Goal: Task Accomplishment & Management: Complete application form

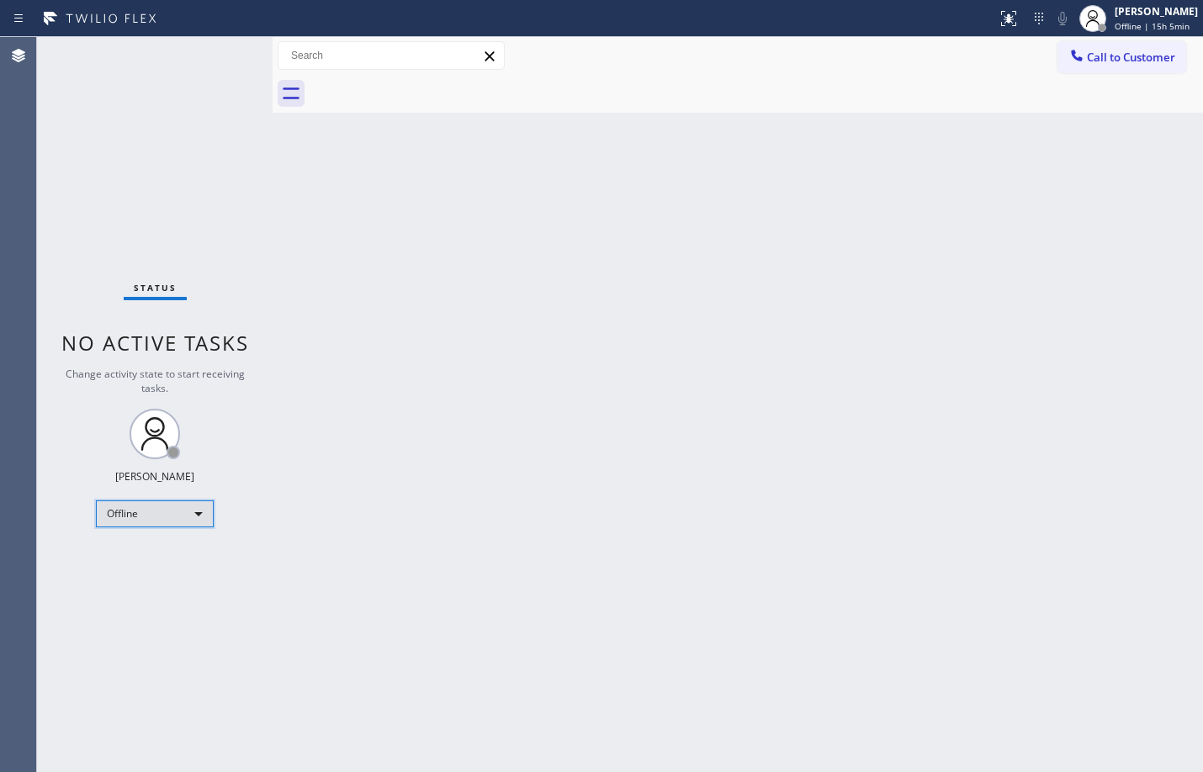
click at [190, 505] on div "Offline" at bounding box center [155, 513] width 118 height 27
click at [140, 549] on li "Available" at bounding box center [154, 558] width 114 height 20
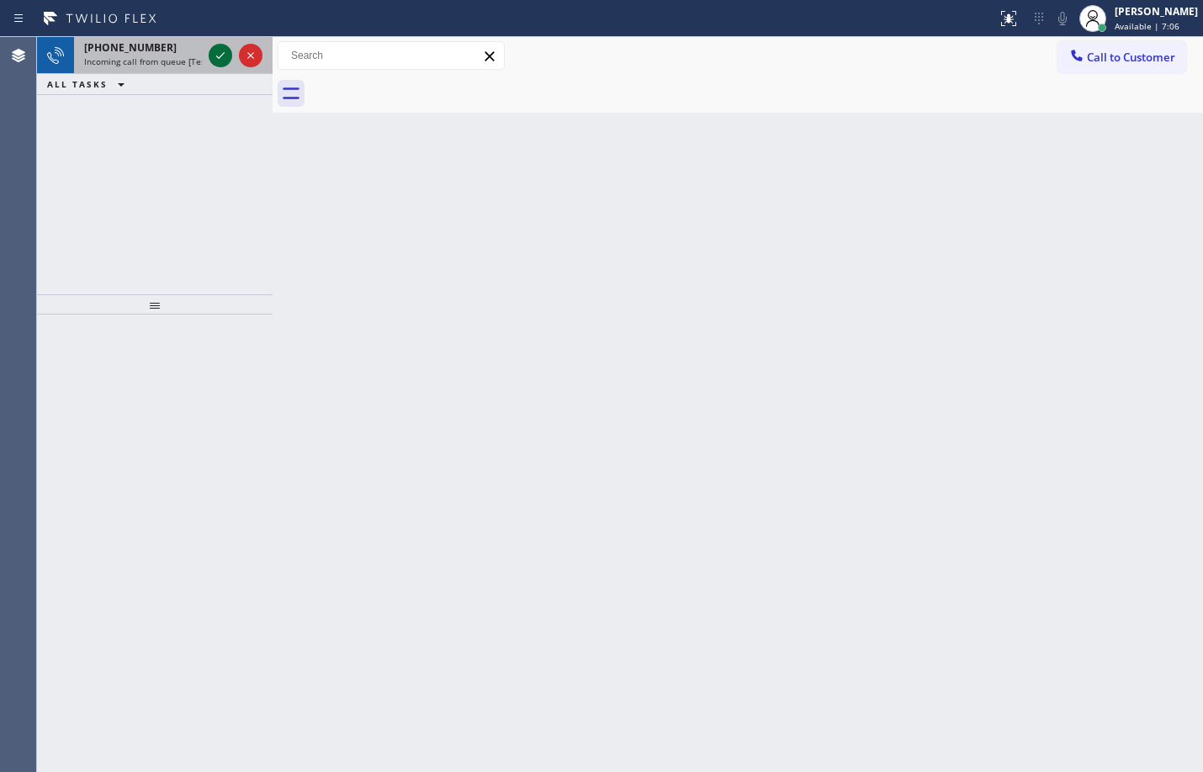
click at [220, 65] on icon at bounding box center [220, 55] width 20 height 20
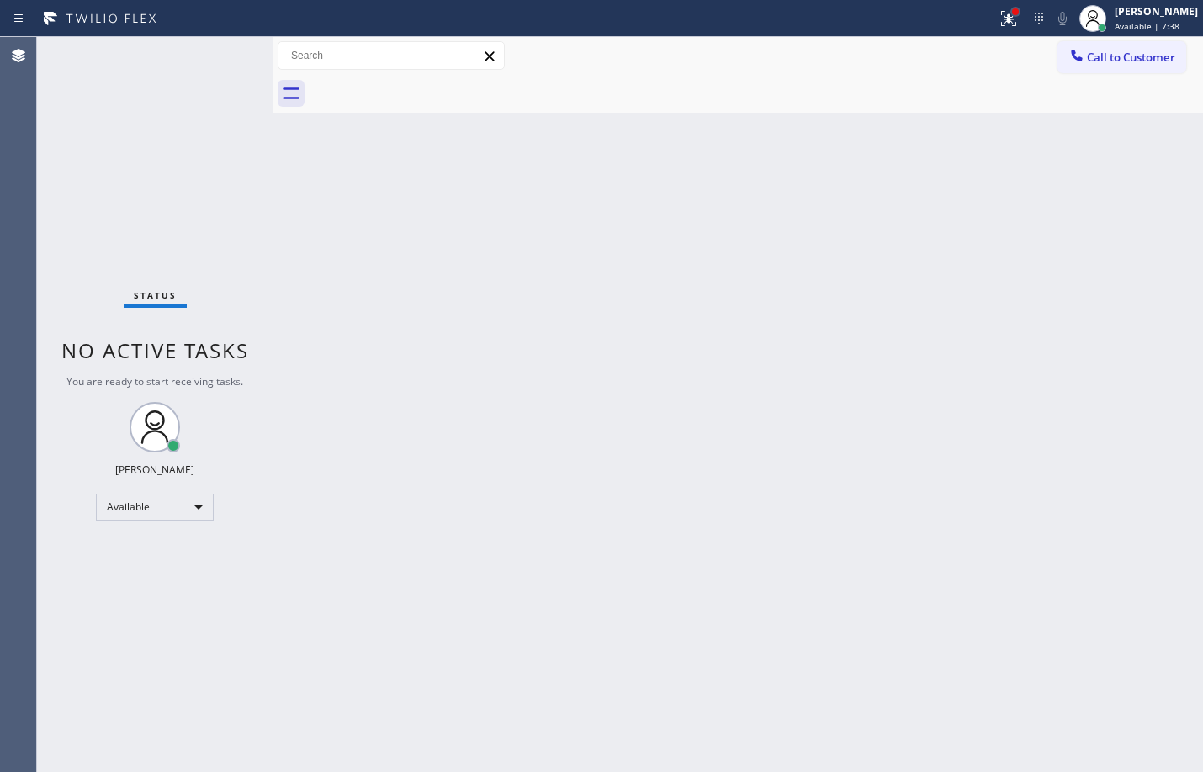
click at [1012, 14] on div at bounding box center [1015, 11] width 7 height 7
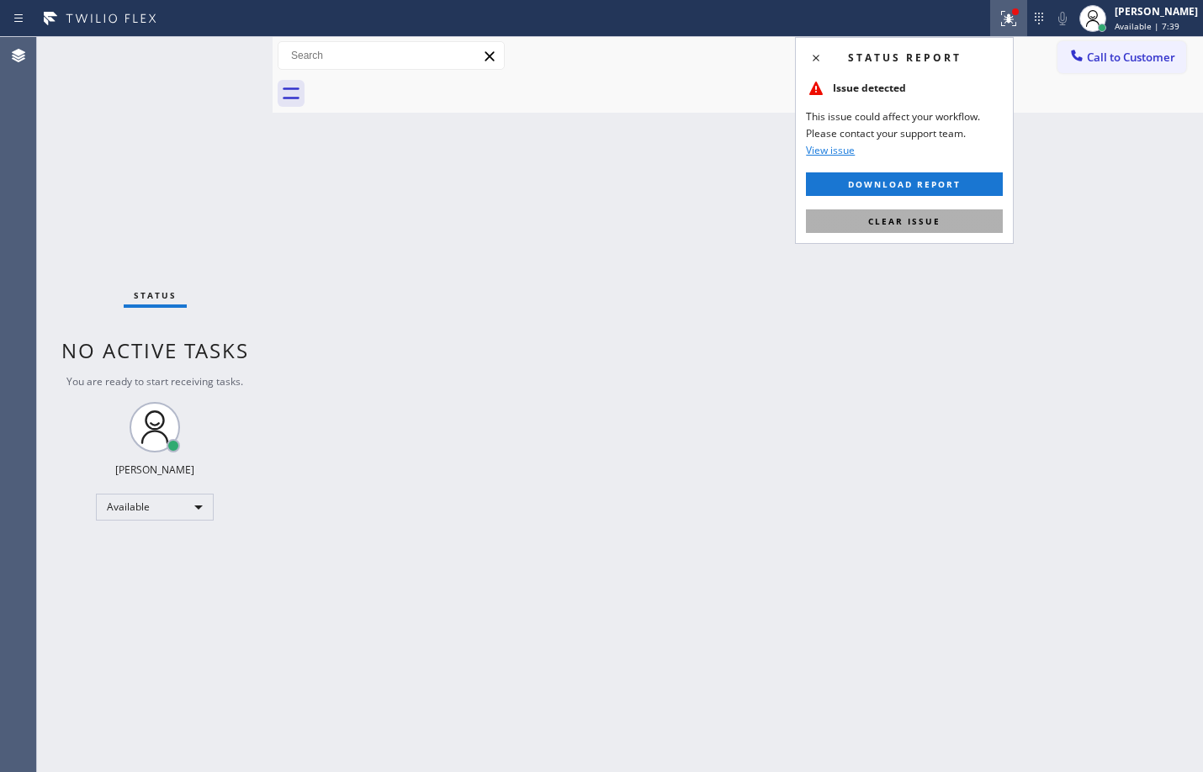
click at [907, 218] on span "Clear issue" at bounding box center [904, 221] width 72 height 12
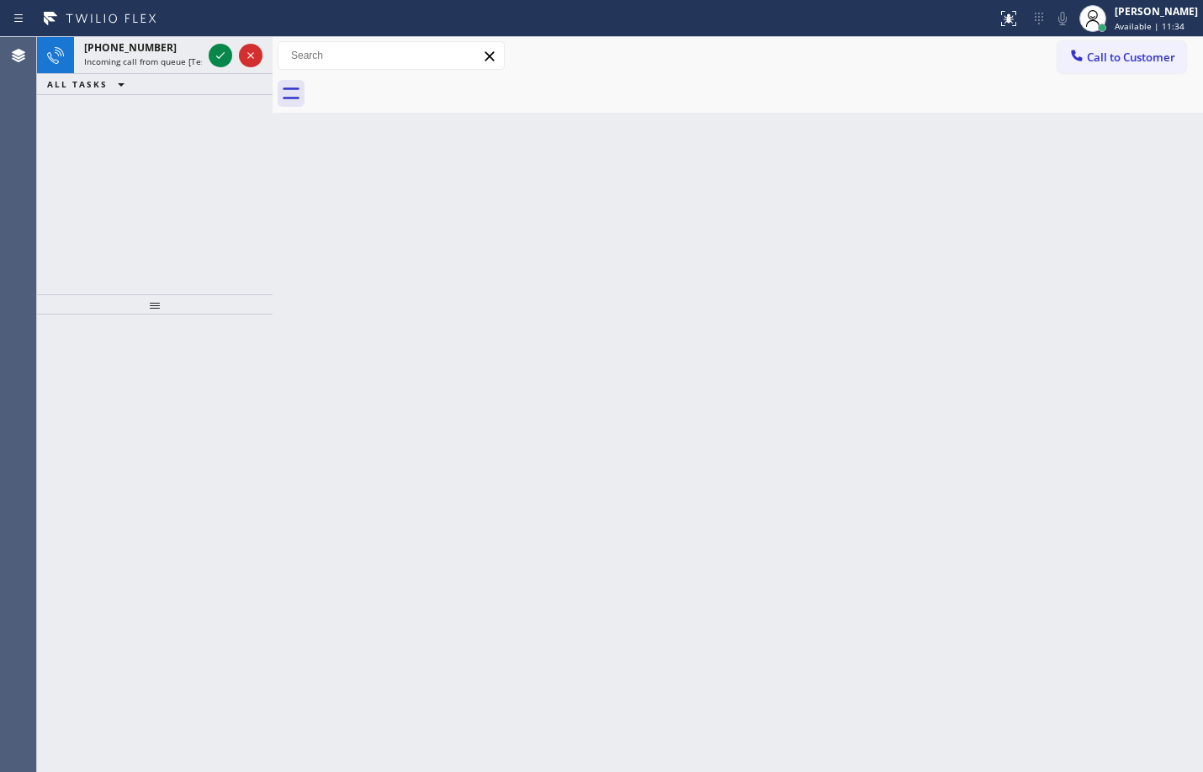
click at [208, 58] on div at bounding box center [235, 55] width 61 height 37
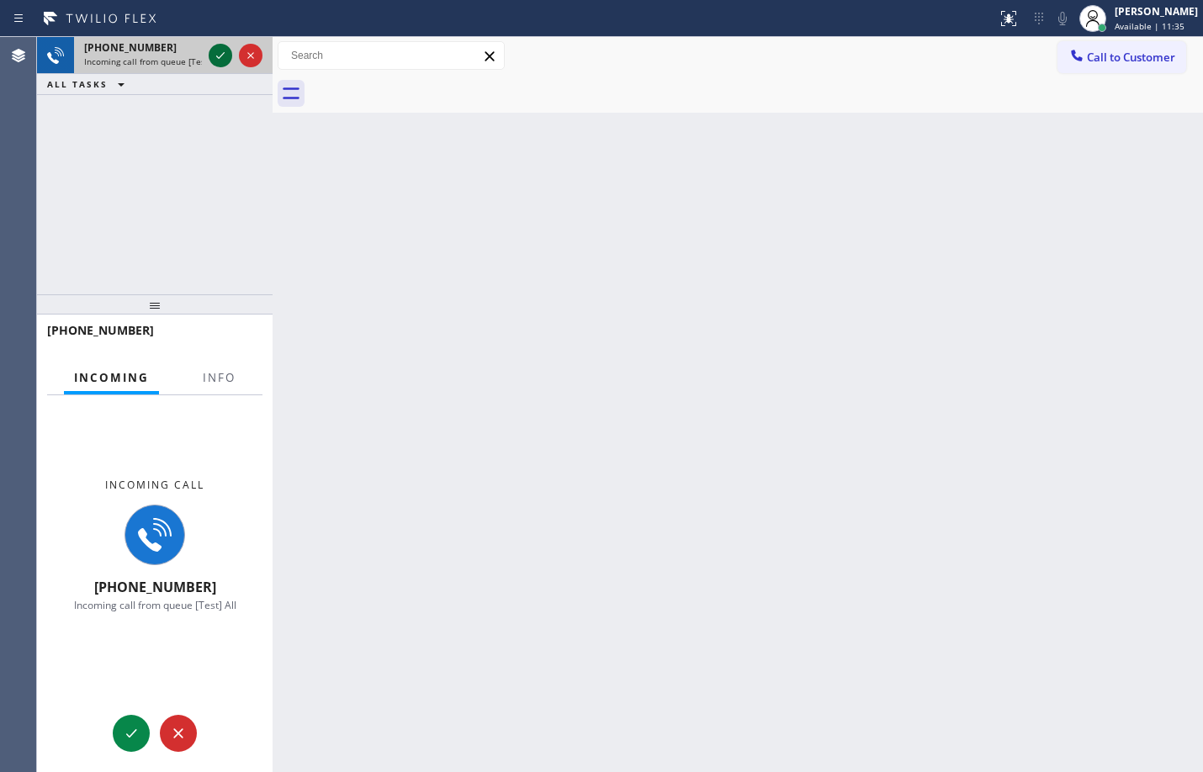
click at [230, 55] on div at bounding box center [221, 55] width 24 height 20
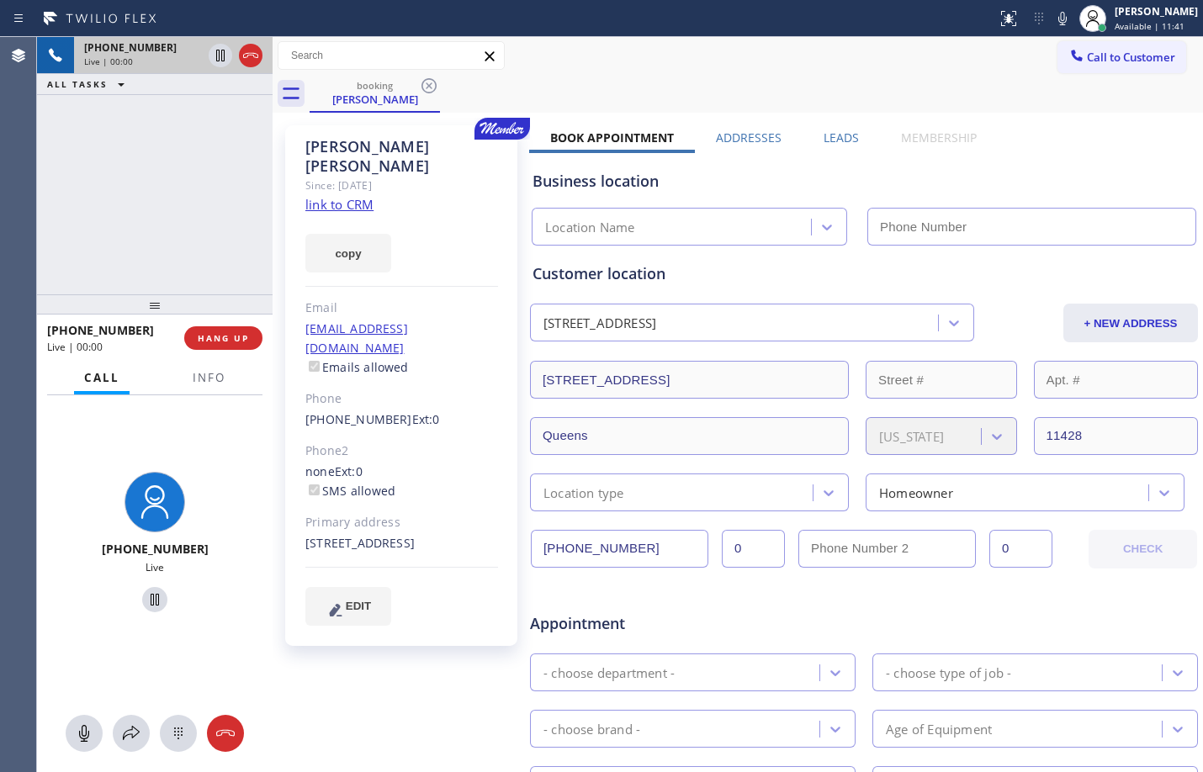
type input "[PHONE_NUMBER]"
click at [201, 377] on span "Info" at bounding box center [209, 377] width 33 height 15
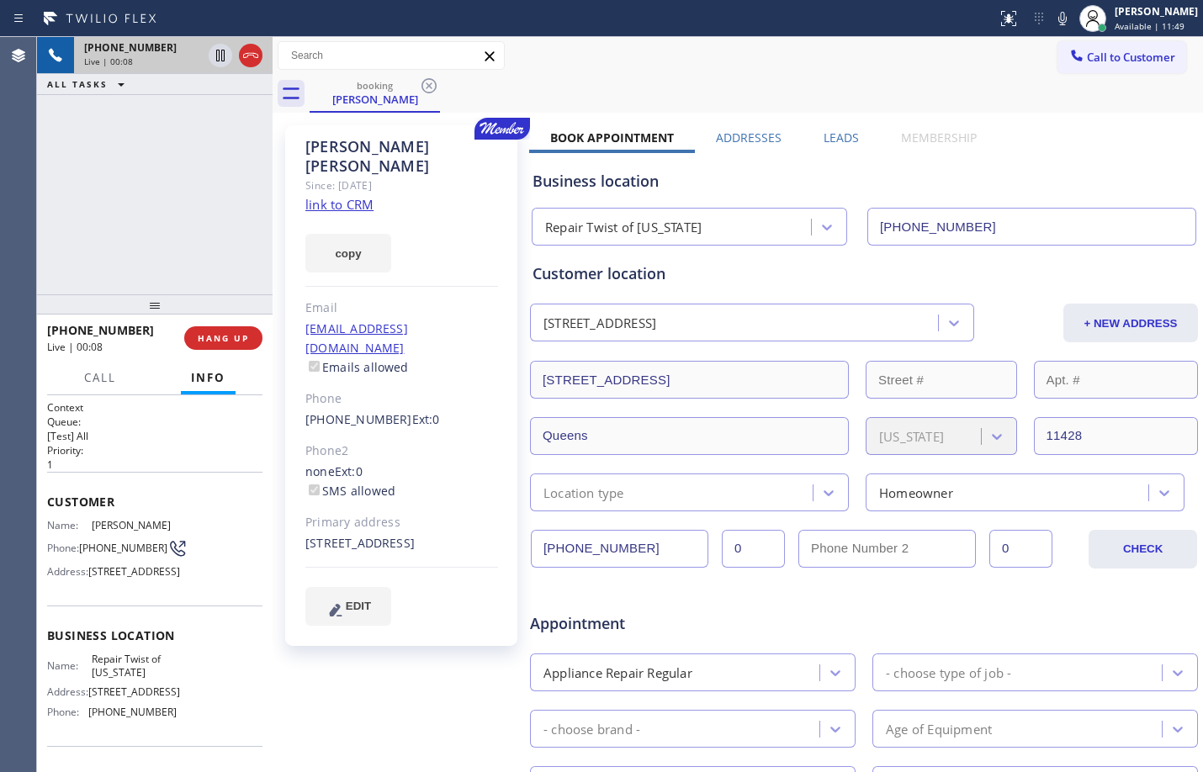
drag, startPoint x: 45, startPoint y: 493, endPoint x: 185, endPoint y: 623, distance: 191.0
click at [185, 623] on div "Context Queue: [Test] All Priority: 1 Customer Name: [PERSON_NAME] Phone: [PHON…" at bounding box center [154, 583] width 235 height 377
copy div "Customer Name: [PERSON_NAME] Phone: [PHONE_NUMBER] Address: [STREET_ADDRESS]"
click at [356, 196] on link "link to CRM" at bounding box center [339, 204] width 68 height 17
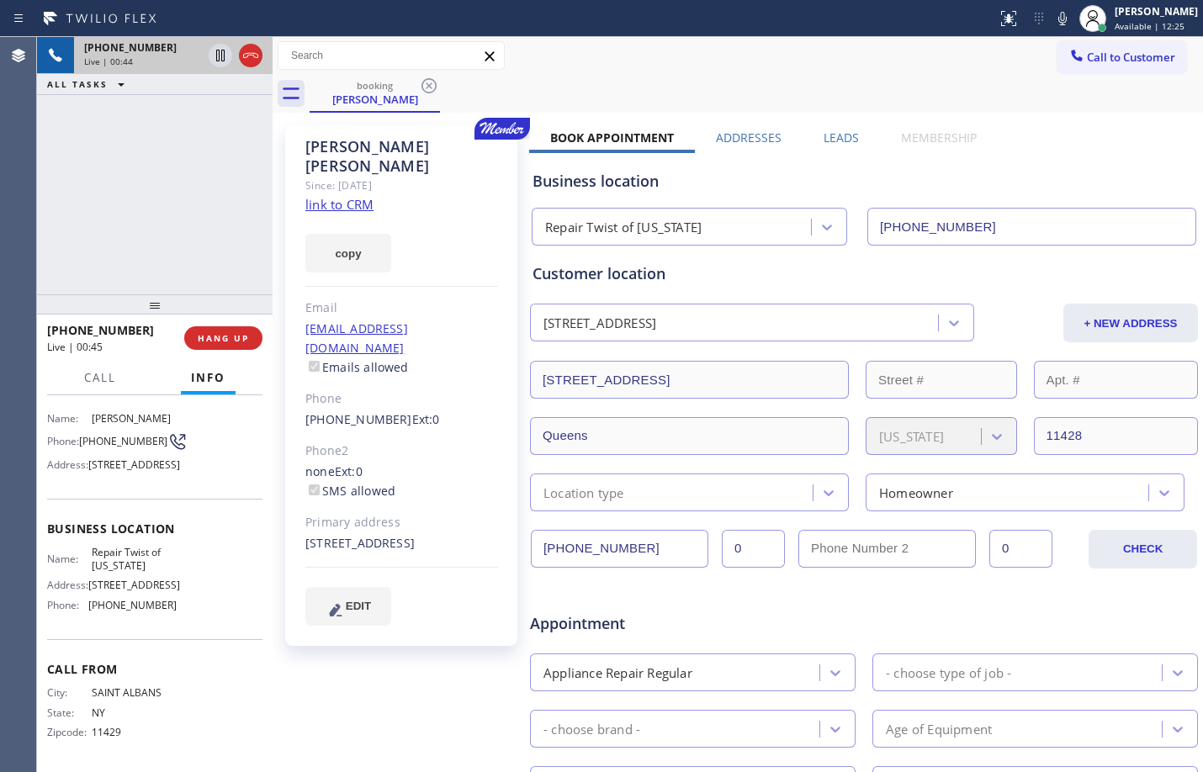
scroll to position [165, 0]
click at [47, 521] on span "Business location" at bounding box center [154, 529] width 215 height 16
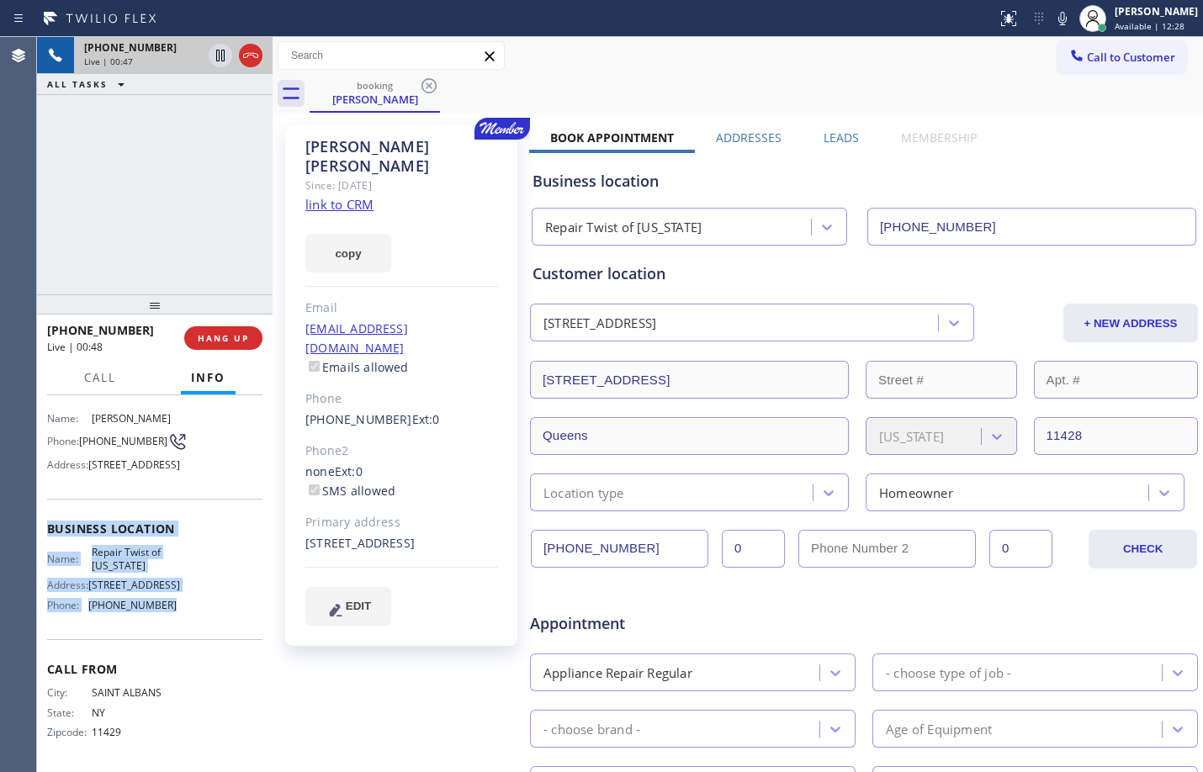
drag, startPoint x: 47, startPoint y: 501, endPoint x: 191, endPoint y: 605, distance: 177.1
click at [191, 605] on div "Business location Name: Repair Twist of [US_STATE] Address: [STREET_ADDRESS] Ph…" at bounding box center [154, 569] width 215 height 140
copy div "Business location Name: Repair Twist of [US_STATE] Address: [STREET_ADDRESS] Ph…"
click at [223, 65] on icon at bounding box center [220, 55] width 20 height 20
click at [1052, 23] on icon at bounding box center [1062, 18] width 20 height 20
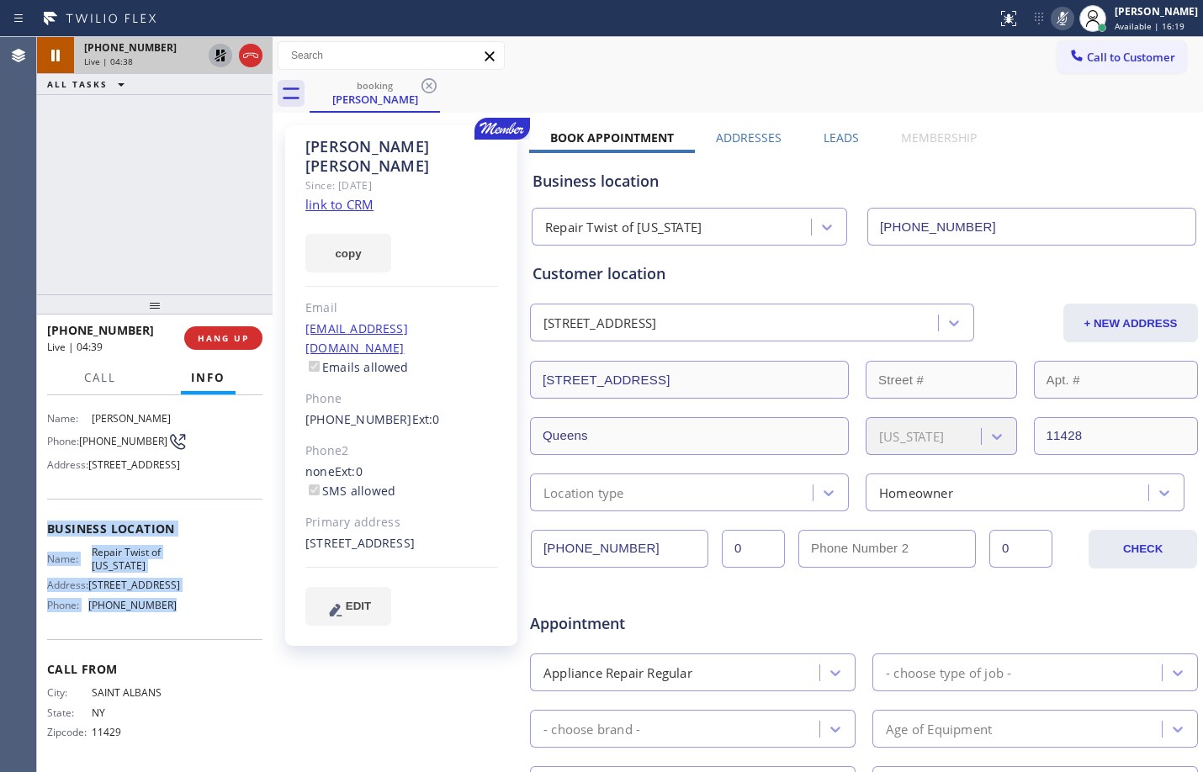
scroll to position [0, 0]
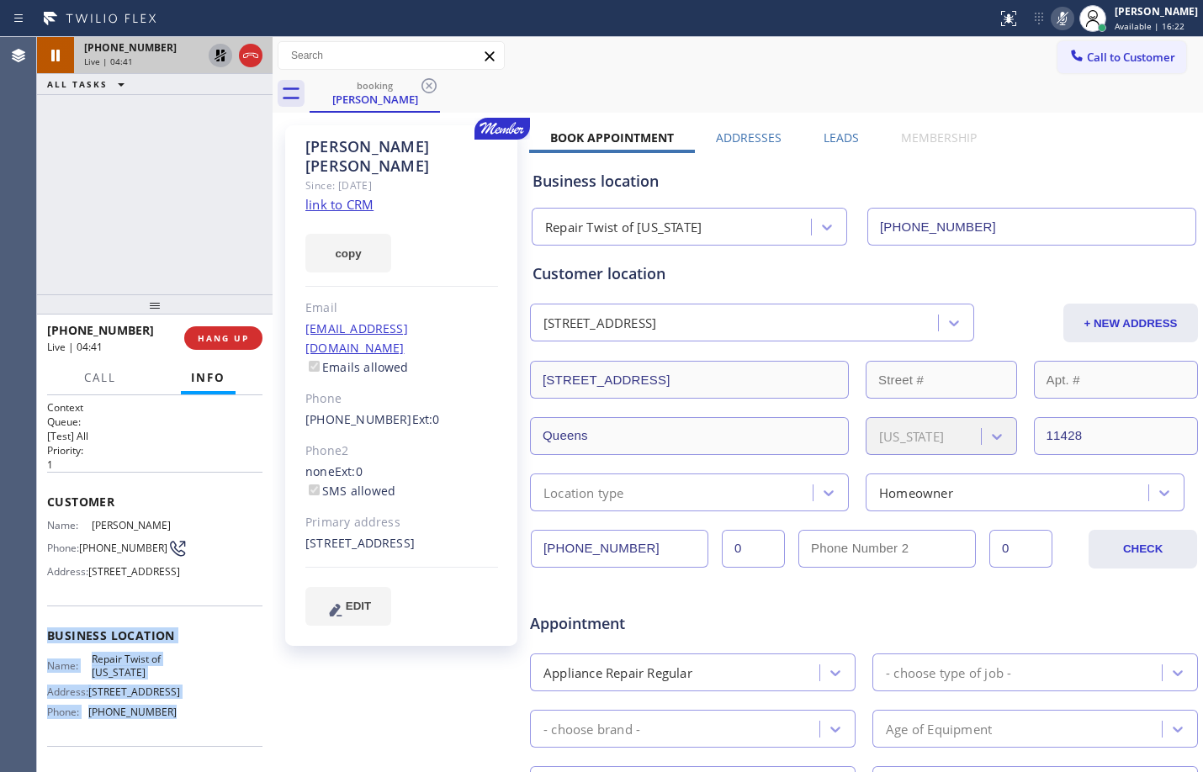
click at [218, 66] on button at bounding box center [221, 56] width 24 height 24
click at [1055, 10] on icon at bounding box center [1062, 18] width 20 height 20
click at [219, 65] on icon at bounding box center [220, 55] width 20 height 20
click at [1052, 20] on icon at bounding box center [1062, 18] width 20 height 20
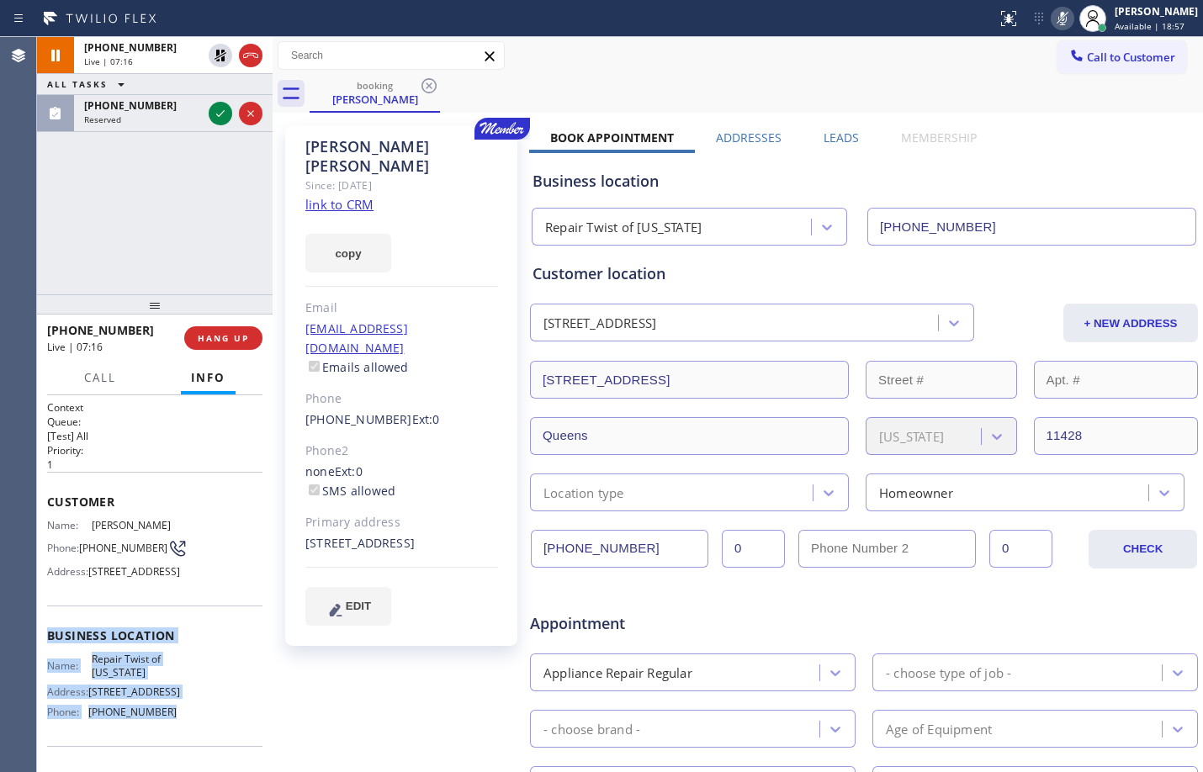
click at [223, 51] on icon at bounding box center [220, 56] width 12 height 12
click at [1058, 20] on icon at bounding box center [1062, 18] width 8 height 13
click at [228, 339] on span "HANG UP" at bounding box center [223, 338] width 51 height 12
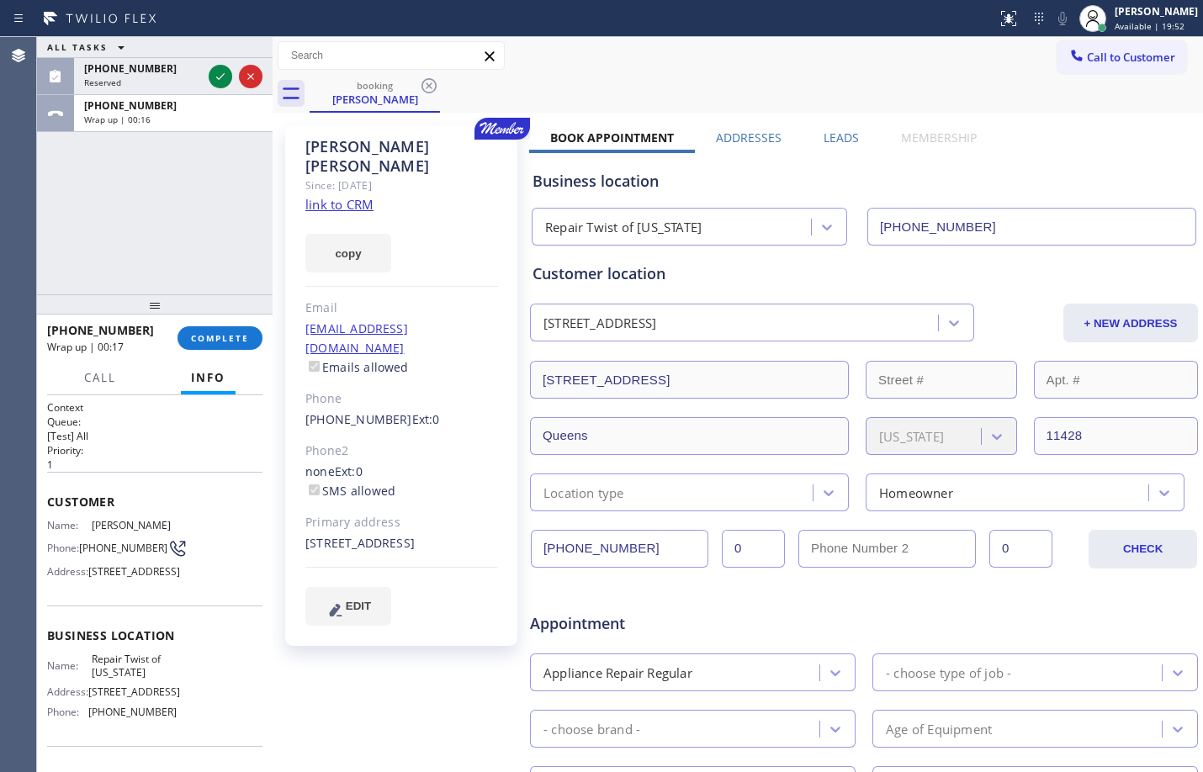
click at [140, 192] on div "ALL TASKS ALL TASKS ACTIVE TASKS TASKS IN WRAP UP [PHONE_NUMBER] Reserved [PHON…" at bounding box center [154, 165] width 235 height 257
click at [94, 64] on span "[PHONE_NUMBER]" at bounding box center [130, 68] width 93 height 14
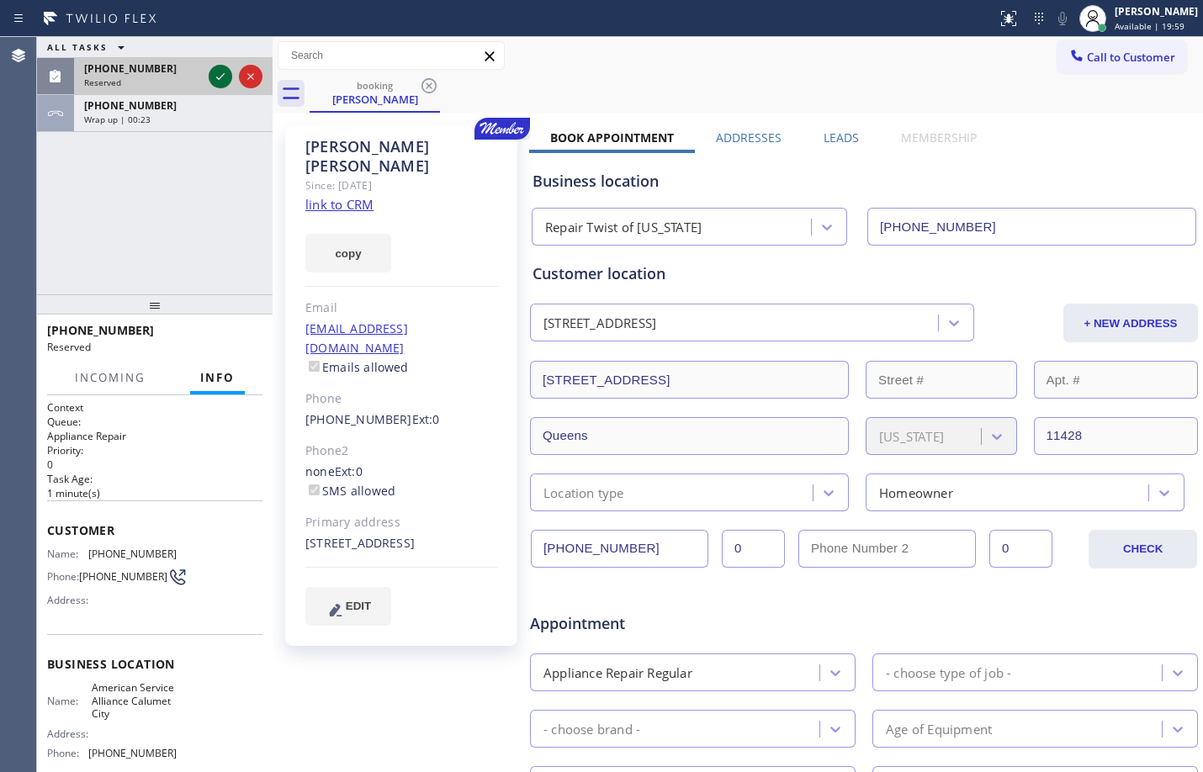
click at [215, 71] on icon at bounding box center [220, 76] width 20 height 20
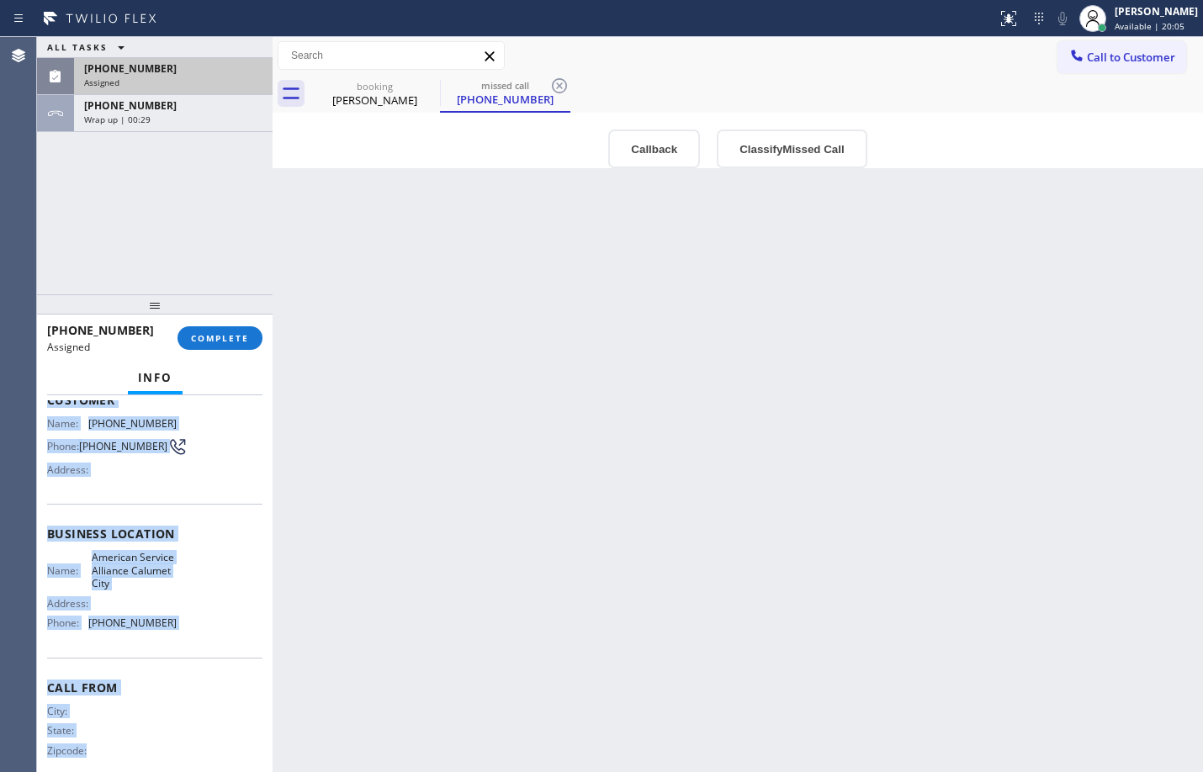
scroll to position [155, 0]
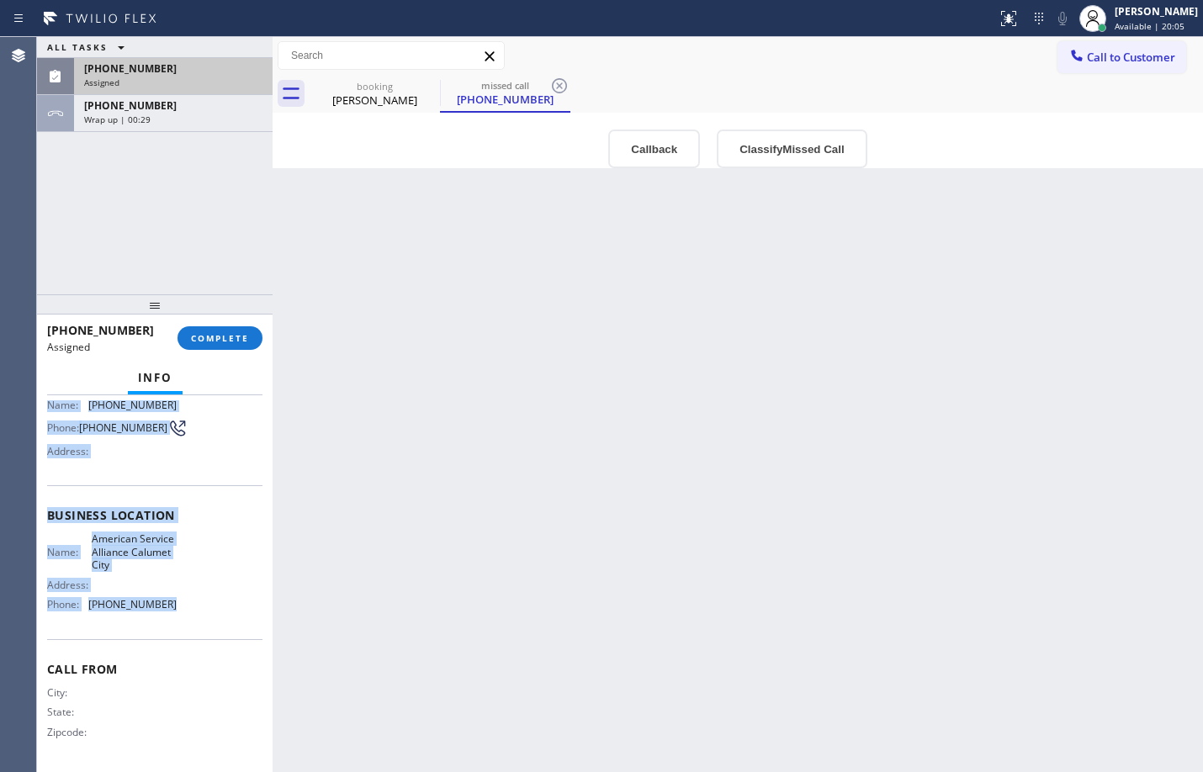
drag, startPoint x: 48, startPoint y: 529, endPoint x: 194, endPoint y: 623, distance: 174.0
click at [194, 623] on div "Context Queue: Appliance Repair Priority: 0 Task Age: [DEMOGRAPHIC_DATA] minute…" at bounding box center [154, 509] width 215 height 516
copy div "Customer Name: [PHONE_NUMBER] Phone: [PHONE_NUMBER] Address: Business location …"
click at [240, 337] on span "COMPLETE" at bounding box center [220, 338] width 58 height 12
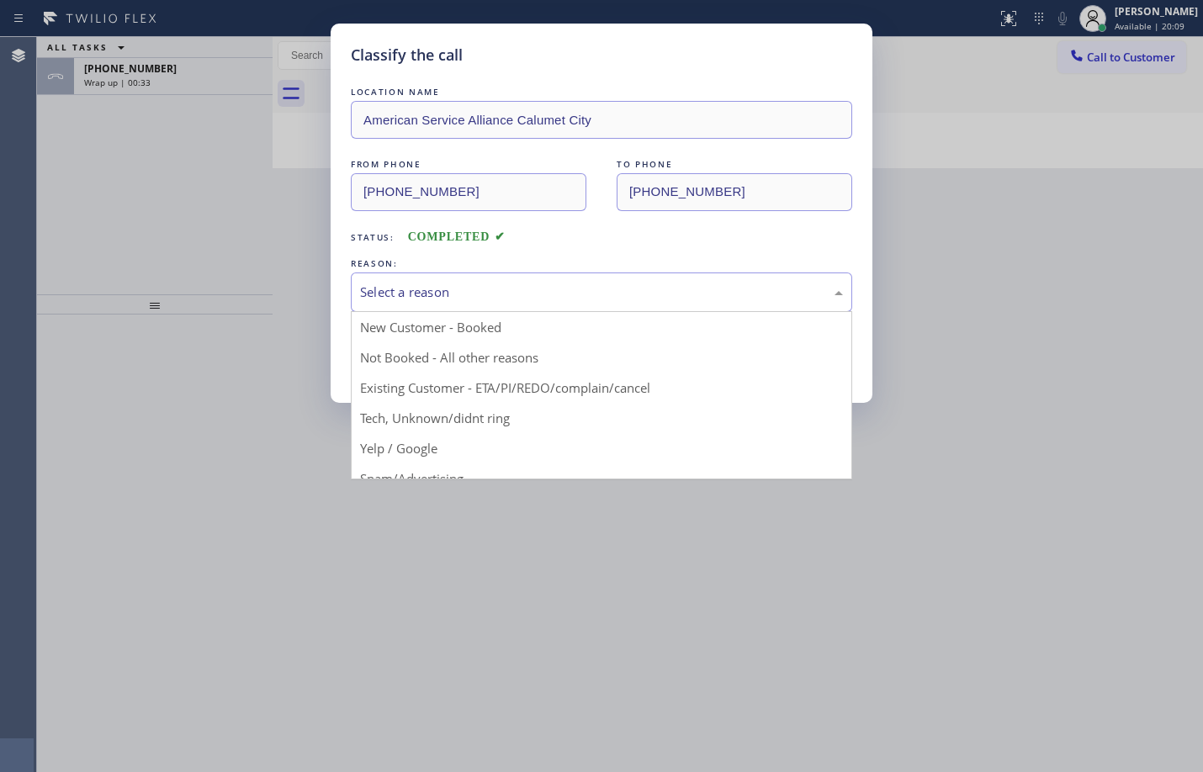
click at [384, 300] on div "Select a reason" at bounding box center [601, 292] width 483 height 19
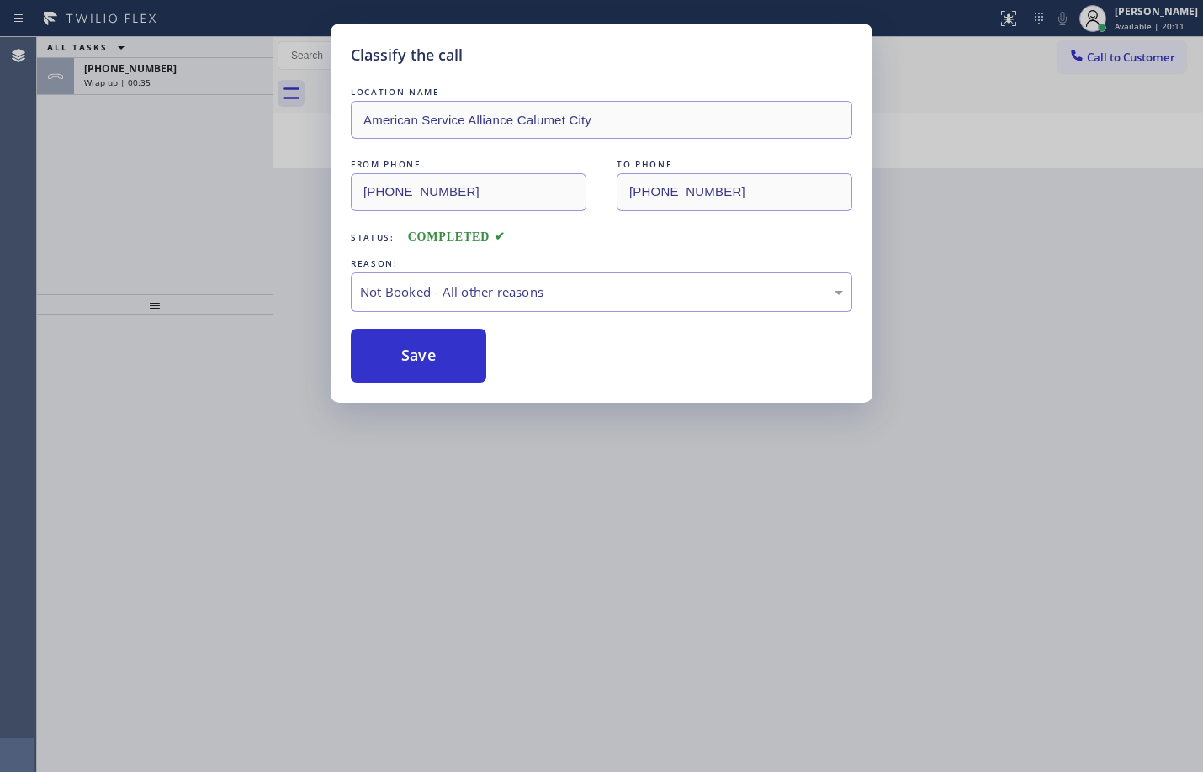
click at [458, 364] on button "Save" at bounding box center [418, 356] width 135 height 54
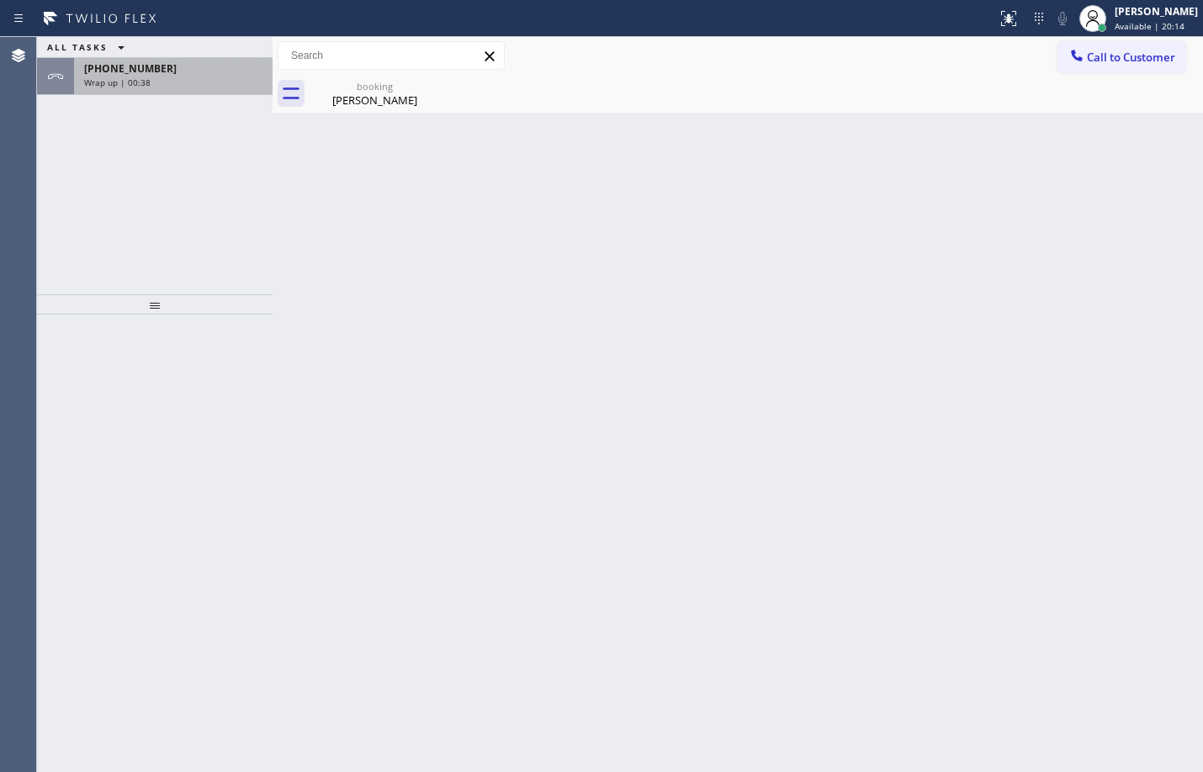
click at [191, 80] on div "Wrap up | 00:38" at bounding box center [173, 83] width 178 height 12
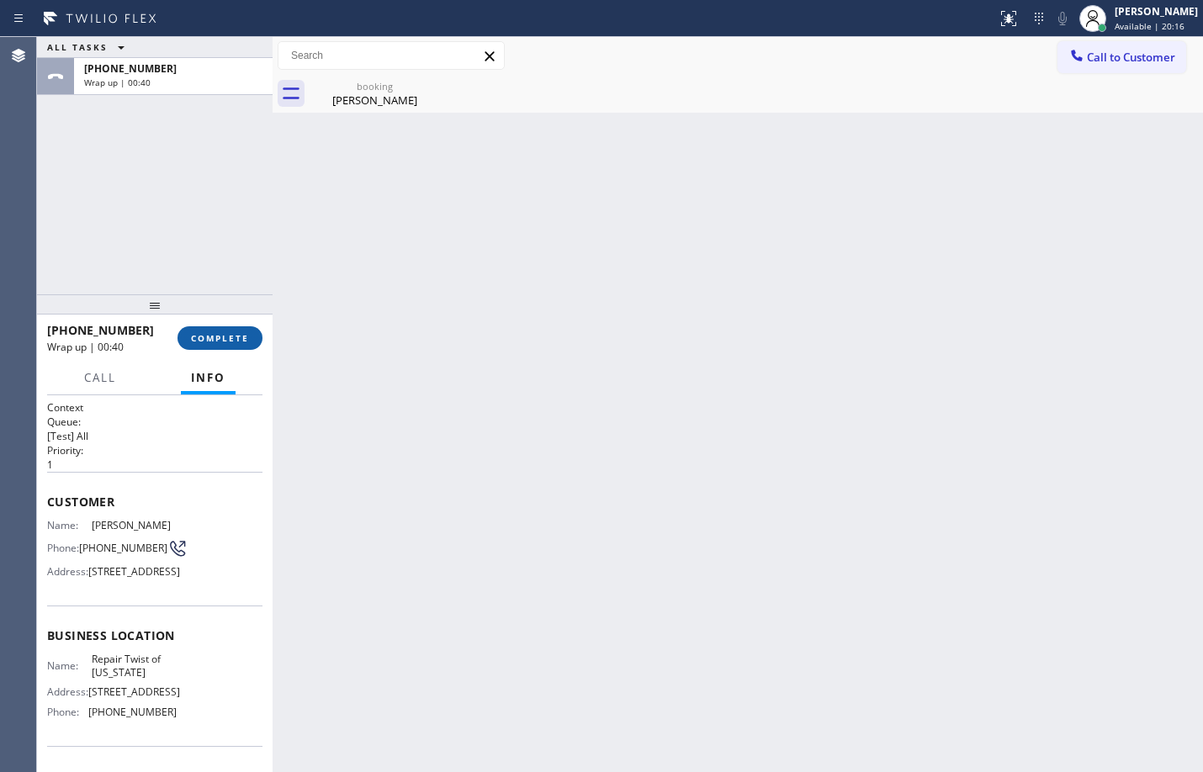
click at [225, 346] on button "COMPLETE" at bounding box center [219, 338] width 85 height 24
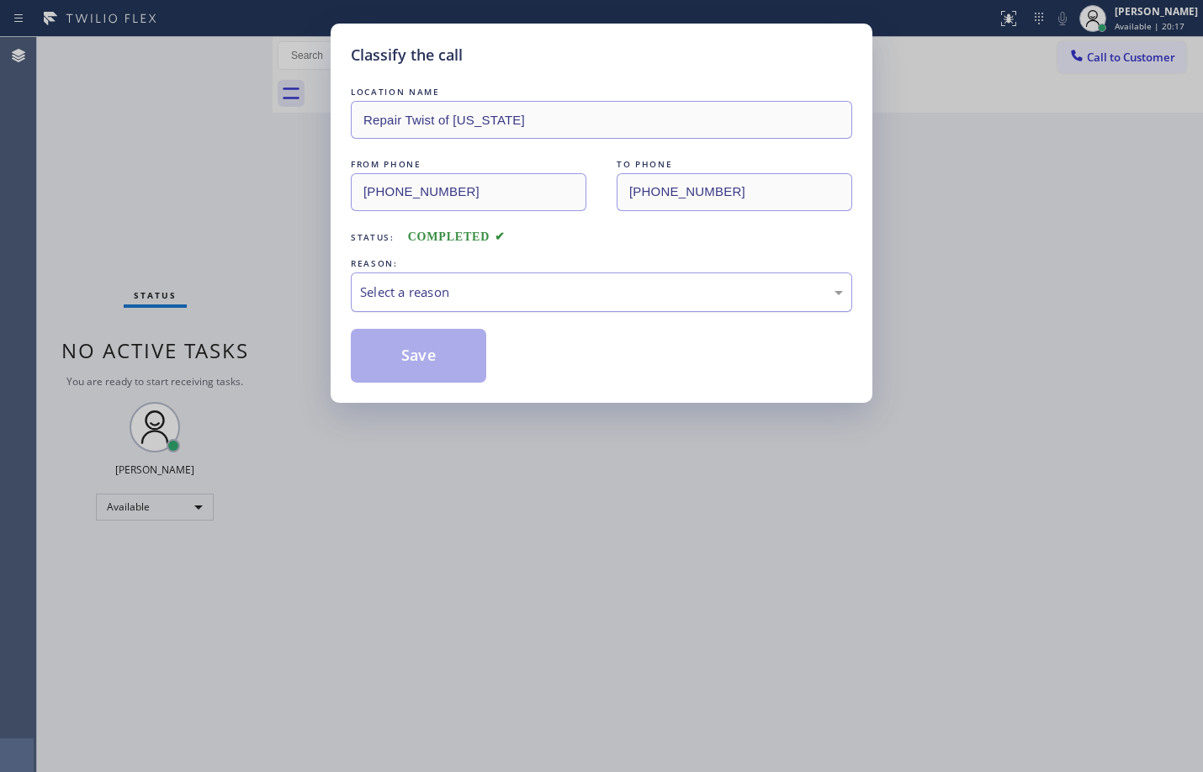
click at [452, 293] on div "Select a reason" at bounding box center [601, 292] width 483 height 19
click at [432, 350] on button "Save" at bounding box center [418, 356] width 135 height 54
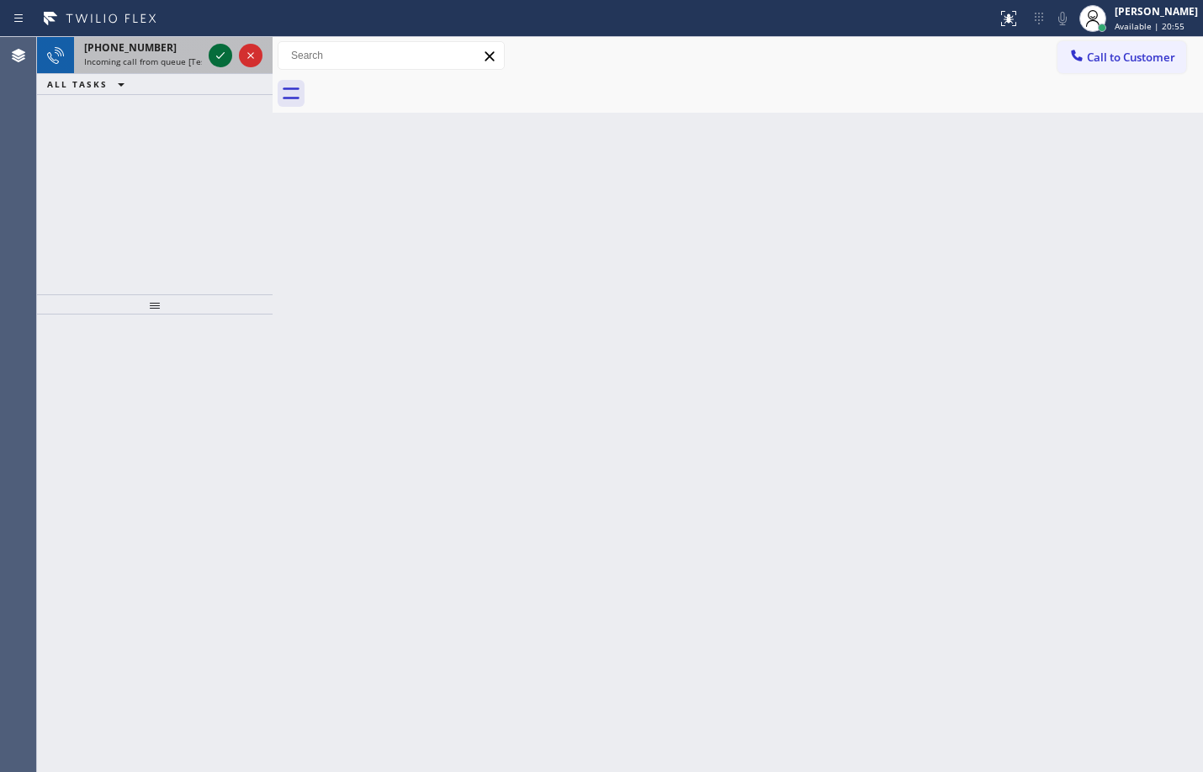
click at [222, 48] on icon at bounding box center [220, 55] width 20 height 20
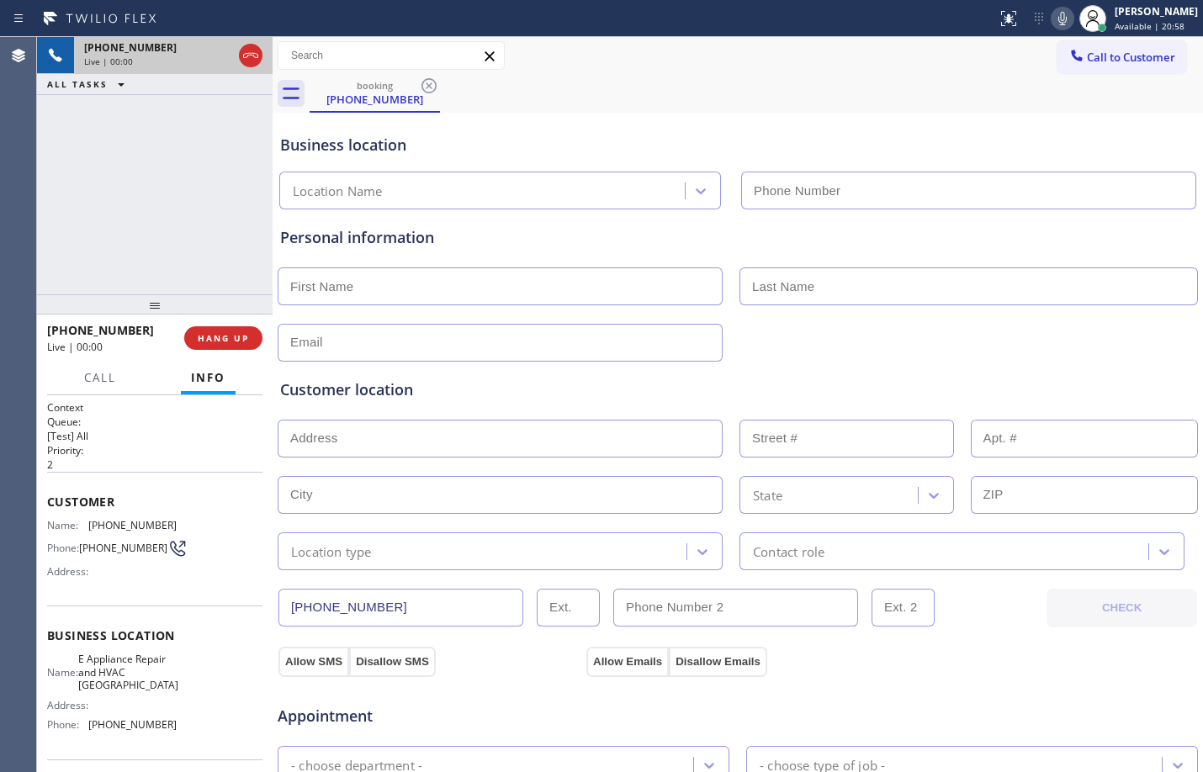
type input "[PHONE_NUMBER]"
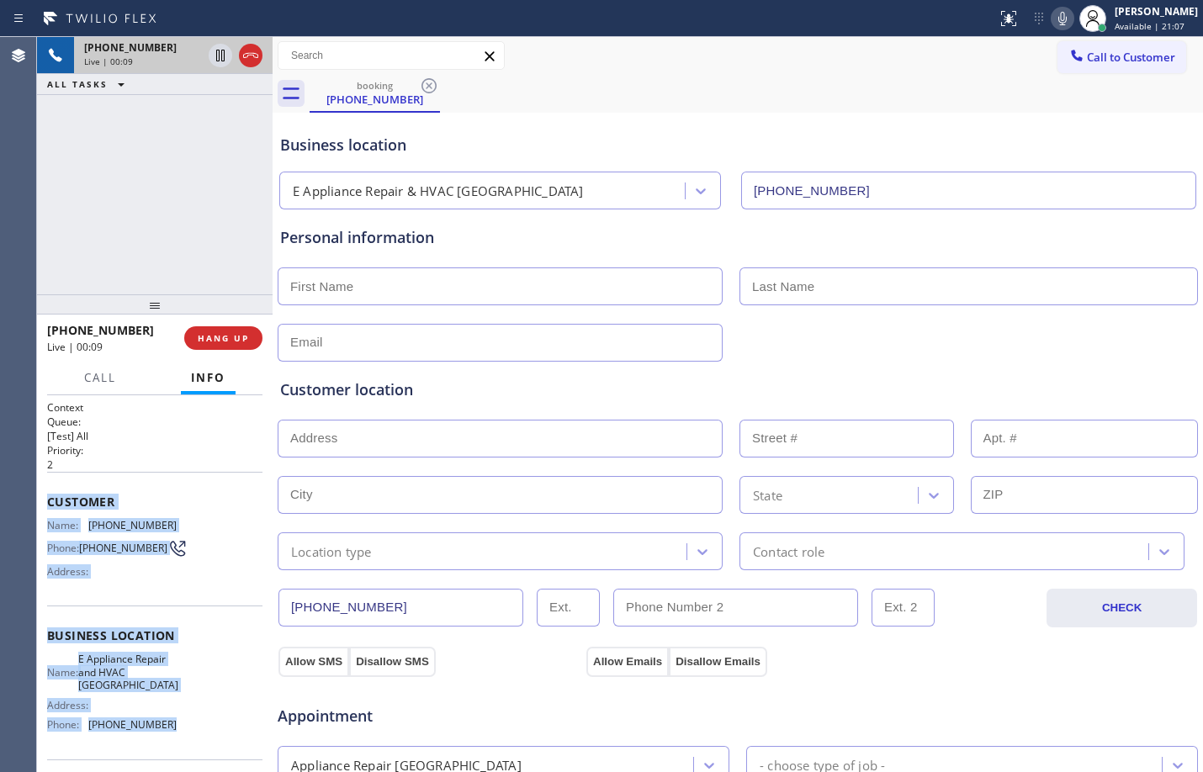
drag, startPoint x: 48, startPoint y: 507, endPoint x: 189, endPoint y: 736, distance: 268.9
click at [189, 736] on div "Context Queue: [Test] All Priority: 2 Customer Name: [PHONE_NUMBER] Phone: [PHO…" at bounding box center [154, 643] width 215 height 487
copy div "Customer Name: [PHONE_NUMBER] Phone: [PHONE_NUMBER] Address: Business location …"
click at [156, 491] on div "Customer Name: [PHONE_NUMBER] Phone: [PHONE_NUMBER] Address:" at bounding box center [154, 539] width 215 height 135
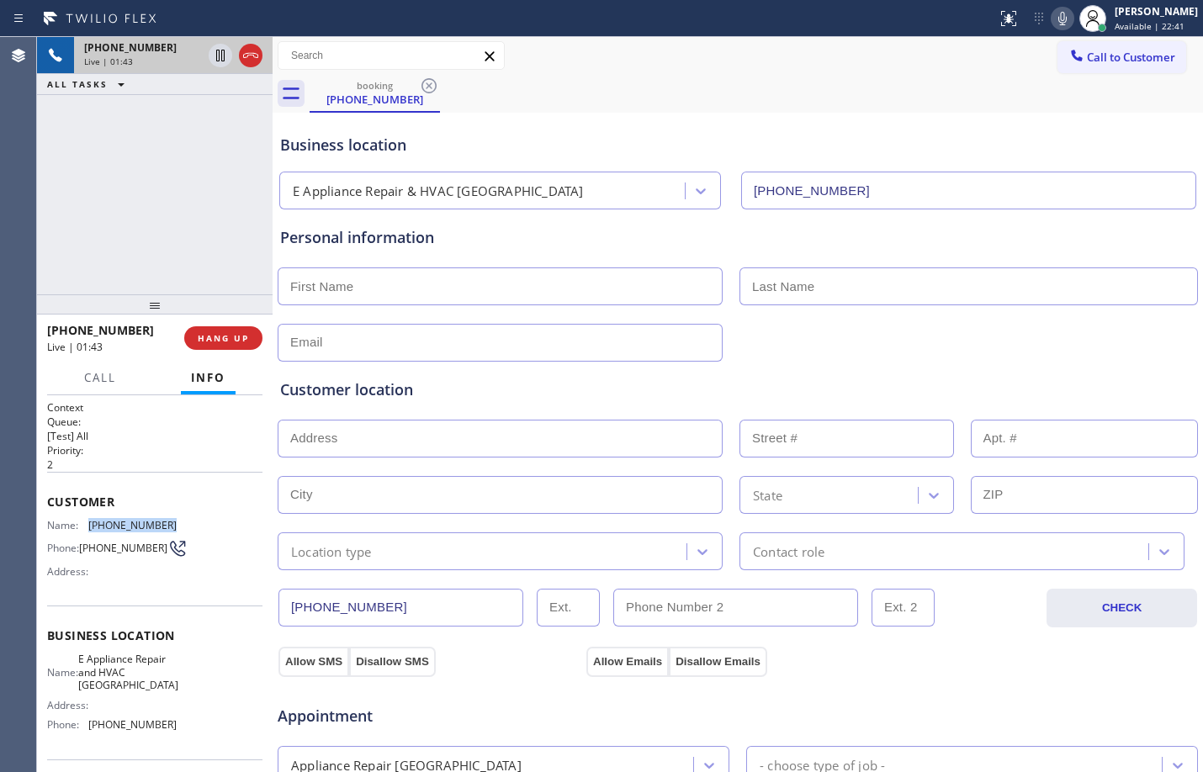
drag, startPoint x: 89, startPoint y: 526, endPoint x: 196, endPoint y: 519, distance: 107.0
click at [196, 519] on div "Name: [PHONE_NUMBER] Phone: [PHONE_NUMBER] Address:" at bounding box center [154, 552] width 215 height 66
copy span "[PHONE_NUMBER]"
click at [1052, 24] on icon at bounding box center [1062, 18] width 20 height 20
click at [213, 59] on icon at bounding box center [220, 55] width 20 height 20
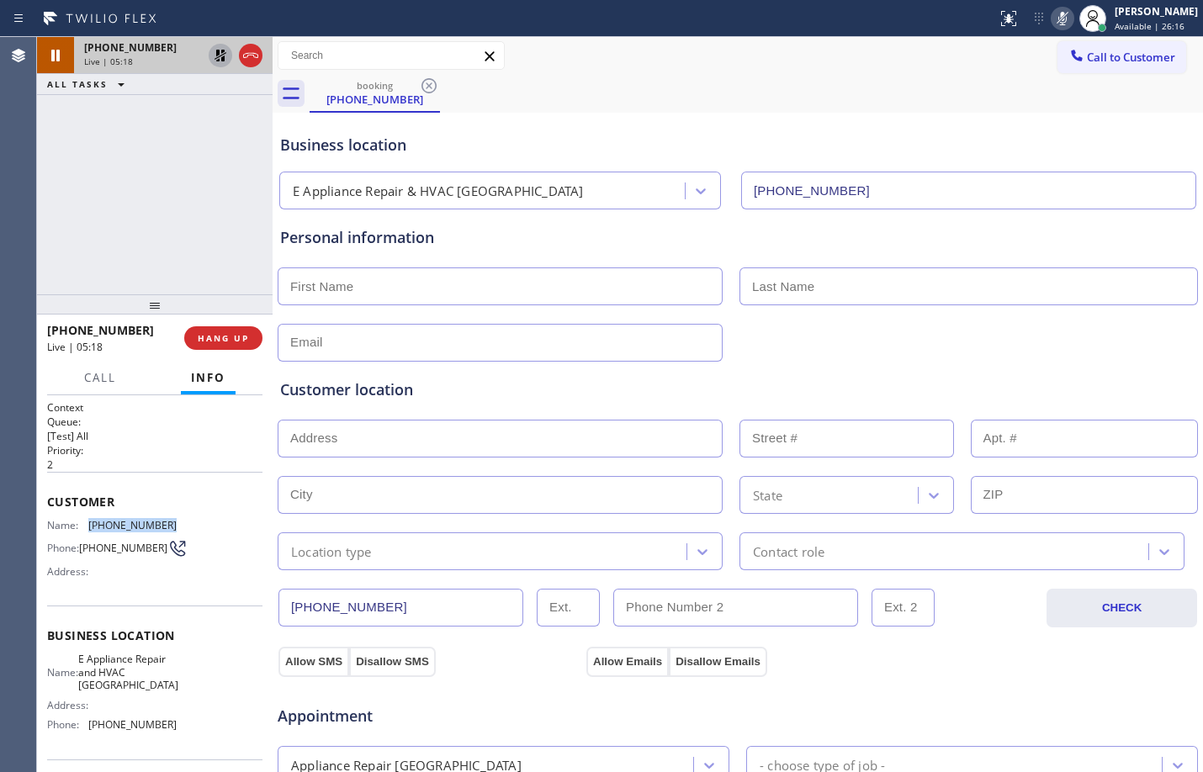
click at [213, 61] on icon at bounding box center [220, 55] width 20 height 20
click at [1052, 20] on icon at bounding box center [1062, 18] width 20 height 20
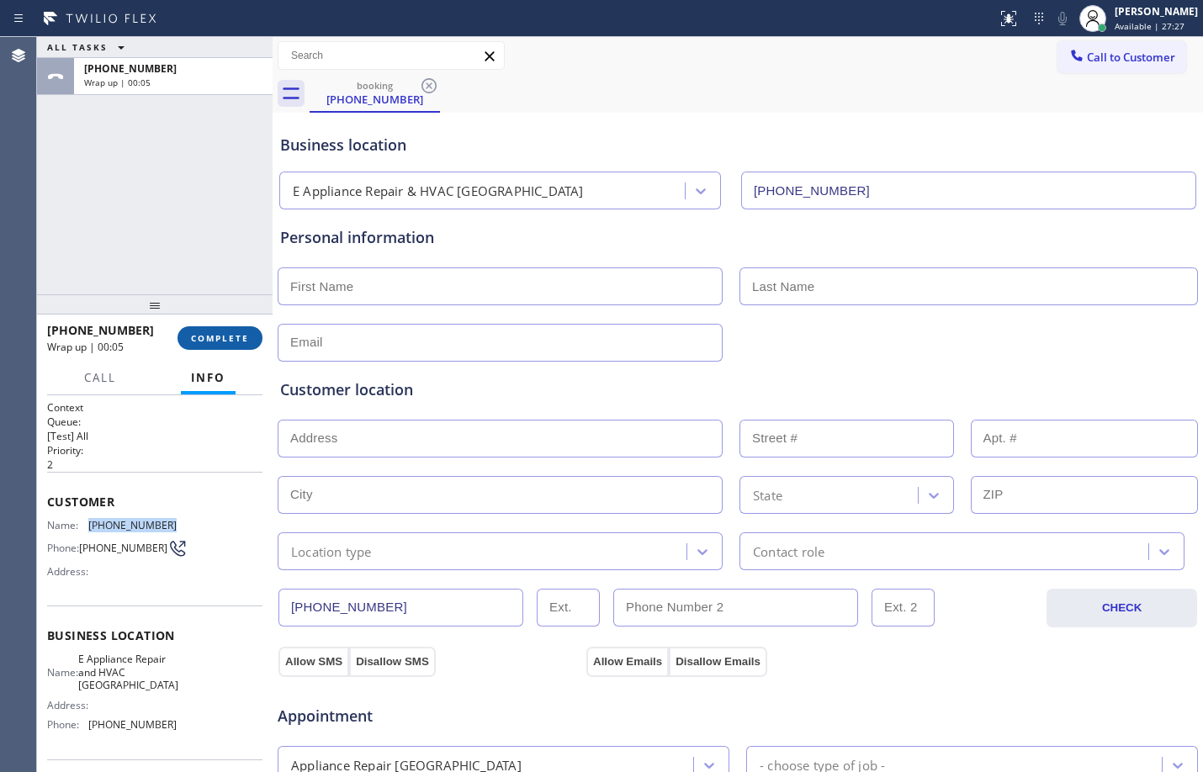
click at [237, 346] on button "COMPLETE" at bounding box center [219, 338] width 85 height 24
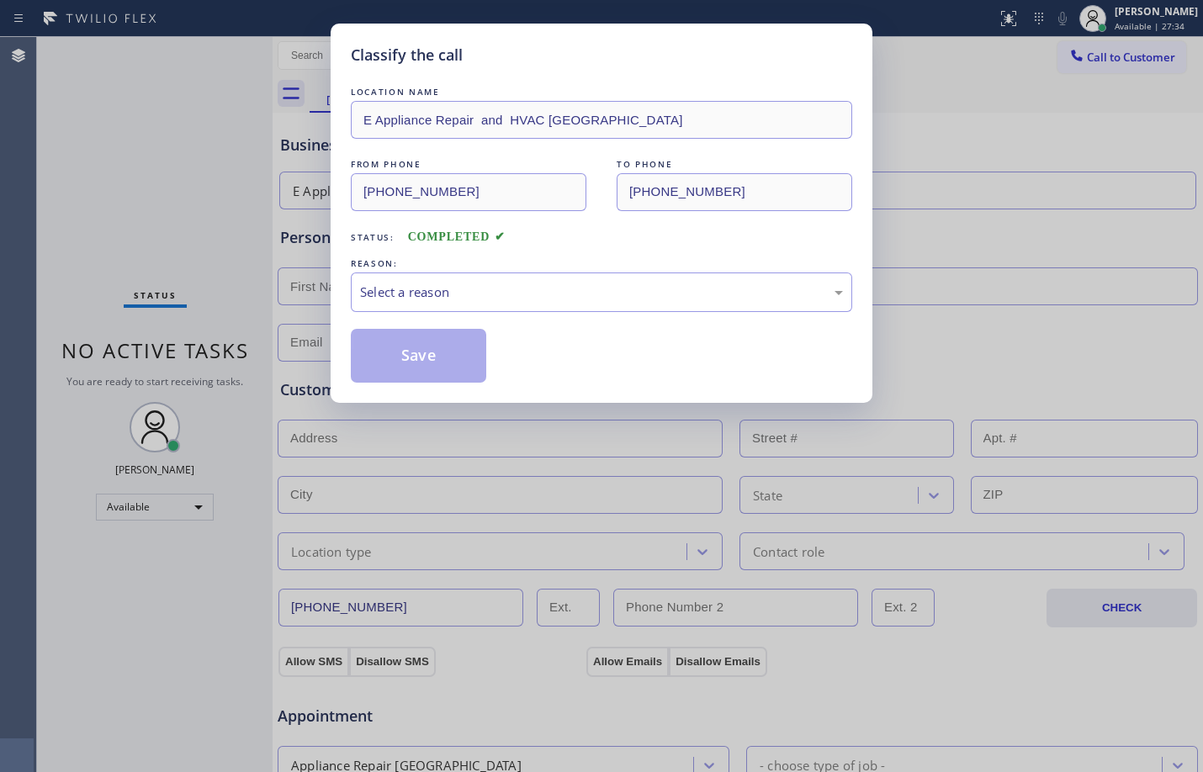
click at [1060, 193] on div "Classify the call LOCATION NAME E Appliance Repair and HVAC Scottsdale FROM PHO…" at bounding box center [601, 386] width 1203 height 772
click at [808, 291] on div "Select a reason" at bounding box center [601, 292] width 483 height 19
click at [434, 355] on button "Save" at bounding box center [418, 356] width 135 height 54
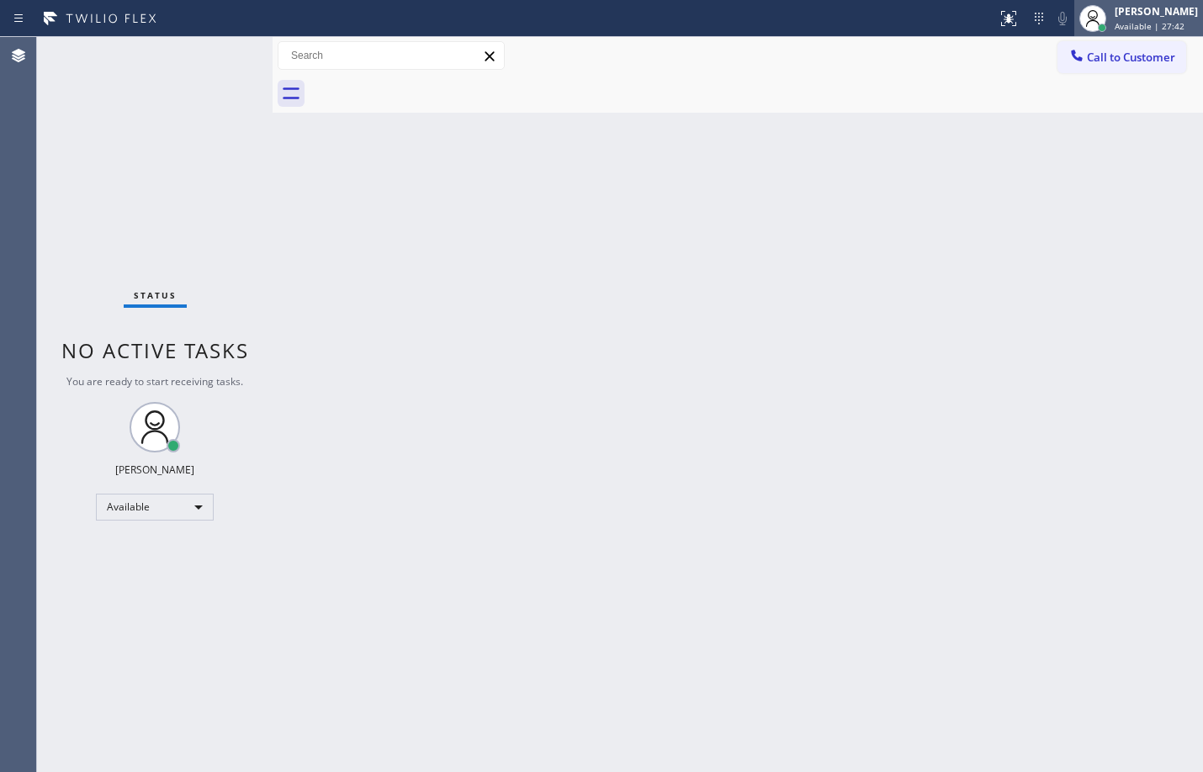
click at [1132, 3] on div "[PERSON_NAME] Available | 27:42" at bounding box center [1138, 18] width 129 height 37
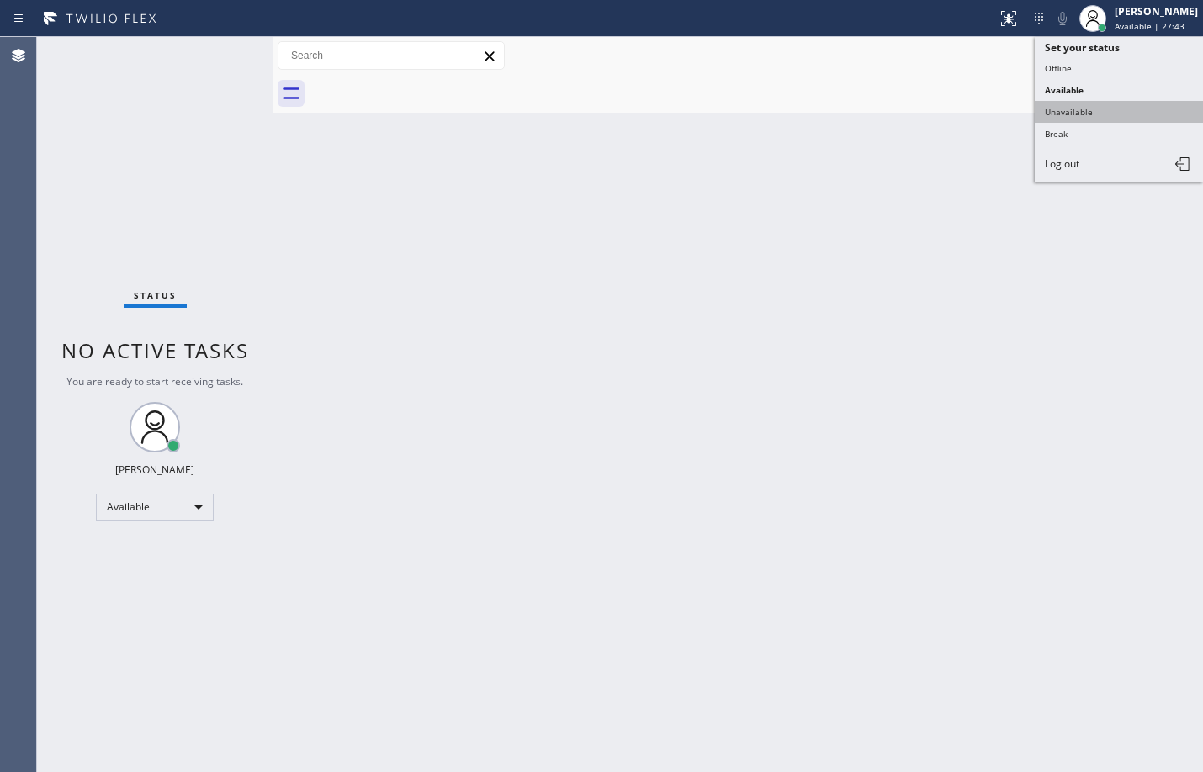
click at [1067, 110] on button "Unavailable" at bounding box center [1118, 112] width 168 height 22
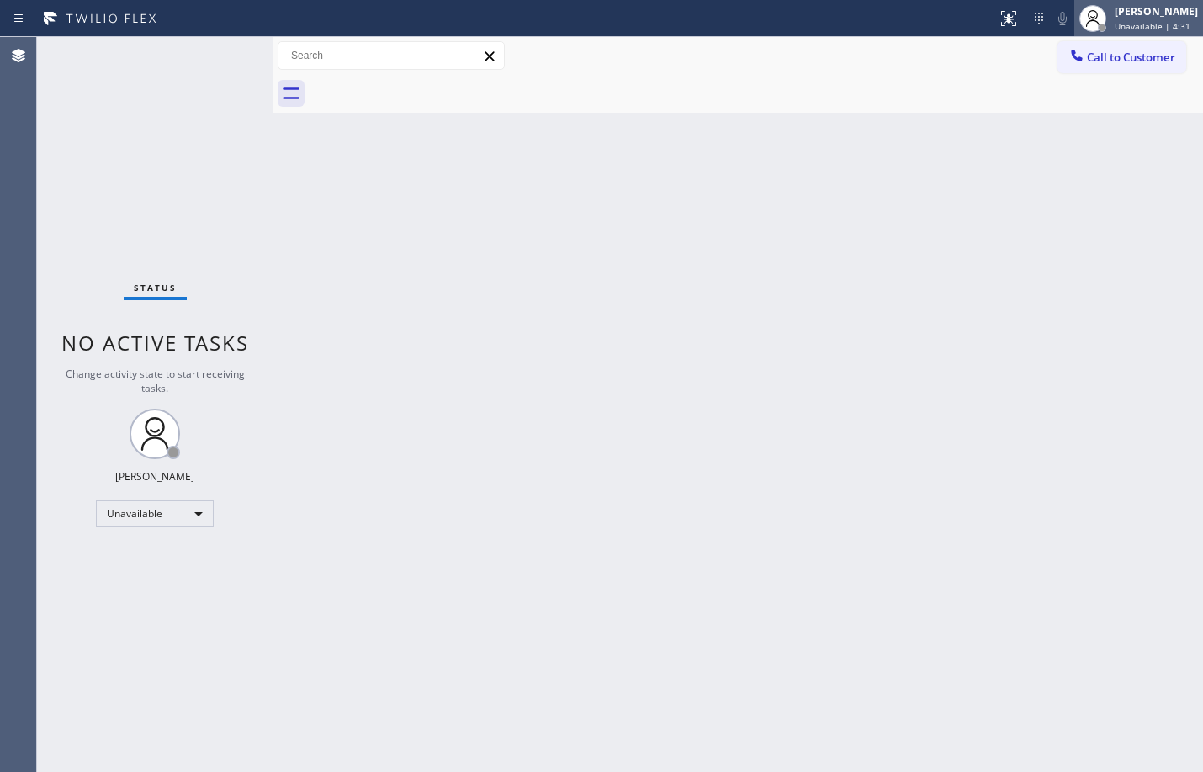
click at [1115, 25] on span "Unavailable | 4:31" at bounding box center [1152, 26] width 76 height 12
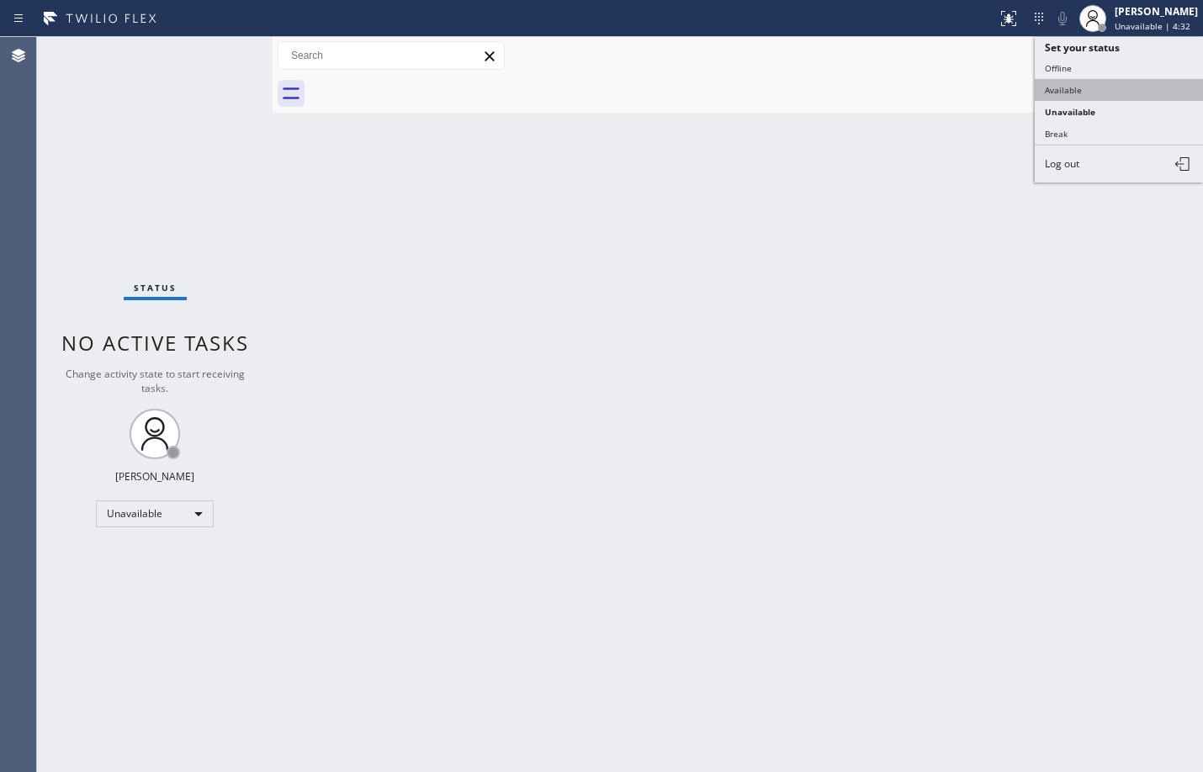
click at [1082, 94] on button "Available" at bounding box center [1118, 90] width 168 height 22
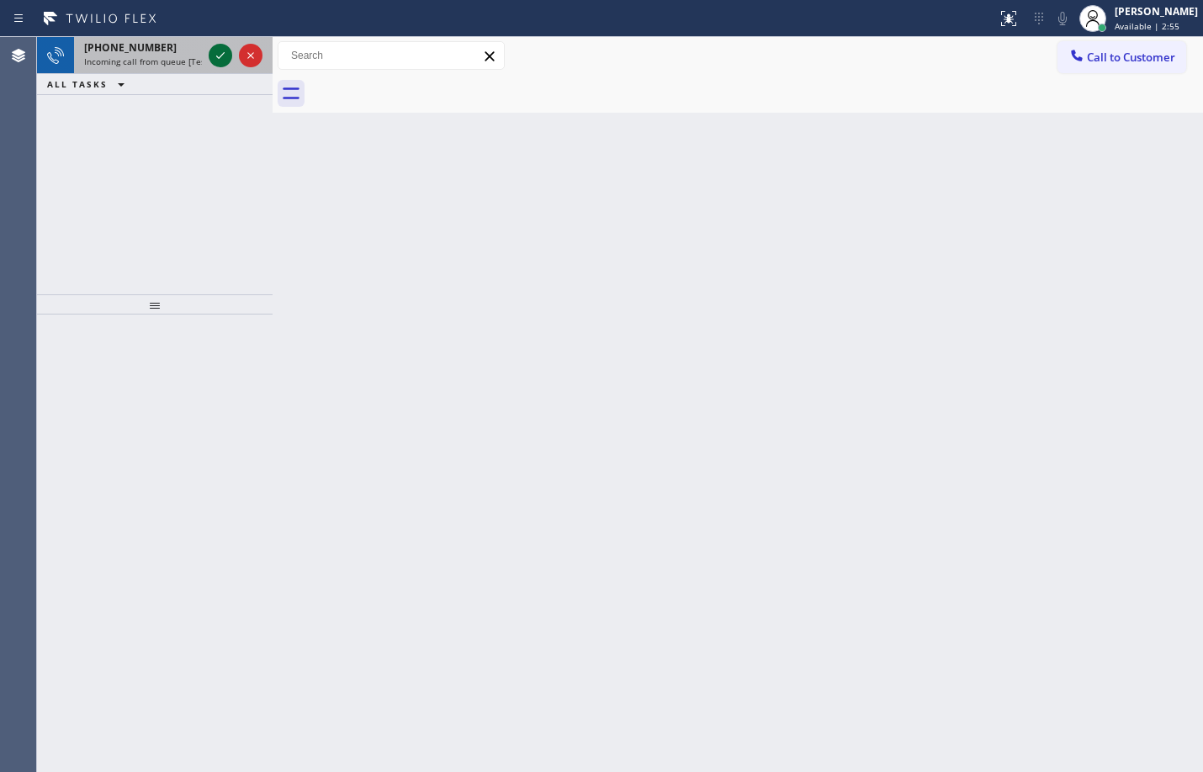
click at [219, 58] on icon at bounding box center [220, 55] width 8 height 7
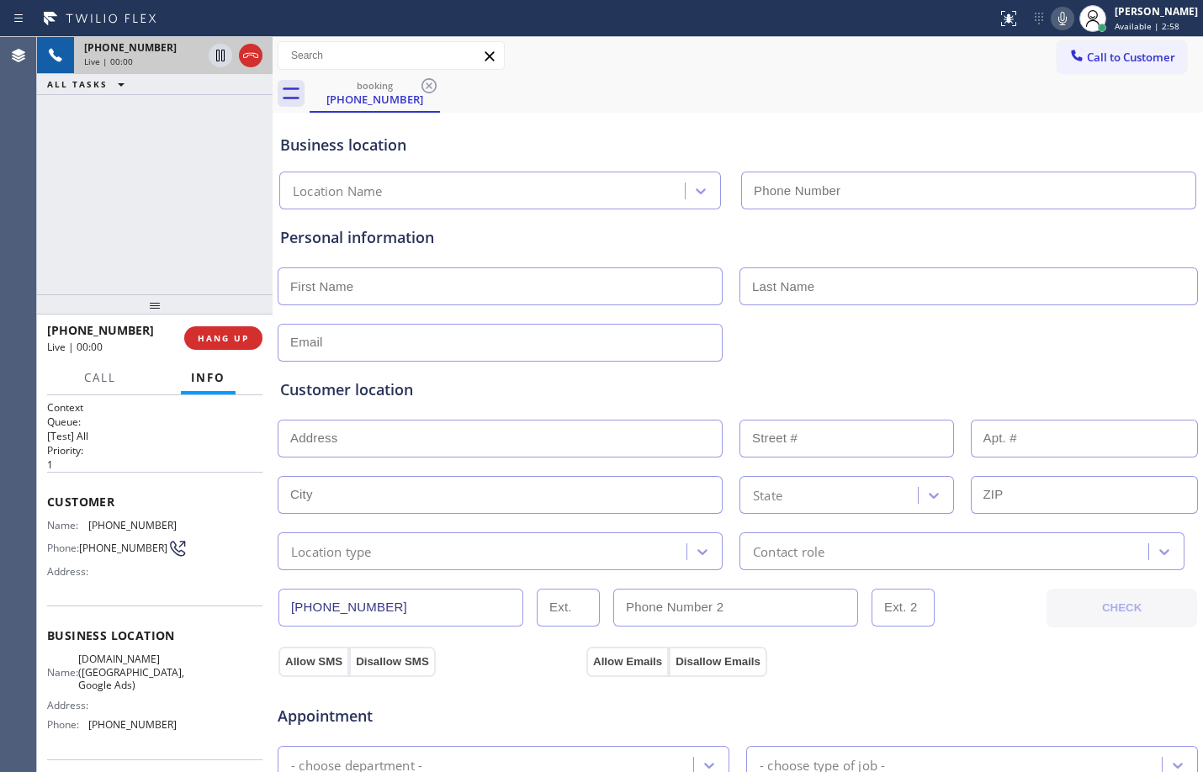
type input "[PHONE_NUMBER]"
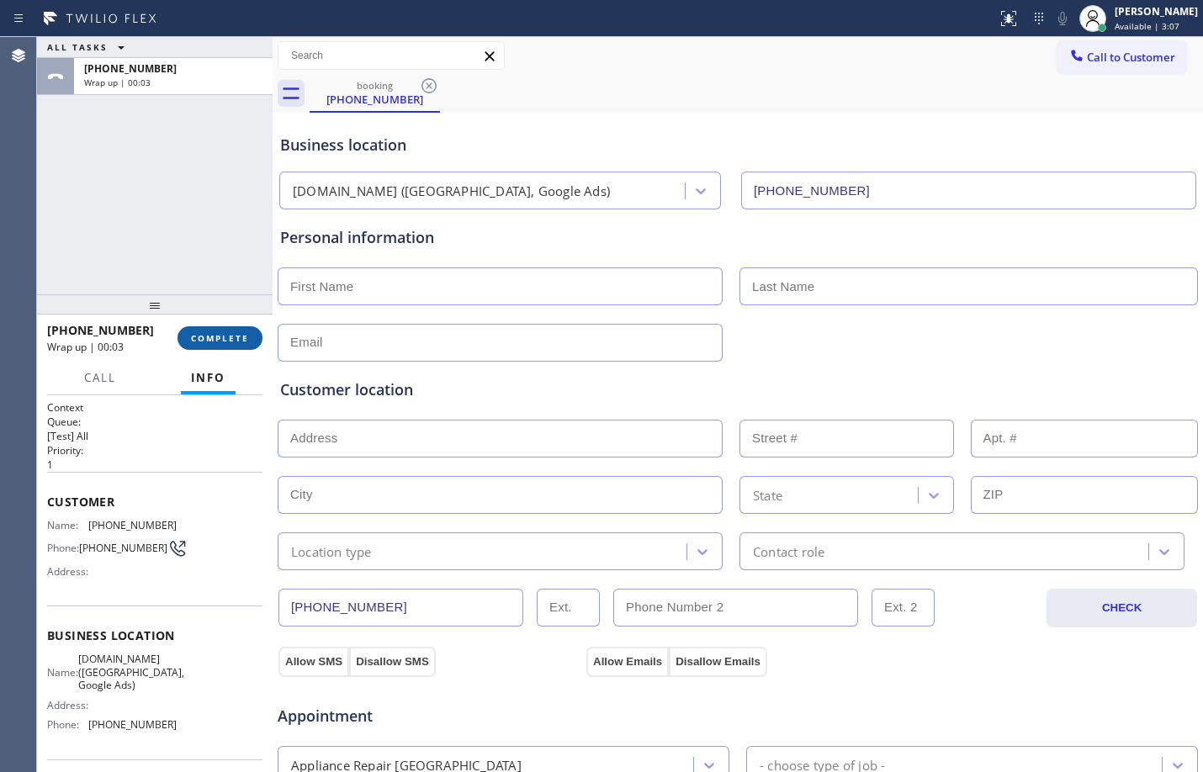
click at [209, 348] on button "COMPLETE" at bounding box center [219, 338] width 85 height 24
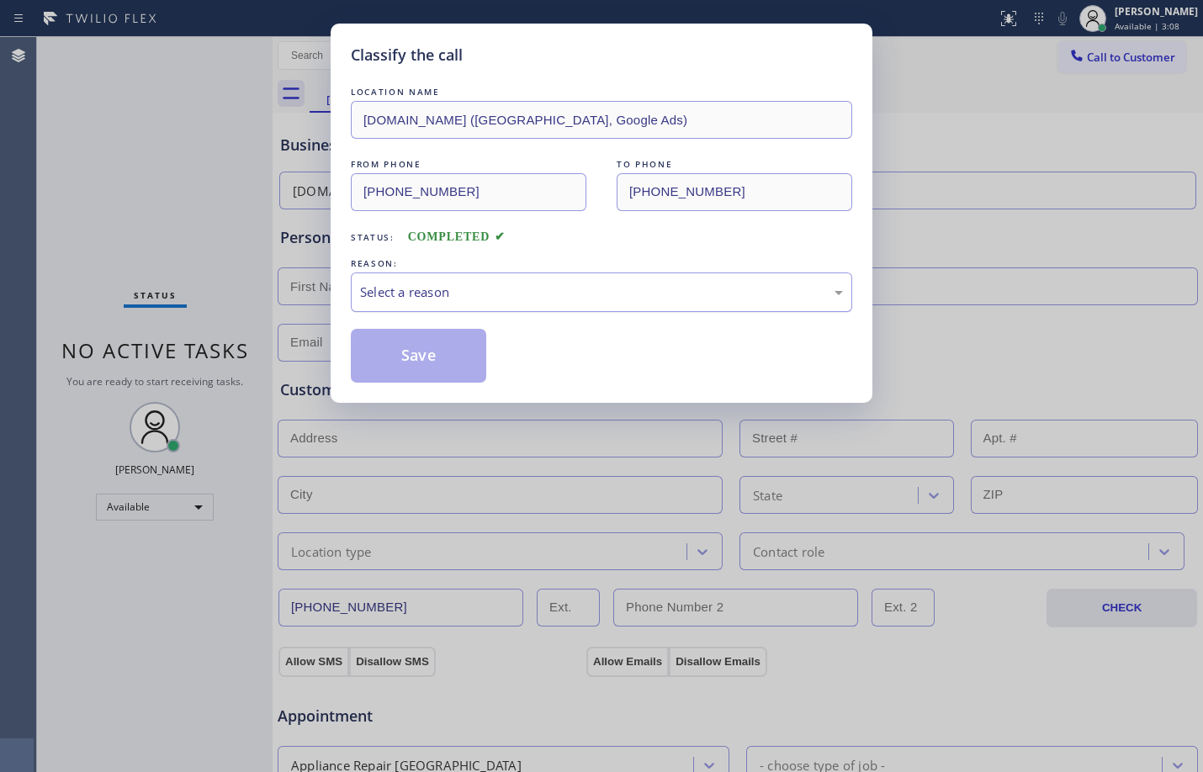
click at [438, 290] on div "Select a reason" at bounding box center [601, 292] width 483 height 19
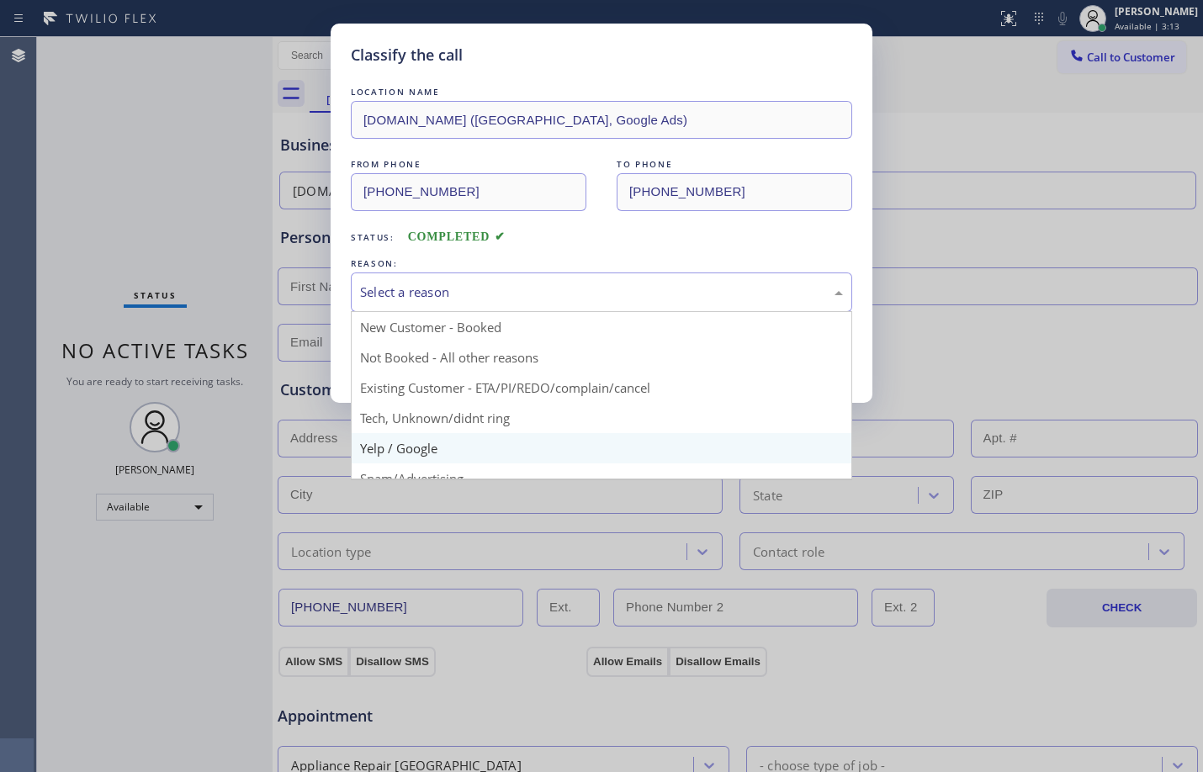
scroll to position [106, 0]
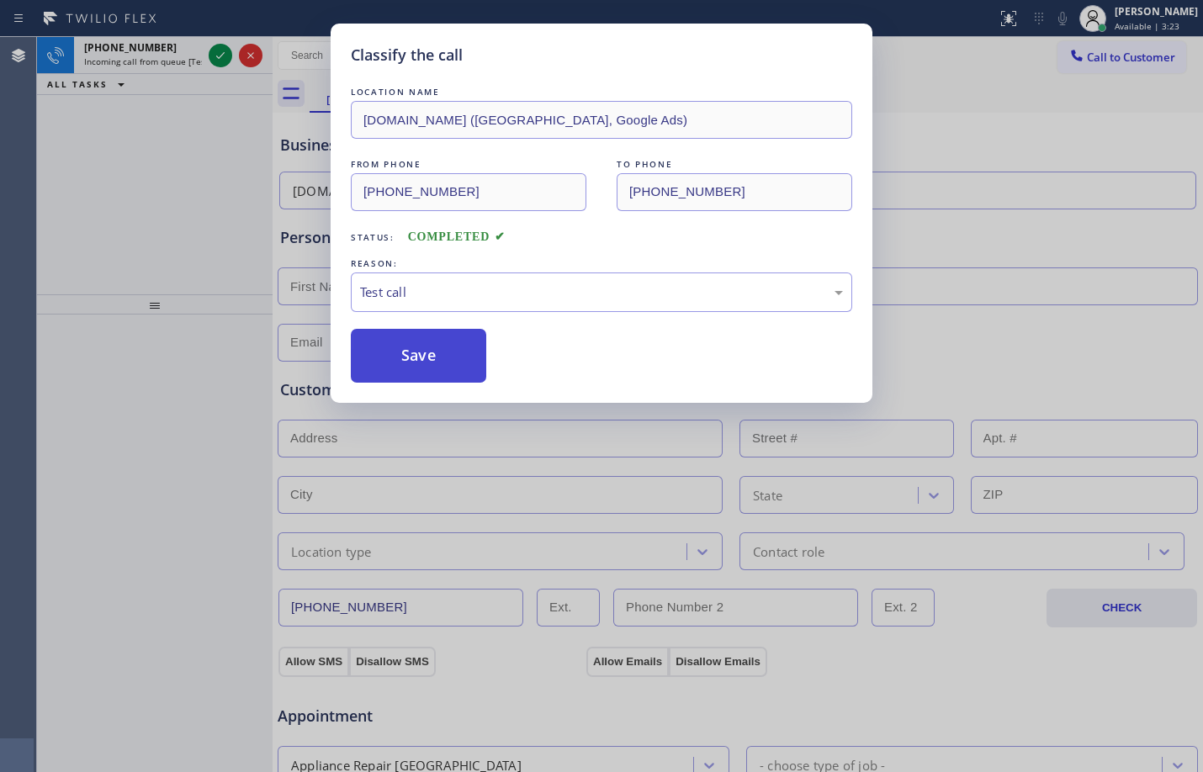
drag, startPoint x: 394, startPoint y: 350, endPoint x: 394, endPoint y: 239, distance: 111.0
click at [396, 350] on button "Save" at bounding box center [418, 356] width 135 height 54
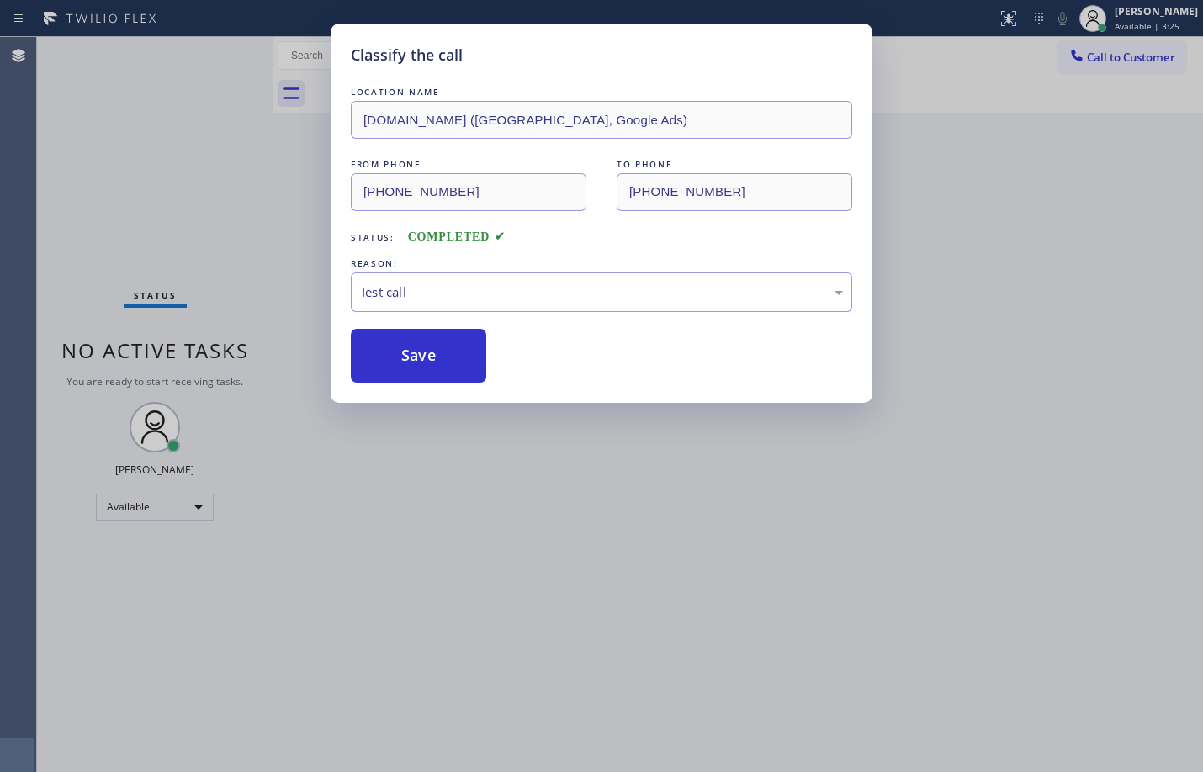
click at [211, 49] on div "Classify the call LOCATION NAME [DOMAIN_NAME] ([GEOGRAPHIC_DATA], Google Ads) F…" at bounding box center [601, 386] width 1203 height 772
click at [473, 350] on button "Save" at bounding box center [418, 356] width 135 height 54
click at [456, 361] on button "Save" at bounding box center [418, 356] width 135 height 54
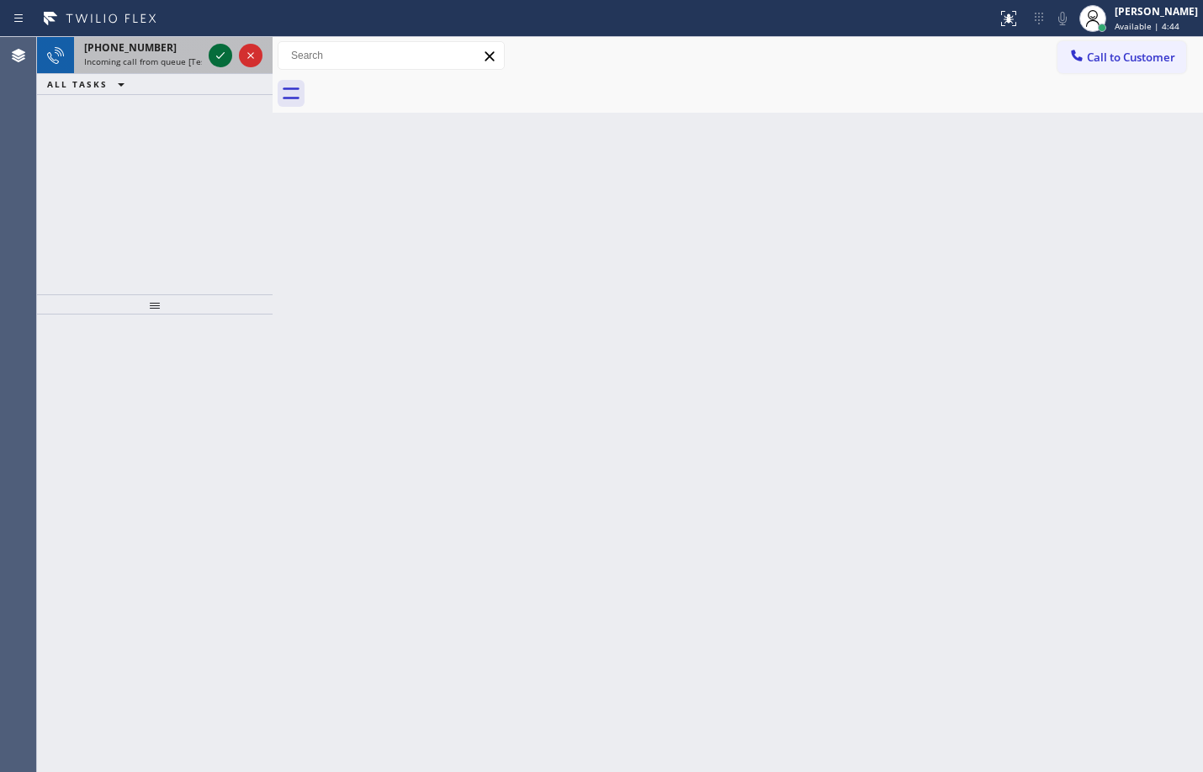
click at [225, 56] on icon at bounding box center [220, 55] width 20 height 20
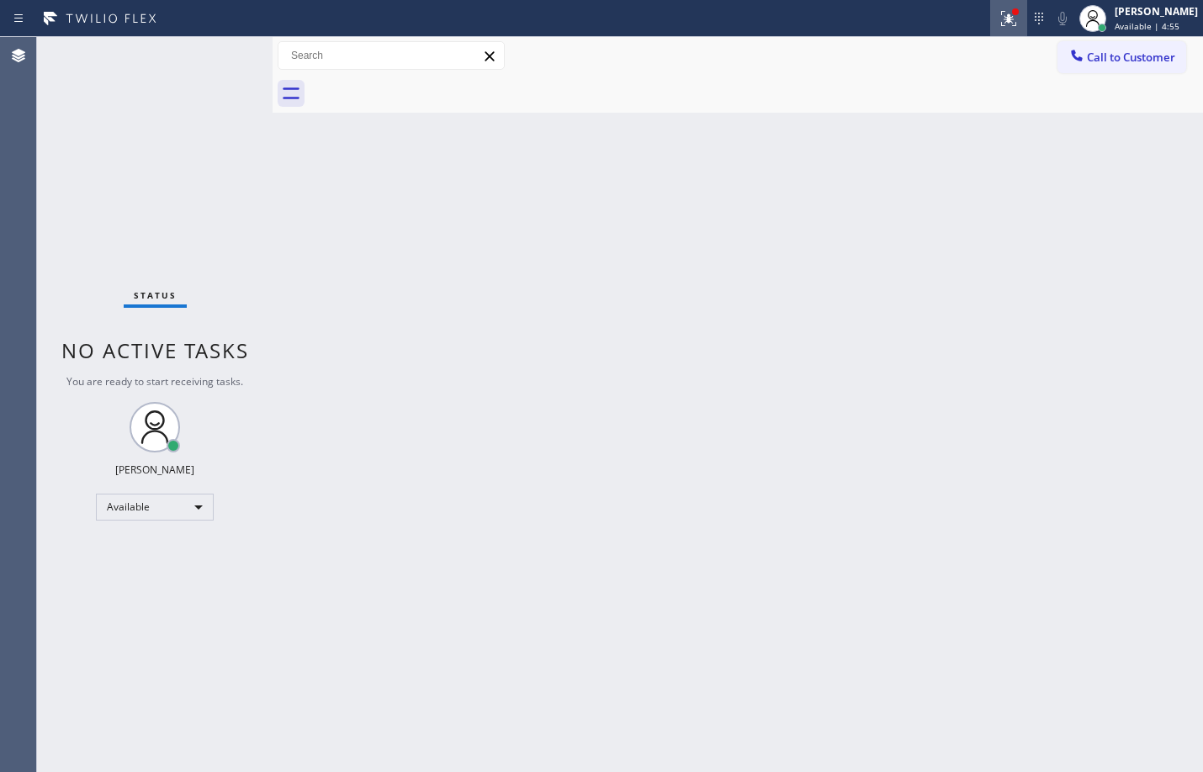
click at [1006, 15] on div at bounding box center [1008, 18] width 37 height 20
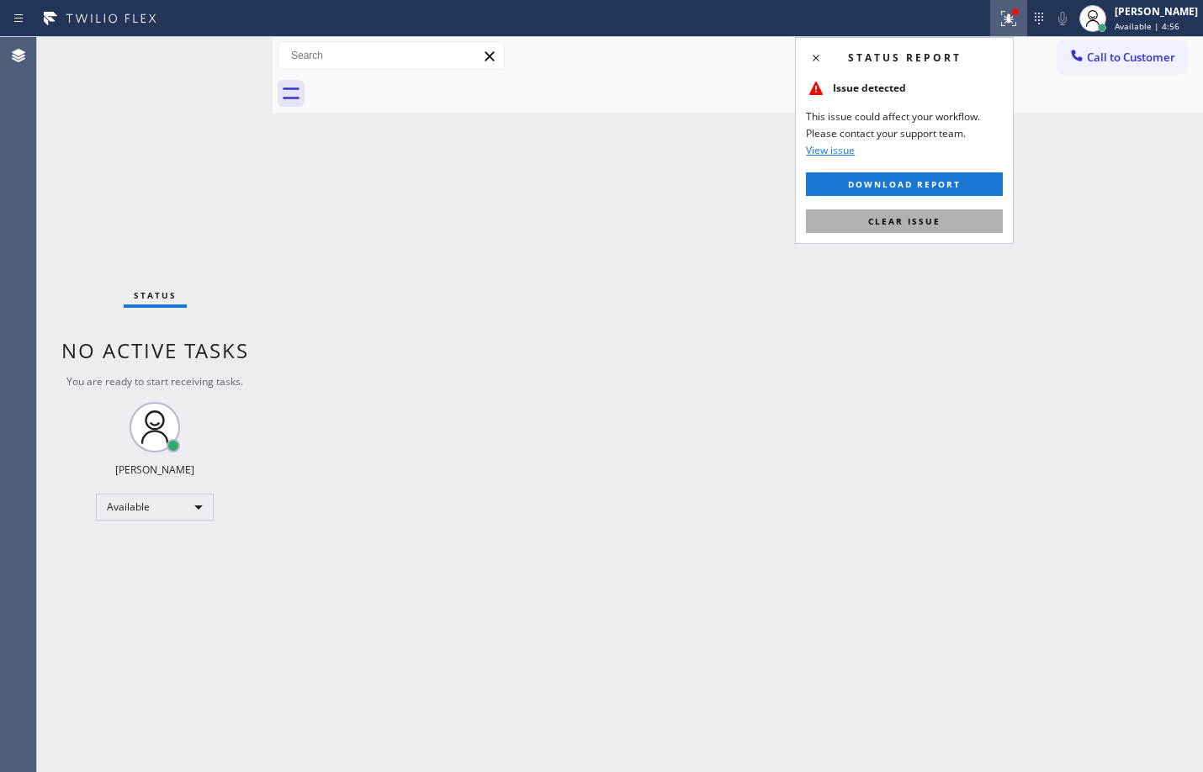
click at [902, 225] on span "Clear issue" at bounding box center [904, 221] width 72 height 12
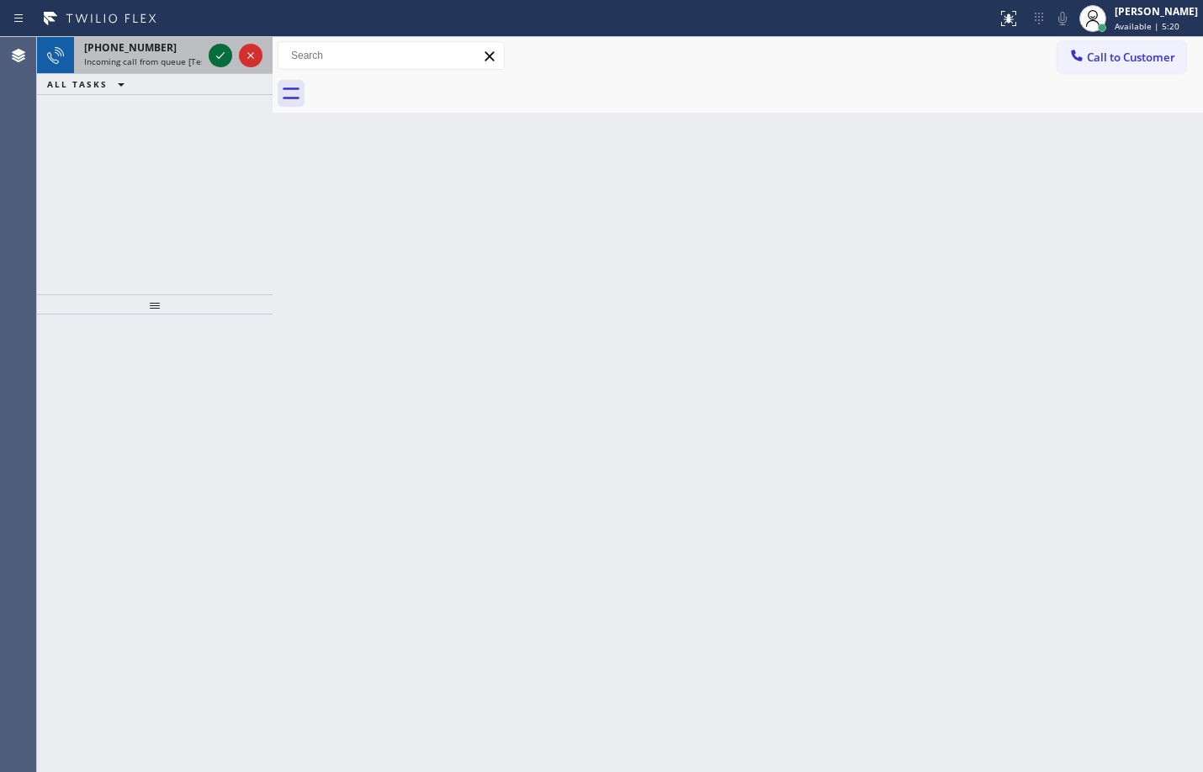
click at [220, 56] on icon at bounding box center [220, 55] width 8 height 7
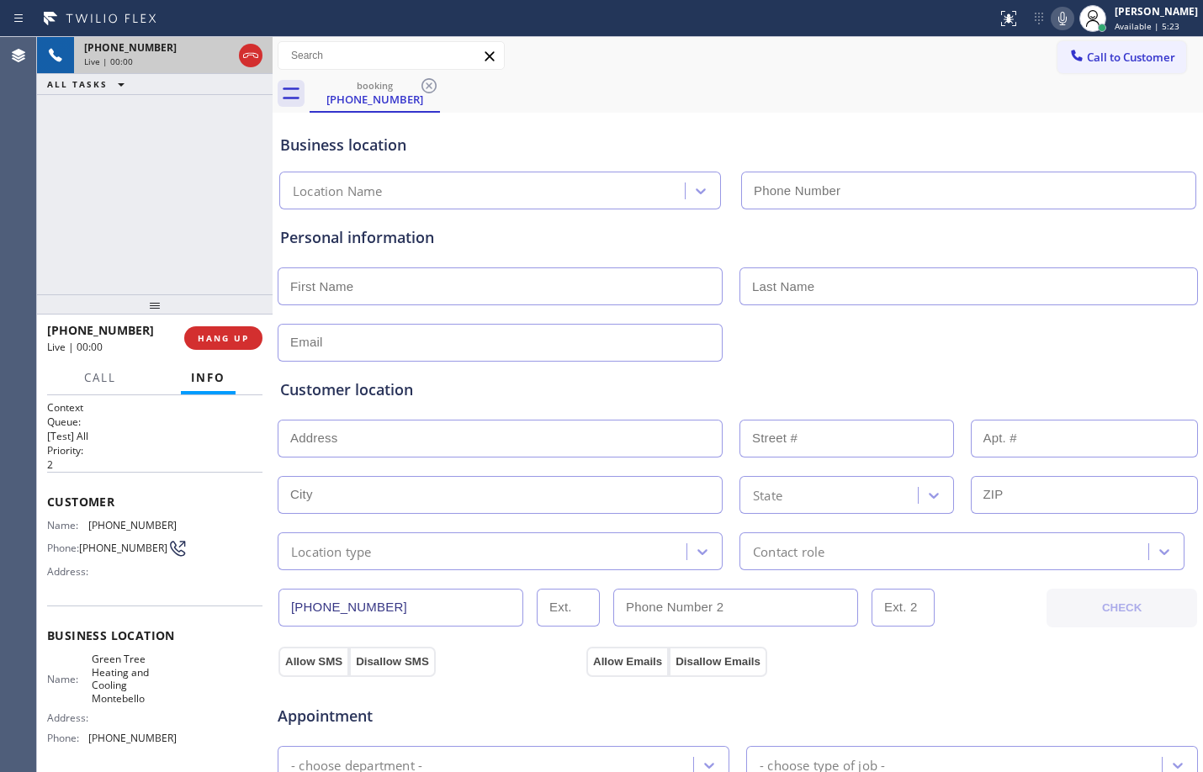
type input "[PHONE_NUMBER]"
click at [214, 330] on button "HANG UP" at bounding box center [223, 338] width 78 height 24
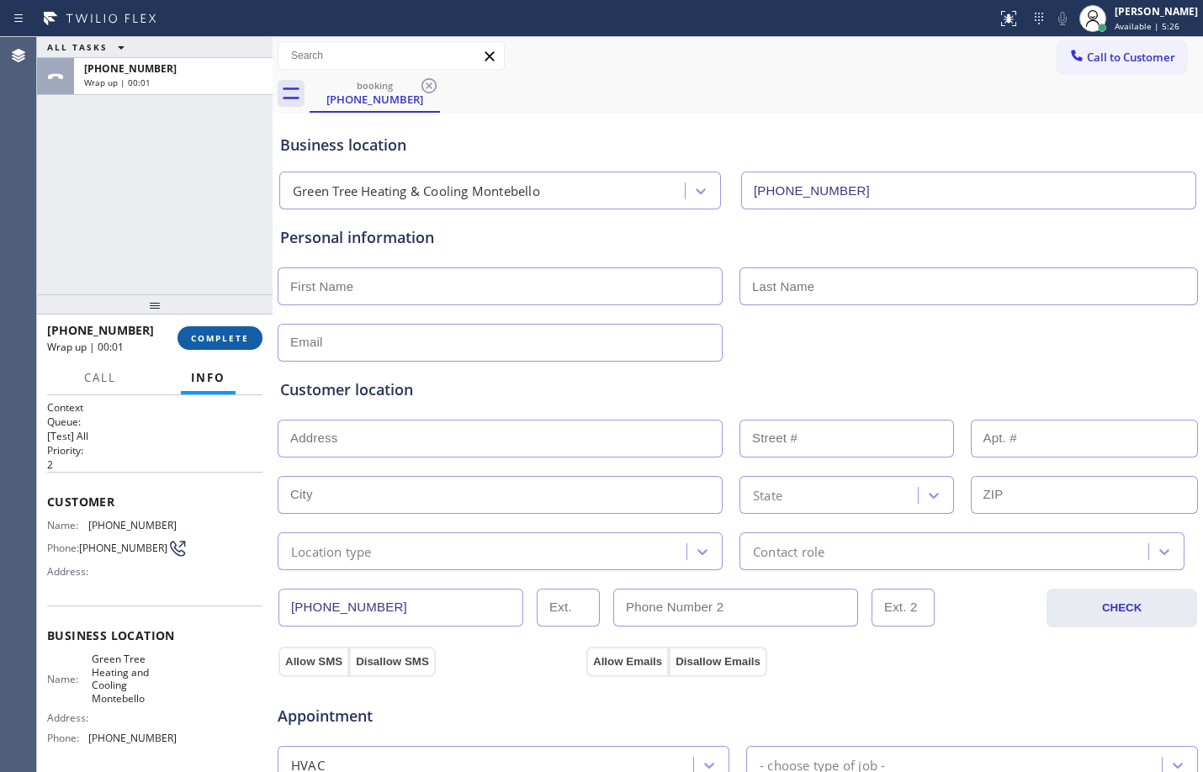
click at [223, 347] on button "COMPLETE" at bounding box center [219, 338] width 85 height 24
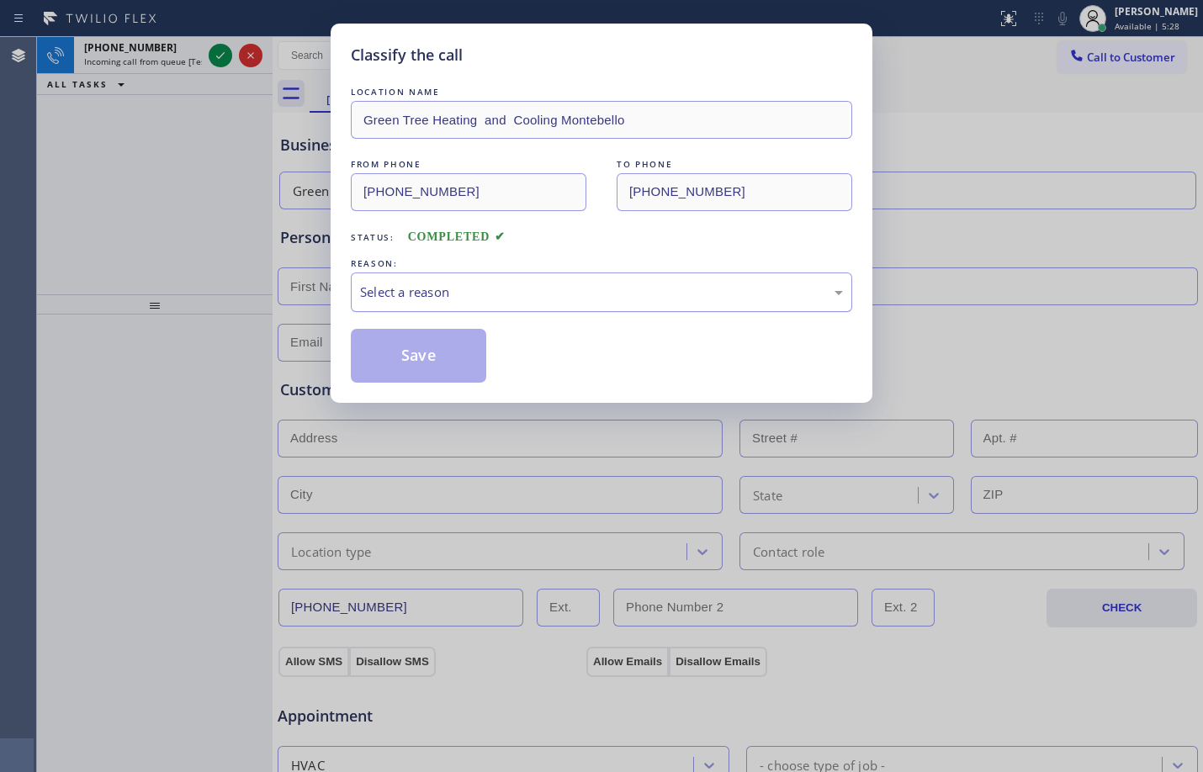
click at [556, 272] on div "Select a reason" at bounding box center [601, 292] width 501 height 40
click at [429, 361] on button "Save" at bounding box center [418, 356] width 135 height 54
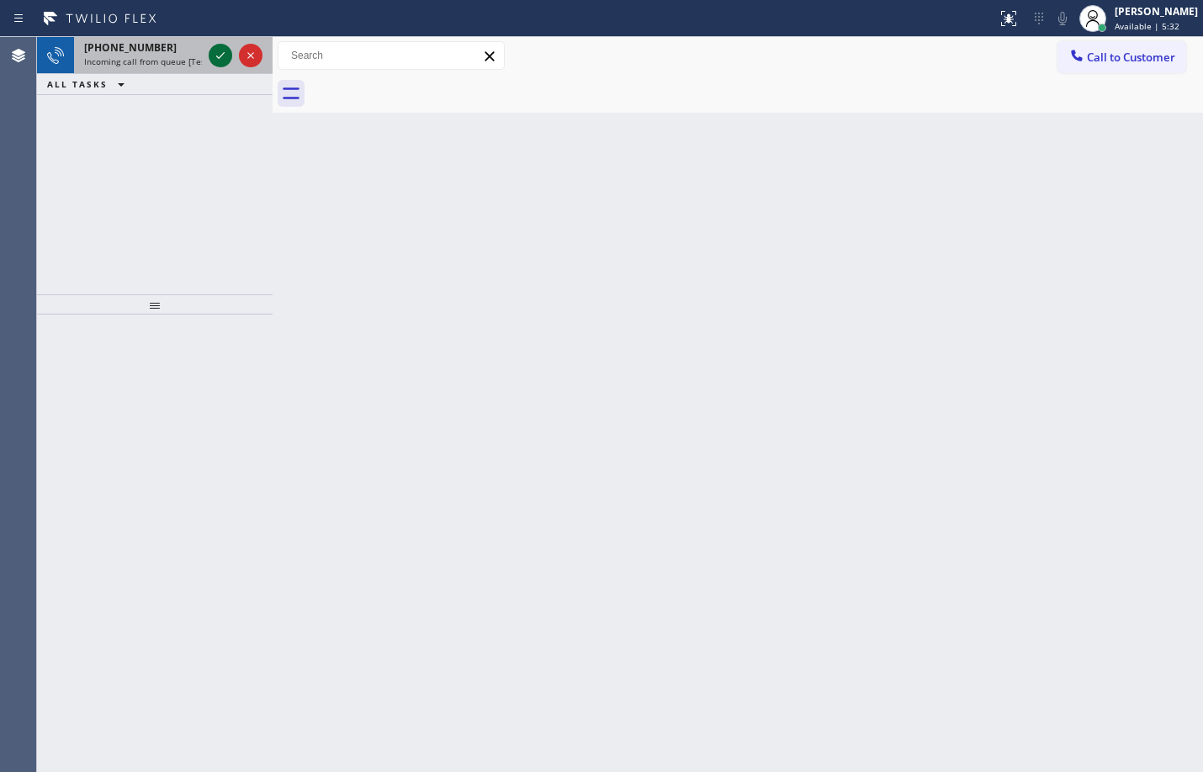
click at [210, 55] on icon at bounding box center [220, 55] width 20 height 20
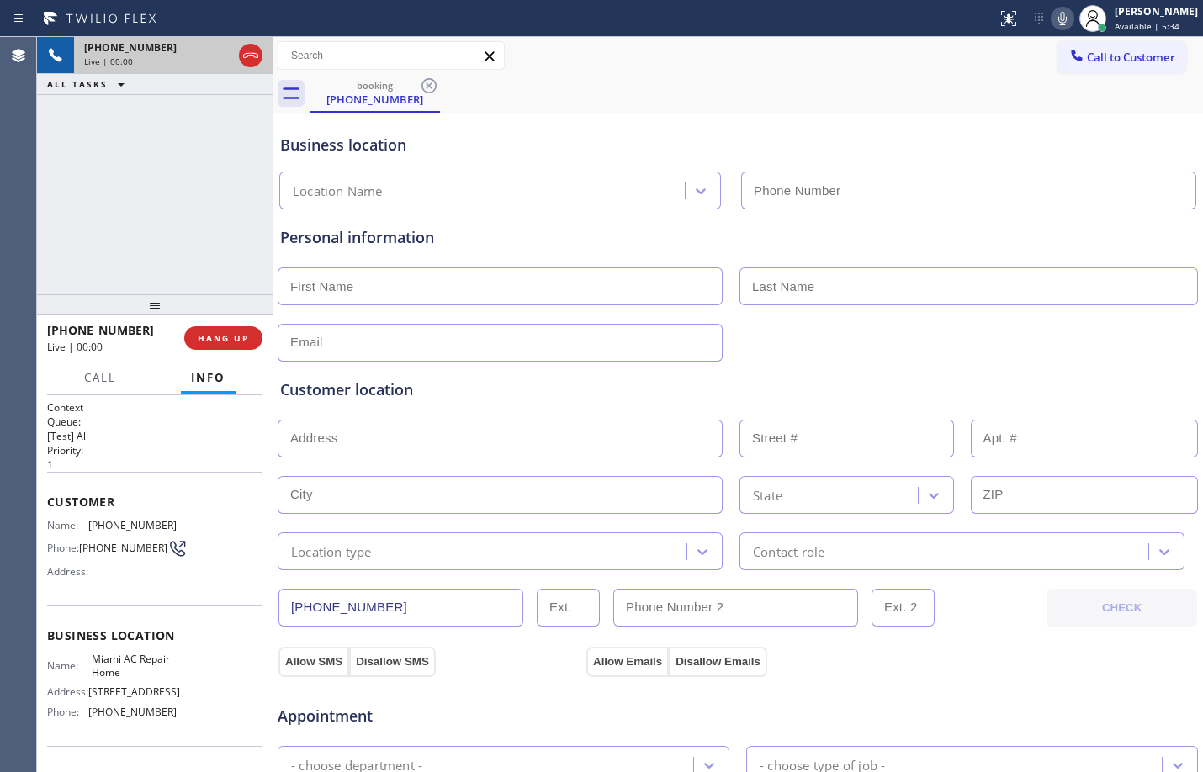
type input "[PHONE_NUMBER]"
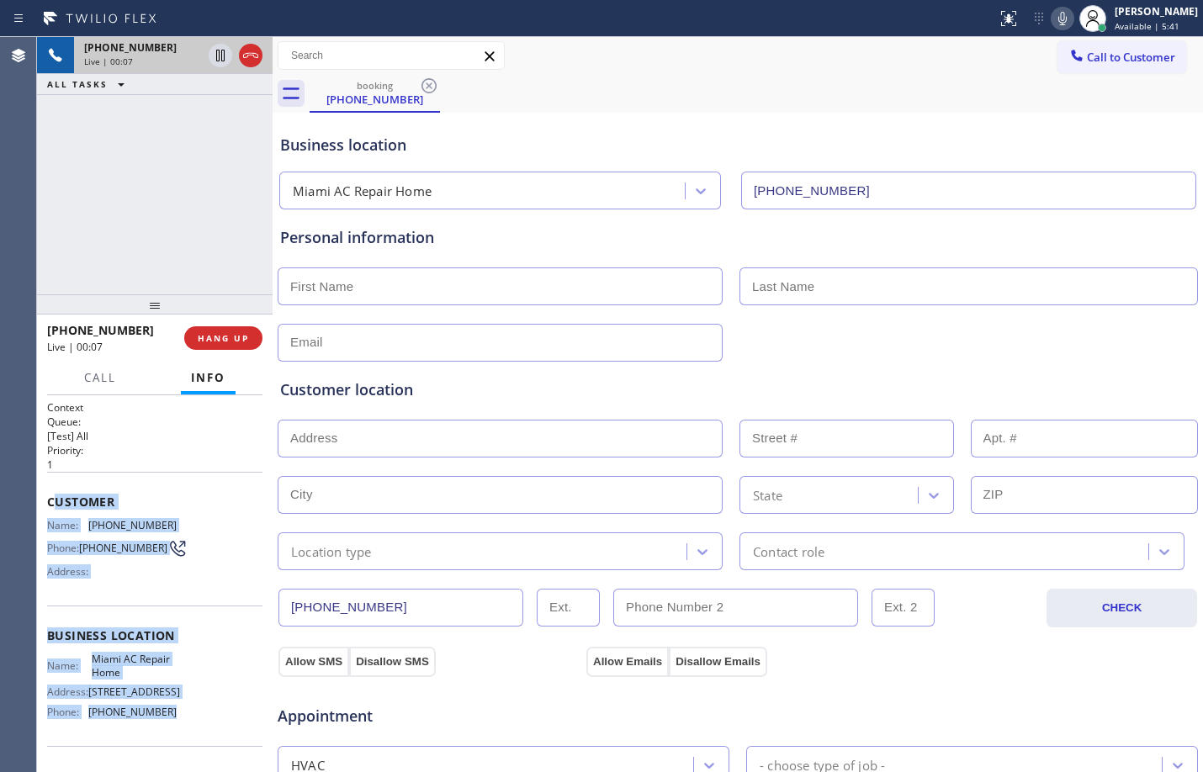
drag, startPoint x: 51, startPoint y: 505, endPoint x: 181, endPoint y: 727, distance: 257.0
click at [181, 727] on div "Context Queue: [Test] All Priority: 1 Customer Name: [PHONE_NUMBER] Phone: [PHO…" at bounding box center [154, 636] width 215 height 473
click at [53, 517] on div "Customer Name: [PHONE_NUMBER] Phone: [PHONE_NUMBER] Address:" at bounding box center [154, 539] width 215 height 135
drag, startPoint x: 48, startPoint y: 500, endPoint x: 173, endPoint y: 744, distance: 274.2
click at [173, 743] on div "Context Queue: [Test] All Priority: 1 Customer Name: [PHONE_NUMBER] Phone: [PHO…" at bounding box center [154, 636] width 215 height 473
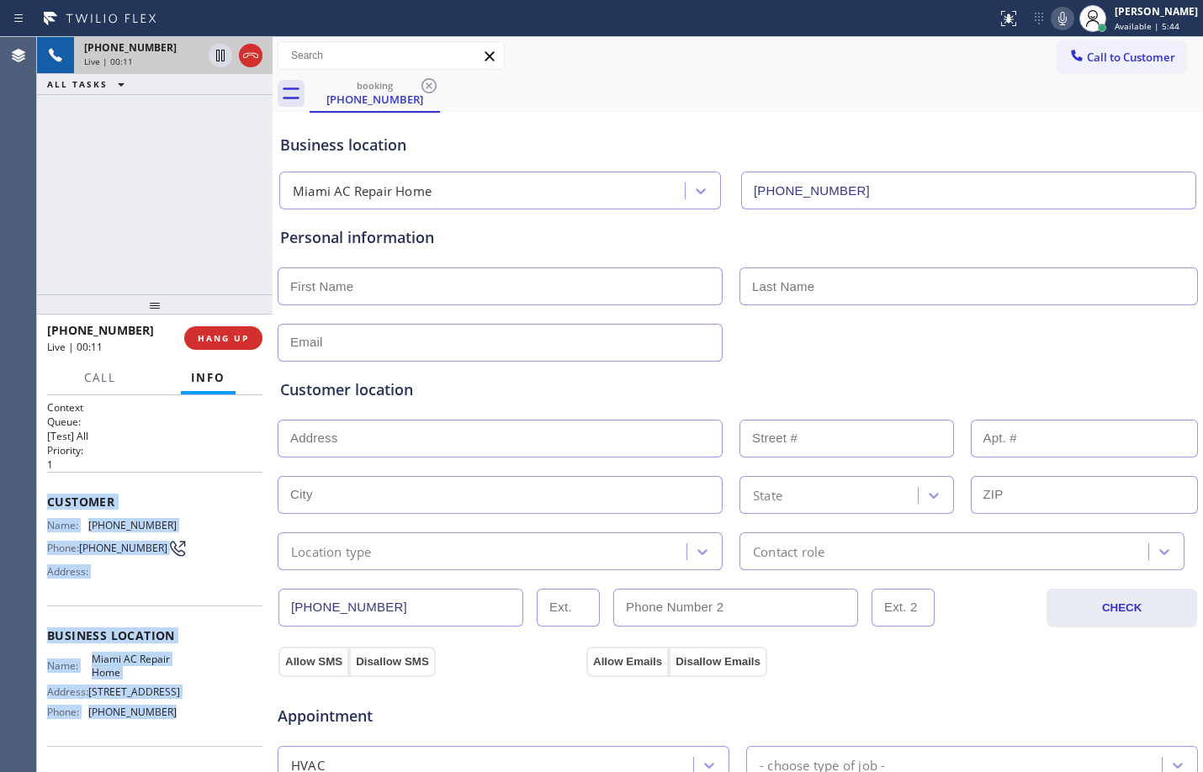
copy div "Customer Name: [PHONE_NUMBER] Phone: [PHONE_NUMBER] Address: Business location …"
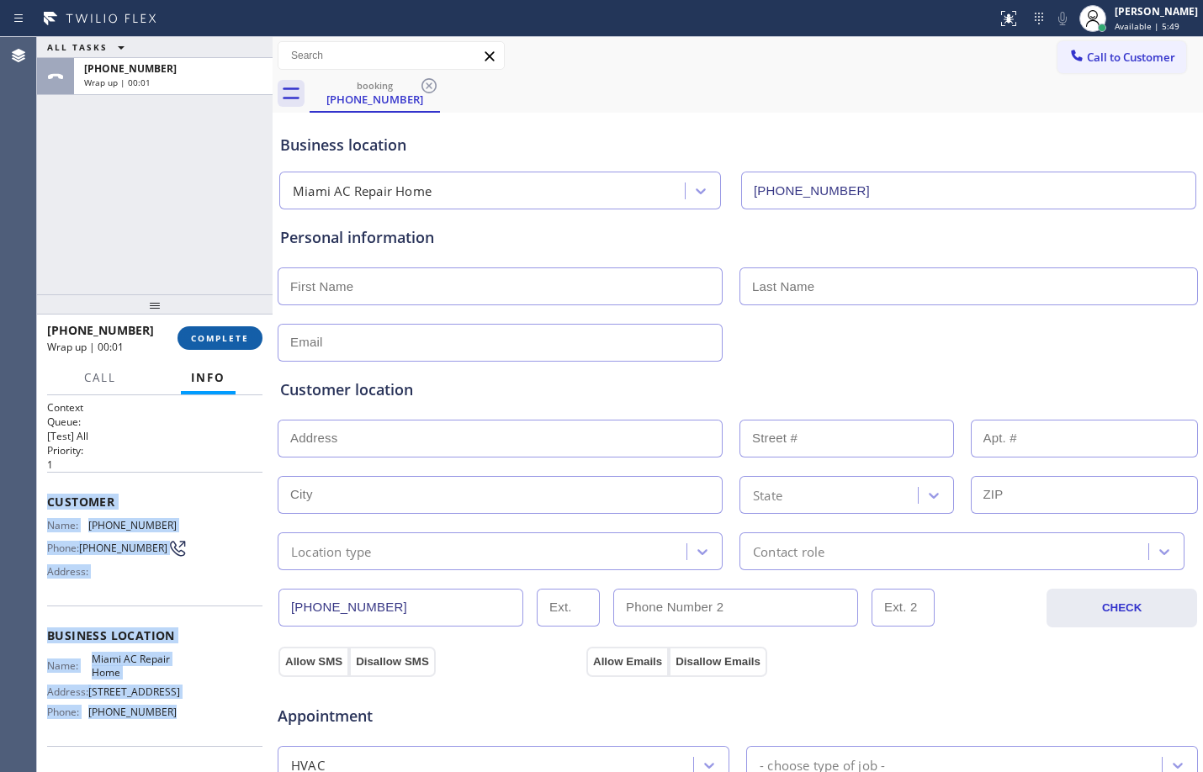
click at [199, 334] on span "COMPLETE" at bounding box center [220, 338] width 58 height 12
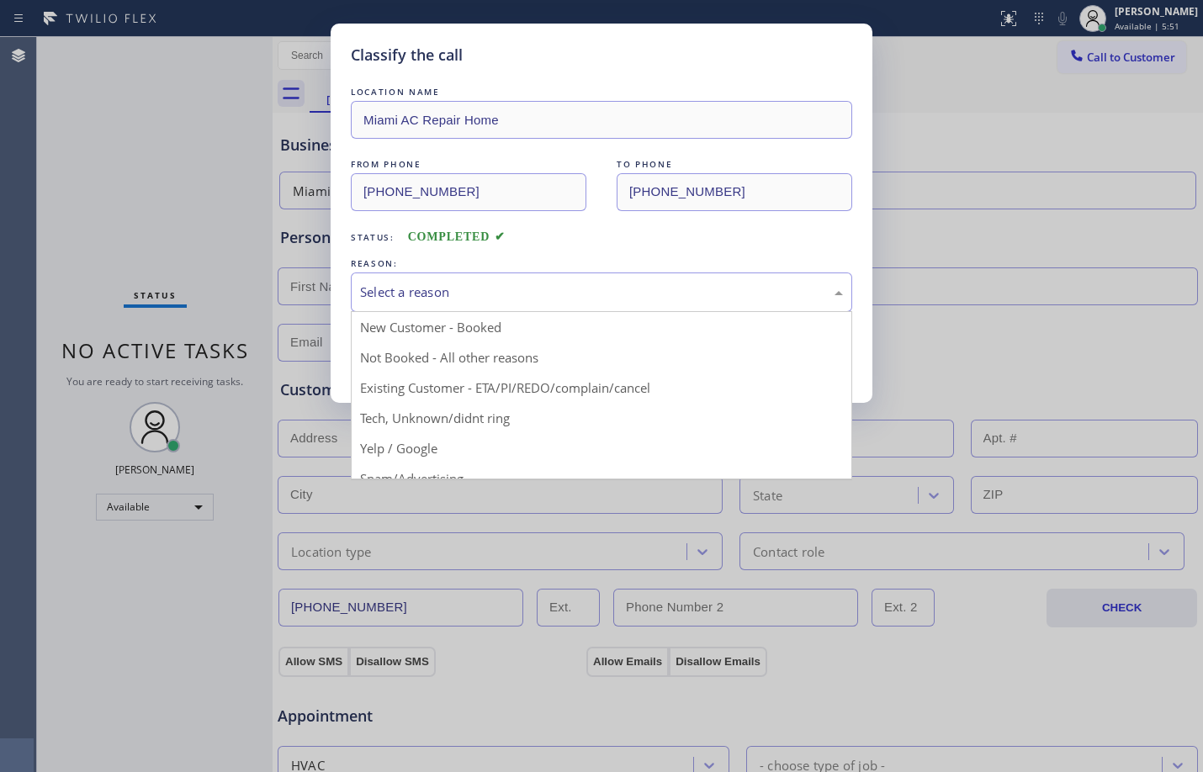
click at [464, 309] on div "Select a reason" at bounding box center [601, 292] width 501 height 40
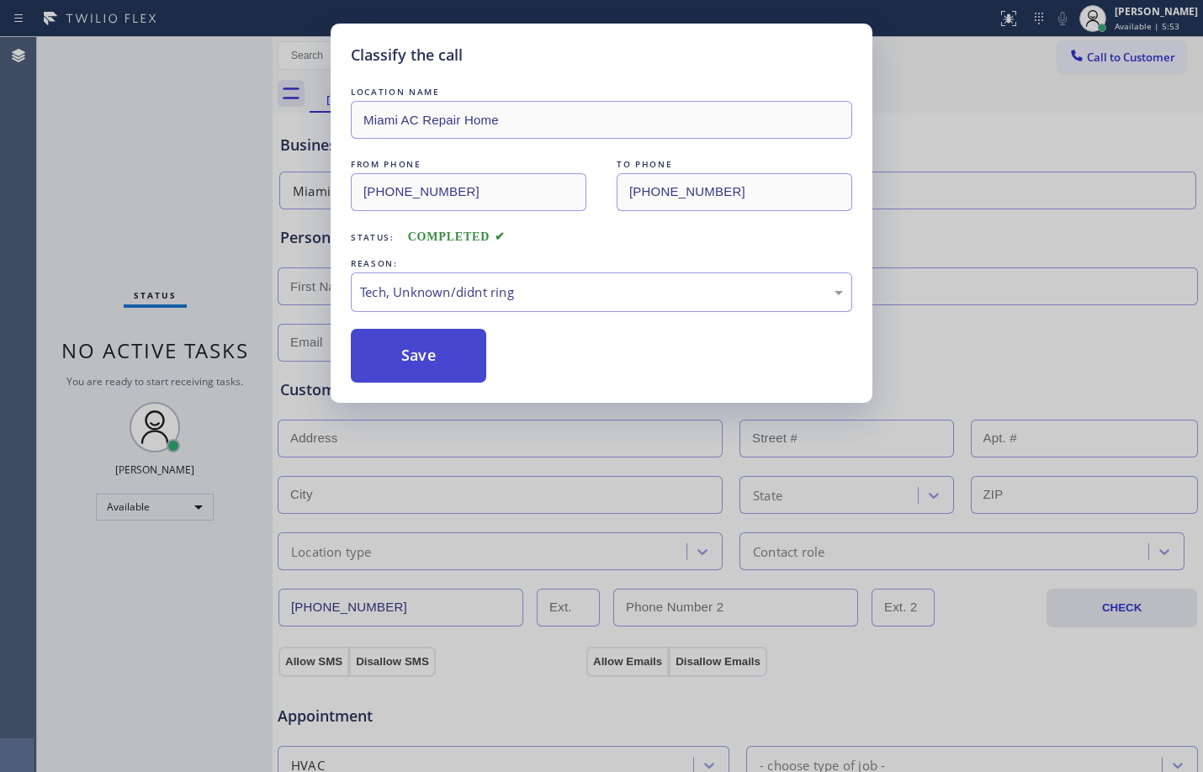
click at [470, 368] on button "Save" at bounding box center [418, 356] width 135 height 54
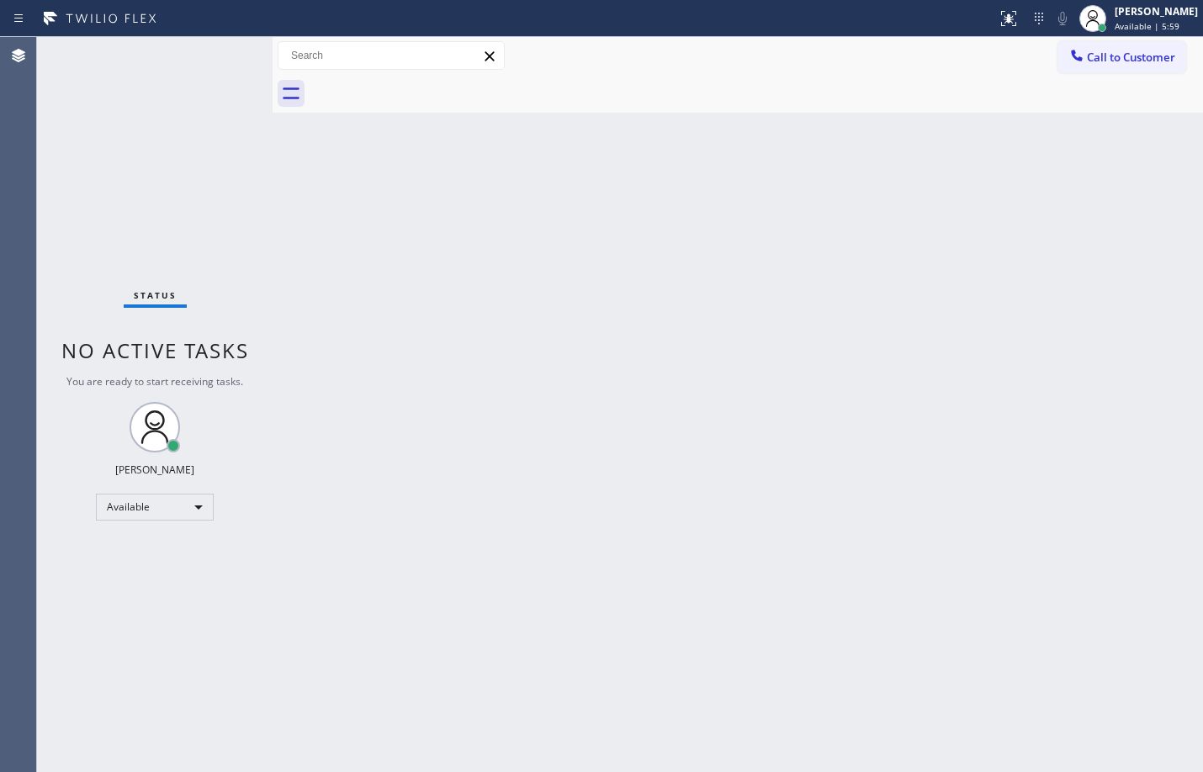
click at [1097, 283] on div "Back to Dashboard Change Sender ID Customers Technicians Select a contact Outbo…" at bounding box center [737, 404] width 930 height 735
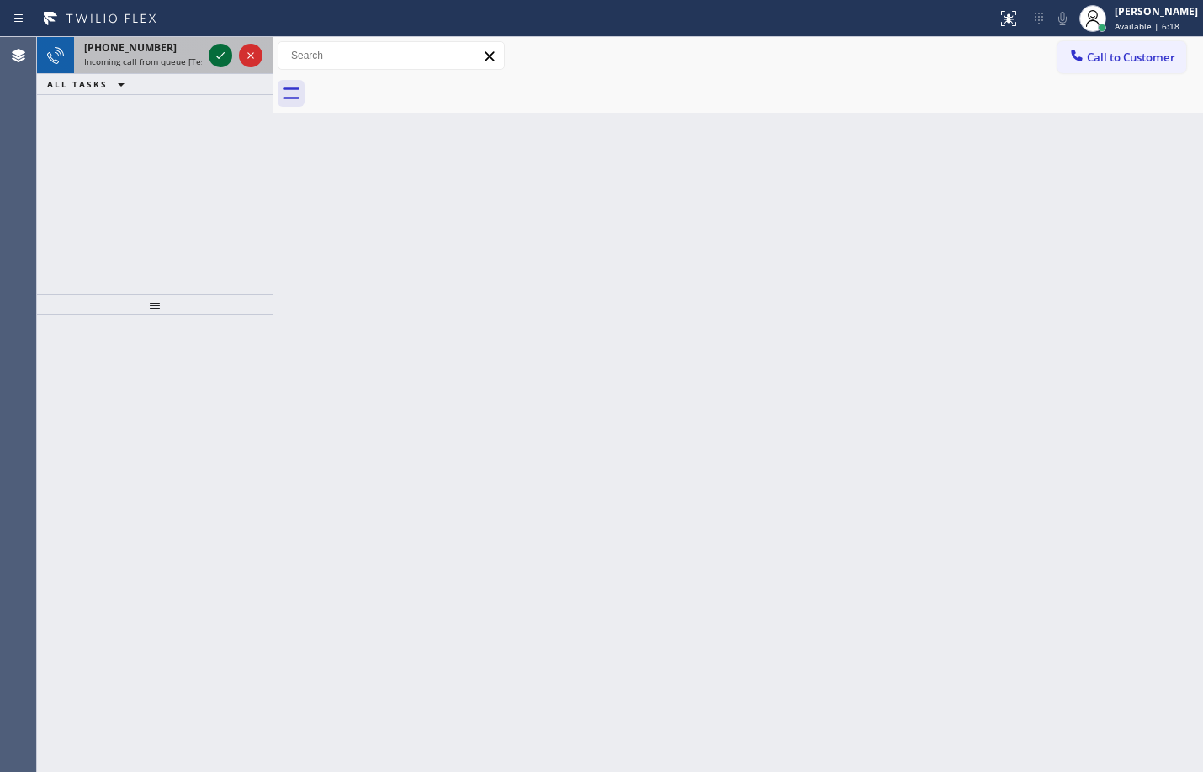
click at [222, 45] on button at bounding box center [221, 56] width 24 height 24
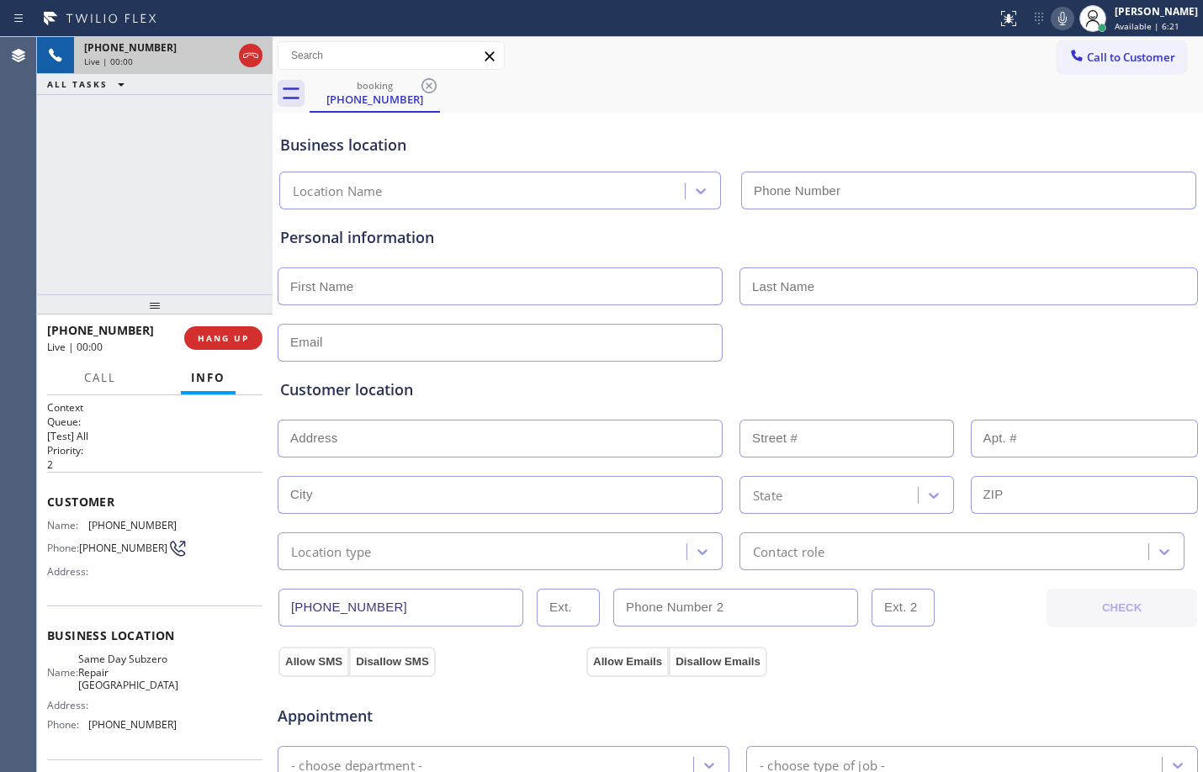
type input "[PHONE_NUMBER]"
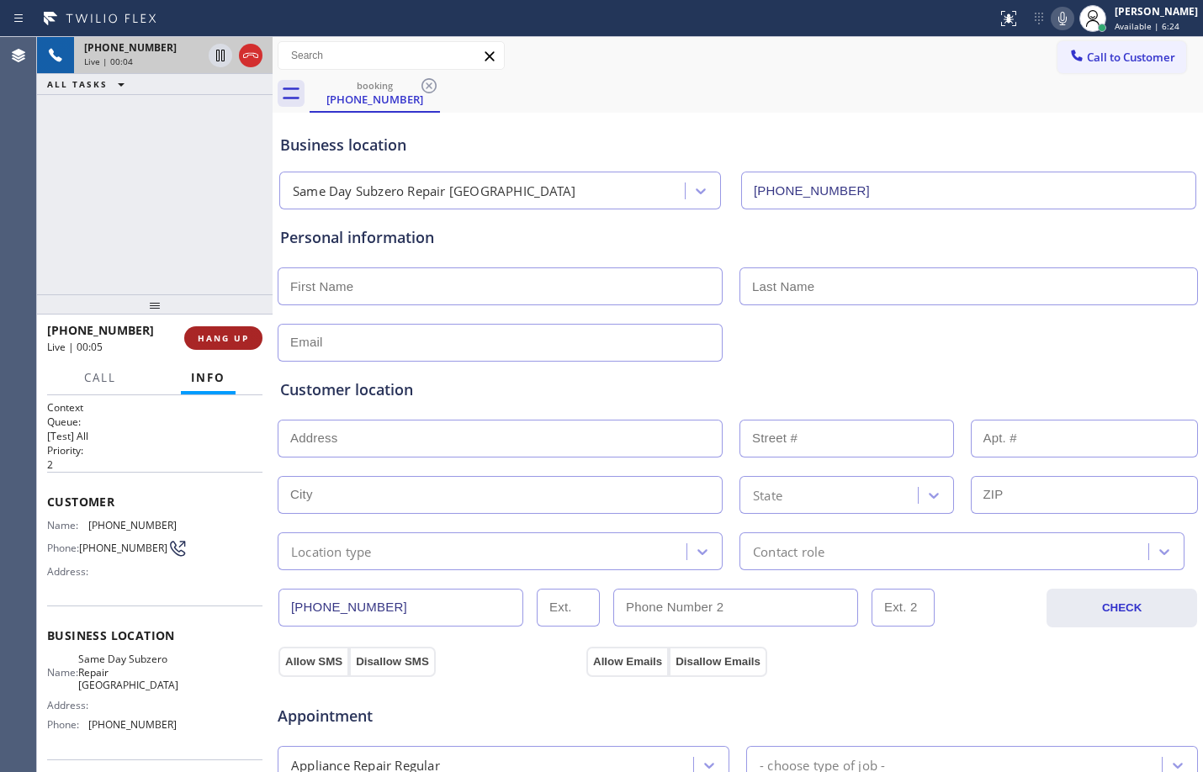
click at [199, 334] on span "HANG UP" at bounding box center [223, 338] width 51 height 12
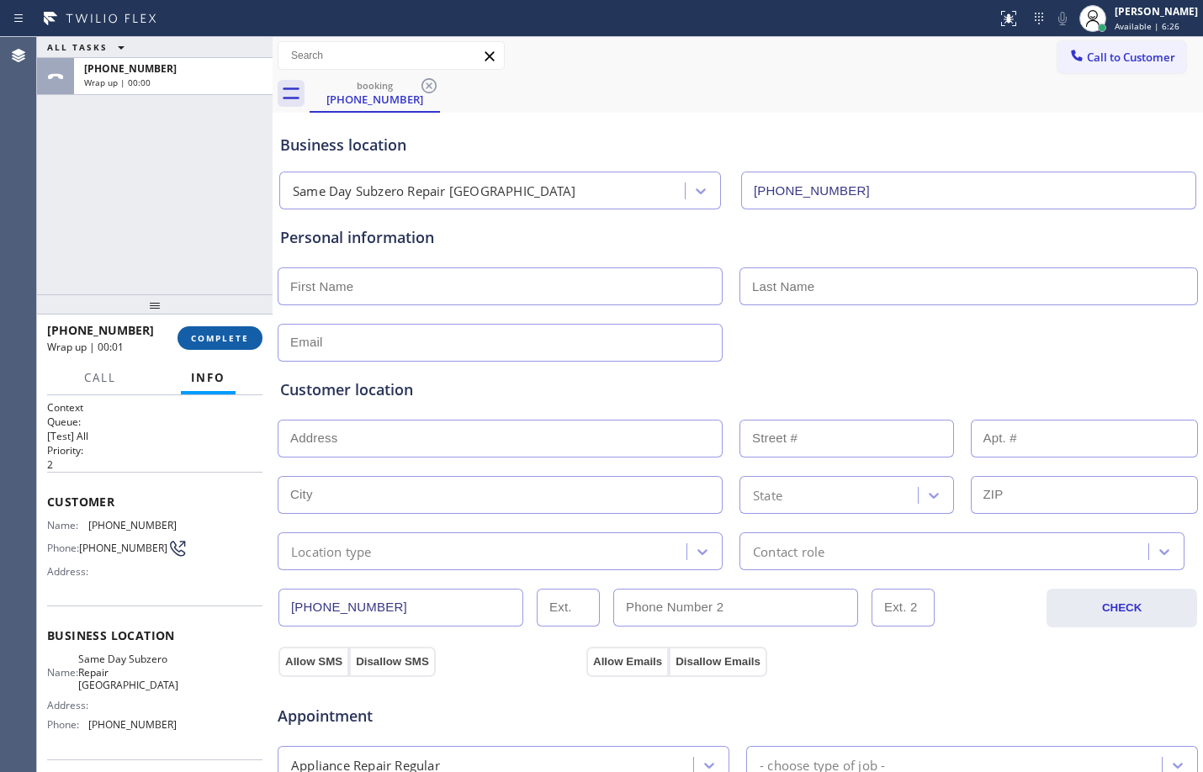
click at [231, 336] on span "COMPLETE" at bounding box center [220, 338] width 58 height 12
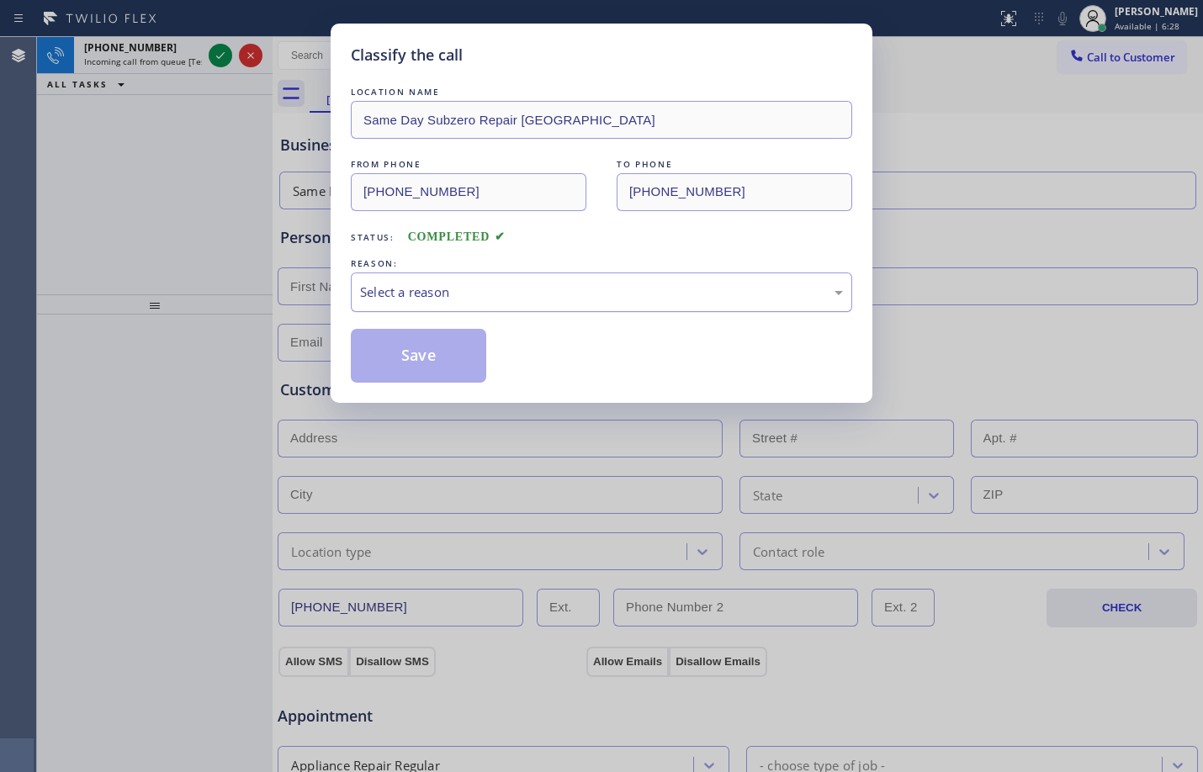
click at [437, 292] on div "Select a reason" at bounding box center [601, 292] width 483 height 19
click at [421, 371] on button "Save" at bounding box center [418, 356] width 135 height 54
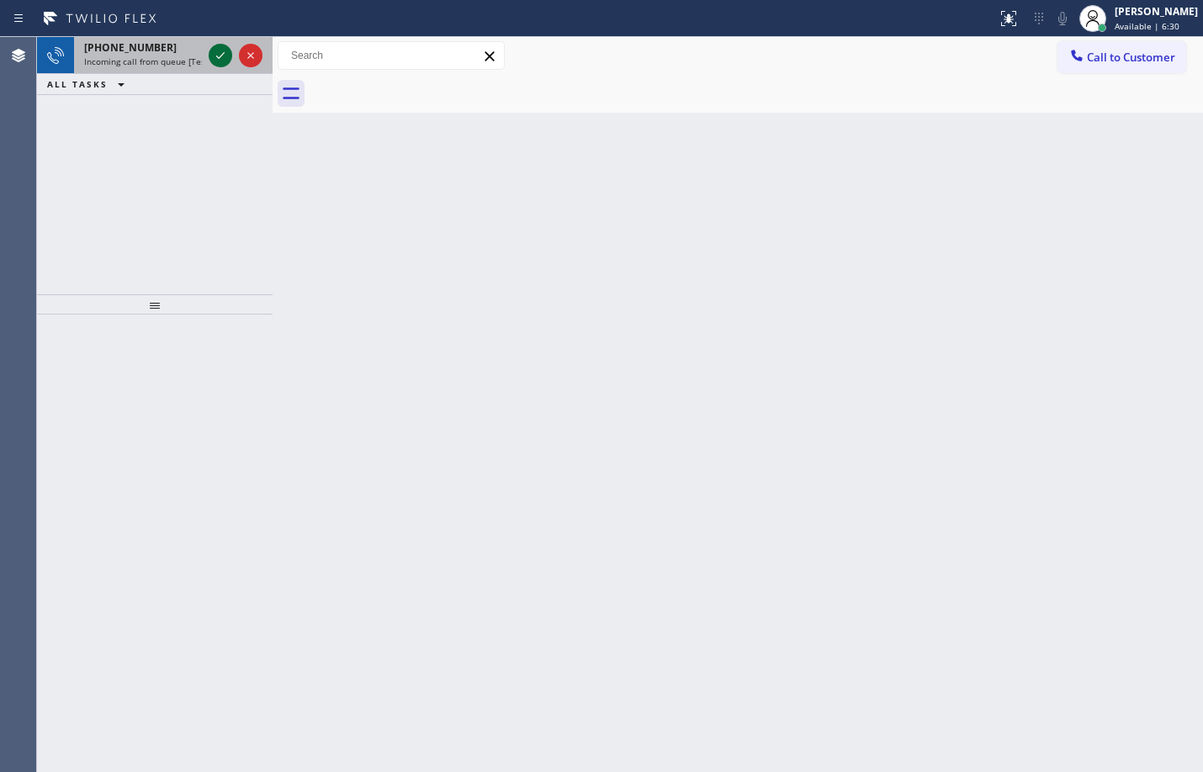
click at [209, 50] on div at bounding box center [221, 55] width 24 height 20
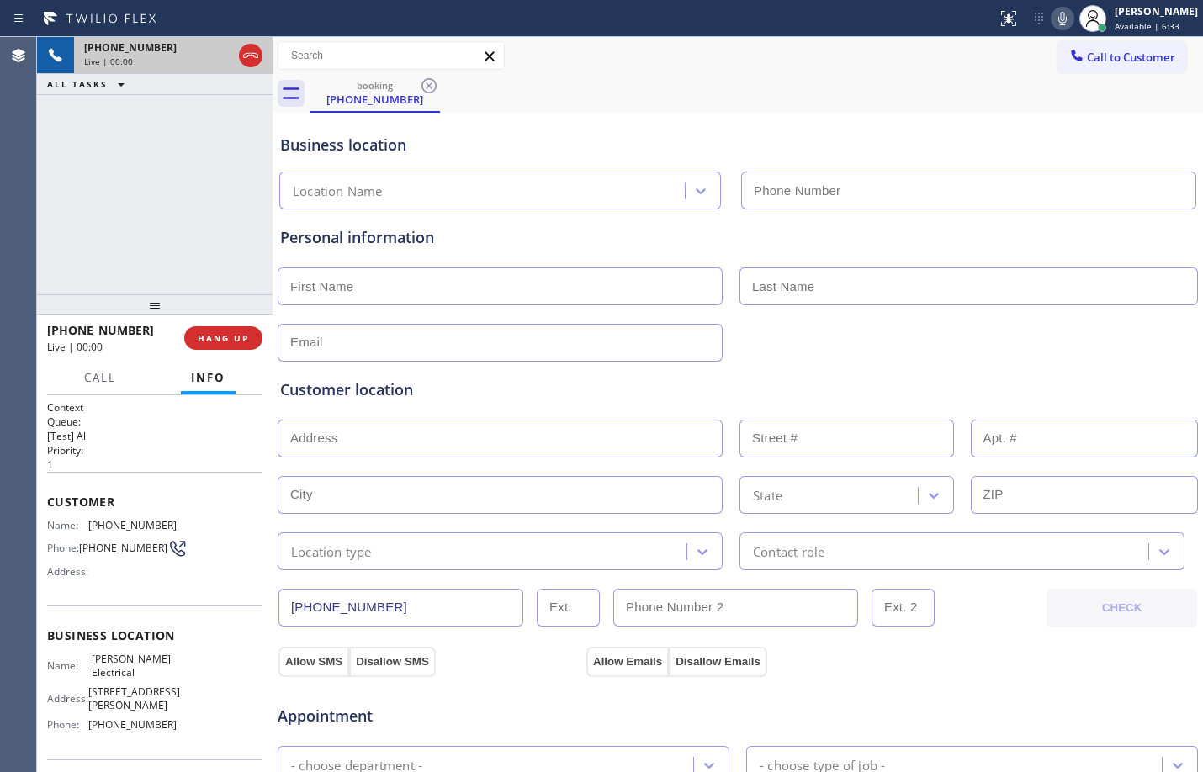
type input "[PHONE_NUMBER]"
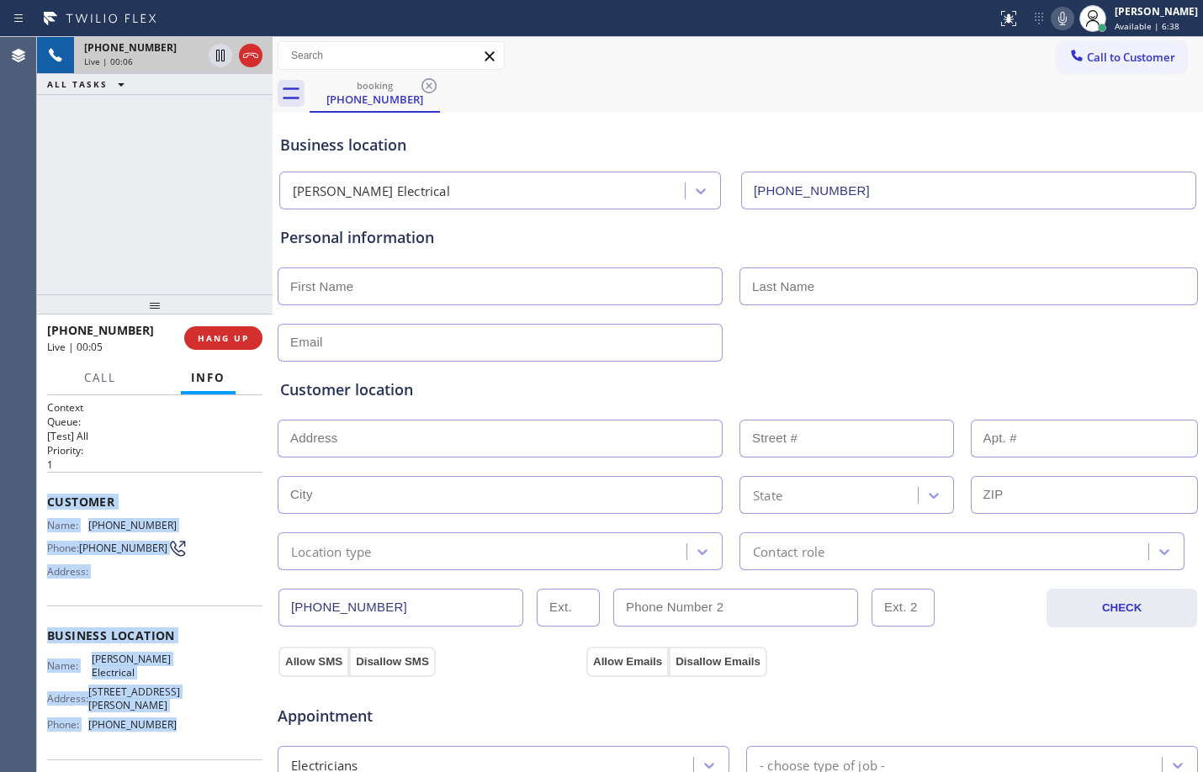
drag, startPoint x: 50, startPoint y: 503, endPoint x: 201, endPoint y: 749, distance: 289.2
click at [201, 743] on div "Context Queue: [Test] All Priority: 1 Customer Name: [PHONE_NUMBER] Phone: [PHO…" at bounding box center [154, 643] width 215 height 487
copy div "Customer Name: [PHONE_NUMBER] Phone: [PHONE_NUMBER] Address: Business location …"
click at [219, 62] on icon at bounding box center [220, 55] width 20 height 20
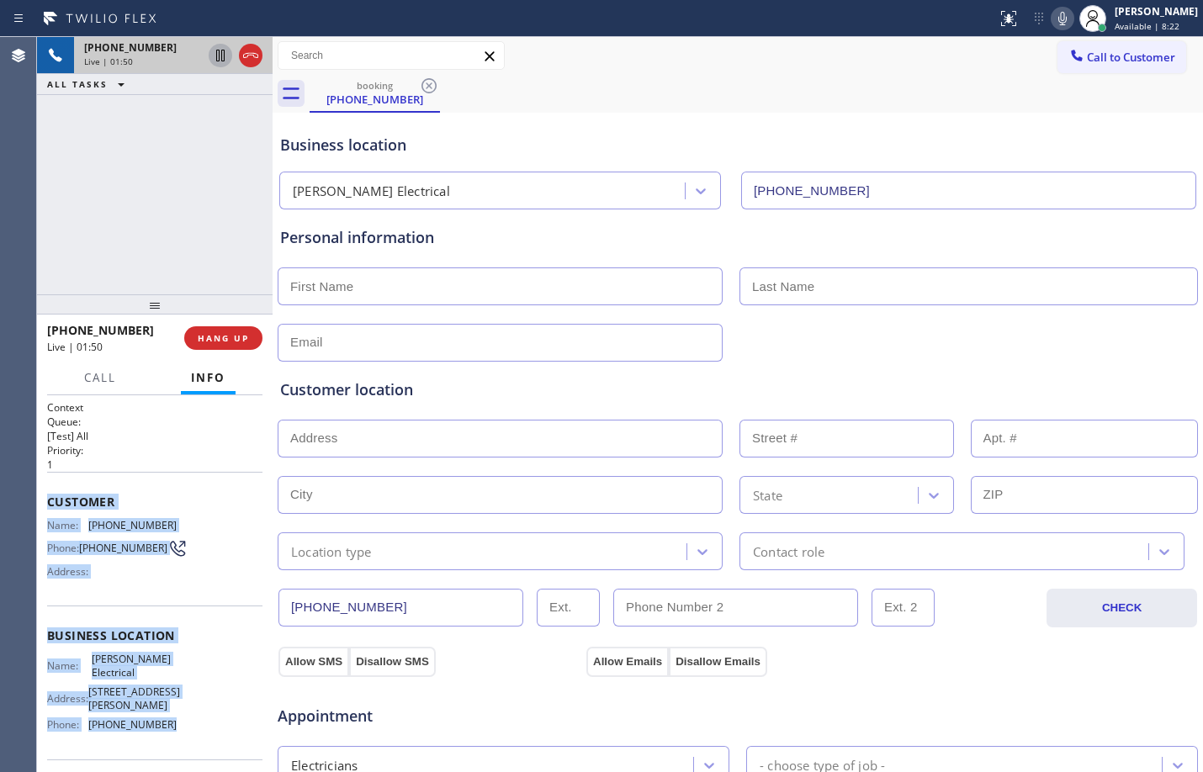
click at [219, 62] on icon at bounding box center [220, 55] width 20 height 20
click at [1058, 22] on icon at bounding box center [1062, 18] width 8 height 13
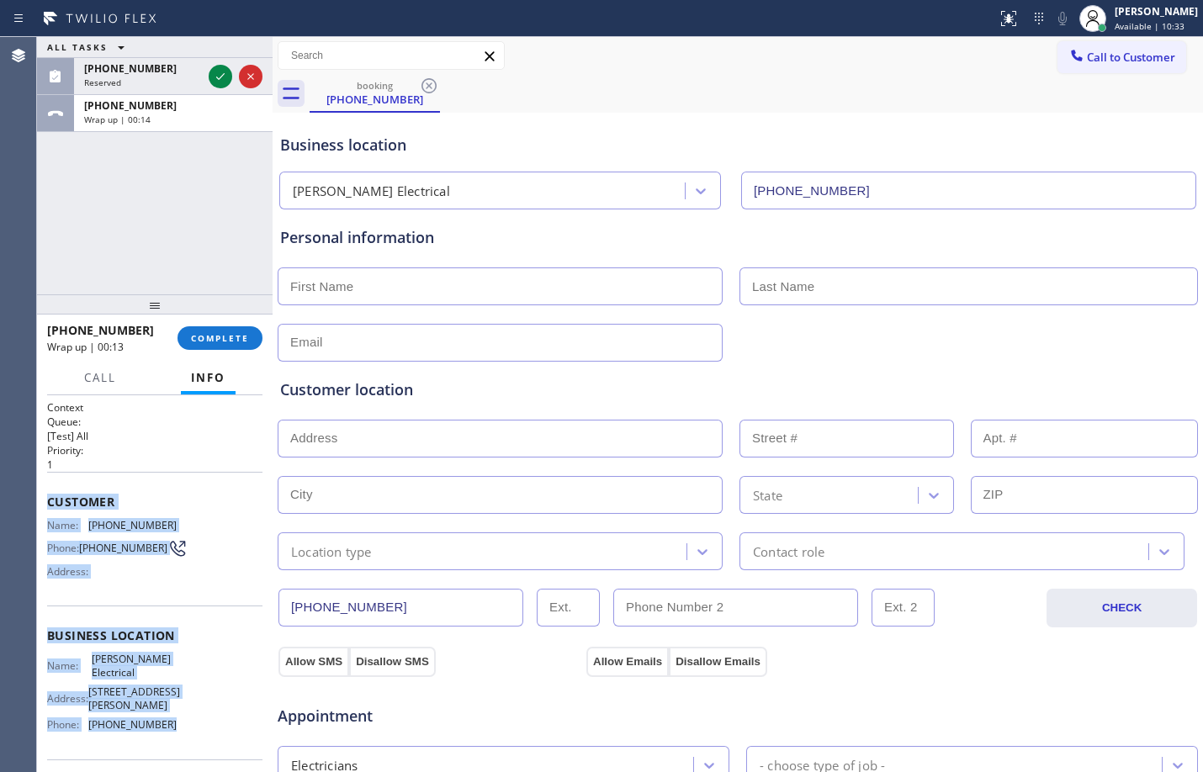
click at [468, 280] on input "text" at bounding box center [500, 286] width 445 height 38
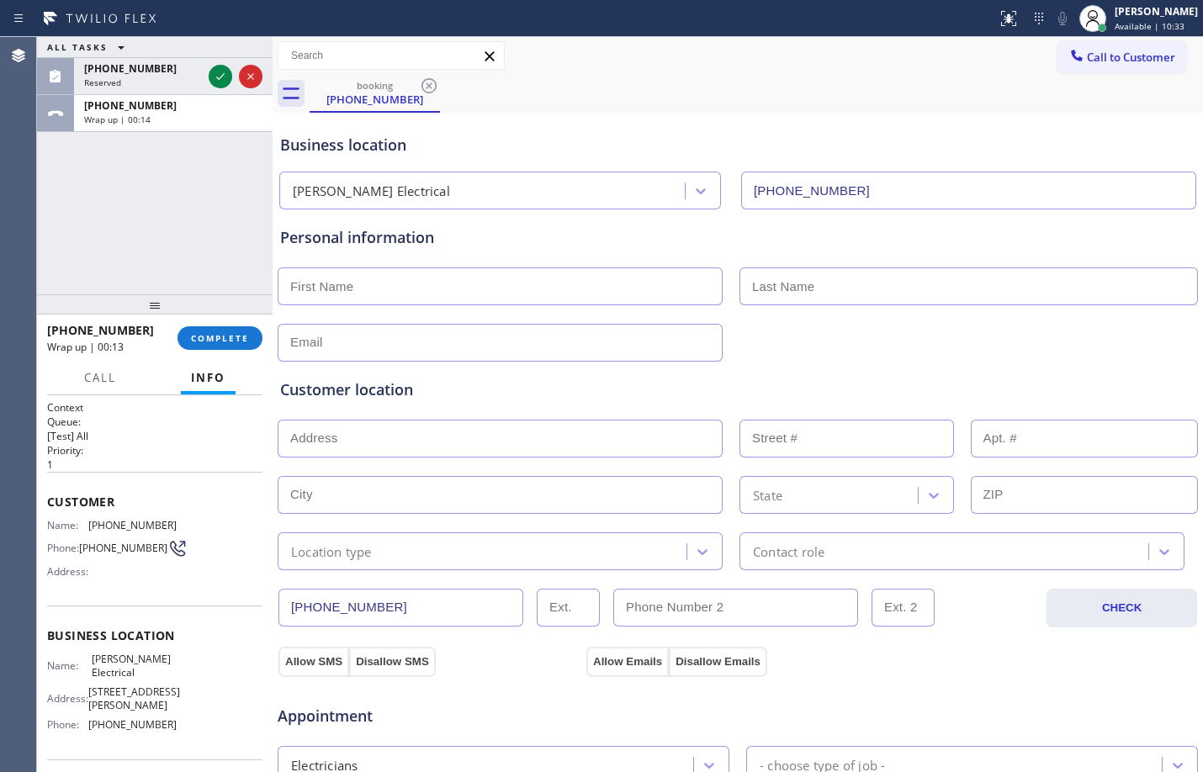
paste input "[PERSON_NAME]"
type input "[PERSON_NAME]"
click at [851, 288] on input "text" at bounding box center [968, 286] width 458 height 38
paste input "[PERSON_NAME]"
type input "[PERSON_NAME]"
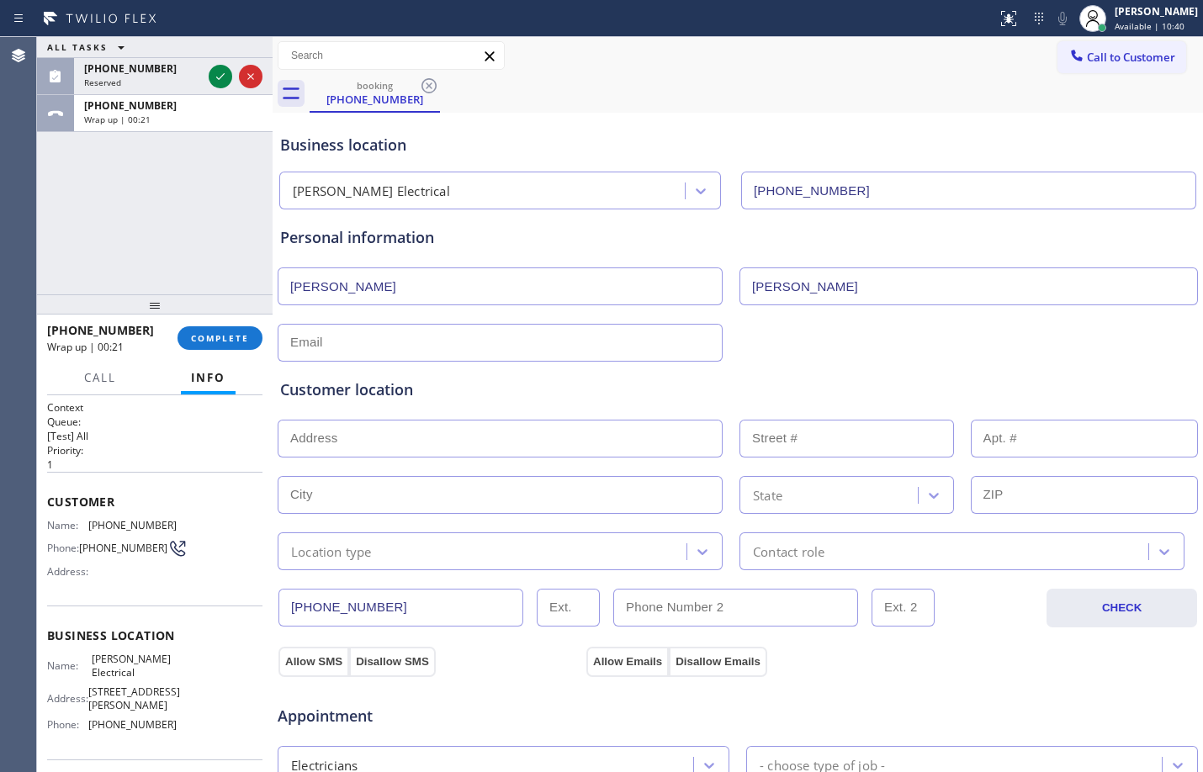
click at [592, 336] on input "text" at bounding box center [500, 343] width 445 height 38
type input "[EMAIL_ADDRESS][DOMAIN_NAME]"
click at [548, 437] on input "text" at bounding box center [500, 439] width 445 height 38
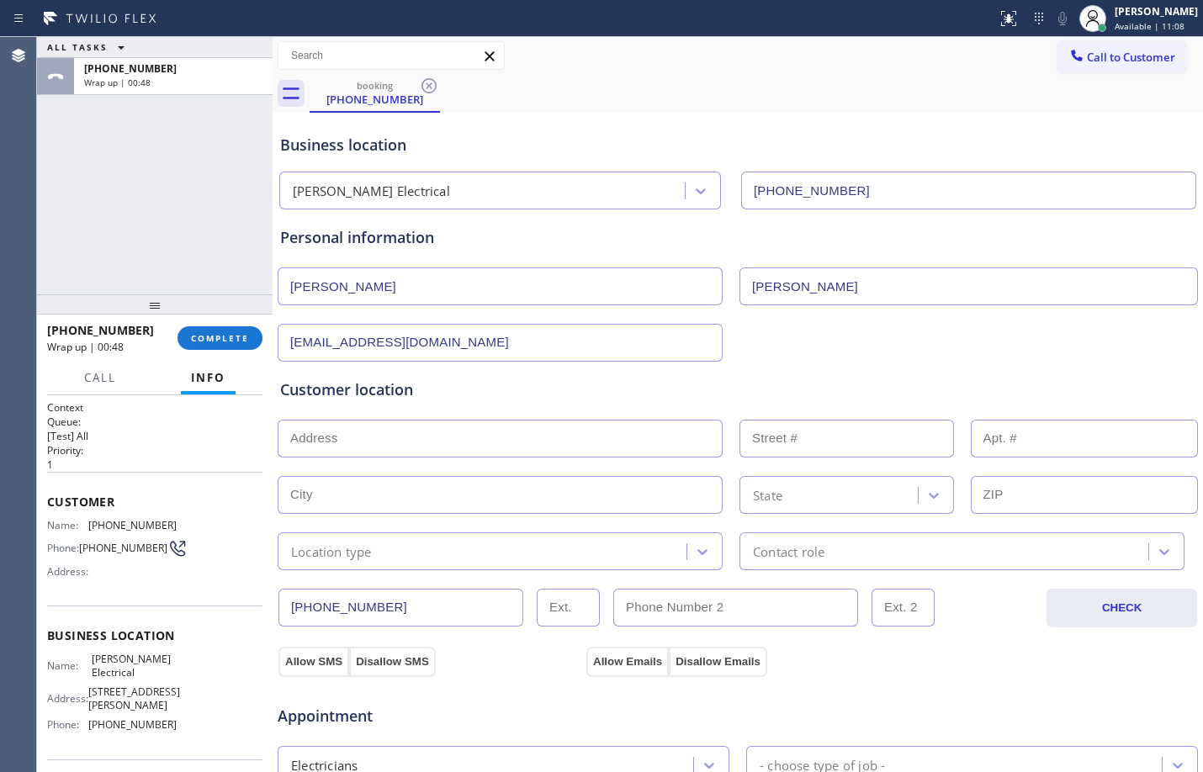
paste input "[STREET_ADDRESS]"
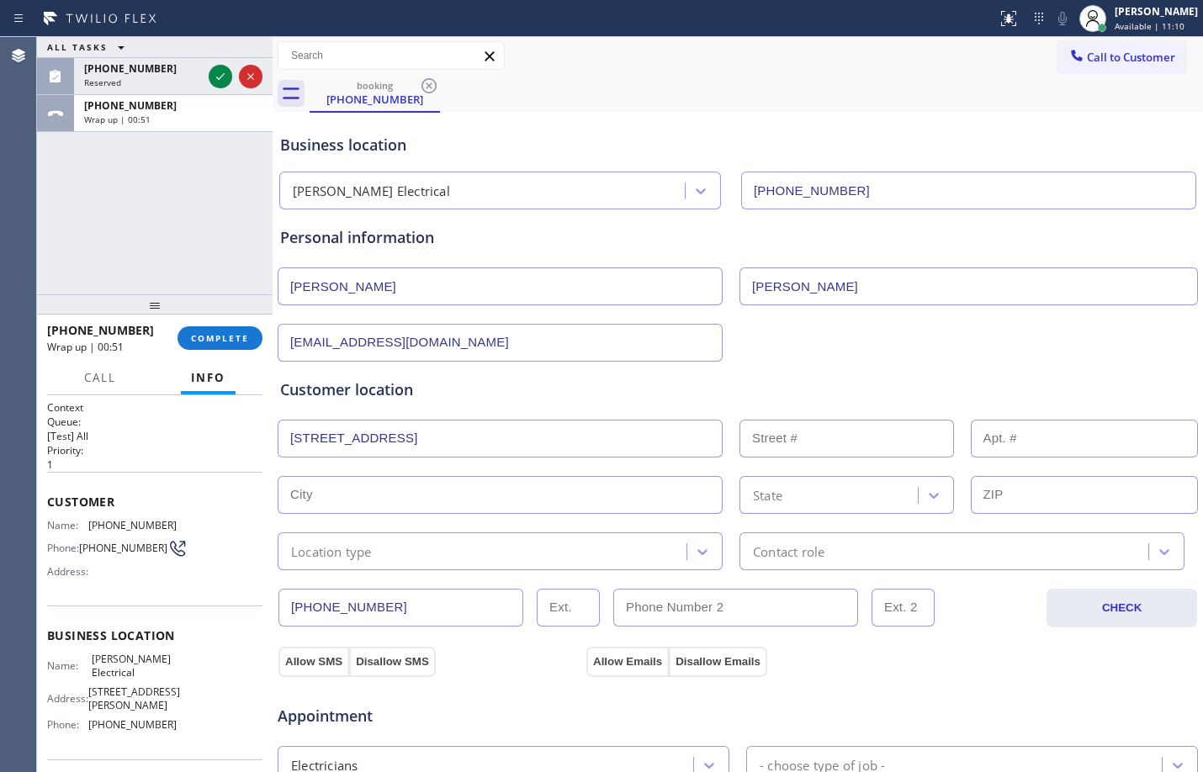
type input "[STREET_ADDRESS]"
type input "3226"
type input "[GEOGRAPHIC_DATA]"
type input "77068"
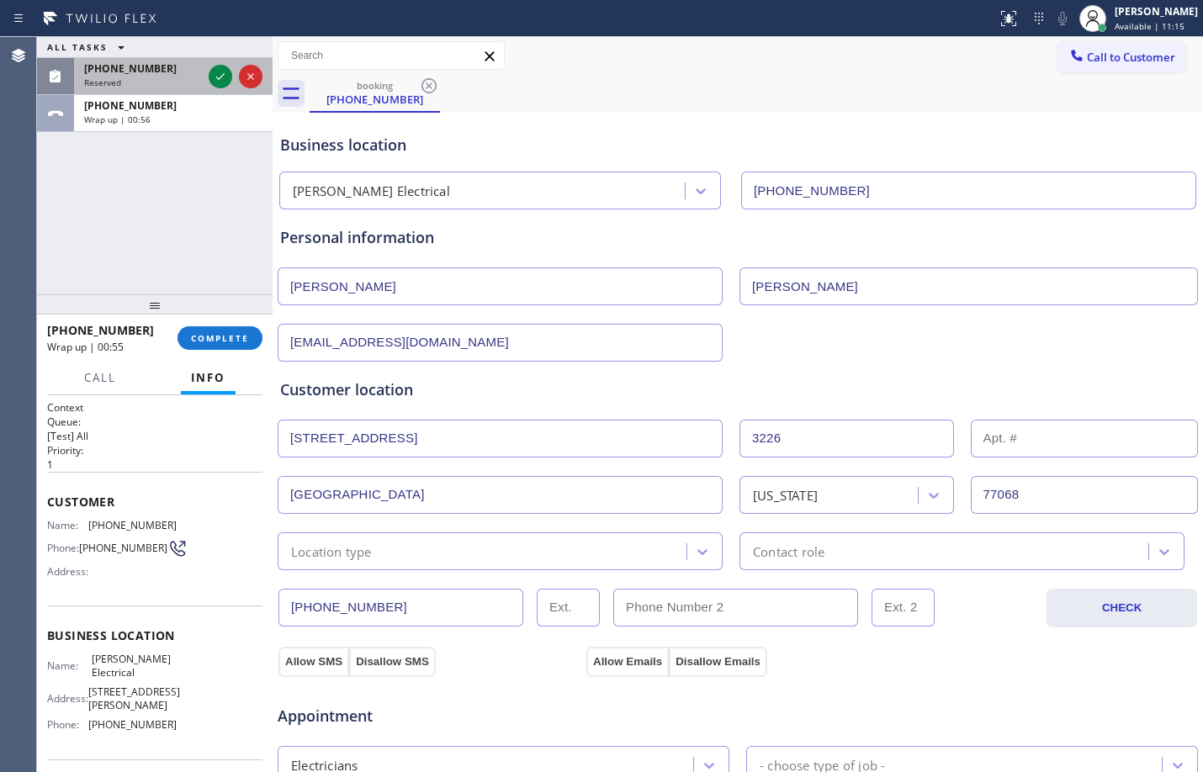
click at [116, 70] on span "[PHONE_NUMBER]" at bounding box center [130, 68] width 93 height 14
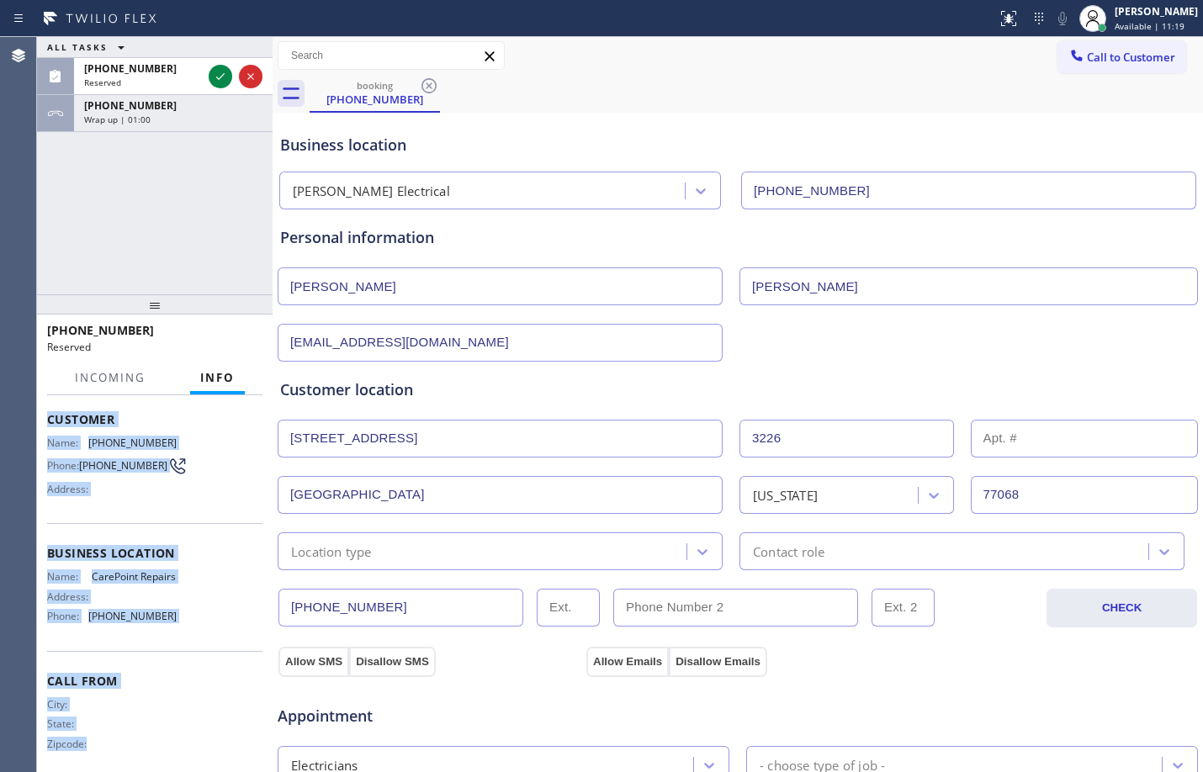
scroll to position [141, 0]
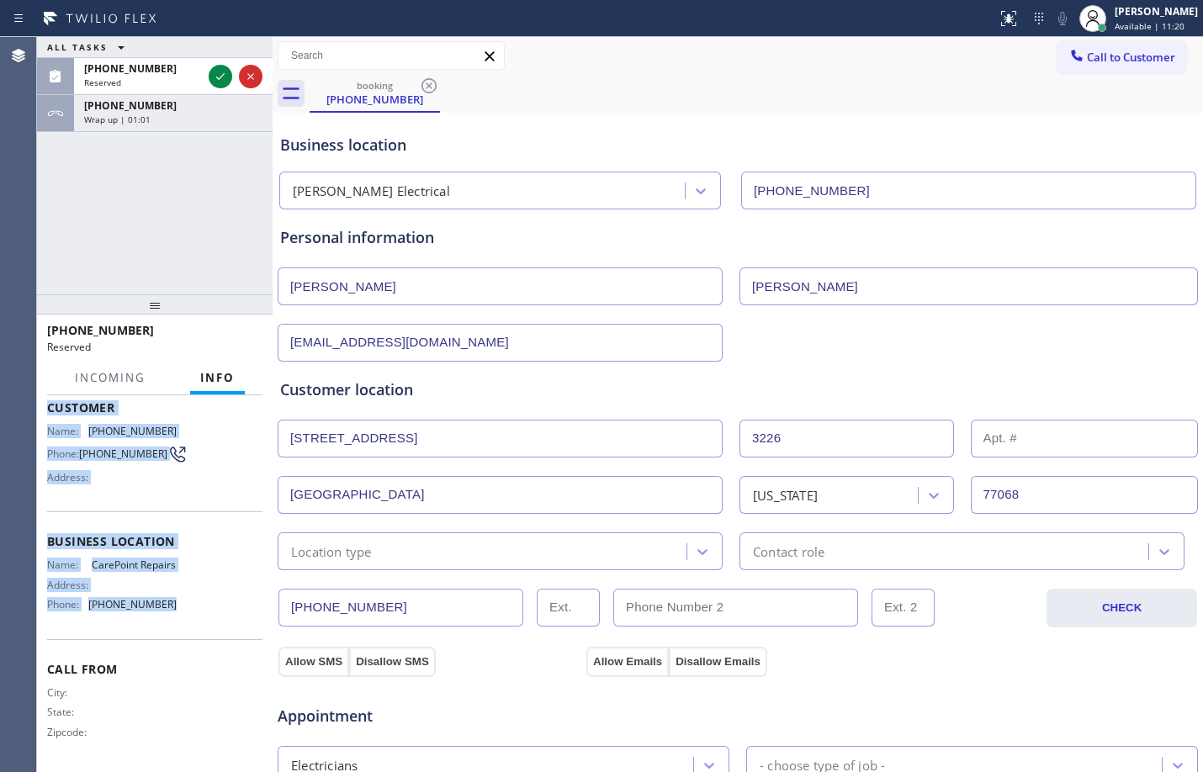
drag, startPoint x: 44, startPoint y: 528, endPoint x: 191, endPoint y: 609, distance: 167.9
click at [191, 609] on div "Context Queue: Appliance Repair Priority: 0 Task Age: [DEMOGRAPHIC_DATA] minute…" at bounding box center [154, 583] width 235 height 377
copy div "Customer Name: [PHONE_NUMBER] Phone: [PHONE_NUMBER] Address: Business location …"
click at [217, 81] on icon at bounding box center [220, 76] width 20 height 20
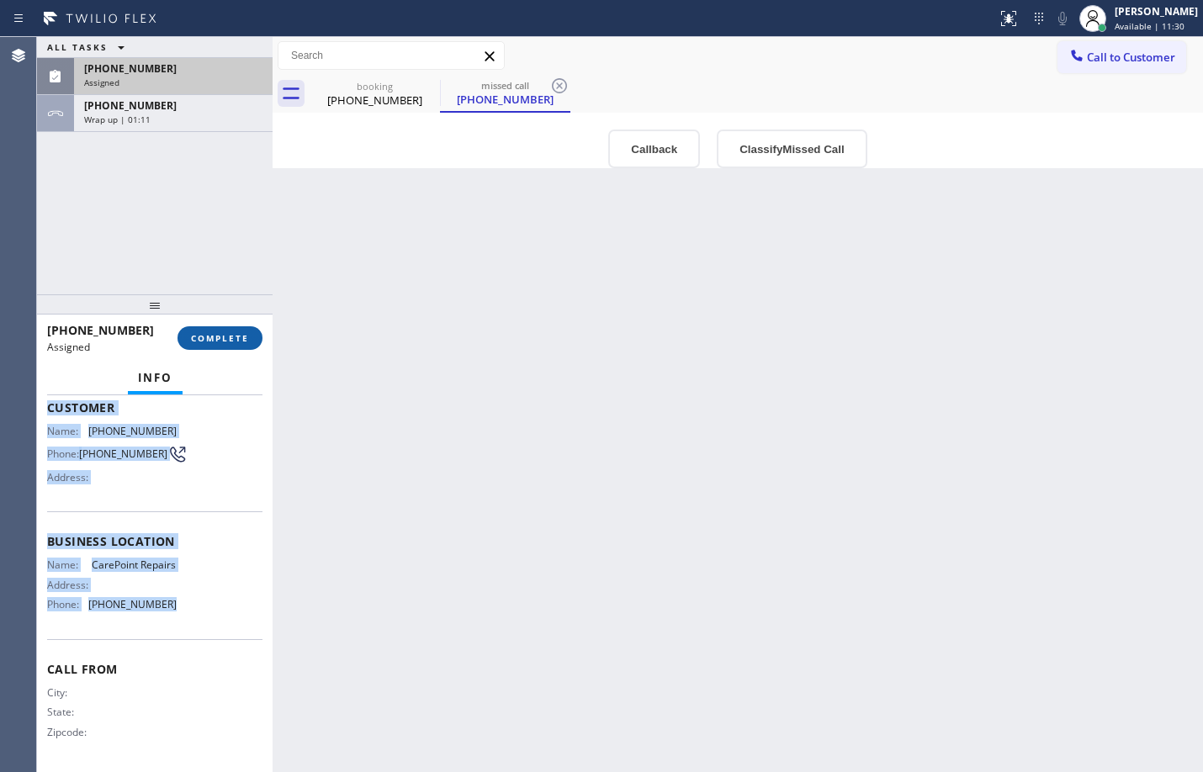
click at [240, 335] on span "COMPLETE" at bounding box center [220, 338] width 58 height 12
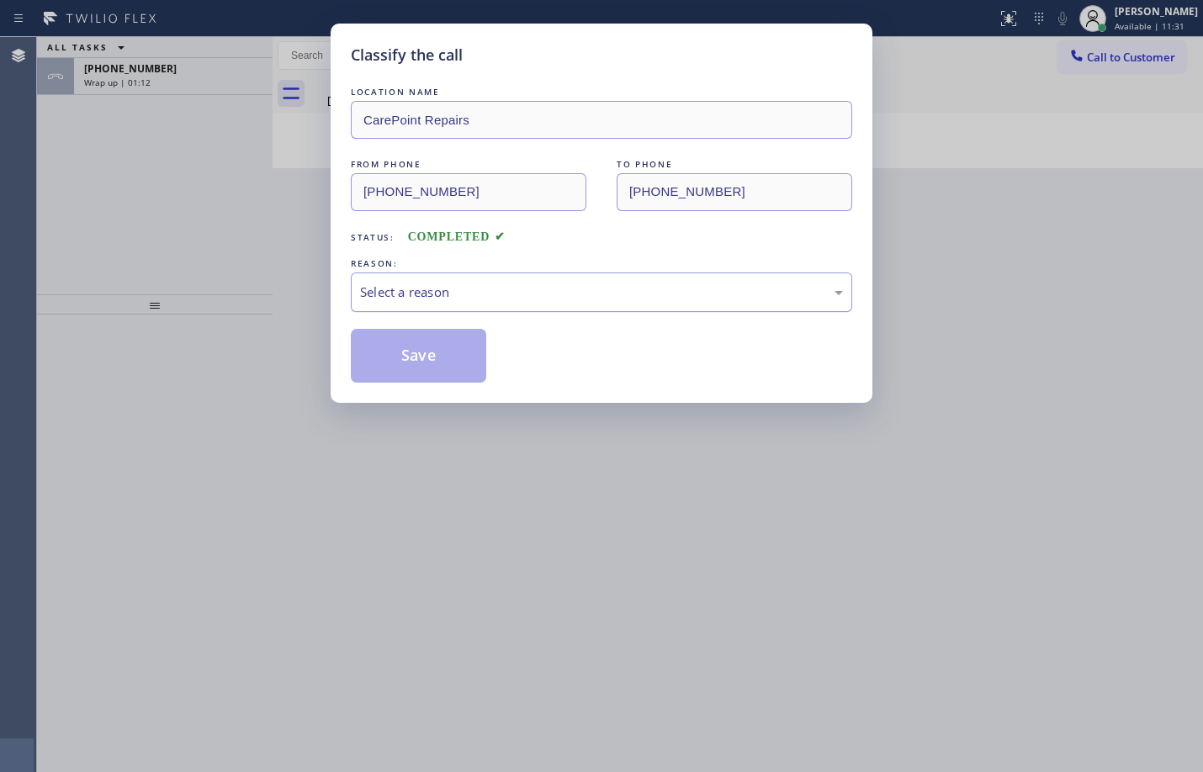
click at [443, 274] on div "Select a reason" at bounding box center [601, 292] width 501 height 40
click at [450, 284] on div "Select a reason" at bounding box center [601, 292] width 483 height 19
click at [451, 288] on div "Select a reason" at bounding box center [601, 292] width 483 height 19
click at [446, 361] on button "Save" at bounding box center [418, 356] width 135 height 54
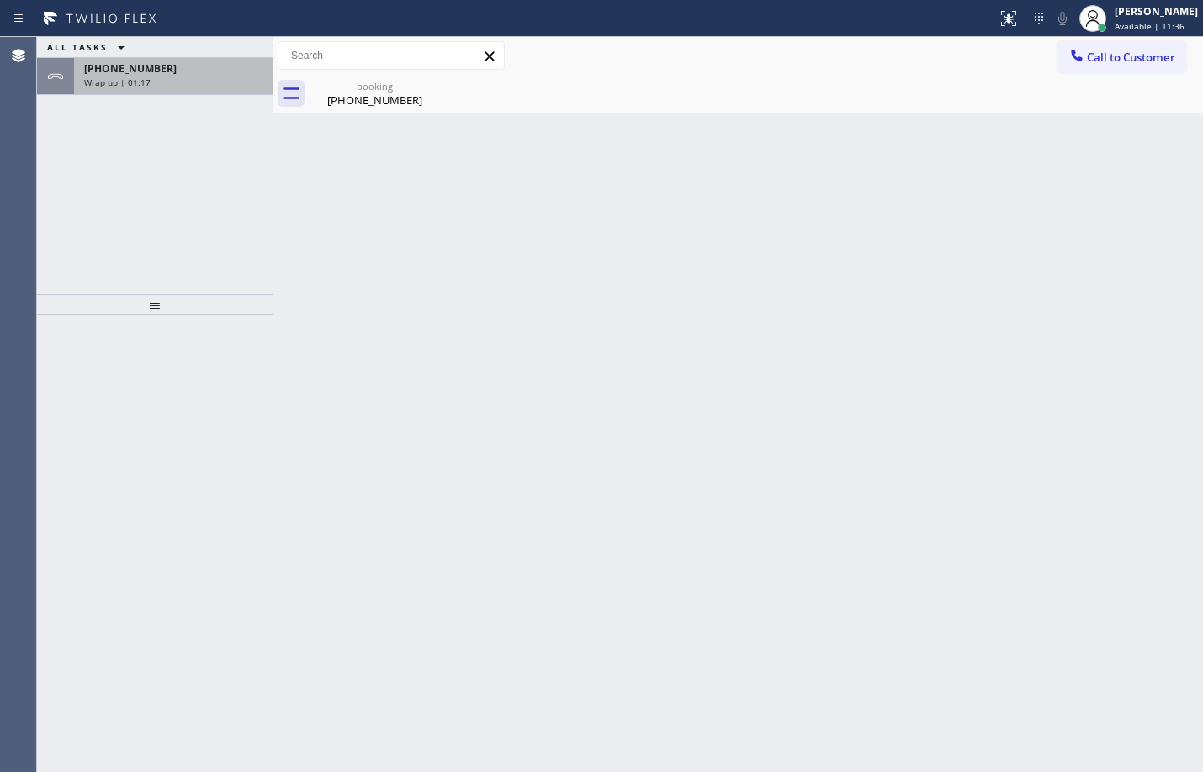
click at [182, 72] on div "[PHONE_NUMBER]" at bounding box center [173, 68] width 178 height 14
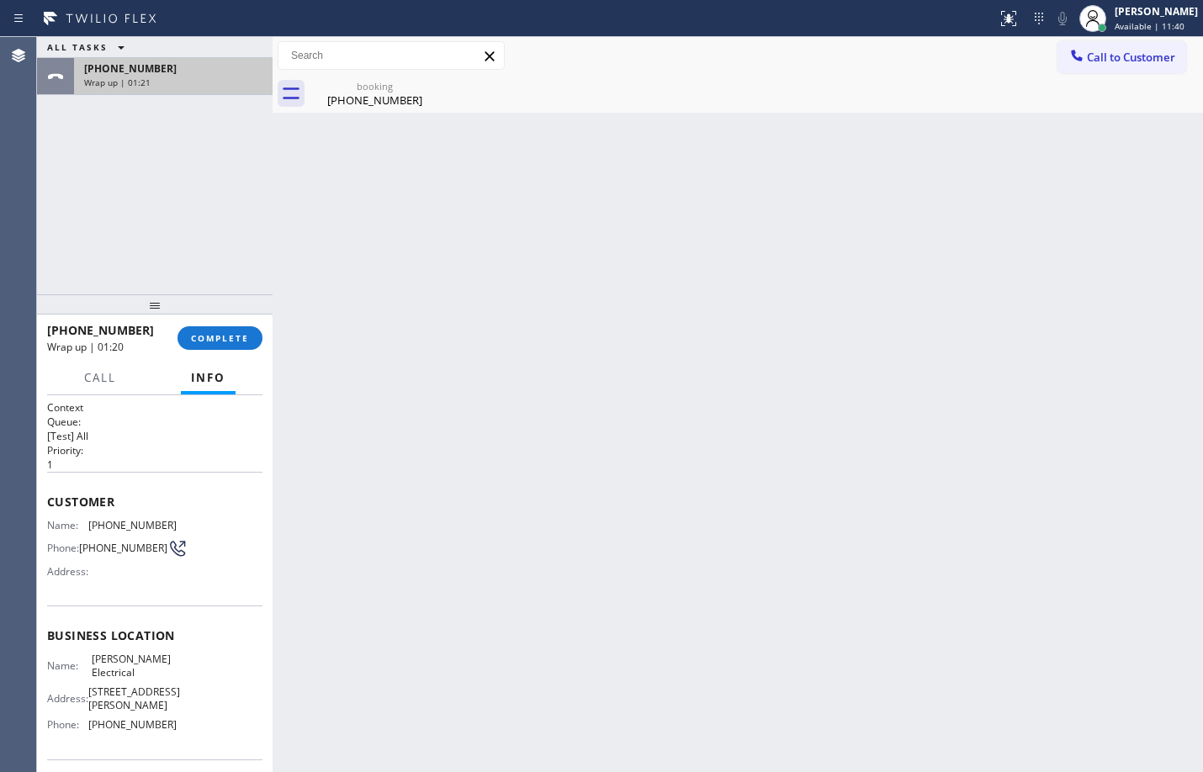
click at [157, 87] on div "Wrap up | 01:21" at bounding box center [173, 83] width 178 height 12
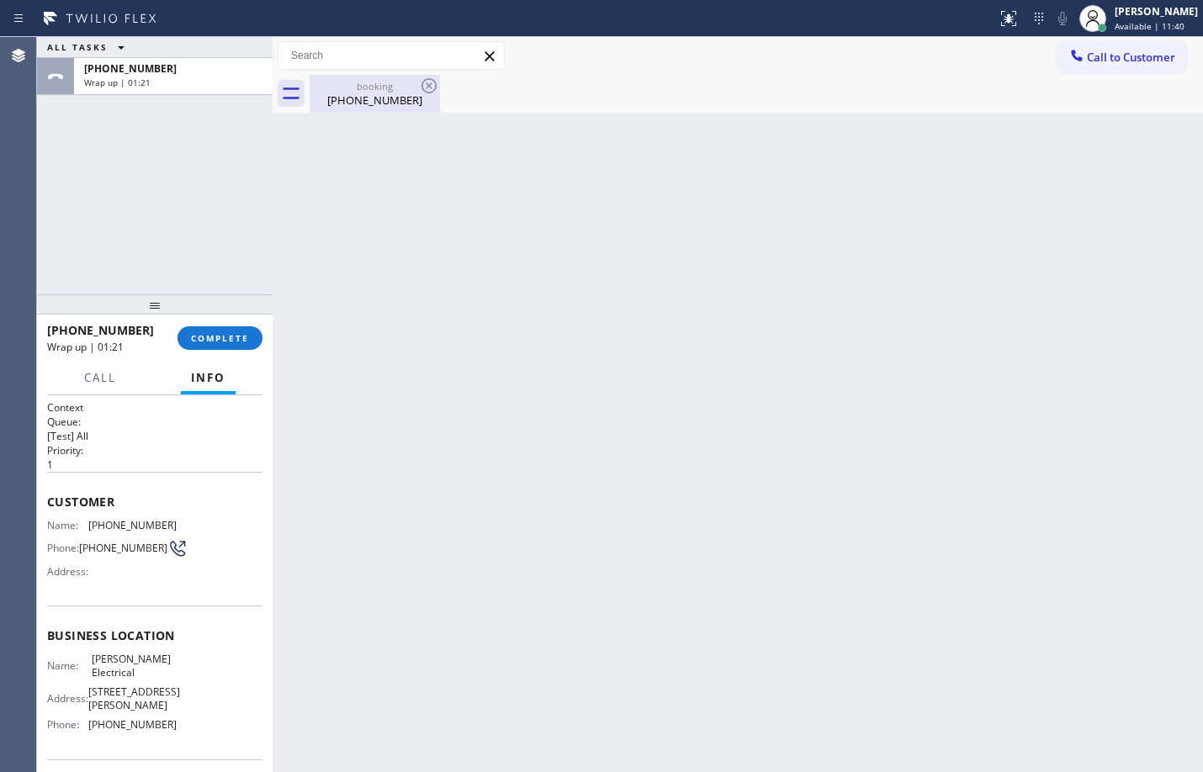
click at [338, 110] on div "booking [PHONE_NUMBER]" at bounding box center [374, 94] width 127 height 38
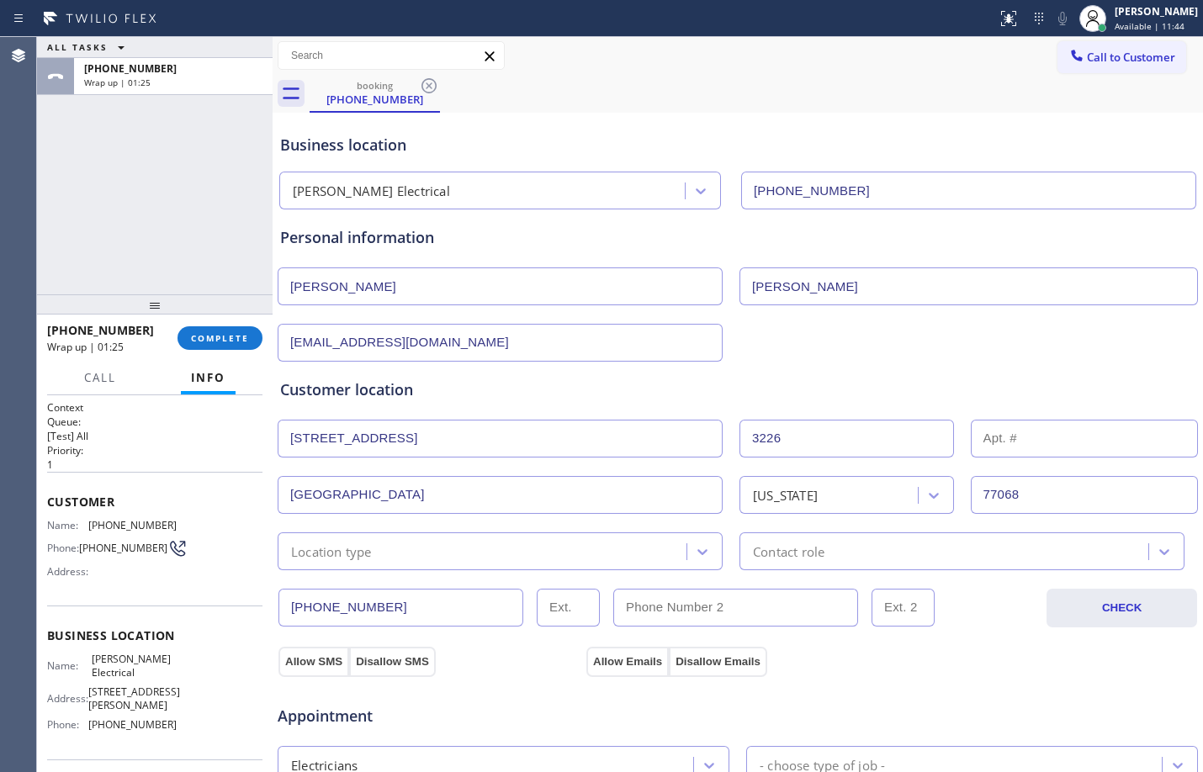
scroll to position [532, 0]
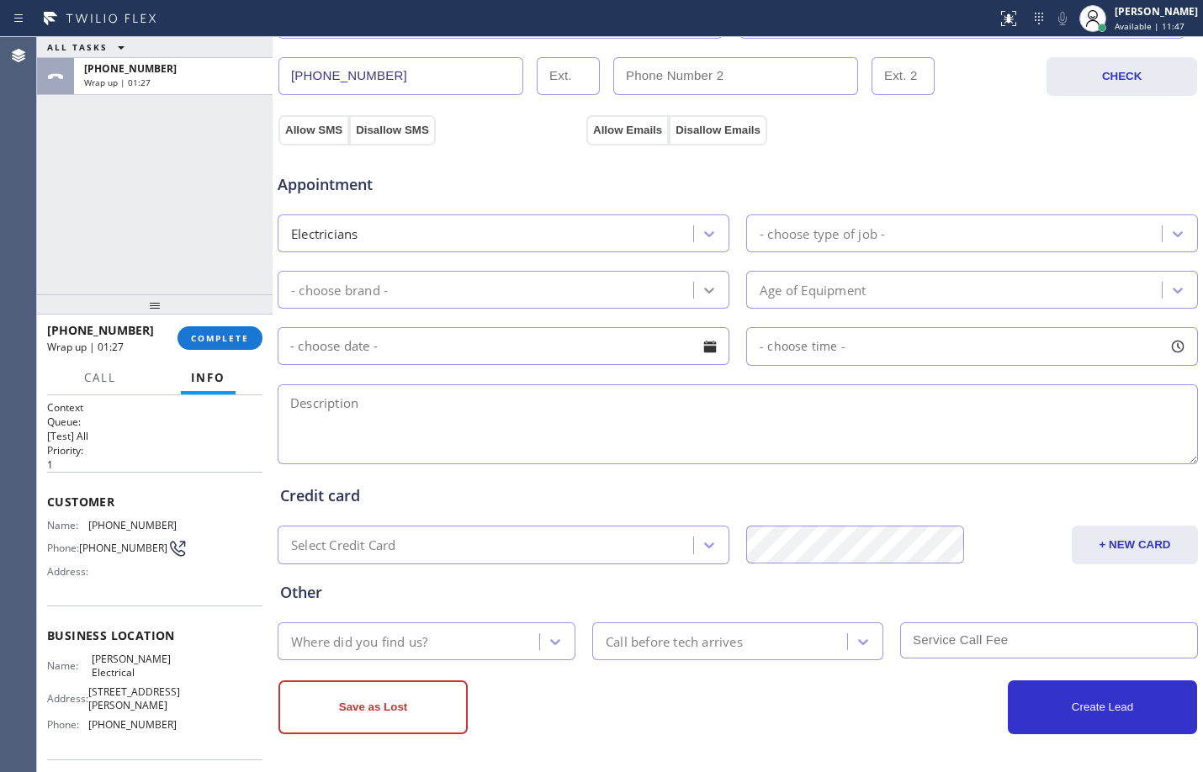
click at [710, 286] on icon at bounding box center [709, 290] width 17 height 17
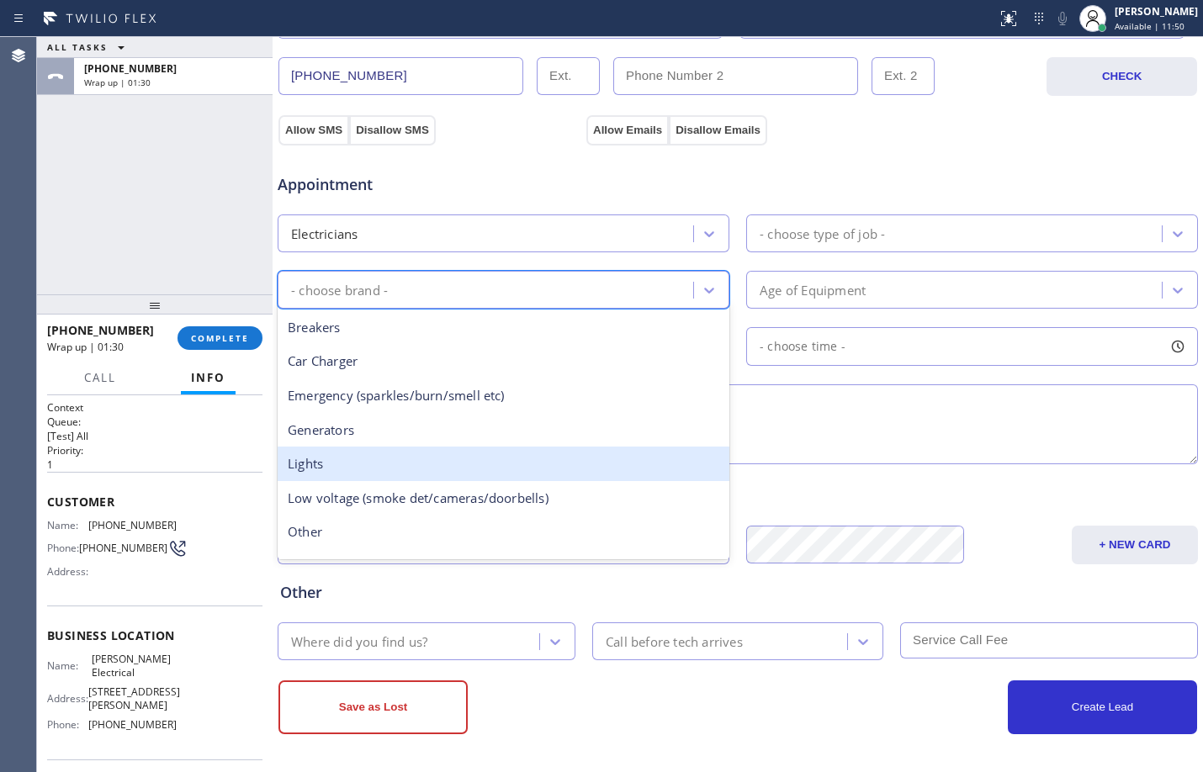
scroll to position [130, 0]
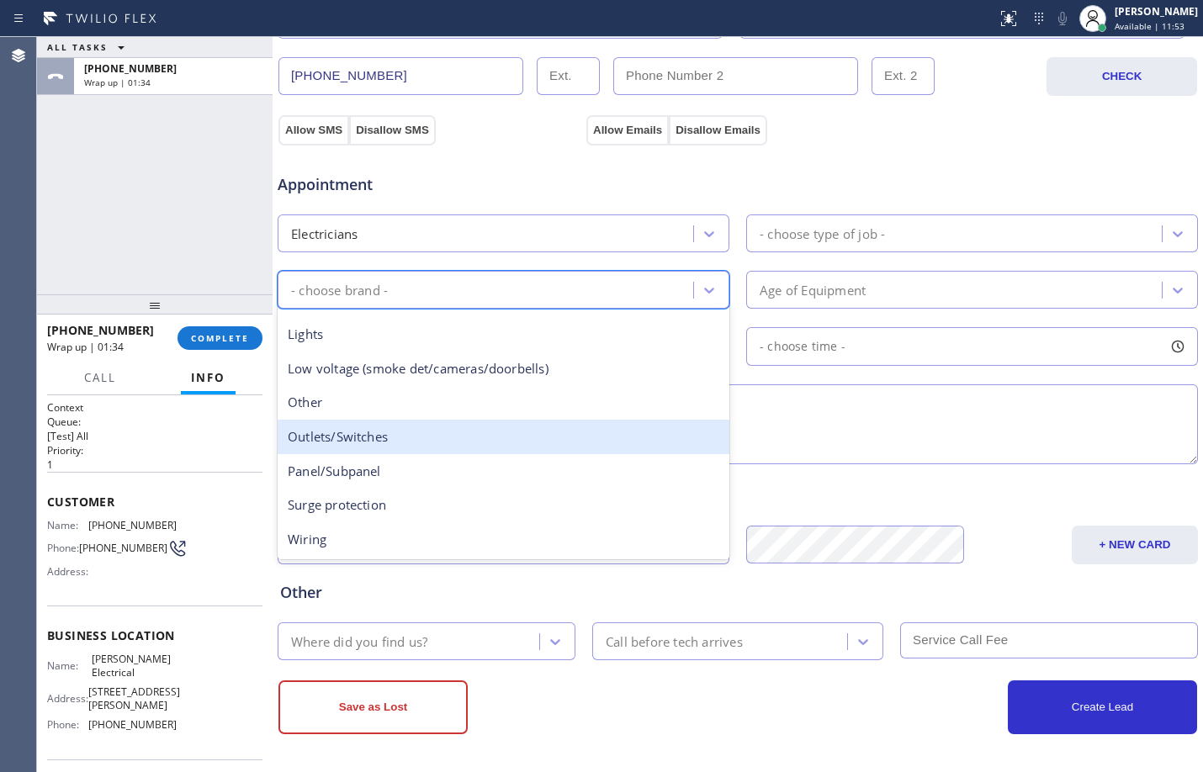
click at [458, 439] on div "Outlets/Switches" at bounding box center [504, 437] width 452 height 34
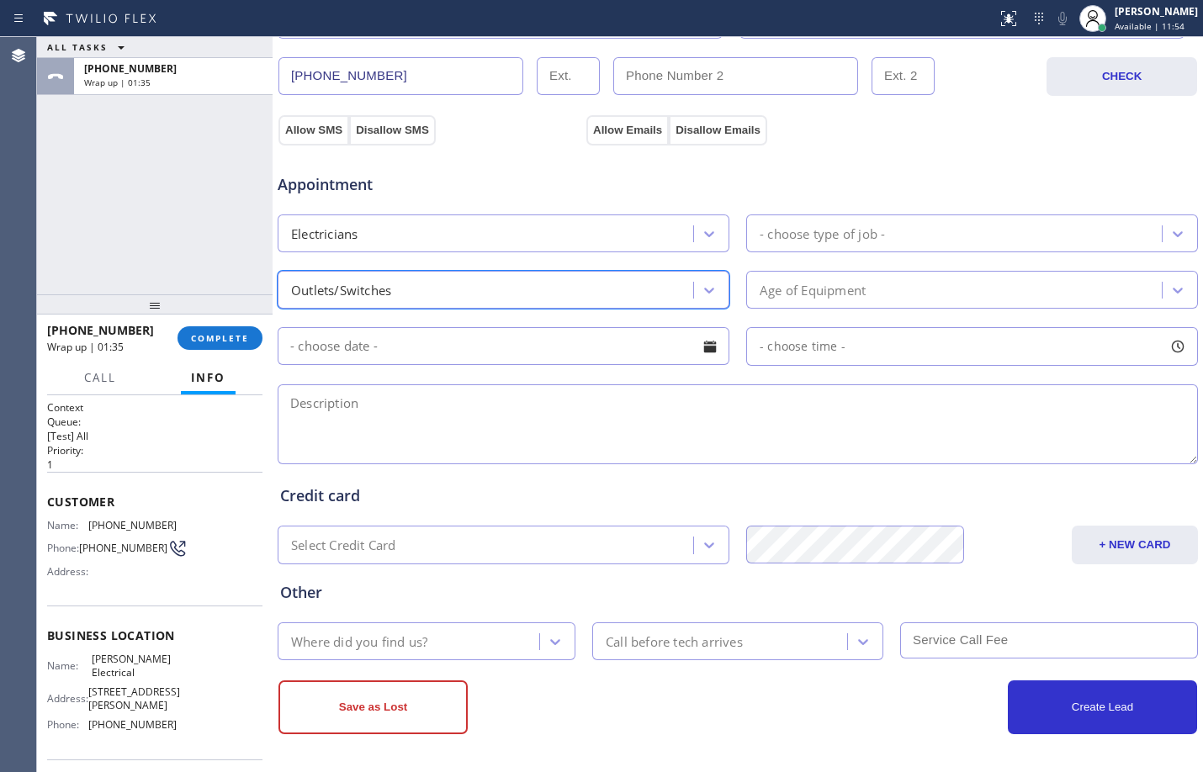
click at [934, 241] on div "- choose type of job -" at bounding box center [956, 233] width 410 height 29
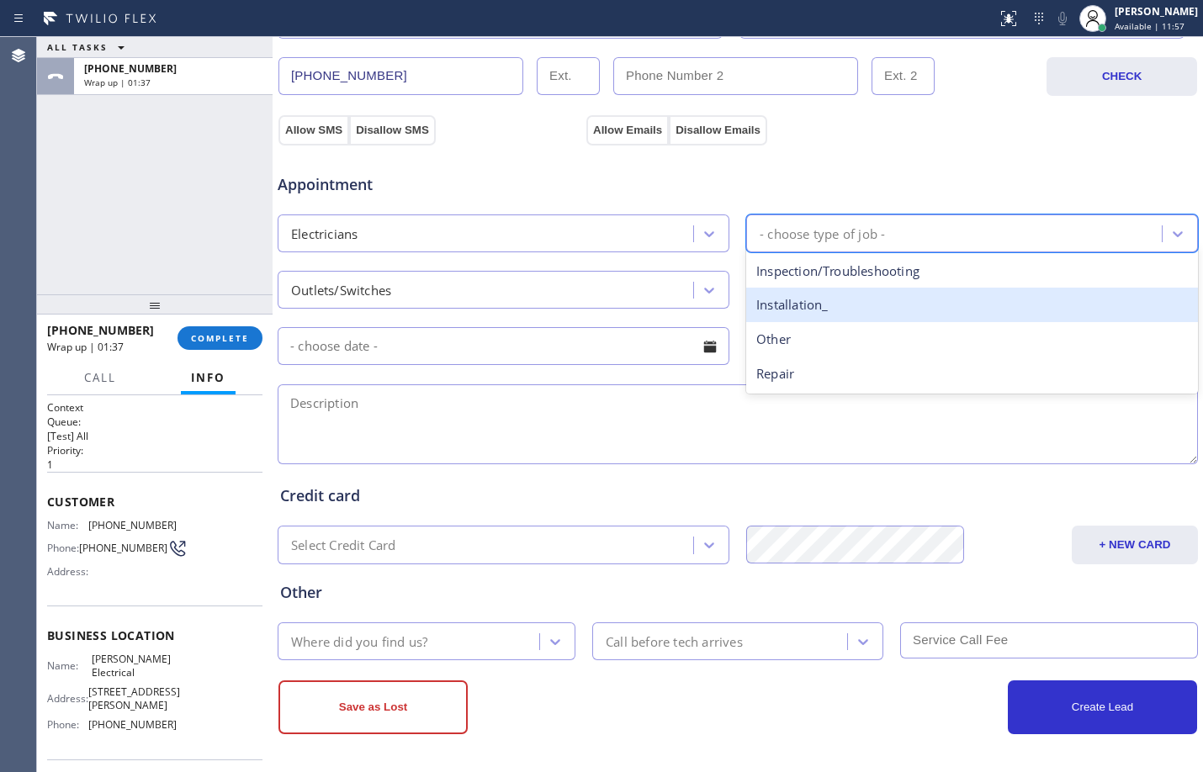
click at [837, 312] on div "Installation_" at bounding box center [972, 305] width 452 height 34
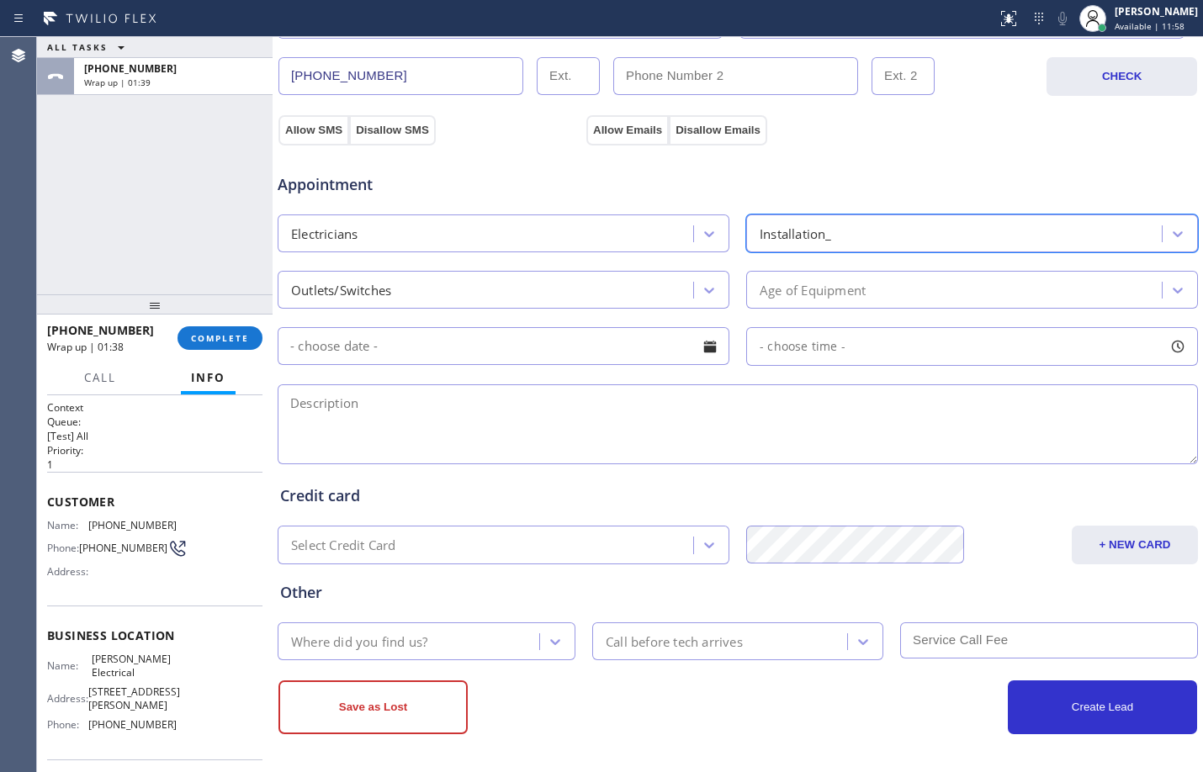
click at [854, 303] on div "Age of Equipment" at bounding box center [956, 289] width 410 height 29
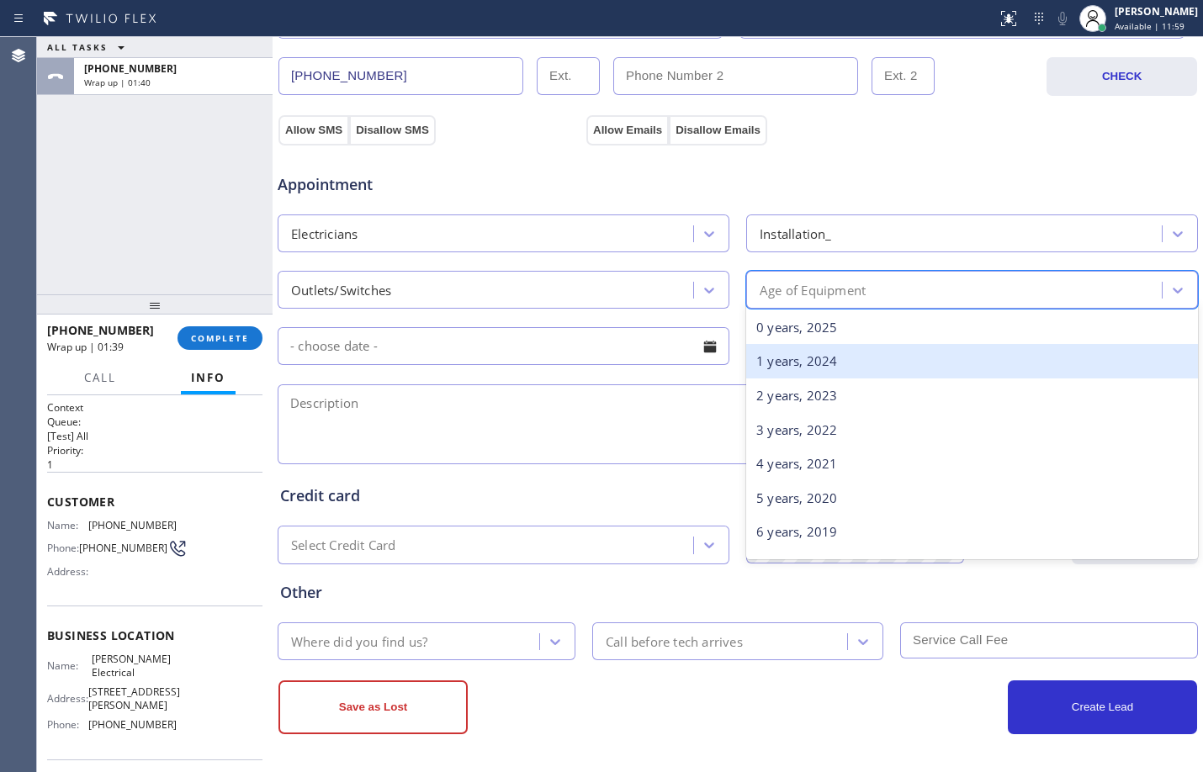
click at [836, 354] on div "1 years, 2024" at bounding box center [972, 361] width 452 height 34
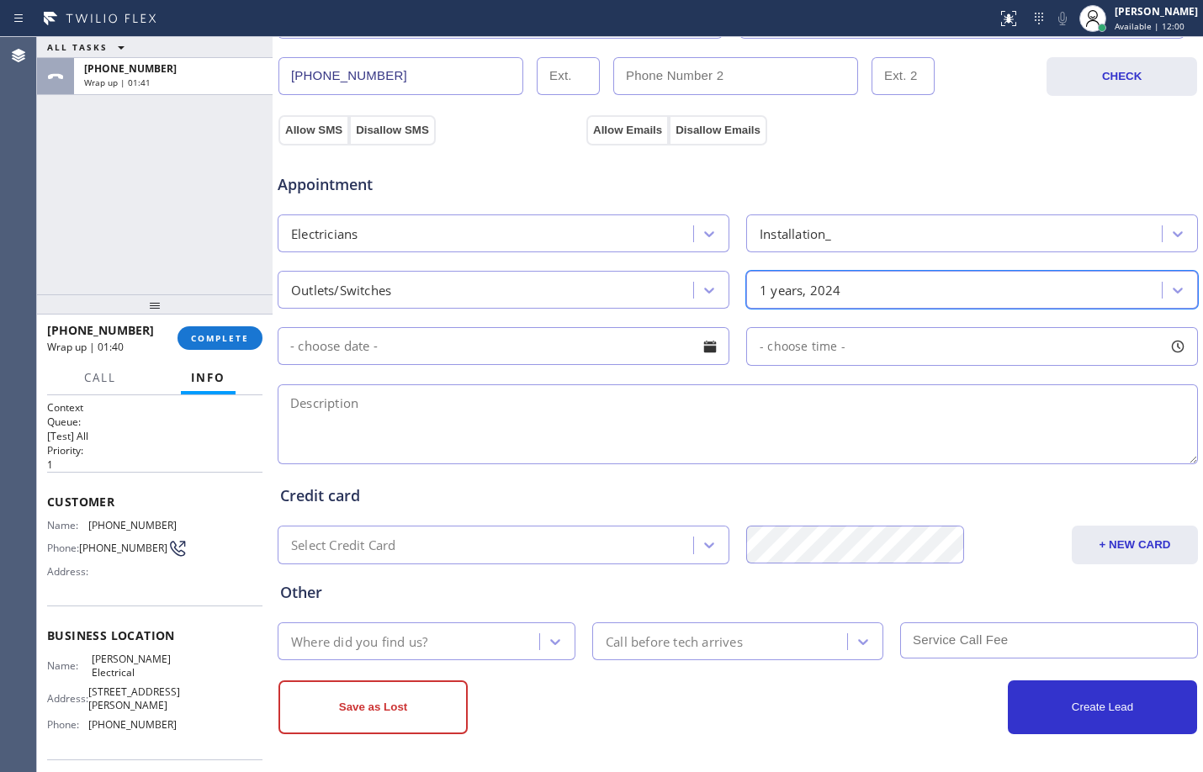
click at [530, 439] on textarea at bounding box center [738, 424] width 920 height 80
click at [523, 438] on textarea at bounding box center [738, 424] width 920 height 80
paste textarea "240 volt outlet//1 installed"
click at [385, 403] on textarea "240 volt outlet//1 installed" at bounding box center [738, 424] width 920 height 80
click at [524, 398] on textarea "240 volt outlet//need 1 installed" at bounding box center [738, 424] width 920 height 80
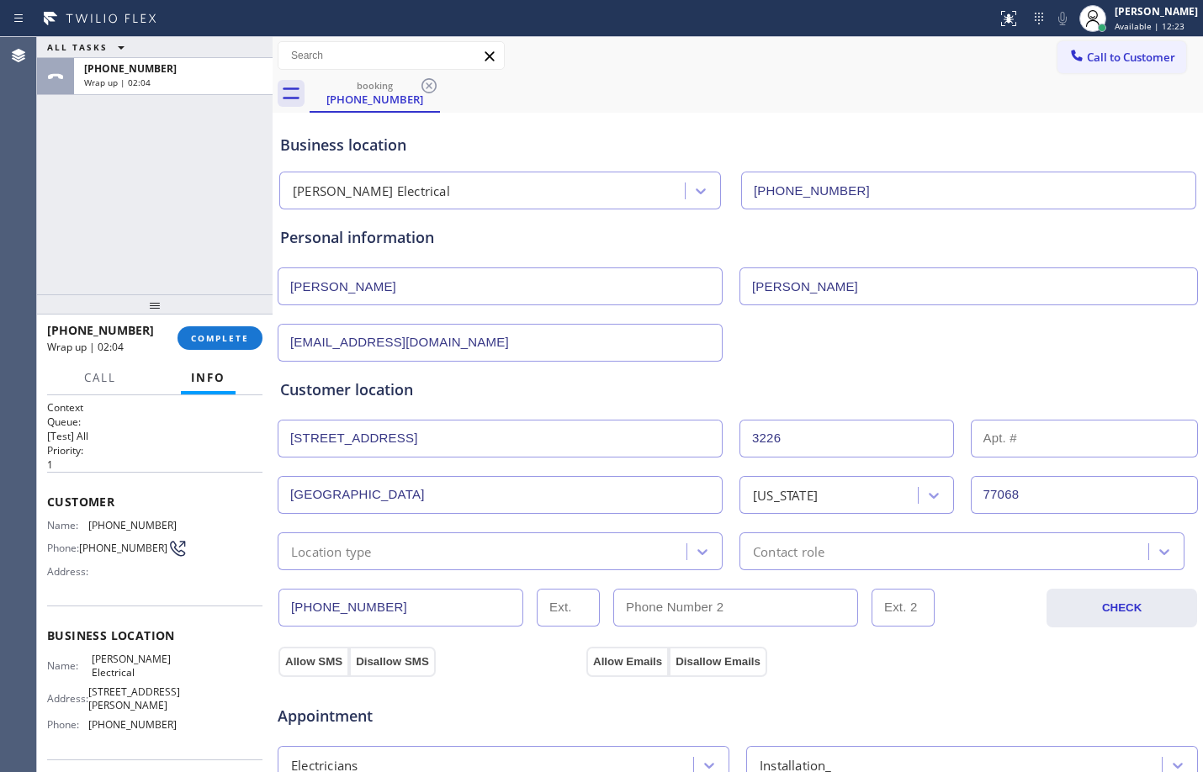
scroll to position [532, 0]
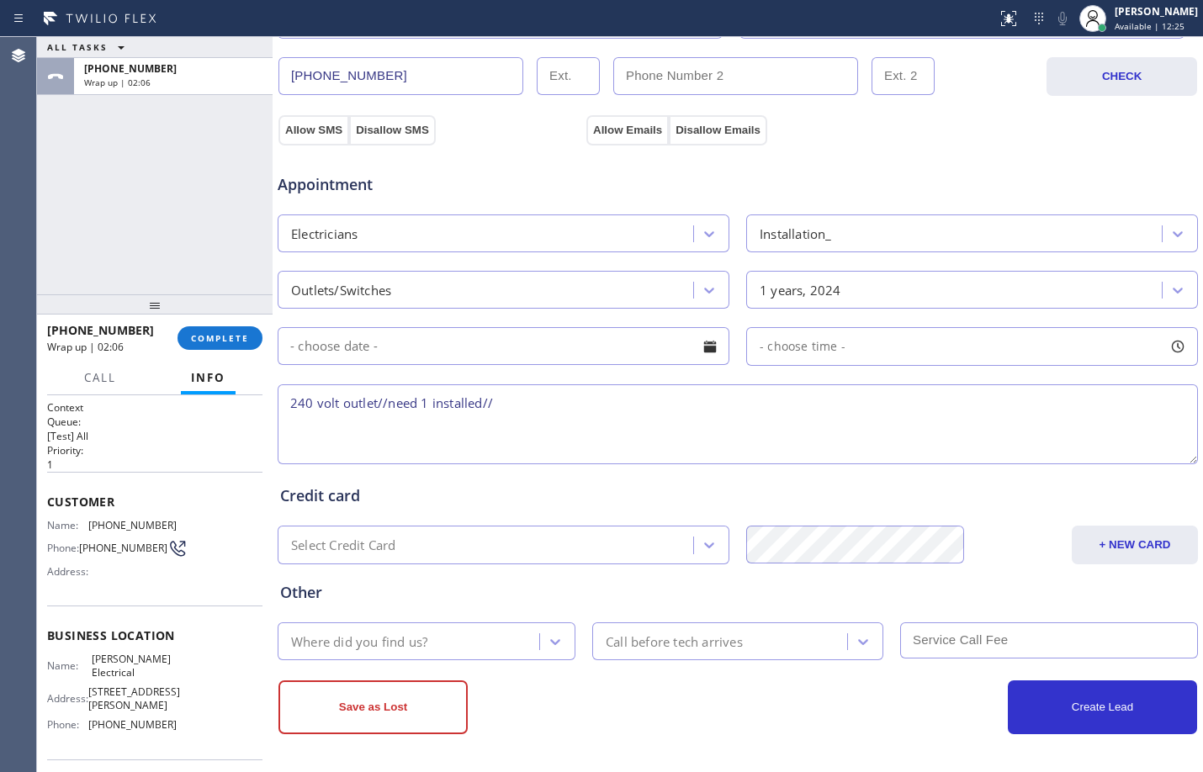
paste textarea "[STREET_ADDRESS]"
type textarea "240 volt outlet//need 1 installed//[STREET_ADDRESS]"
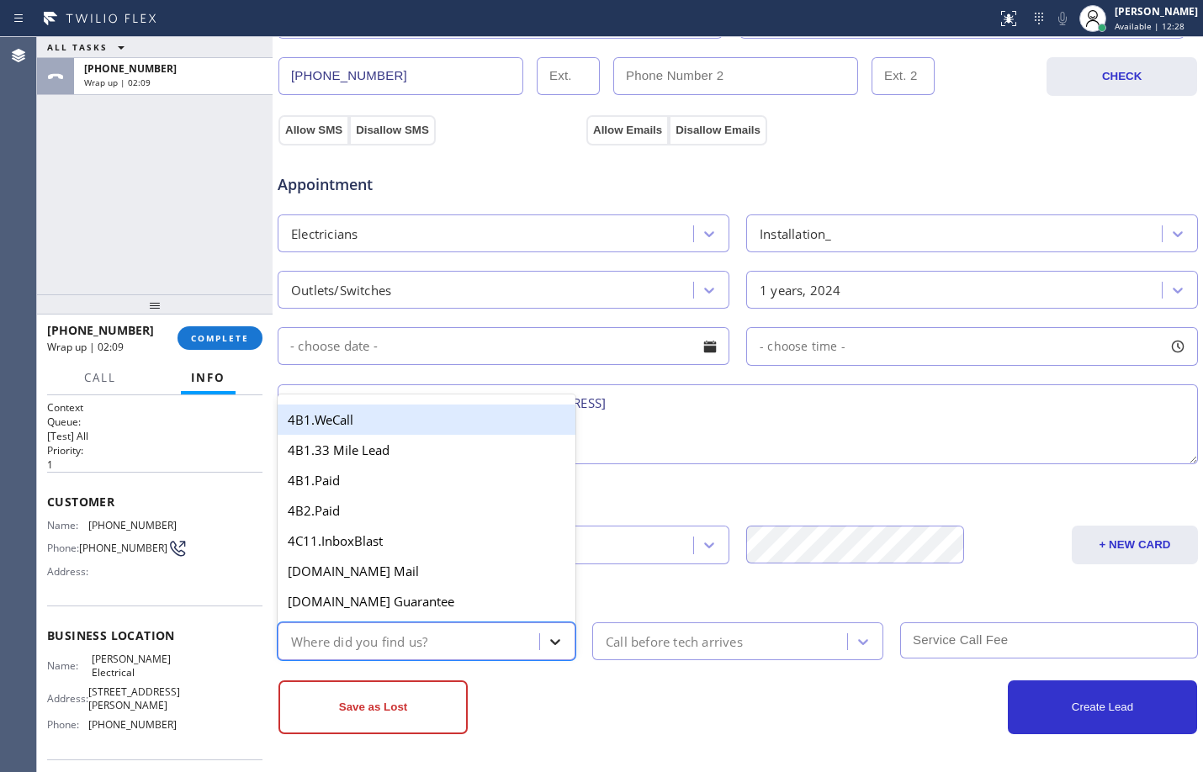
click at [547, 645] on icon at bounding box center [555, 641] width 17 height 17
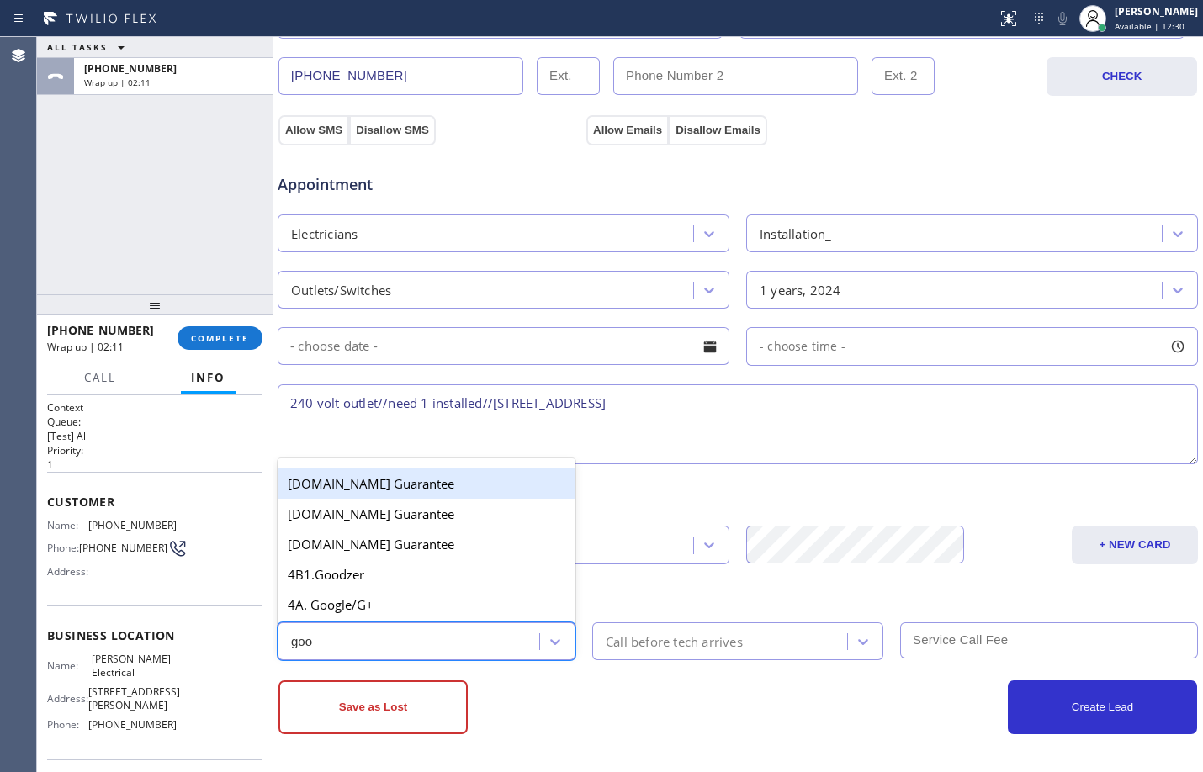
type input "goog"
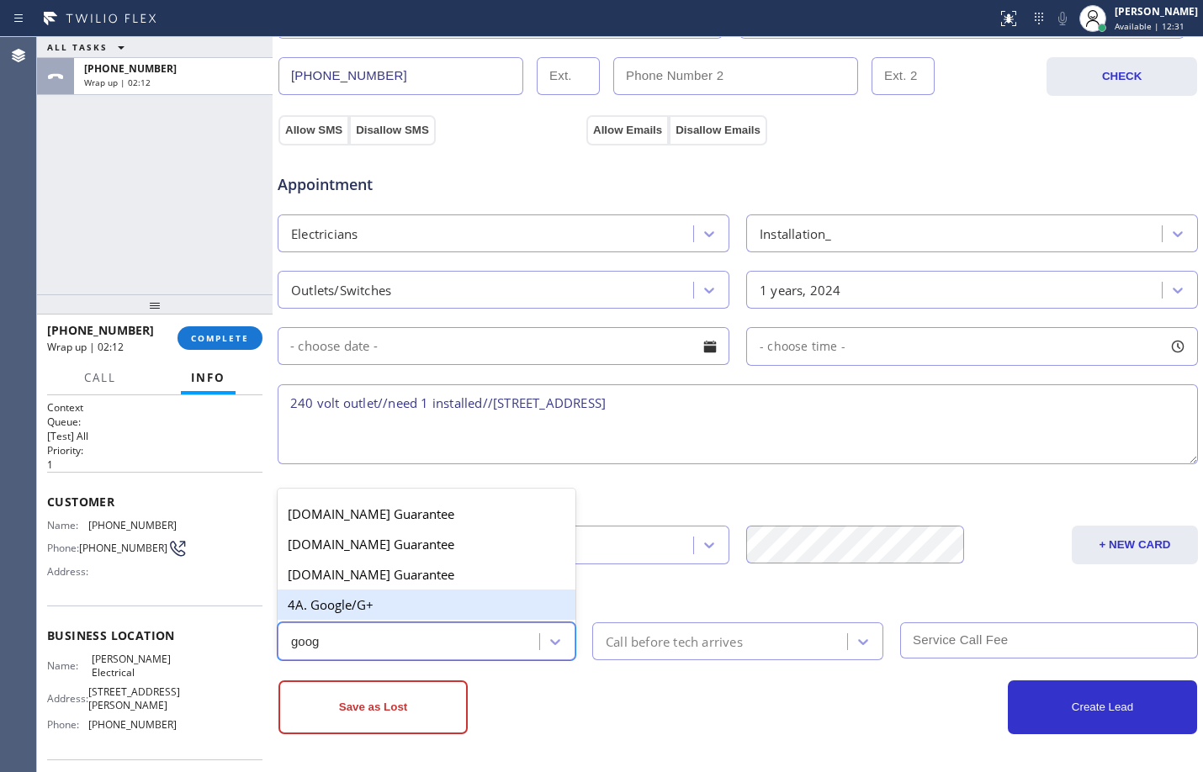
click at [465, 598] on div "4A. Google/G+" at bounding box center [427, 605] width 298 height 30
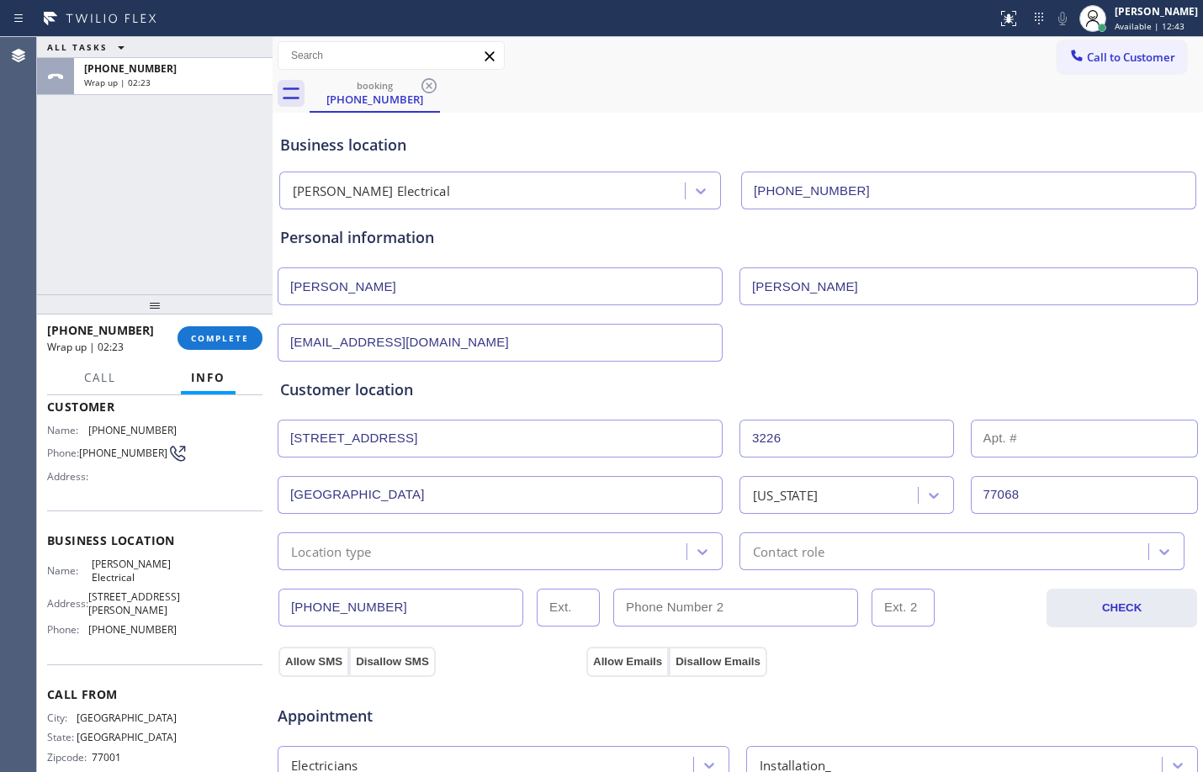
scroll to position [151, 0]
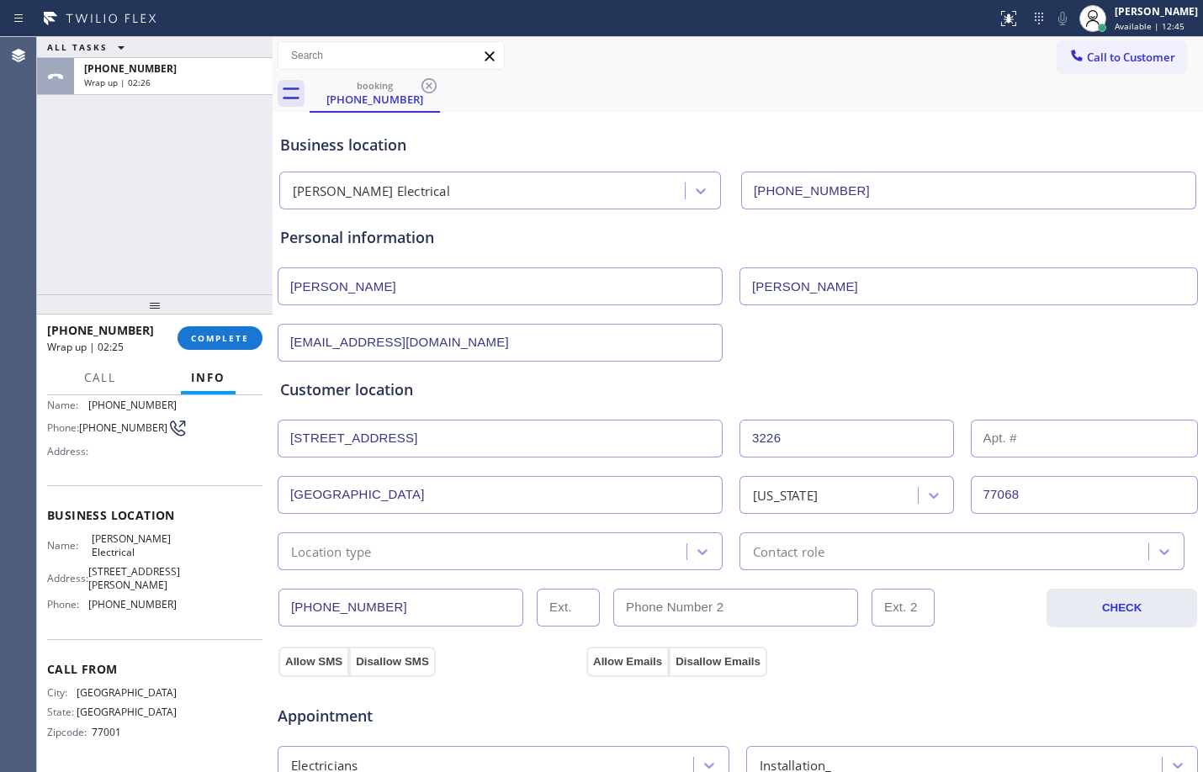
click at [116, 600] on span "[PHONE_NUMBER]" at bounding box center [132, 604] width 88 height 13
drag, startPoint x: 81, startPoint y: 507, endPoint x: 139, endPoint y: 525, distance: 60.7
click at [139, 532] on div "Name: [PERSON_NAME] Electrical" at bounding box center [112, 545] width 130 height 26
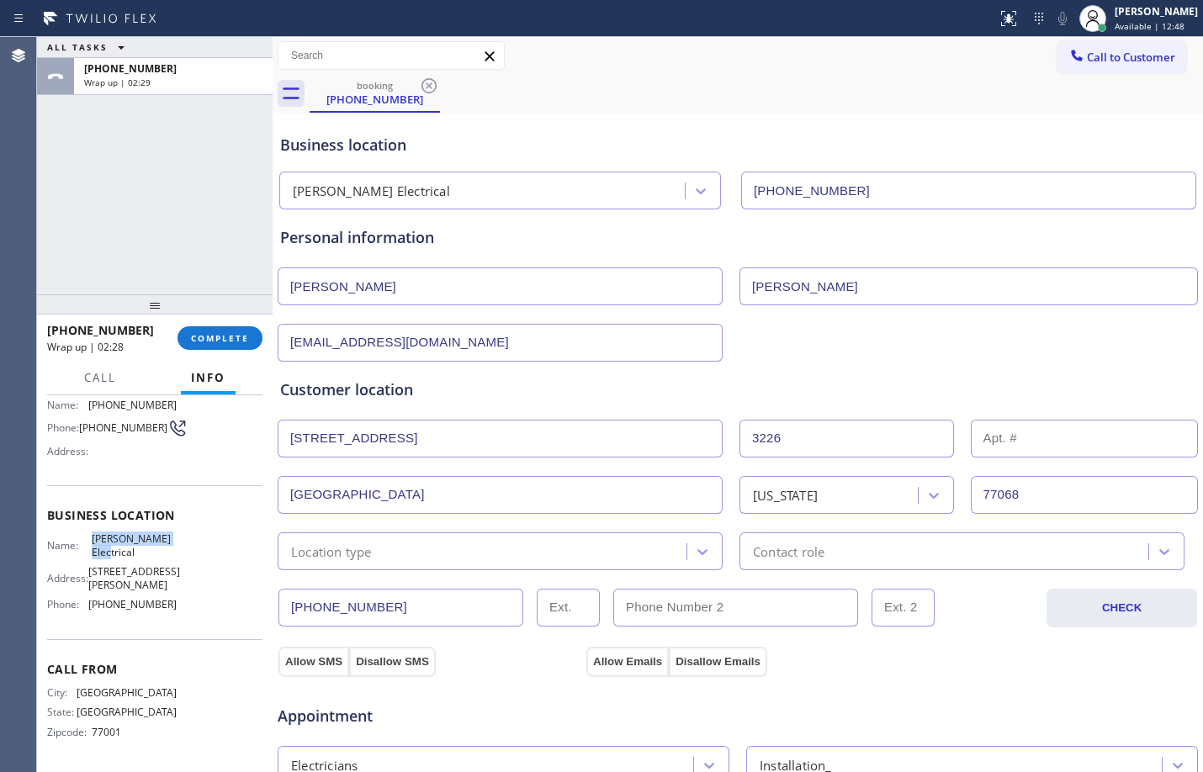
copy div "[PERSON_NAME] Electrical"
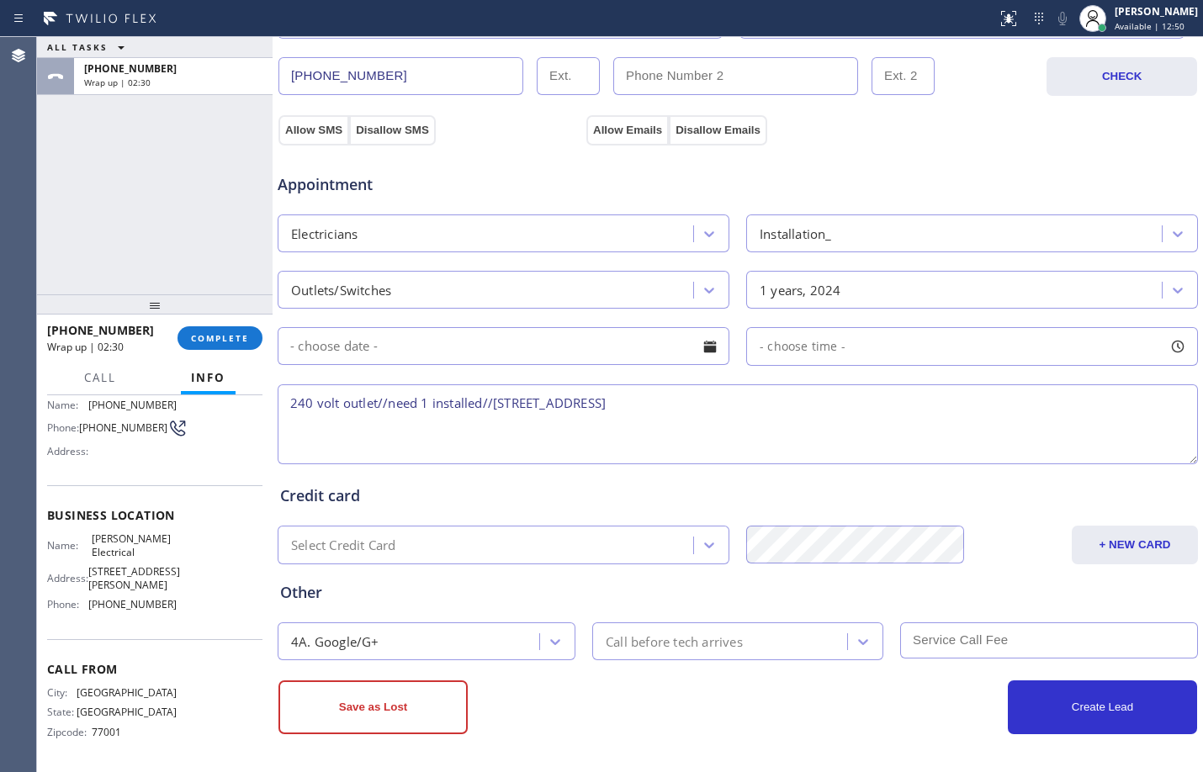
click at [849, 383] on div "240 volt outlet//need 1 installed//[STREET_ADDRESS]" at bounding box center [737, 424] width 923 height 87
click at [838, 415] on textarea "240 volt outlet//need 1 installed//[STREET_ADDRESS]" at bounding box center [738, 424] width 920 height 80
click at [802, 406] on textarea "240 volt outlet//need 1 installed//[STREET_ADDRESS]" at bounding box center [738, 424] width 920 height 80
paste textarea "[PERSON_NAME] Electrical"
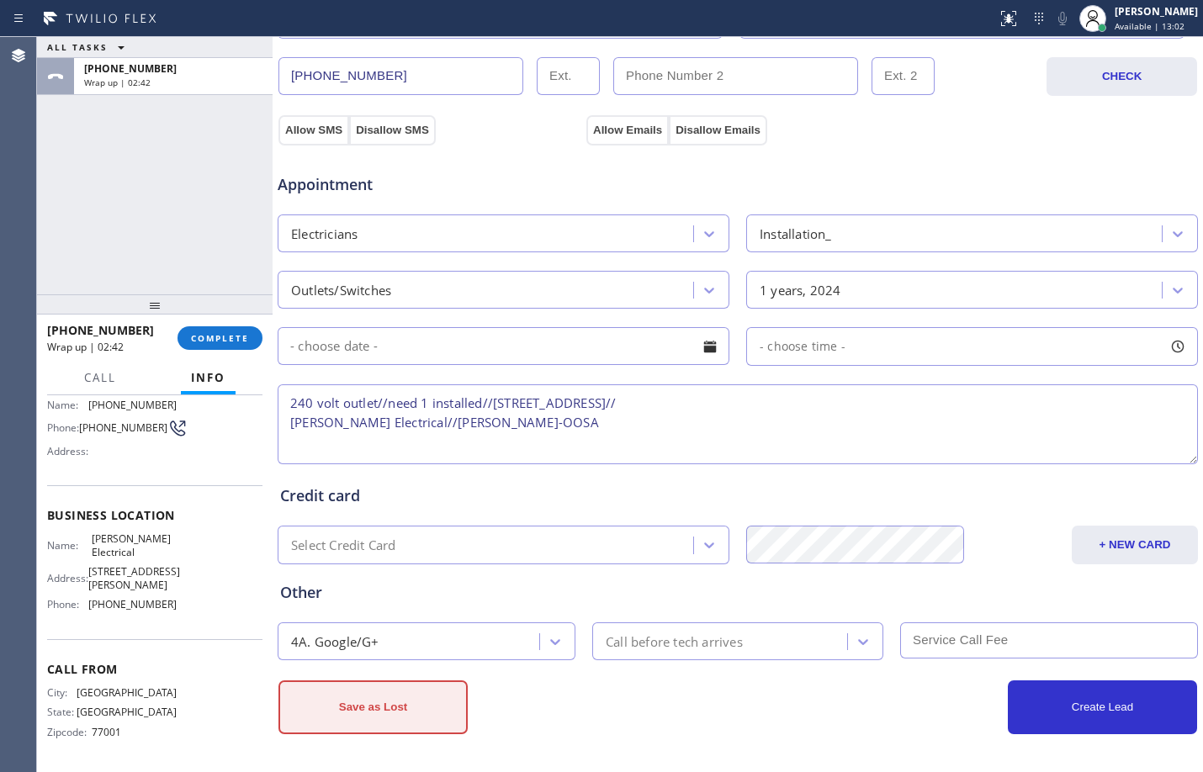
type textarea "240 volt outlet//need 1 installed//[STREET_ADDRESS]// [PERSON_NAME] Electrical/…"
click at [406, 715] on button "Save as Lost" at bounding box center [372, 707] width 189 height 54
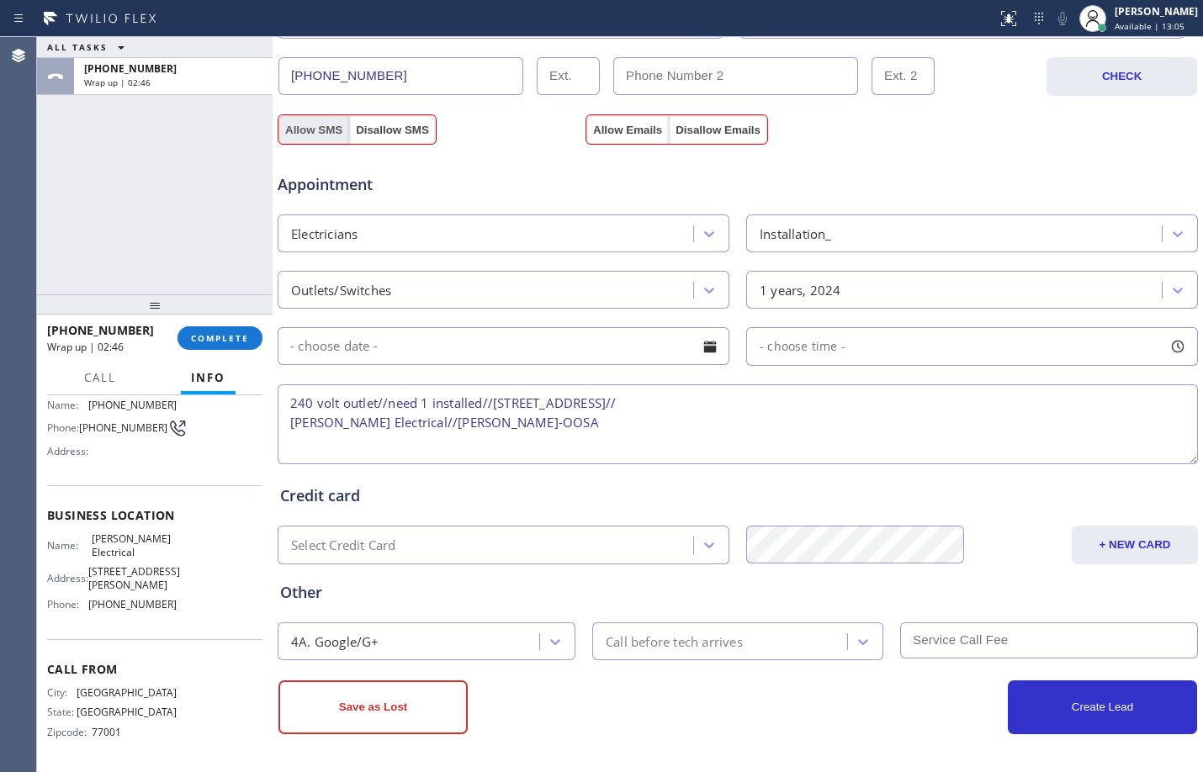
click at [327, 130] on button "Allow SMS" at bounding box center [313, 130] width 71 height 30
click at [626, 124] on button "Allow Emails" at bounding box center [627, 130] width 82 height 30
click at [362, 696] on button "Save as Lost" at bounding box center [372, 707] width 189 height 54
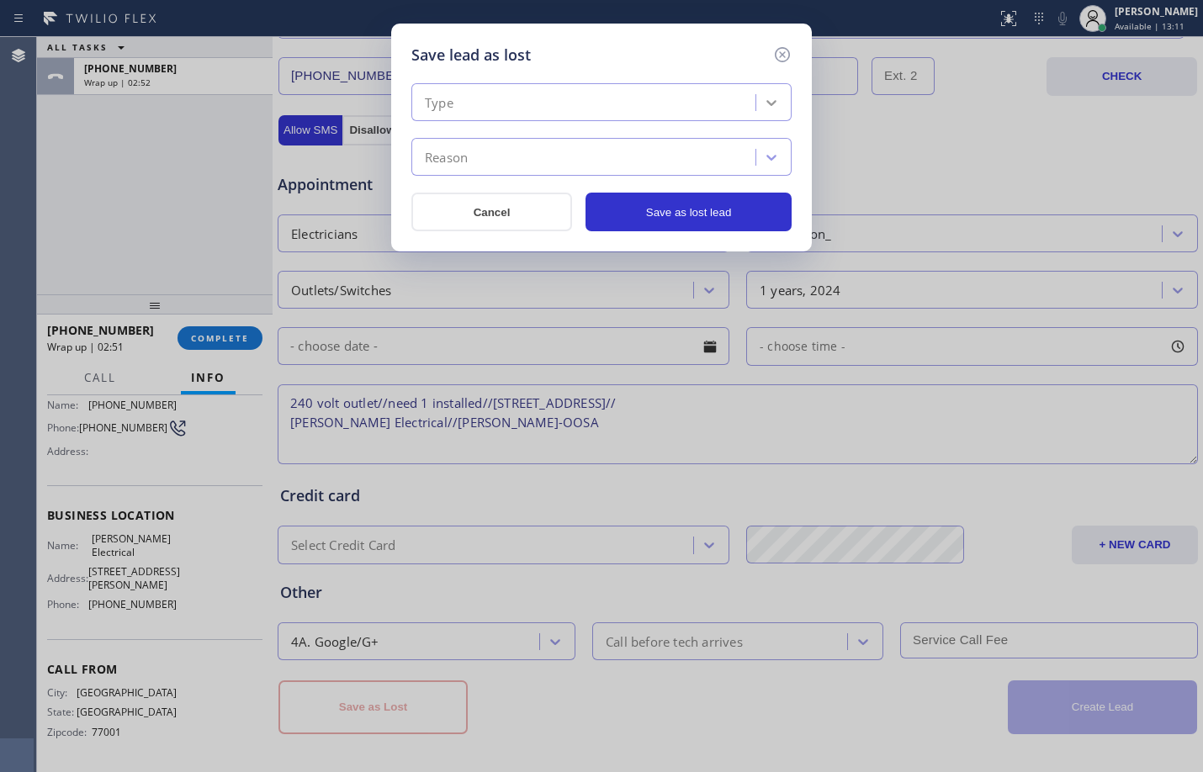
click at [765, 100] on icon at bounding box center [771, 102] width 17 height 17
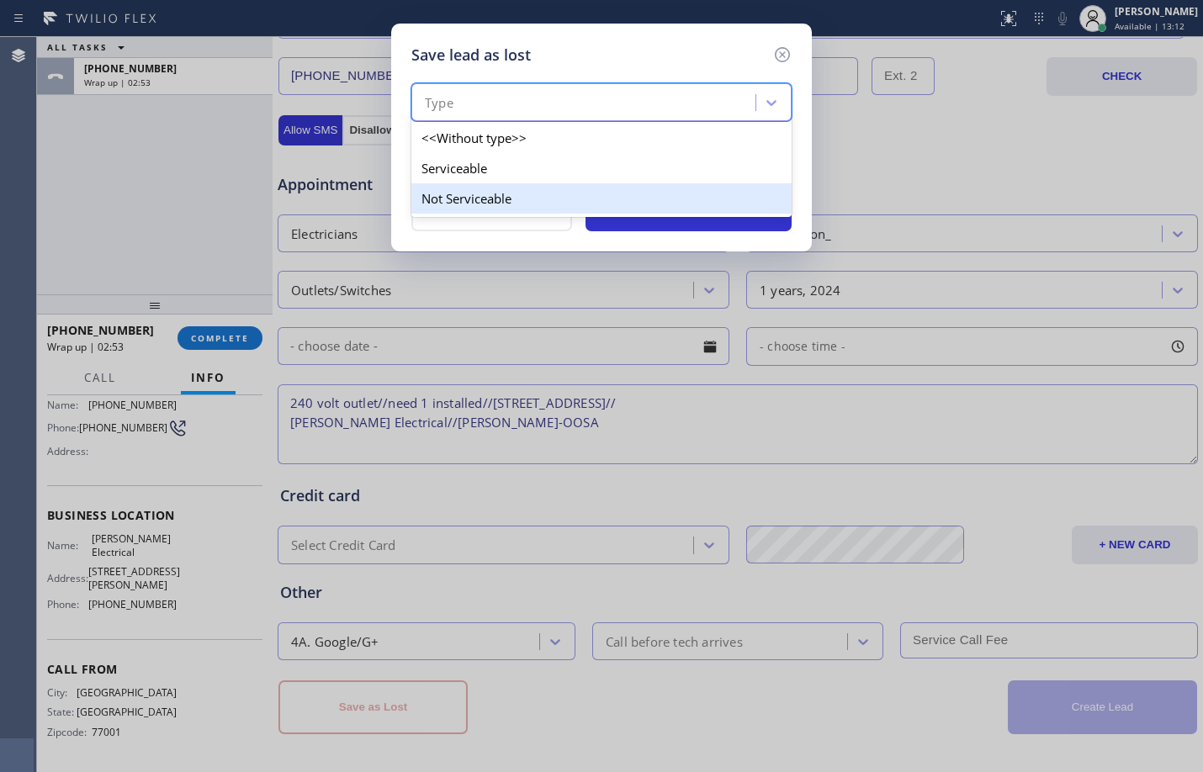
click at [541, 190] on div "Not Serviceable" at bounding box center [601, 198] width 380 height 30
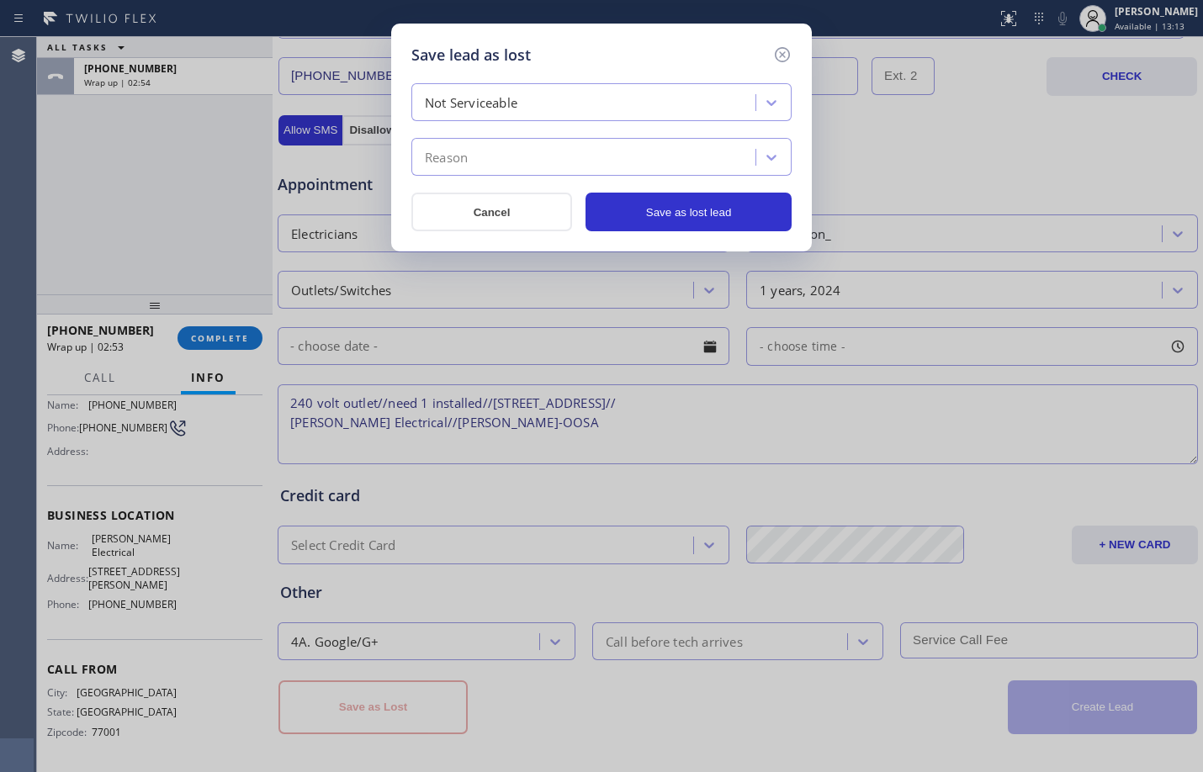
click at [563, 137] on div "Not Serviceable Reason" at bounding box center [601, 129] width 380 height 93
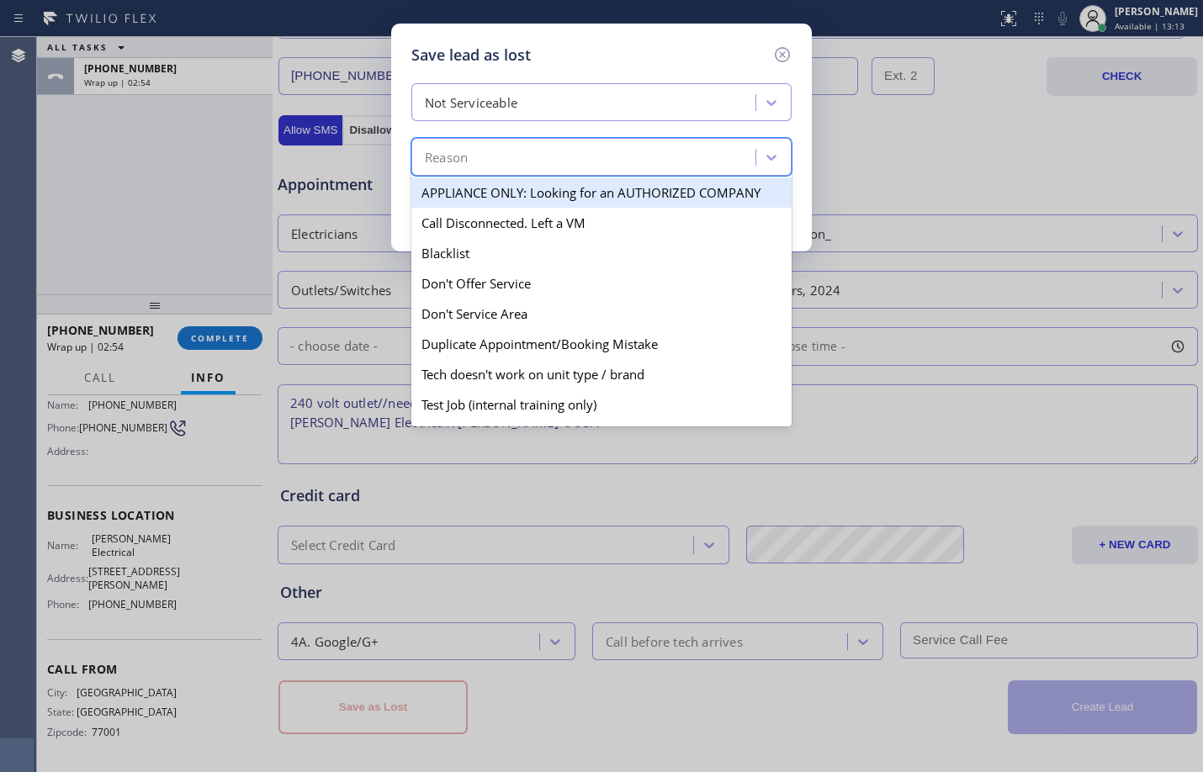
click at [569, 157] on div "Reason" at bounding box center [585, 157] width 339 height 29
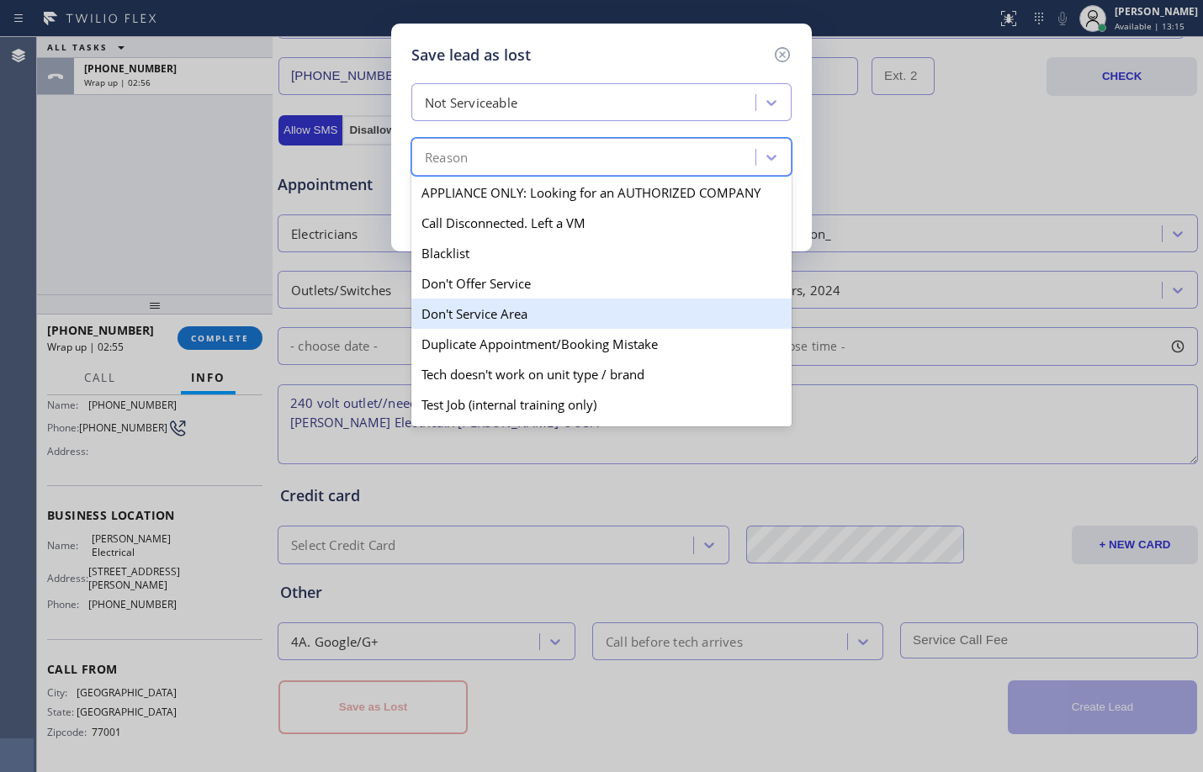
click at [500, 316] on div "Don't Service Area" at bounding box center [601, 314] width 380 height 30
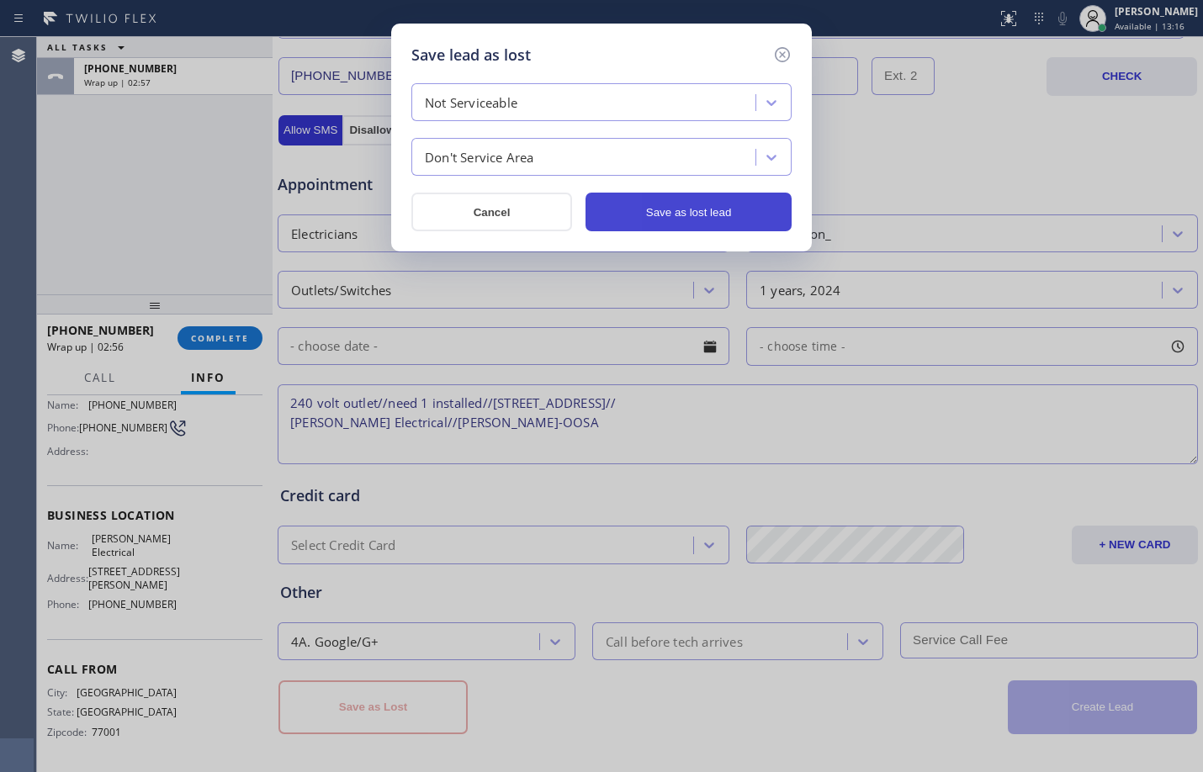
click at [674, 198] on button "Save as lost lead" at bounding box center [688, 212] width 206 height 39
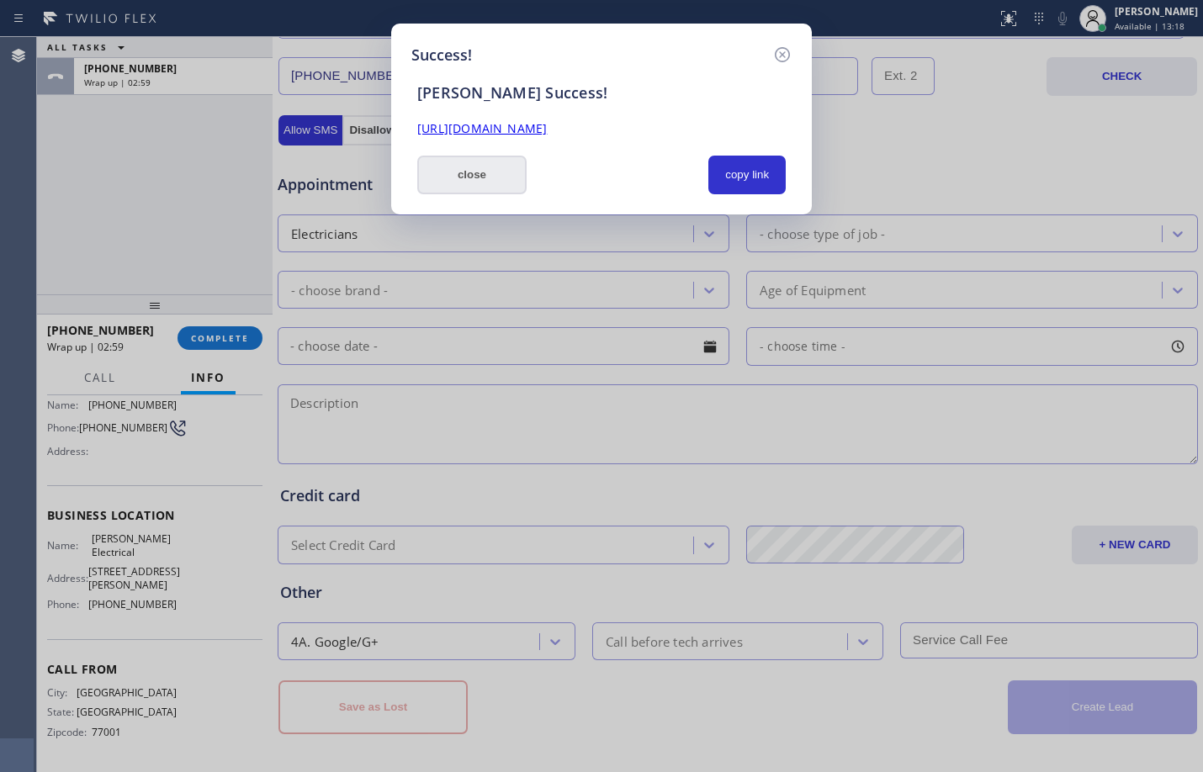
click at [479, 180] on button "close" at bounding box center [471, 175] width 109 height 39
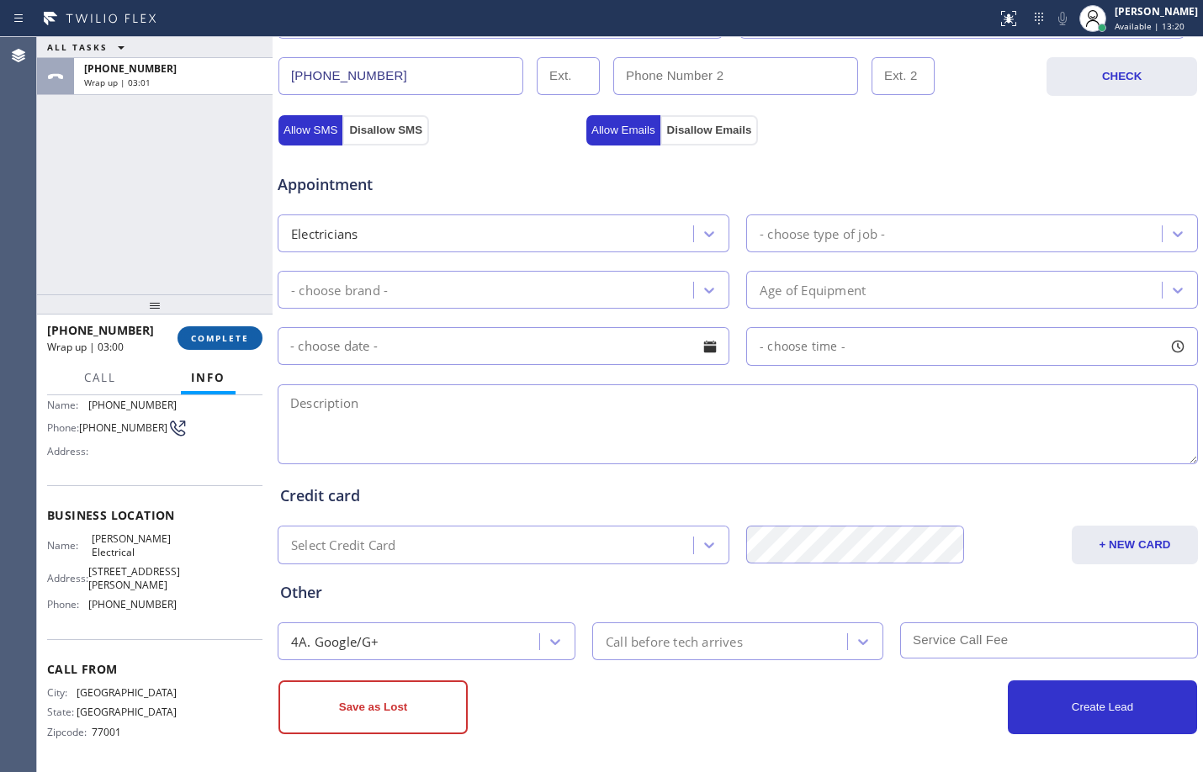
click at [251, 347] on button "COMPLETE" at bounding box center [219, 338] width 85 height 24
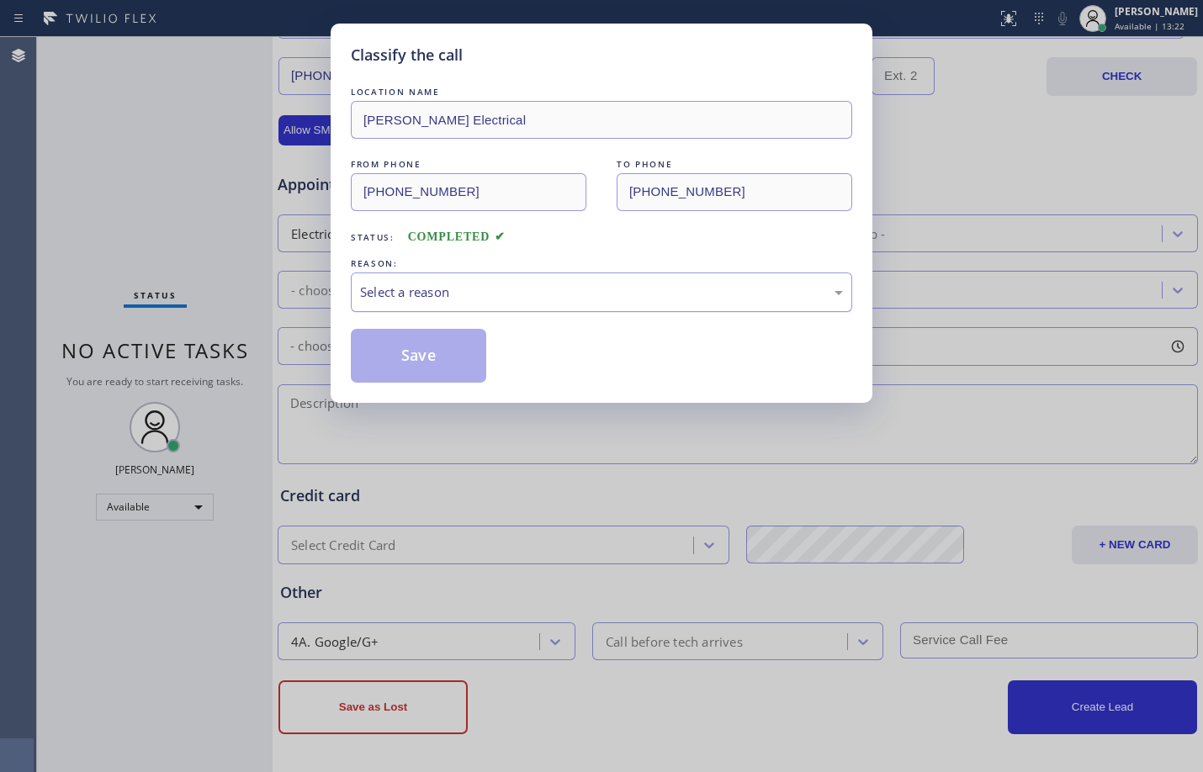
click at [479, 303] on div "Select a reason" at bounding box center [601, 292] width 501 height 40
click at [452, 358] on button "Save" at bounding box center [418, 356] width 135 height 54
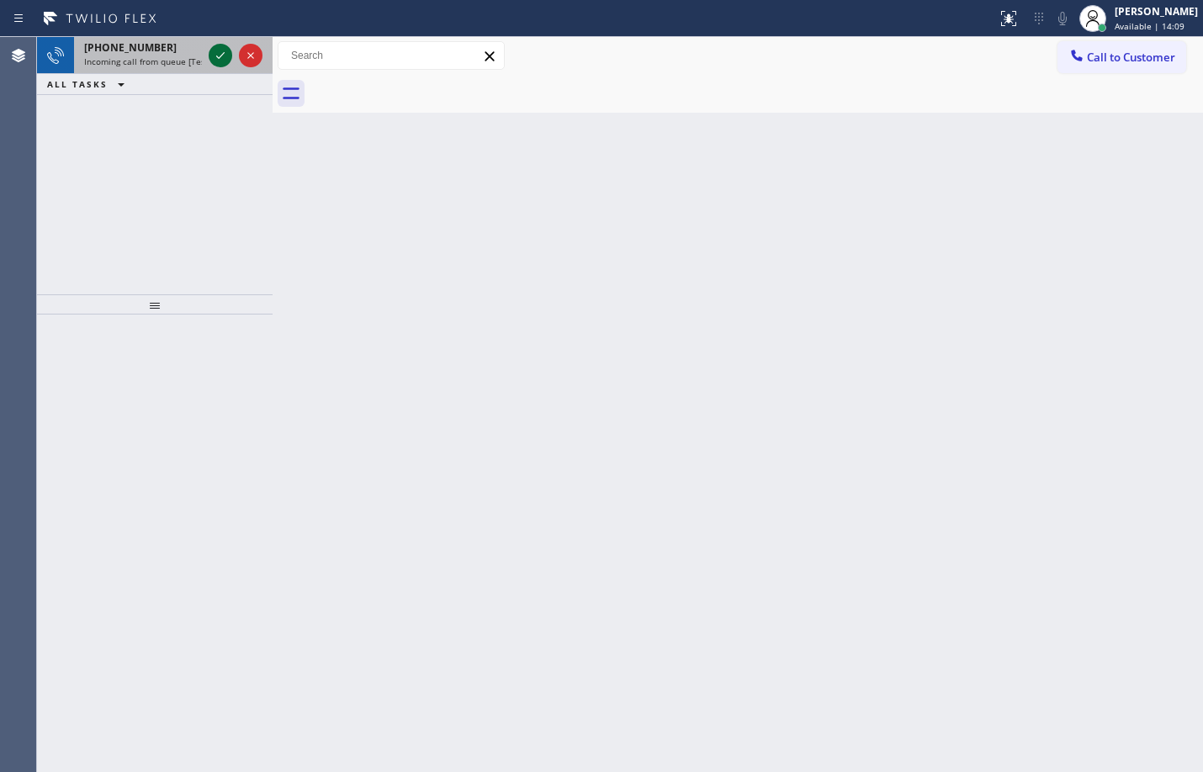
click at [222, 54] on icon at bounding box center [220, 55] width 20 height 20
click at [214, 44] on div at bounding box center [235, 55] width 61 height 37
click at [227, 61] on icon at bounding box center [220, 55] width 20 height 20
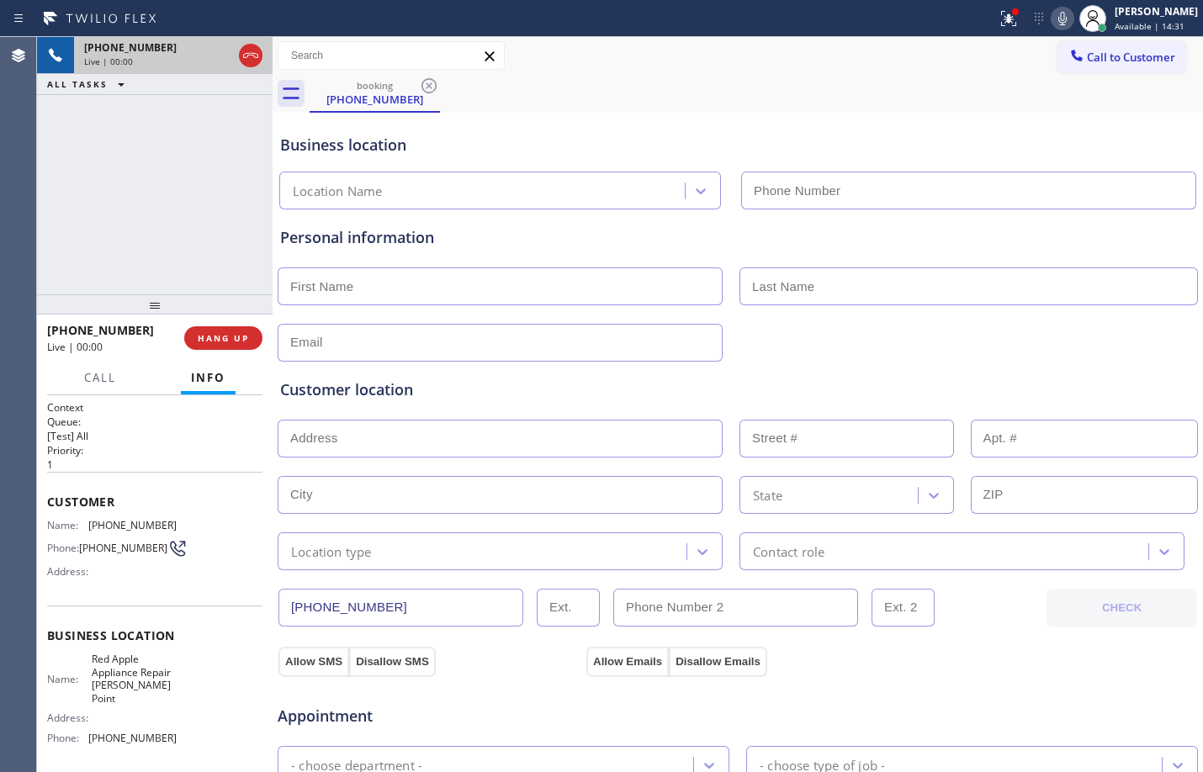
type input "[PHONE_NUMBER]"
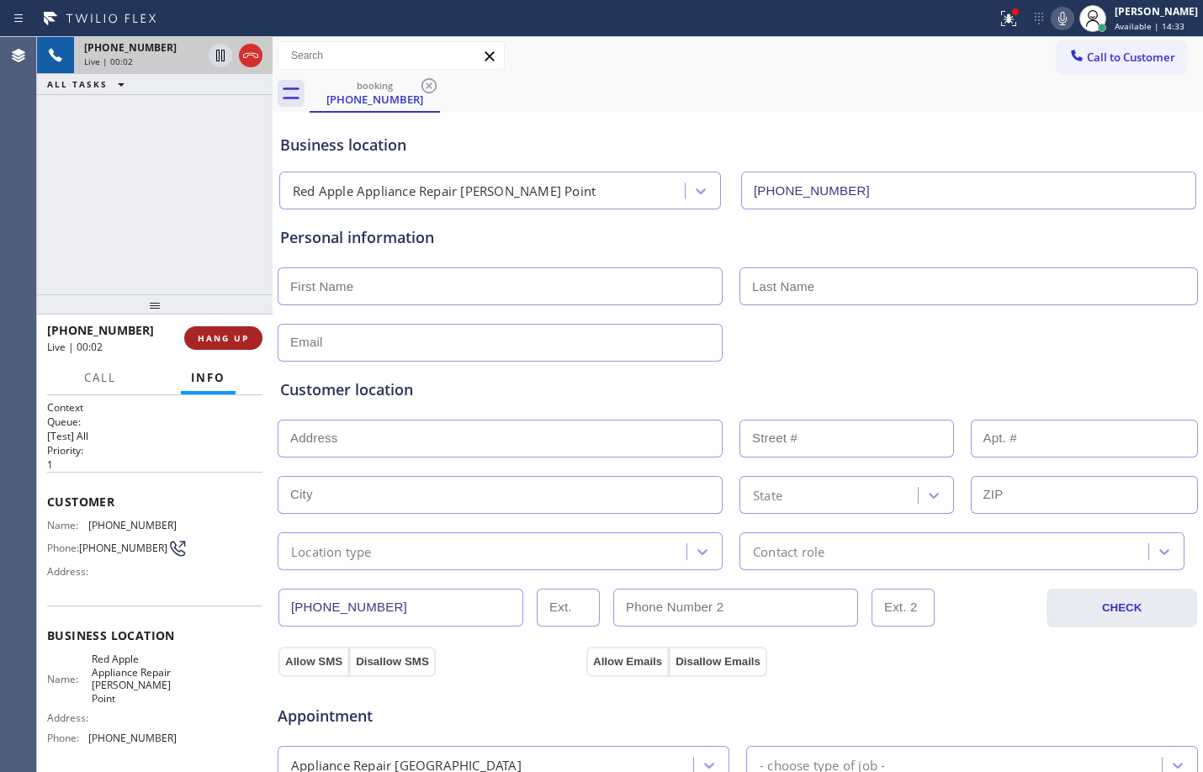
click at [214, 332] on span "HANG UP" at bounding box center [223, 338] width 51 height 12
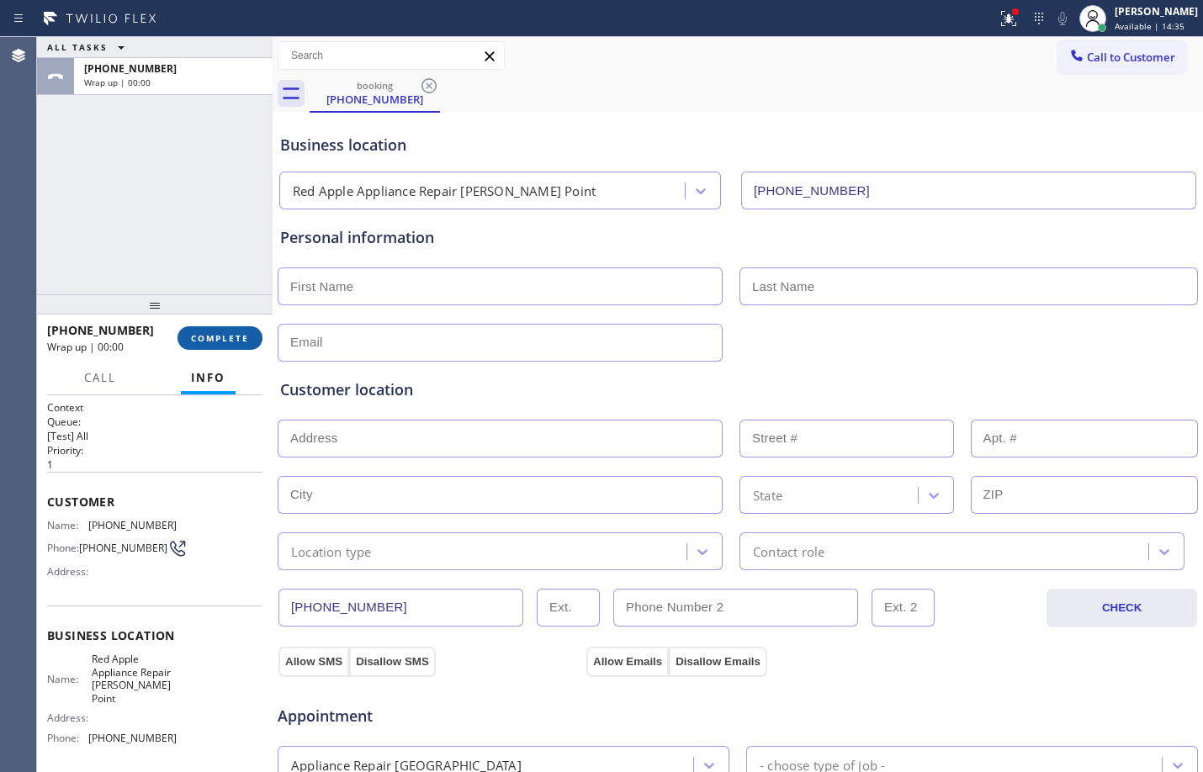
click at [221, 336] on span "COMPLETE" at bounding box center [220, 338] width 58 height 12
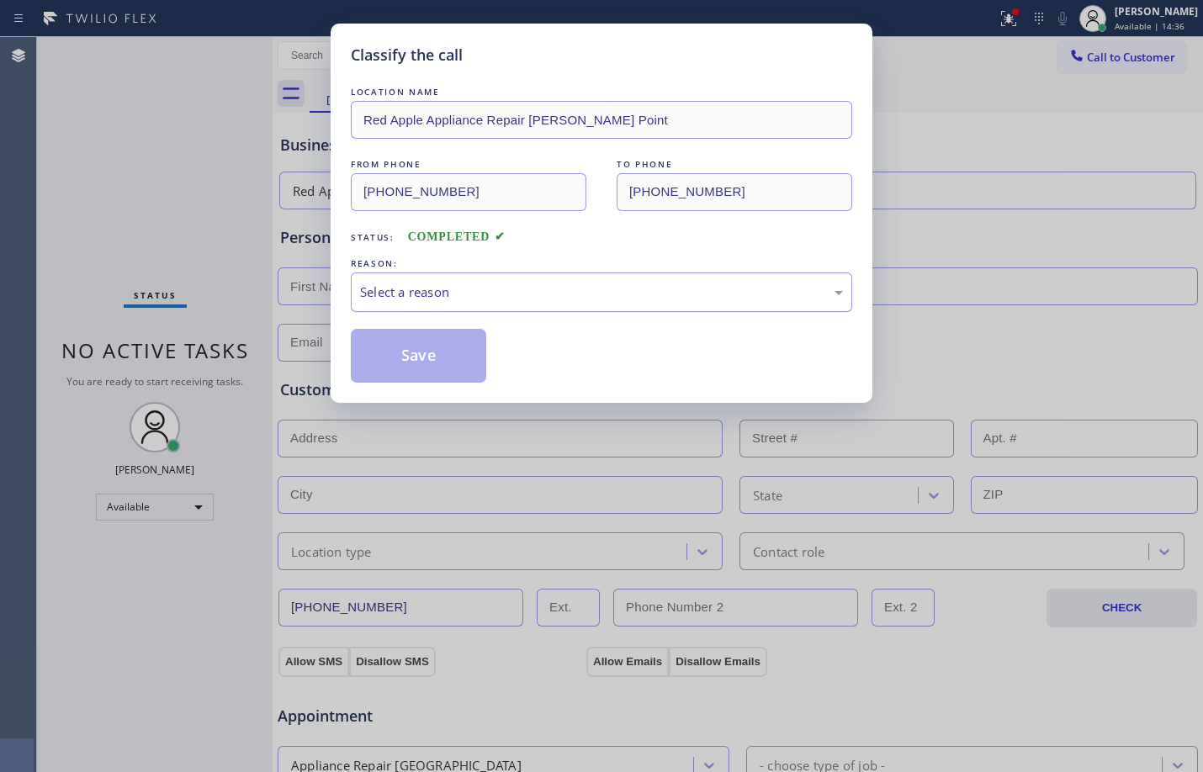
click at [441, 301] on div "Select a reason" at bounding box center [601, 292] width 483 height 19
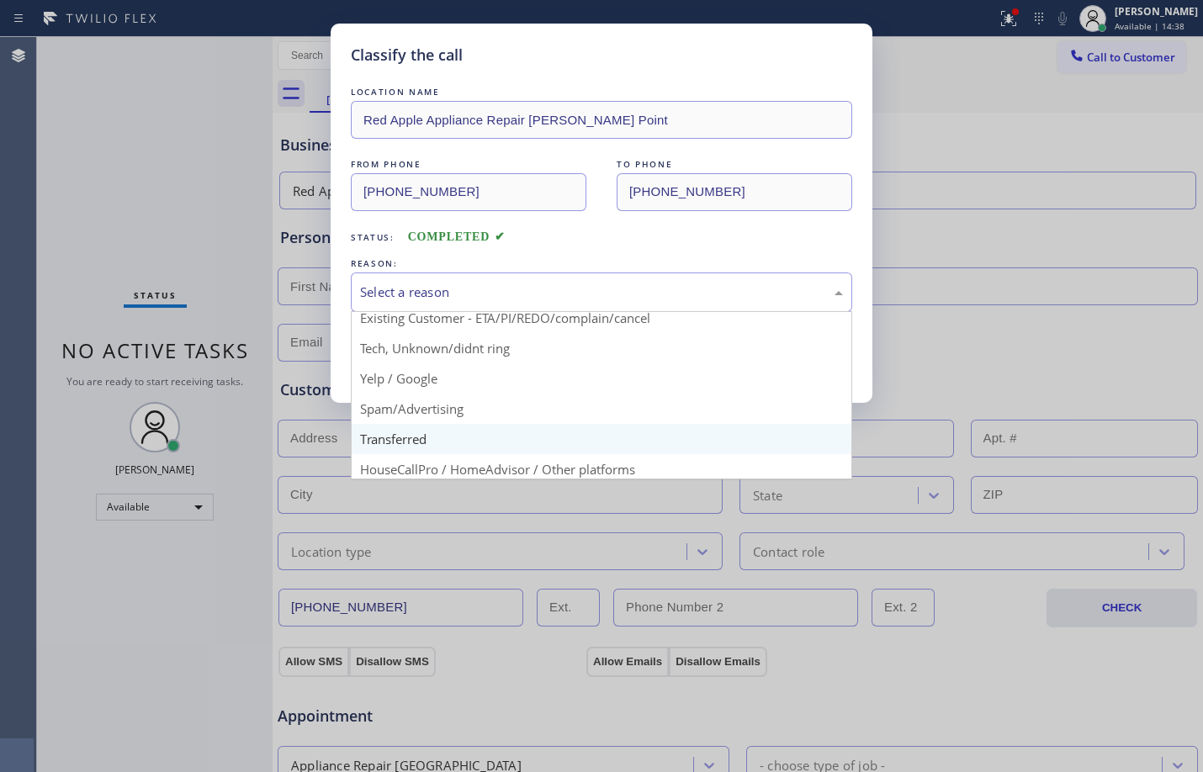
scroll to position [106, 0]
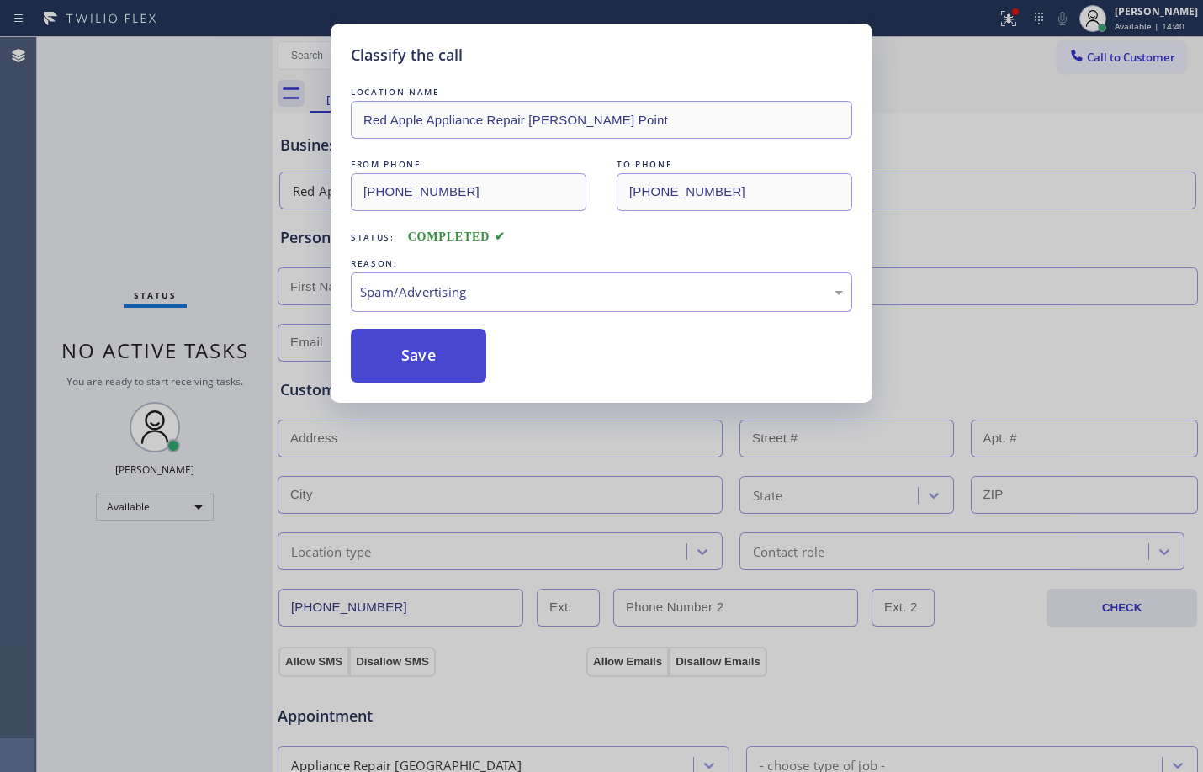
click at [420, 360] on button "Save" at bounding box center [418, 356] width 135 height 54
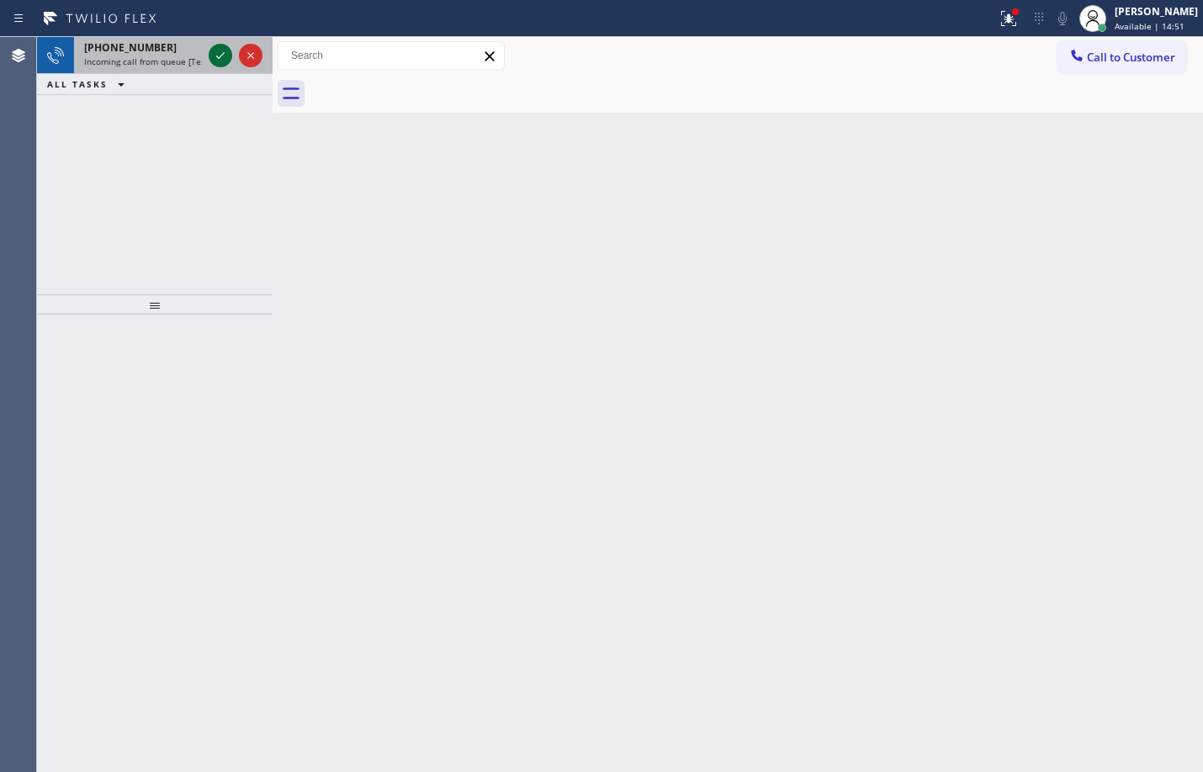
click at [228, 51] on icon at bounding box center [220, 55] width 20 height 20
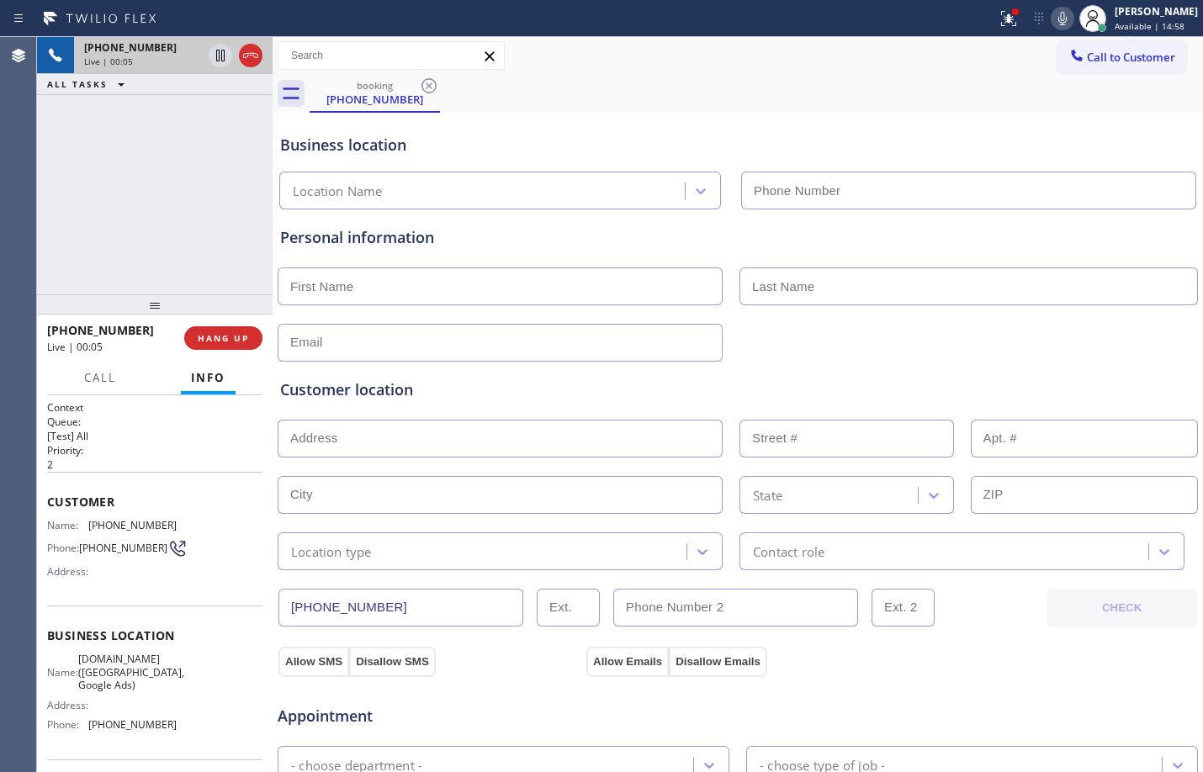
scroll to position [532, 0]
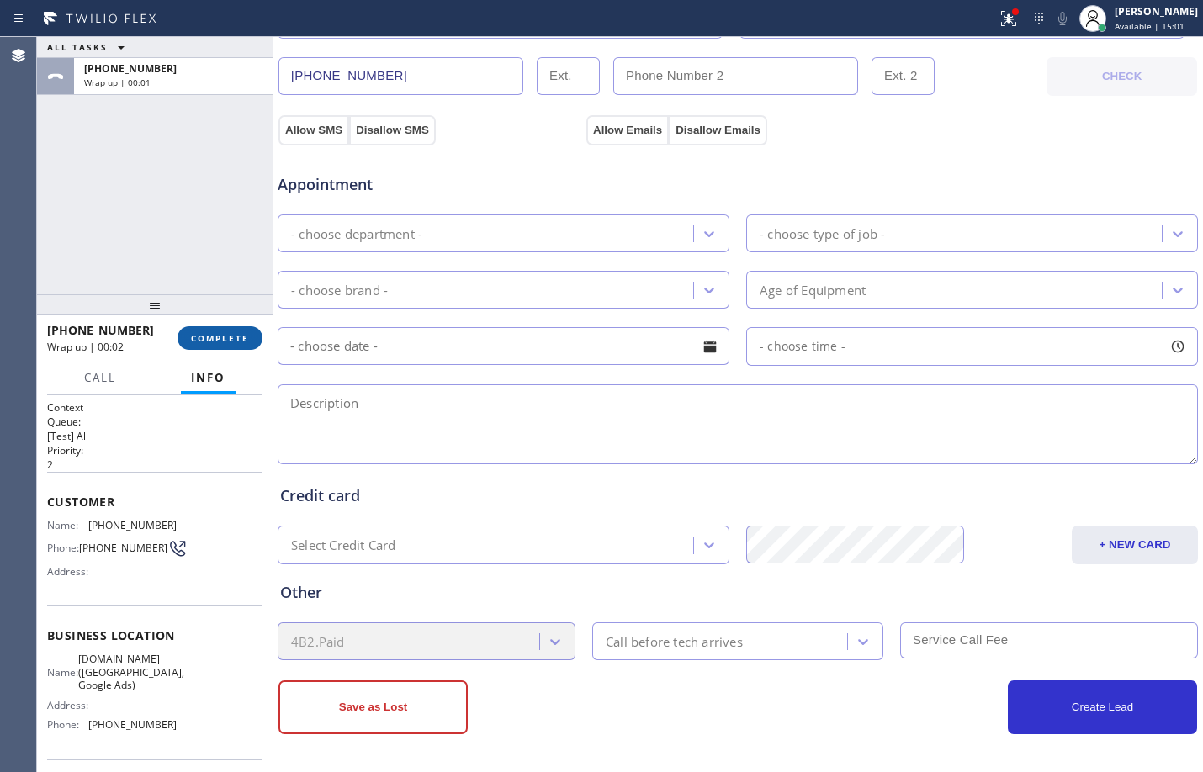
click at [197, 348] on button "COMPLETE" at bounding box center [219, 338] width 85 height 24
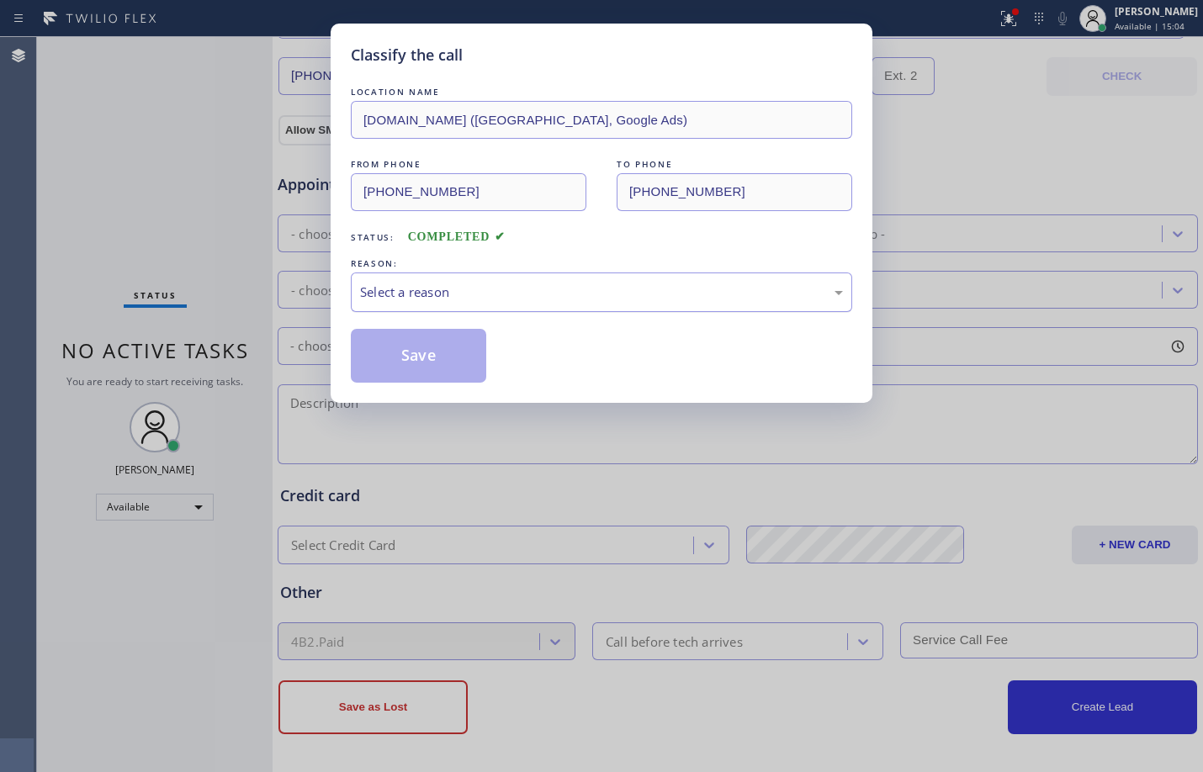
click at [414, 290] on div "Select a reason" at bounding box center [601, 292] width 483 height 19
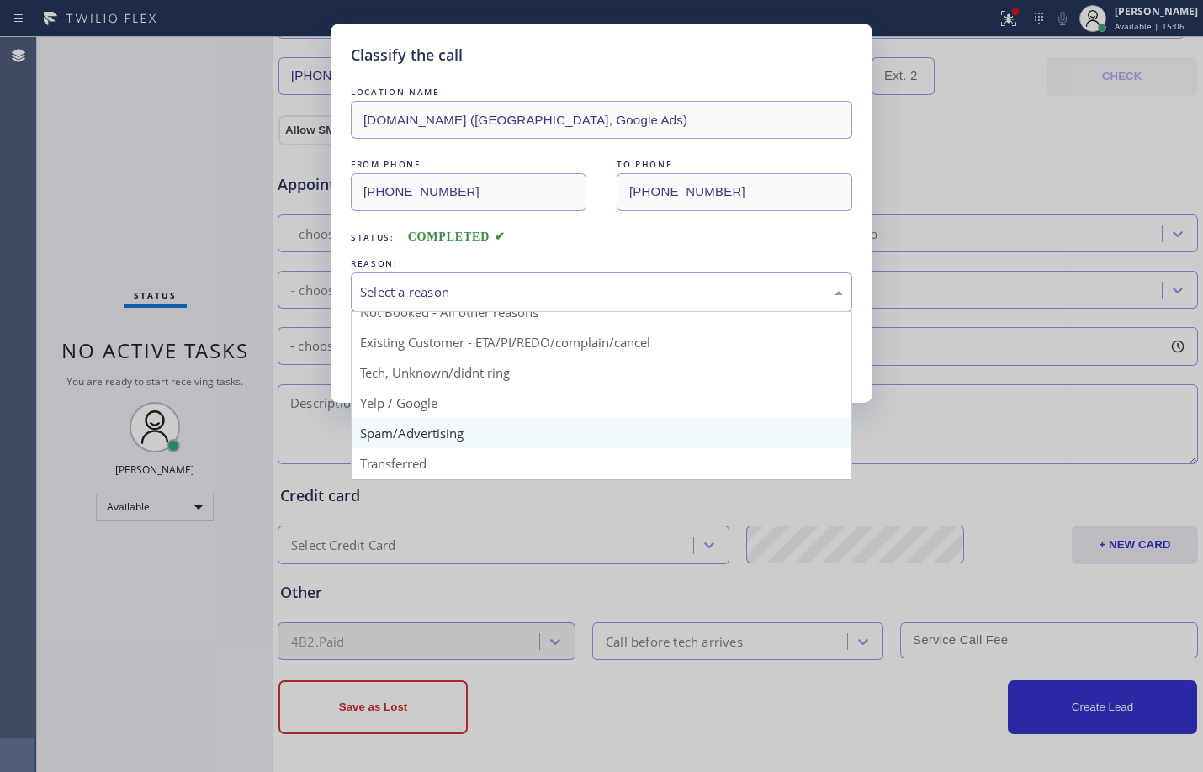
scroll to position [106, 0]
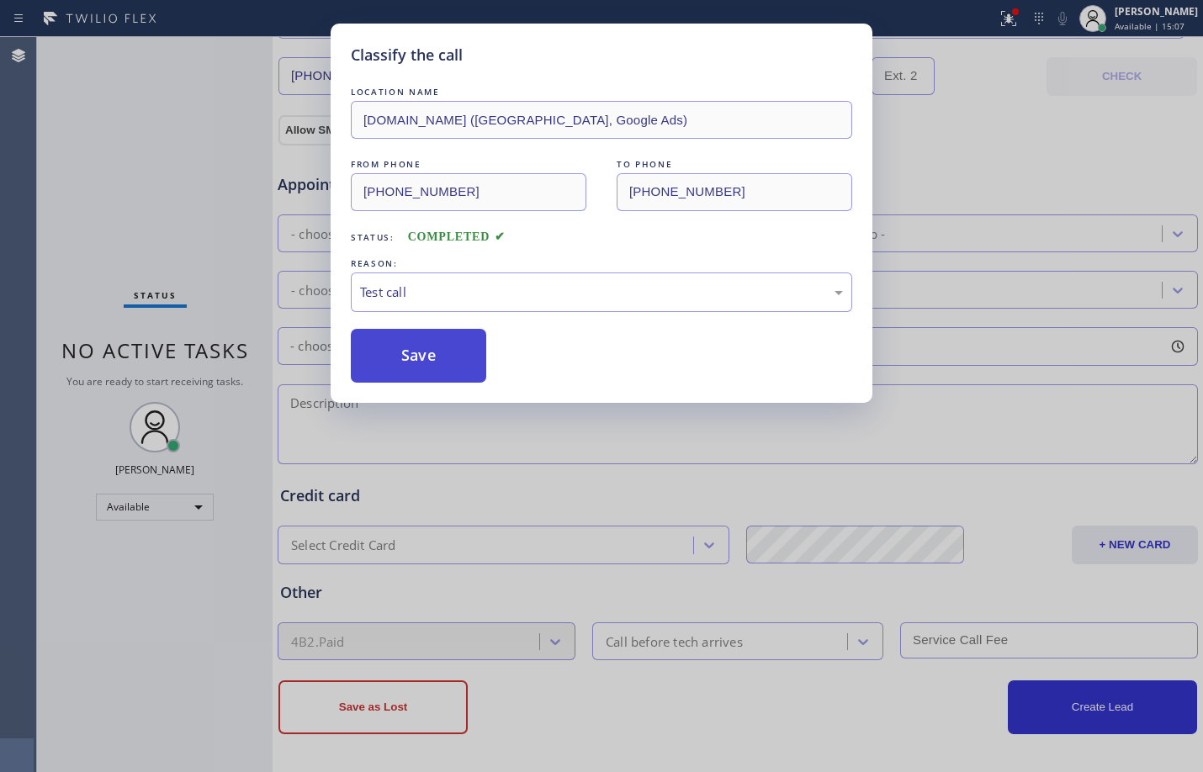
click at [420, 360] on button "Save" at bounding box center [418, 356] width 135 height 54
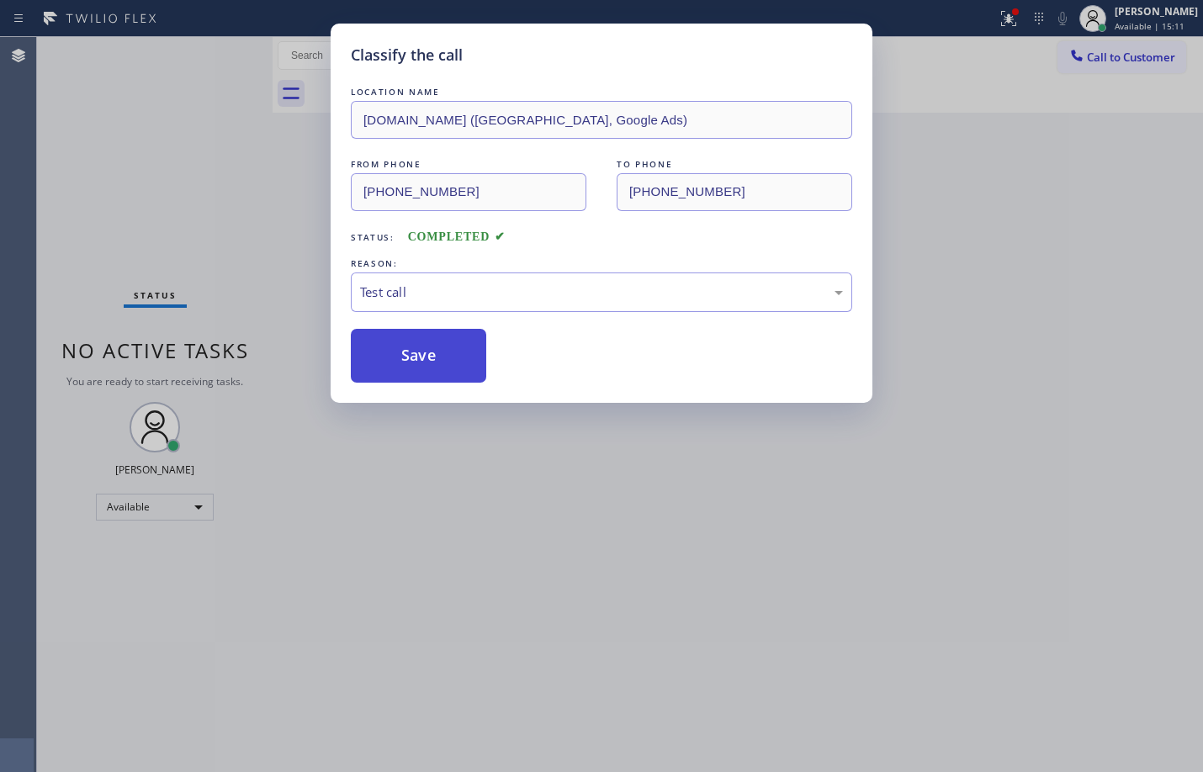
click at [431, 346] on button "Save" at bounding box center [418, 356] width 135 height 54
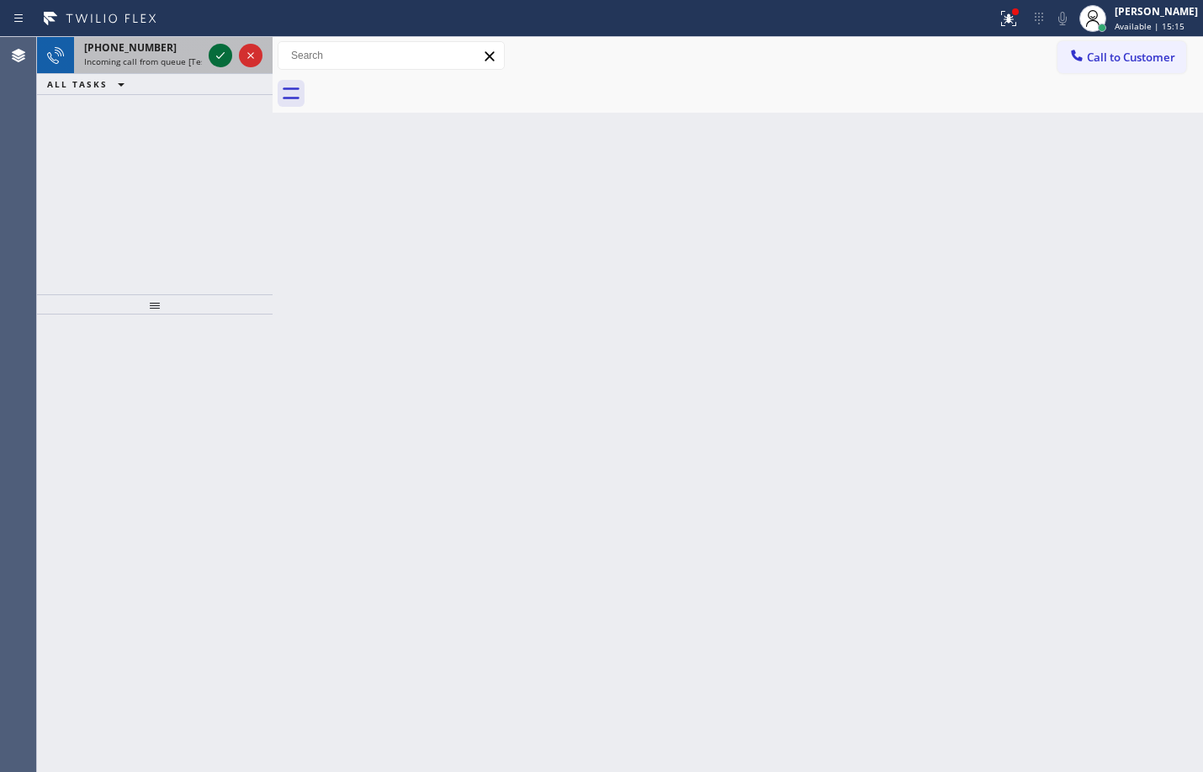
click at [217, 53] on icon at bounding box center [220, 55] width 20 height 20
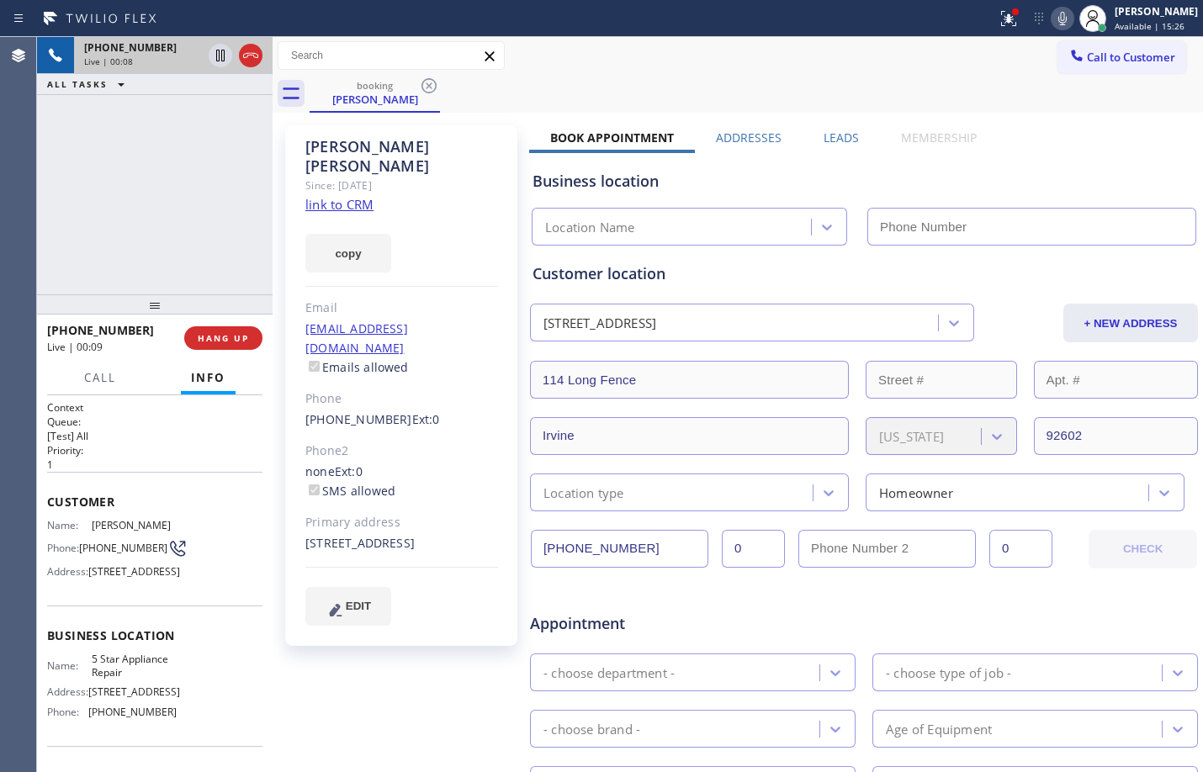
drag, startPoint x: 50, startPoint y: 505, endPoint x: 184, endPoint y: 601, distance: 164.5
click at [184, 601] on div "Customer Name: [PERSON_NAME] Phone: [PHONE_NUMBER] Address: [STREET_ADDRESS]" at bounding box center [154, 539] width 215 height 135
copy div "Customer Name: [PERSON_NAME] Phone: [PHONE_NUMBER] Address: [STREET_ADDRESS]"
type input "[PHONE_NUMBER]"
click at [131, 239] on div "[PHONE_NUMBER] Live | 00:52 ALL TASKS ALL TASKS ACTIVE TASKS TASKS IN WRAP UP" at bounding box center [154, 165] width 235 height 257
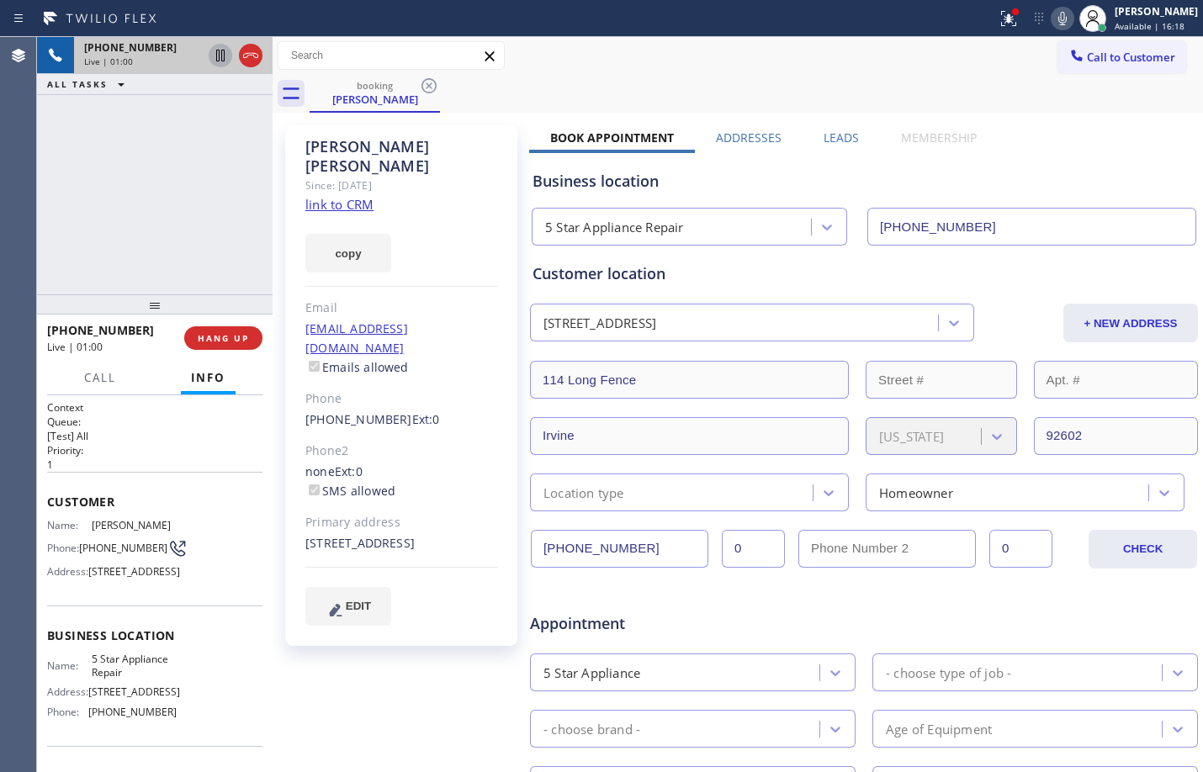
click at [219, 63] on icon at bounding box center [220, 55] width 20 height 20
click at [1058, 21] on icon at bounding box center [1062, 18] width 8 height 13
click at [993, 29] on button at bounding box center [1008, 18] width 37 height 37
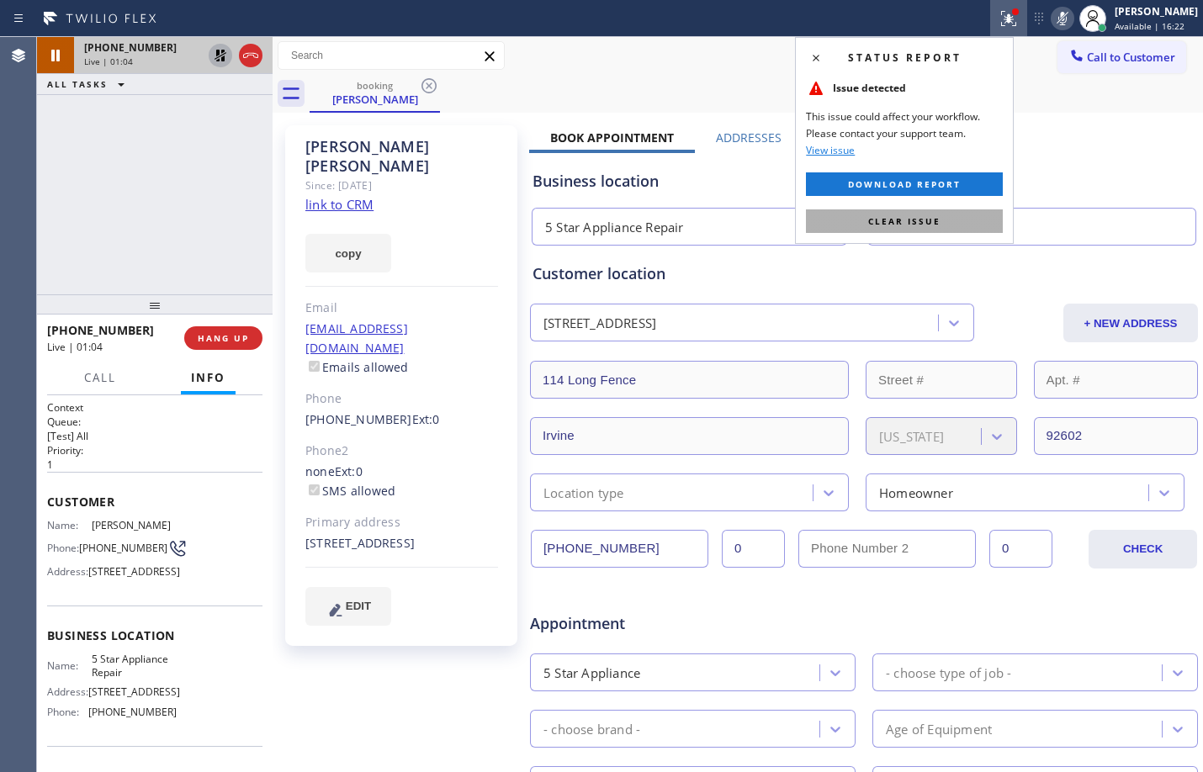
click at [907, 216] on span "Clear issue" at bounding box center [904, 221] width 72 height 12
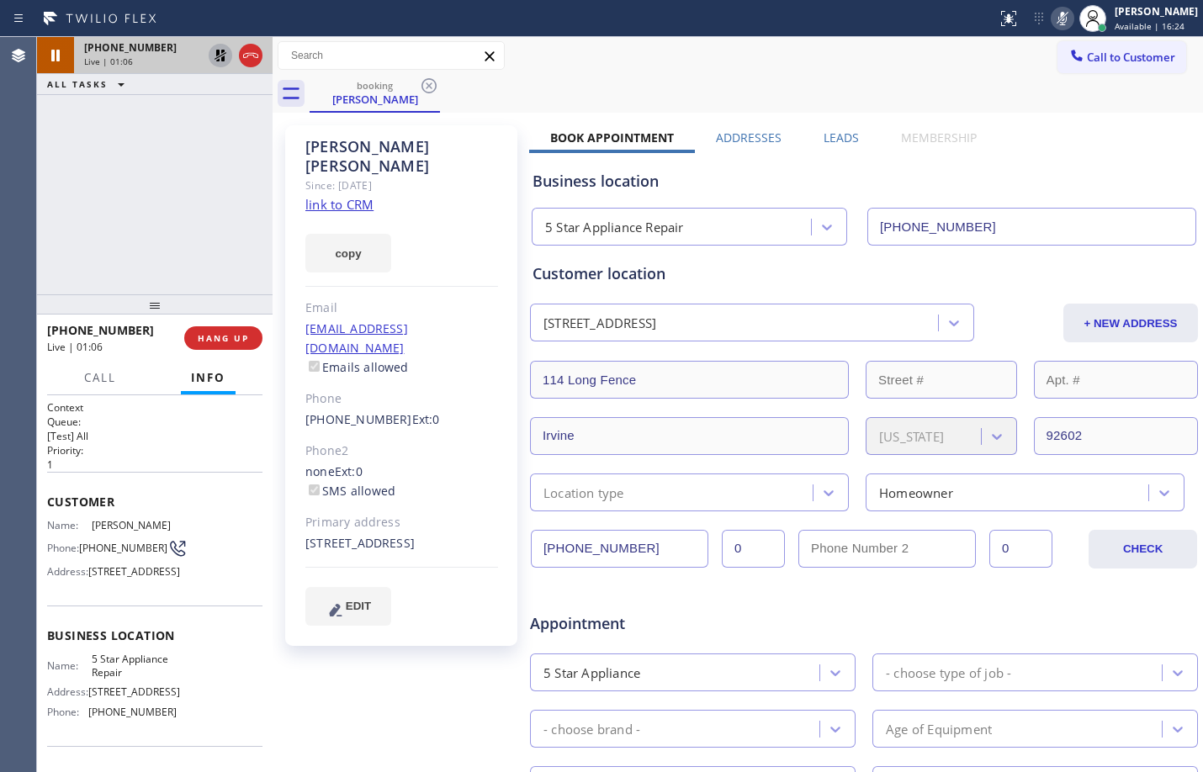
scroll to position [139, 0]
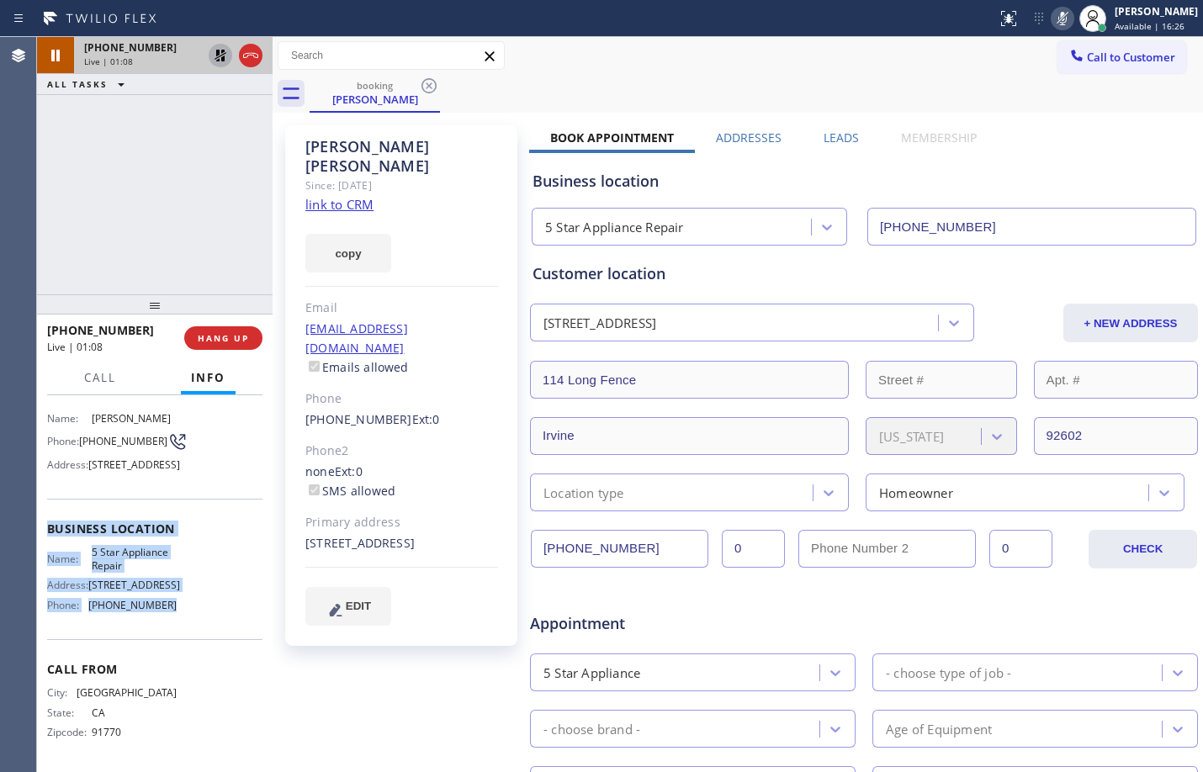
drag, startPoint x: 47, startPoint y: 522, endPoint x: 184, endPoint y: 608, distance: 161.7
click at [184, 608] on div "Business location Name: 5 Star Appliance Repair Address: [STREET_ADDRESS] Phone…" at bounding box center [154, 569] width 215 height 140
click at [334, 196] on link "link to CRM" at bounding box center [339, 204] width 68 height 17
click at [216, 58] on icon at bounding box center [220, 56] width 12 height 12
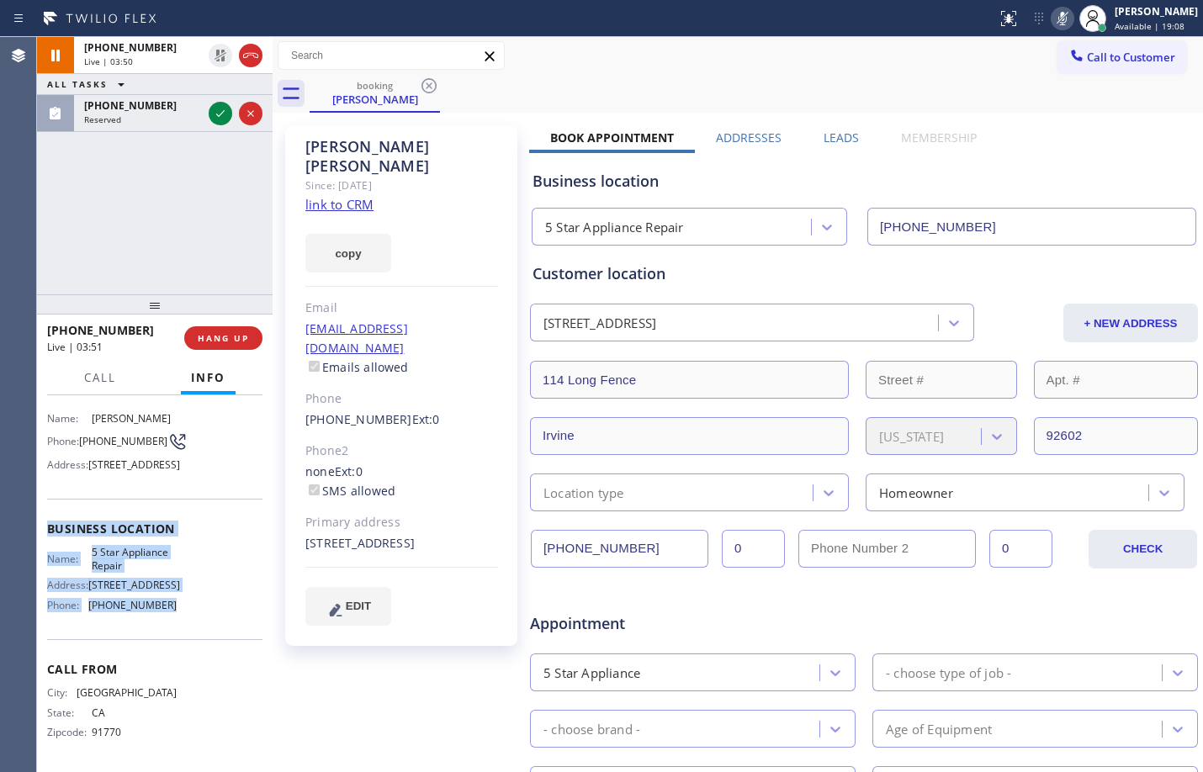
click at [1052, 9] on icon at bounding box center [1062, 18] width 20 height 20
click at [217, 59] on icon at bounding box center [220, 55] width 20 height 20
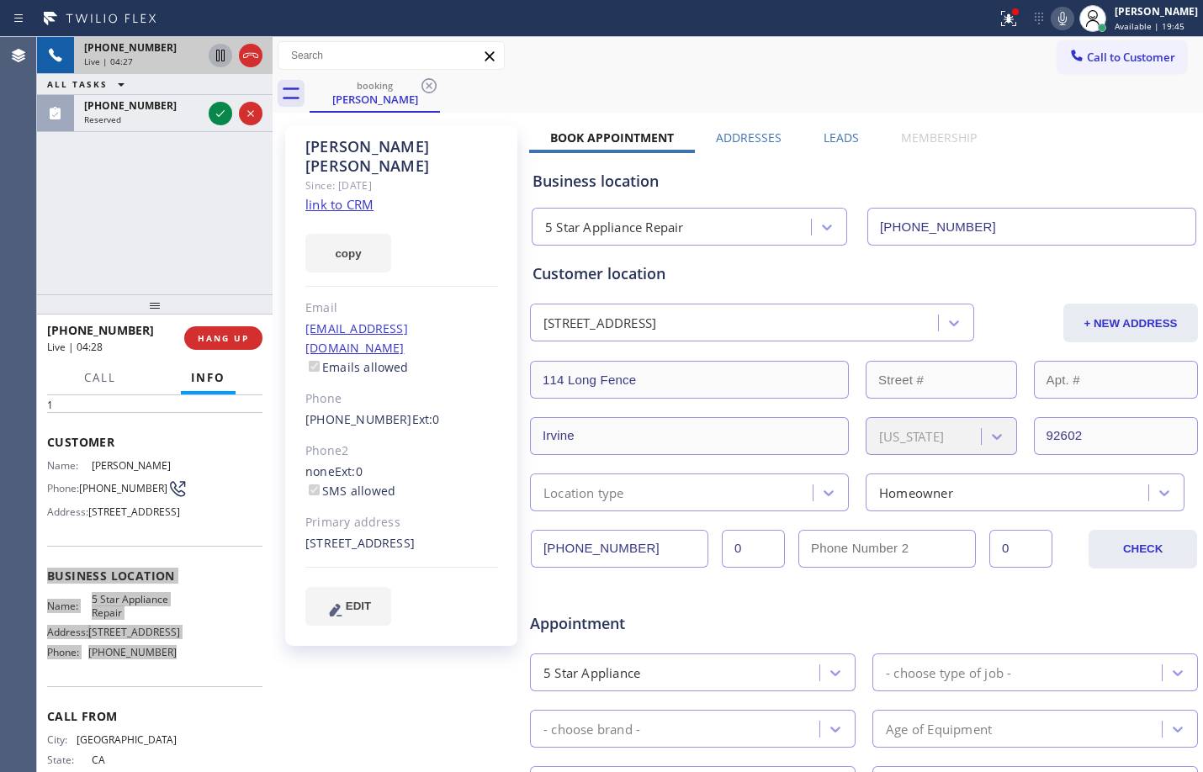
scroll to position [0, 0]
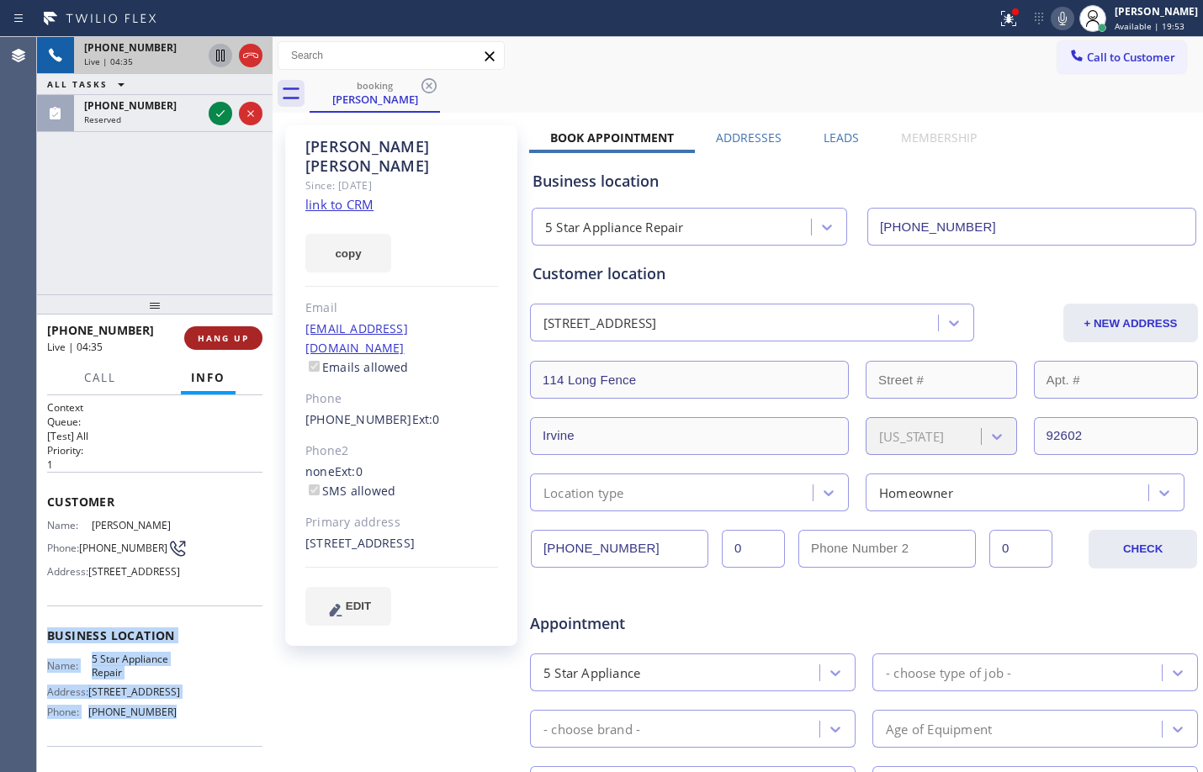
click at [233, 344] on button "HANG UP" at bounding box center [223, 338] width 78 height 24
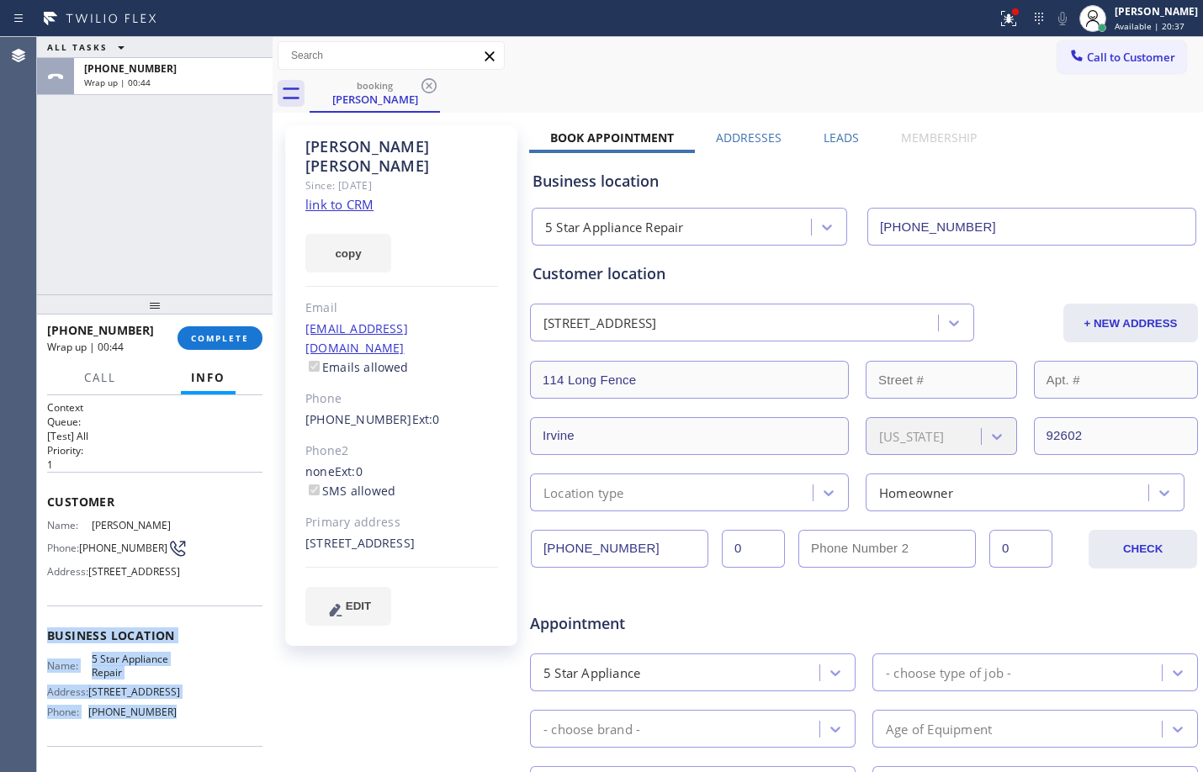
scroll to position [439, 0]
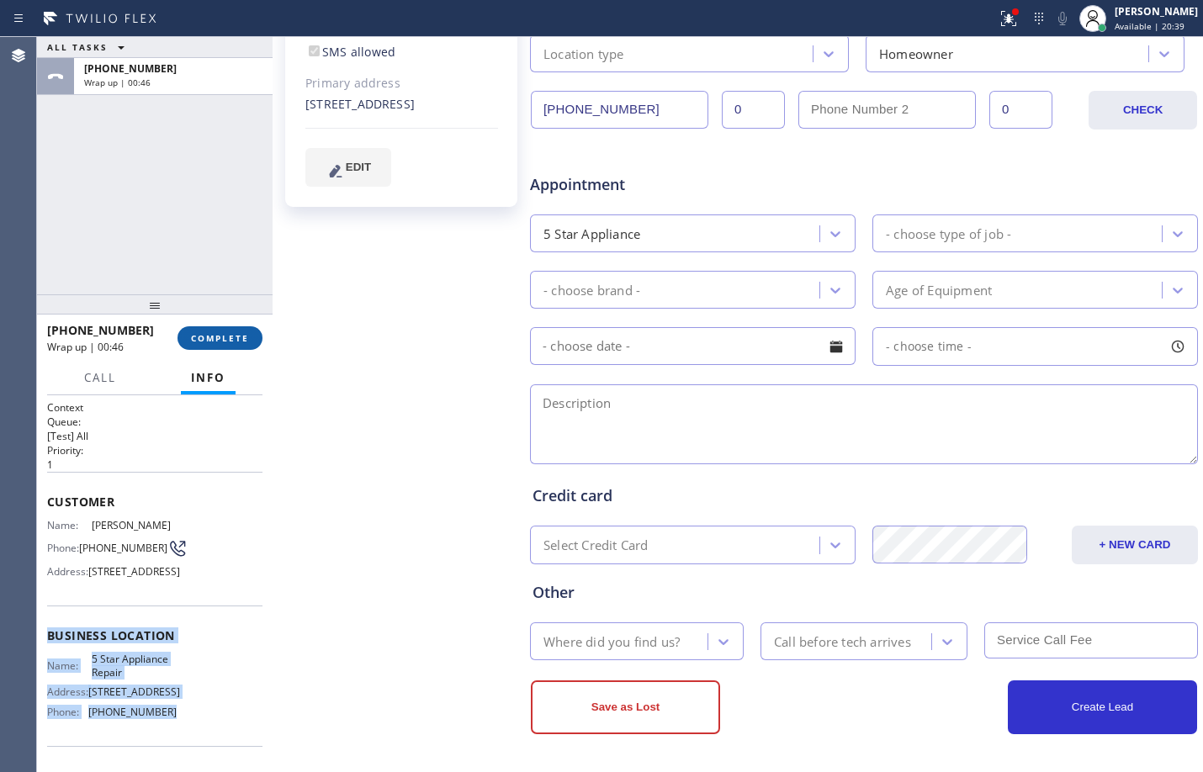
click at [232, 337] on span "COMPLETE" at bounding box center [220, 338] width 58 height 12
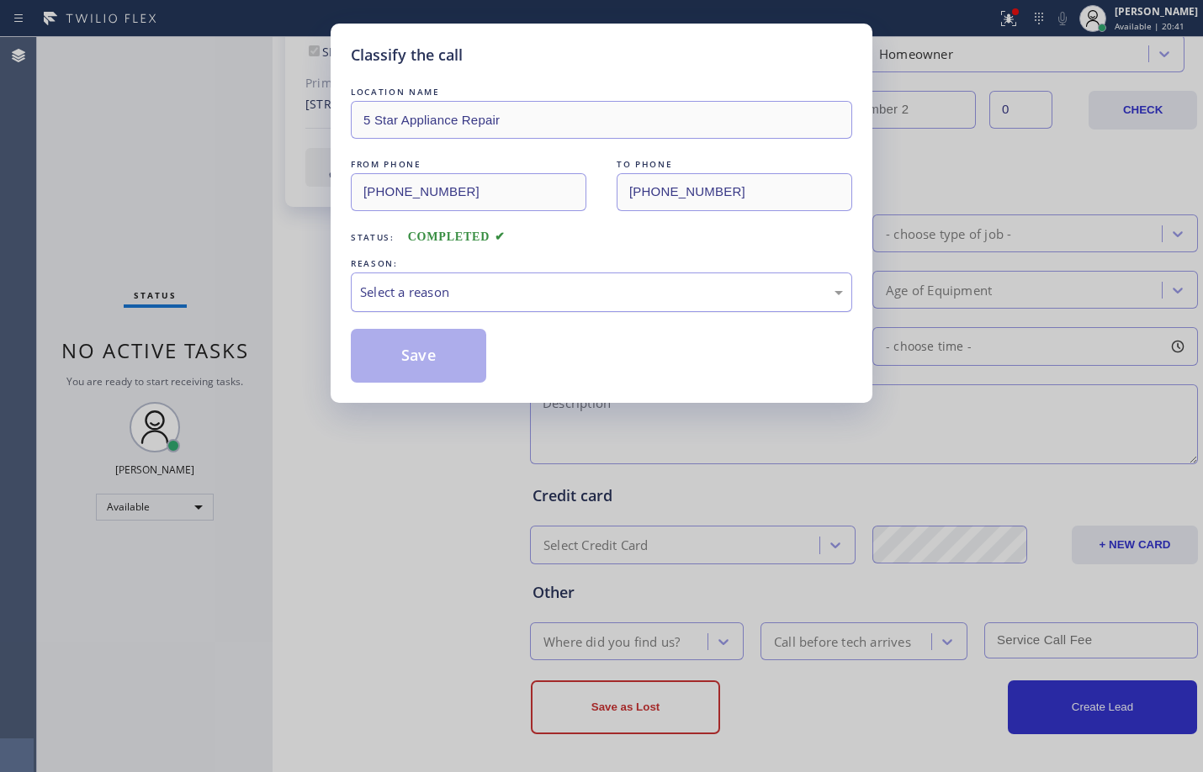
click at [508, 294] on div "Select a reason" at bounding box center [601, 292] width 483 height 19
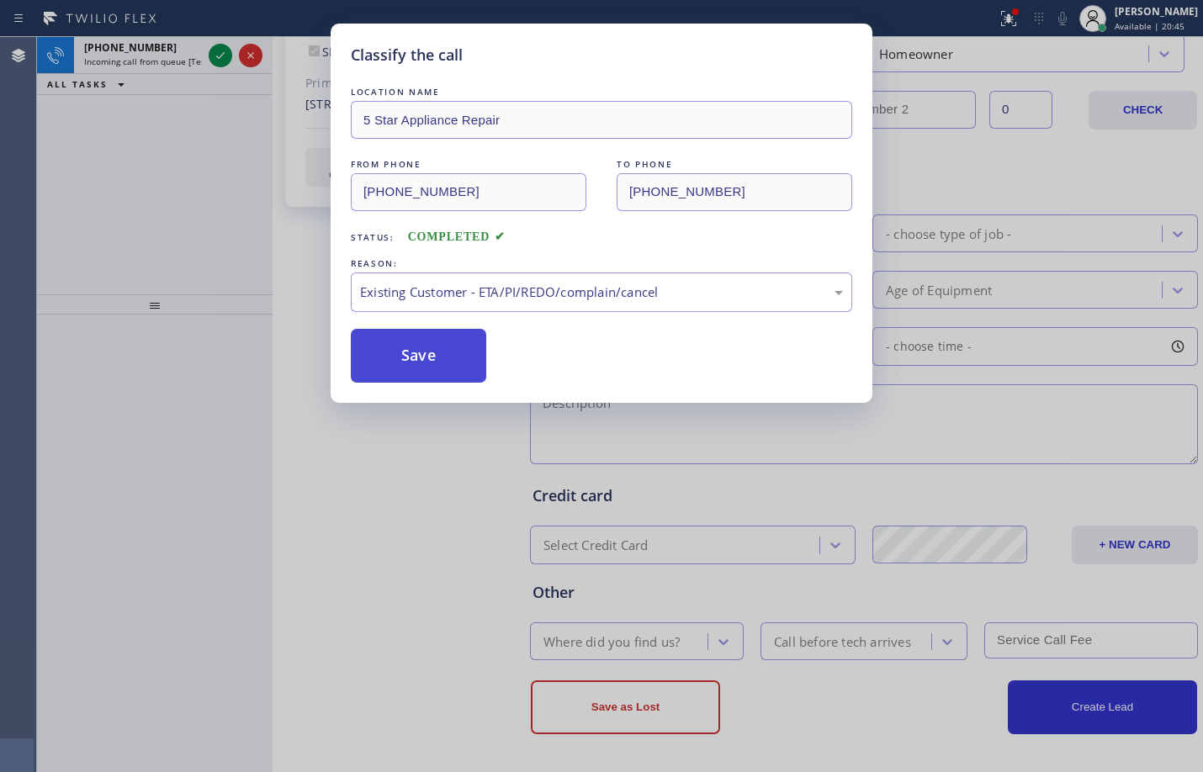
click at [462, 356] on button "Save" at bounding box center [418, 356] width 135 height 54
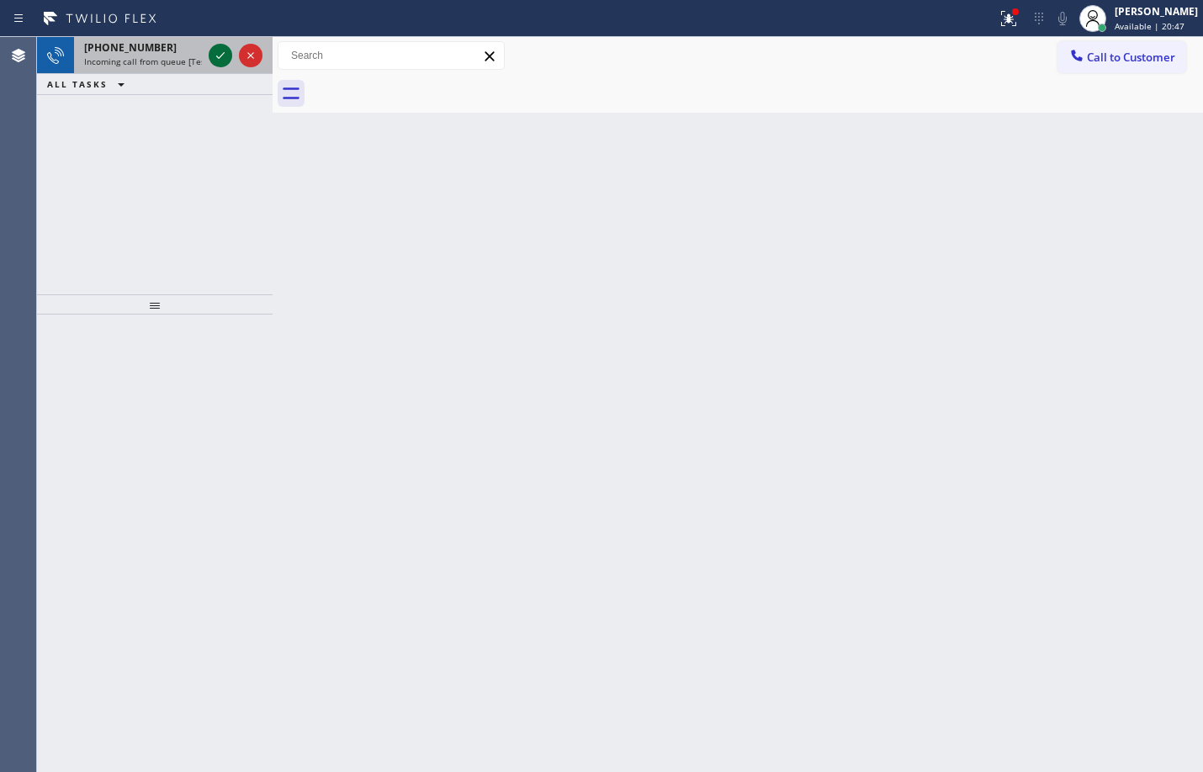
click at [225, 55] on icon at bounding box center [220, 55] width 20 height 20
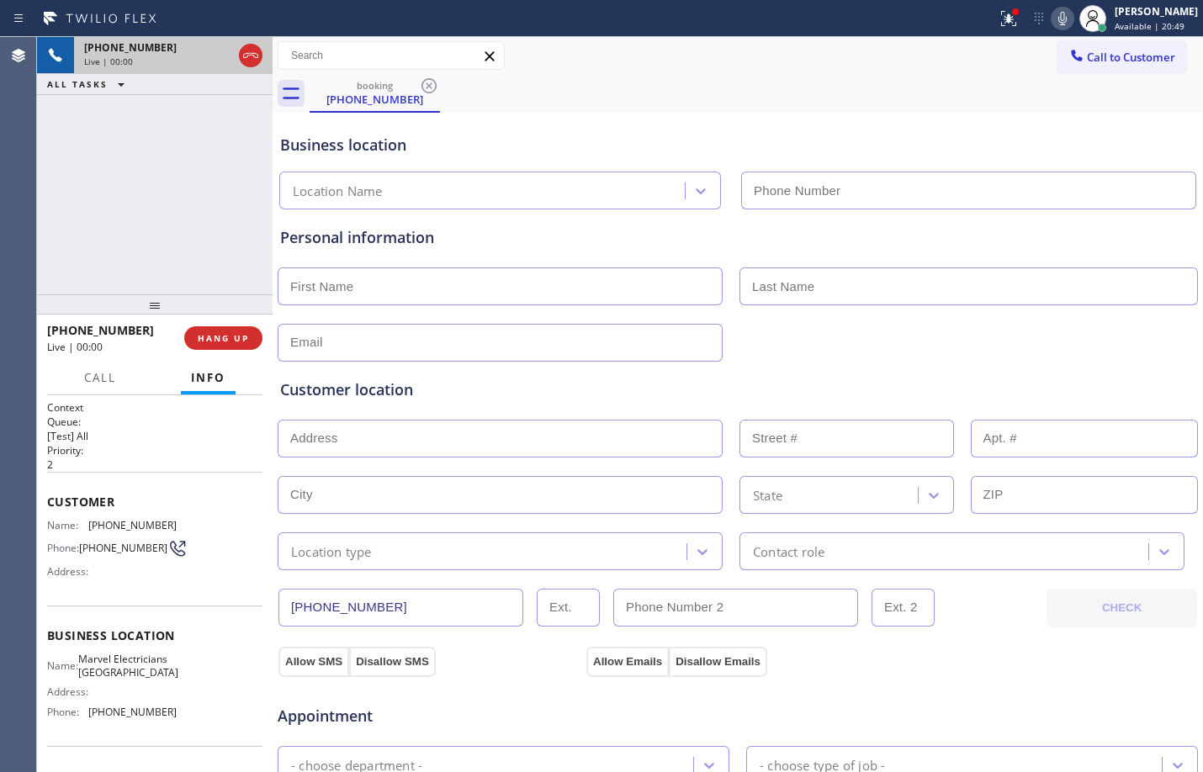
type input "[PHONE_NUMBER]"
click at [229, 340] on span "HANG UP" at bounding box center [223, 338] width 51 height 12
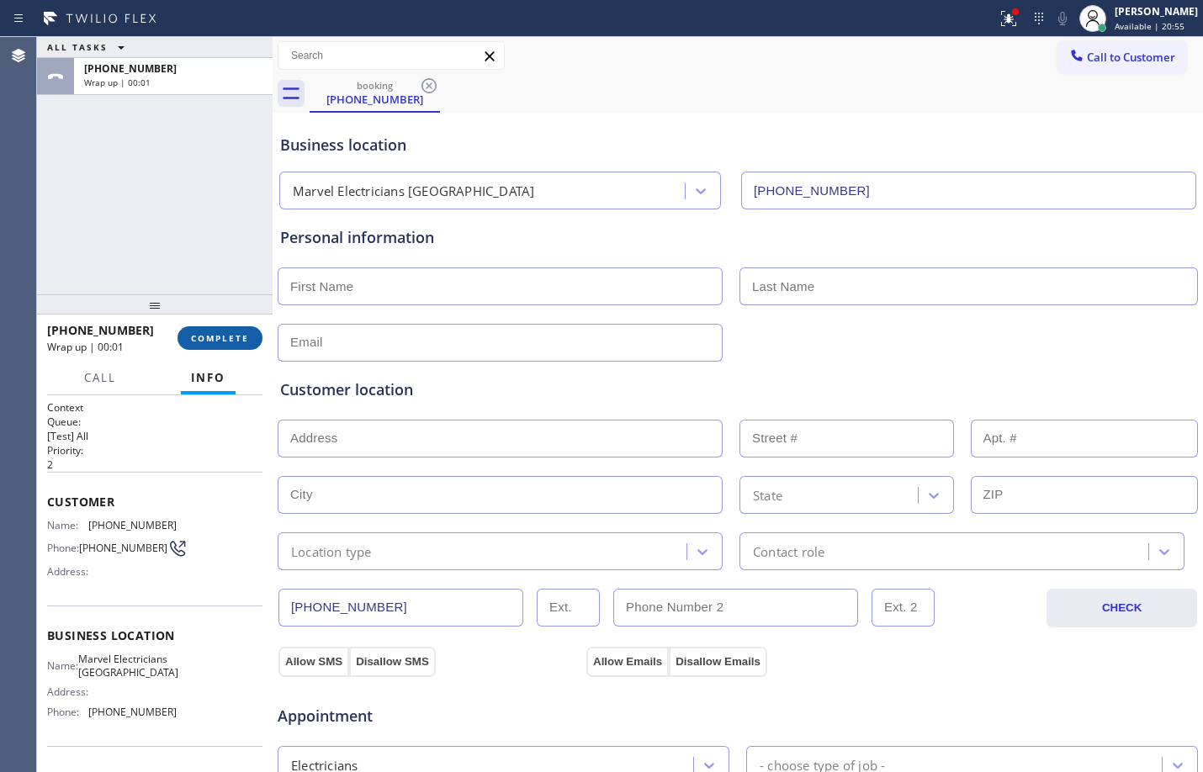
click at [223, 333] on span "COMPLETE" at bounding box center [220, 338] width 58 height 12
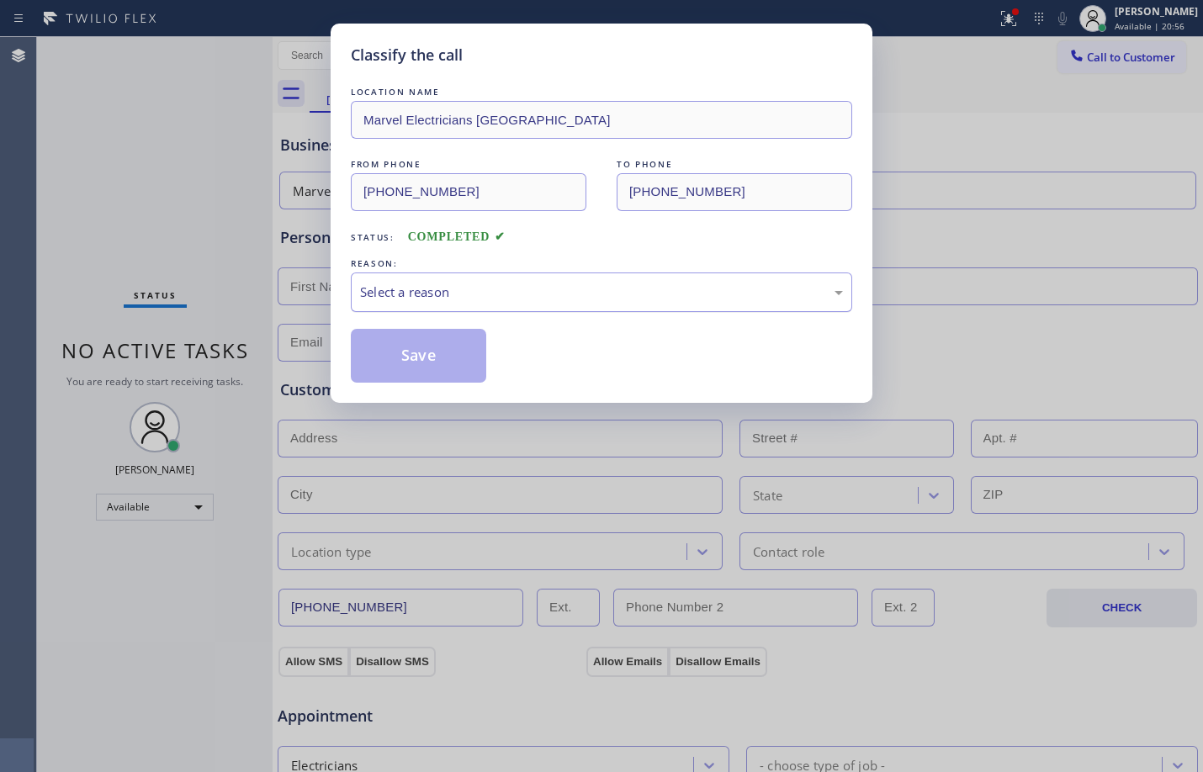
click at [519, 302] on div "Select a reason" at bounding box center [601, 292] width 501 height 40
click at [424, 369] on button "Save" at bounding box center [418, 356] width 135 height 54
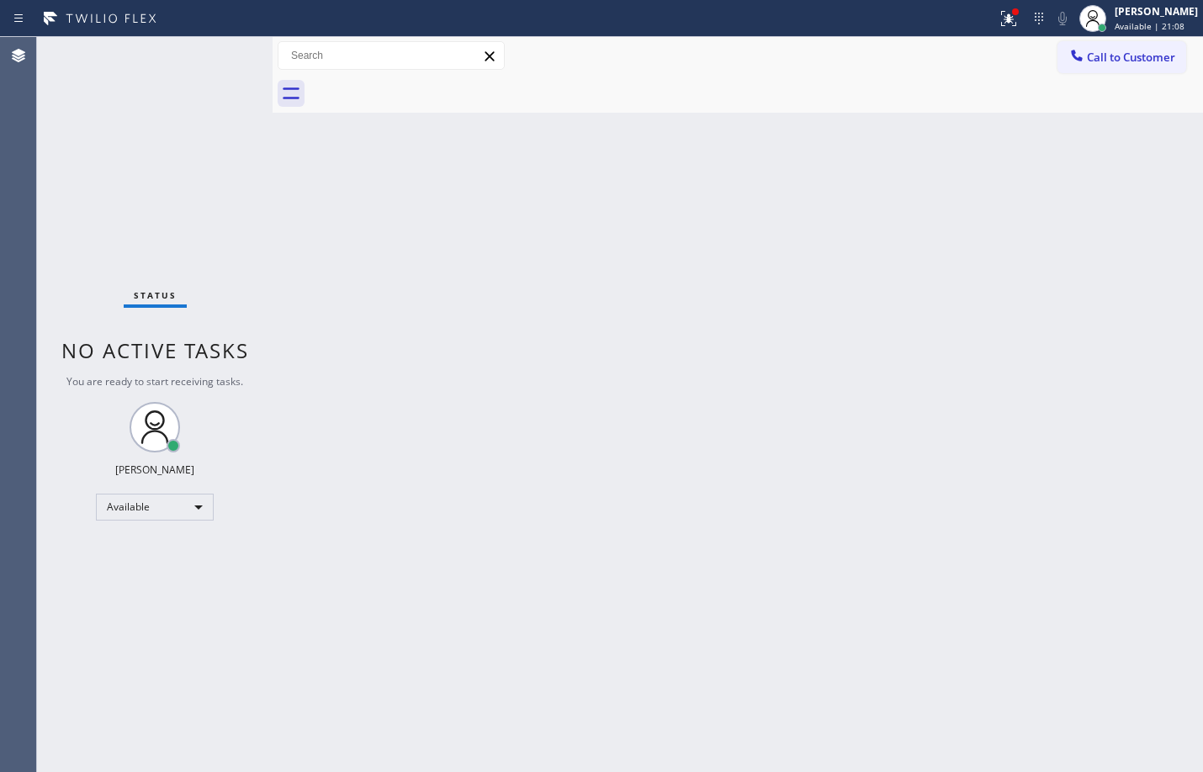
click at [208, 136] on div "Status No active tasks You are ready to start receiving tasks. [PERSON_NAME] Av…" at bounding box center [154, 404] width 235 height 735
click at [998, 13] on icon at bounding box center [1008, 18] width 20 height 20
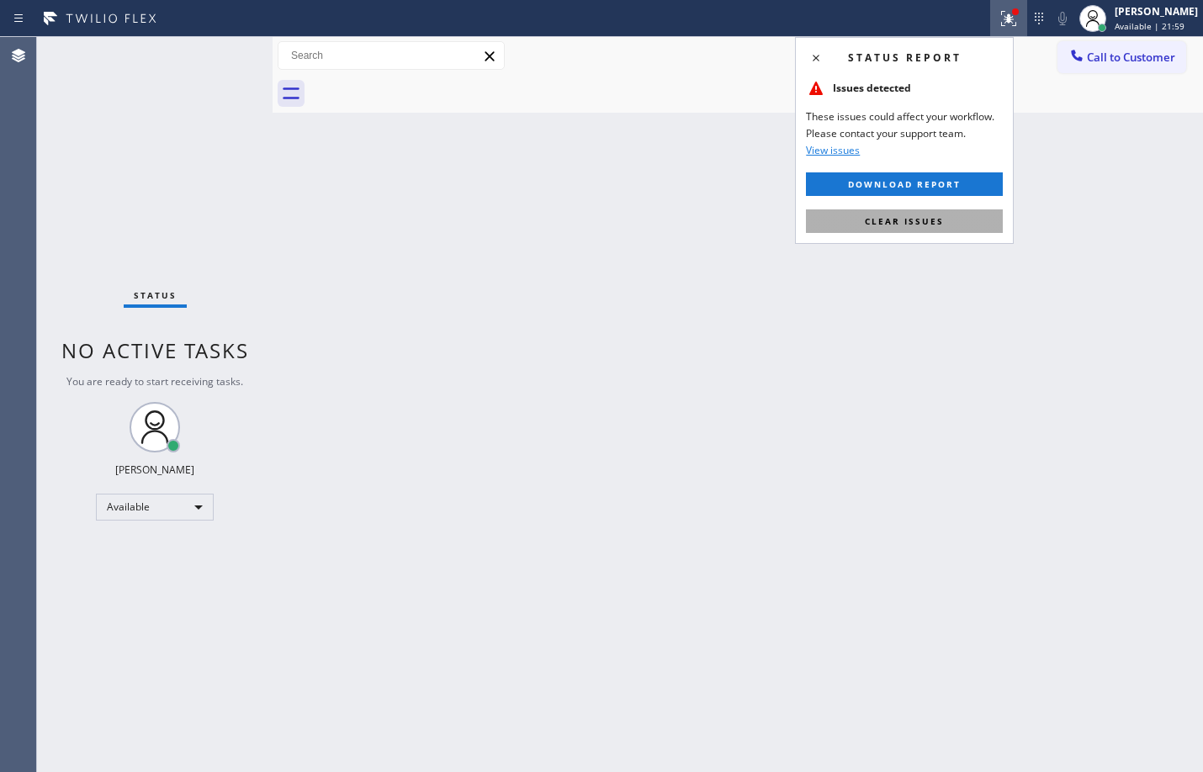
click at [883, 219] on span "Clear issues" at bounding box center [904, 221] width 79 height 12
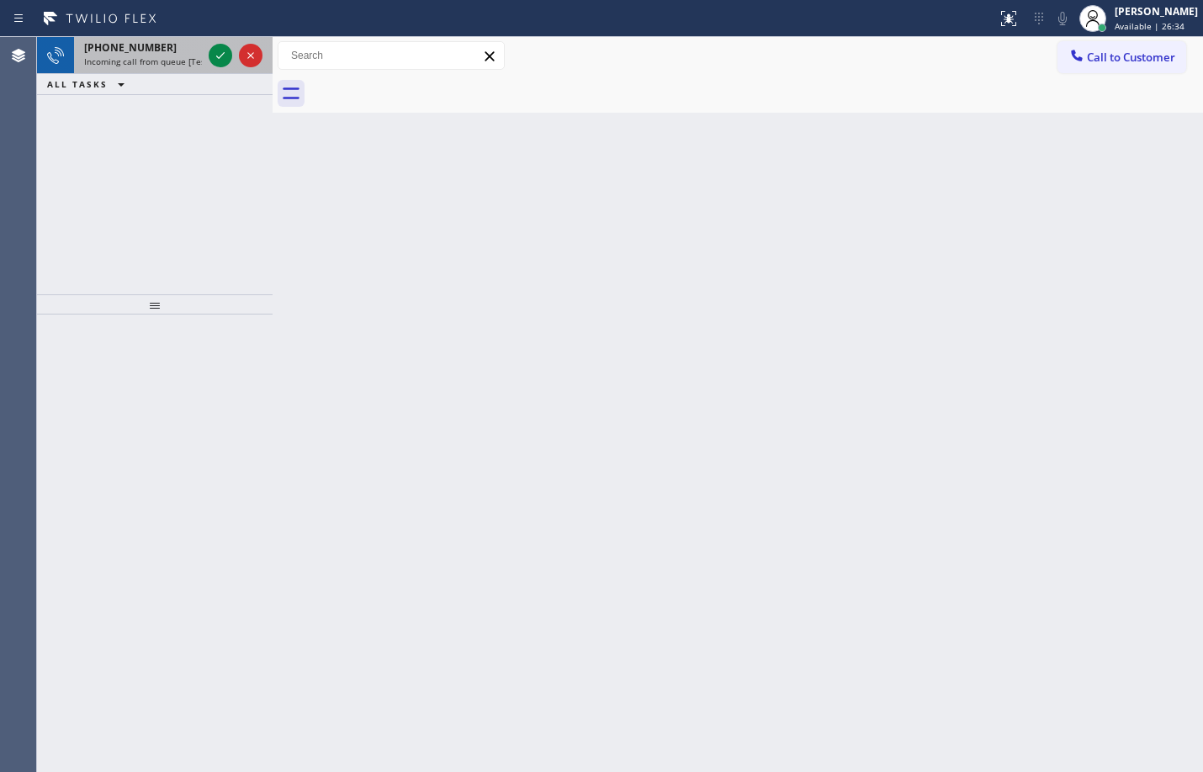
click at [224, 70] on div at bounding box center [235, 55] width 61 height 37
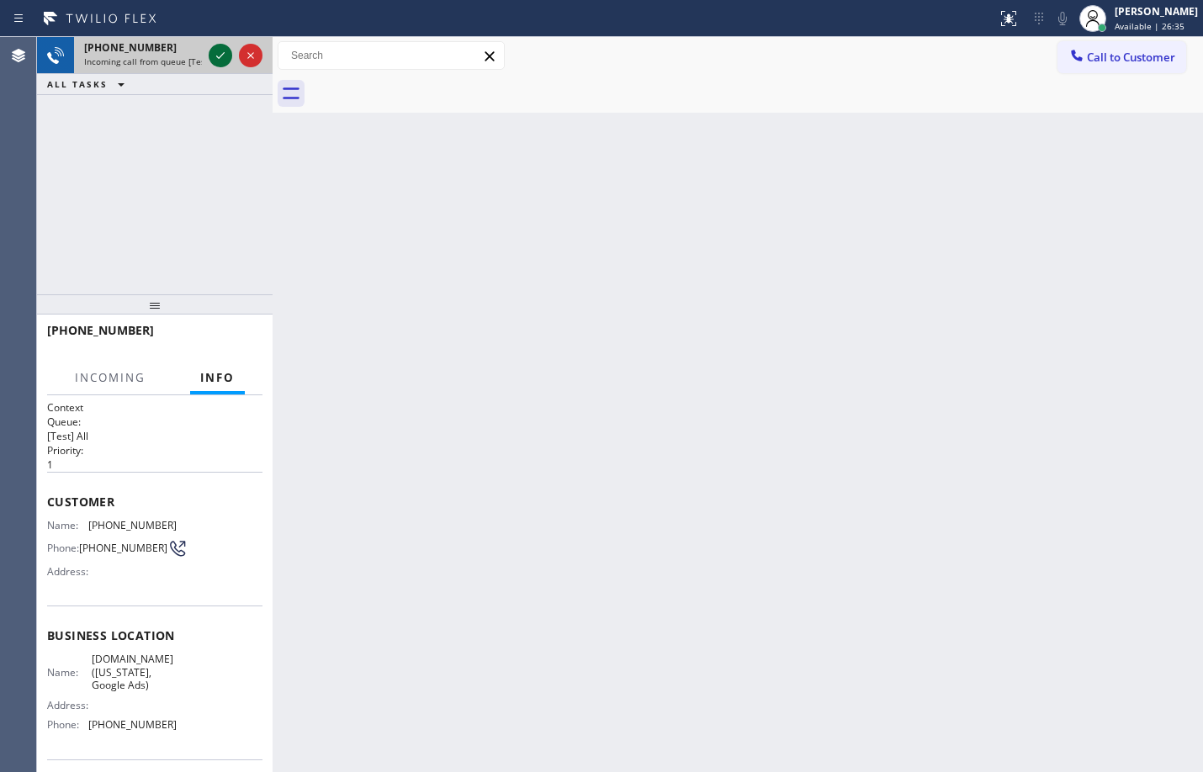
click at [214, 61] on icon at bounding box center [220, 55] width 20 height 20
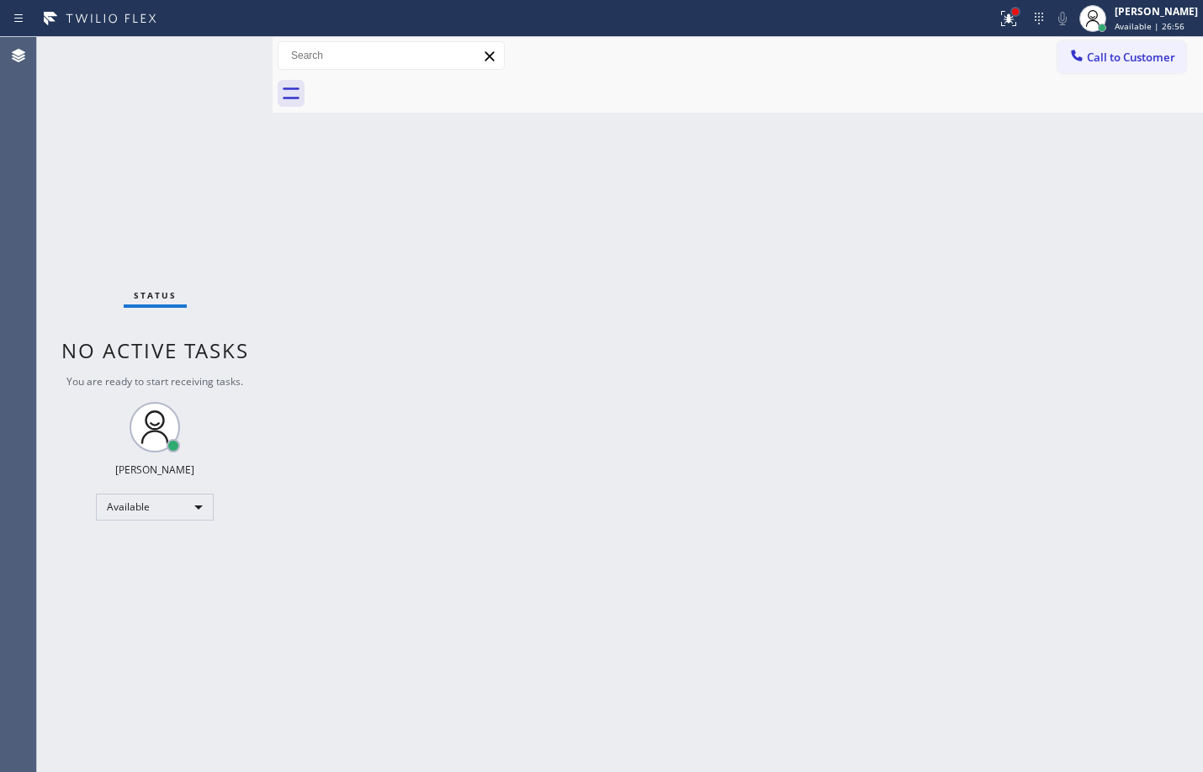
click at [1010, 14] on div at bounding box center [1015, 12] width 10 height 10
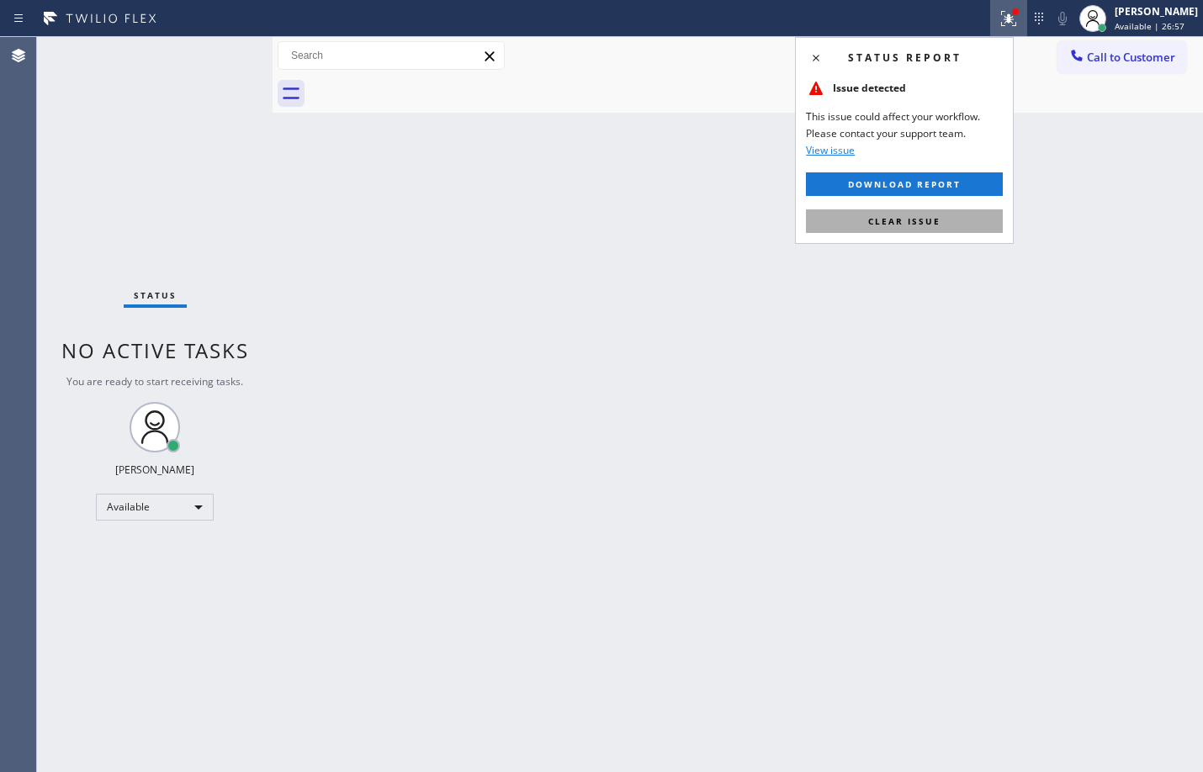
click at [918, 215] on span "Clear issue" at bounding box center [904, 221] width 72 height 12
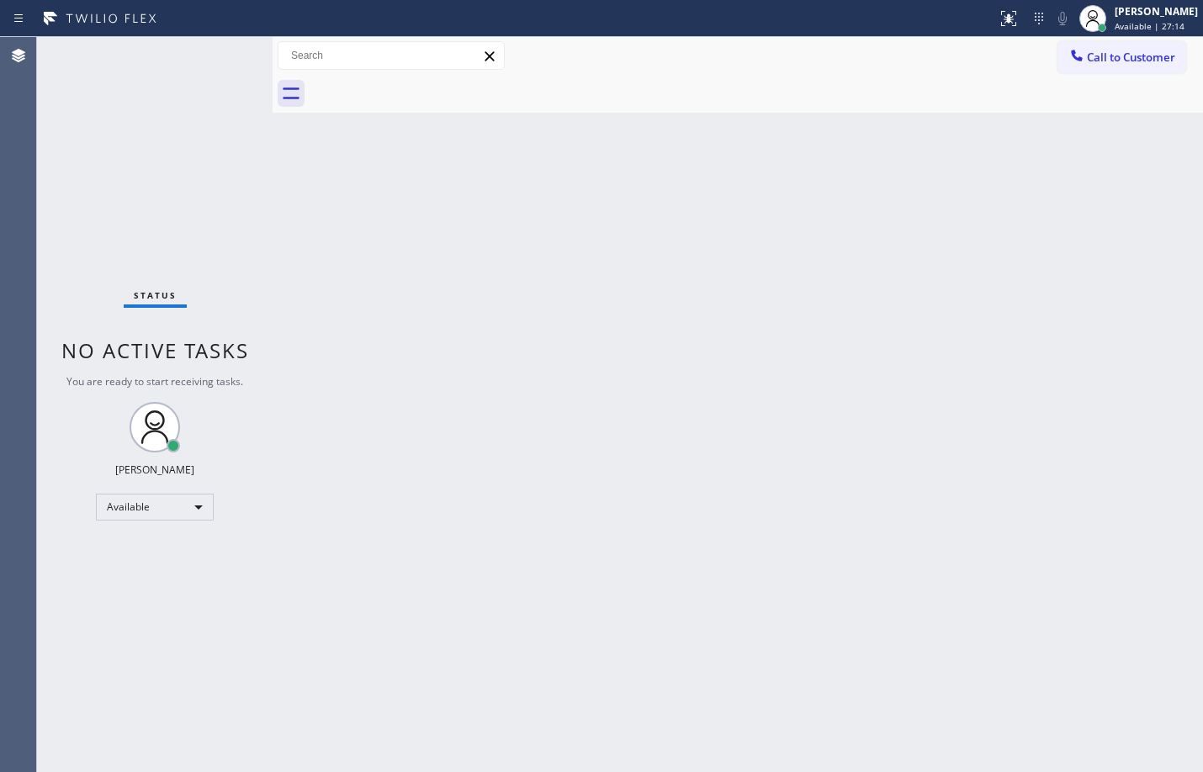
click at [209, 55] on div "Status No active tasks You are ready to start receiving tasks. [PERSON_NAME] Av…" at bounding box center [154, 404] width 235 height 735
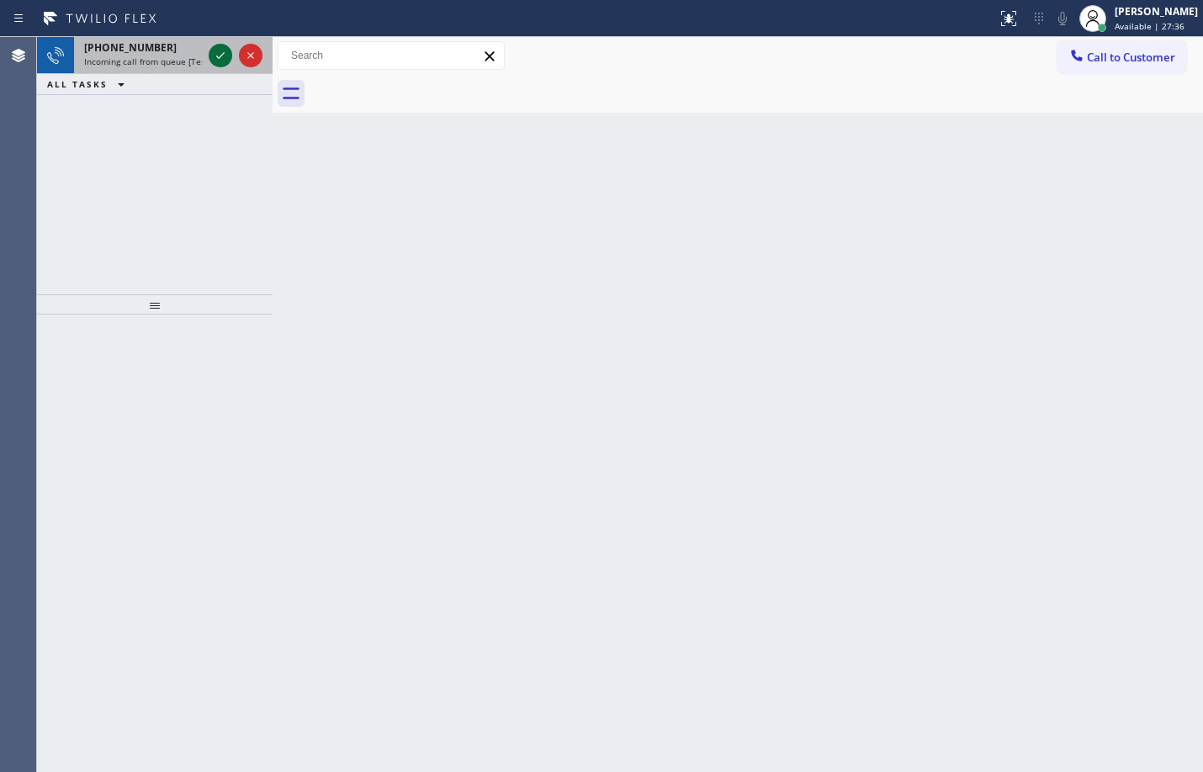
click at [225, 62] on icon at bounding box center [220, 55] width 20 height 20
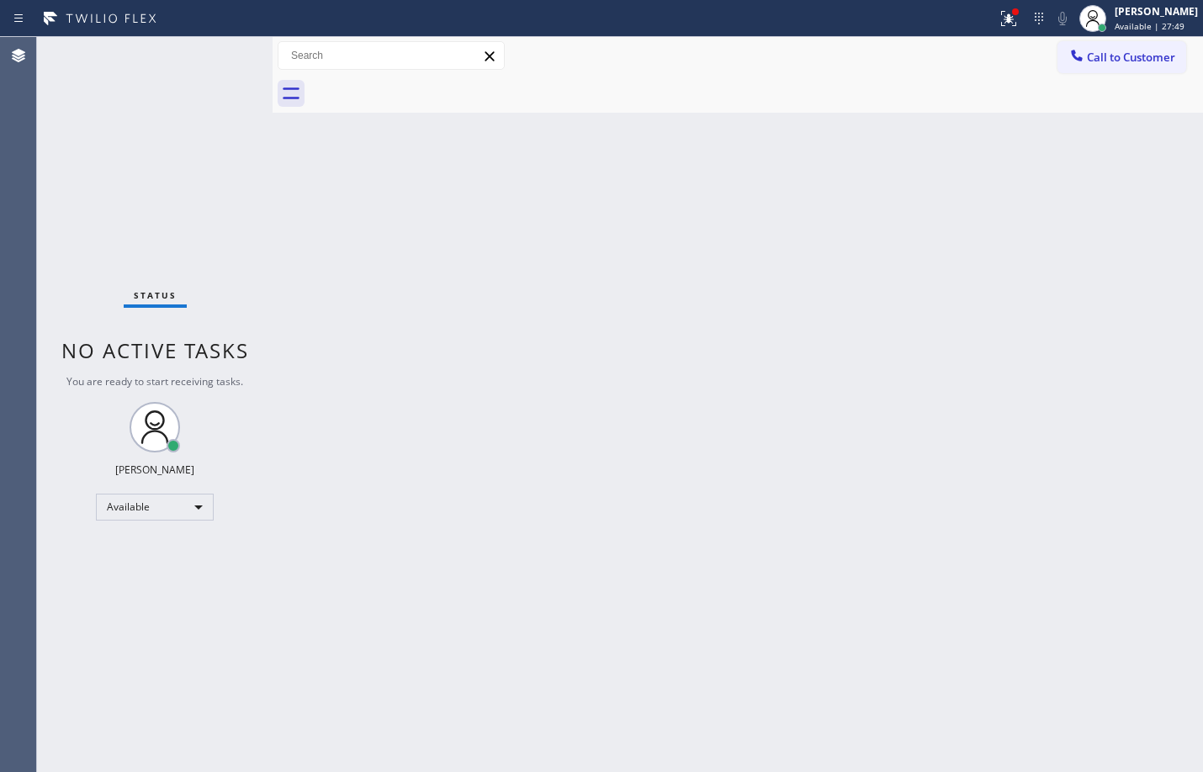
click at [232, 44] on div "Status No active tasks You are ready to start receiving tasks. [PERSON_NAME] Av…" at bounding box center [154, 404] width 235 height 735
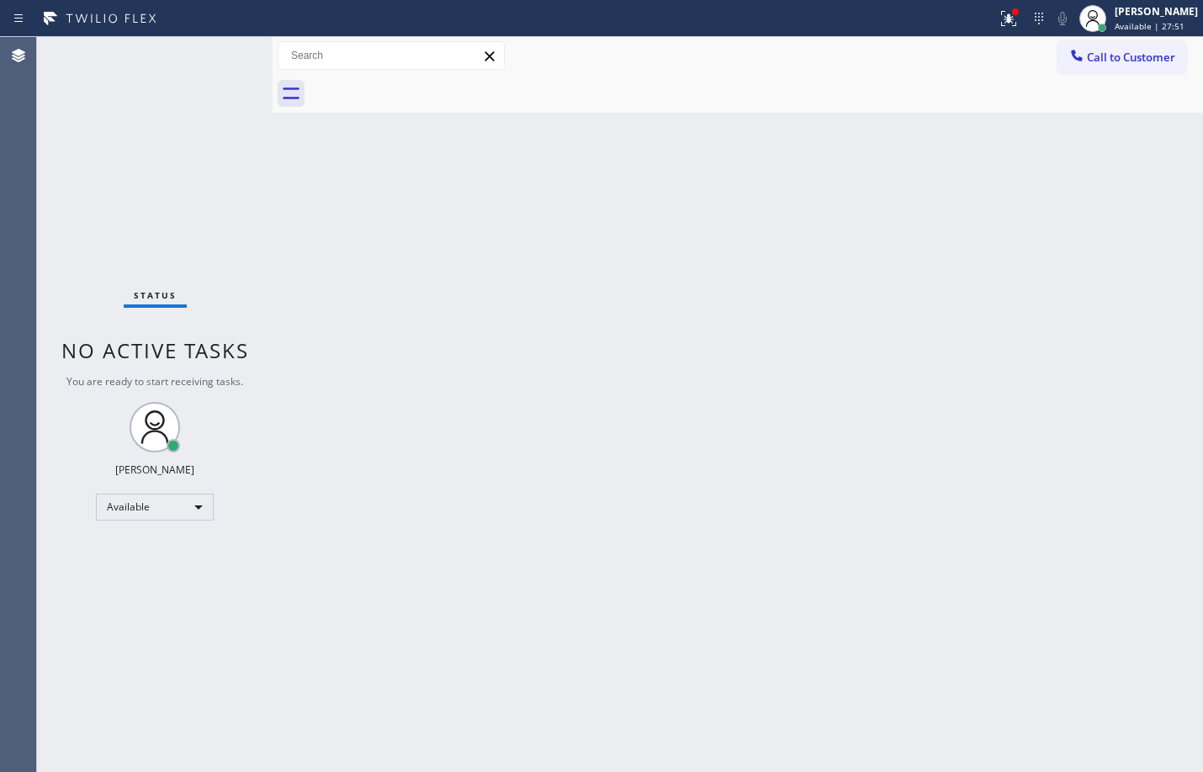
click at [681, 335] on div "Back to Dashboard Change Sender ID Customers Technicians Select a contact Outbo…" at bounding box center [737, 404] width 930 height 735
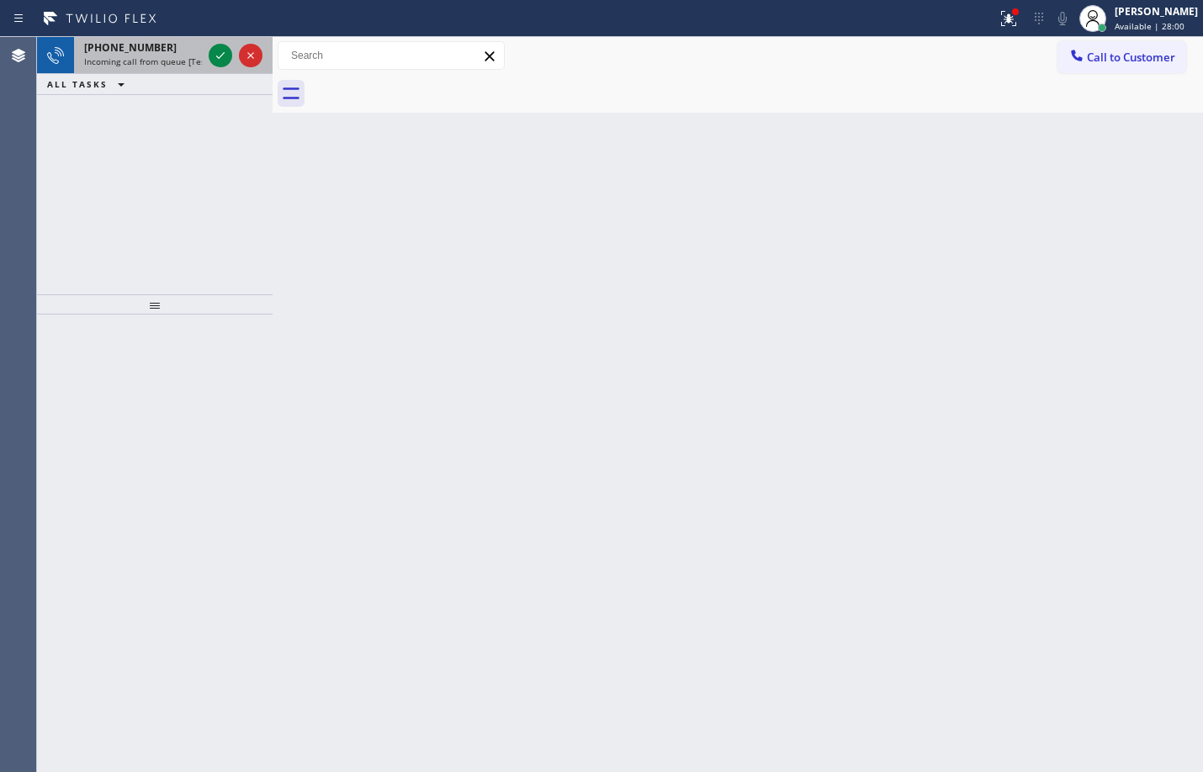
click at [214, 44] on div at bounding box center [235, 55] width 61 height 37
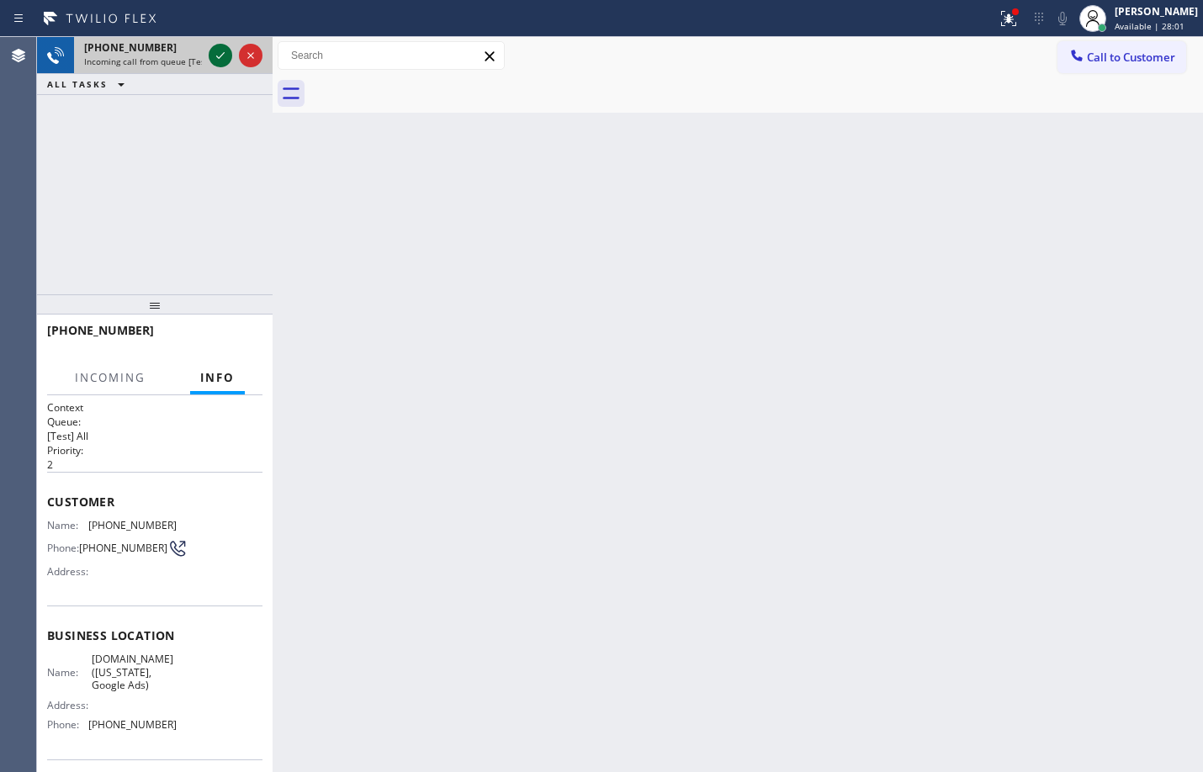
click at [216, 44] on button at bounding box center [221, 56] width 24 height 24
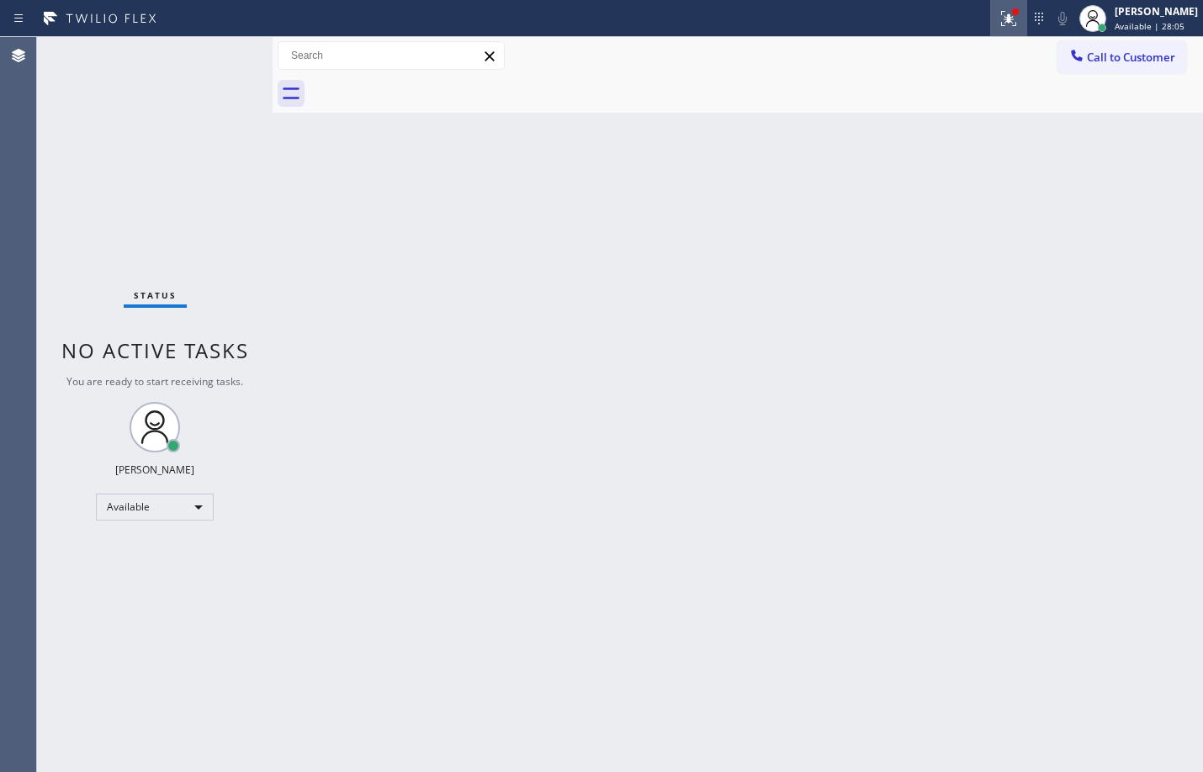
click at [1001, 20] on icon at bounding box center [1006, 17] width 10 height 12
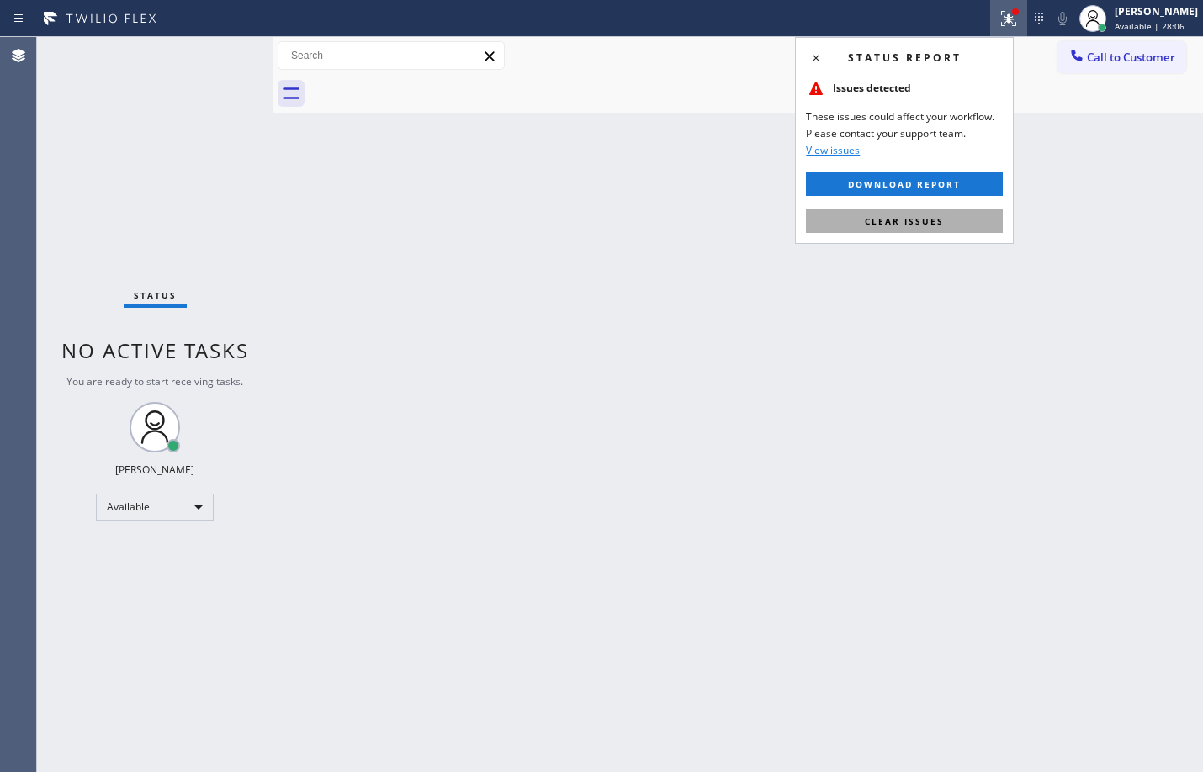
click at [907, 228] on button "Clear issues" at bounding box center [904, 221] width 197 height 24
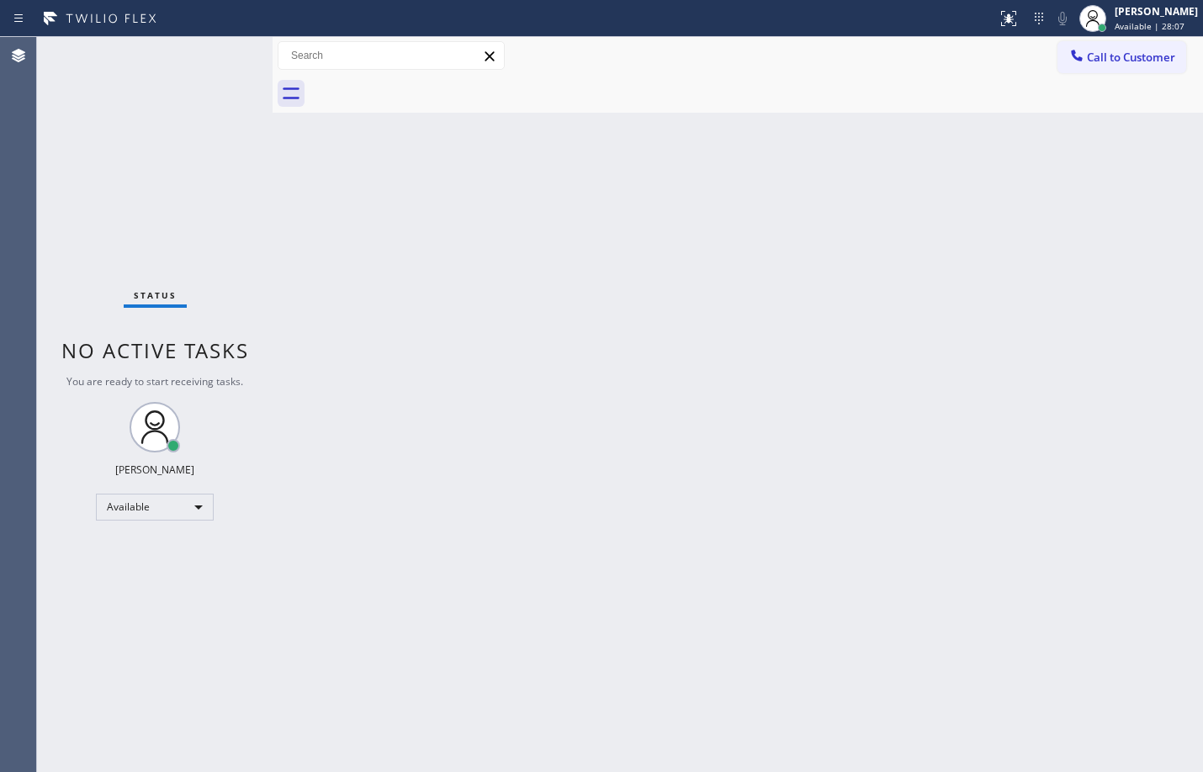
click at [1038, 320] on div "Back to Dashboard Change Sender ID Customers Technicians Select a contact Outbo…" at bounding box center [737, 404] width 930 height 735
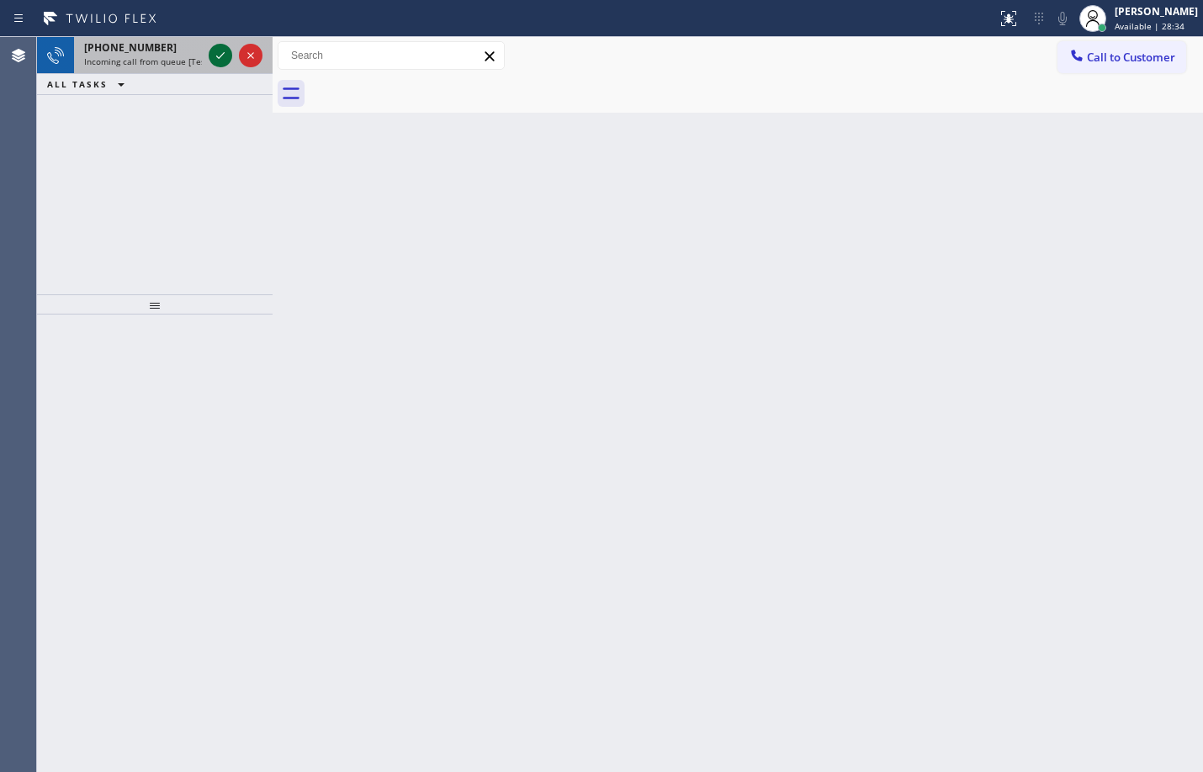
click at [226, 52] on icon at bounding box center [220, 55] width 20 height 20
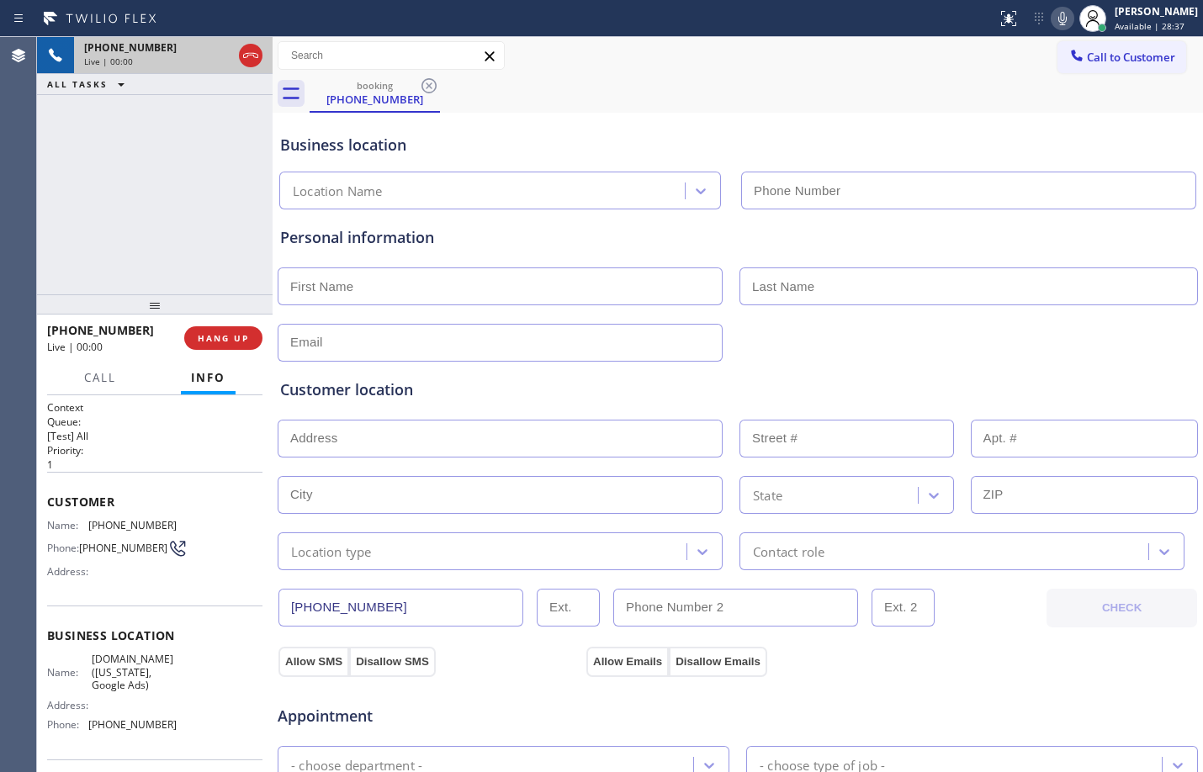
type input "[PHONE_NUMBER]"
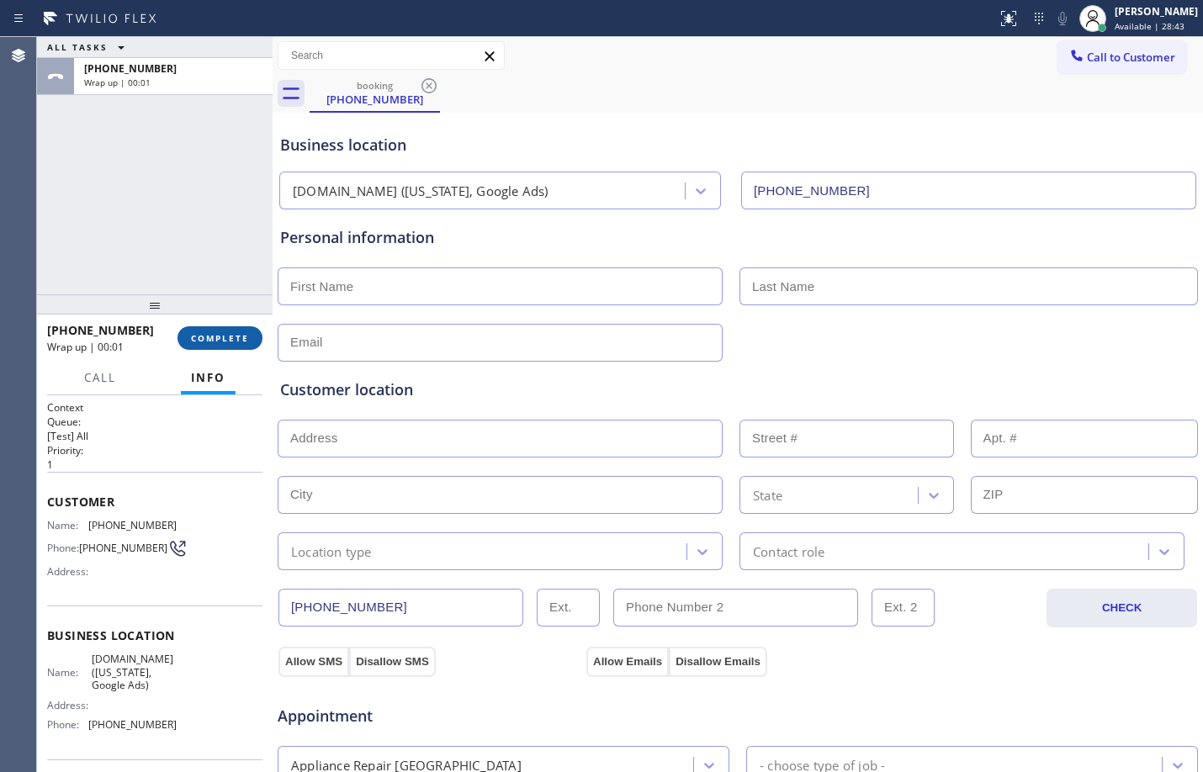
click at [225, 336] on span "COMPLETE" at bounding box center [220, 338] width 58 height 12
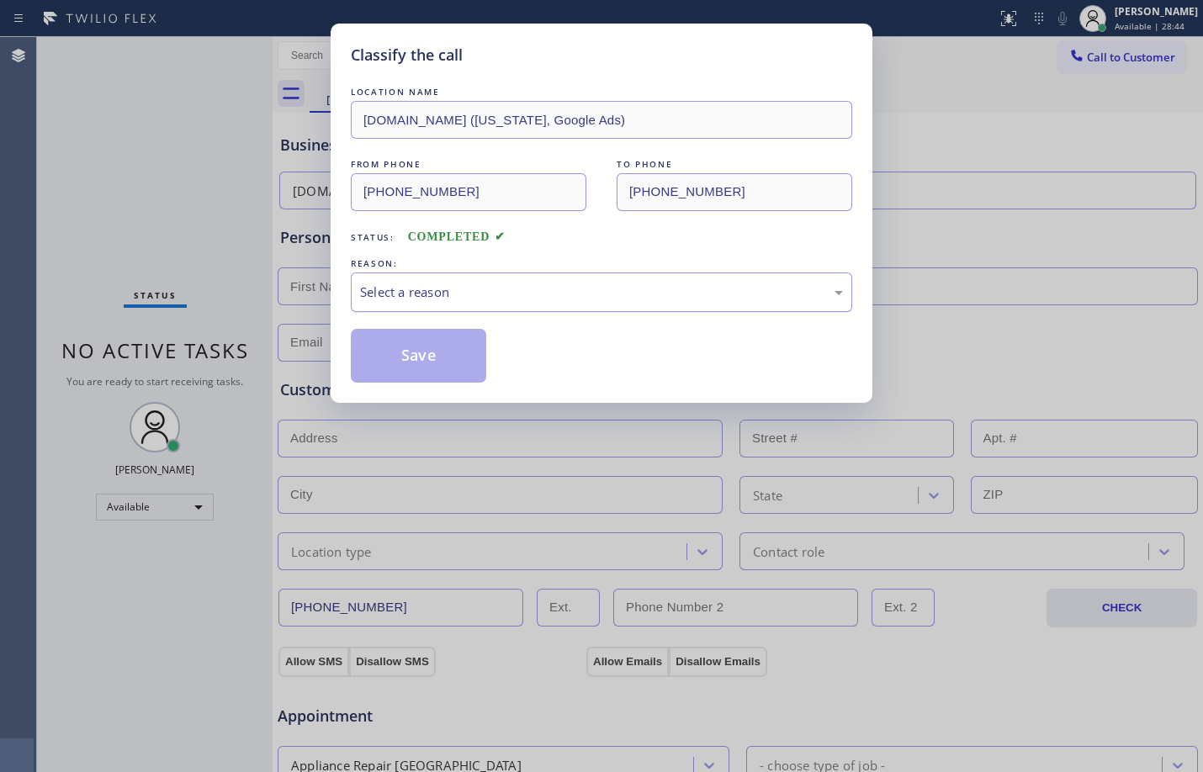
click at [489, 284] on div "Select a reason" at bounding box center [601, 292] width 483 height 19
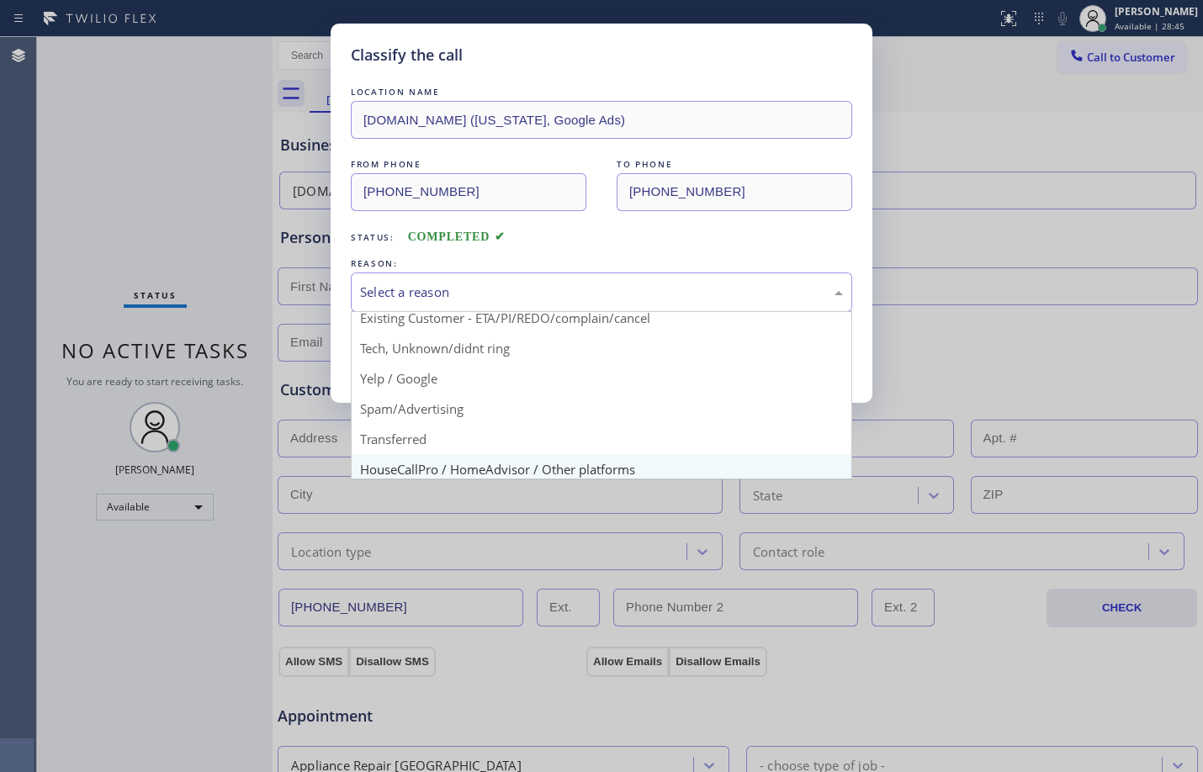
scroll to position [106, 0]
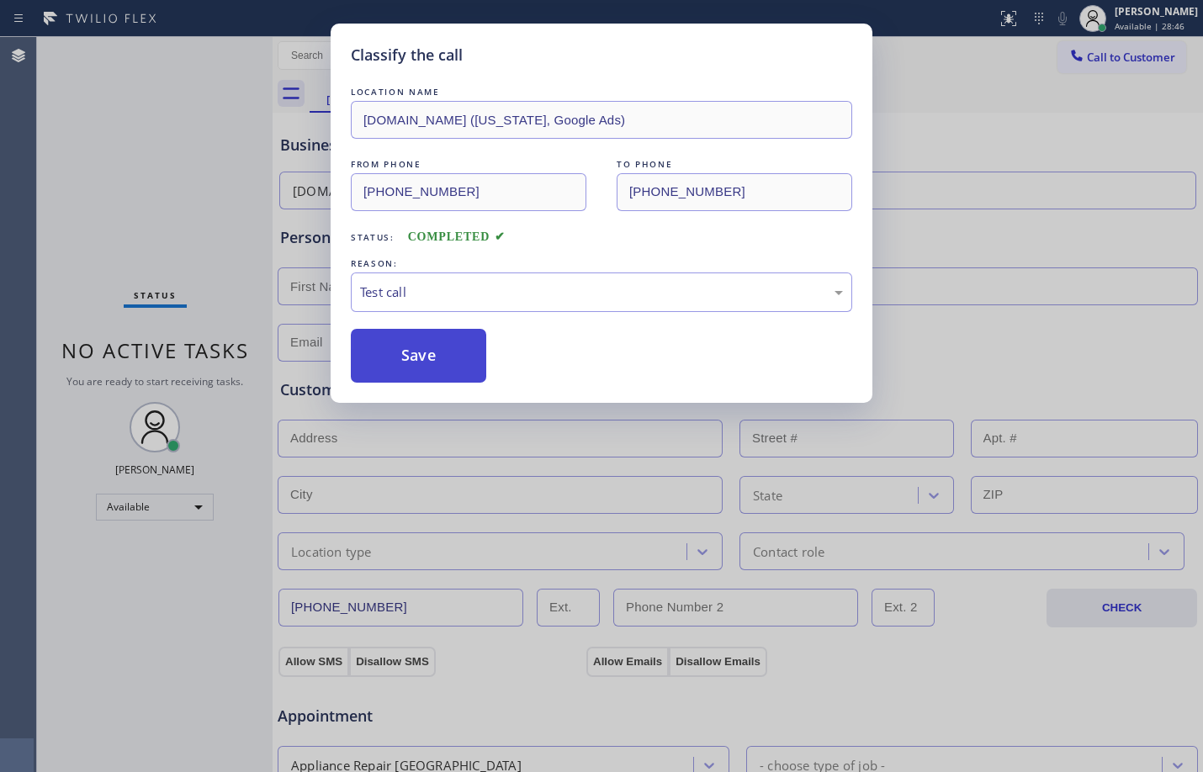
click at [439, 352] on button "Save" at bounding box center [418, 356] width 135 height 54
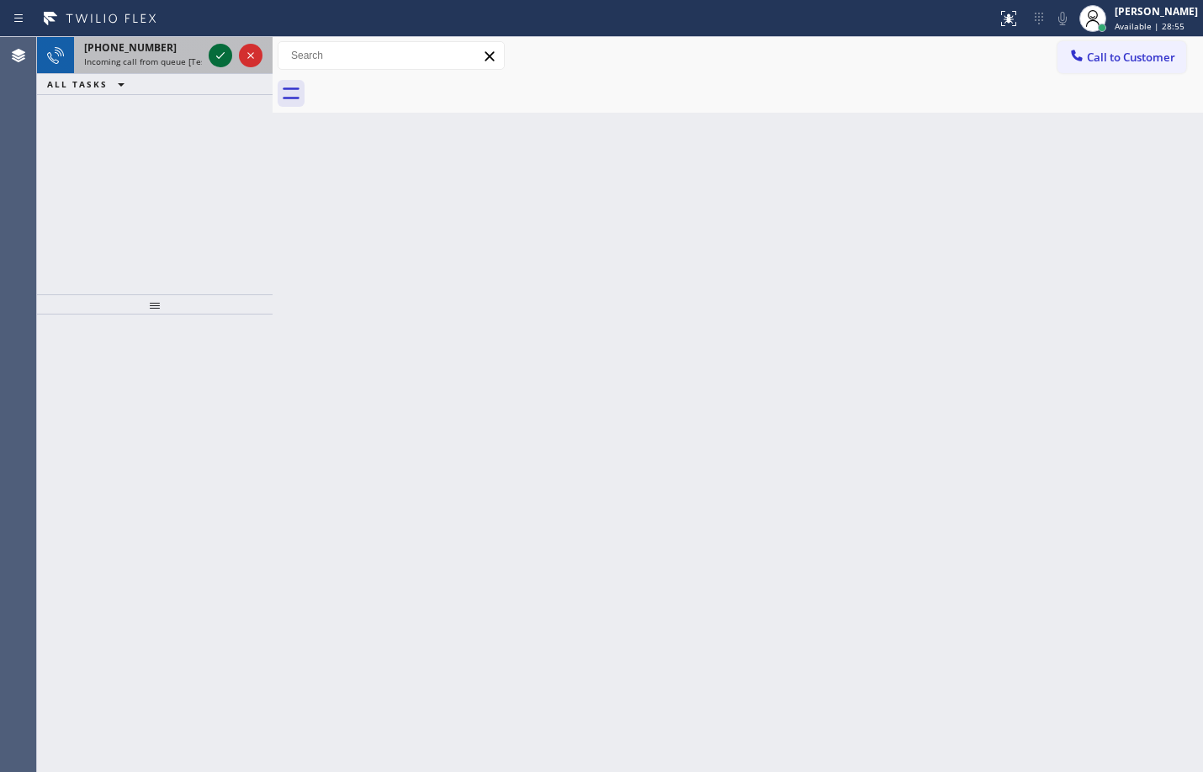
click at [229, 62] on icon at bounding box center [220, 55] width 20 height 20
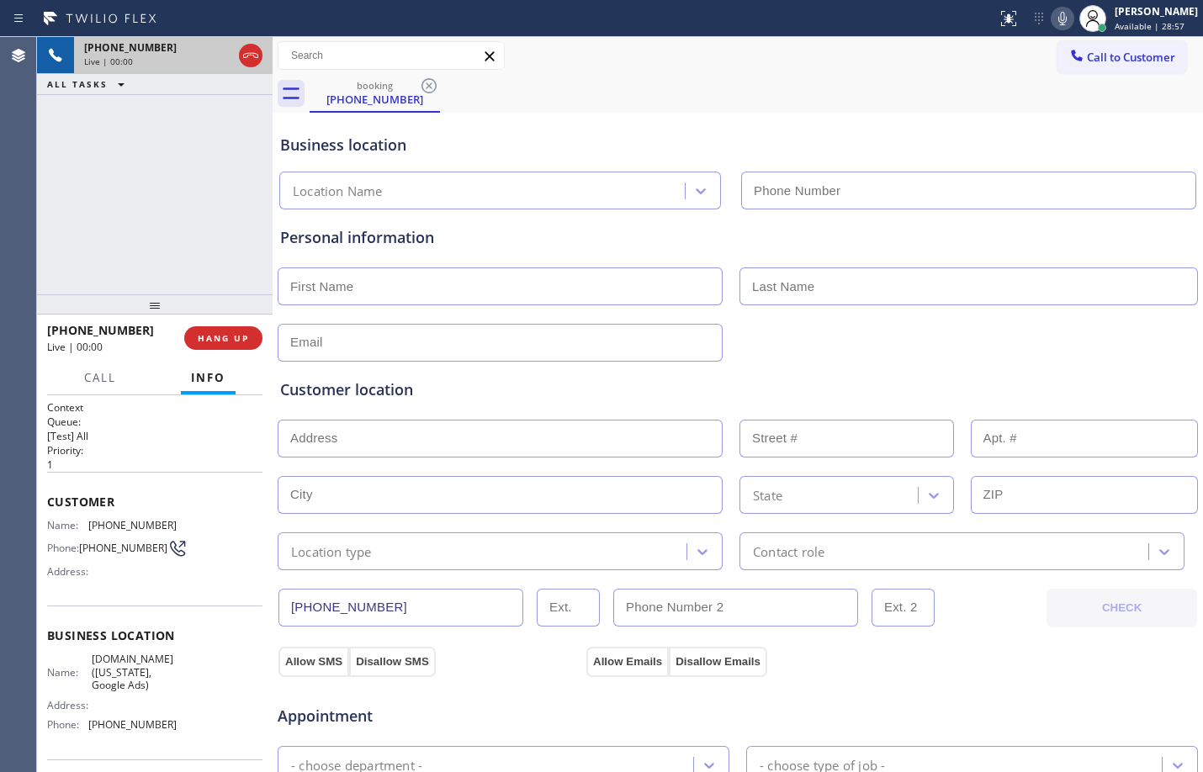
type input "[PHONE_NUMBER]"
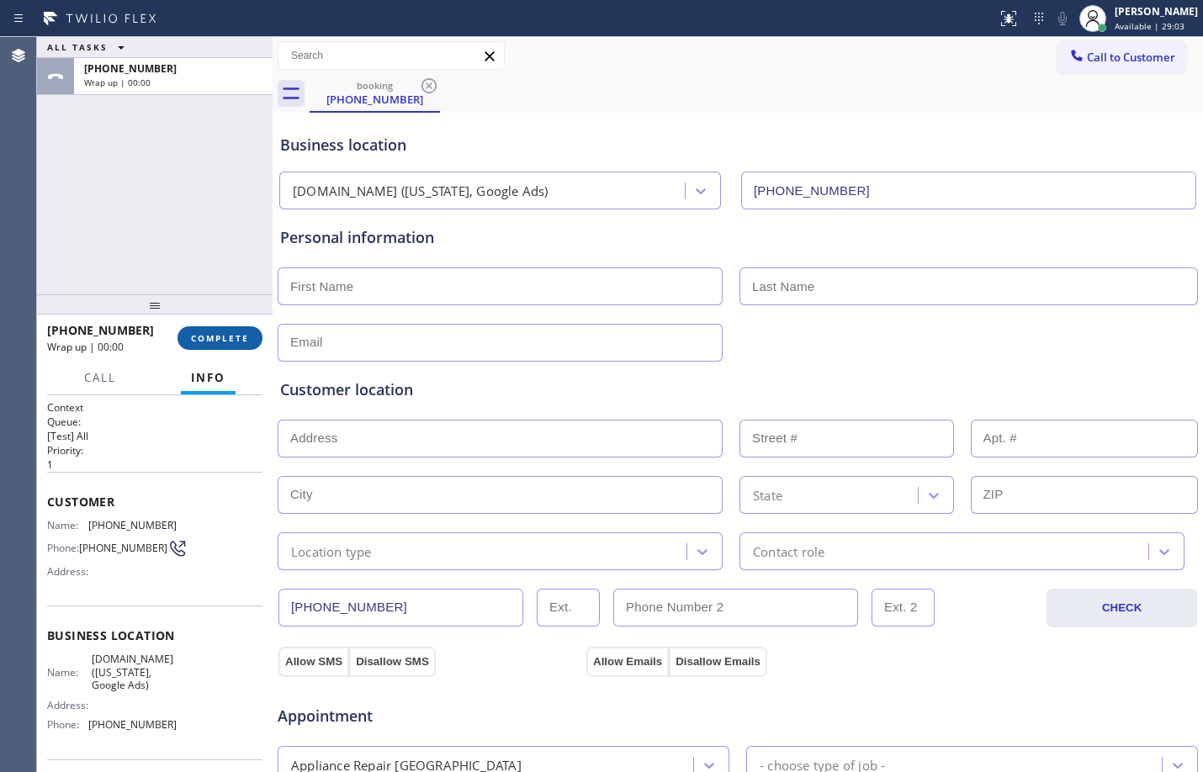
click at [215, 342] on span "COMPLETE" at bounding box center [220, 338] width 58 height 12
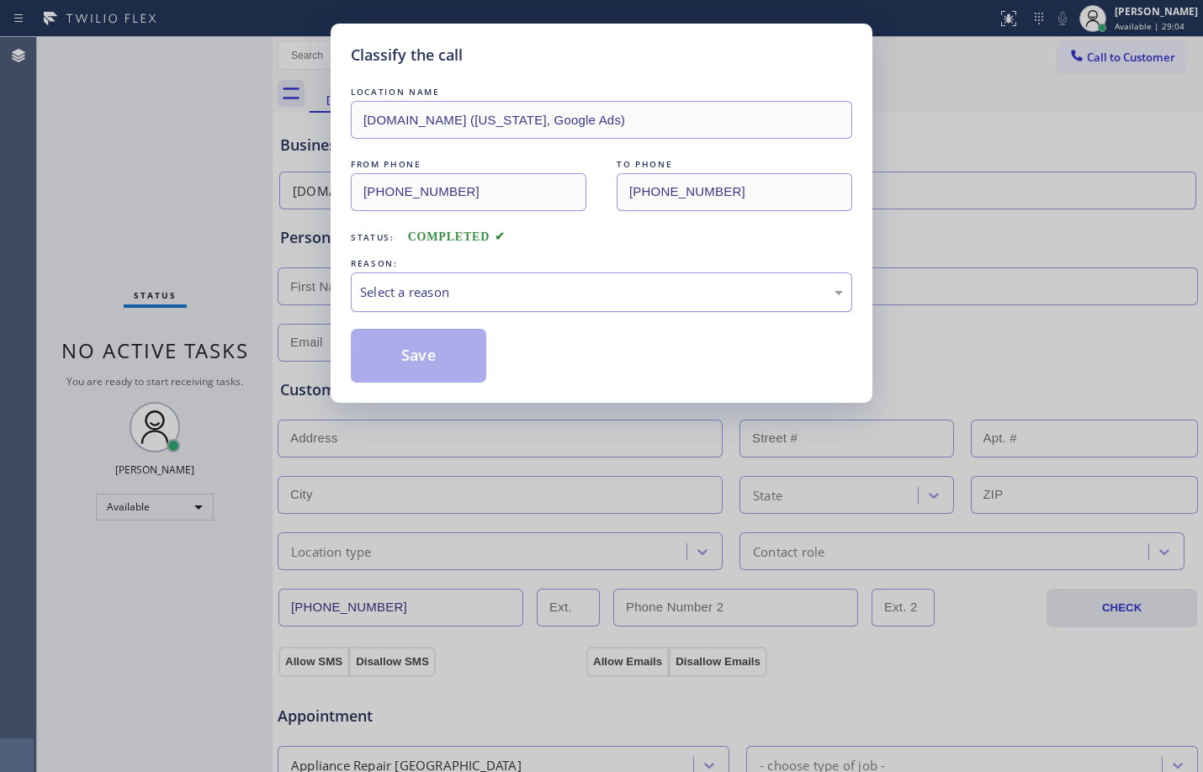
click at [518, 297] on div "Select a reason" at bounding box center [601, 292] width 483 height 19
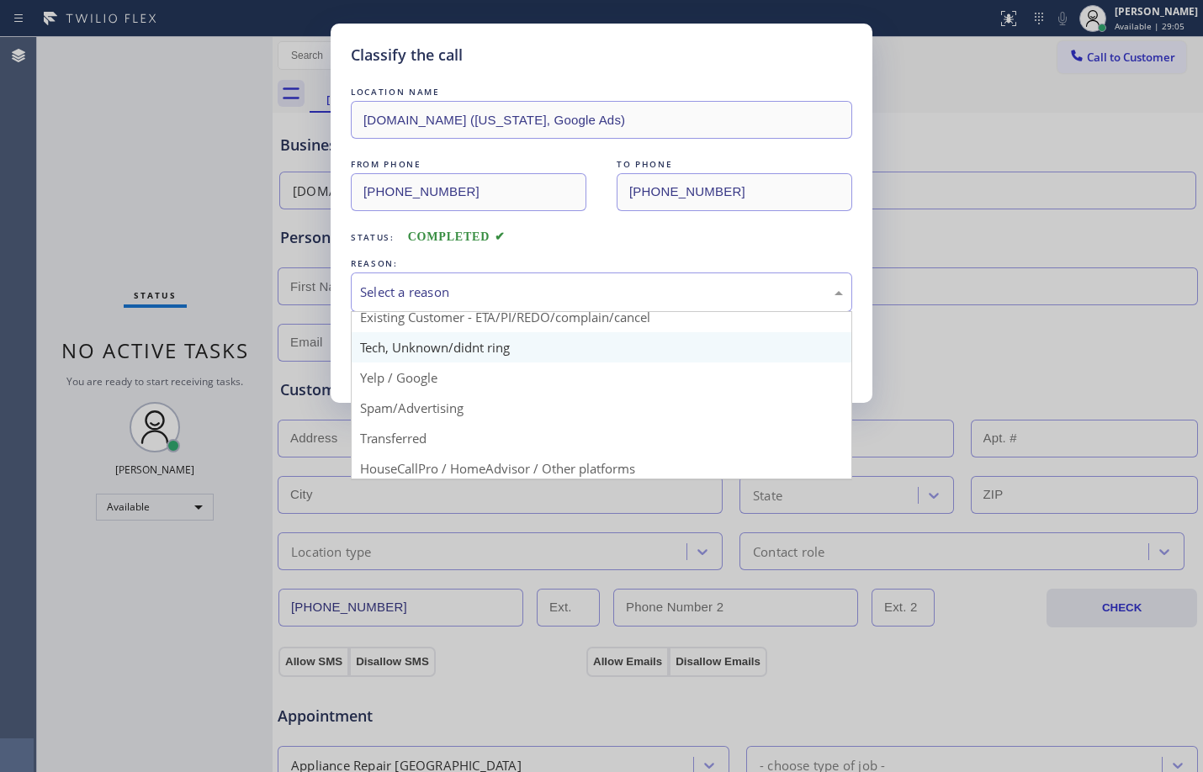
scroll to position [106, 0]
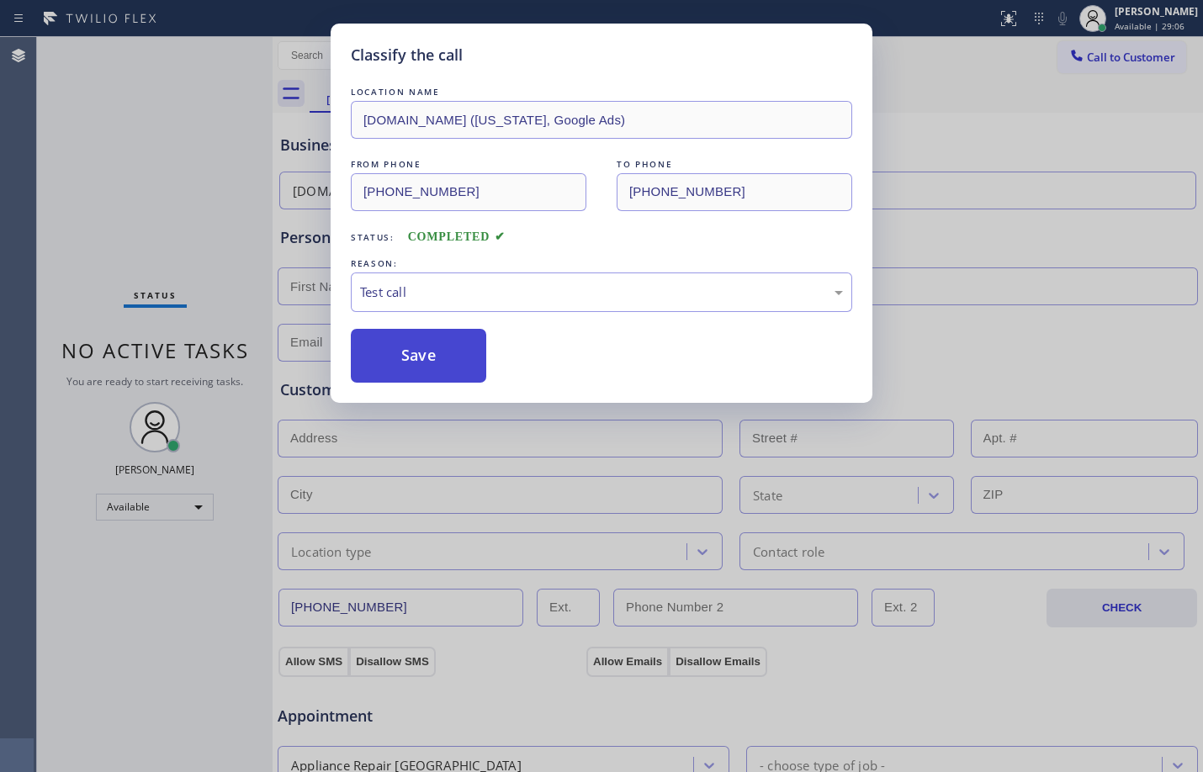
click at [413, 338] on button "Save" at bounding box center [418, 356] width 135 height 54
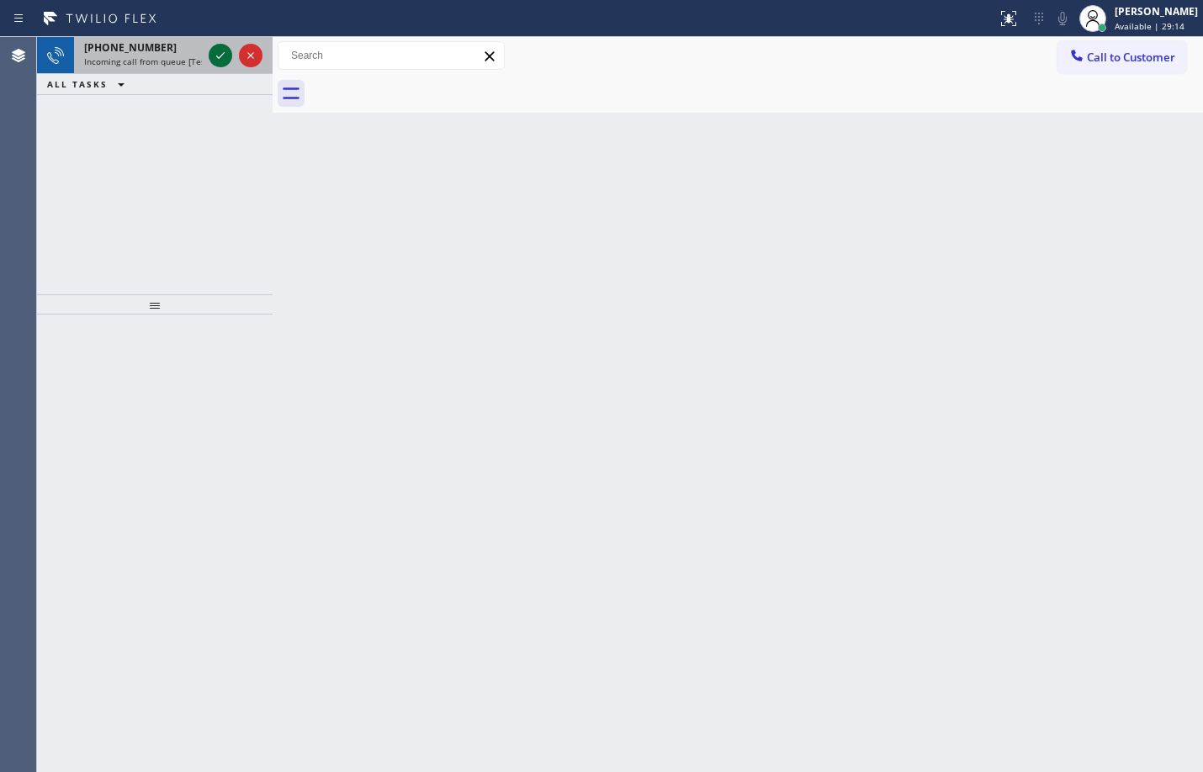
click at [228, 55] on icon at bounding box center [220, 55] width 20 height 20
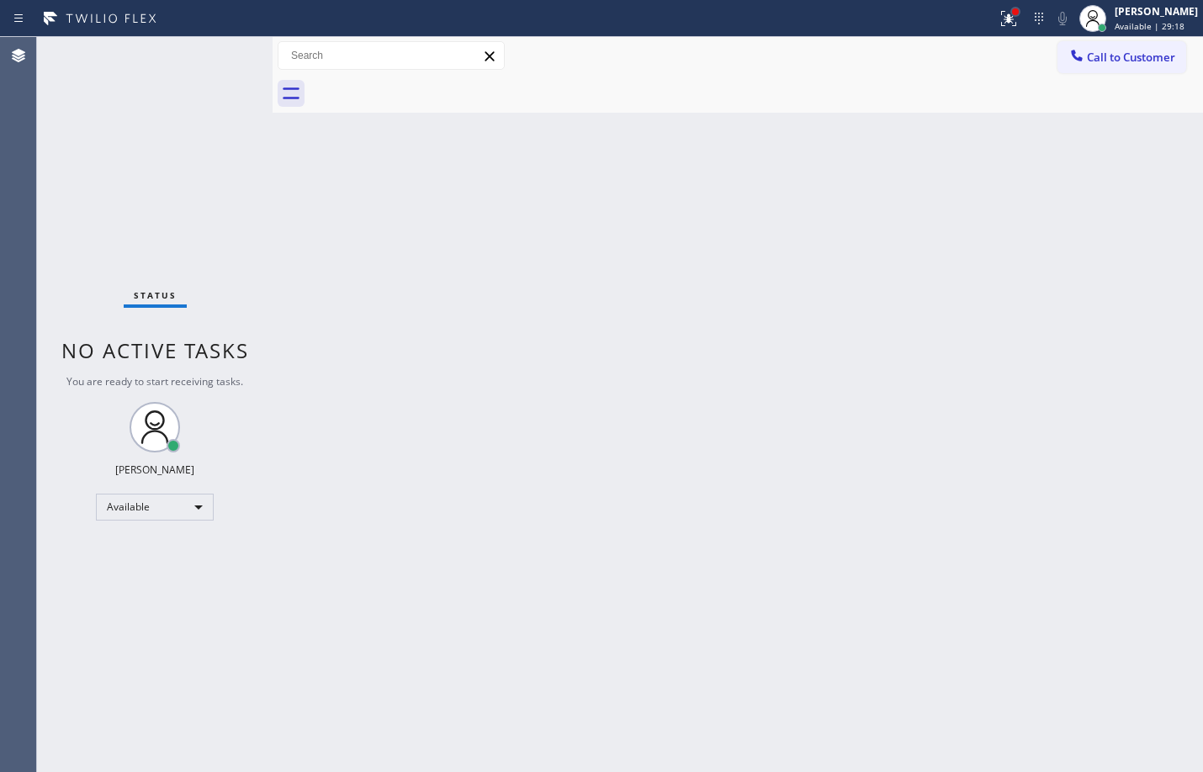
click at [1012, 9] on div at bounding box center [1015, 11] width 7 height 7
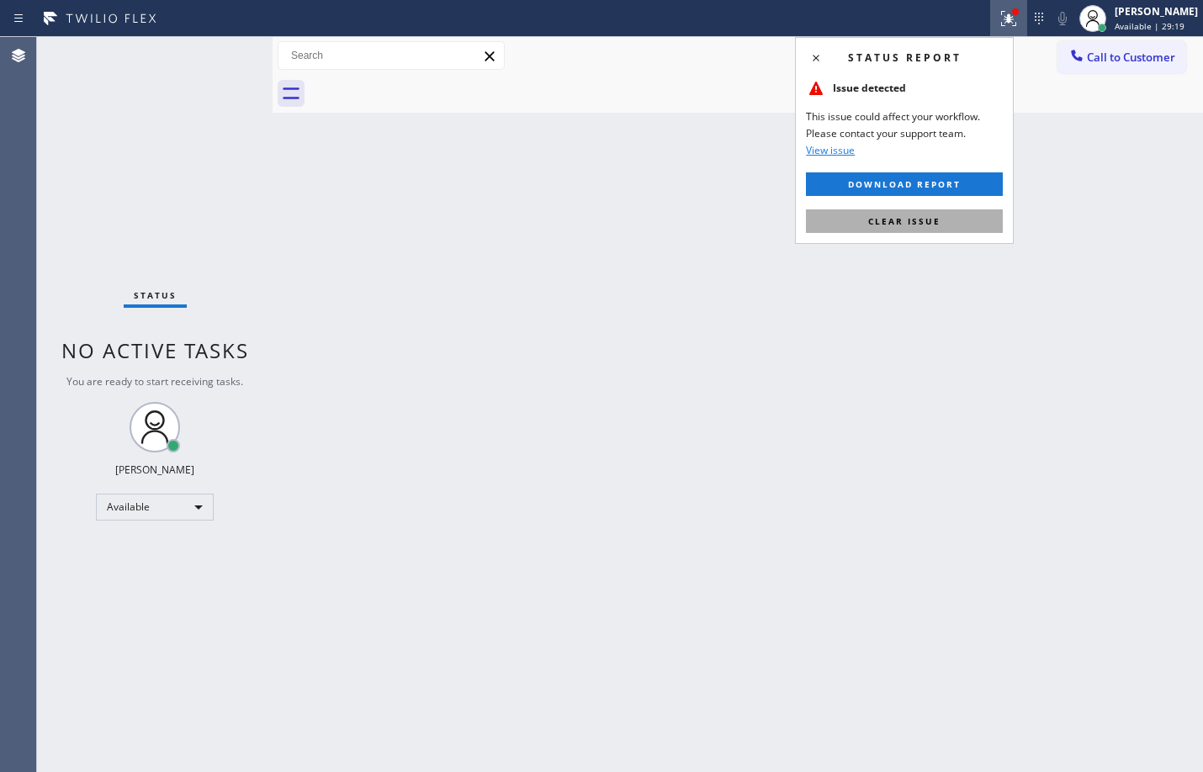
click at [884, 222] on span "Clear issue" at bounding box center [904, 221] width 72 height 12
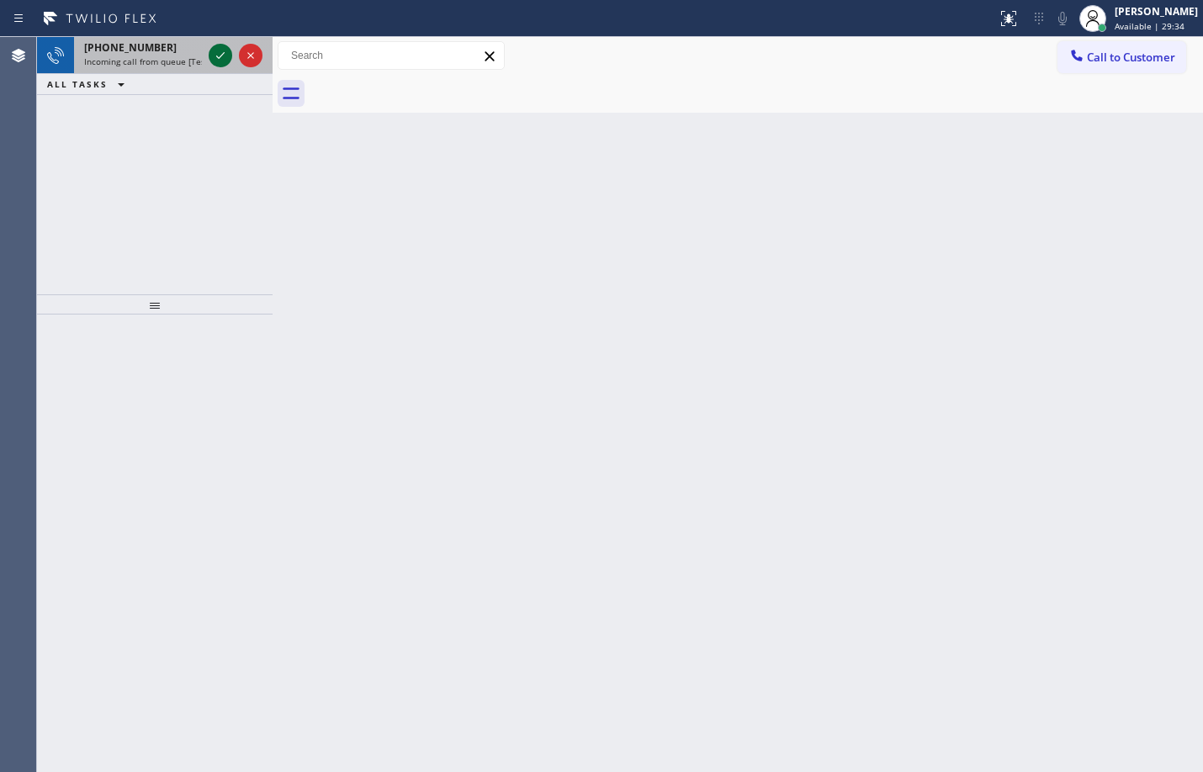
click at [228, 58] on icon at bounding box center [220, 55] width 20 height 20
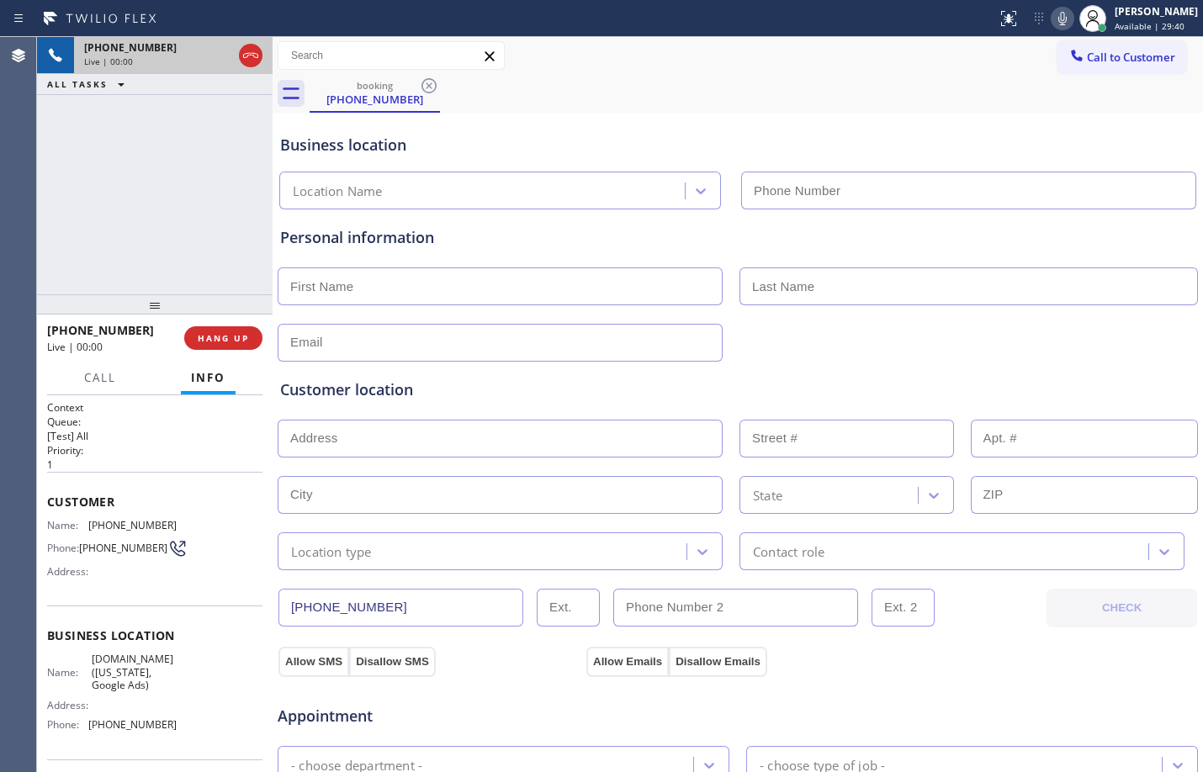
type input "[PHONE_NUMBER]"
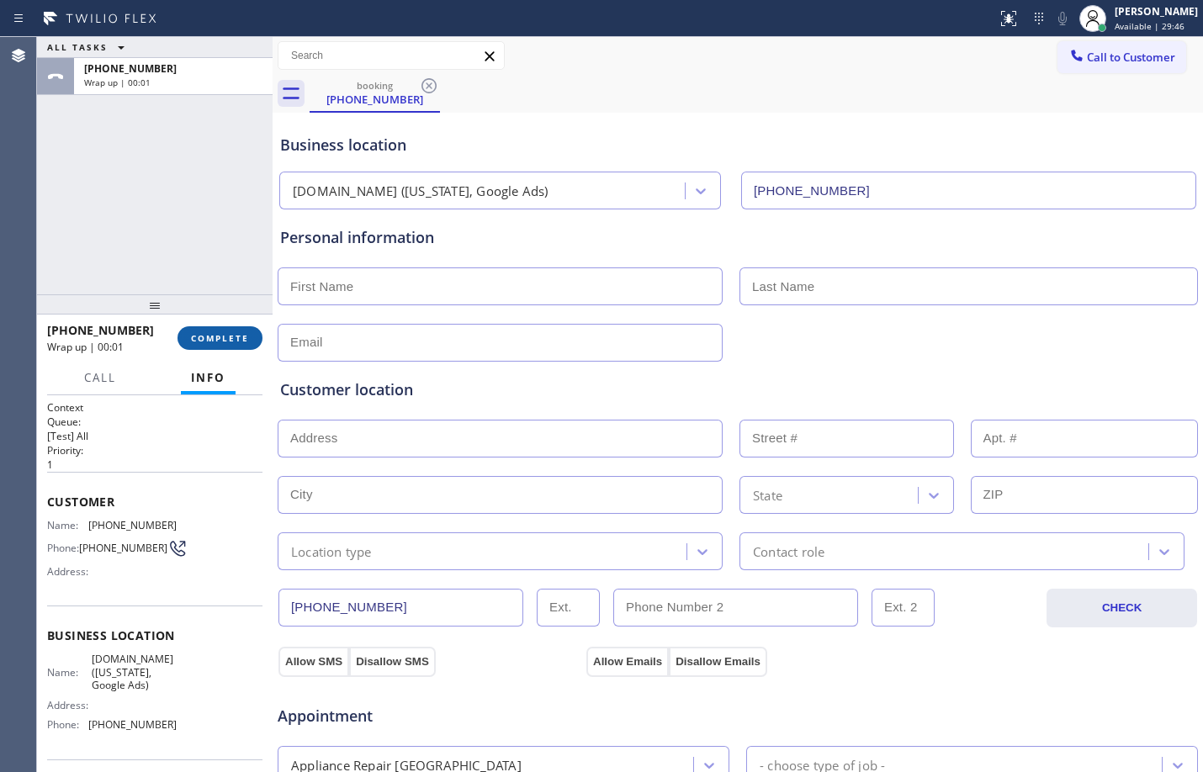
click at [208, 346] on button "COMPLETE" at bounding box center [219, 338] width 85 height 24
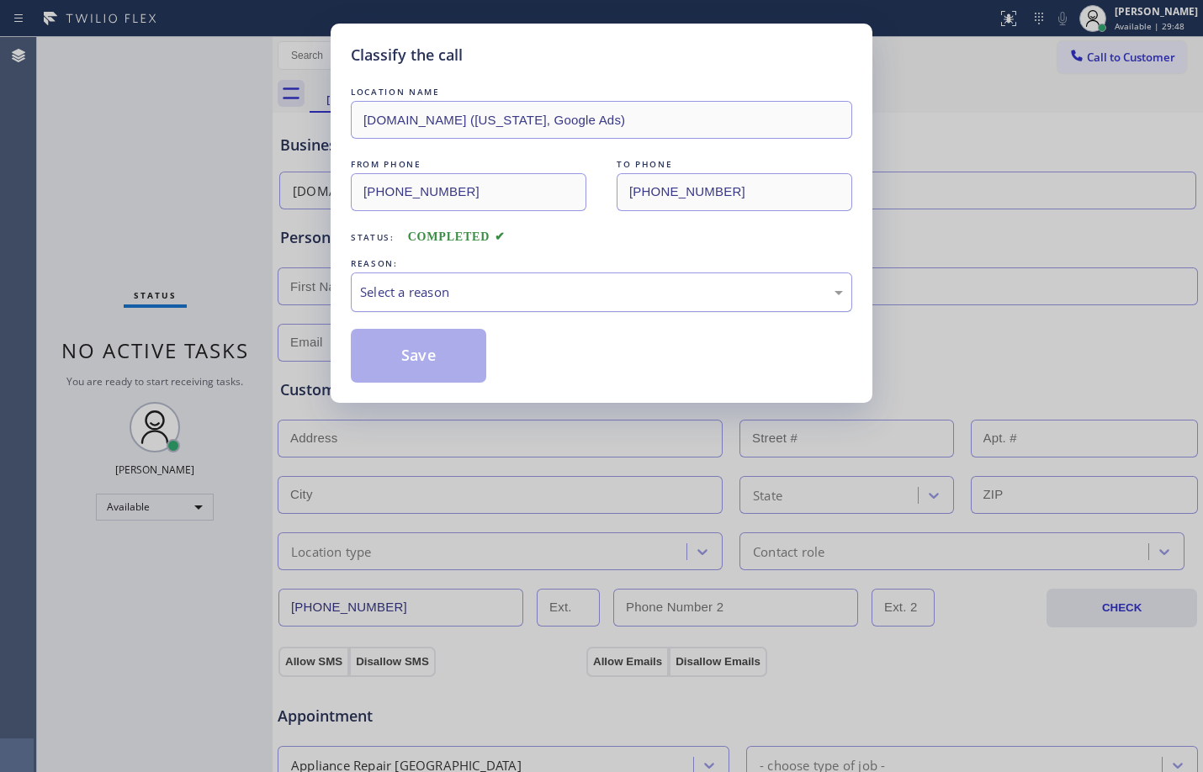
click at [399, 295] on div "Select a reason" at bounding box center [601, 292] width 483 height 19
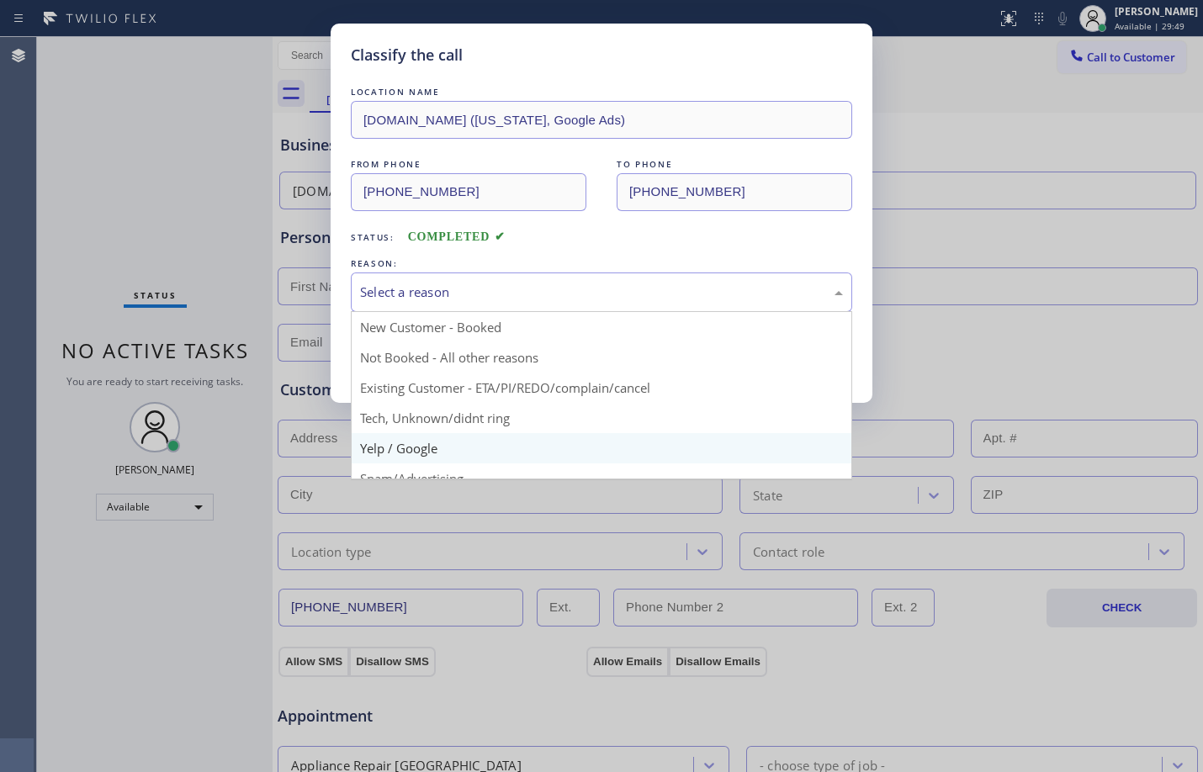
scroll to position [106, 0]
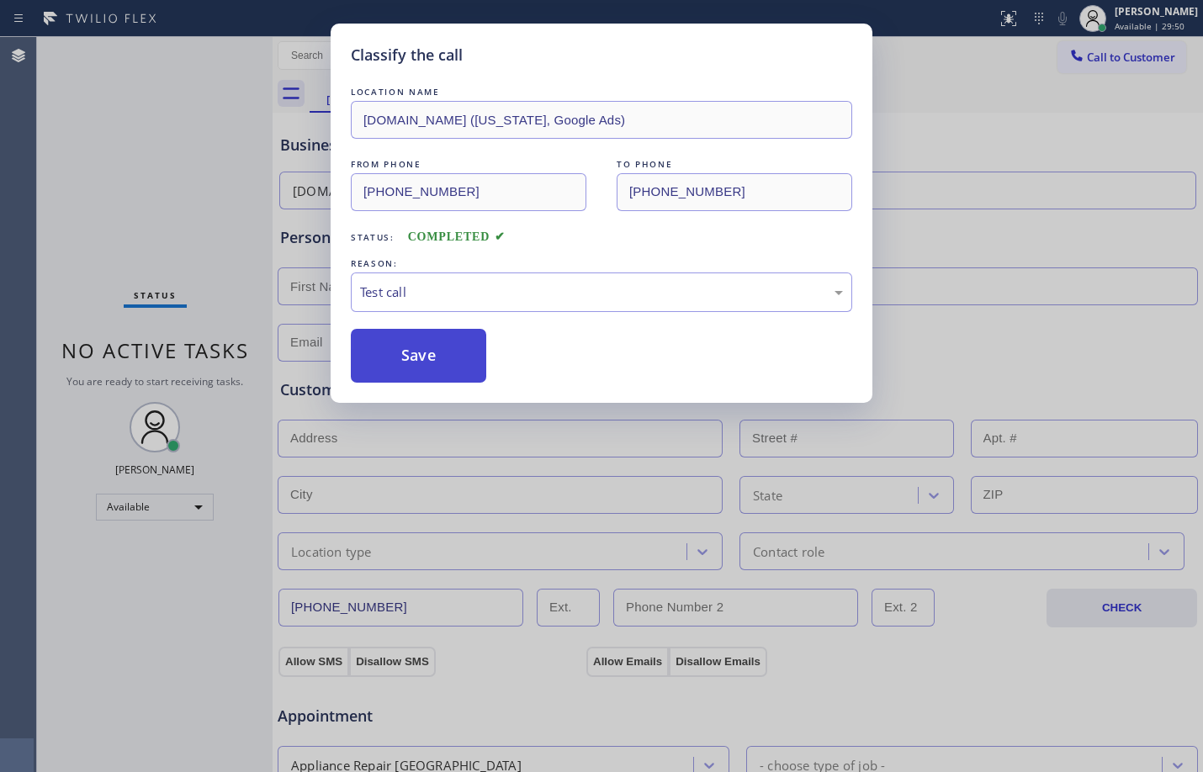
click at [401, 354] on button "Save" at bounding box center [418, 356] width 135 height 54
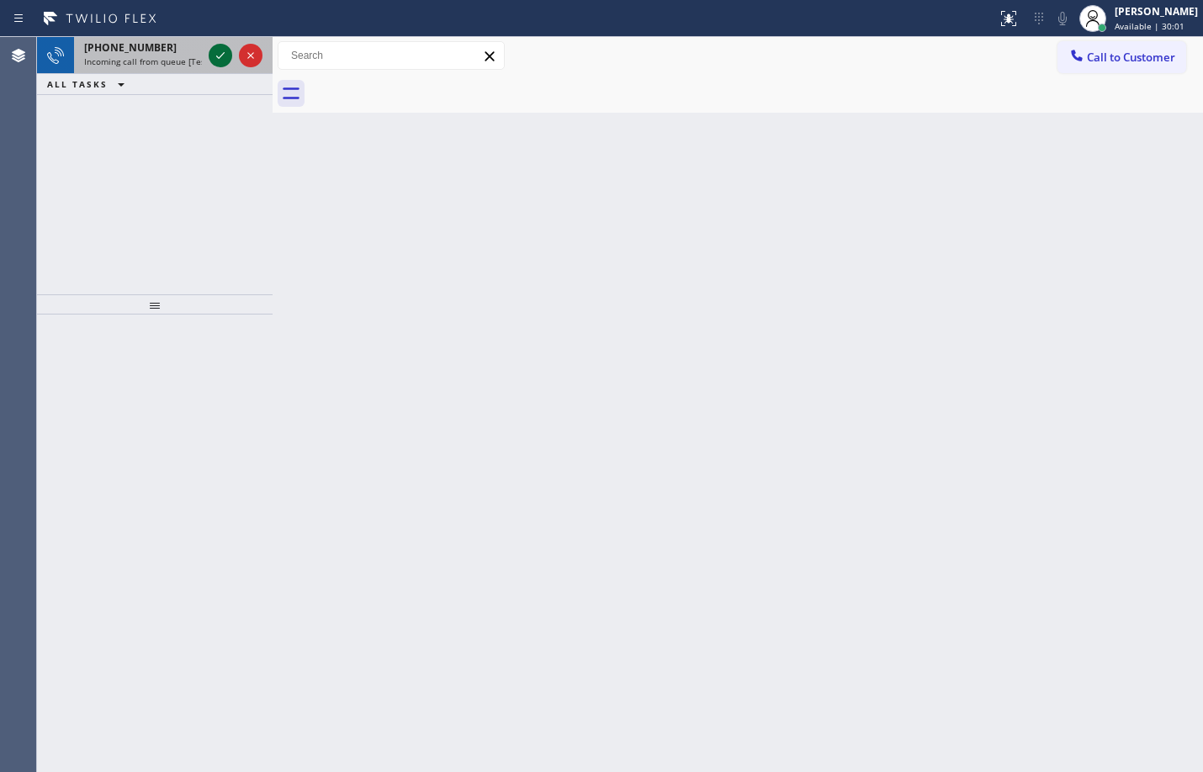
click at [225, 61] on icon at bounding box center [220, 55] width 20 height 20
click at [229, 52] on icon at bounding box center [220, 55] width 20 height 20
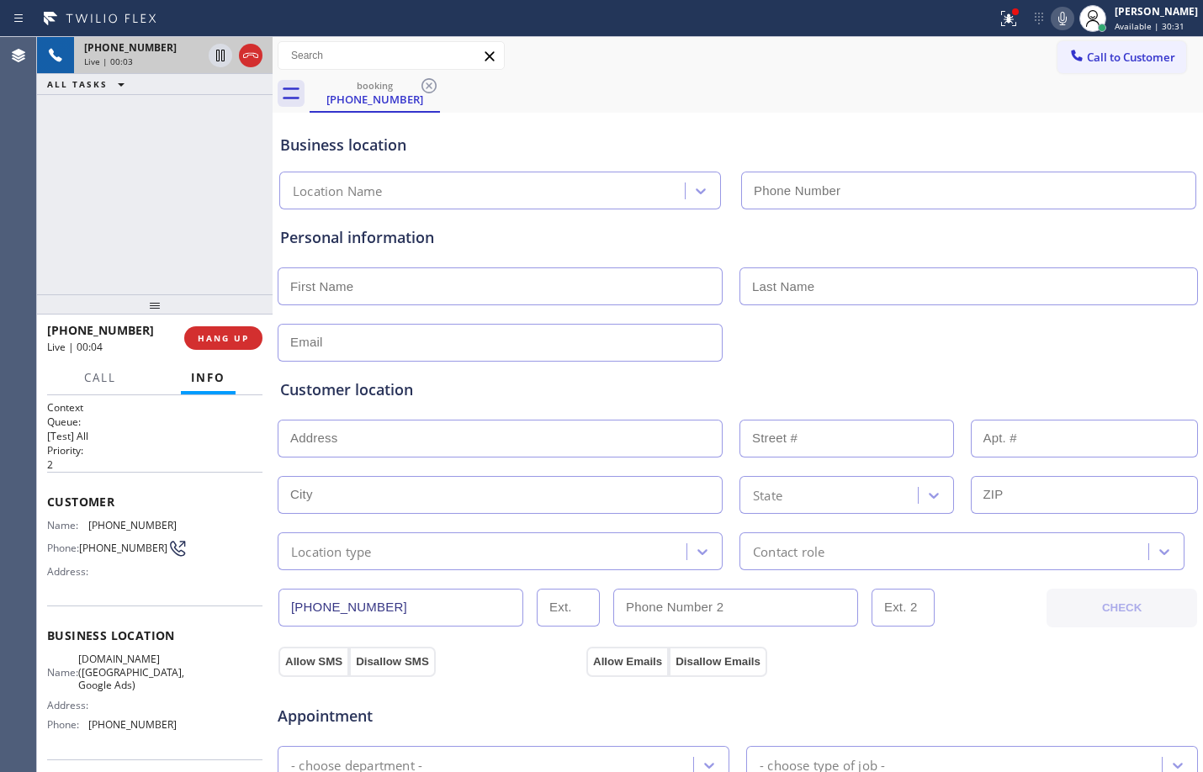
type input "[PHONE_NUMBER]"
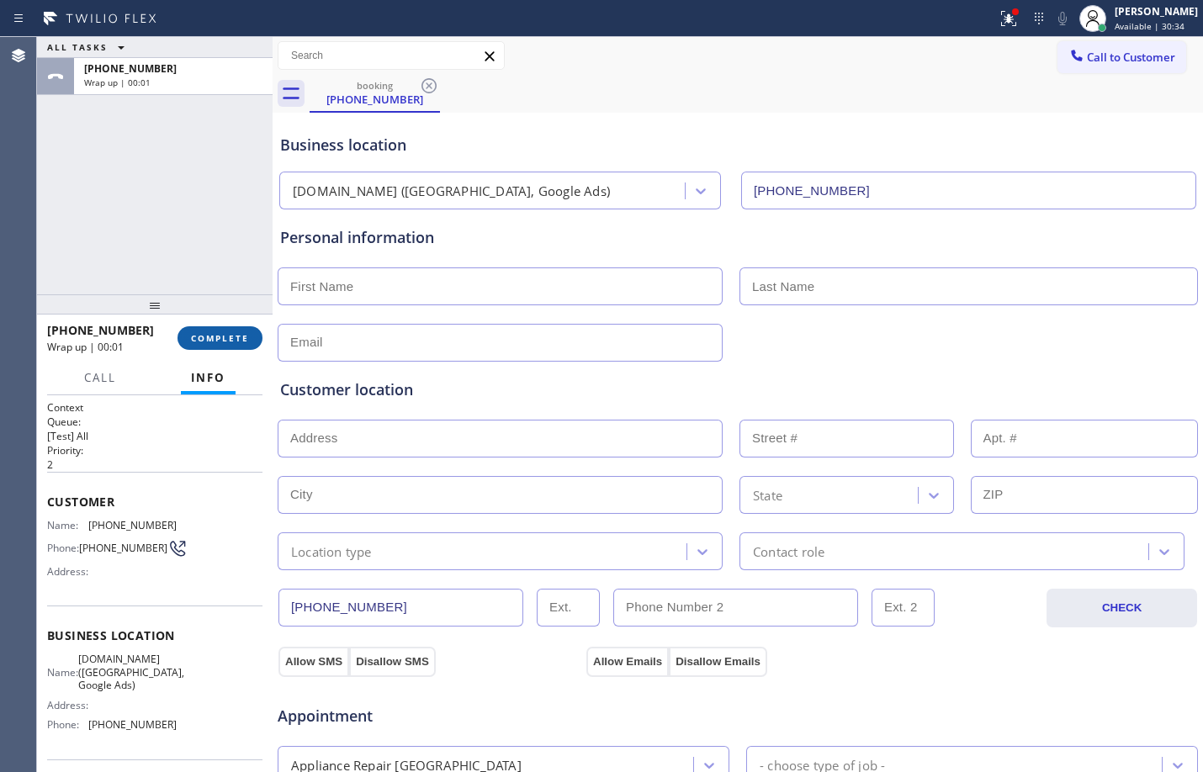
click at [216, 335] on span "COMPLETE" at bounding box center [220, 338] width 58 height 12
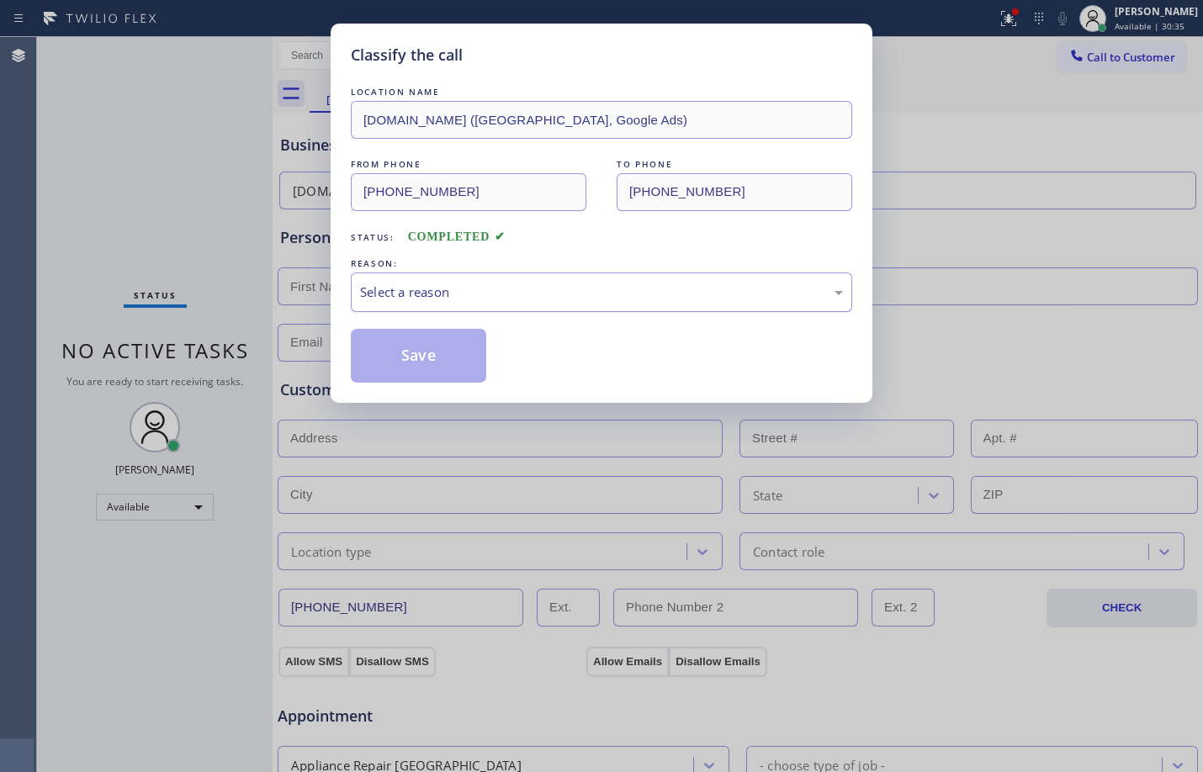
click at [529, 291] on div "Select a reason" at bounding box center [601, 292] width 483 height 19
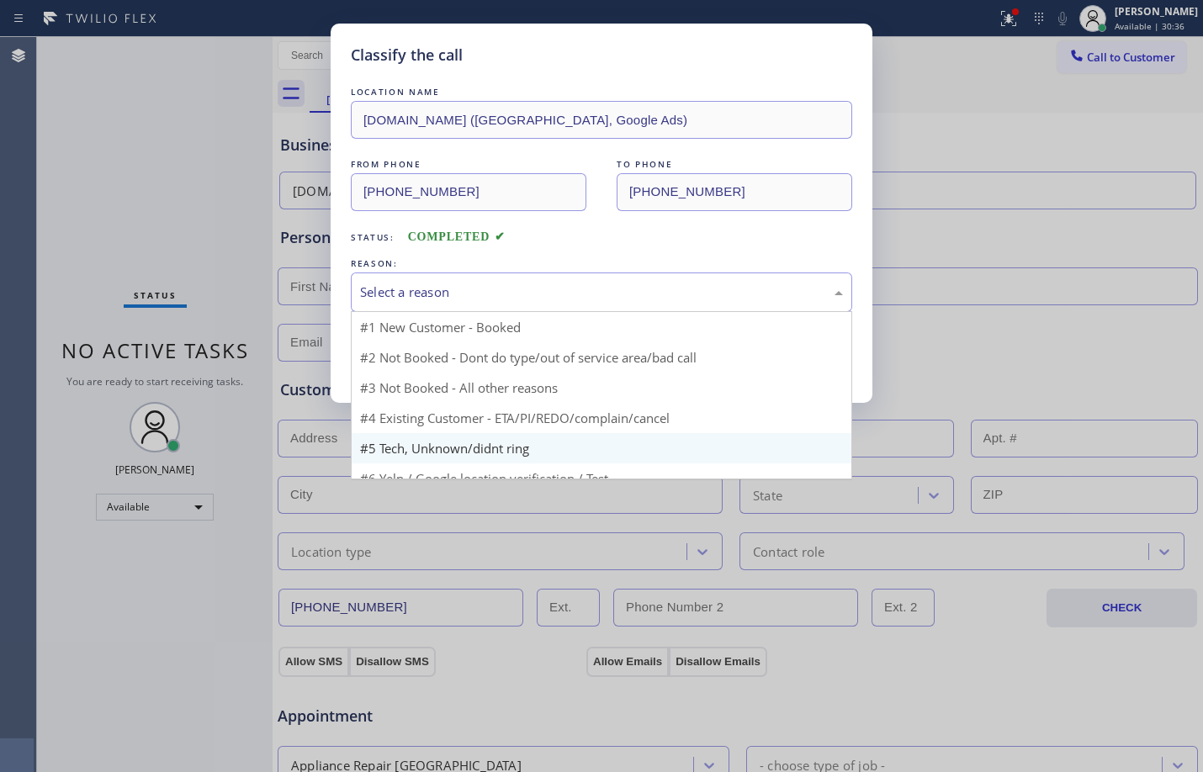
scroll to position [45, 0]
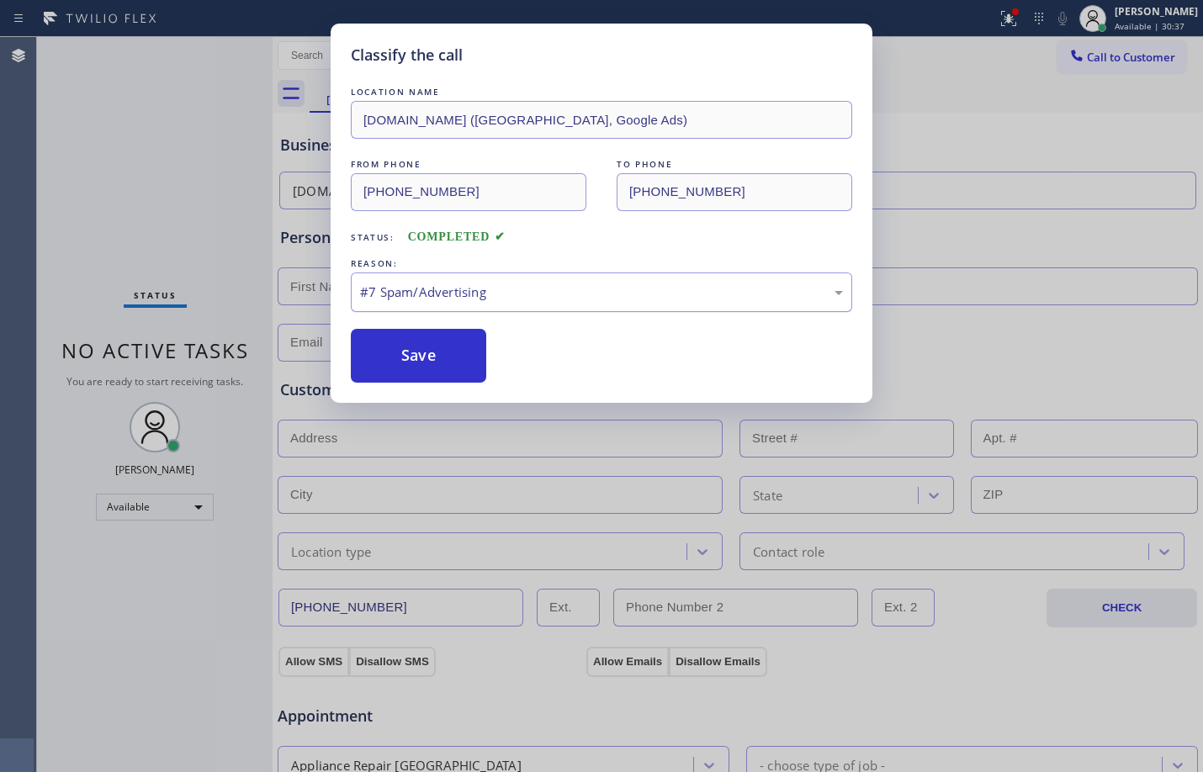
click at [503, 274] on div "#7 Spam/Advertising" at bounding box center [601, 292] width 501 height 40
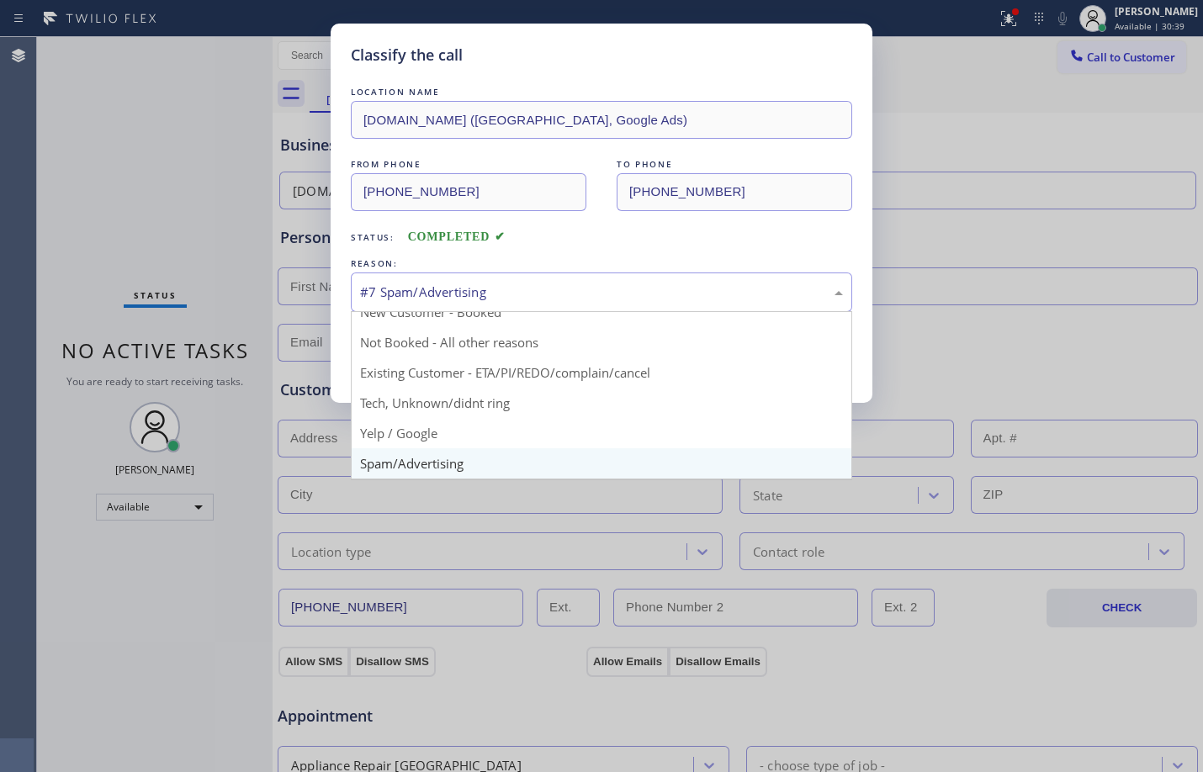
scroll to position [106, 0]
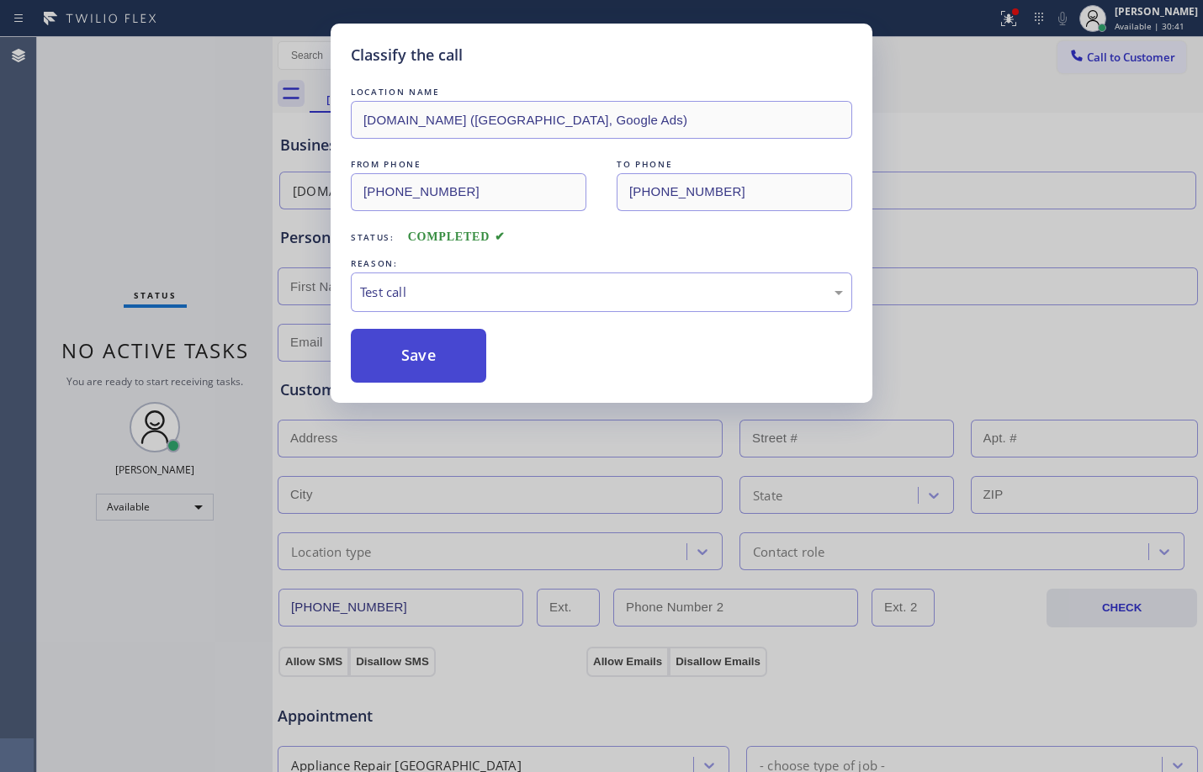
click at [427, 346] on button "Save" at bounding box center [418, 356] width 135 height 54
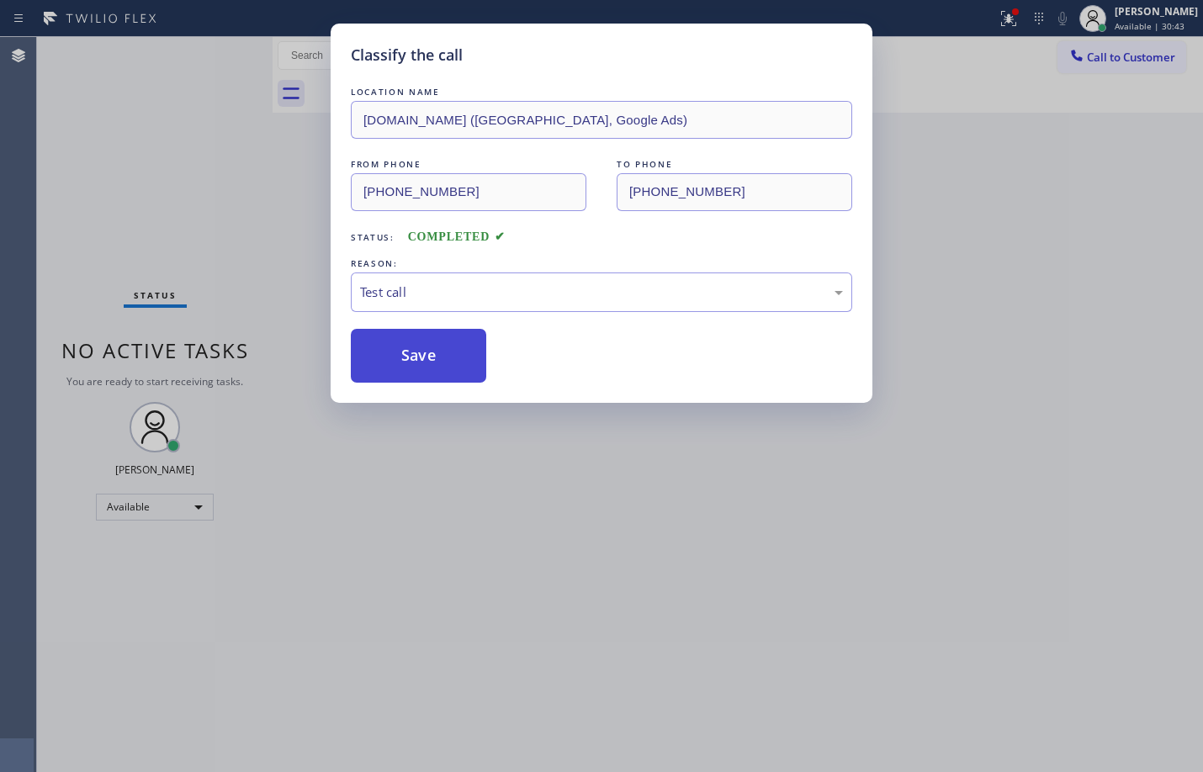
click at [426, 344] on button "Save" at bounding box center [418, 356] width 135 height 54
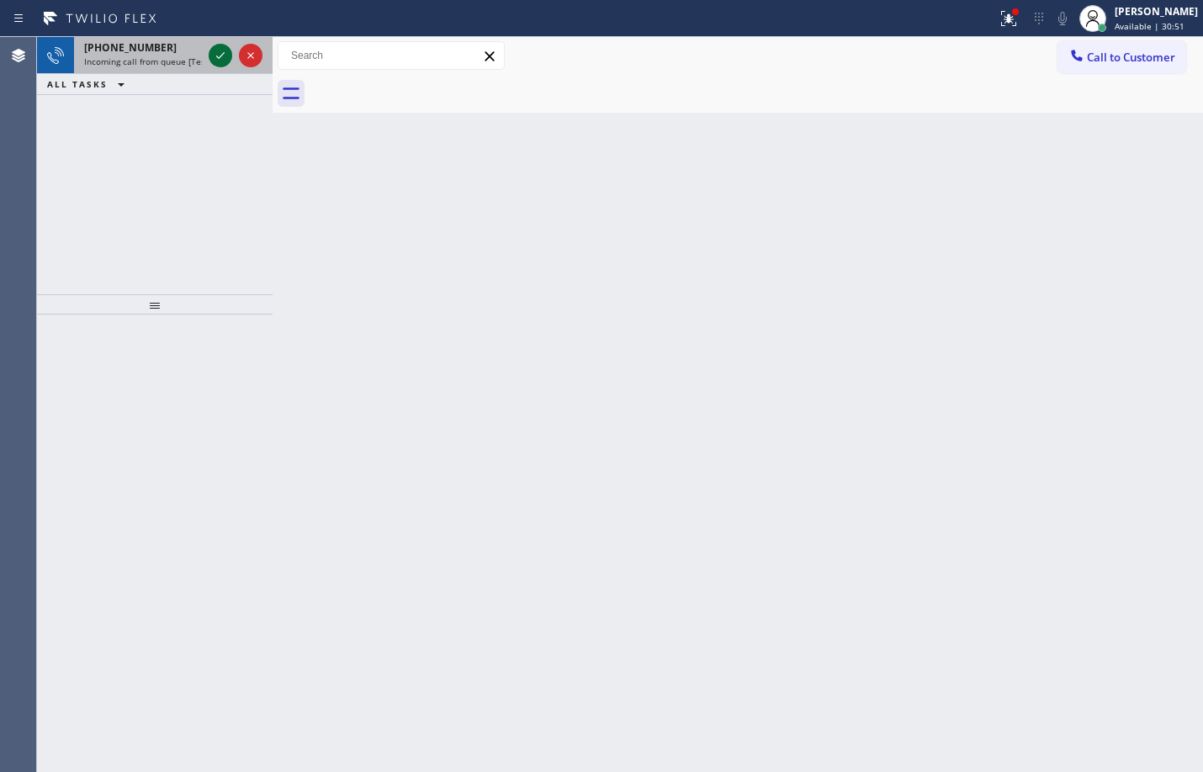
click at [226, 50] on icon at bounding box center [220, 55] width 20 height 20
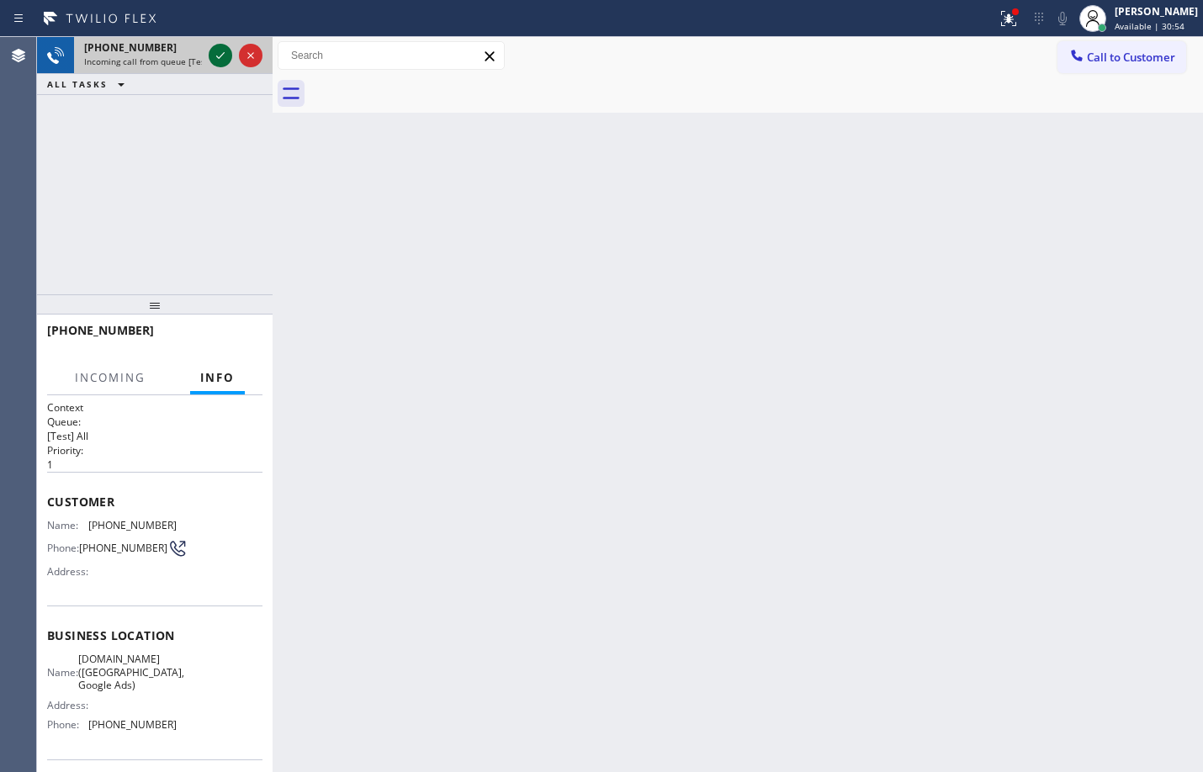
click at [226, 50] on icon at bounding box center [220, 55] width 20 height 20
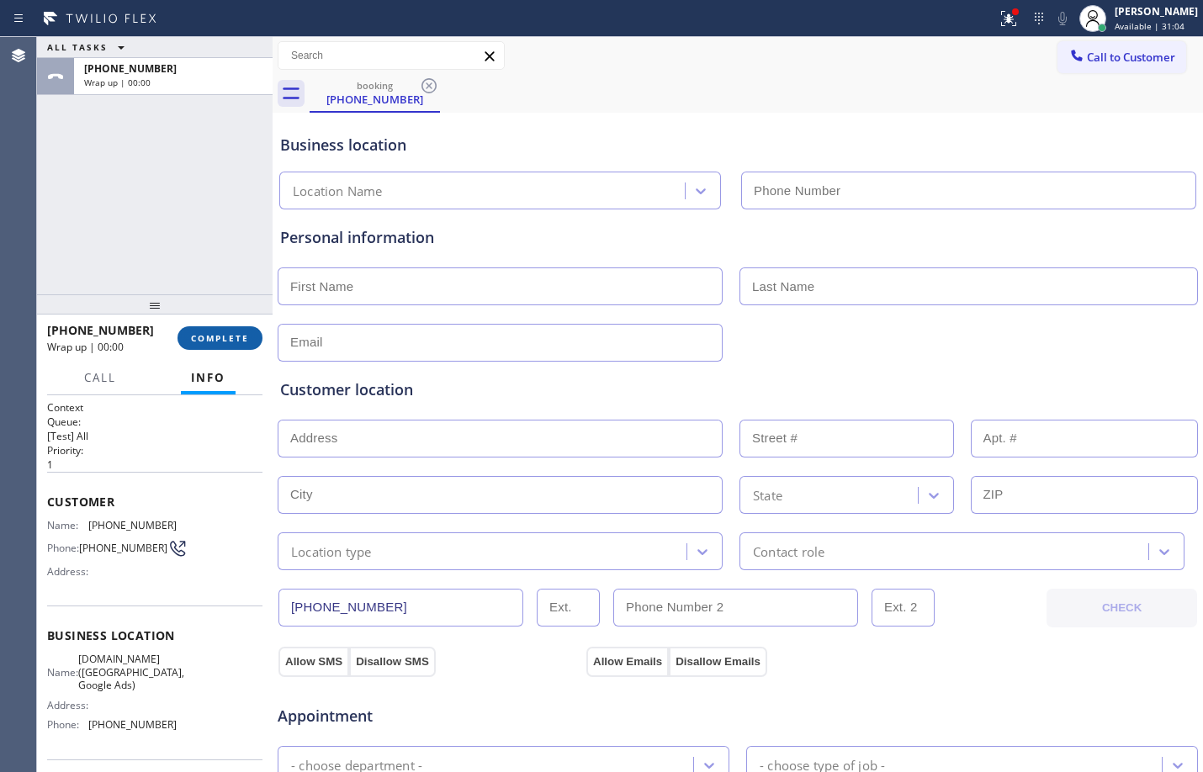
click at [219, 335] on span "COMPLETE" at bounding box center [220, 338] width 58 height 12
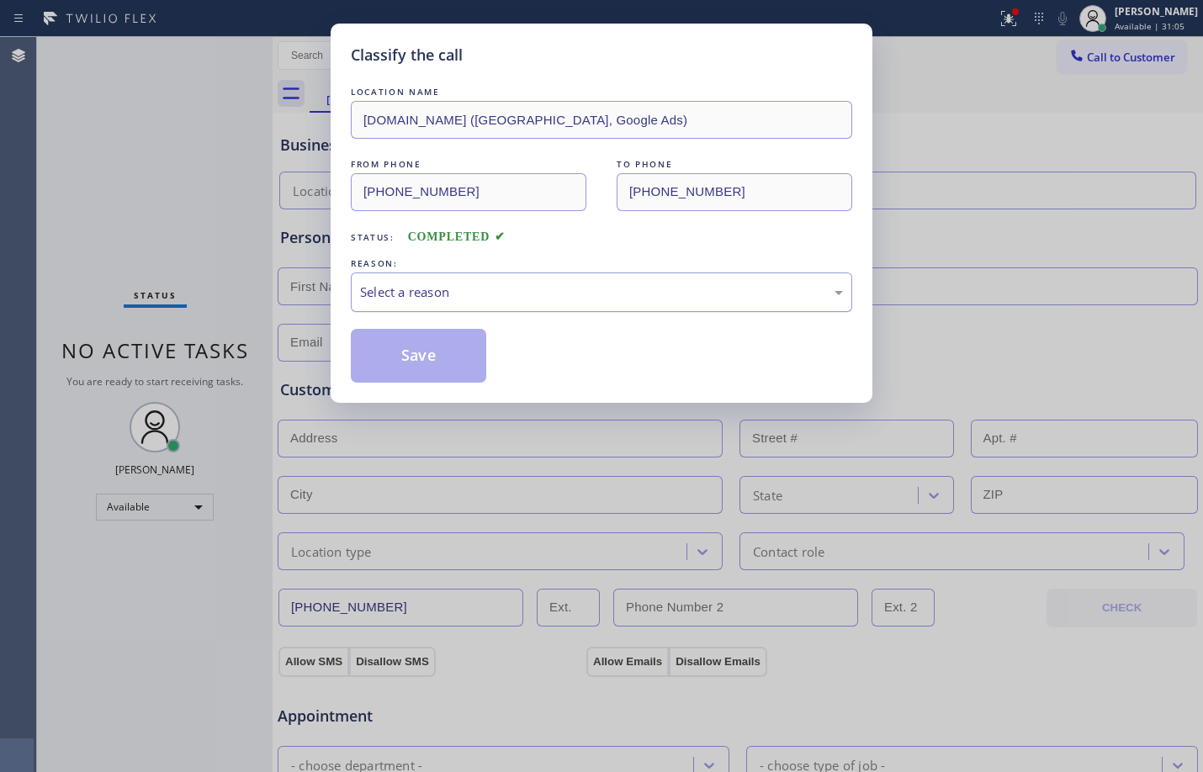
click at [449, 280] on div "Select a reason" at bounding box center [601, 292] width 501 height 40
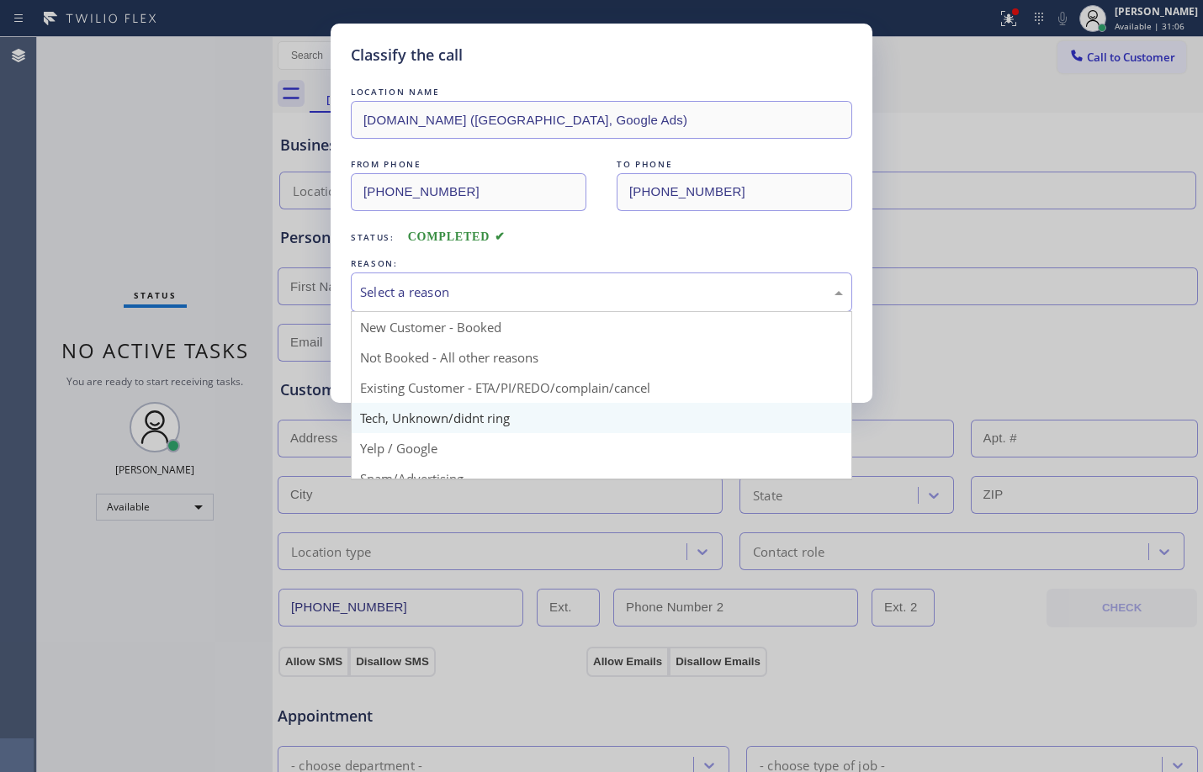
scroll to position [106, 0]
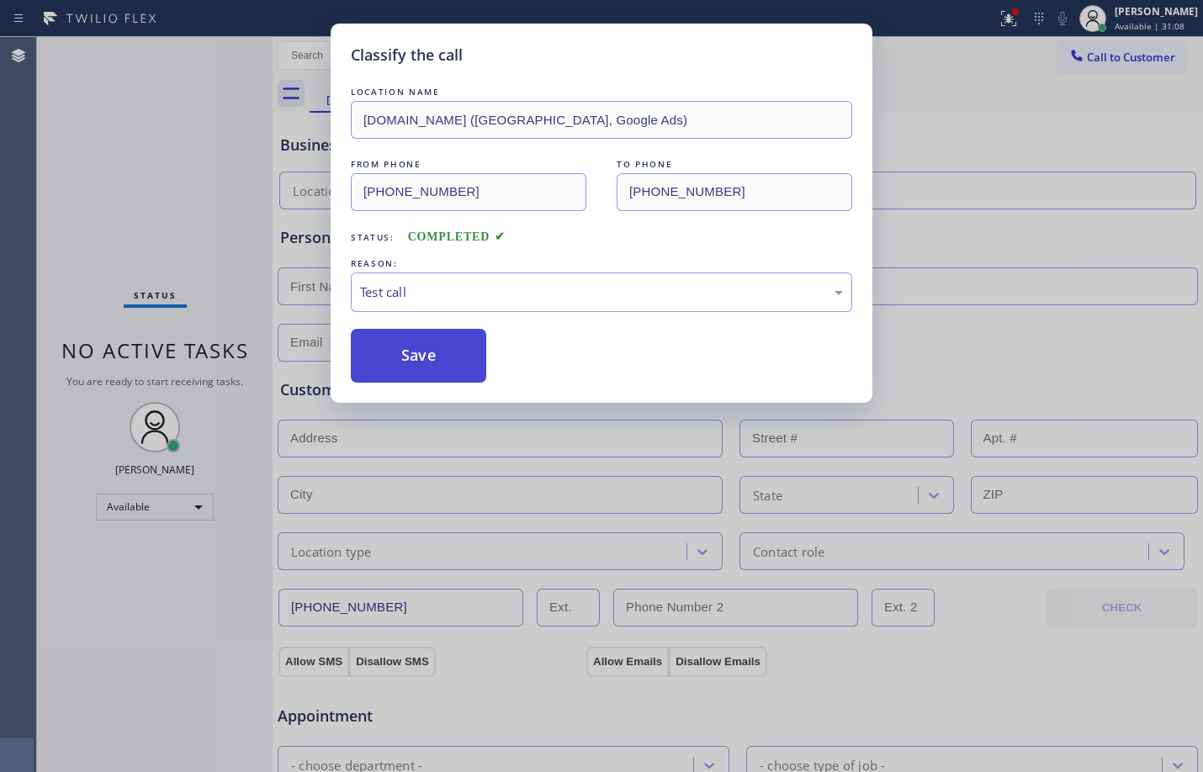
click at [414, 351] on button "Save" at bounding box center [418, 356] width 135 height 54
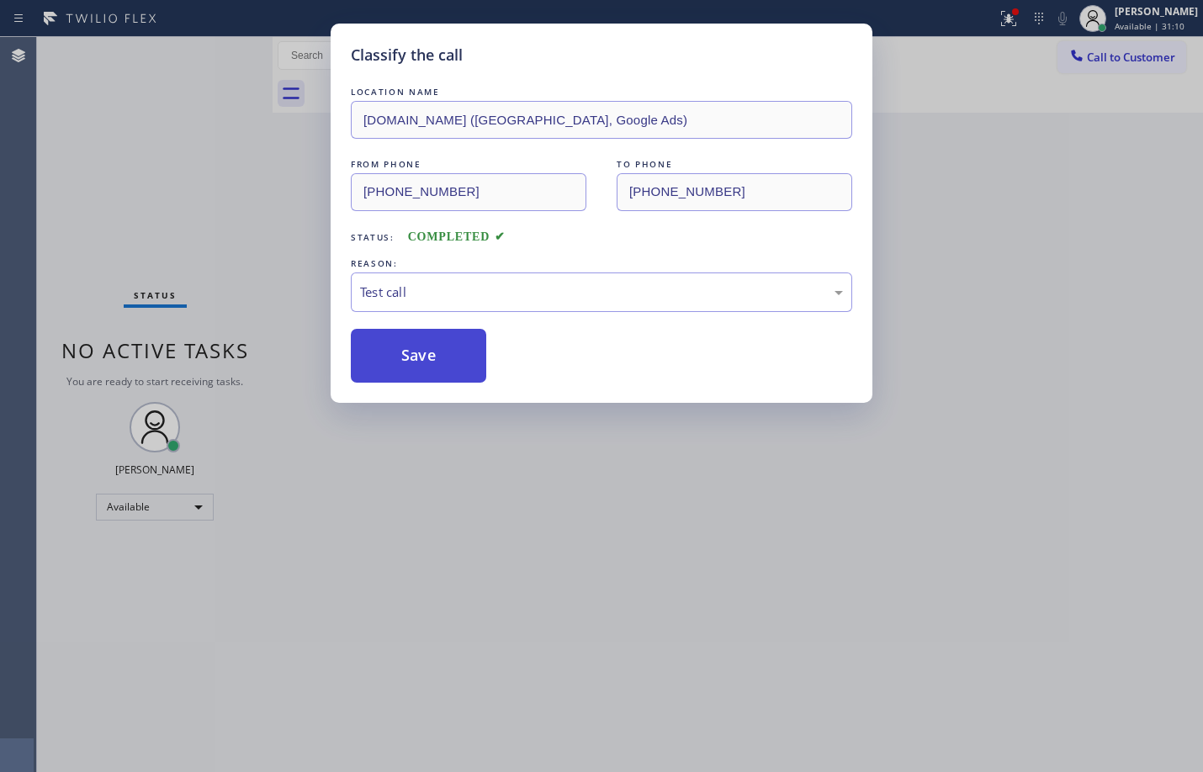
click at [479, 341] on button "Save" at bounding box center [418, 356] width 135 height 54
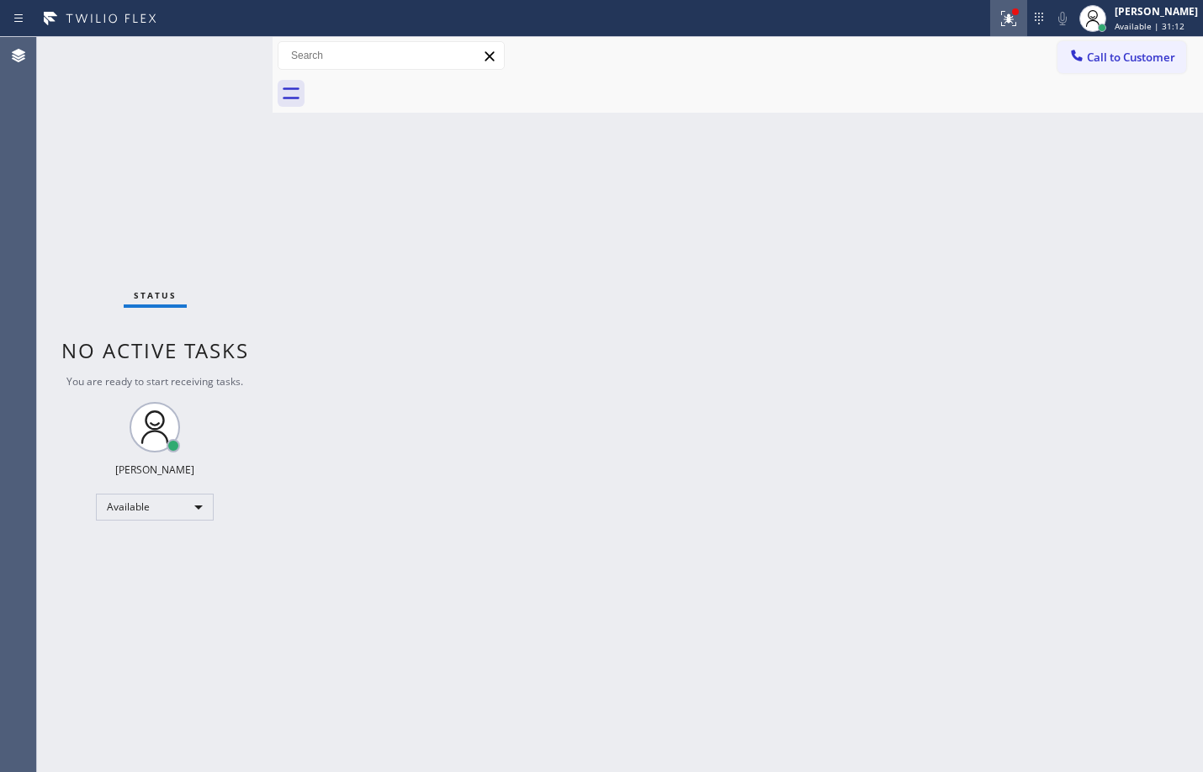
click at [999, 5] on button at bounding box center [1008, 18] width 37 height 37
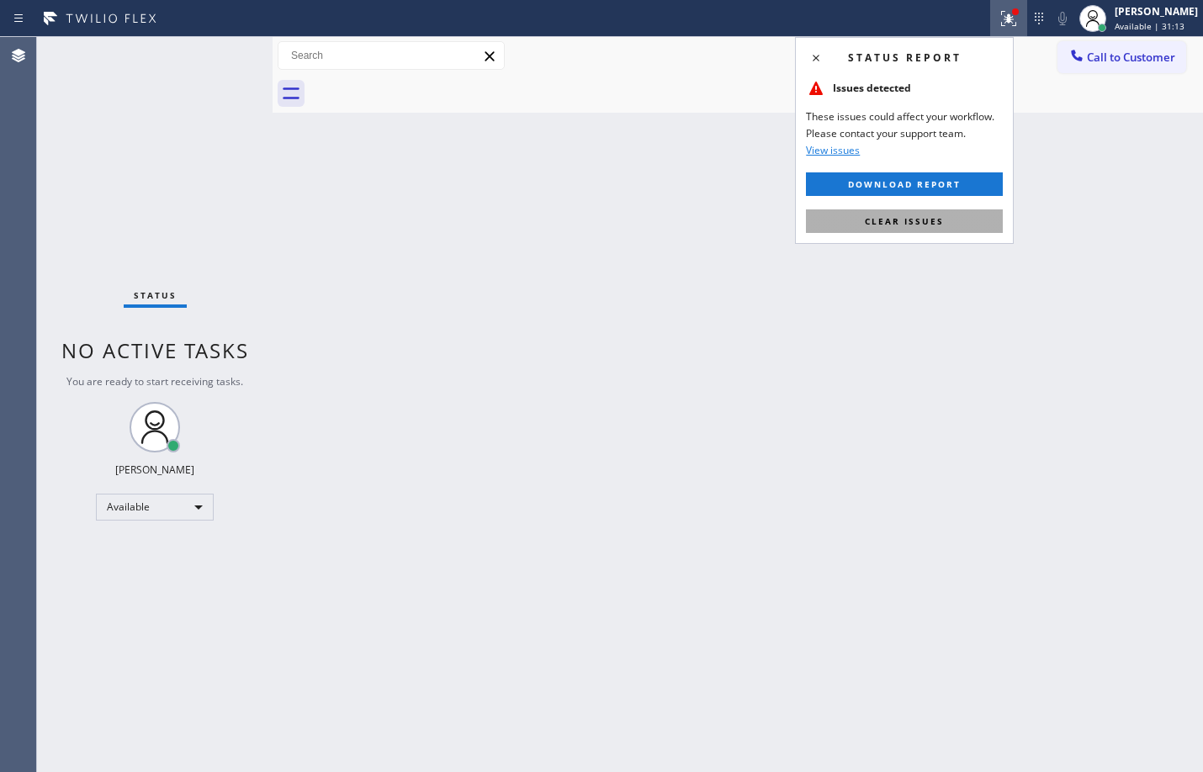
click at [847, 215] on button "Clear issues" at bounding box center [904, 221] width 197 height 24
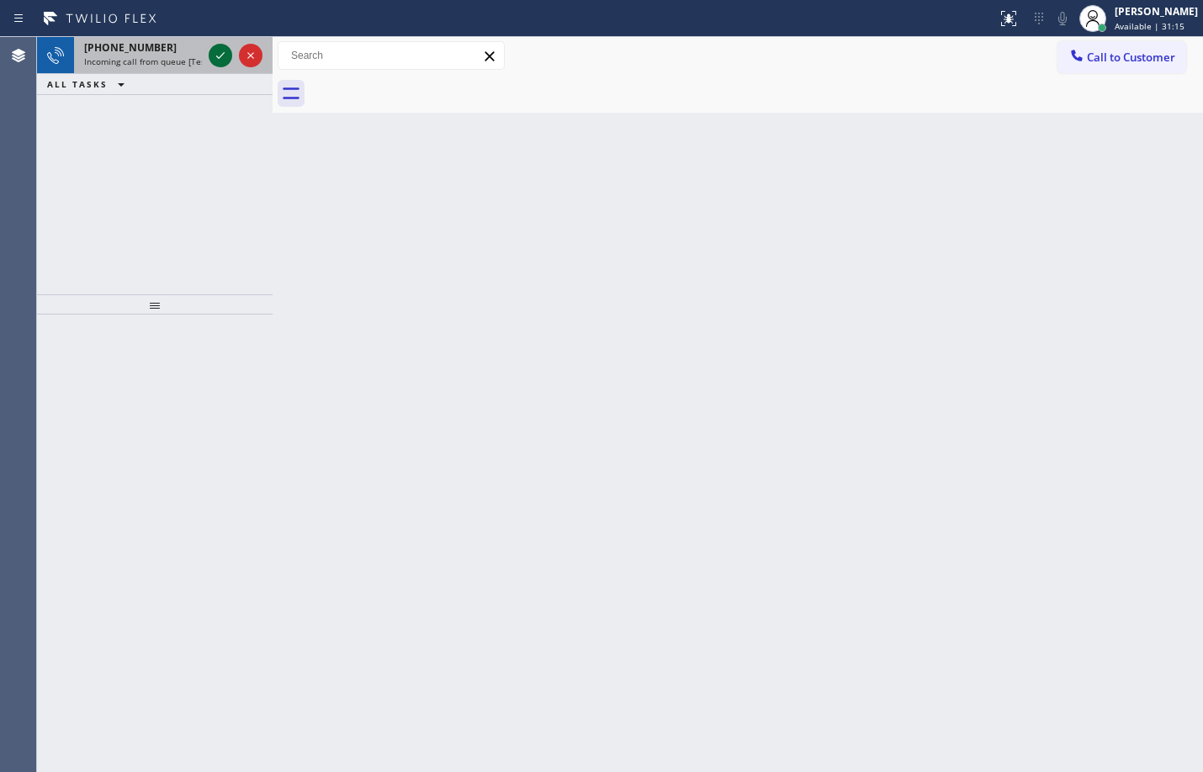
click at [211, 61] on icon at bounding box center [220, 55] width 20 height 20
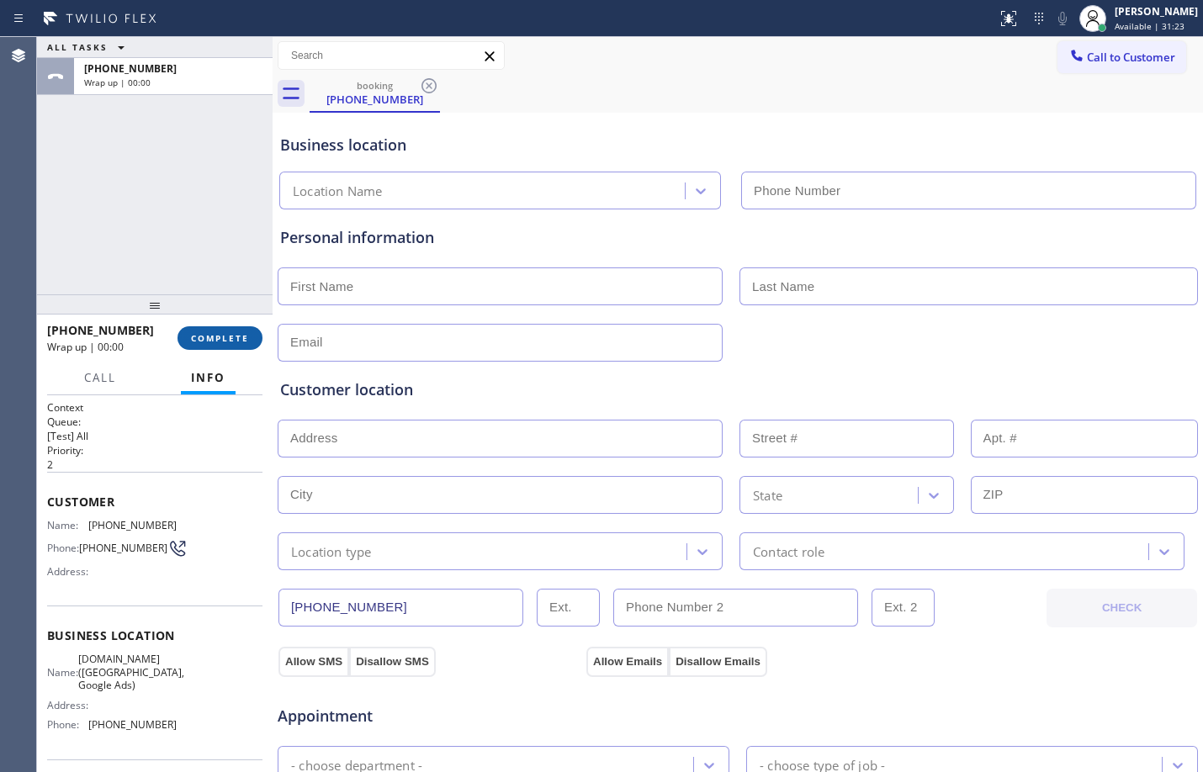
type input "[PHONE_NUMBER]"
click at [219, 336] on span "COMPLETE" at bounding box center [220, 338] width 58 height 12
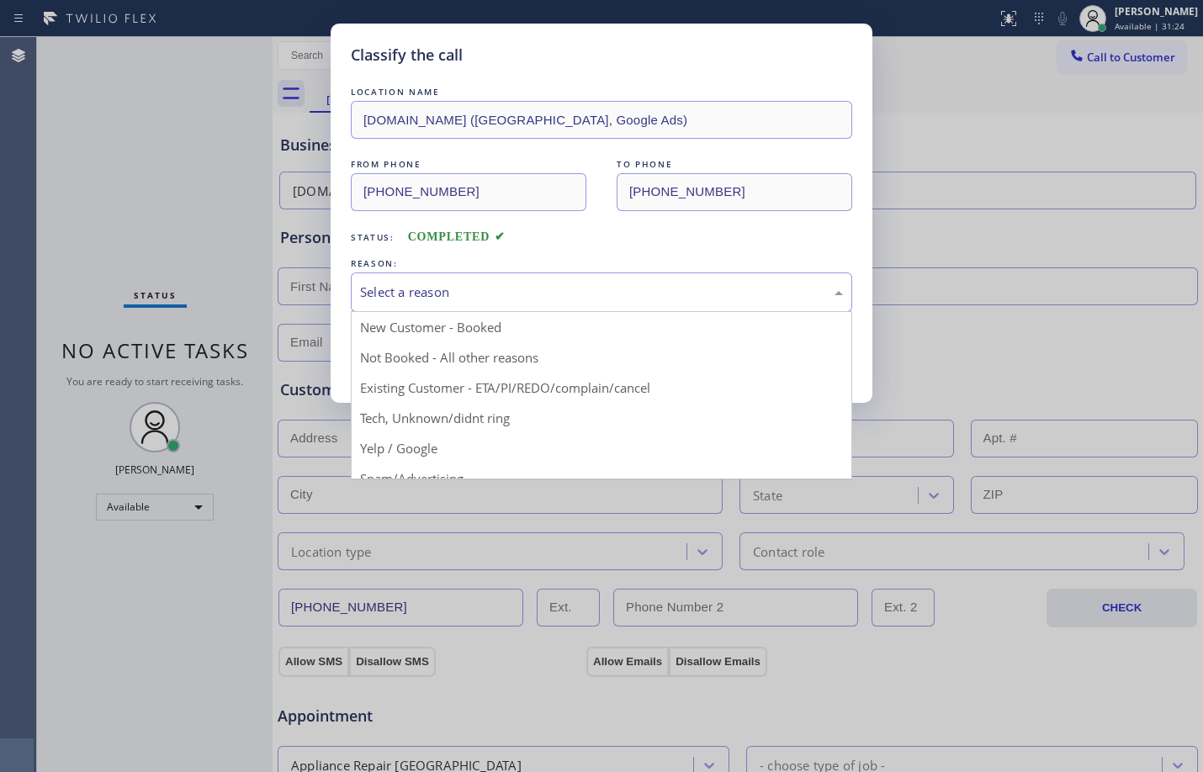
click at [404, 292] on div "Select a reason" at bounding box center [601, 292] width 483 height 19
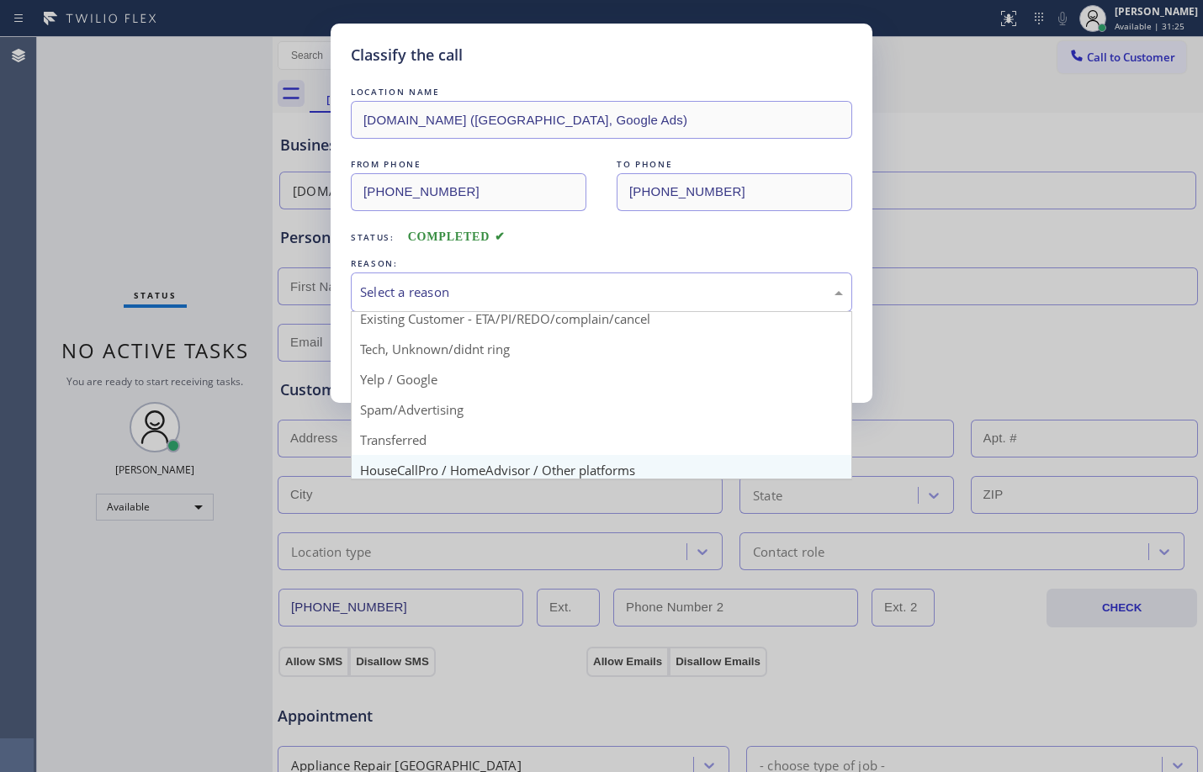
scroll to position [106, 0]
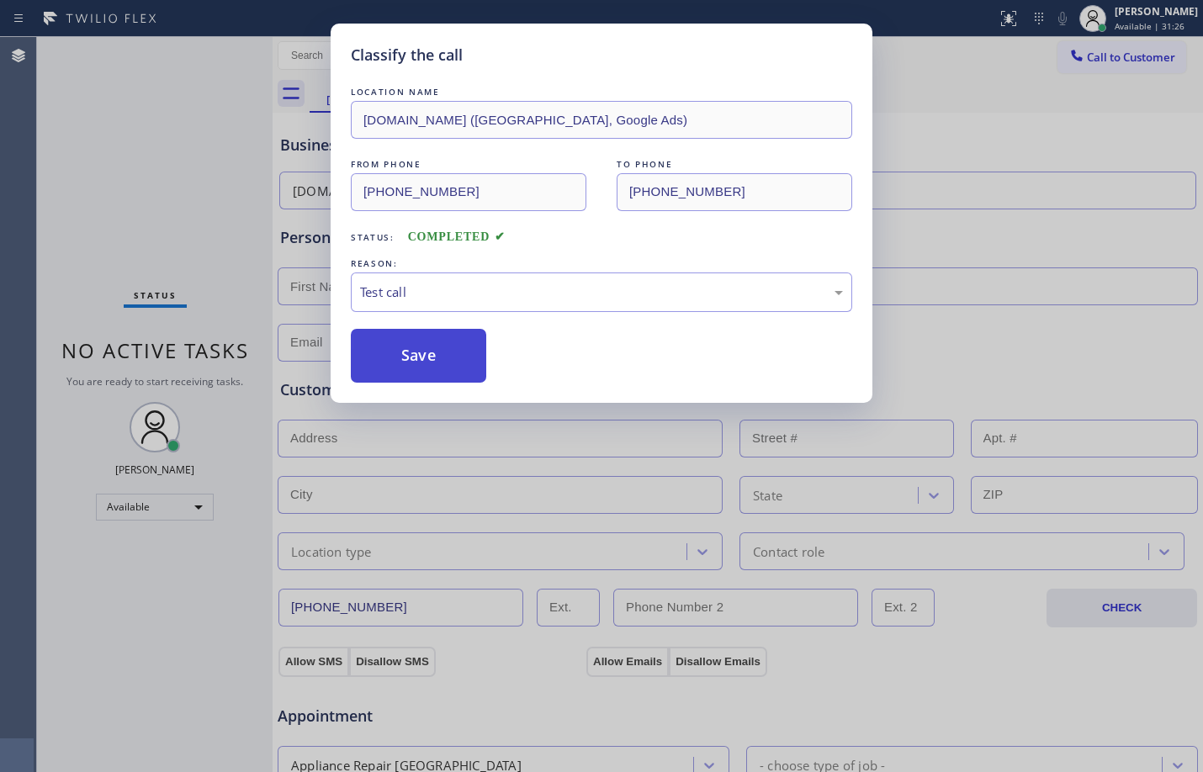
click at [407, 352] on button "Save" at bounding box center [418, 356] width 135 height 54
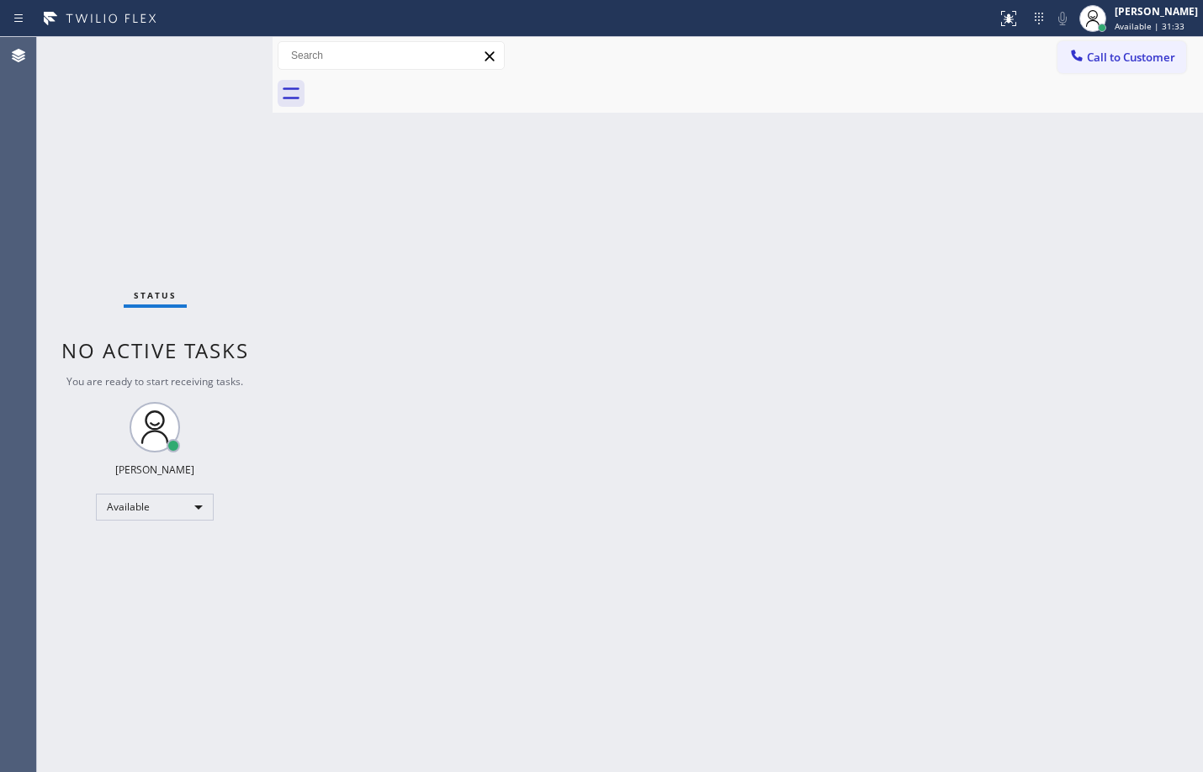
click at [223, 50] on div "Status No active tasks You are ready to start receiving tasks. [PERSON_NAME] Av…" at bounding box center [154, 404] width 235 height 735
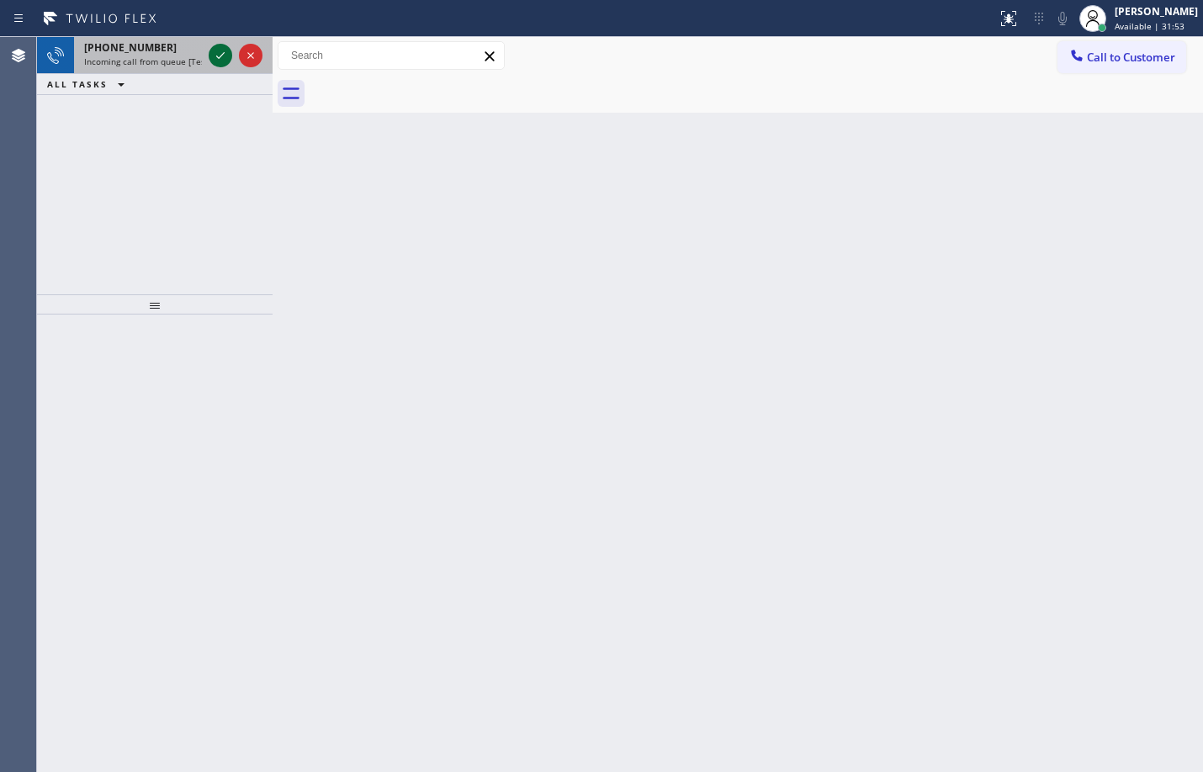
click at [231, 53] on div at bounding box center [221, 55] width 24 height 20
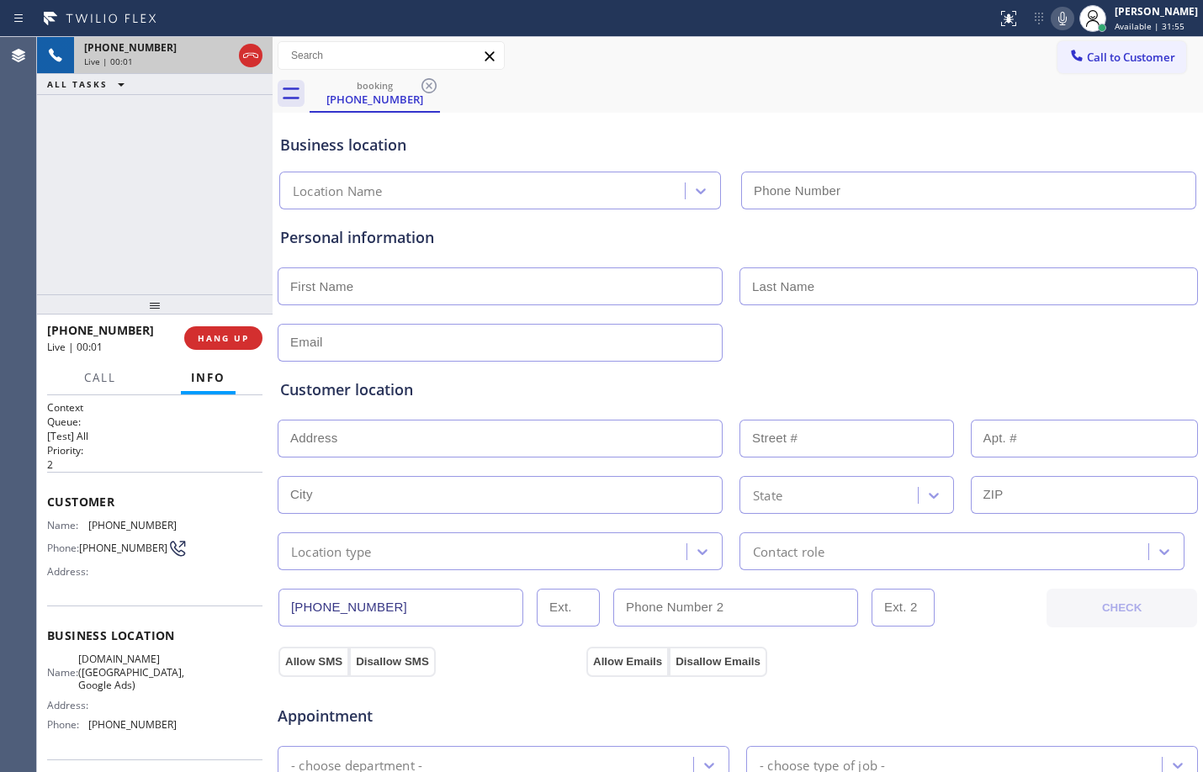
type input "[PHONE_NUMBER]"
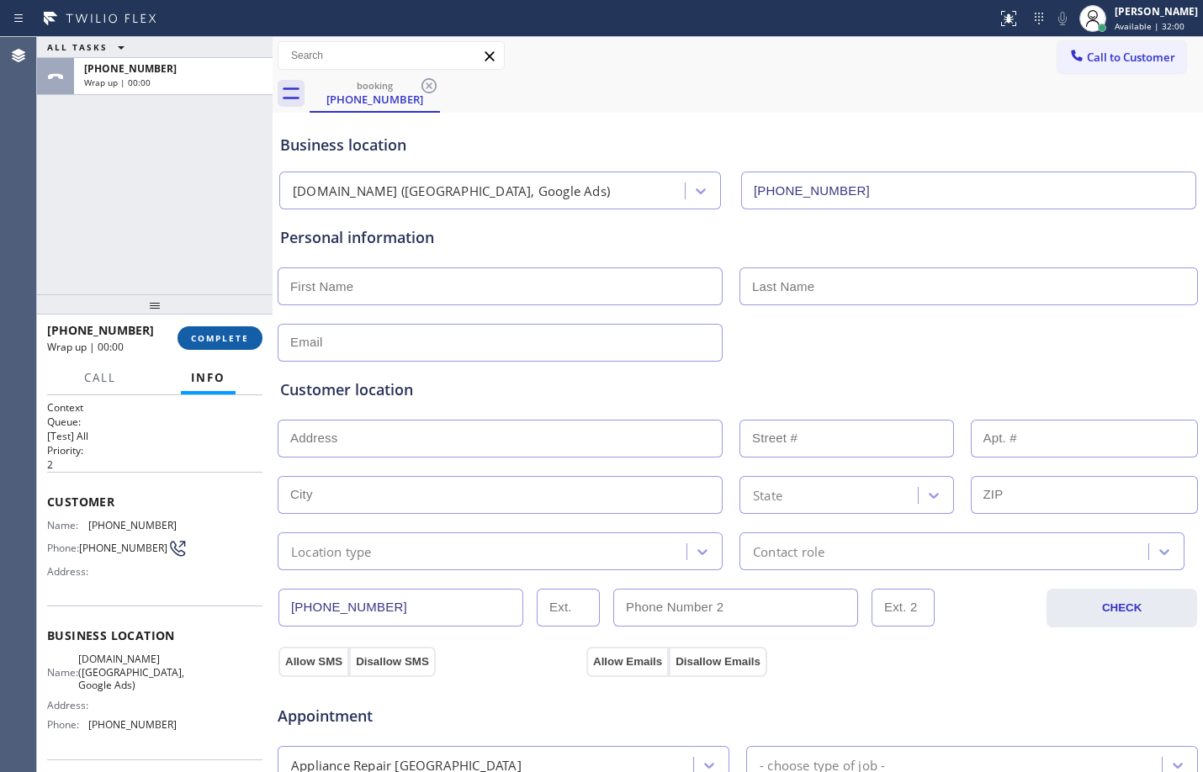
click at [226, 333] on span "COMPLETE" at bounding box center [220, 338] width 58 height 12
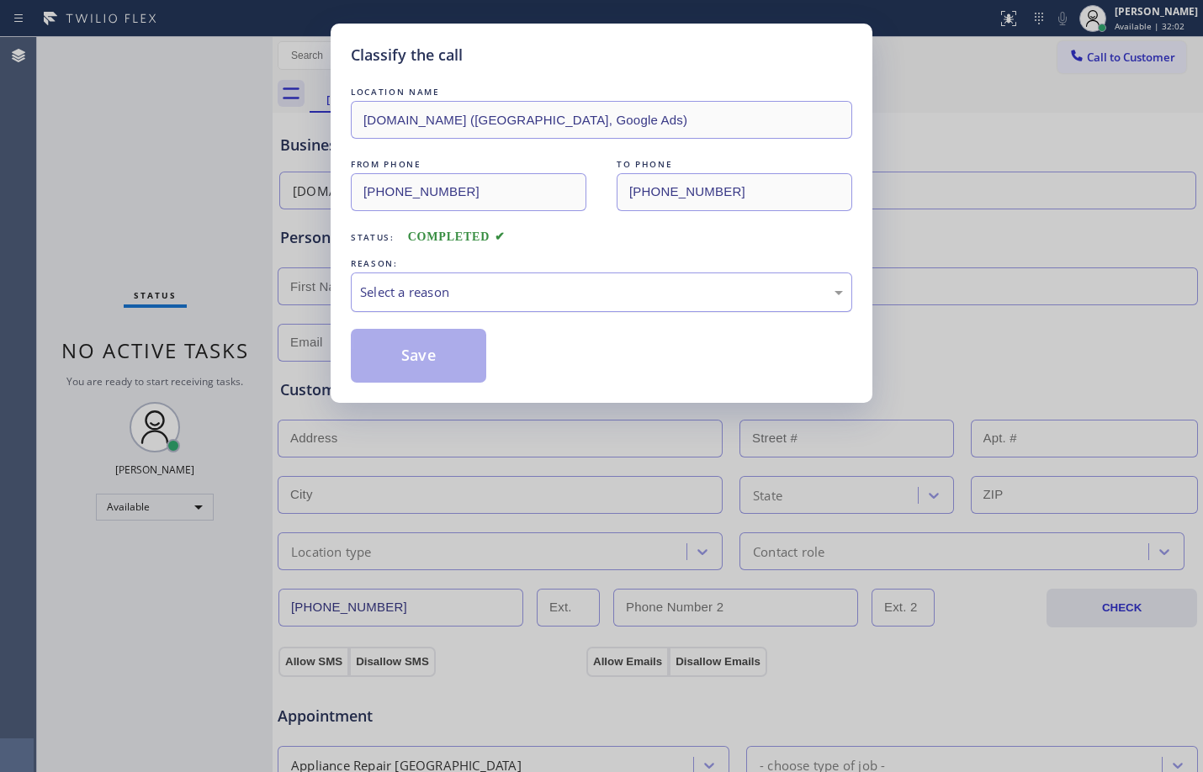
click at [403, 295] on div "Select a reason" at bounding box center [601, 292] width 483 height 19
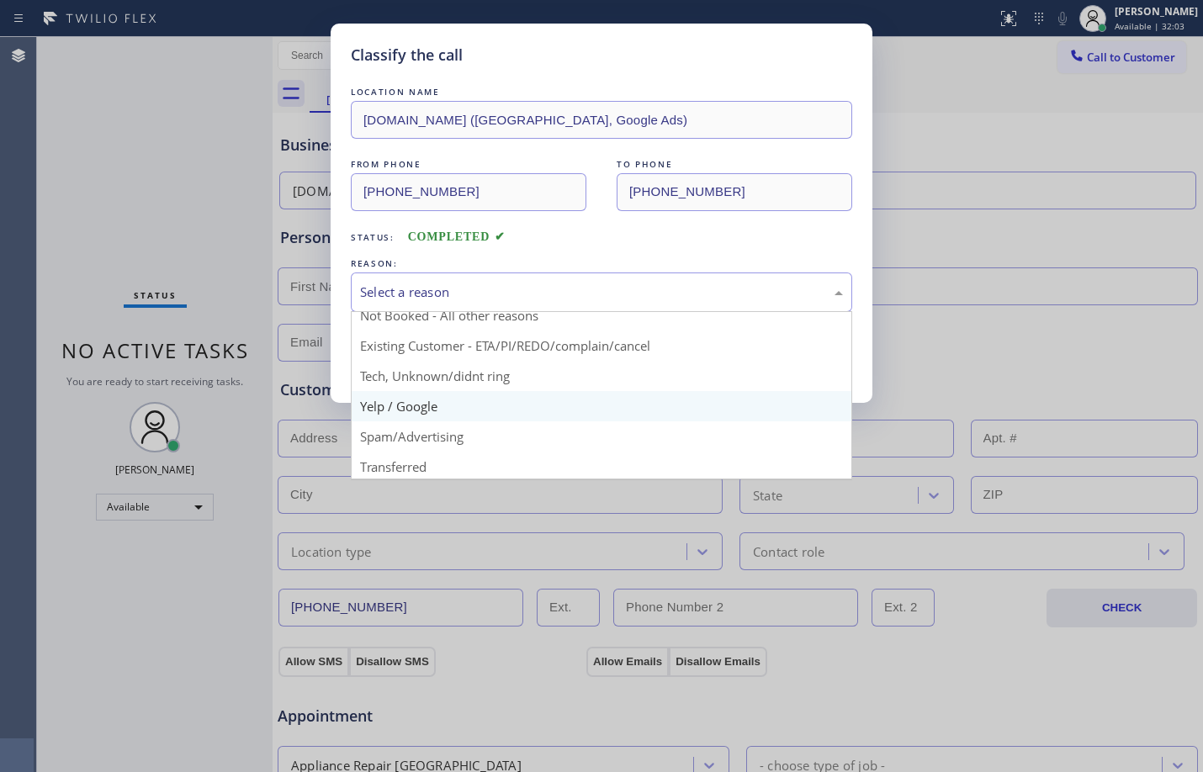
scroll to position [106, 0]
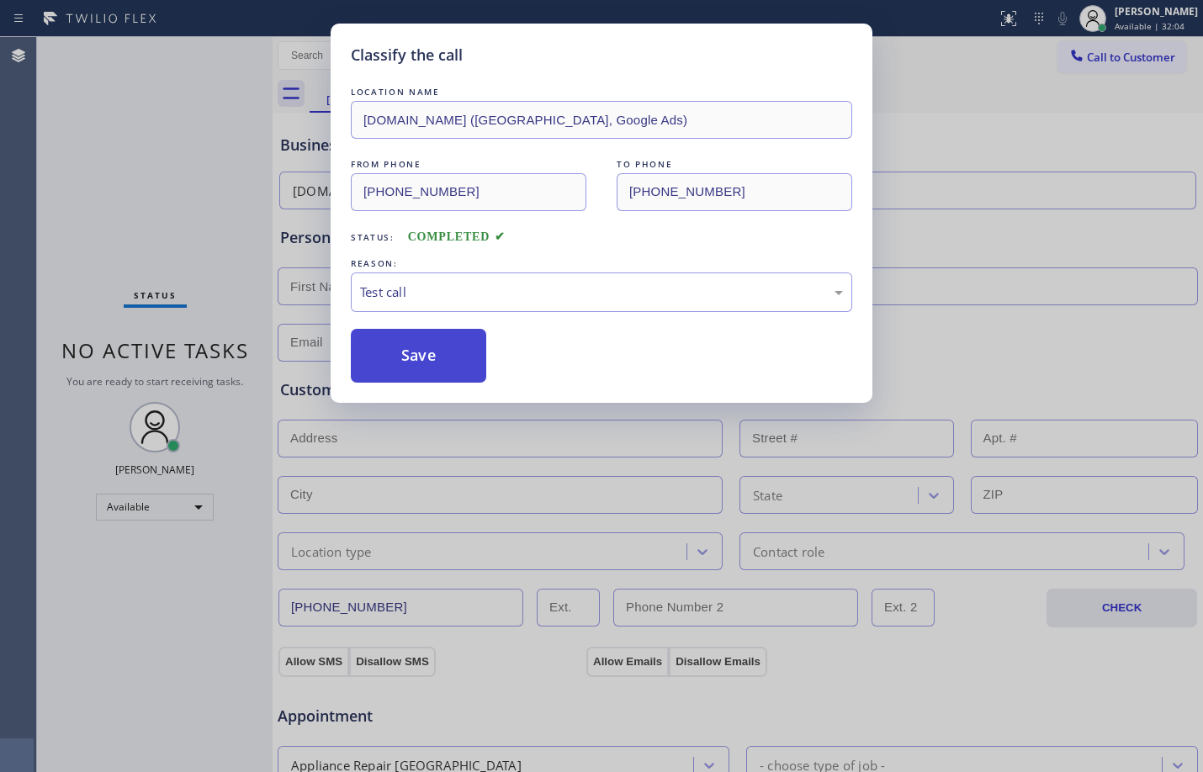
click at [412, 341] on button "Save" at bounding box center [418, 356] width 135 height 54
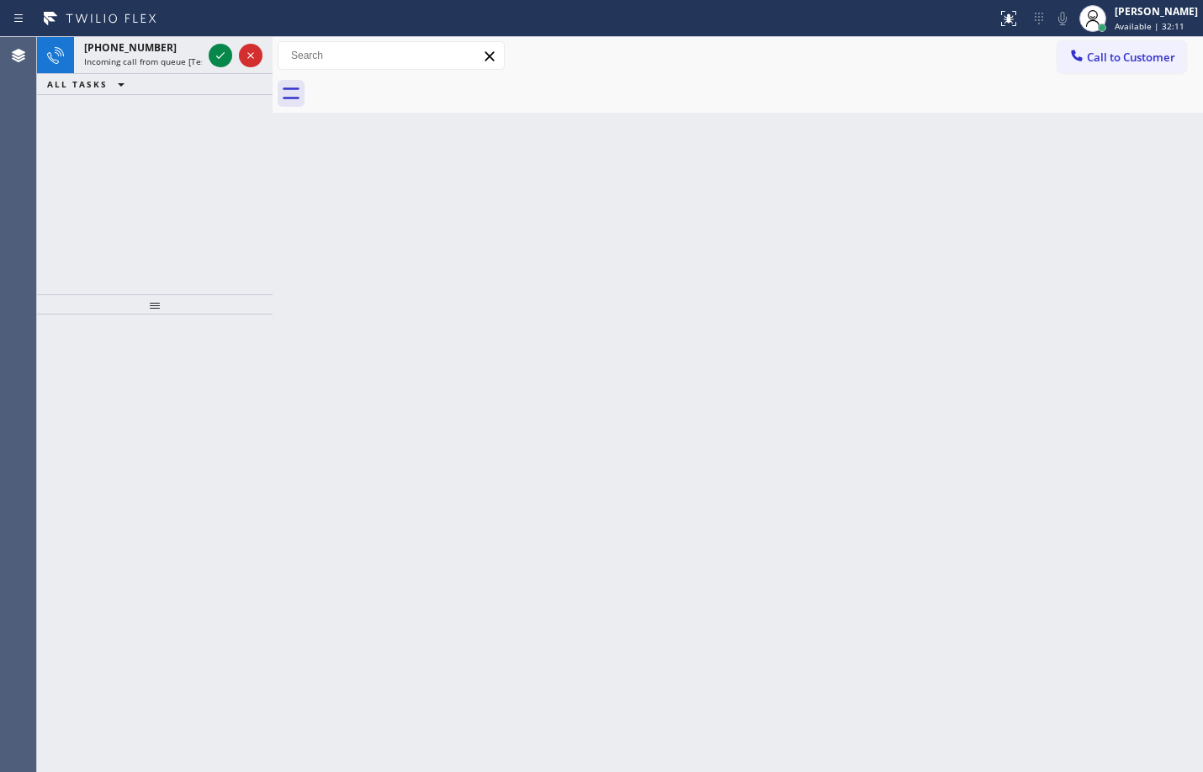
click at [231, 50] on div at bounding box center [221, 55] width 24 height 20
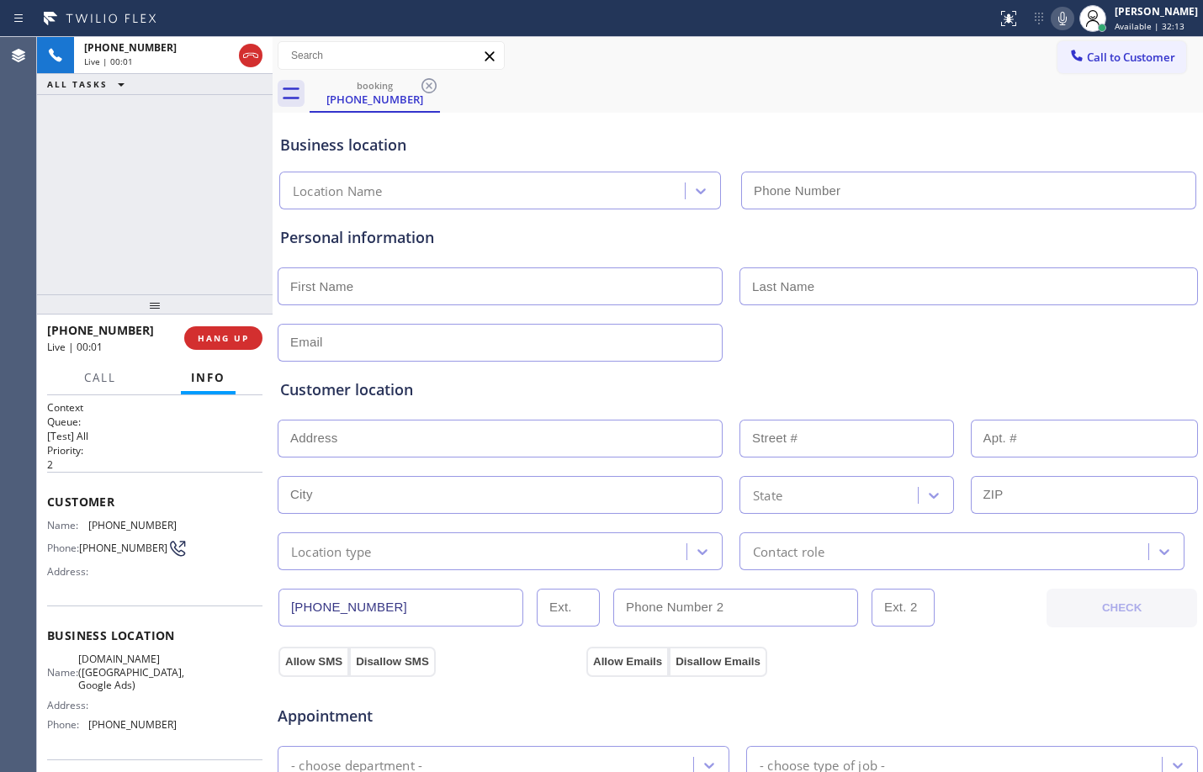
type input "[PHONE_NUMBER]"
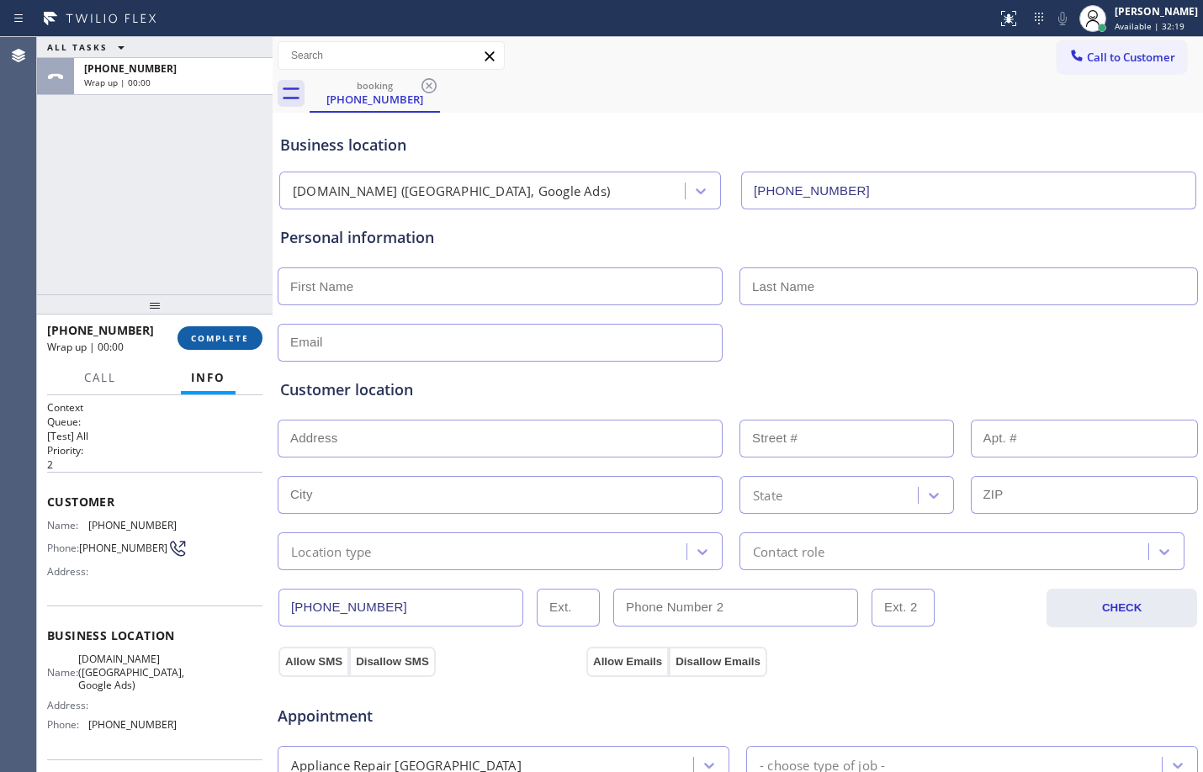
click at [225, 333] on span "COMPLETE" at bounding box center [220, 338] width 58 height 12
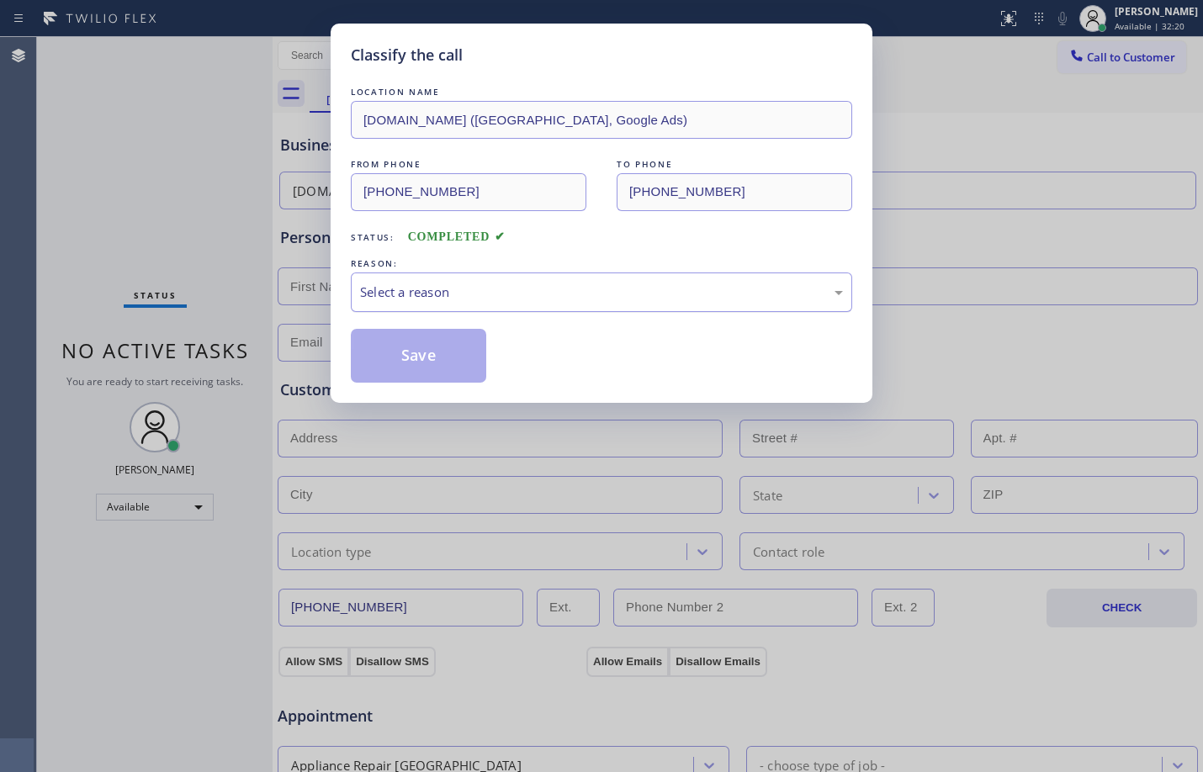
click at [415, 288] on div "Select a reason" at bounding box center [601, 292] width 483 height 19
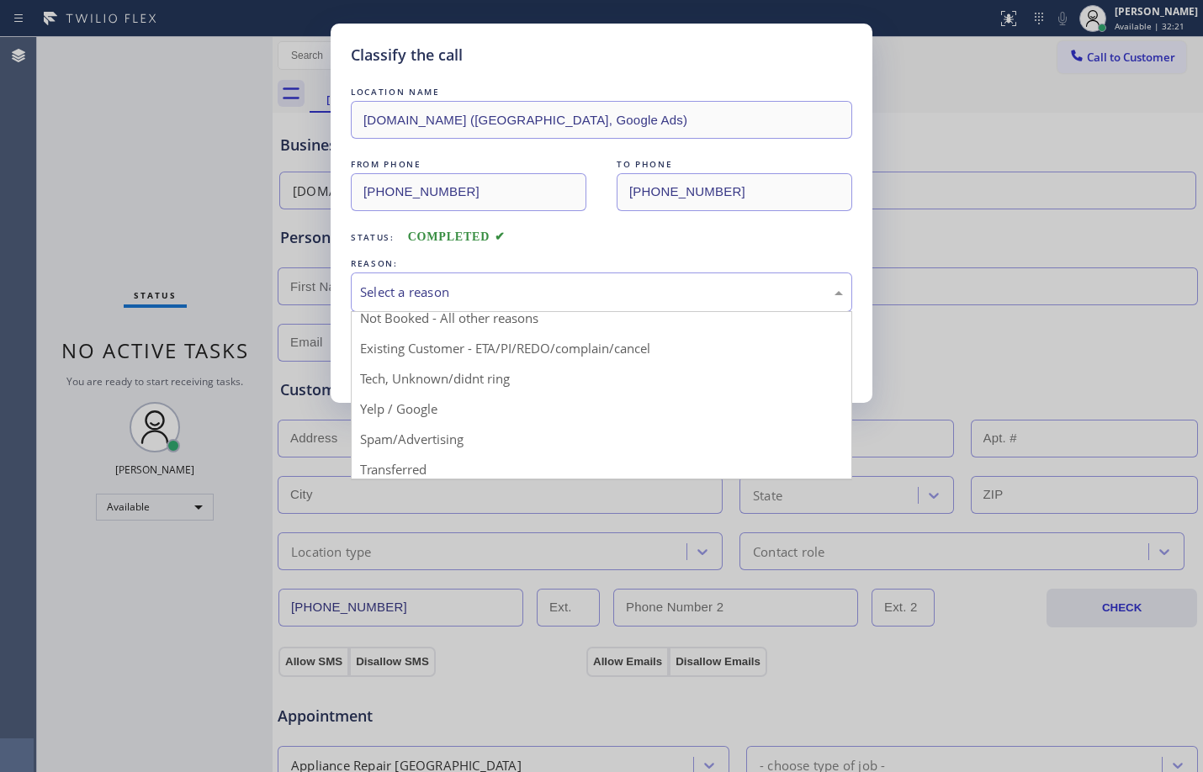
scroll to position [106, 0]
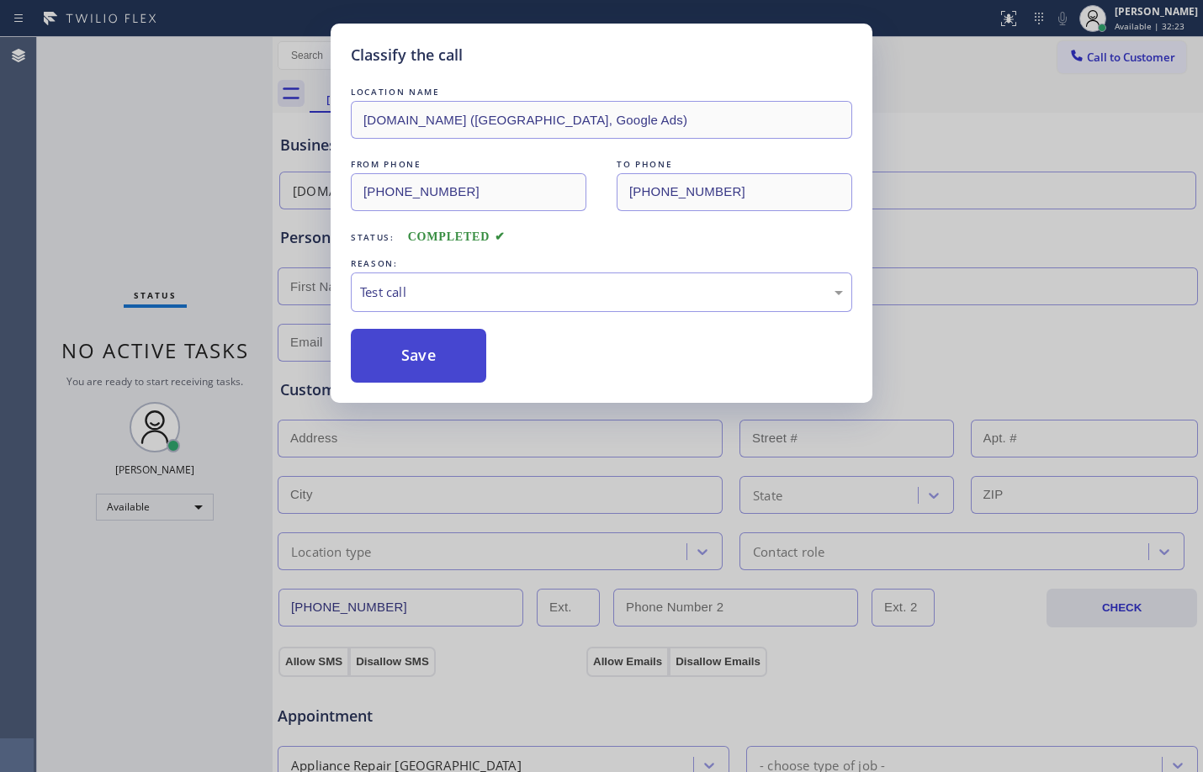
click at [432, 357] on button "Save" at bounding box center [418, 356] width 135 height 54
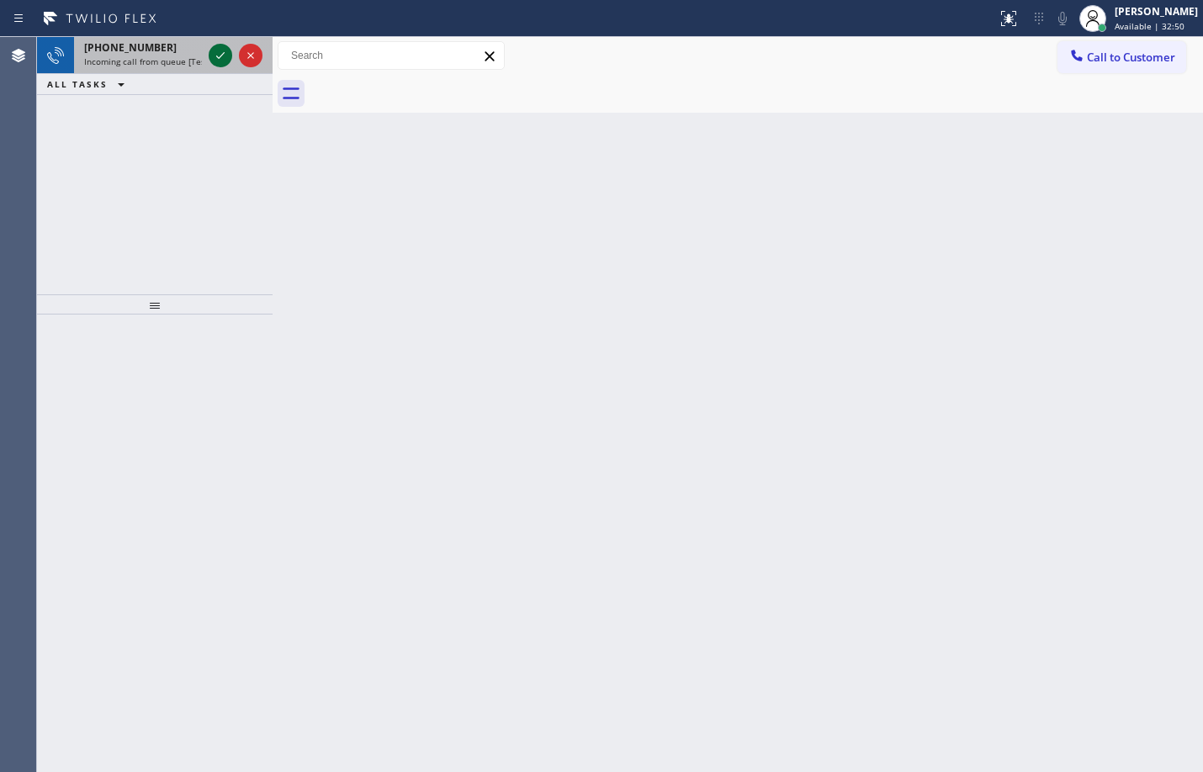
click at [225, 50] on icon at bounding box center [220, 55] width 20 height 20
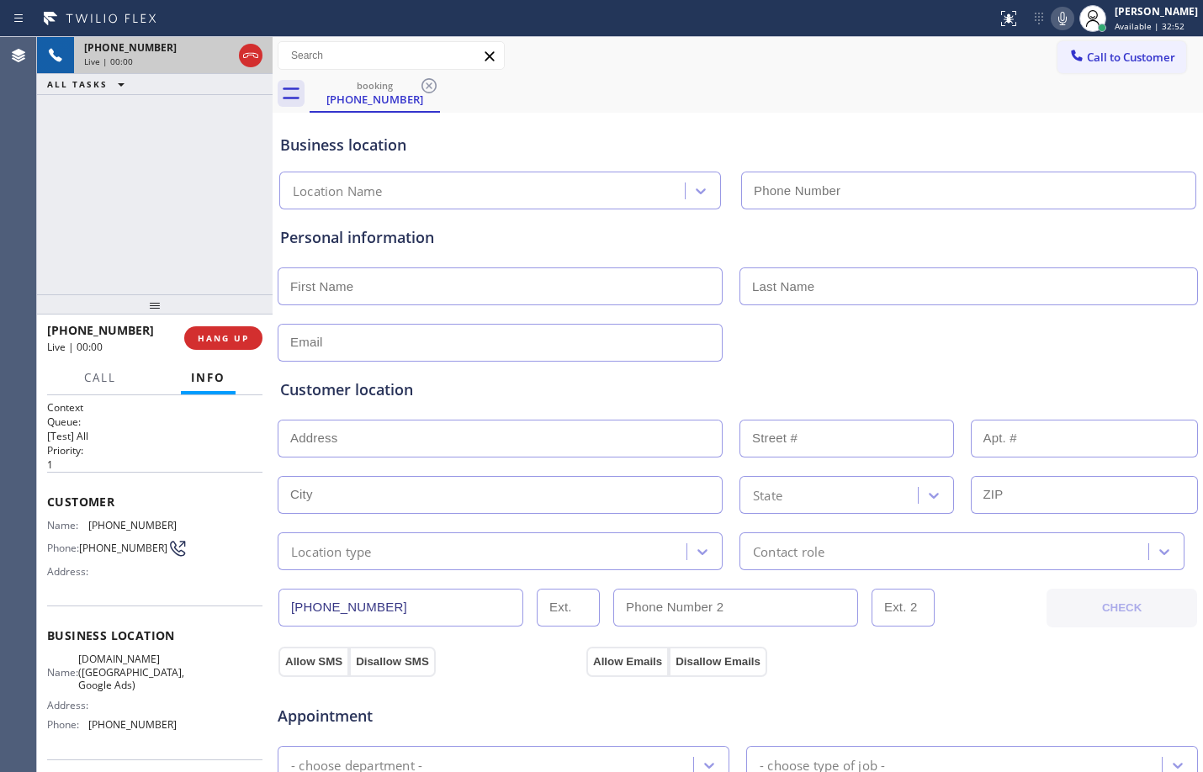
type input "[PHONE_NUMBER]"
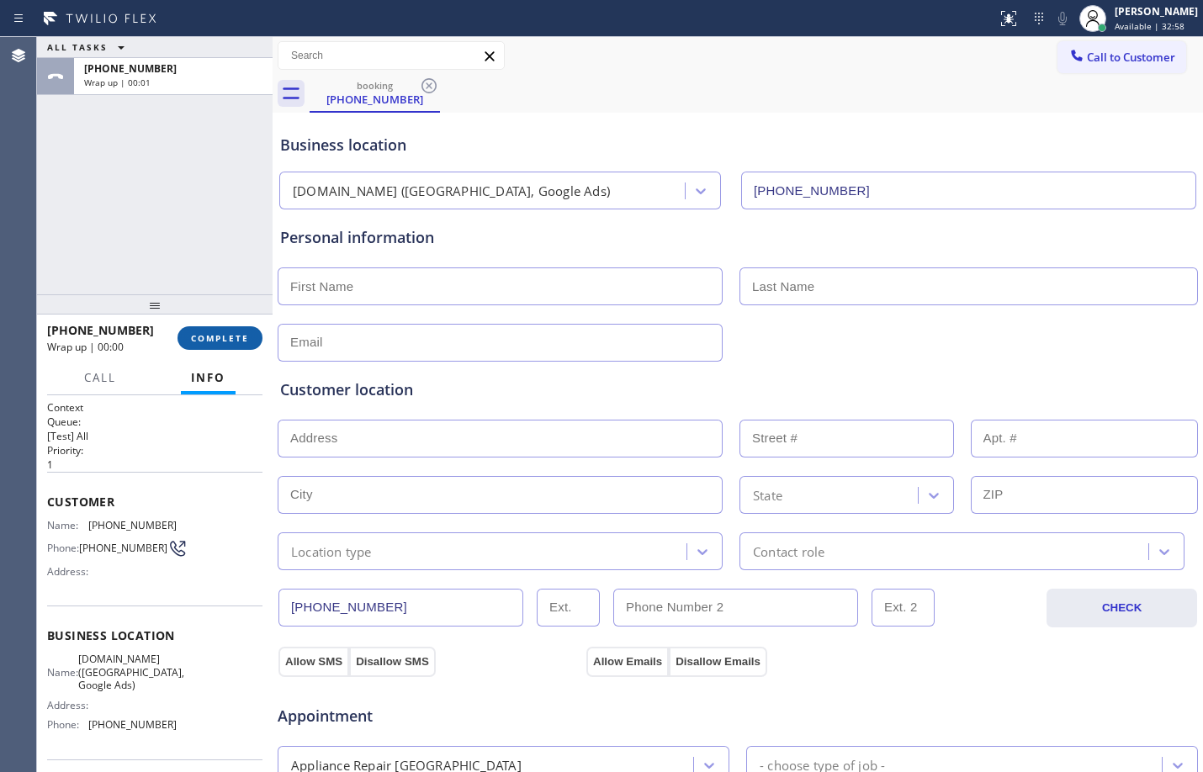
click at [202, 339] on span "COMPLETE" at bounding box center [220, 338] width 58 height 12
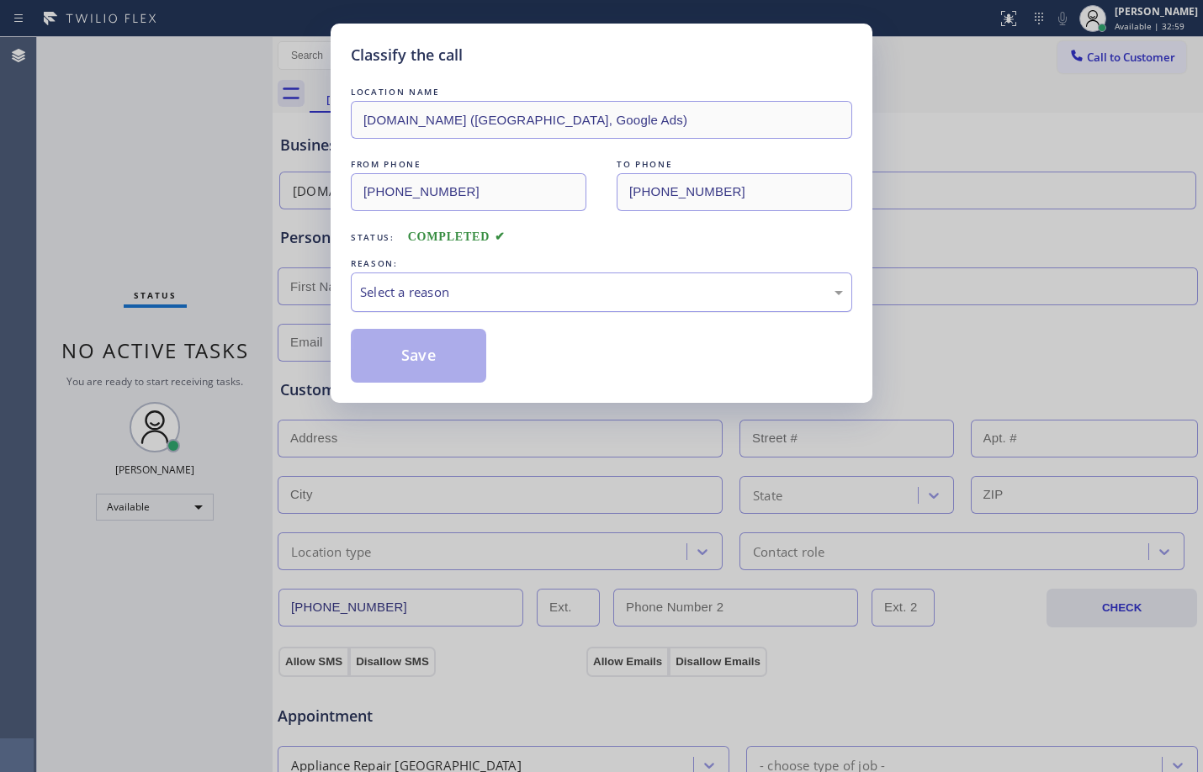
click at [406, 287] on div "Select a reason" at bounding box center [601, 292] width 483 height 19
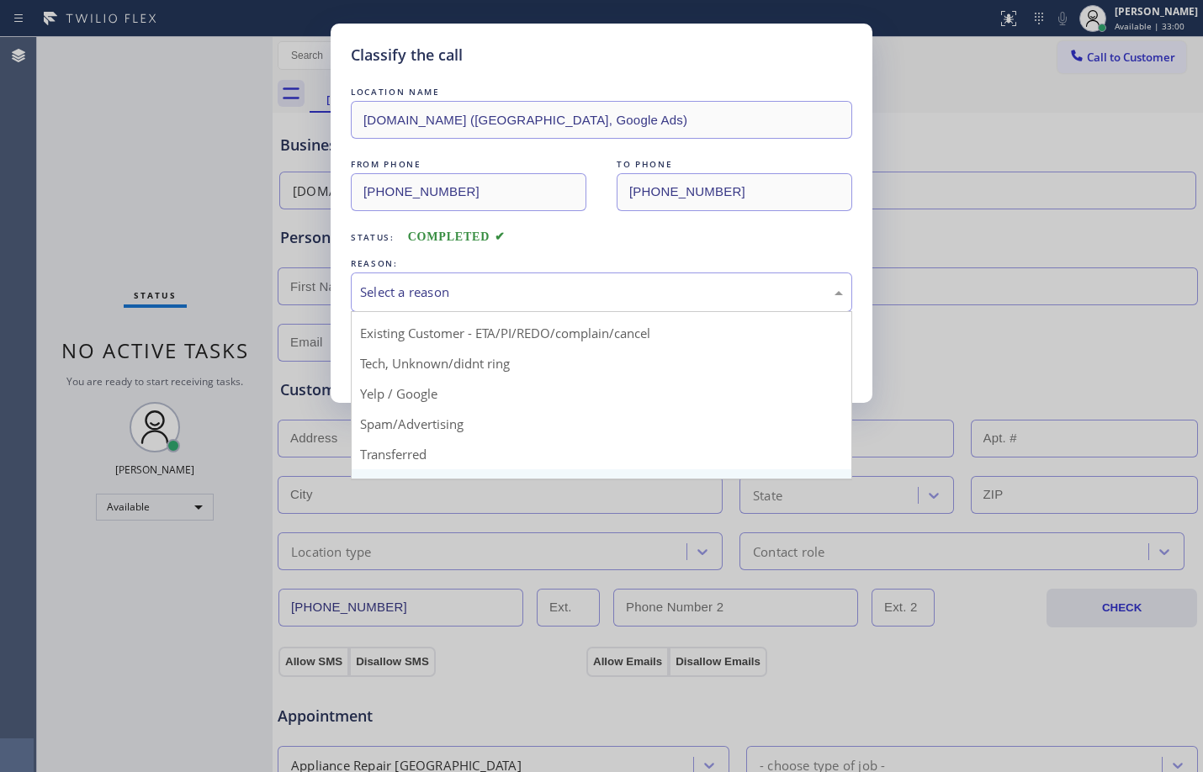
scroll to position [106, 0]
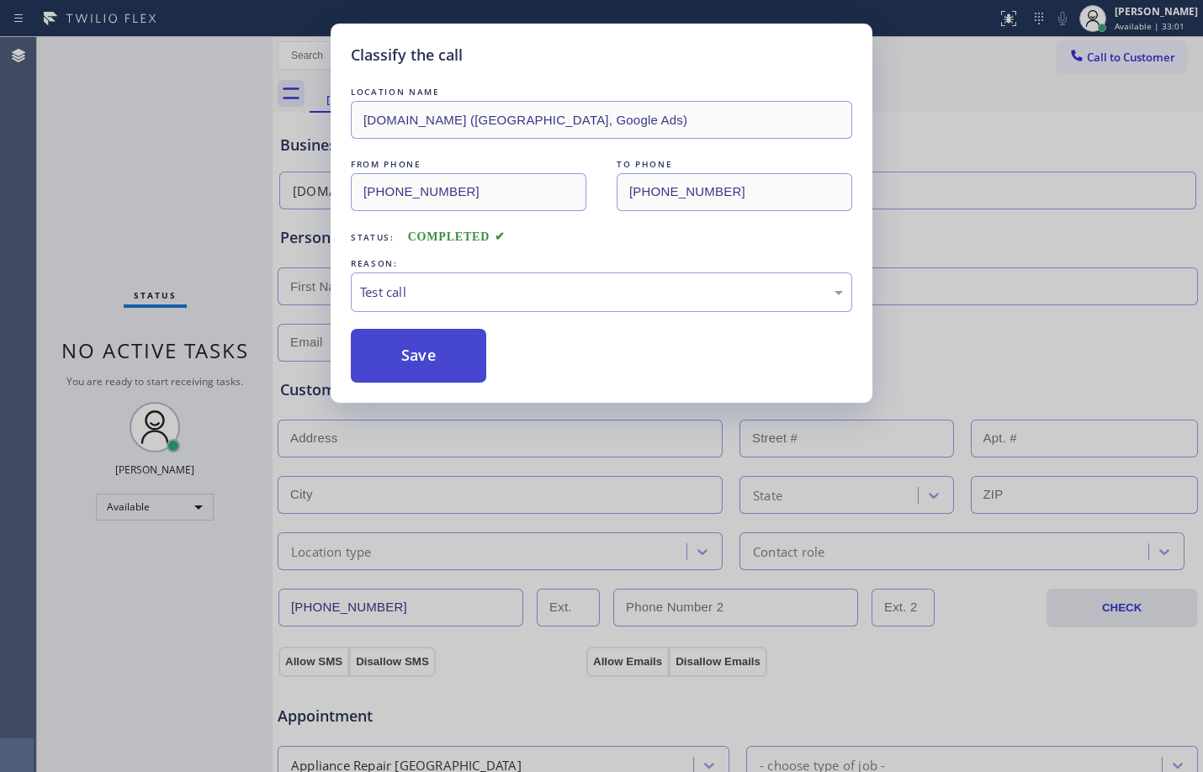
click at [426, 352] on button "Save" at bounding box center [418, 356] width 135 height 54
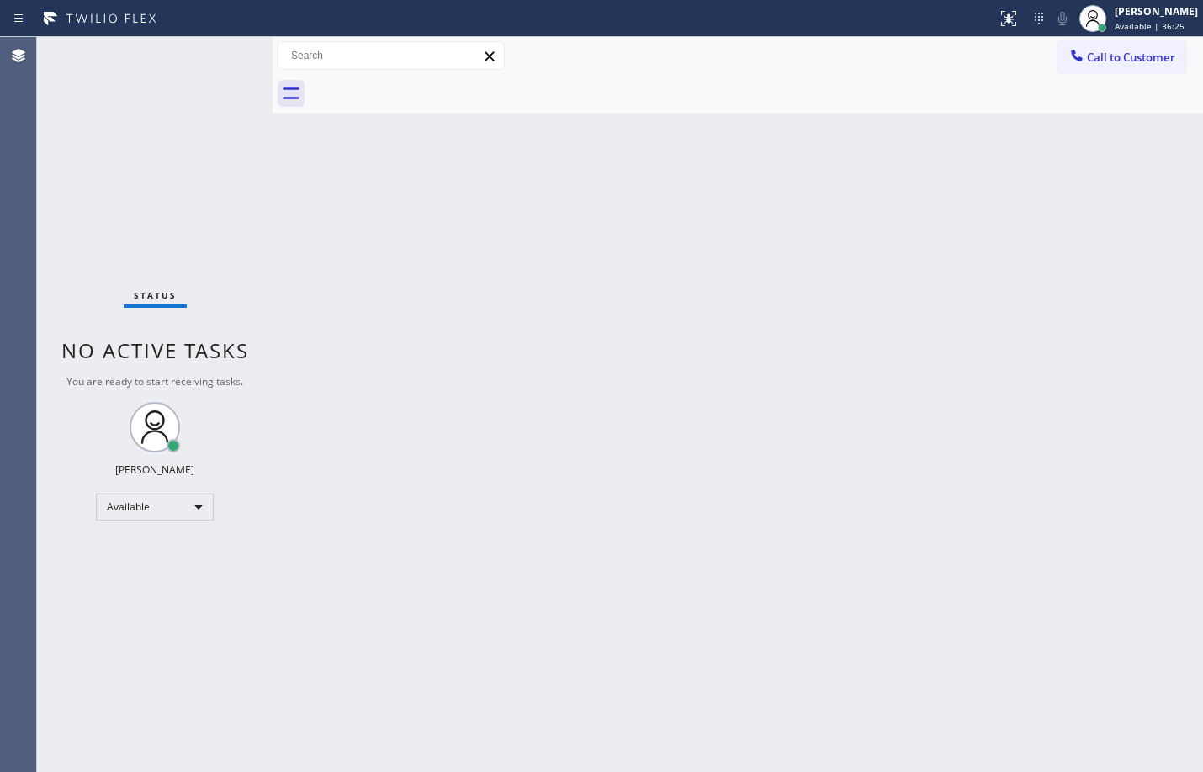
click at [208, 35] on div "Status report No issues detected If you experience an issue, please download th…" at bounding box center [601, 18] width 1203 height 37
click at [217, 50] on div "Status No active tasks You are ready to start receiving tasks. [PERSON_NAME] Av…" at bounding box center [154, 404] width 235 height 735
click at [228, 54] on div "Status No active tasks You are ready to start receiving tasks. [PERSON_NAME] Av…" at bounding box center [154, 404] width 235 height 735
click at [219, 54] on div "Status No active tasks You are ready to start receiving tasks. [PERSON_NAME] Av…" at bounding box center [154, 404] width 235 height 735
click at [225, 48] on div "Status No active tasks You are ready to start receiving tasks. [PERSON_NAME] Av…" at bounding box center [154, 404] width 235 height 735
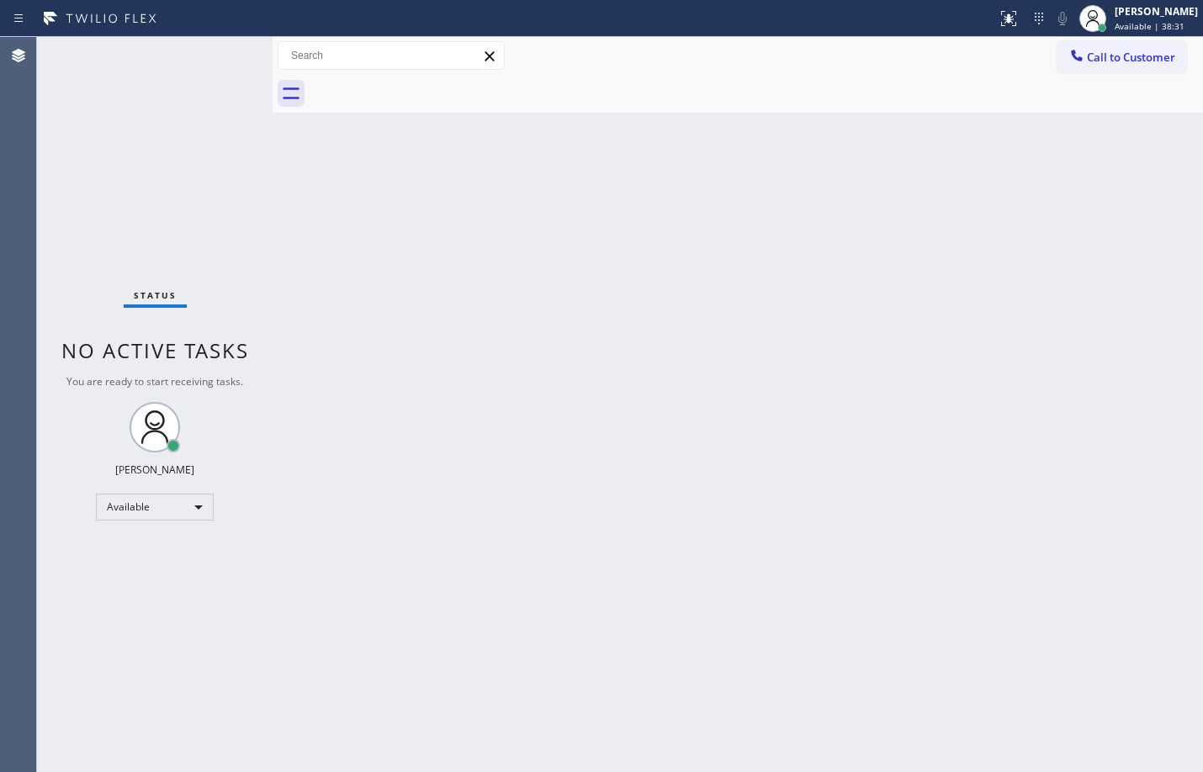
click at [225, 48] on div "Status No active tasks You are ready to start receiving tasks. [PERSON_NAME] Av…" at bounding box center [154, 404] width 235 height 735
click at [226, 47] on div "Status No active tasks You are ready to start receiving tasks. [PERSON_NAME] Av…" at bounding box center [154, 404] width 235 height 735
click at [244, 45] on div "Status No active tasks You are ready to start receiving tasks. [PERSON_NAME] Av…" at bounding box center [154, 404] width 235 height 735
drag, startPoint x: 689, startPoint y: 345, endPoint x: 704, endPoint y: 340, distance: 16.0
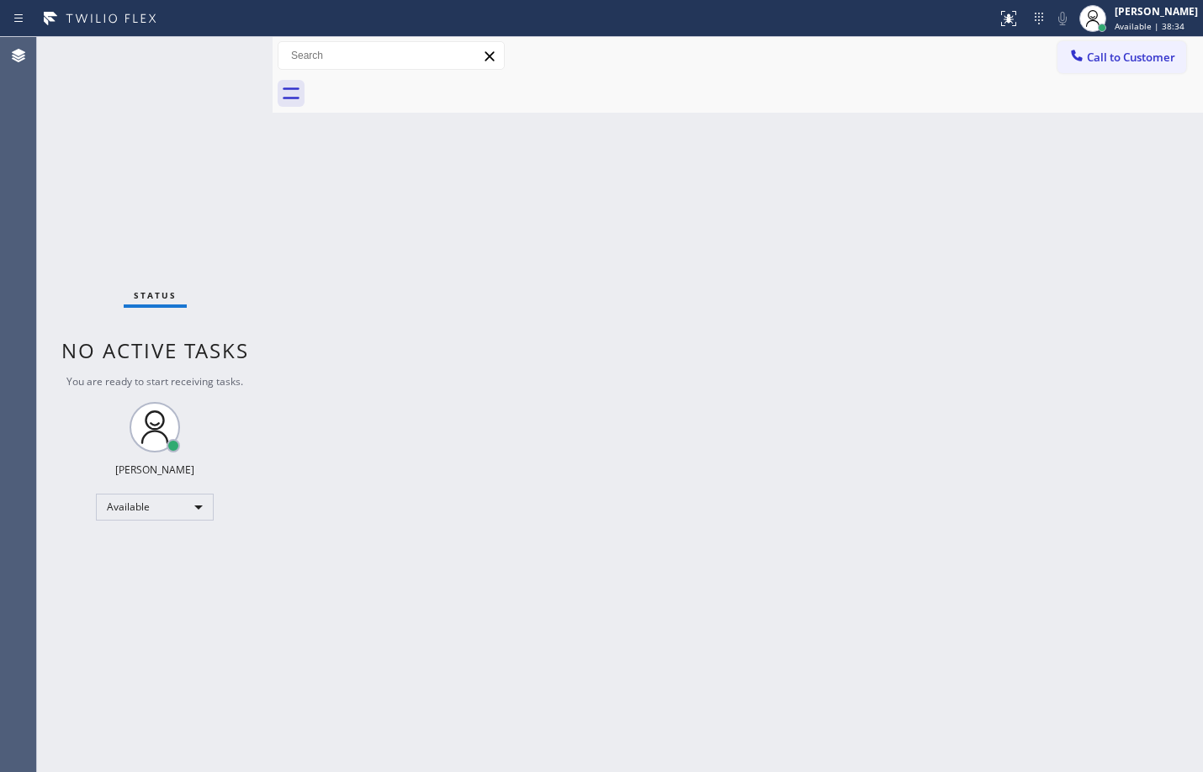
click at [699, 340] on div "Back to Dashboard Change Sender ID Customers Technicians Select a contact Outbo…" at bounding box center [737, 404] width 930 height 735
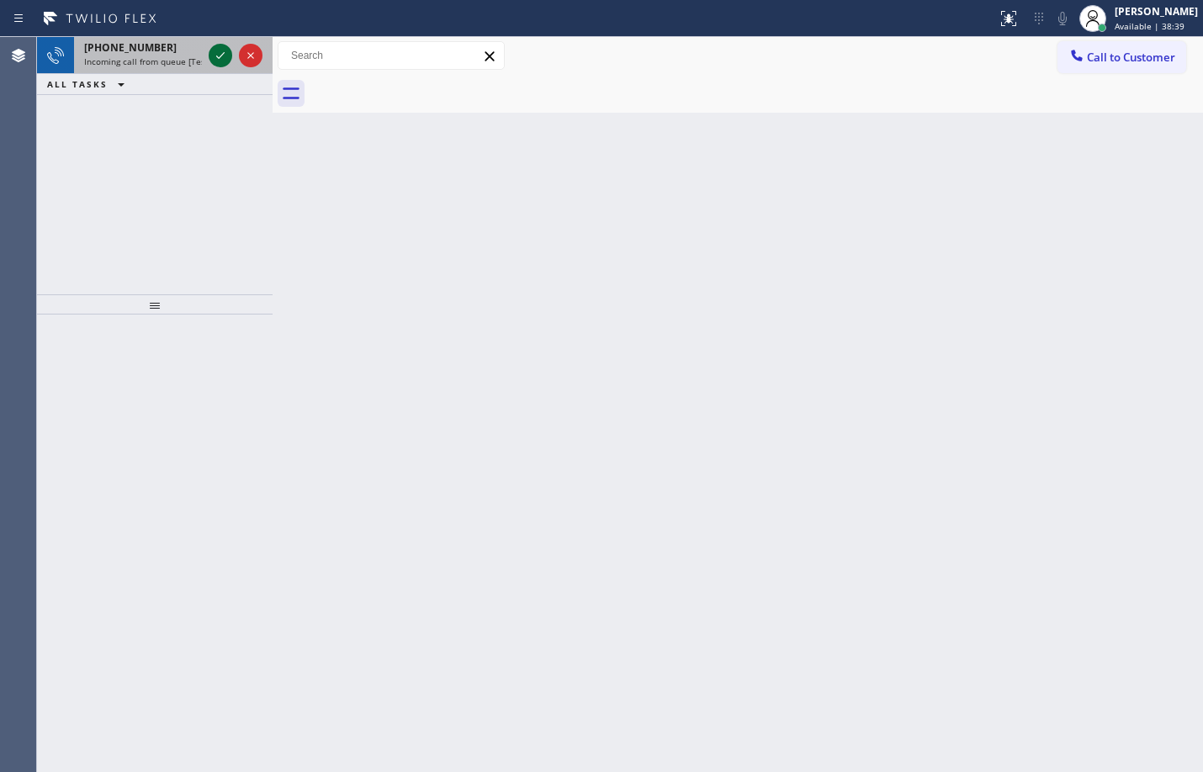
click at [212, 46] on icon at bounding box center [220, 55] width 20 height 20
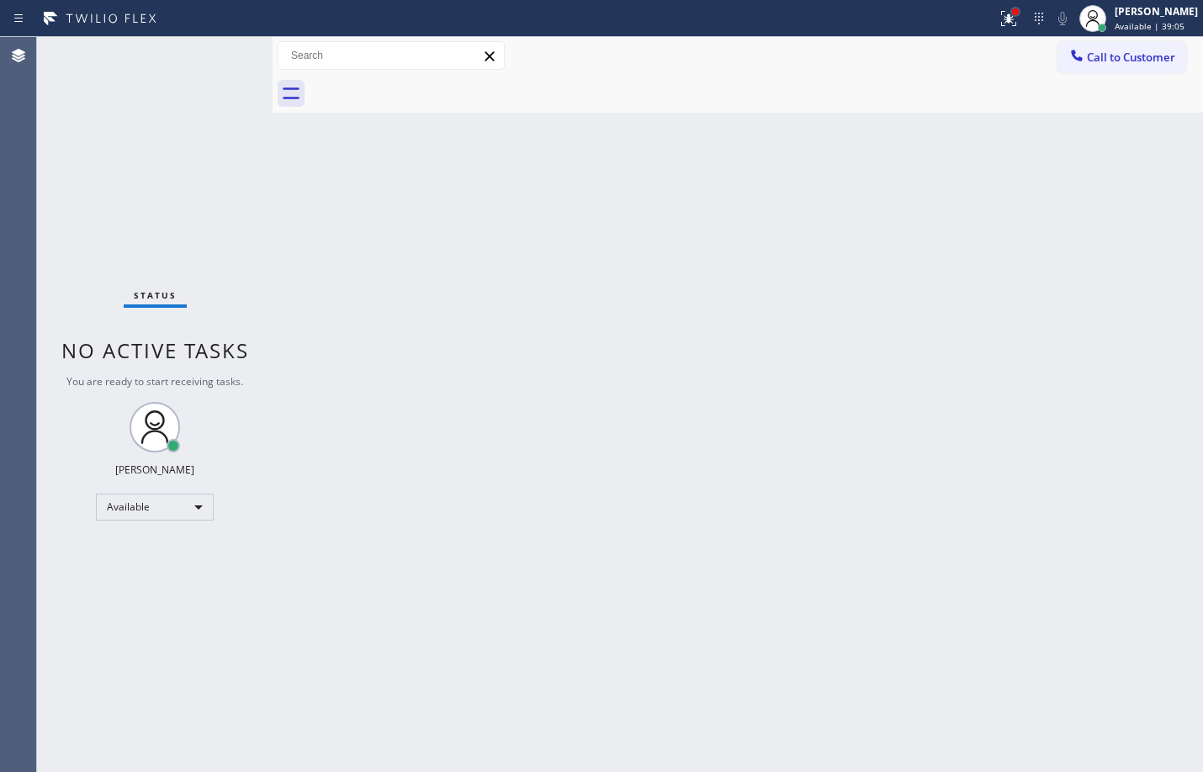
click at [1012, 10] on div at bounding box center [1015, 11] width 7 height 7
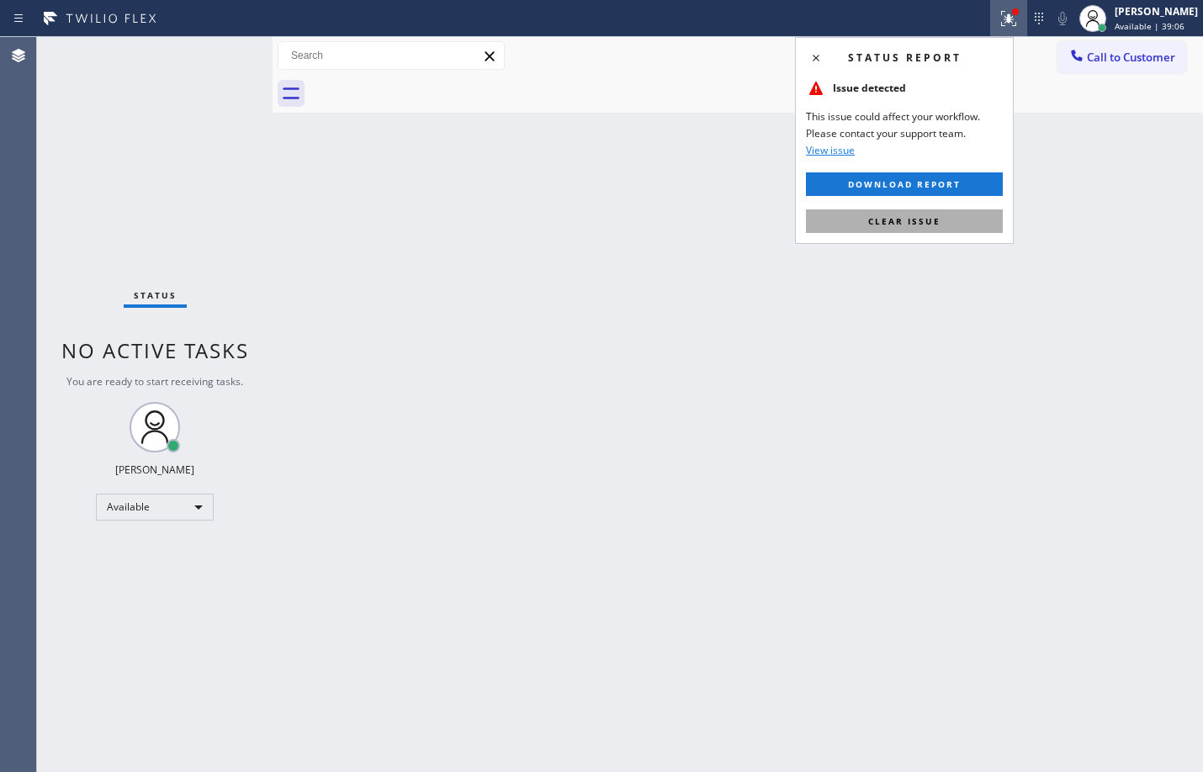
click at [891, 218] on span "Clear issue" at bounding box center [904, 221] width 72 height 12
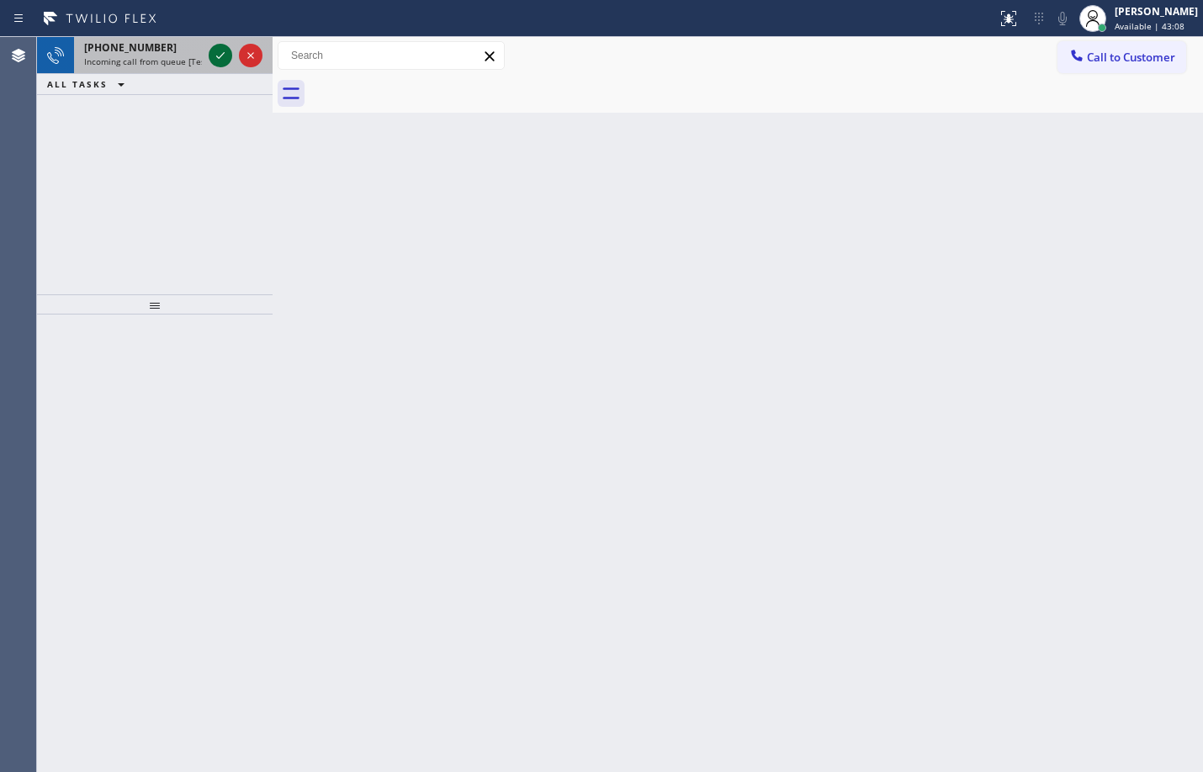
click at [227, 47] on icon at bounding box center [220, 55] width 20 height 20
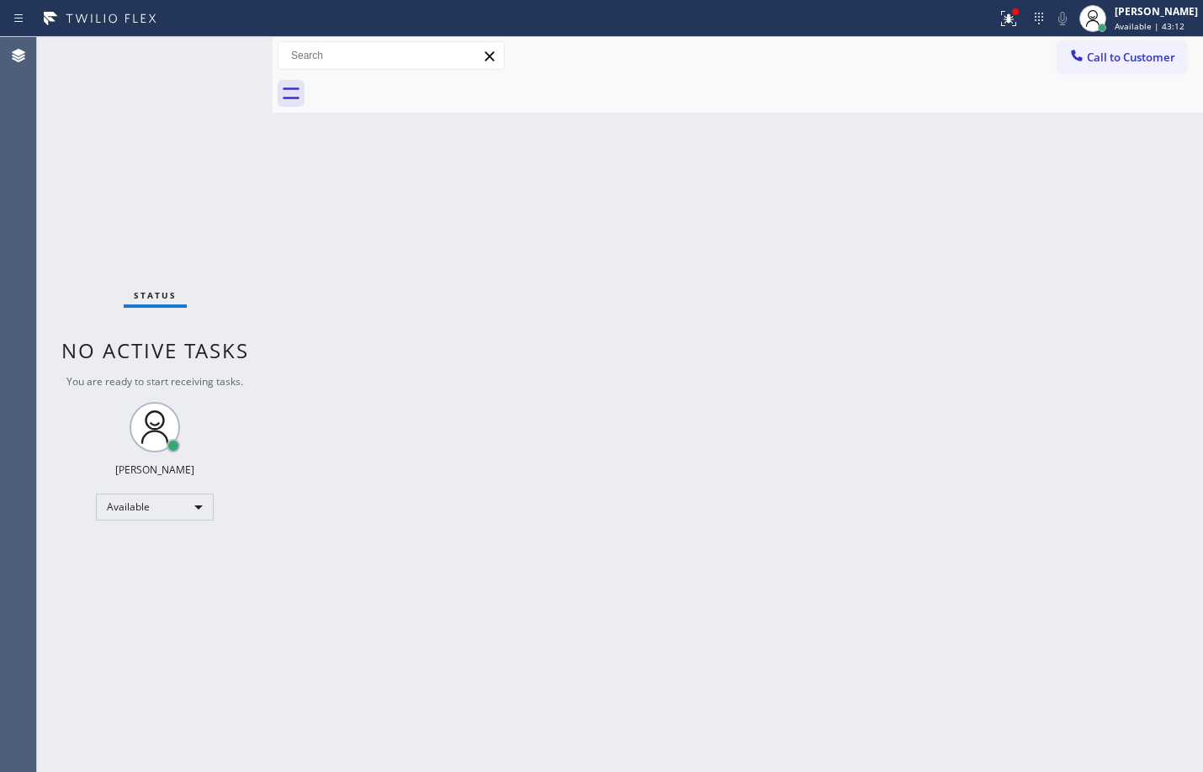
click at [227, 47] on div "Status No active tasks You are ready to start receiving tasks. [PERSON_NAME] Av…" at bounding box center [154, 404] width 235 height 735
click at [227, 45] on div "Status No active tasks You are ready to start receiving tasks. [PERSON_NAME] Av…" at bounding box center [154, 404] width 235 height 735
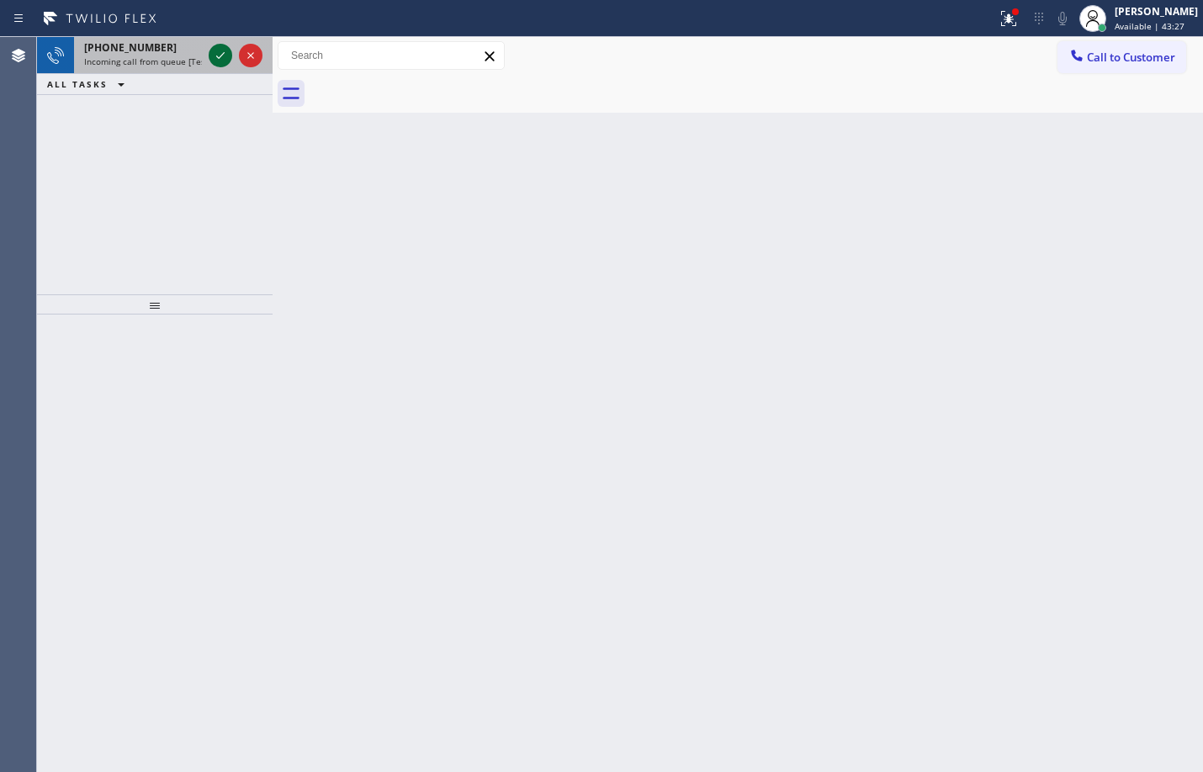
click at [227, 45] on icon at bounding box center [220, 55] width 20 height 20
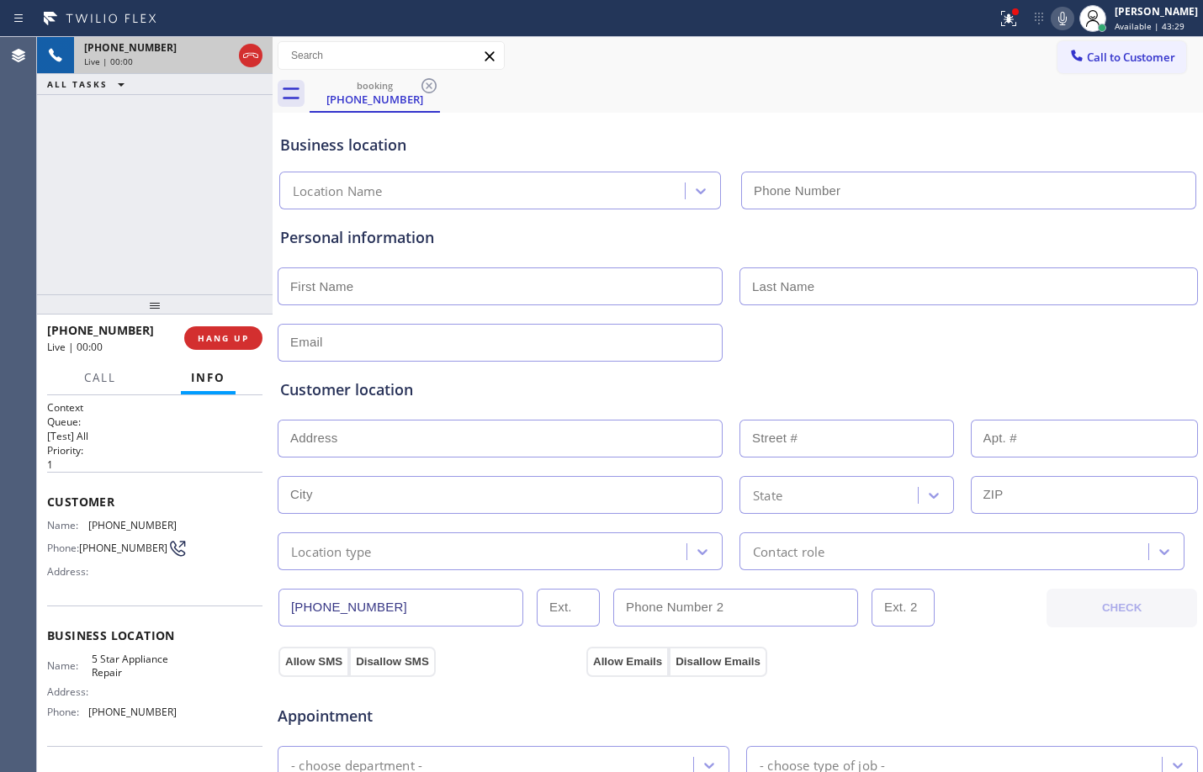
type input "[PHONE_NUMBER]"
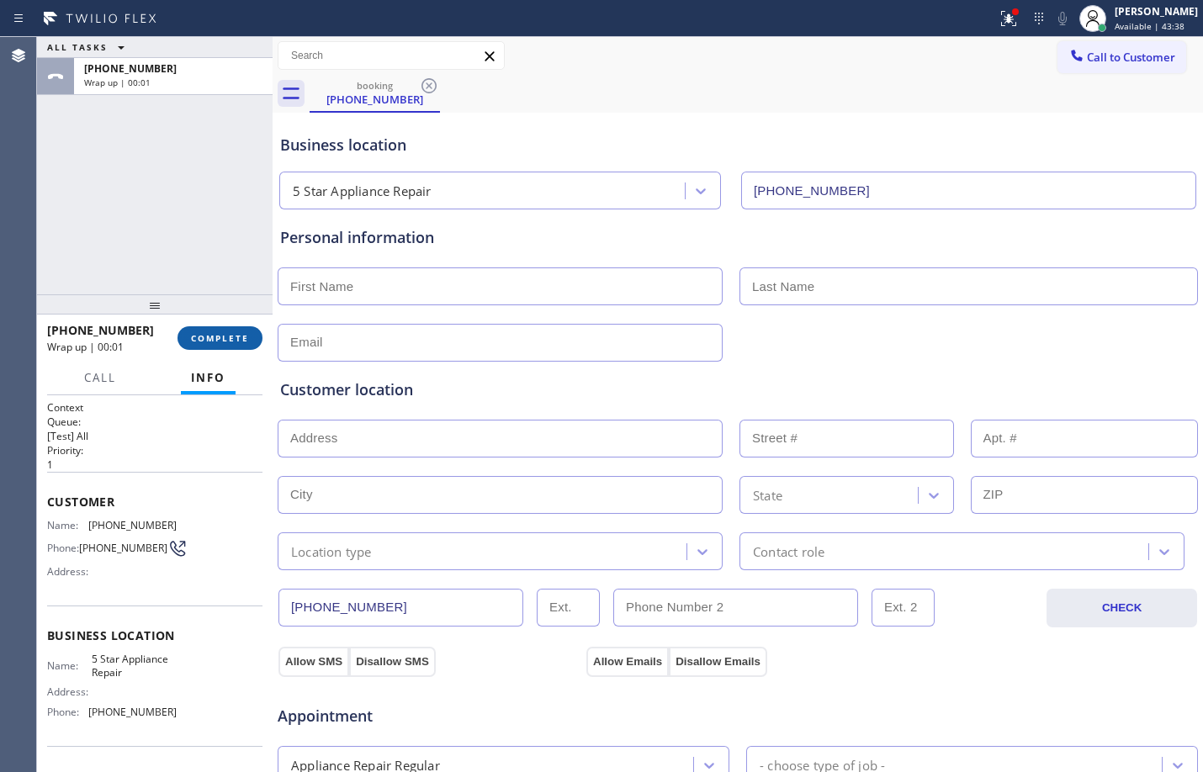
click at [214, 346] on button "COMPLETE" at bounding box center [219, 338] width 85 height 24
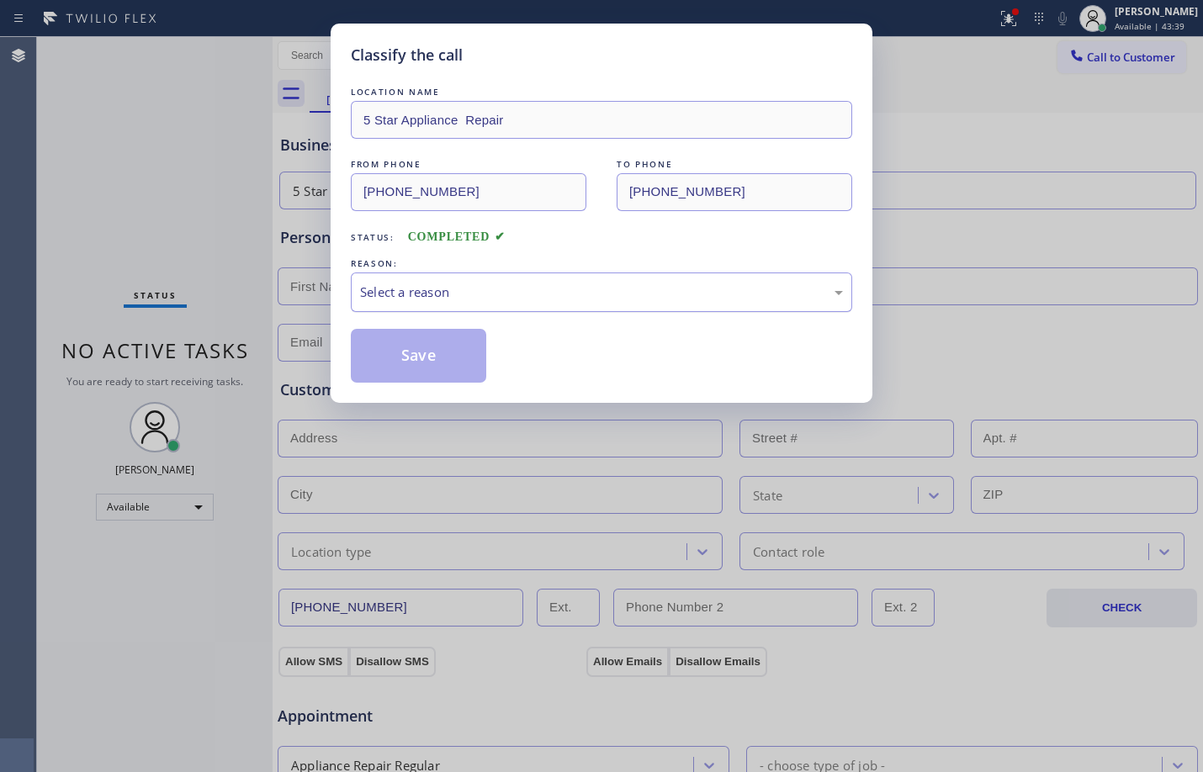
click at [472, 288] on div "Select a reason" at bounding box center [601, 292] width 483 height 19
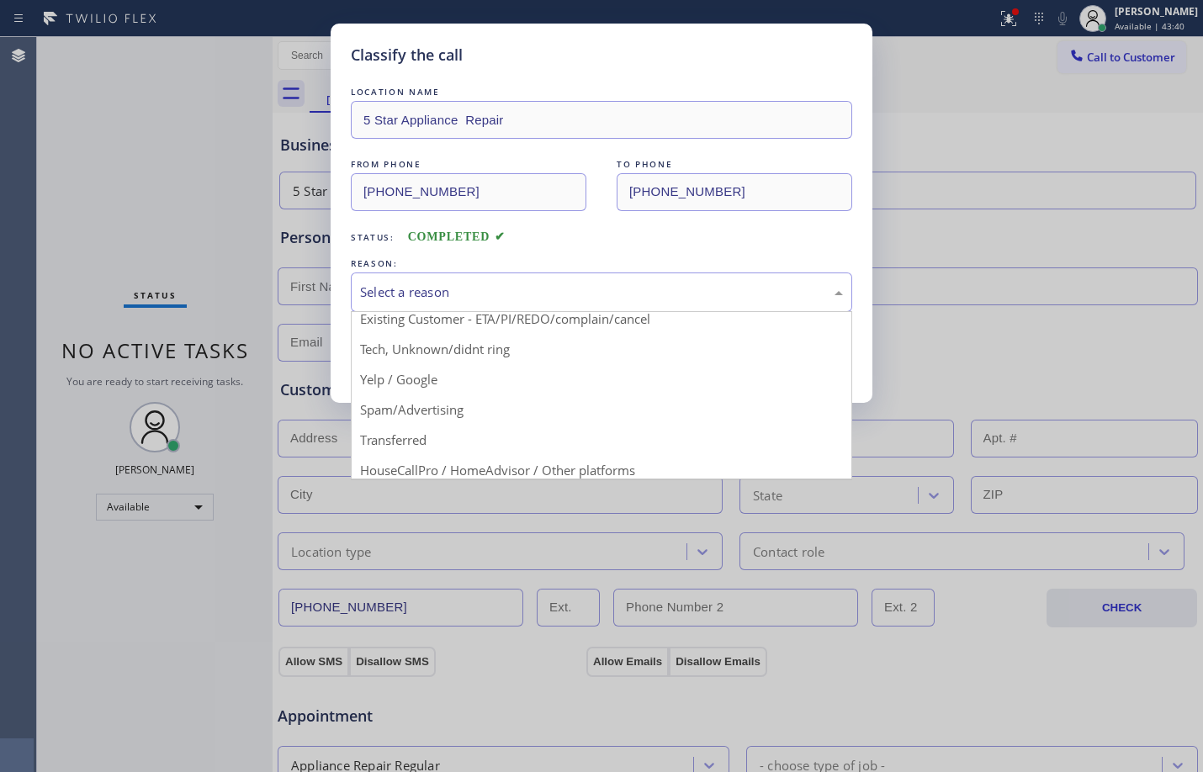
scroll to position [106, 0]
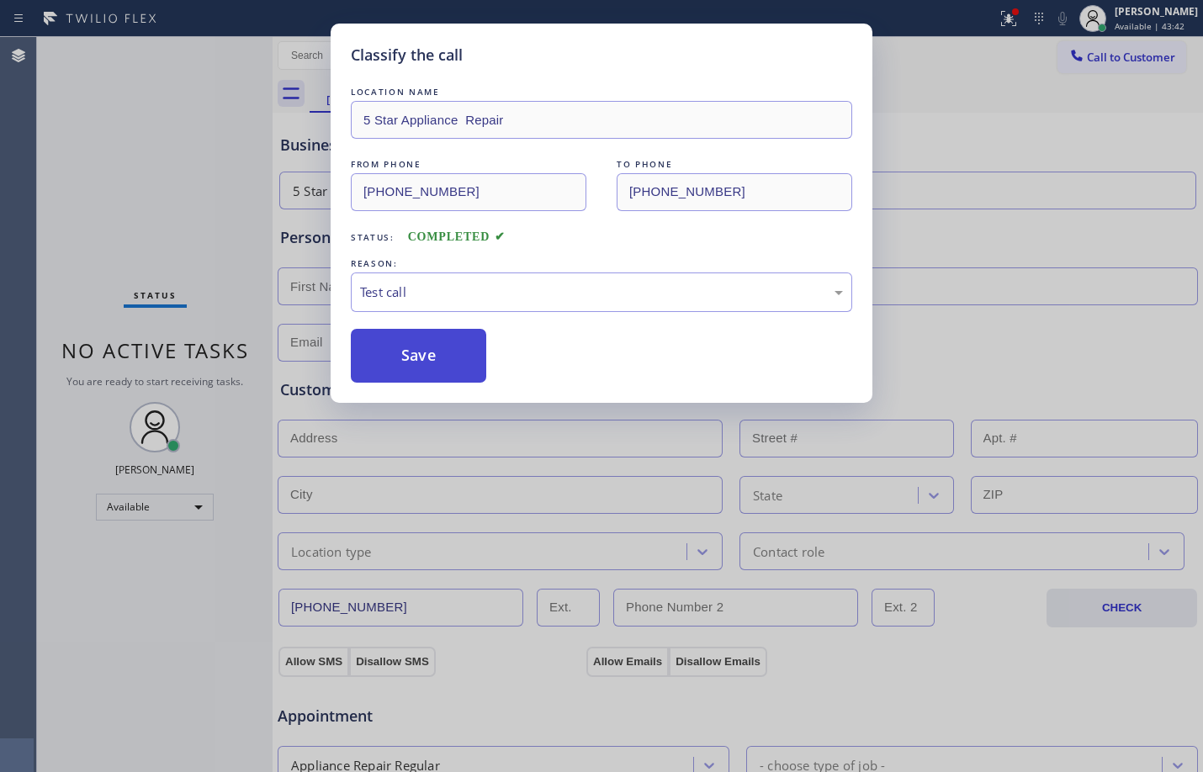
click at [438, 346] on button "Save" at bounding box center [418, 356] width 135 height 54
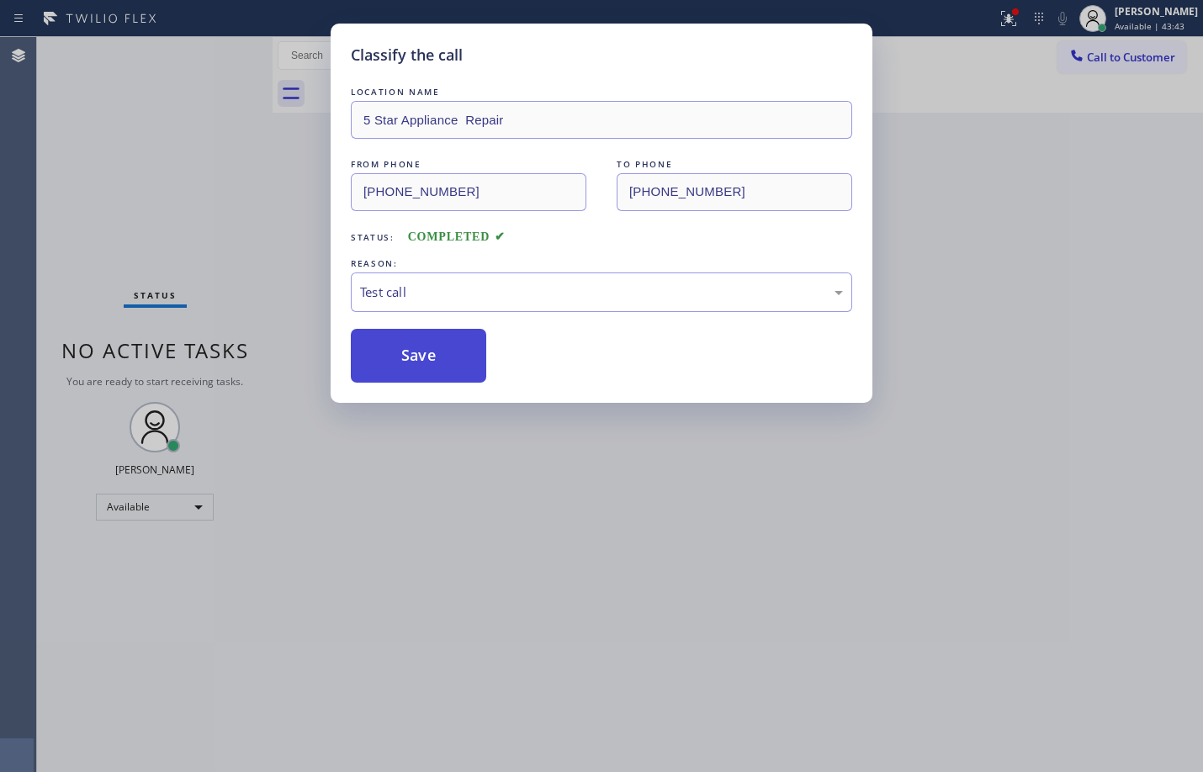
click at [438, 346] on div "Classify the call LOCATION NAME American Service Alliance Calumet City FROM PHO…" at bounding box center [620, 404] width 1166 height 735
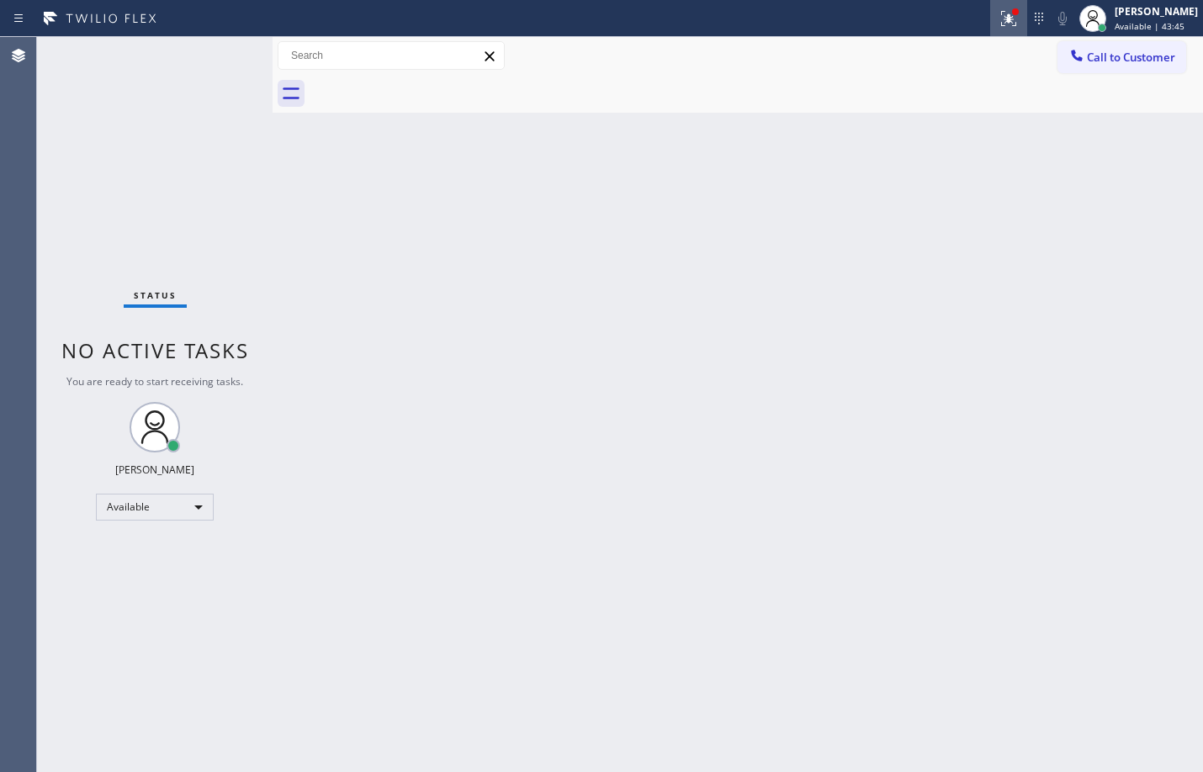
click at [1002, 27] on icon at bounding box center [1008, 18] width 20 height 20
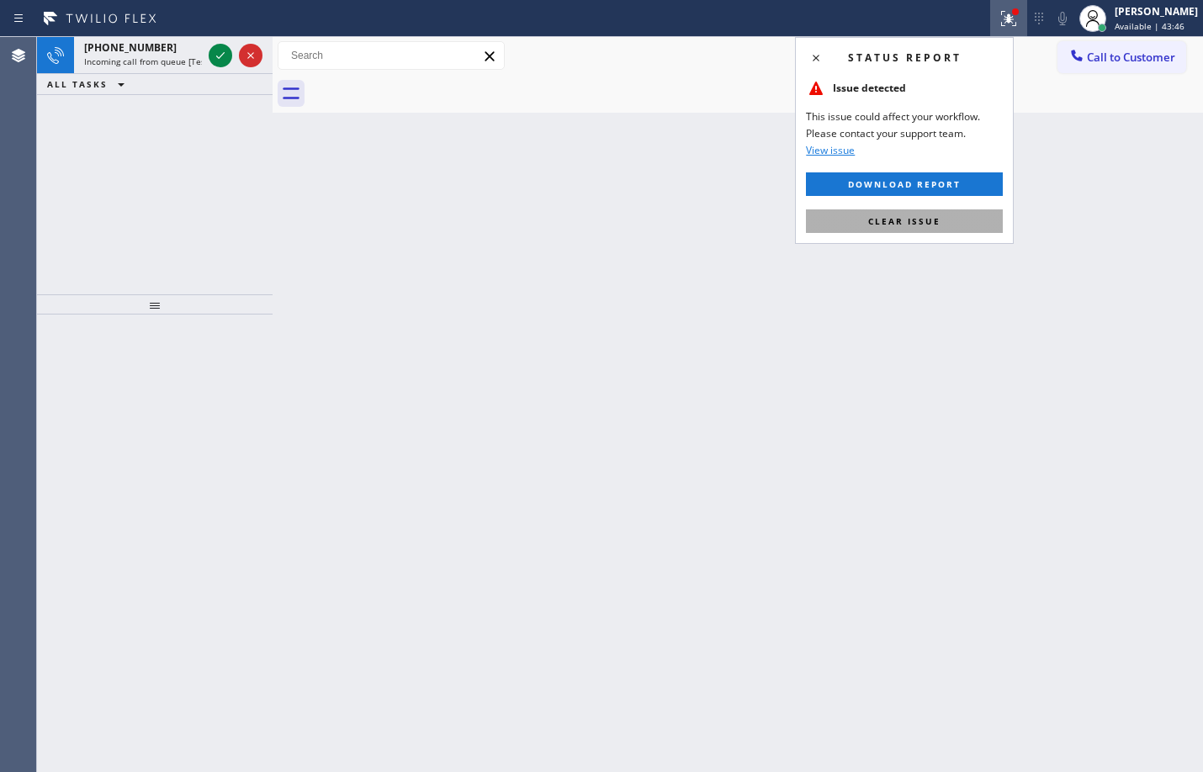
click at [931, 228] on button "Clear issue" at bounding box center [904, 221] width 197 height 24
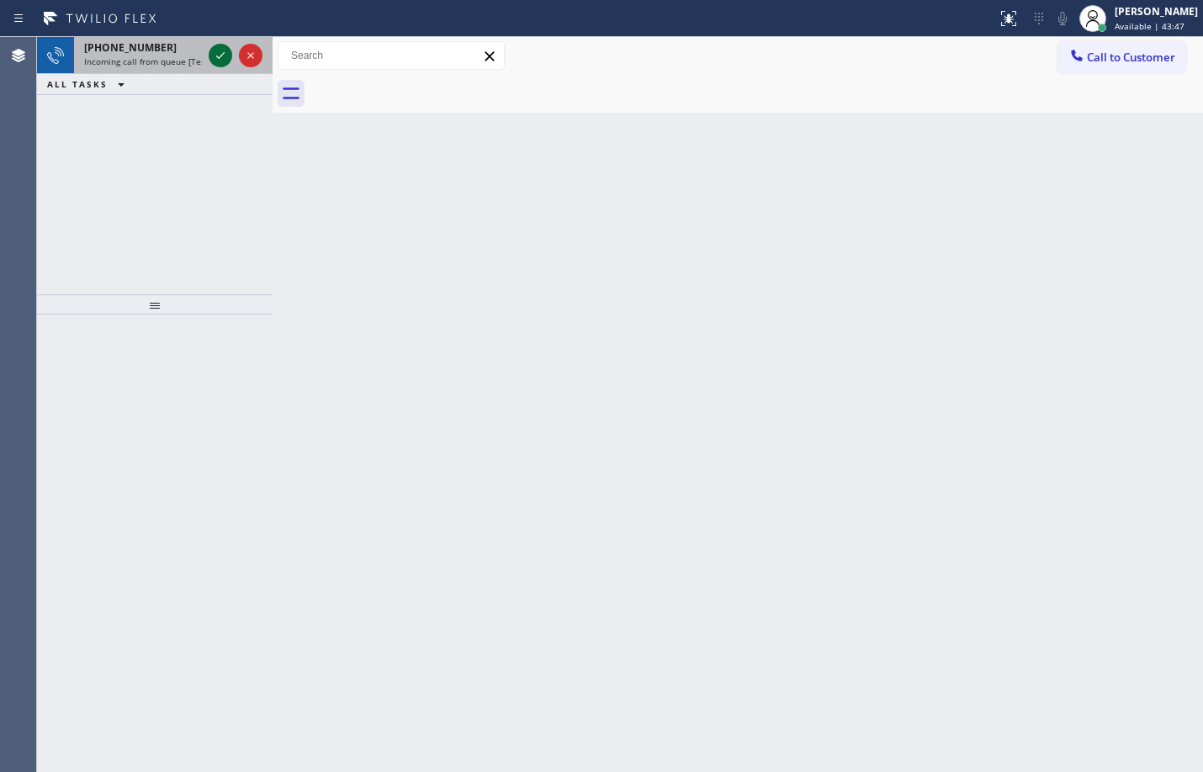
click at [230, 56] on icon at bounding box center [220, 55] width 20 height 20
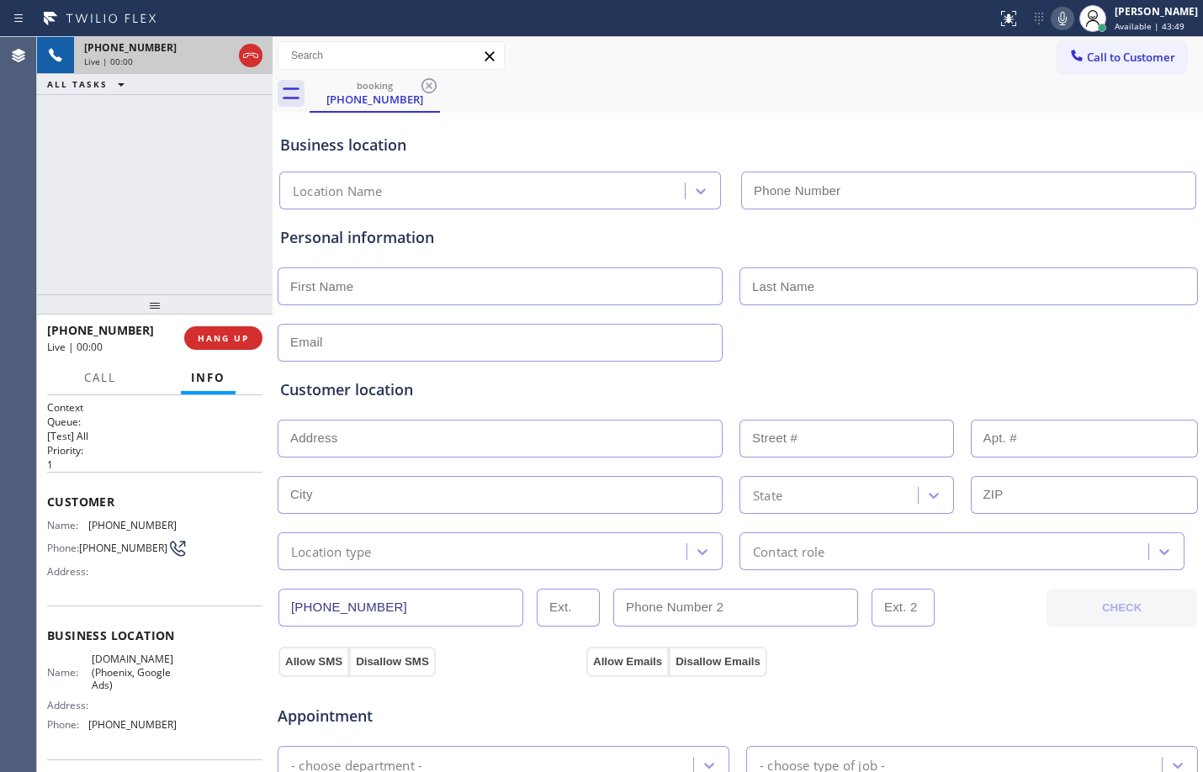
type input "[PHONE_NUMBER]"
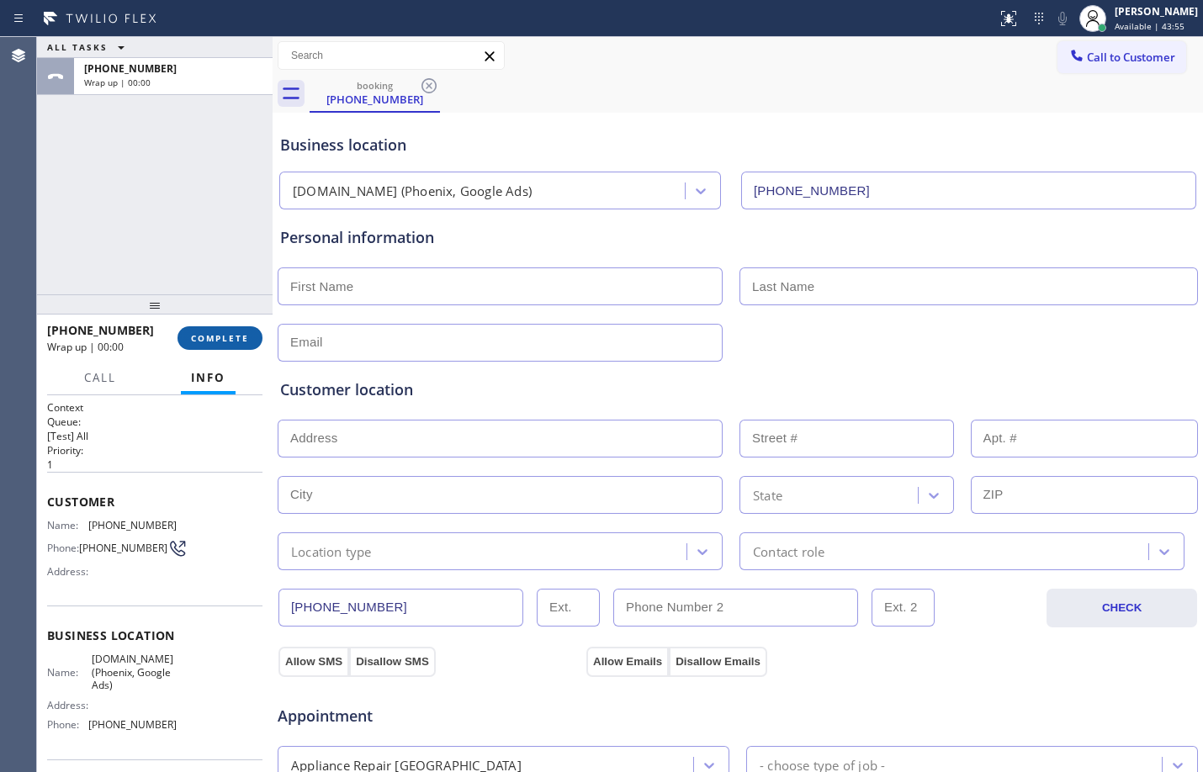
click at [230, 338] on span "COMPLETE" at bounding box center [220, 338] width 58 height 12
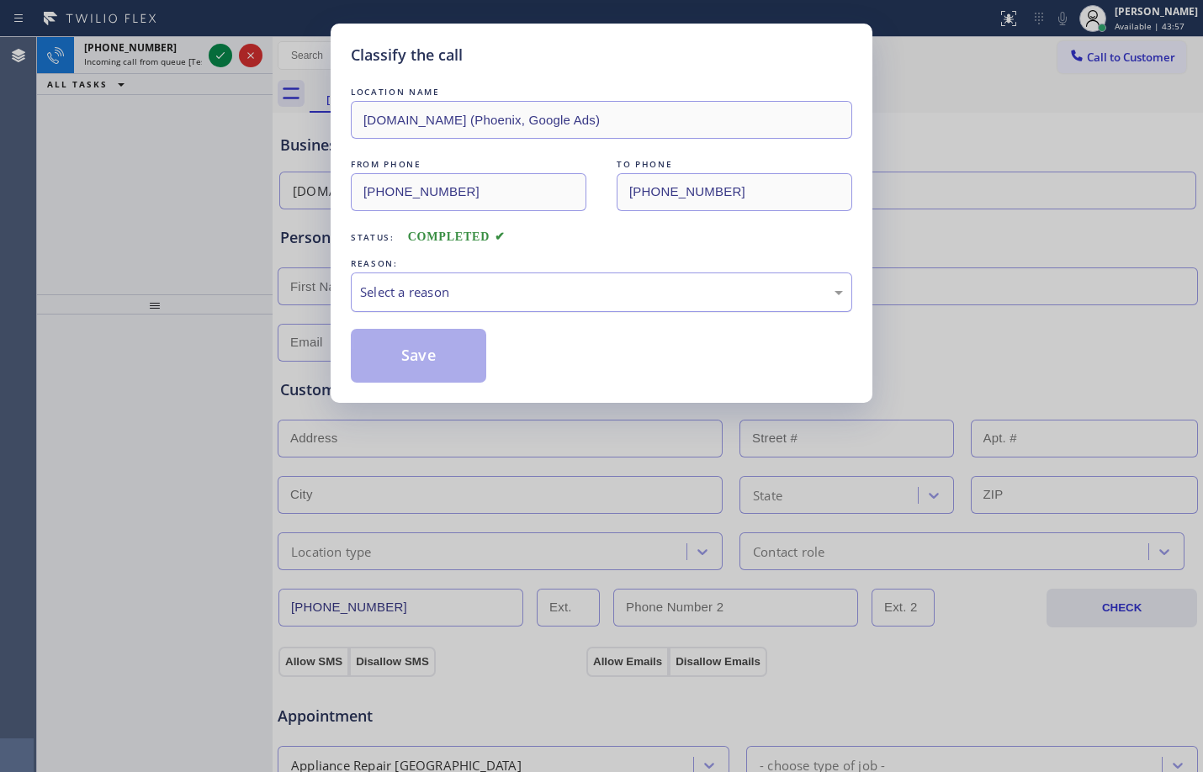
click at [463, 283] on div "Select a reason" at bounding box center [601, 292] width 483 height 19
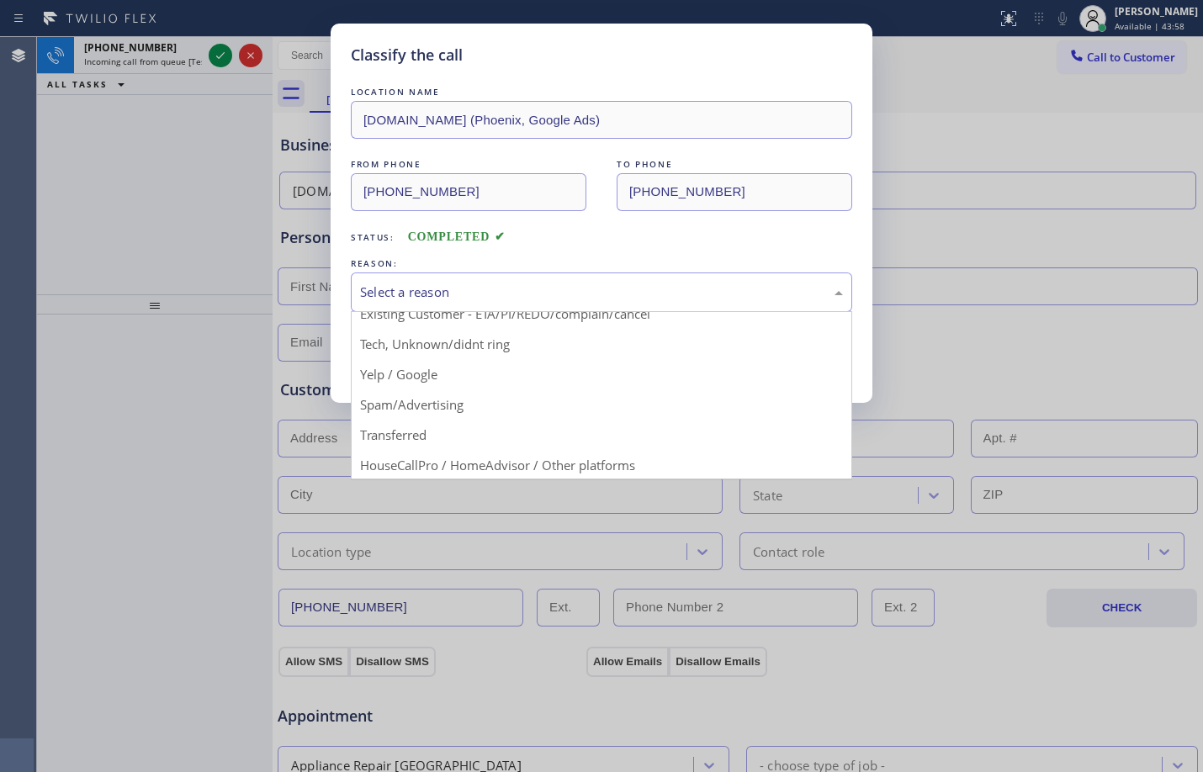
scroll to position [106, 0]
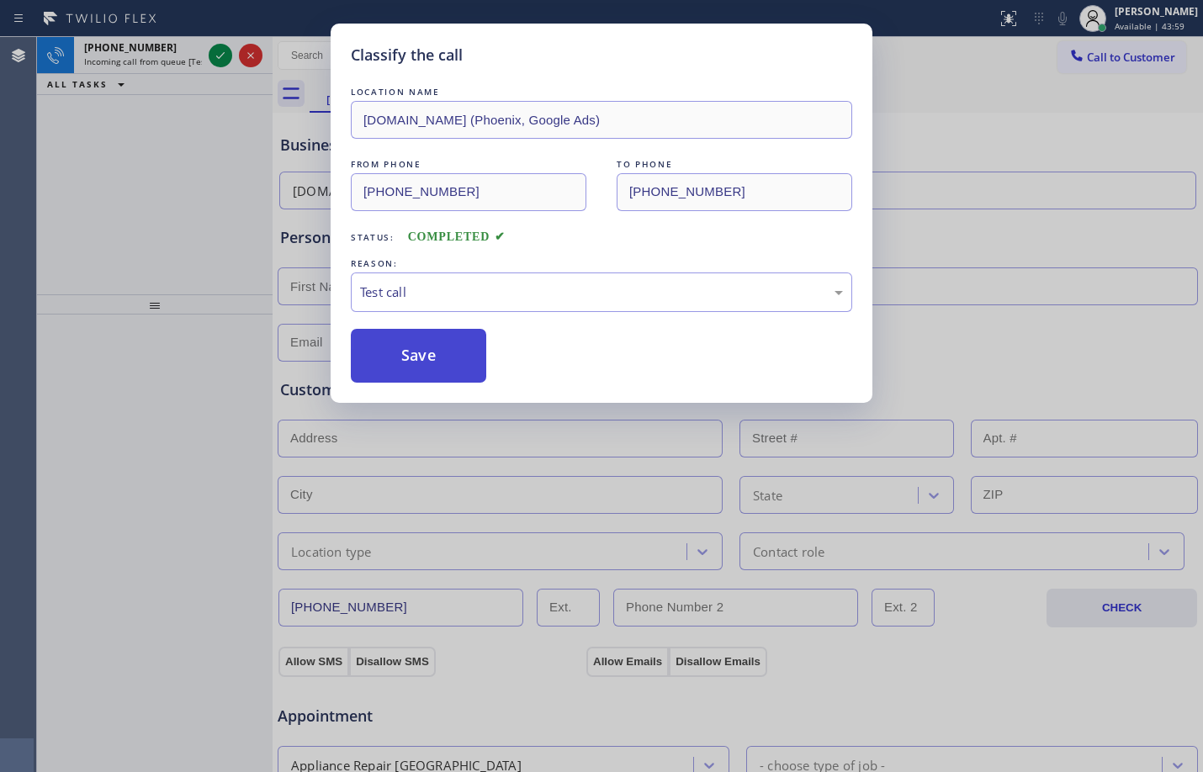
click at [401, 357] on button "Save" at bounding box center [418, 356] width 135 height 54
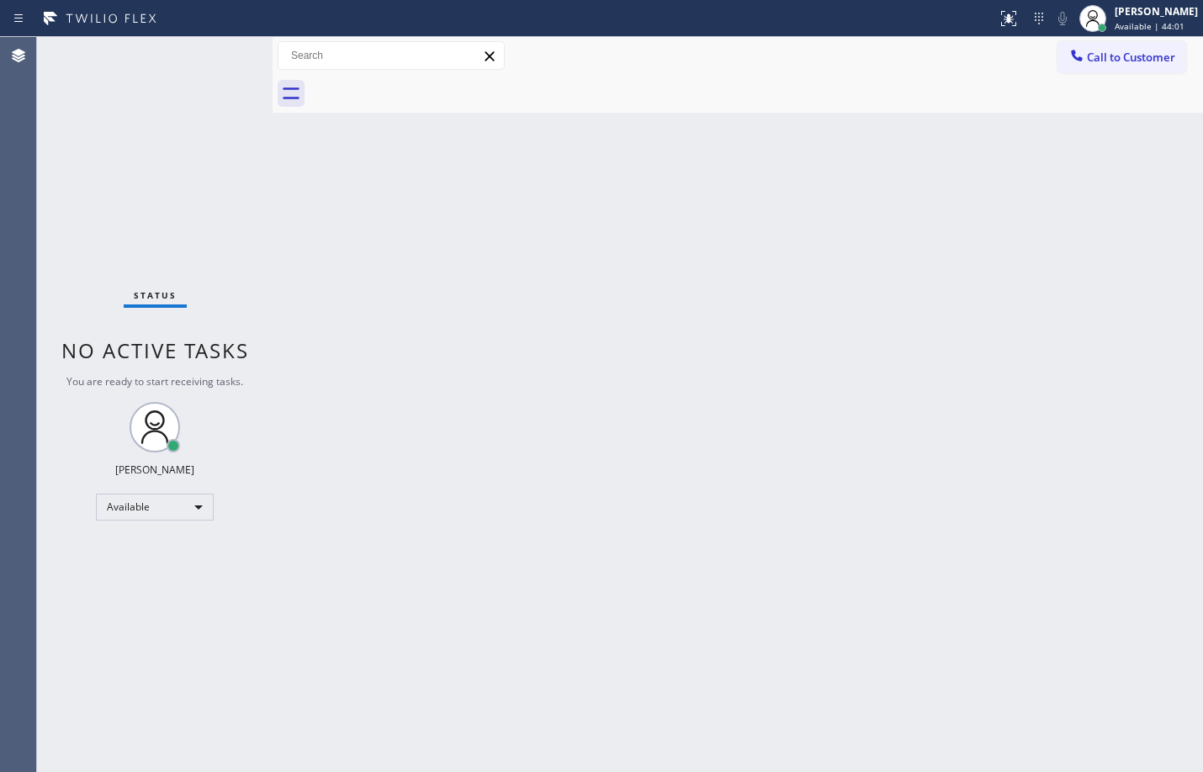
click at [214, 62] on div "Status No active tasks You are ready to start receiving tasks. [PERSON_NAME] Av…" at bounding box center [154, 404] width 235 height 735
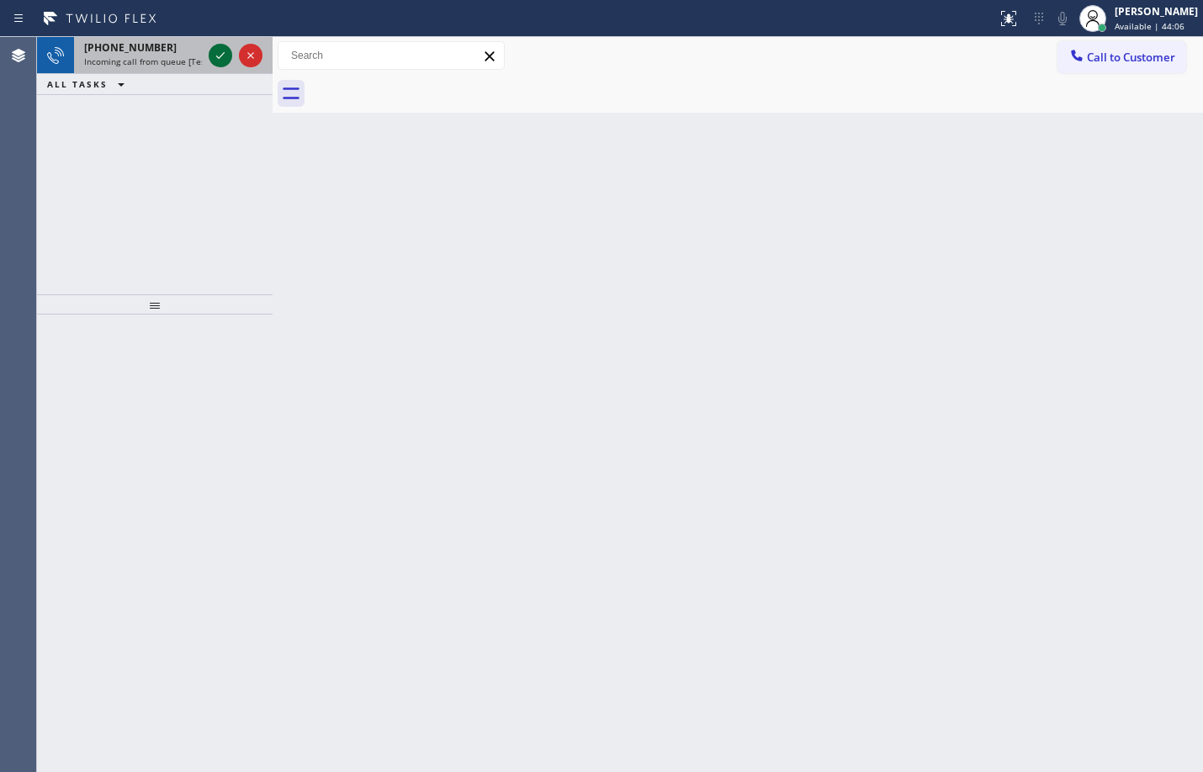
click at [221, 63] on icon at bounding box center [220, 55] width 20 height 20
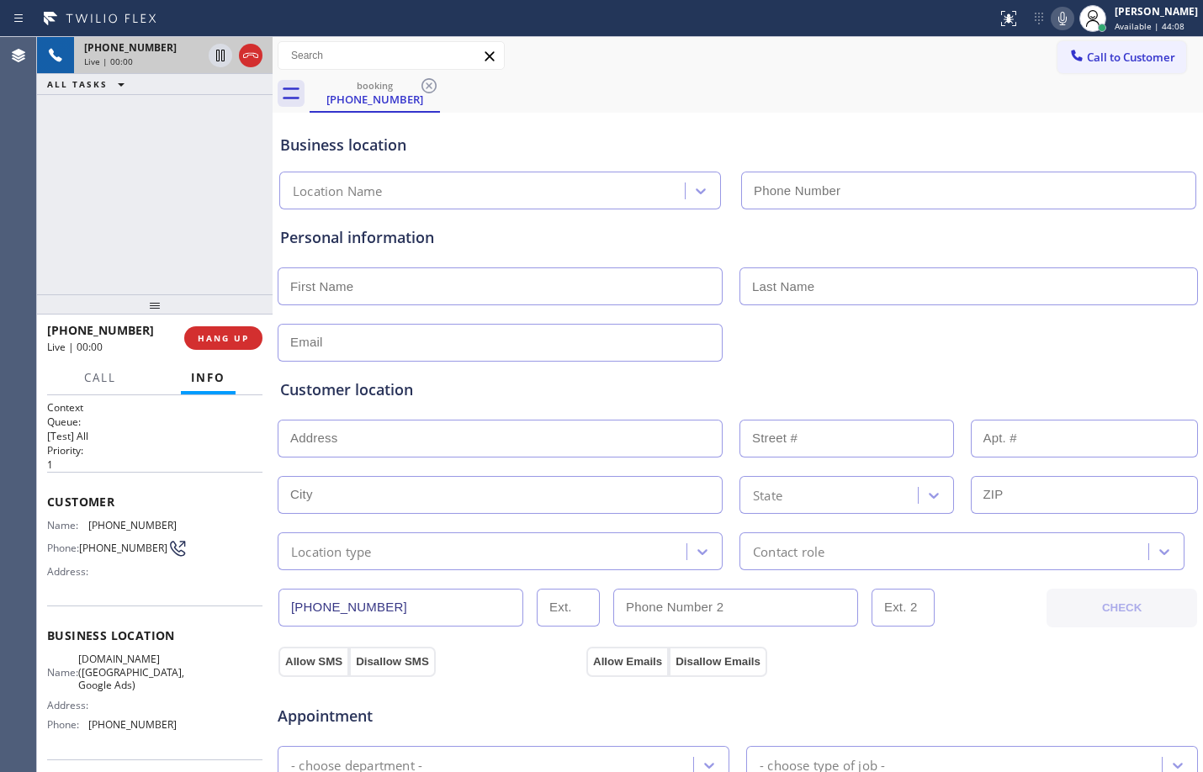
type input "[PHONE_NUMBER]"
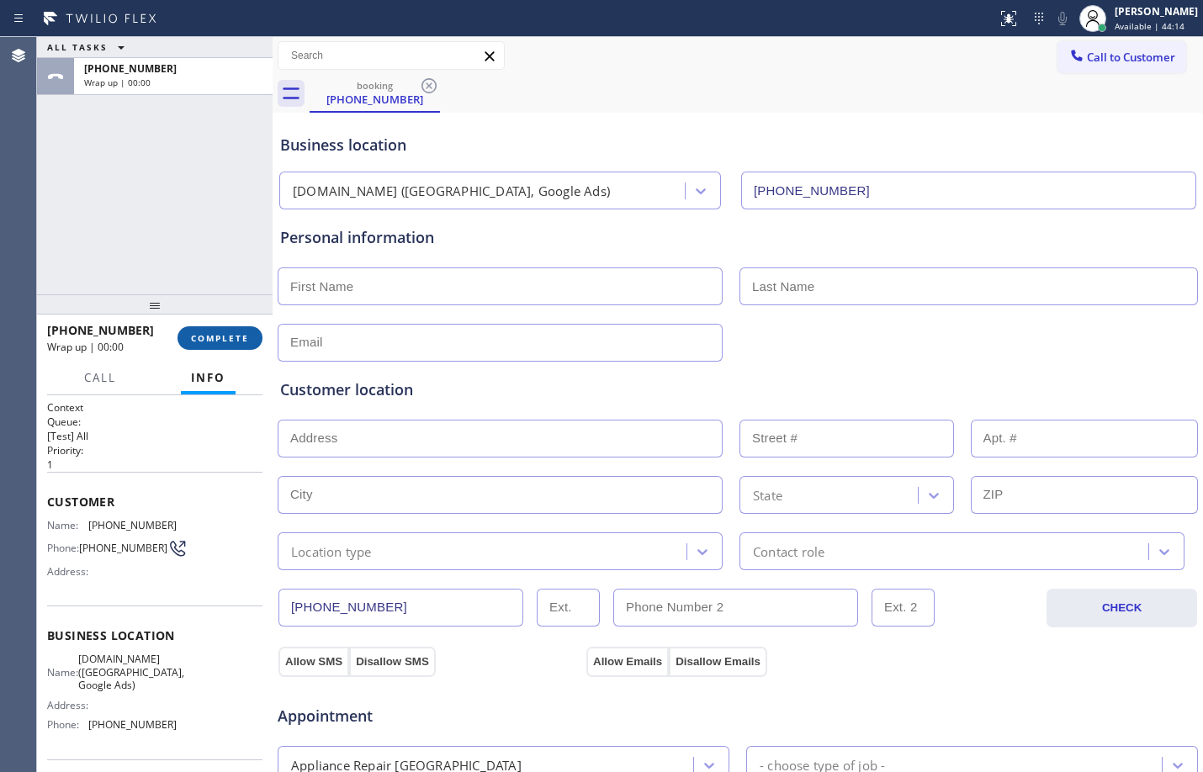
click at [193, 336] on span "COMPLETE" at bounding box center [220, 338] width 58 height 12
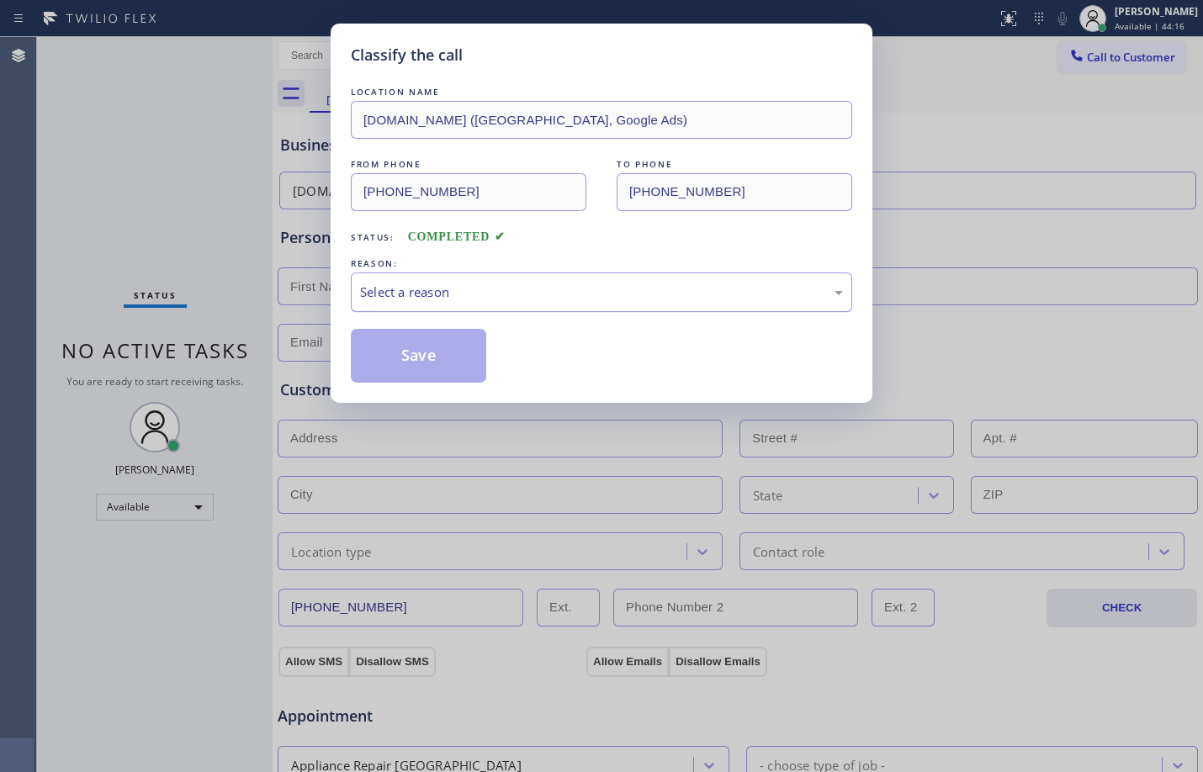
click at [452, 299] on div "Select a reason" at bounding box center [601, 292] width 483 height 19
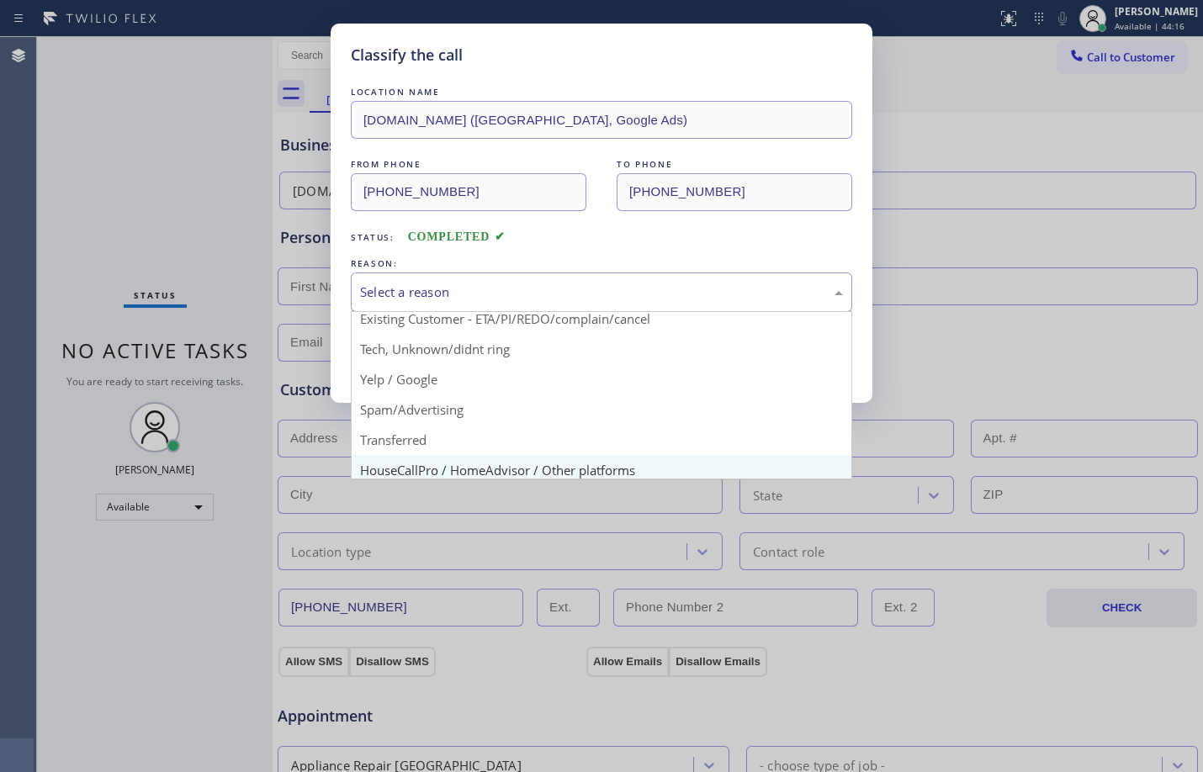
scroll to position [106, 0]
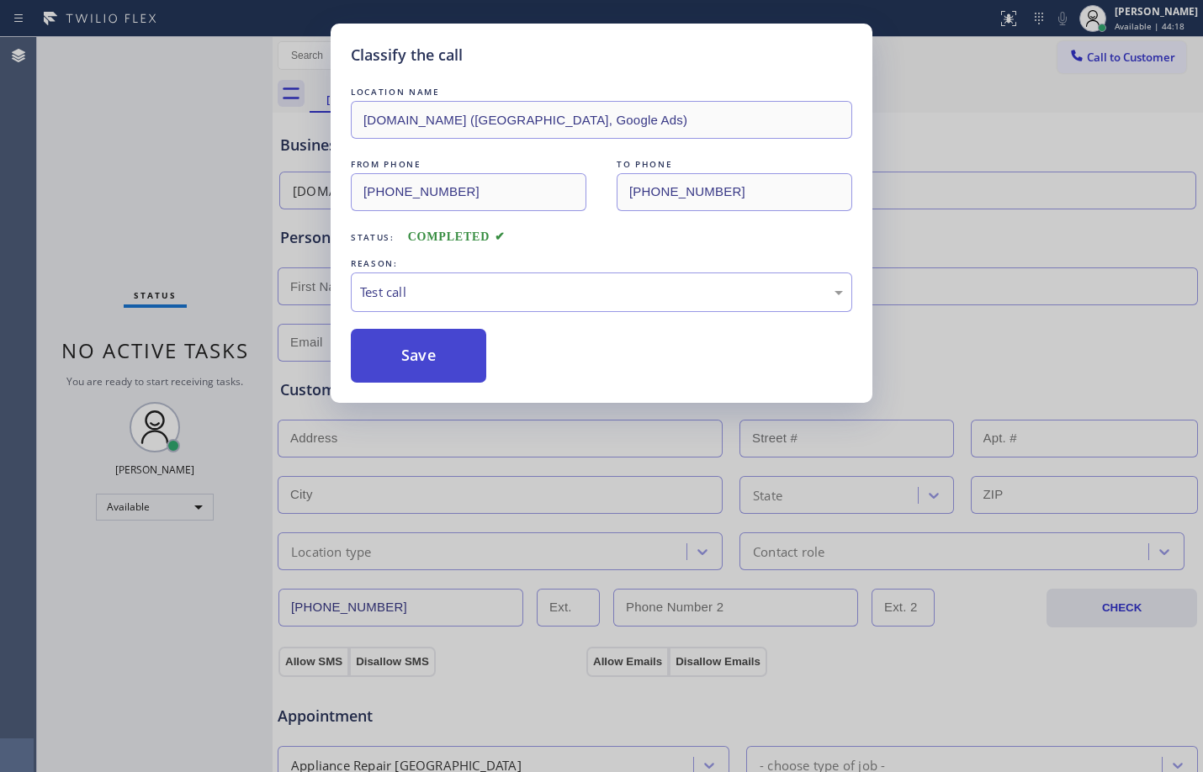
click at [431, 350] on button "Save" at bounding box center [418, 356] width 135 height 54
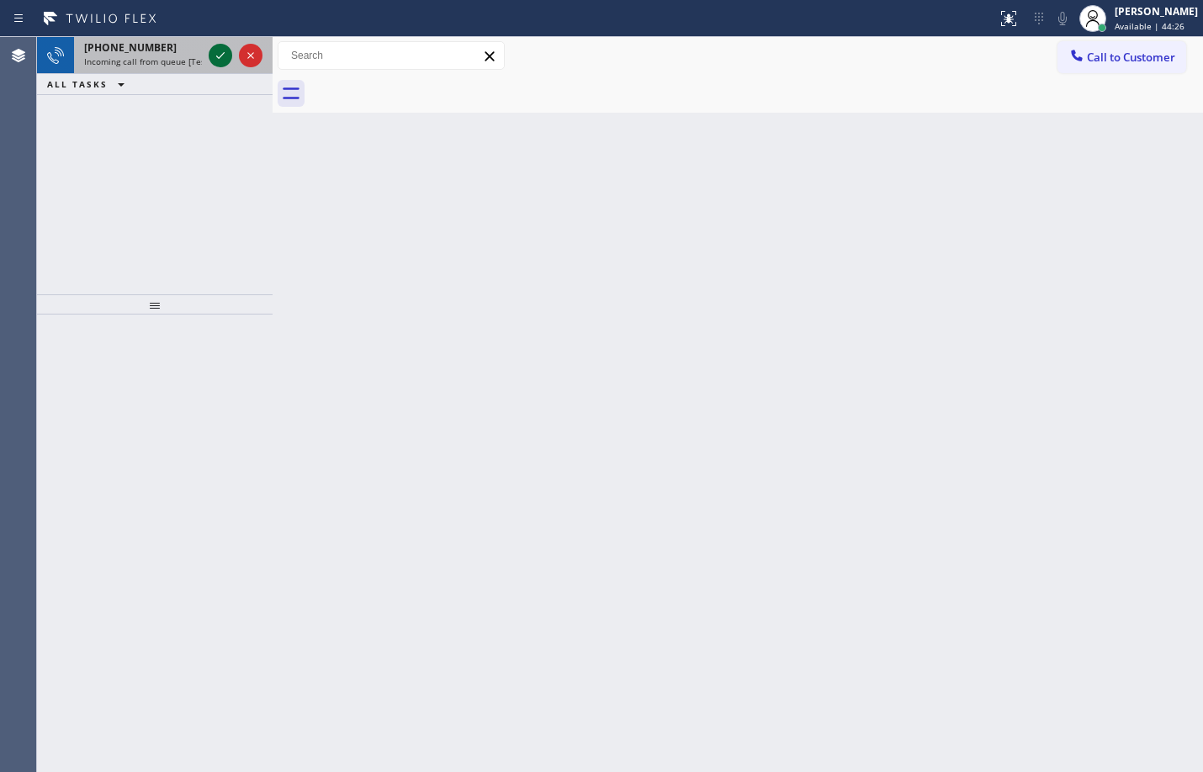
click at [227, 52] on icon at bounding box center [220, 55] width 20 height 20
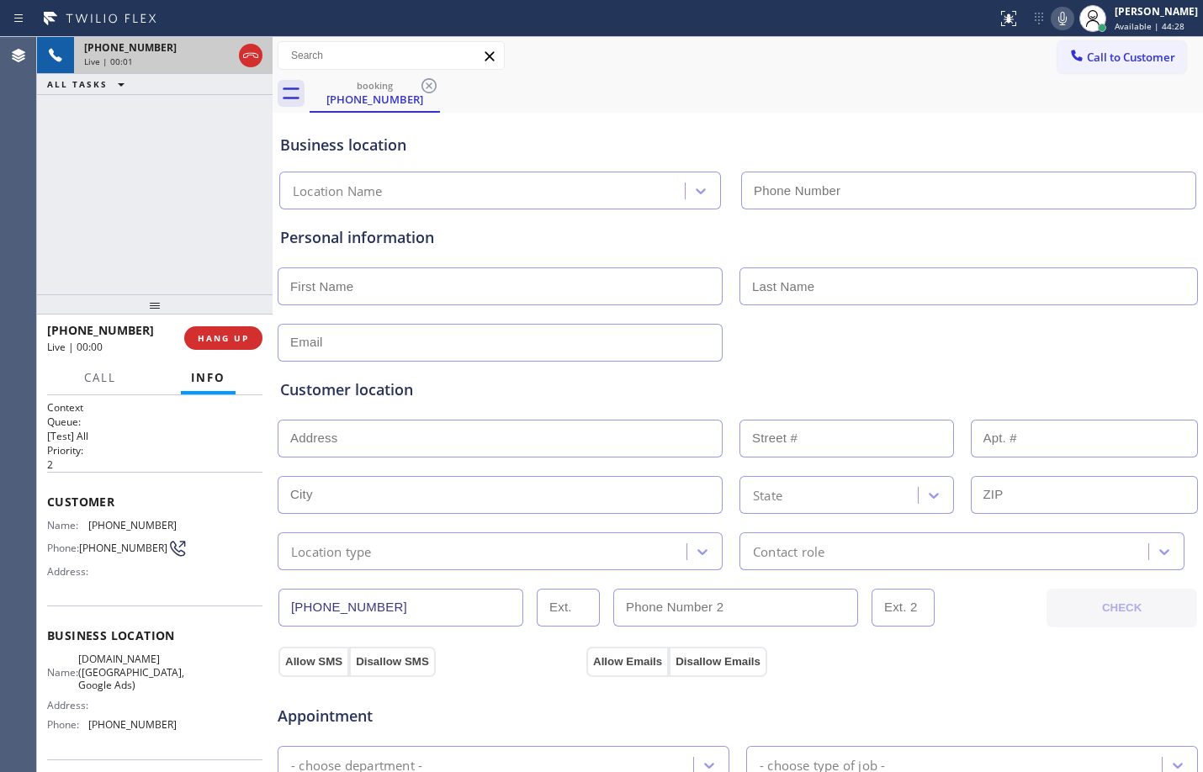
type input "[PHONE_NUMBER]"
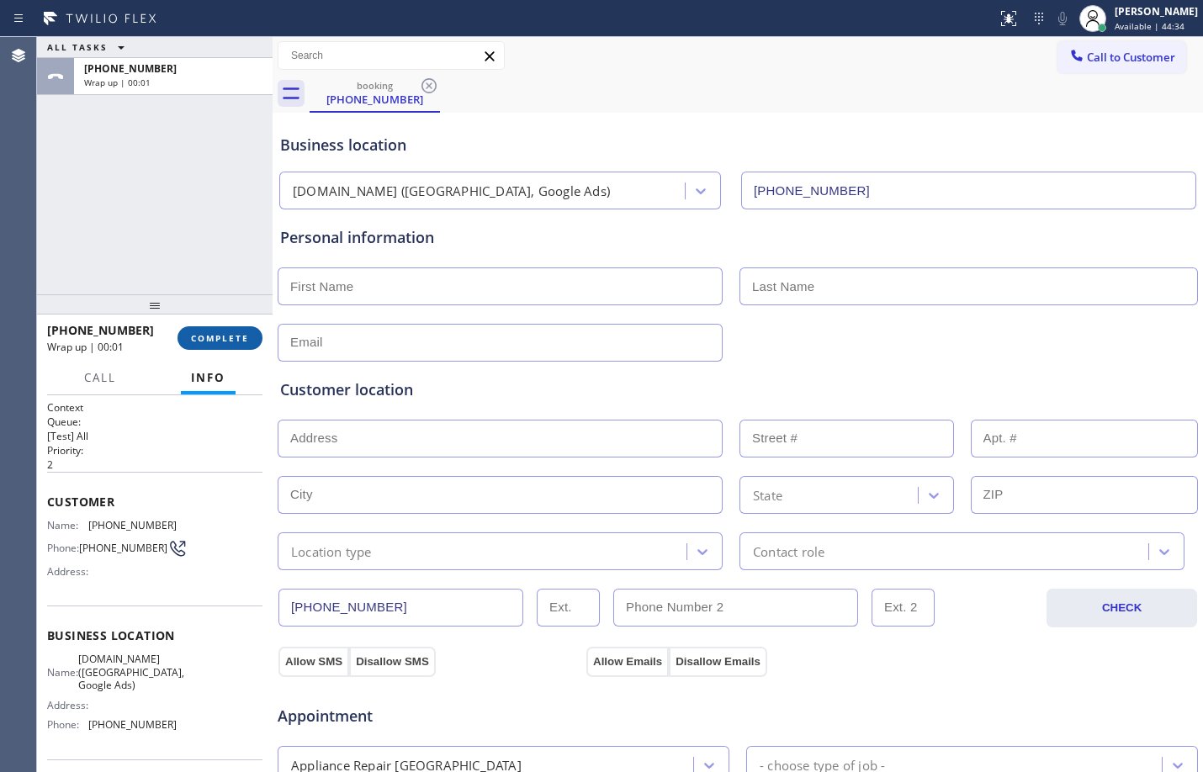
click at [210, 340] on span "COMPLETE" at bounding box center [220, 338] width 58 height 12
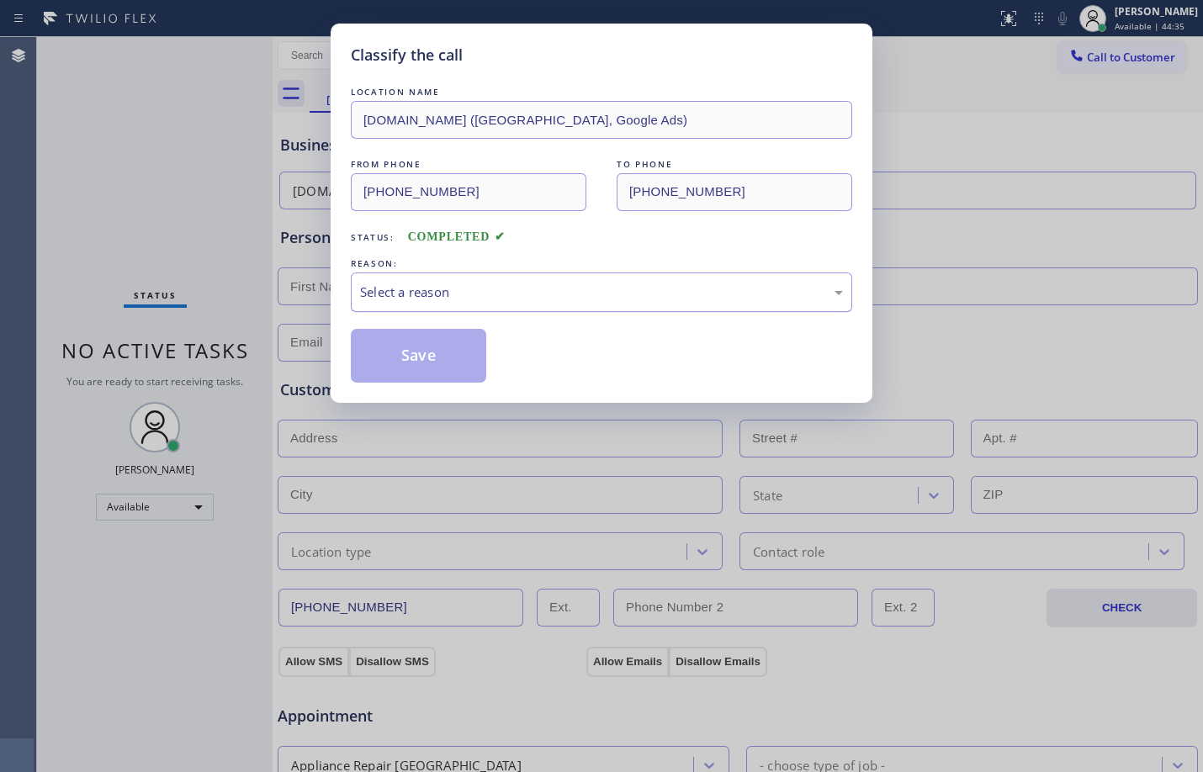
click at [446, 281] on div "Select a reason" at bounding box center [601, 292] width 501 height 40
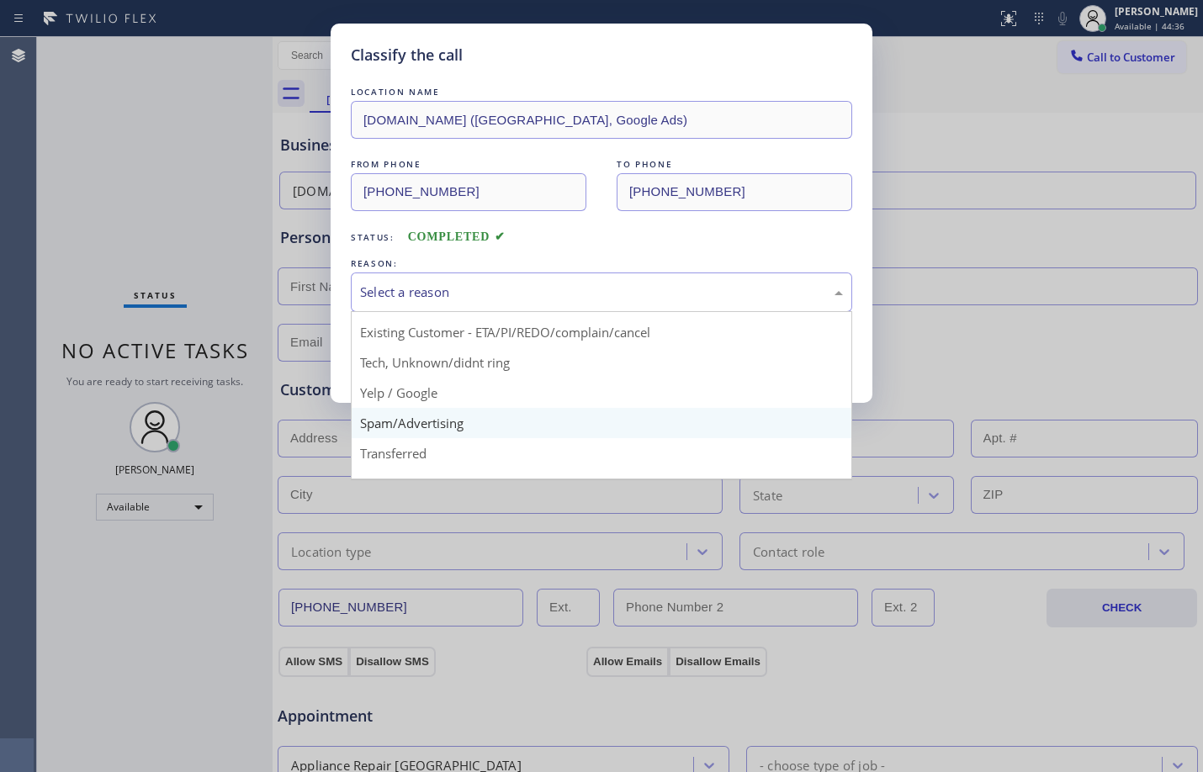
scroll to position [106, 0]
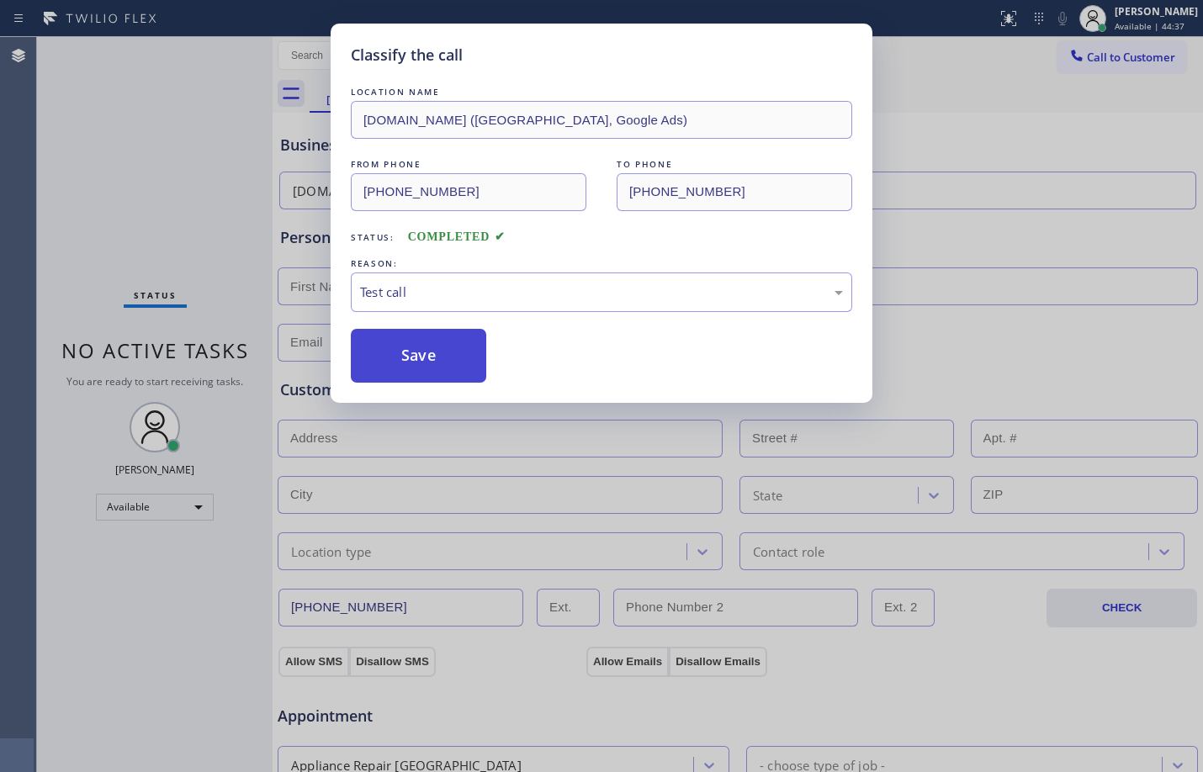
click at [406, 352] on button "Save" at bounding box center [418, 356] width 135 height 54
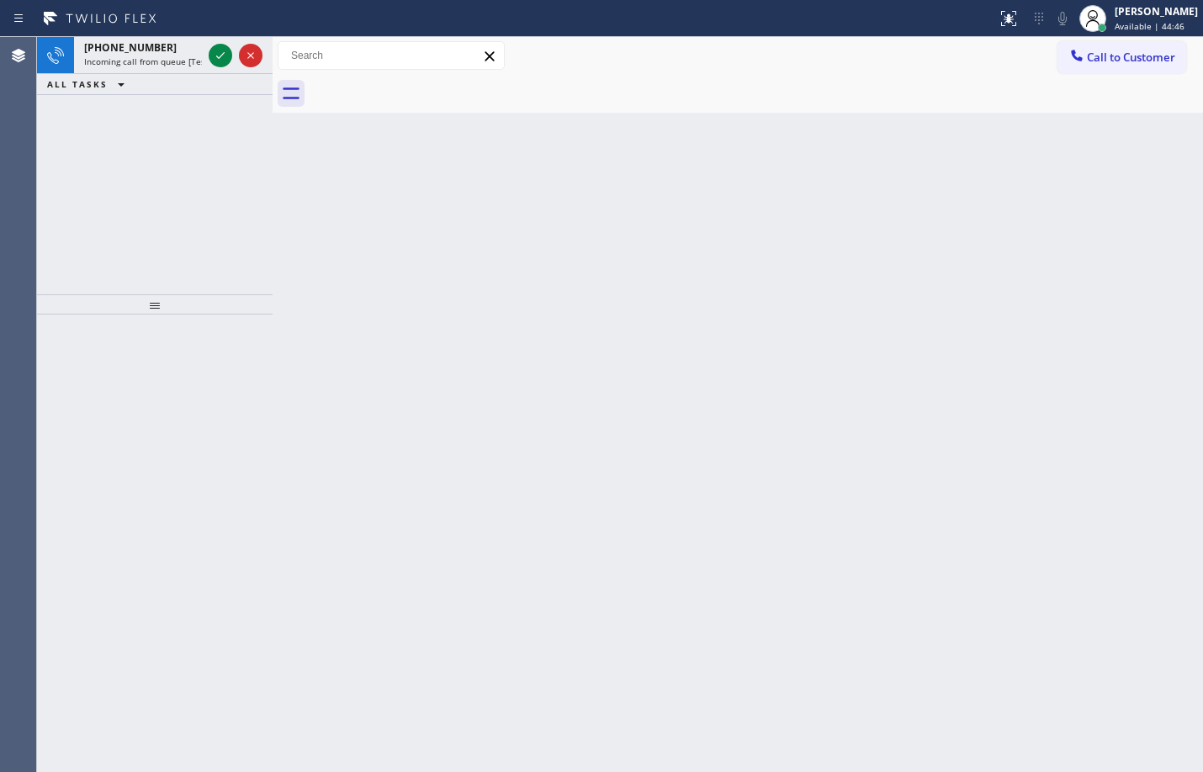
click at [236, 50] on div at bounding box center [235, 55] width 61 height 37
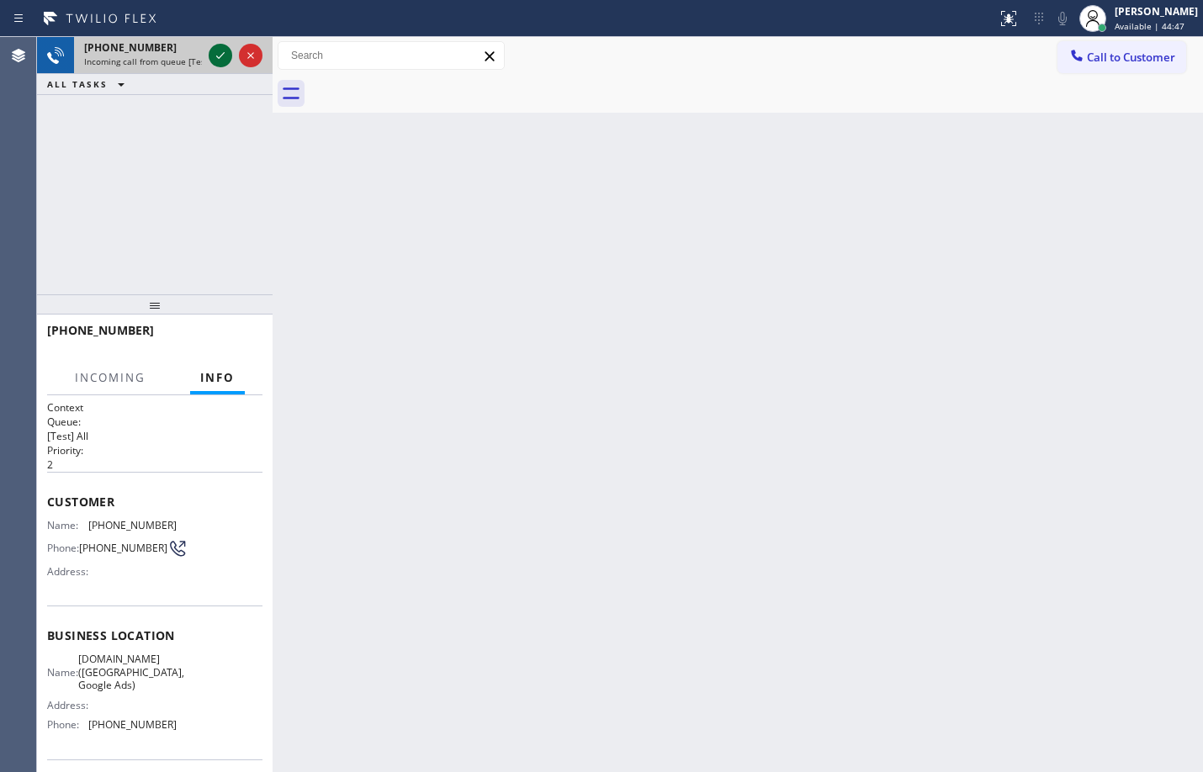
click at [221, 45] on button at bounding box center [221, 56] width 24 height 24
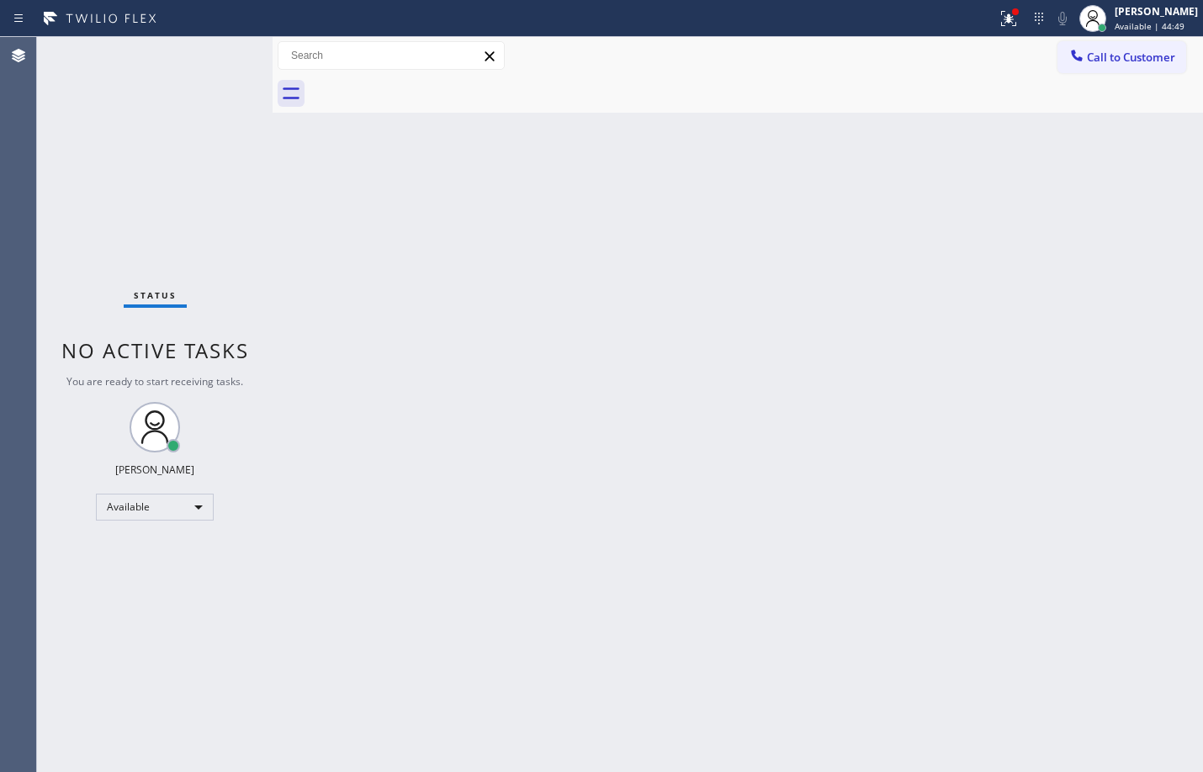
click at [220, 45] on div "Status No active tasks You are ready to start receiving tasks. [PERSON_NAME] Av…" at bounding box center [154, 404] width 235 height 735
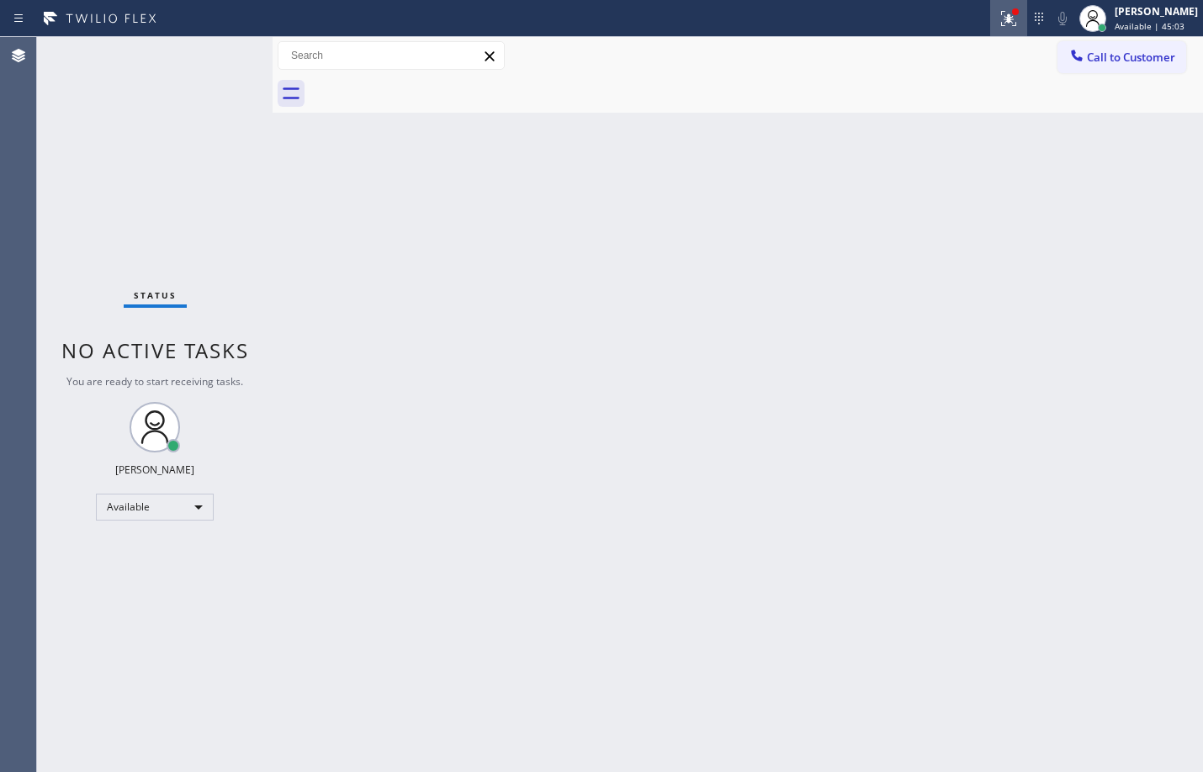
click at [998, 16] on icon at bounding box center [1008, 18] width 20 height 20
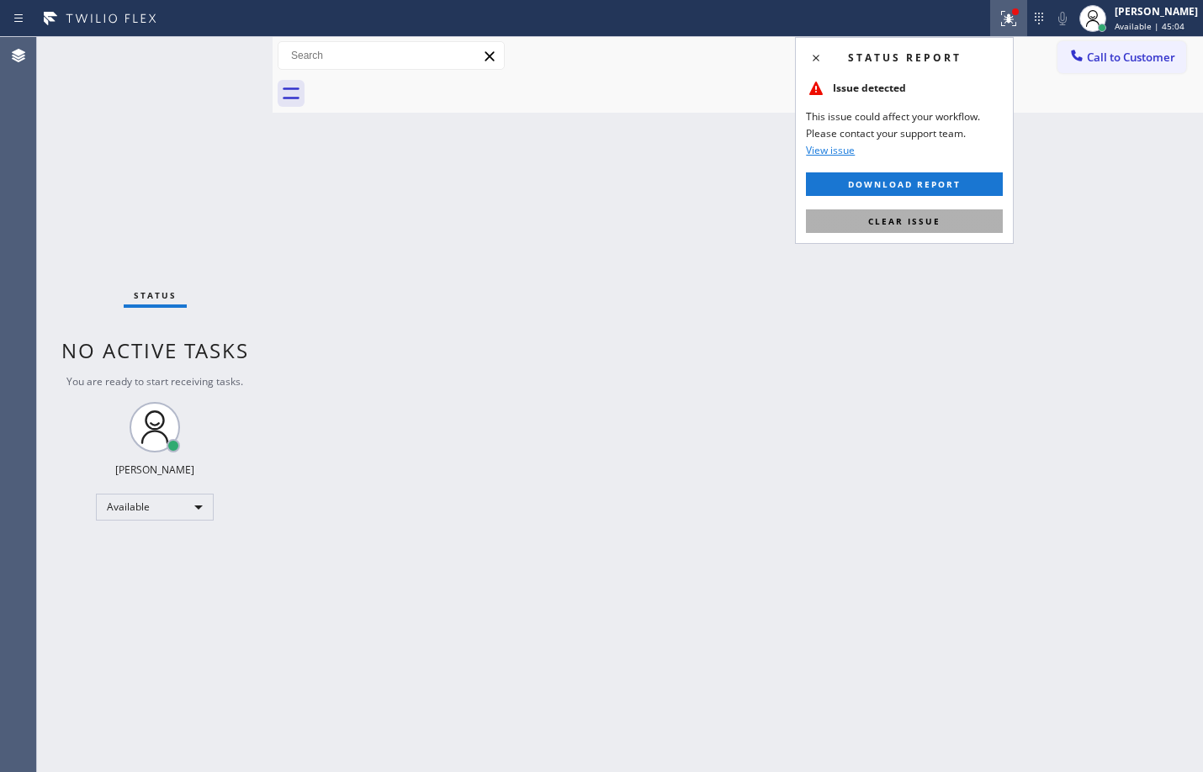
click at [911, 225] on span "Clear issue" at bounding box center [904, 221] width 72 height 12
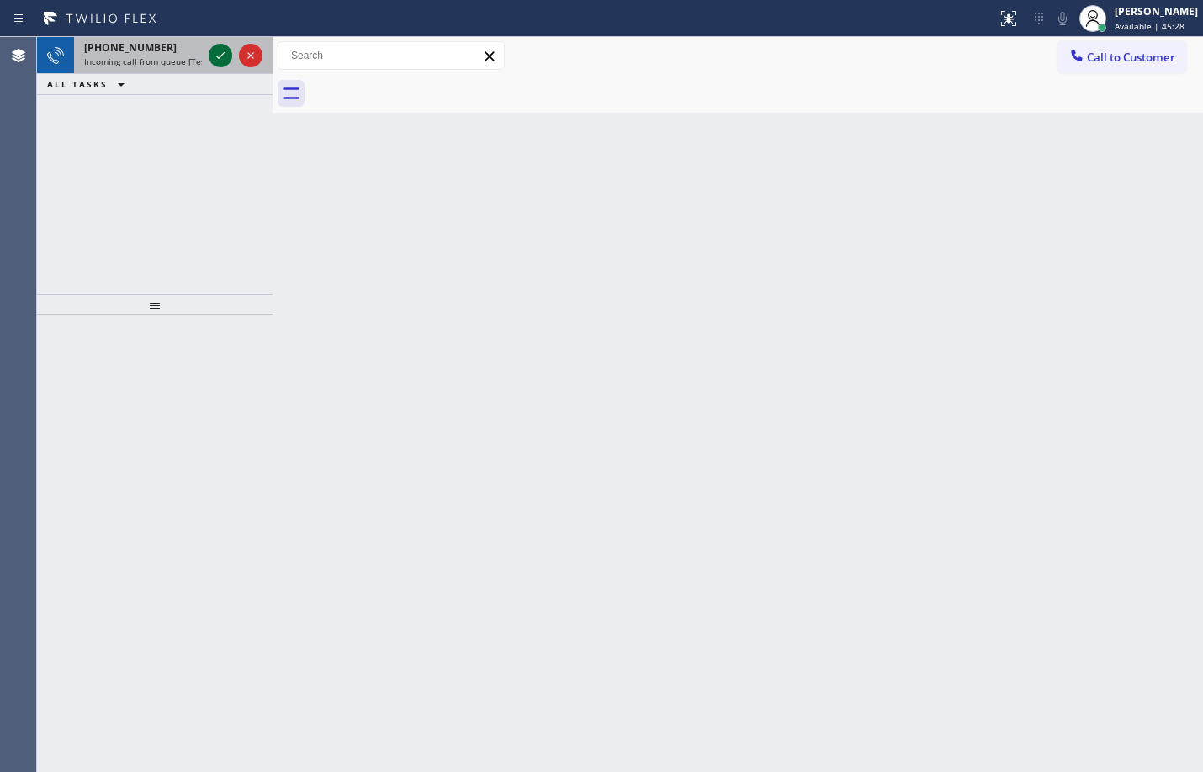
click at [224, 52] on icon at bounding box center [220, 55] width 20 height 20
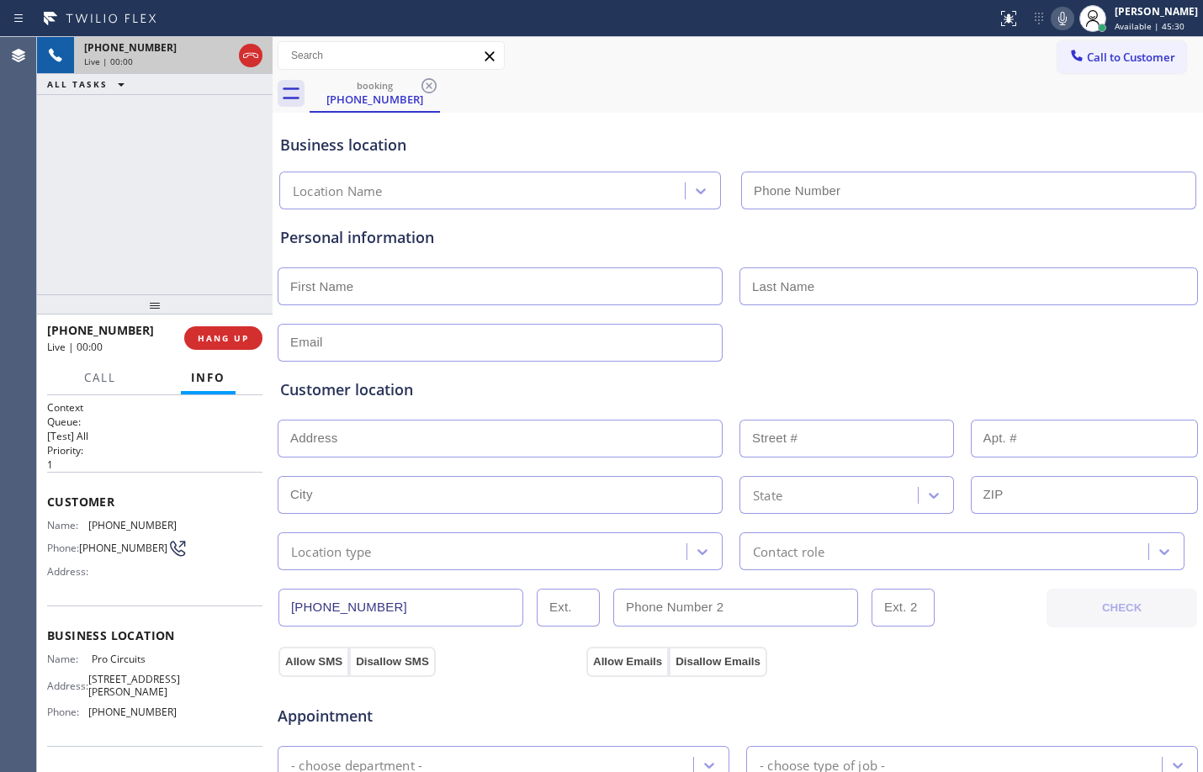
type input "[PHONE_NUMBER]"
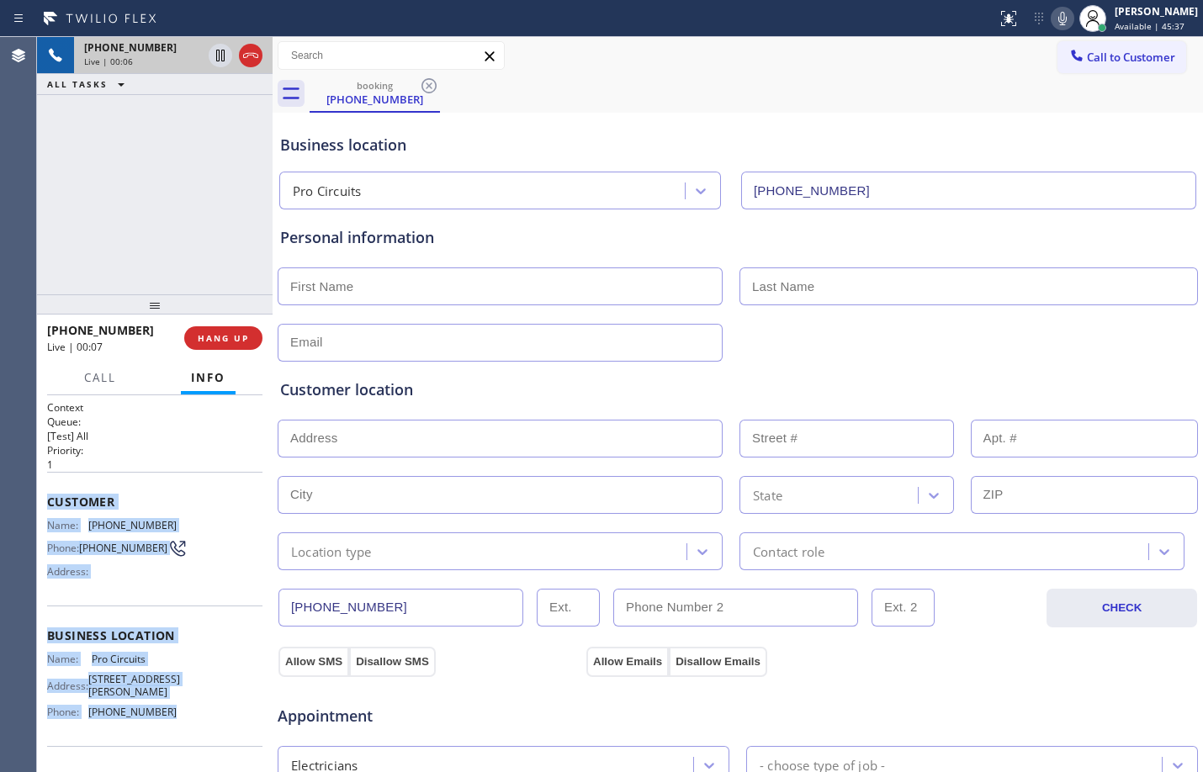
drag, startPoint x: 45, startPoint y: 504, endPoint x: 170, endPoint y: 707, distance: 238.6
click at [170, 707] on div "Context Queue: [Test] All Priority: 1 Customer Name: [PHONE_NUMBER] Phone: [PHO…" at bounding box center [154, 583] width 235 height 377
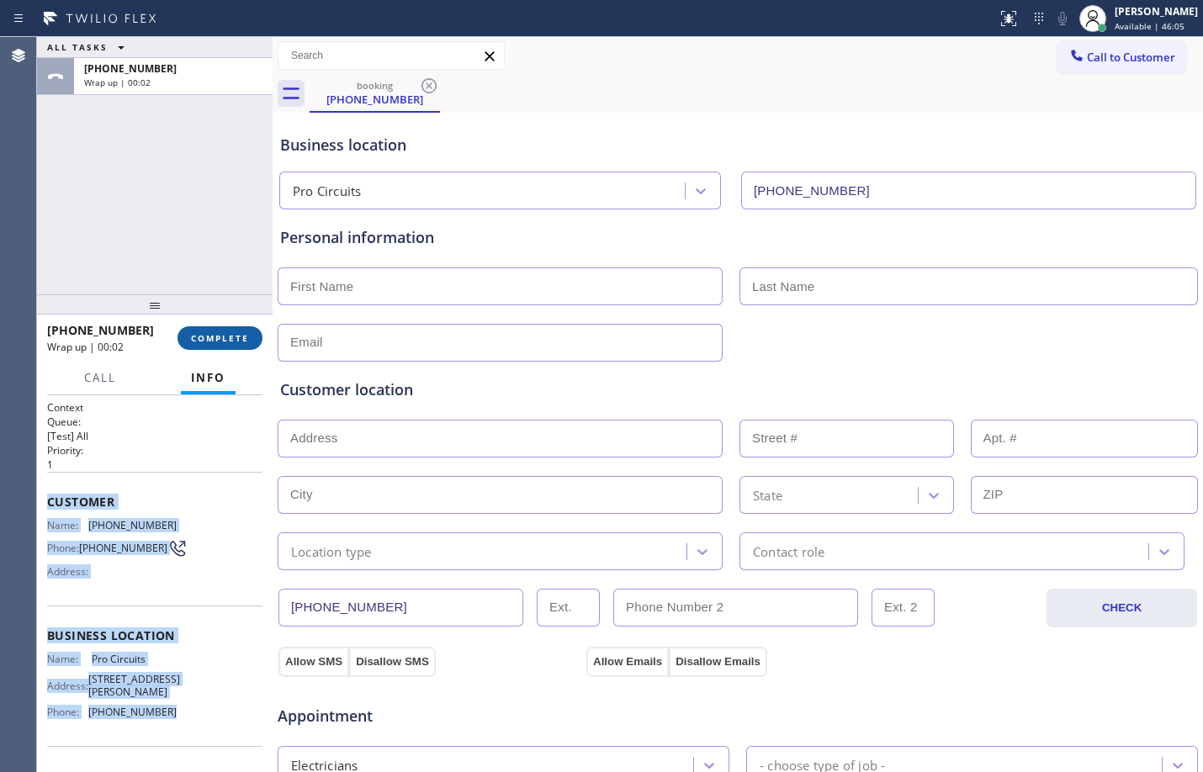
click at [224, 341] on span "COMPLETE" at bounding box center [220, 338] width 58 height 12
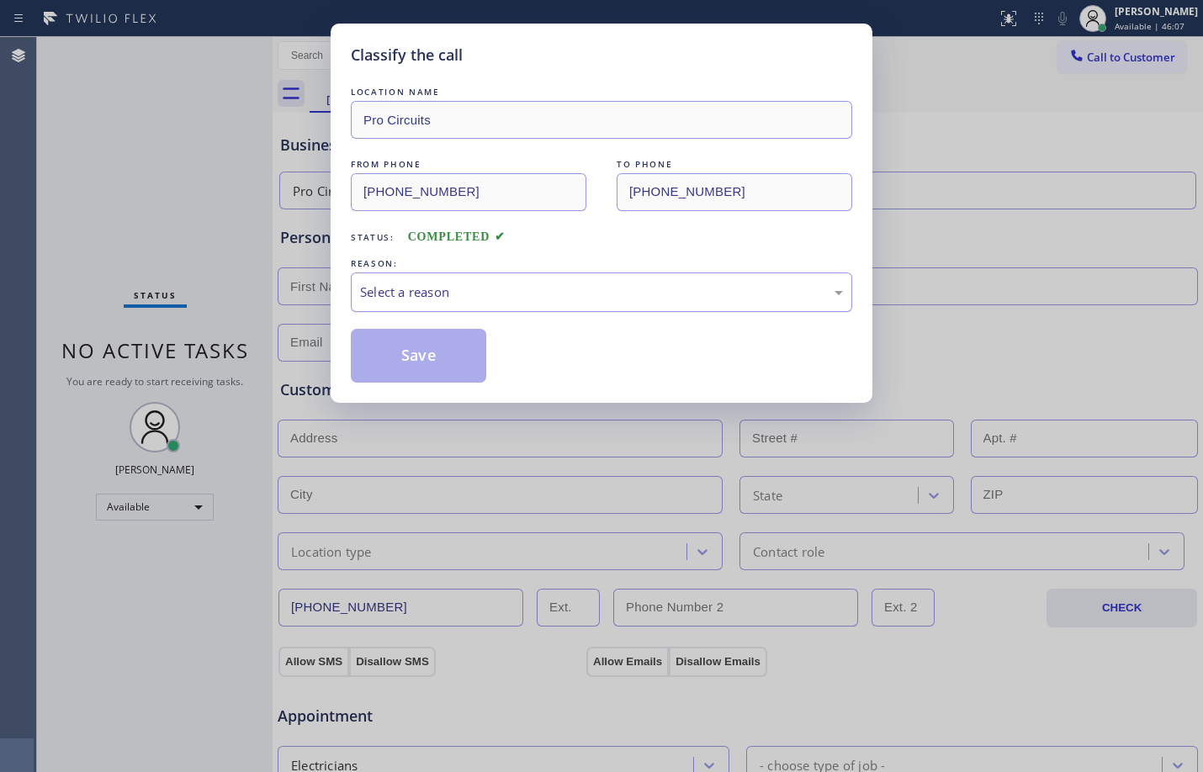
click at [573, 284] on div "Select a reason" at bounding box center [601, 292] width 483 height 19
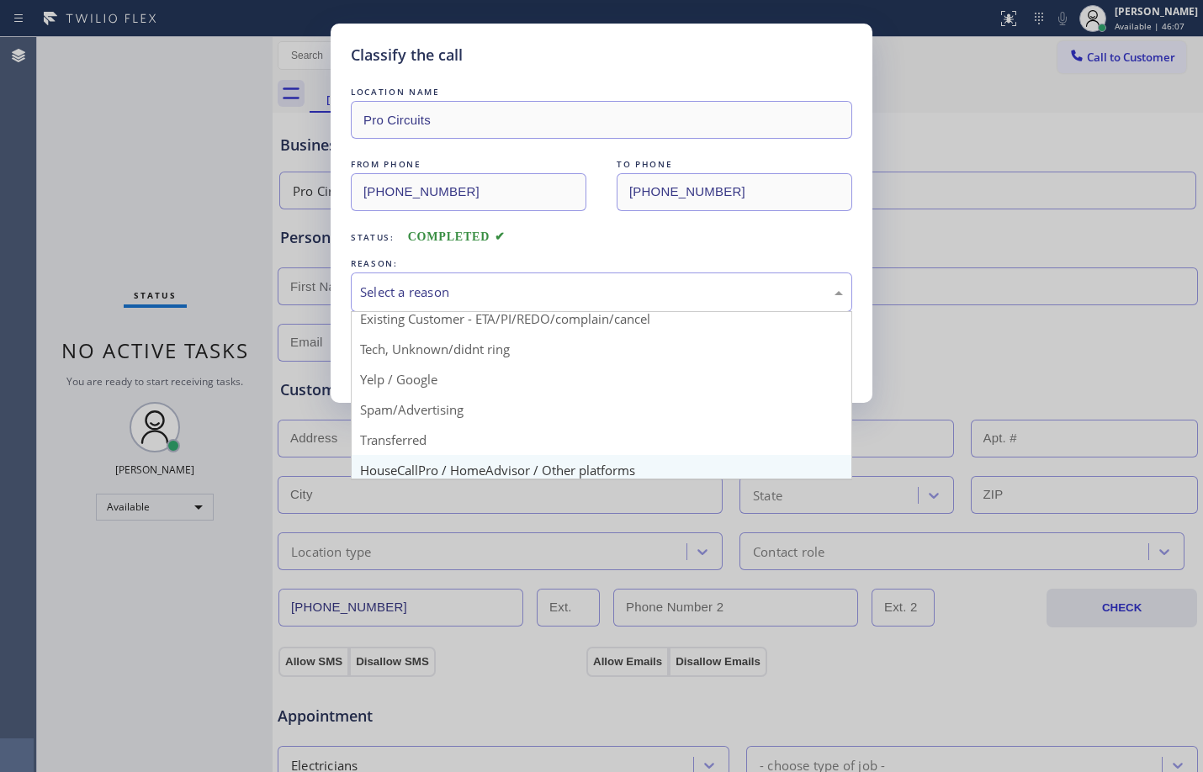
scroll to position [106, 0]
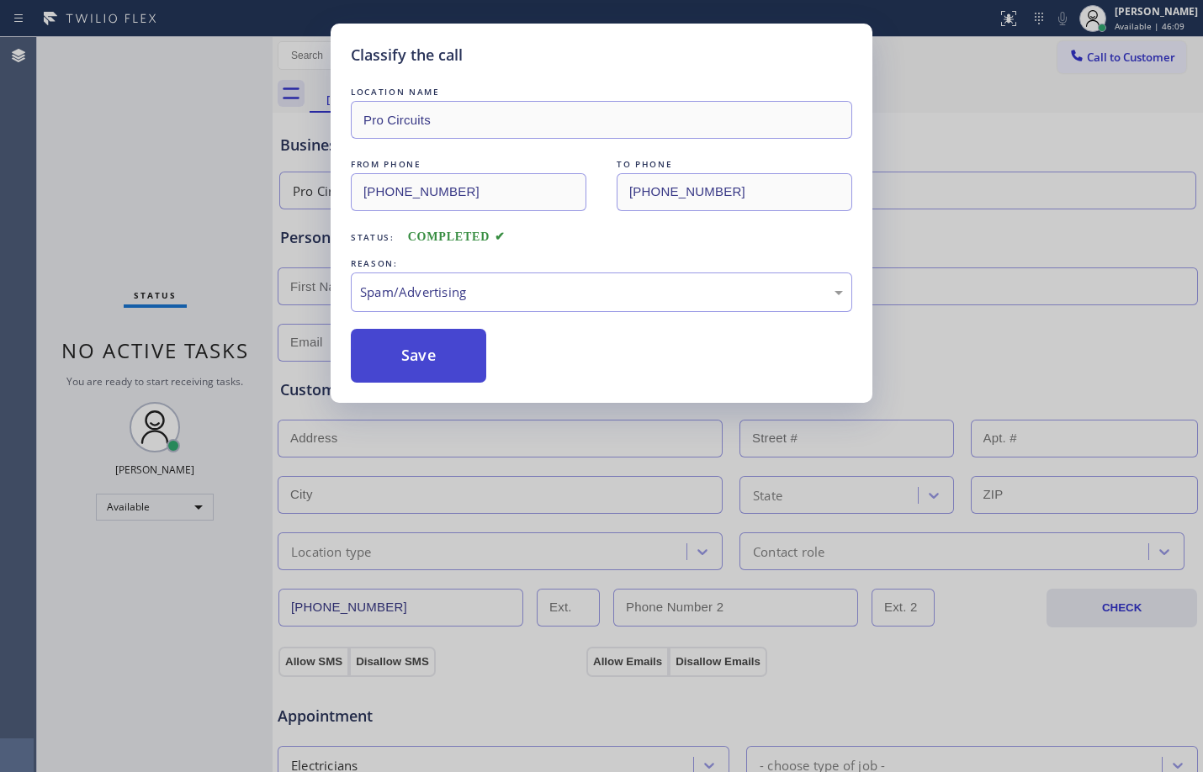
click at [396, 343] on button "Save" at bounding box center [418, 356] width 135 height 54
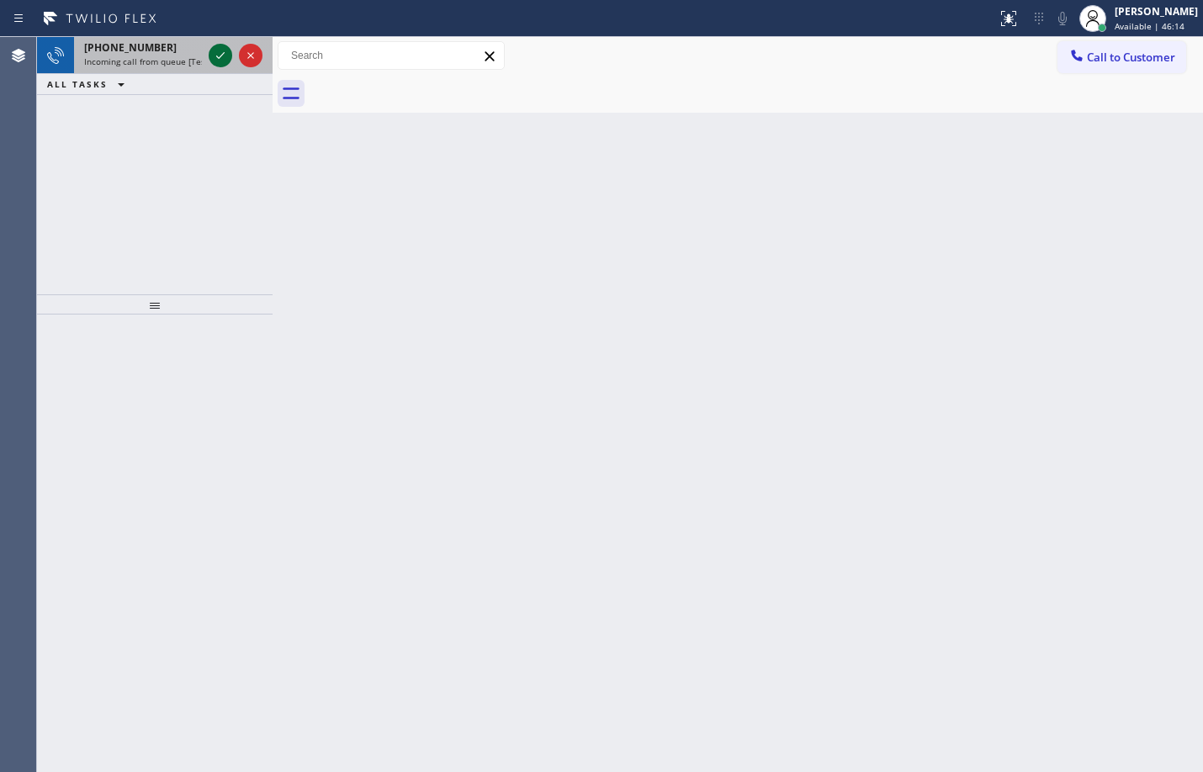
click at [219, 64] on icon at bounding box center [220, 55] width 20 height 20
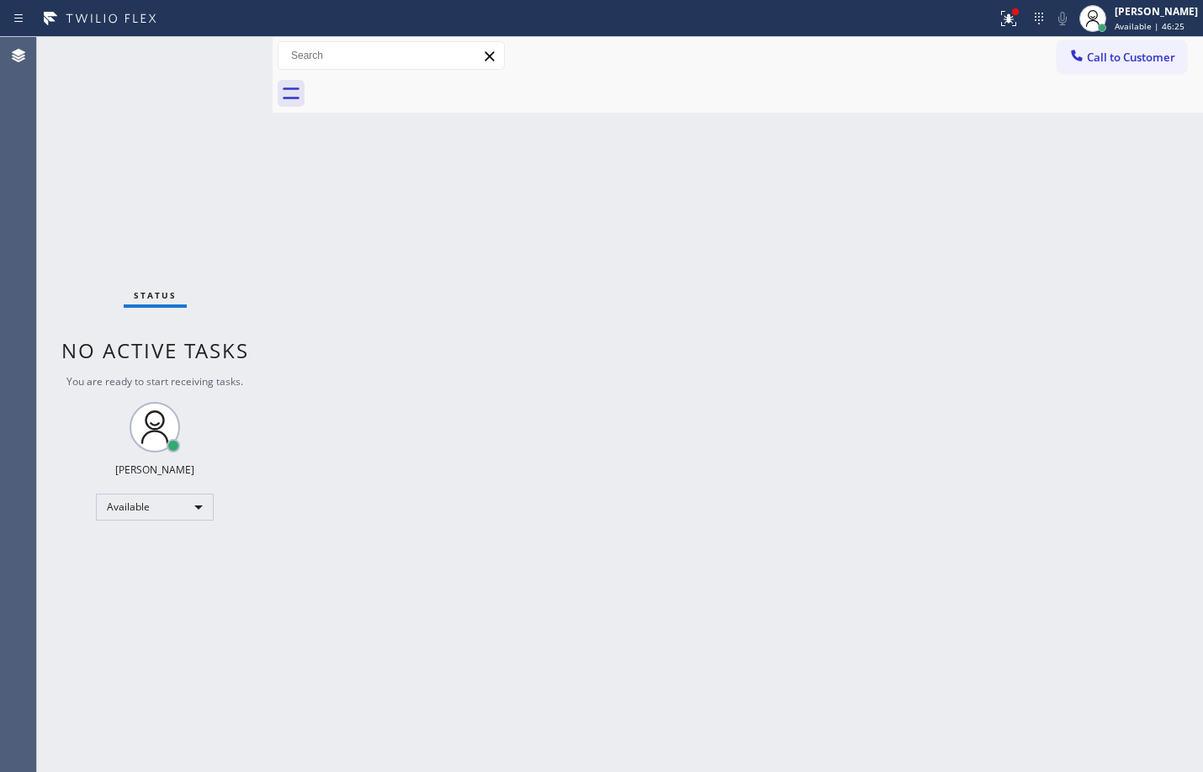
click at [377, 299] on div "Back to Dashboard Change Sender ID Customers Technicians Select a contact Outbo…" at bounding box center [737, 404] width 930 height 735
click at [230, 52] on div "Status No active tasks You are ready to start receiving tasks. [PERSON_NAME] Av…" at bounding box center [154, 404] width 235 height 735
click at [998, 15] on icon at bounding box center [1008, 18] width 20 height 20
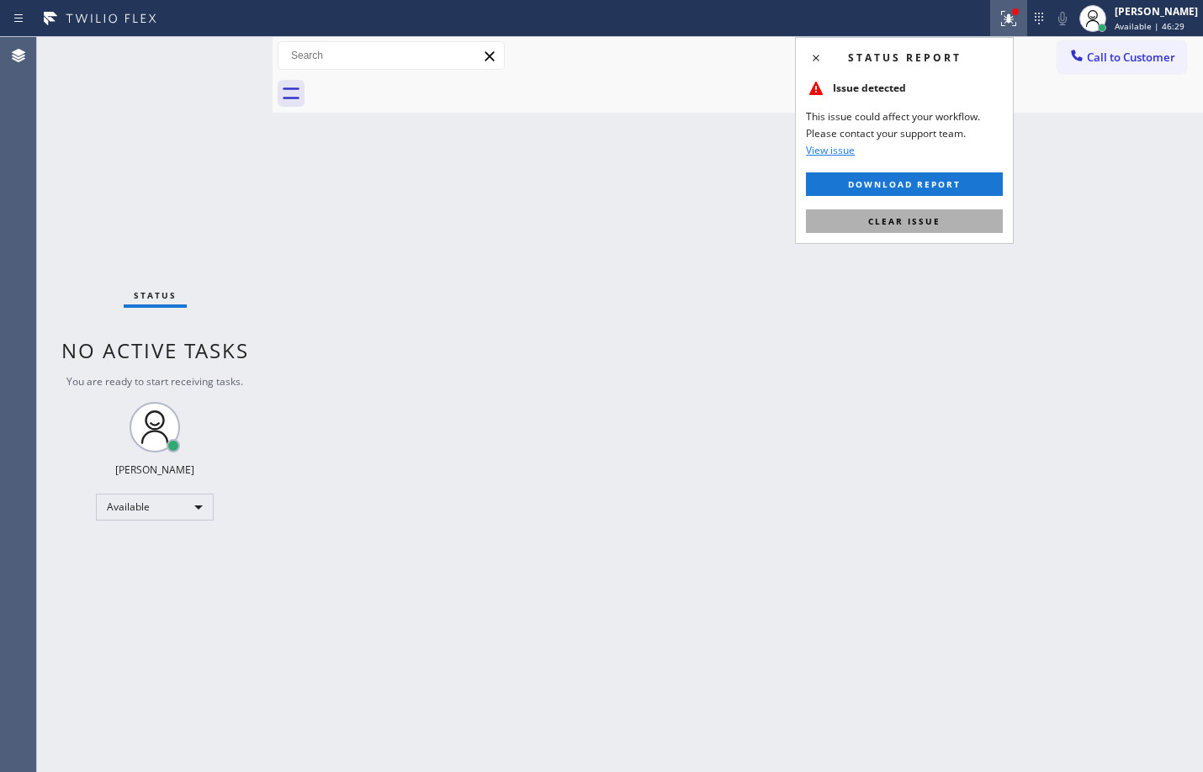
click at [897, 217] on span "Clear issue" at bounding box center [904, 221] width 72 height 12
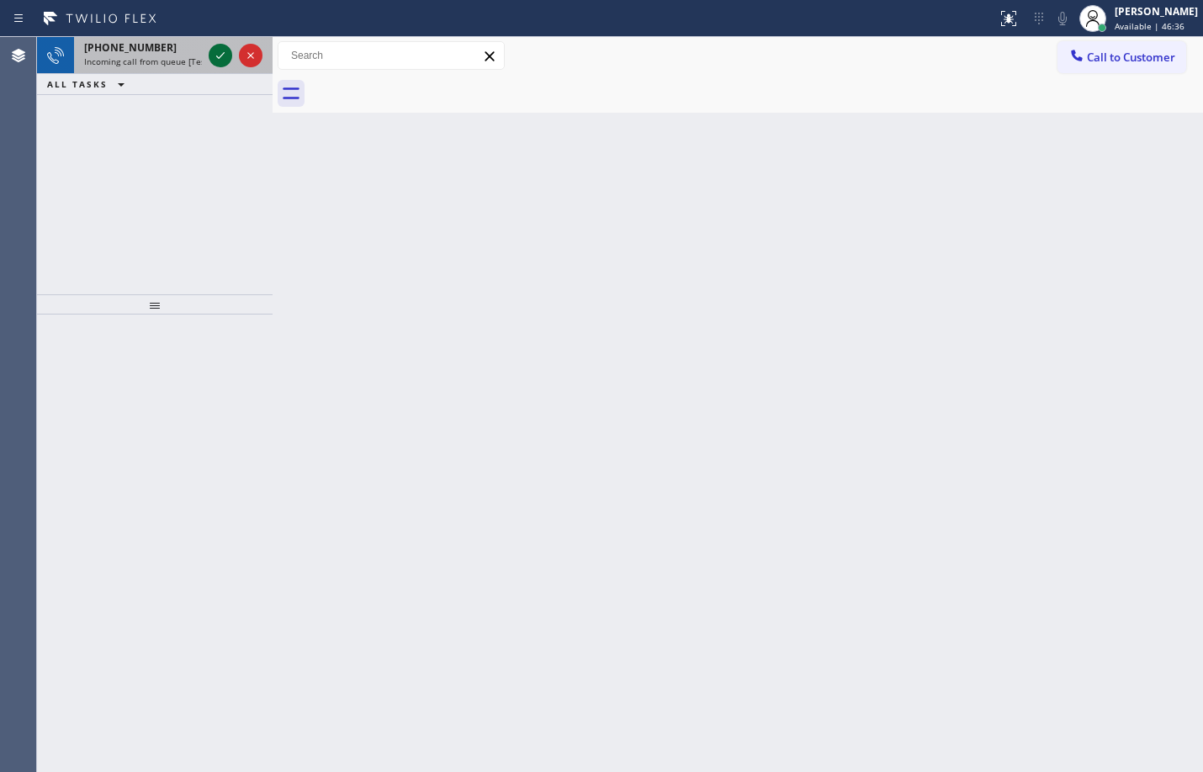
click at [224, 54] on icon at bounding box center [220, 55] width 20 height 20
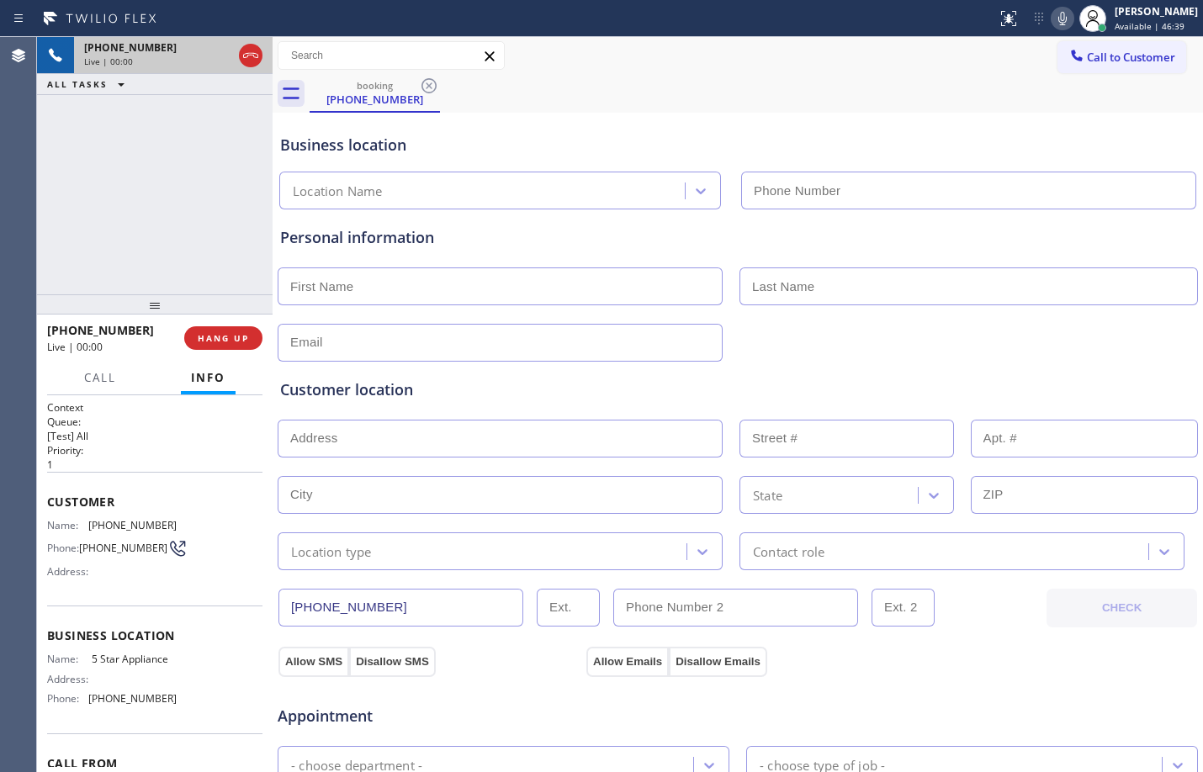
type input "[PHONE_NUMBER]"
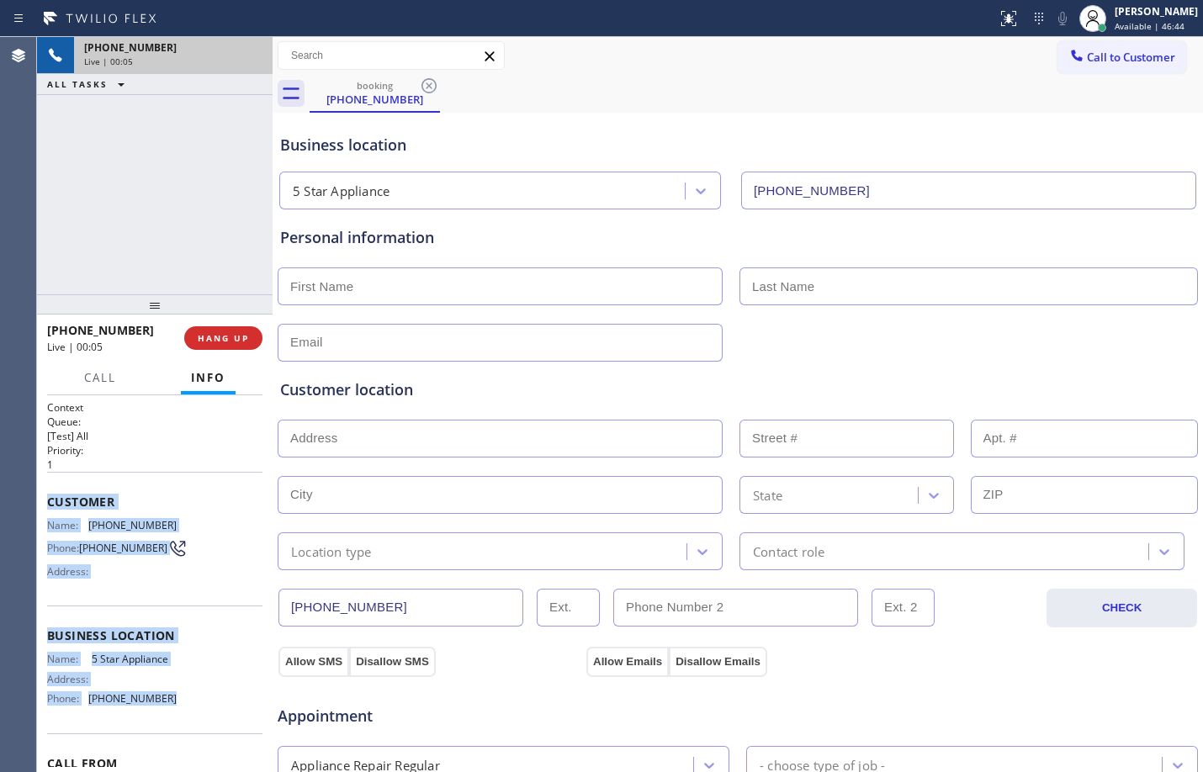
drag, startPoint x: 48, startPoint y: 498, endPoint x: 156, endPoint y: 702, distance: 231.4
click at [156, 702] on div "Context Queue: [Test] All Priority: 1 Customer Name: [PHONE_NUMBER] Phone: [PHO…" at bounding box center [154, 630] width 215 height 461
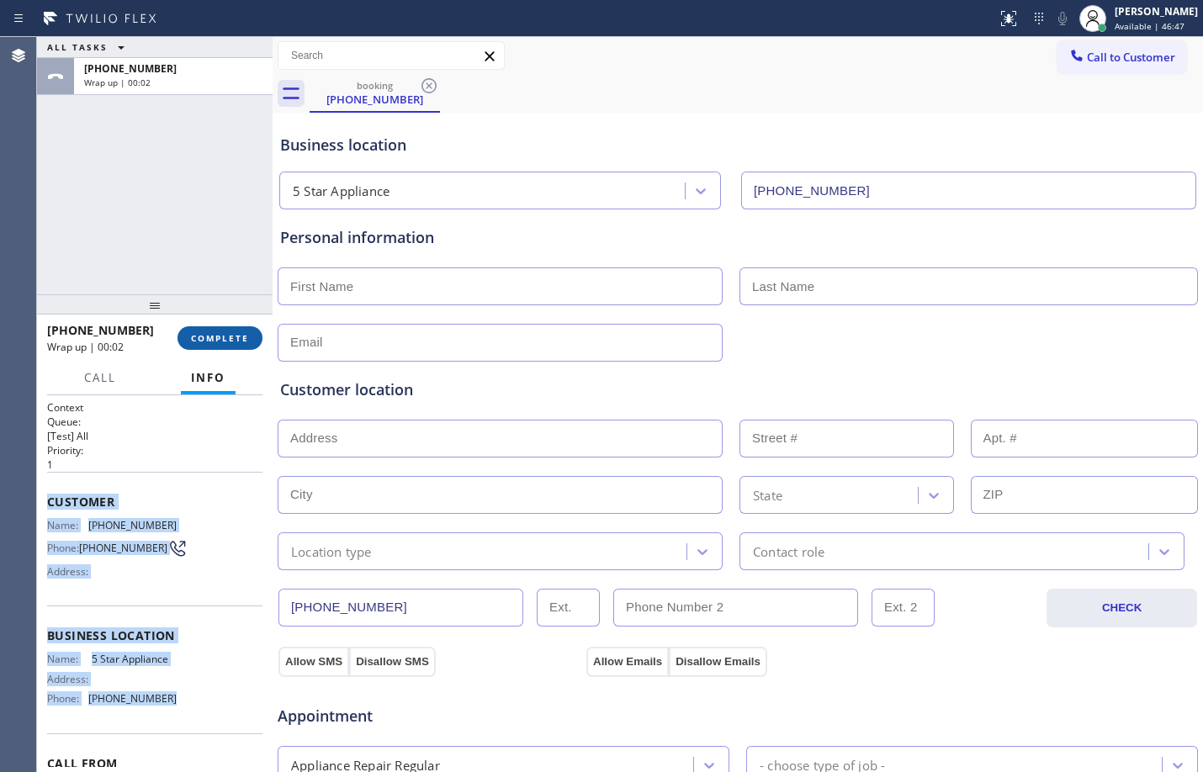
click at [223, 333] on span "COMPLETE" at bounding box center [220, 338] width 58 height 12
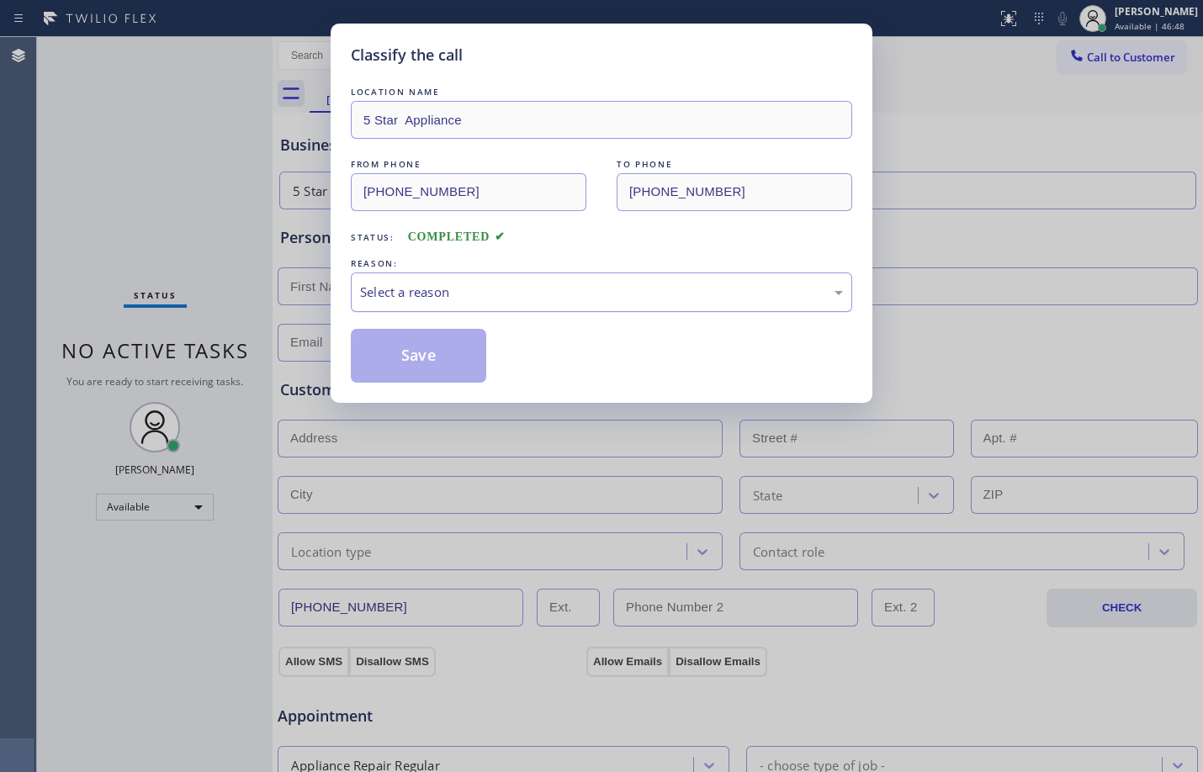
click at [447, 300] on div "Select a reason" at bounding box center [601, 292] width 483 height 19
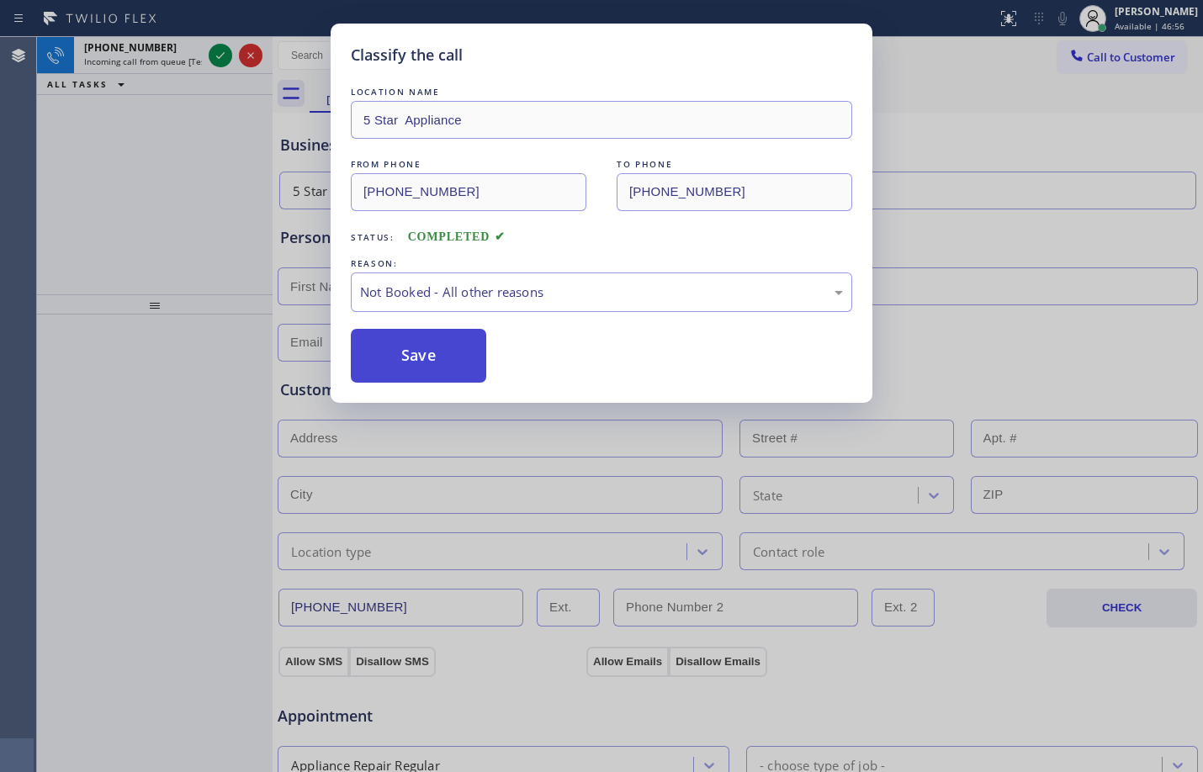
click at [459, 366] on button "Save" at bounding box center [418, 356] width 135 height 54
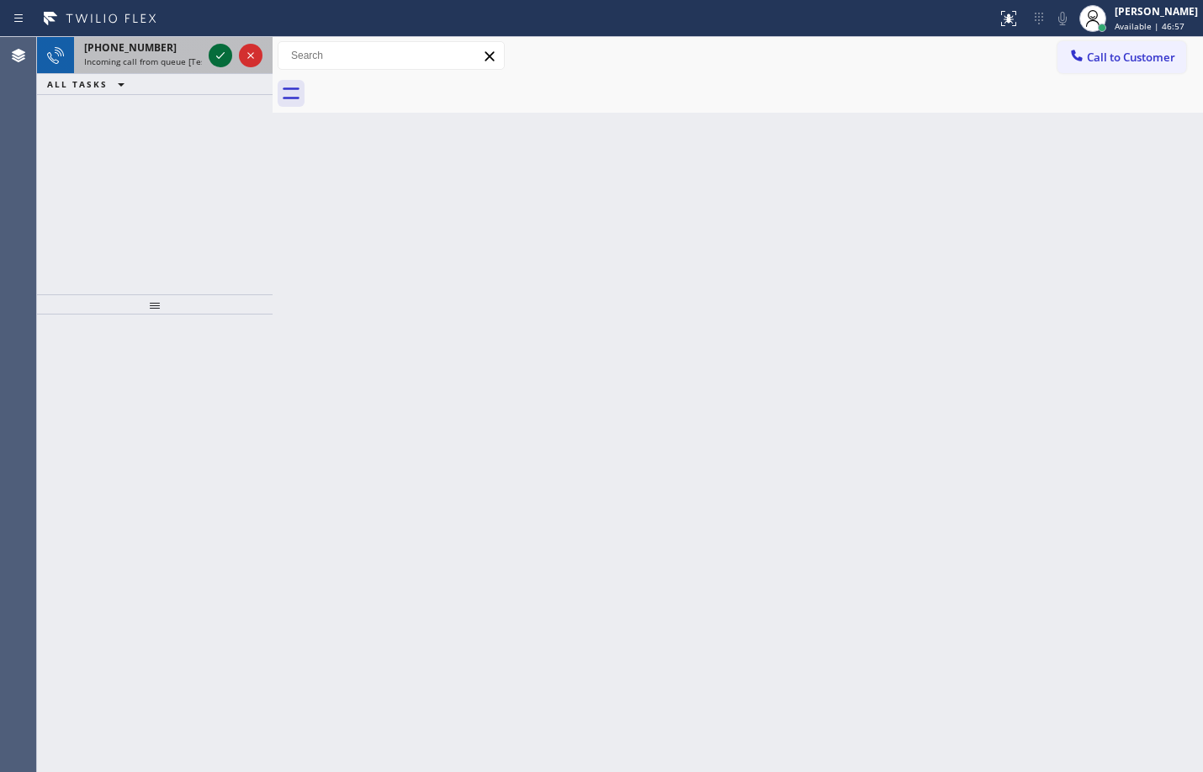
click at [219, 45] on icon at bounding box center [220, 55] width 20 height 20
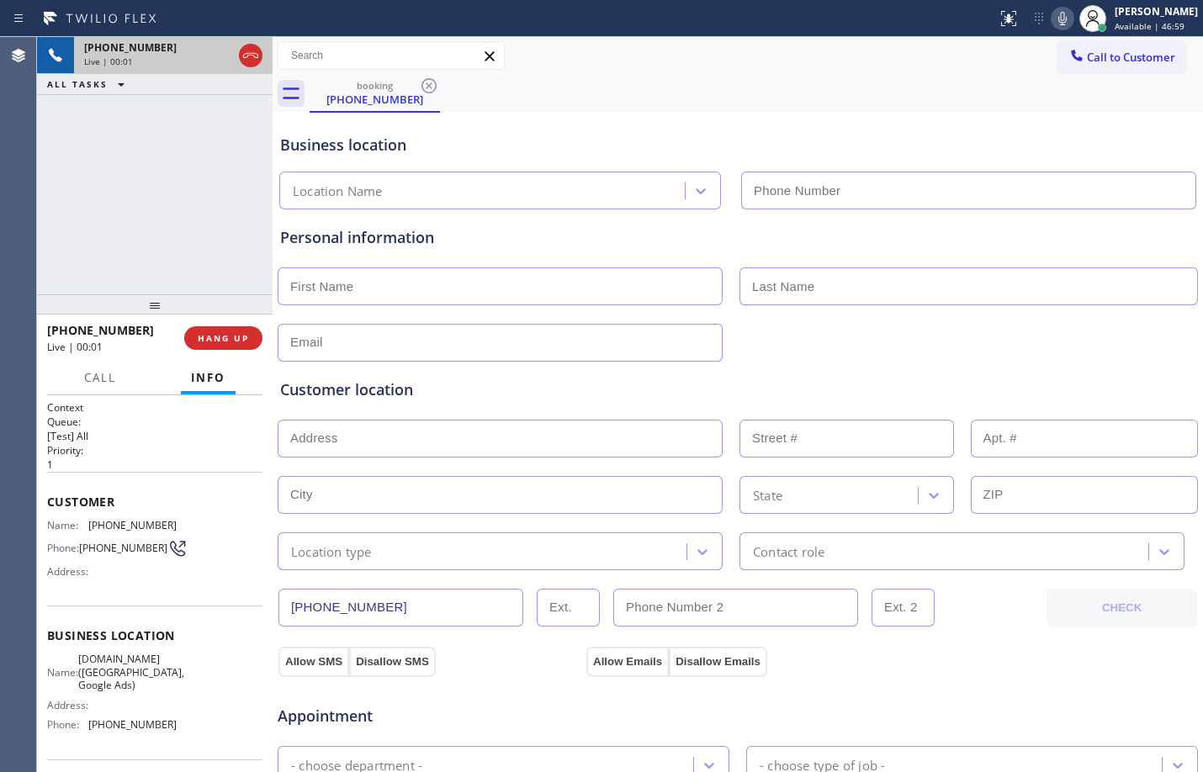
type input "[PHONE_NUMBER]"
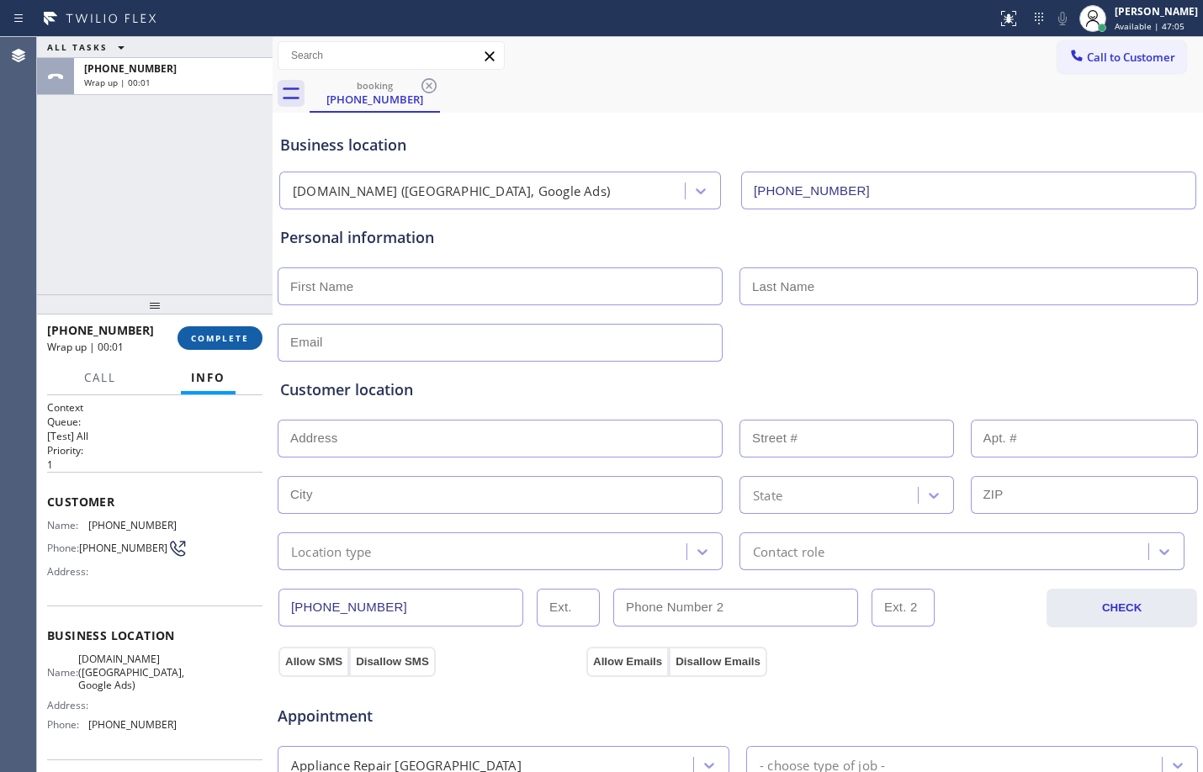
click at [218, 326] on button "COMPLETE" at bounding box center [219, 338] width 85 height 24
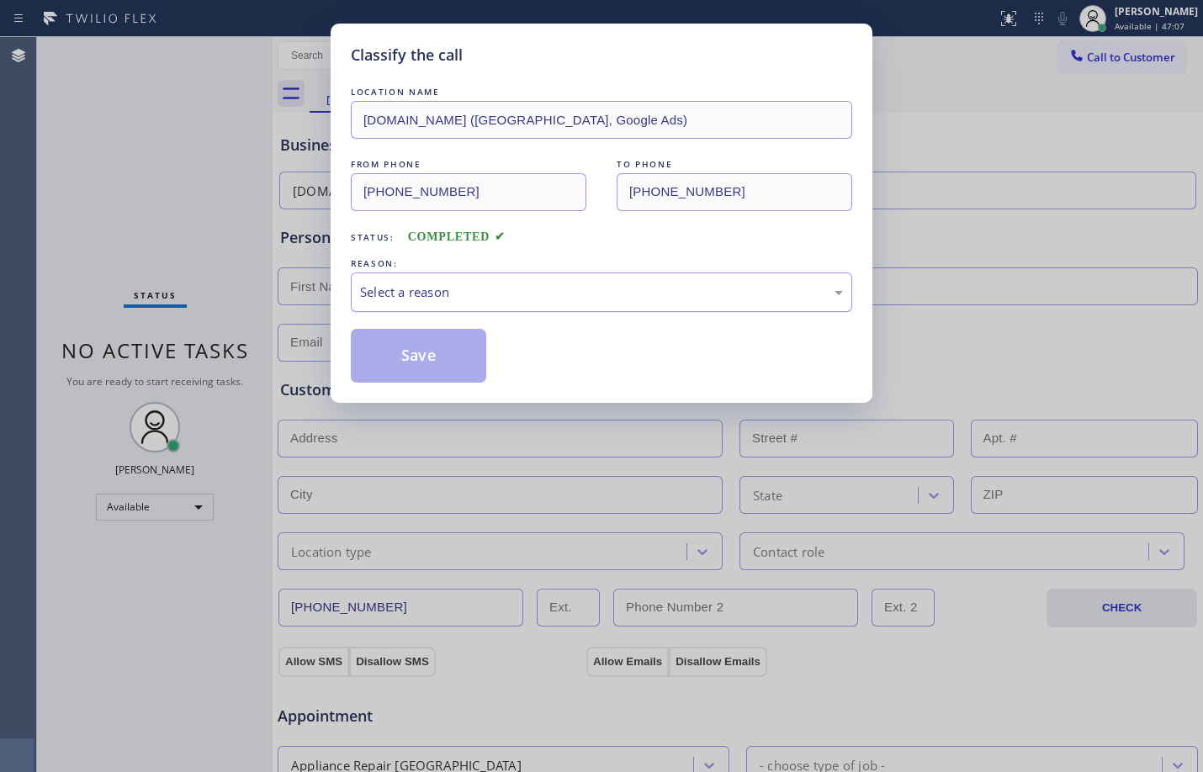
click at [423, 280] on div "Select a reason" at bounding box center [601, 292] width 501 height 40
click at [444, 357] on button "Save" at bounding box center [418, 356] width 135 height 54
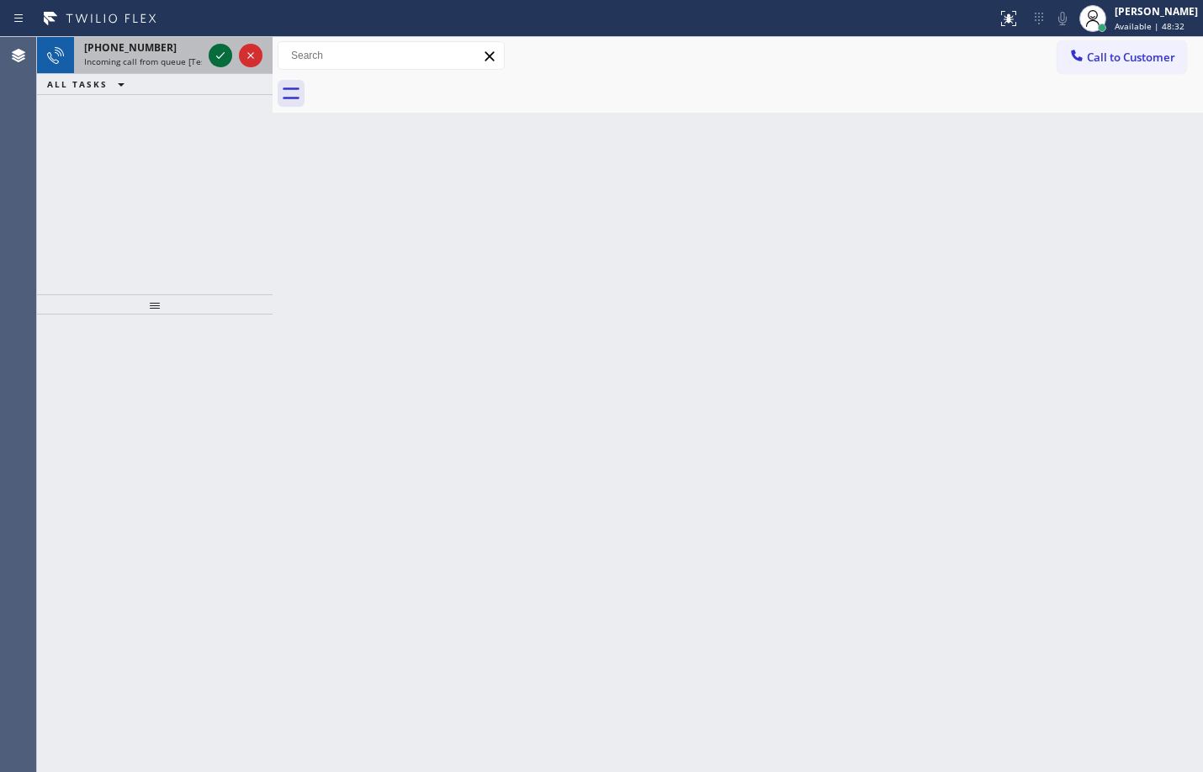
click at [230, 46] on div at bounding box center [221, 55] width 24 height 20
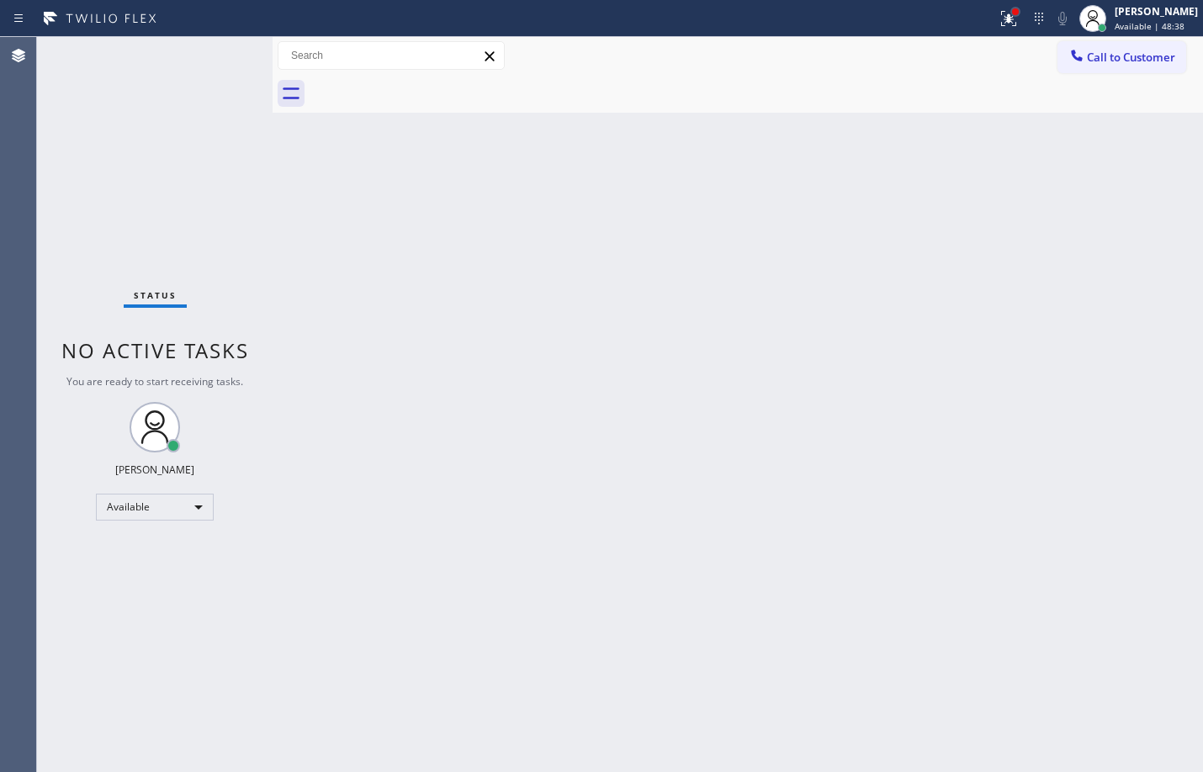
click at [1010, 11] on div at bounding box center [1015, 12] width 10 height 10
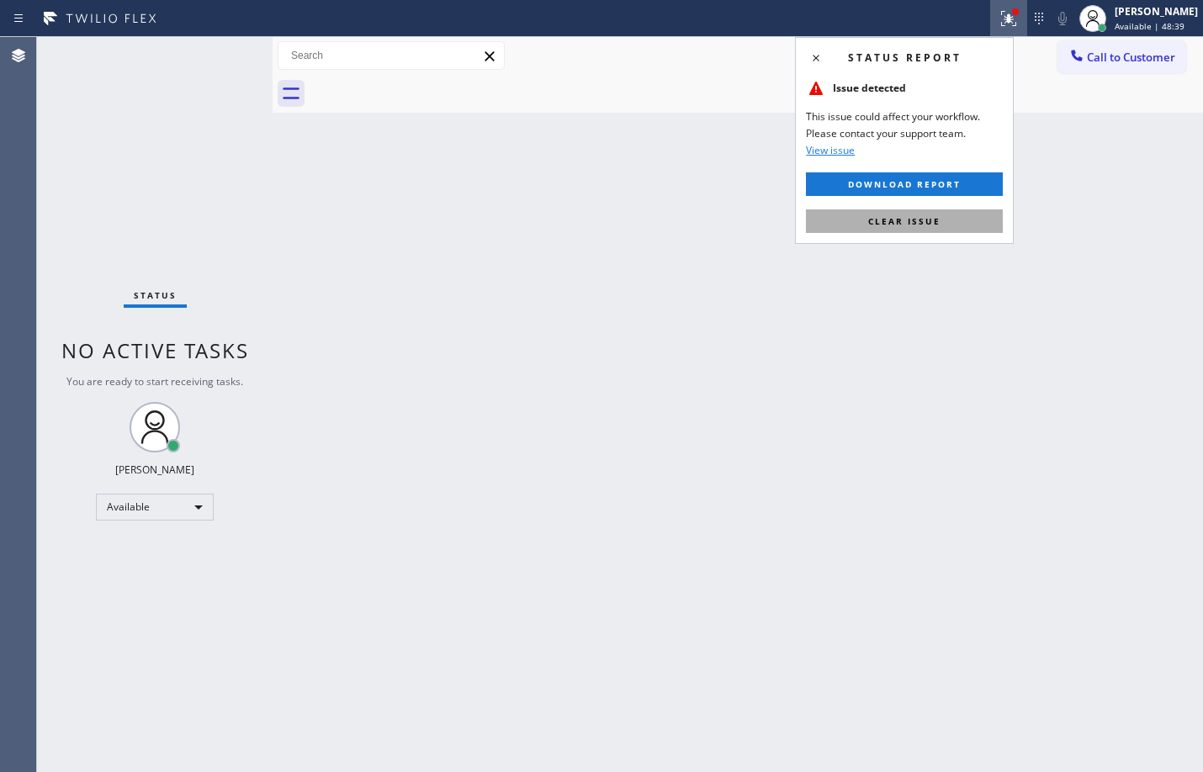
click at [896, 231] on button "Clear issue" at bounding box center [904, 221] width 197 height 24
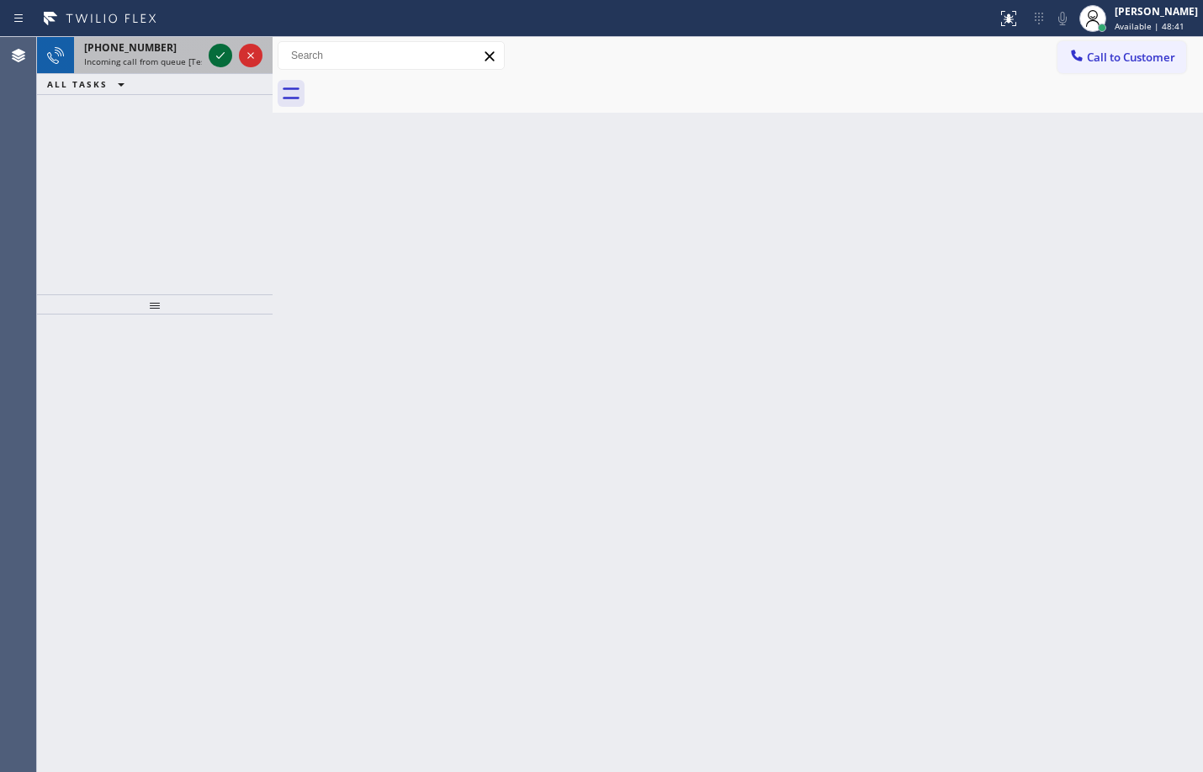
click at [225, 49] on icon at bounding box center [220, 55] width 20 height 20
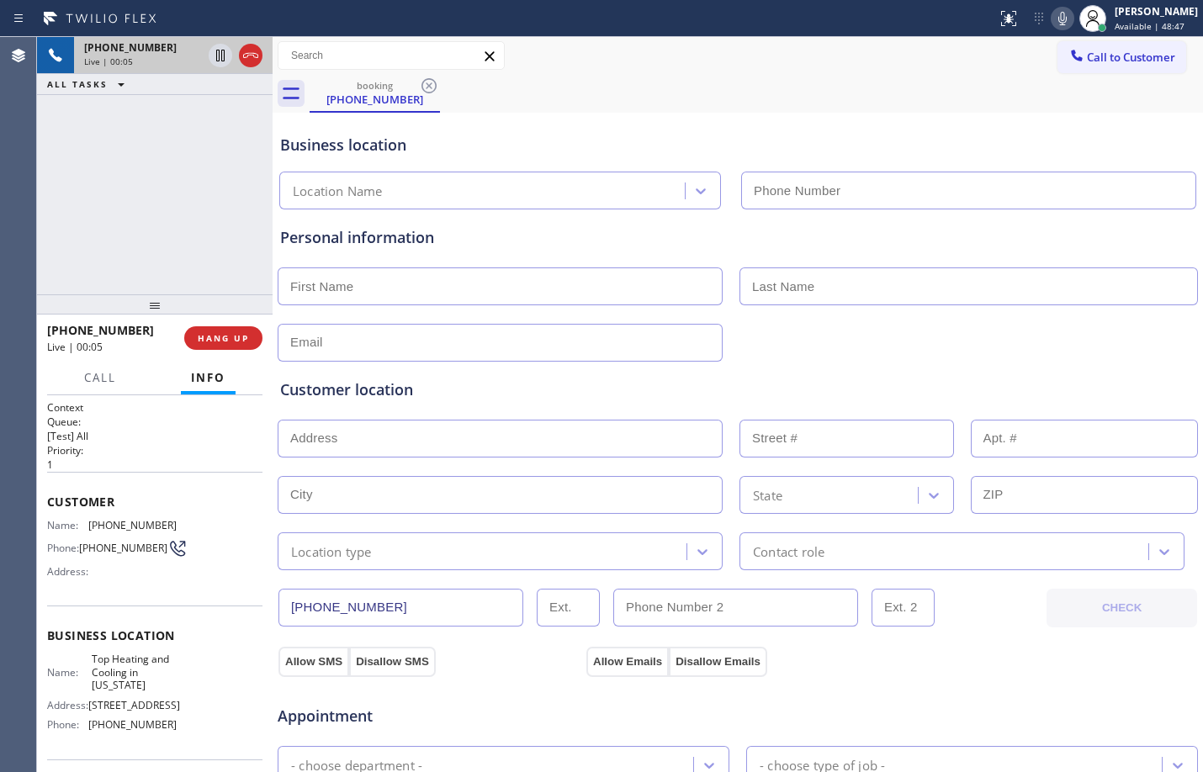
type input "[PHONE_NUMBER]"
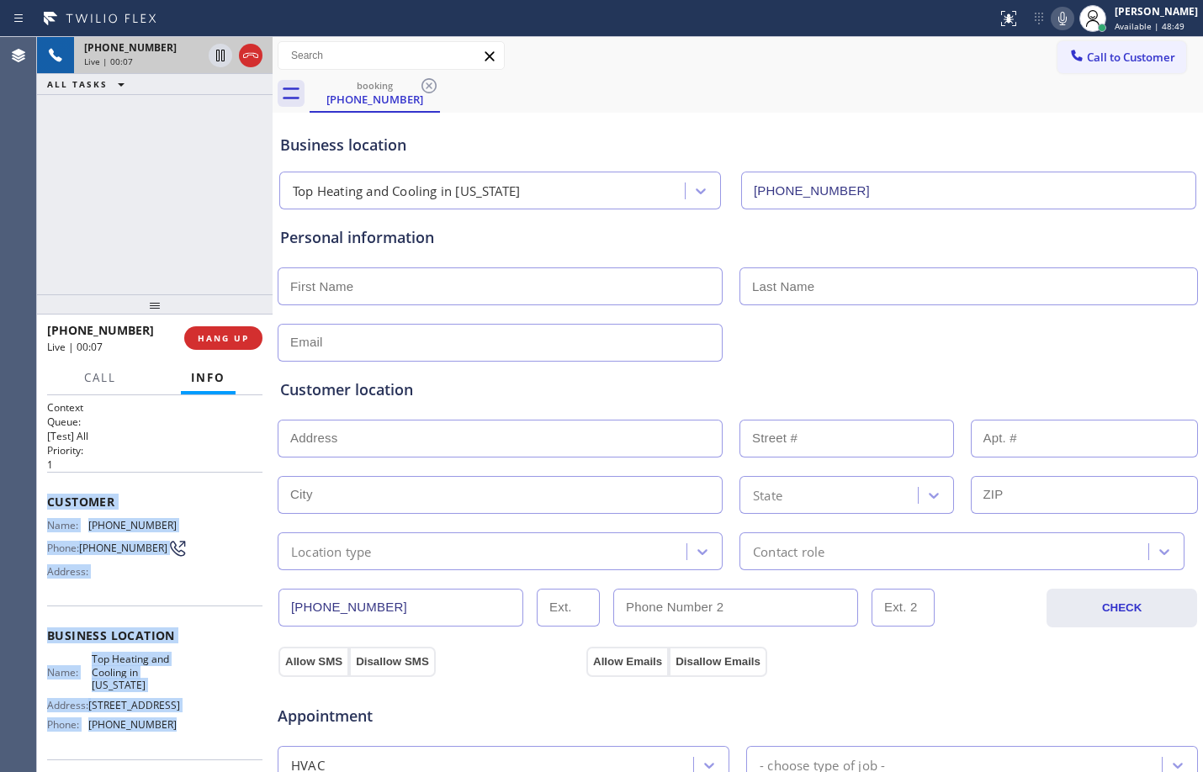
drag, startPoint x: 43, startPoint y: 497, endPoint x: 169, endPoint y: 728, distance: 263.4
click at [169, 728] on div "Context Queue: [Test] All Priority: 1 Customer Name: [PHONE_NUMBER] Phone: [PHO…" at bounding box center [154, 583] width 235 height 377
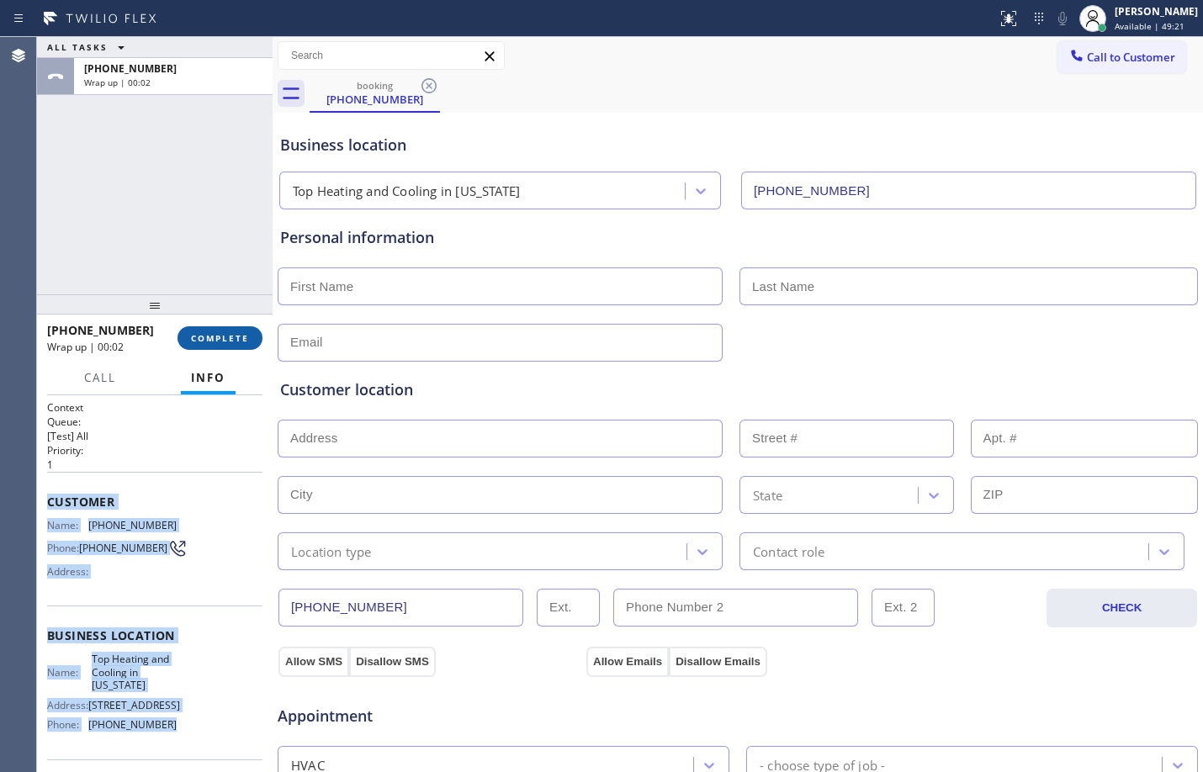
click at [225, 336] on span "COMPLETE" at bounding box center [220, 338] width 58 height 12
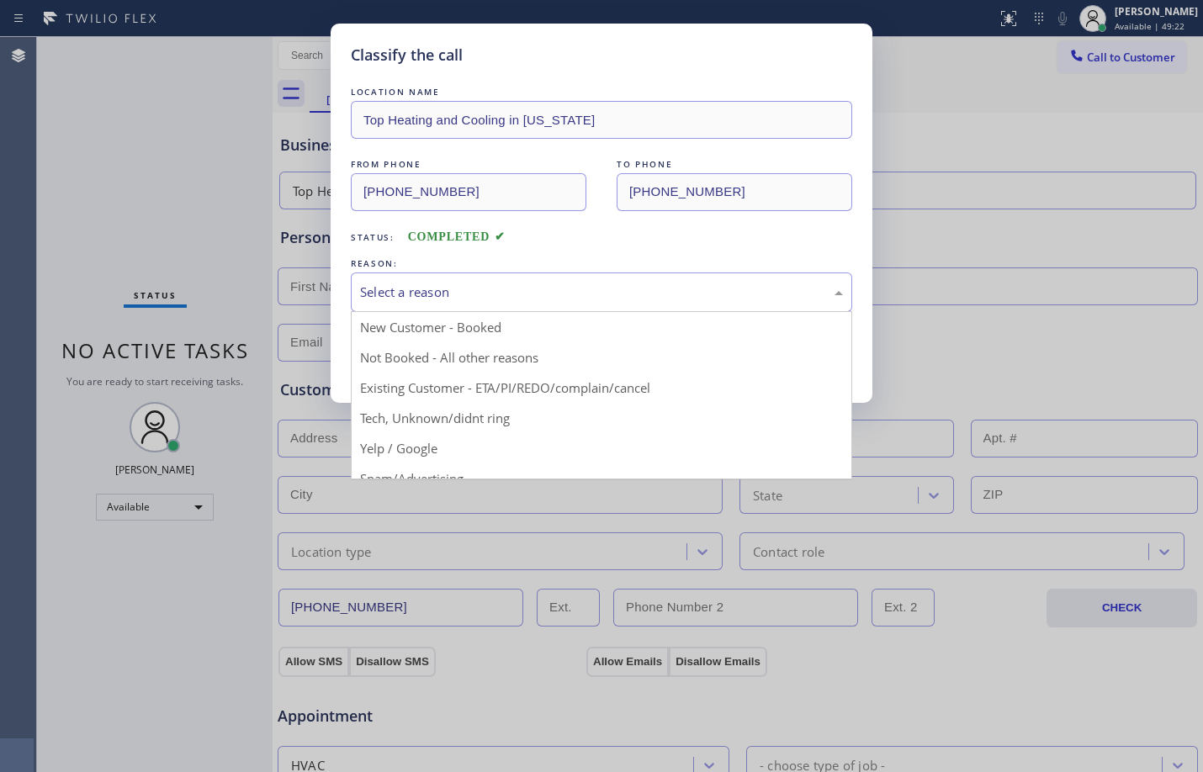
click at [375, 292] on div "Select a reason" at bounding box center [601, 292] width 483 height 19
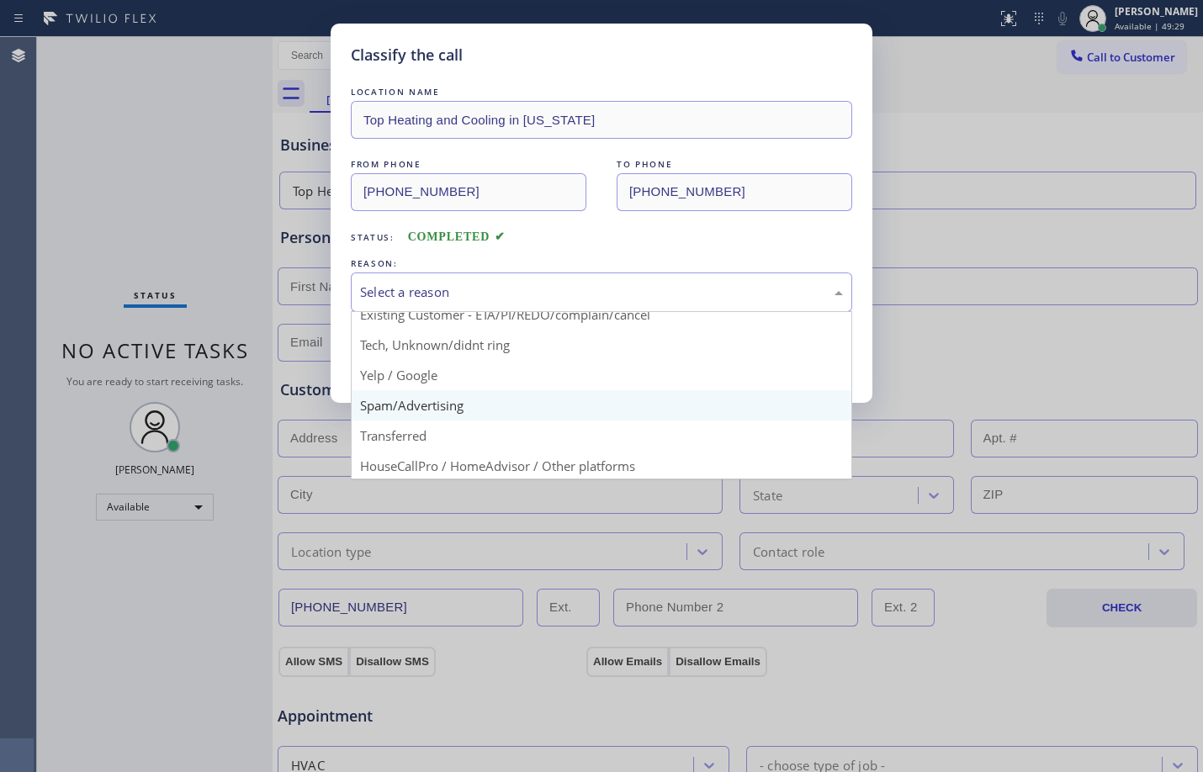
scroll to position [106, 0]
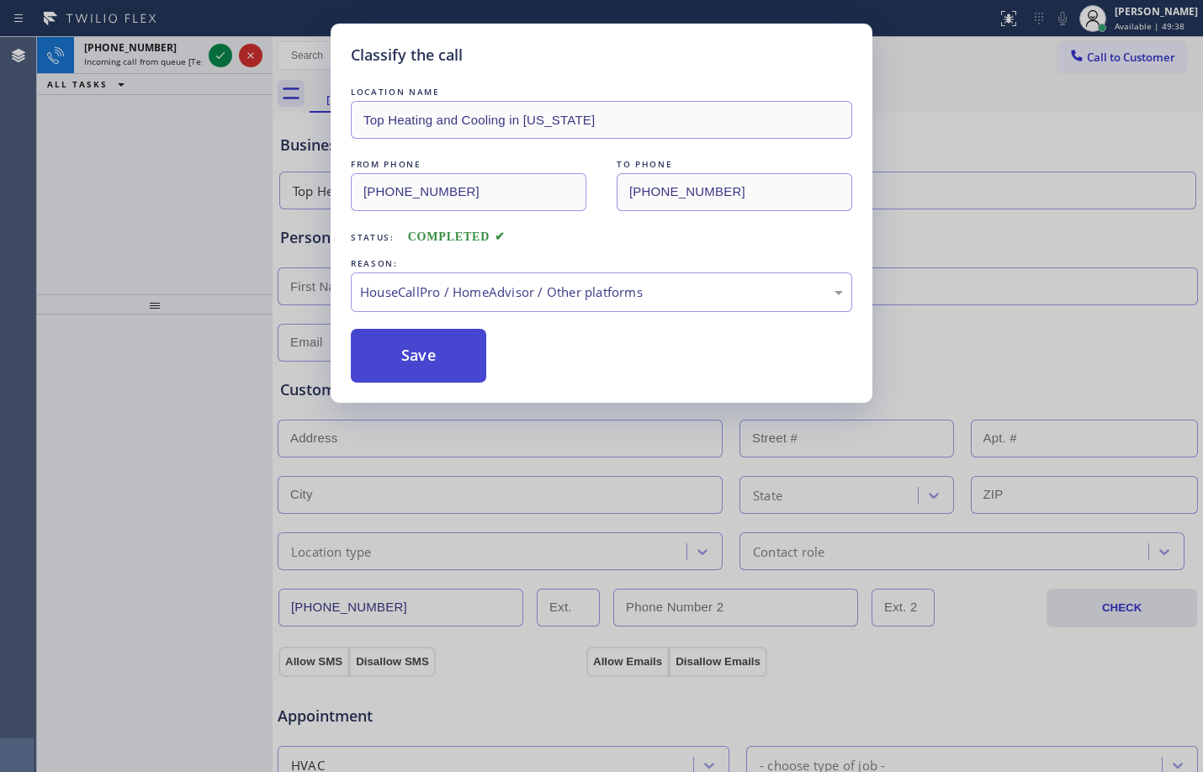
click at [399, 354] on button "Save" at bounding box center [418, 356] width 135 height 54
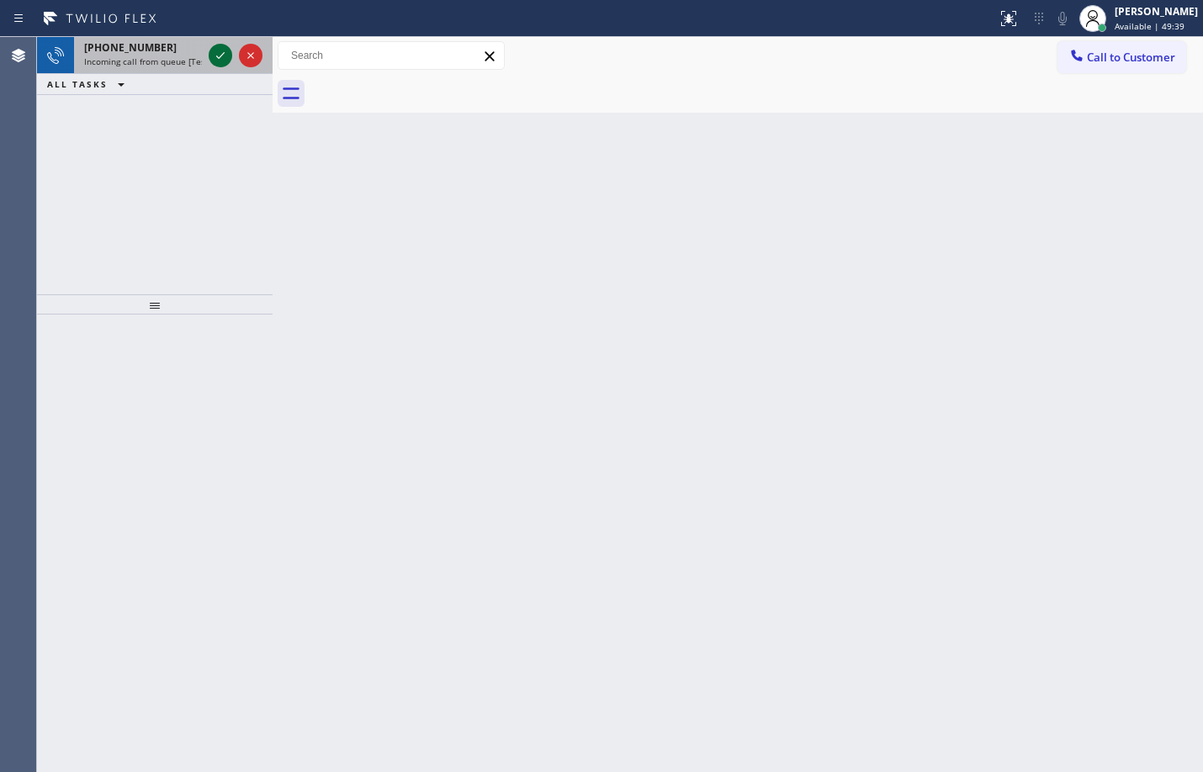
click at [215, 54] on icon at bounding box center [220, 55] width 20 height 20
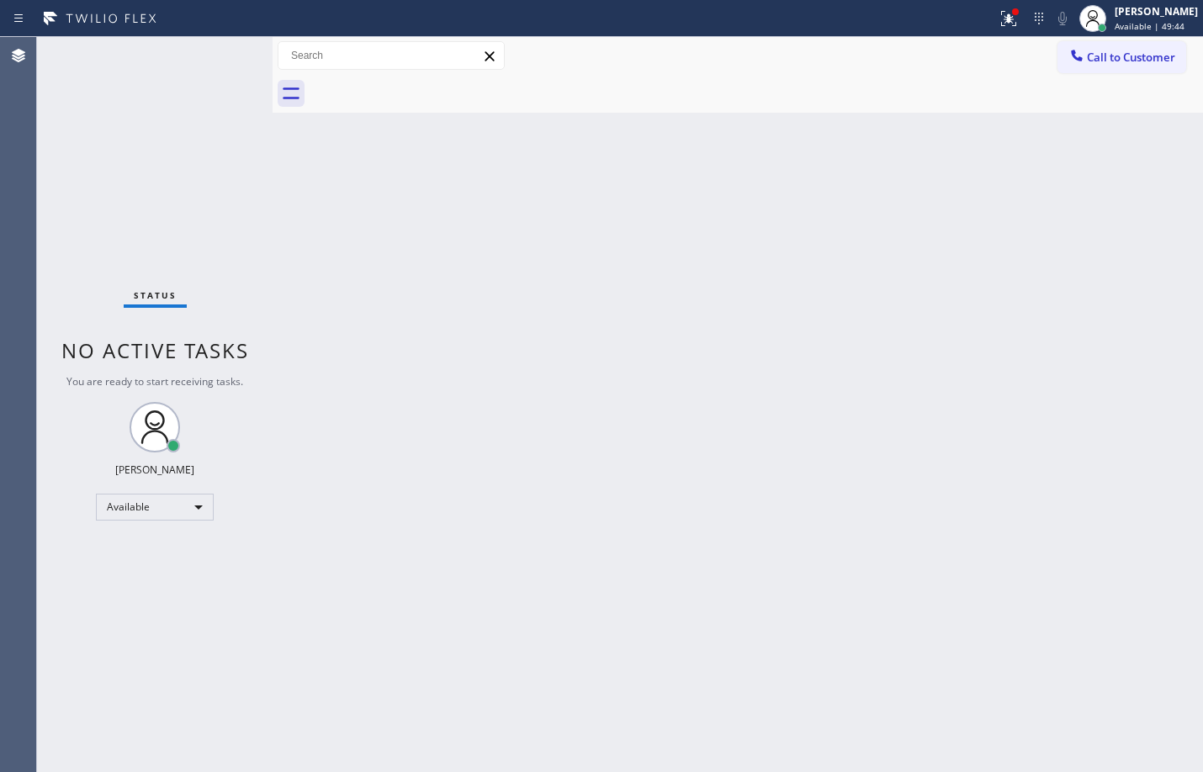
click at [258, 375] on div "Status No active tasks You are ready to start receiving tasks. [PERSON_NAME] Av…" at bounding box center [154, 404] width 235 height 735
click at [545, 408] on div "Back to Dashboard Change Sender ID Customers Technicians Select a contact Outbo…" at bounding box center [737, 404] width 930 height 735
click at [242, 48] on div "Status No active tasks You are ready to start receiving tasks. [PERSON_NAME] Av…" at bounding box center [154, 404] width 235 height 735
click at [998, 26] on icon at bounding box center [1008, 18] width 20 height 20
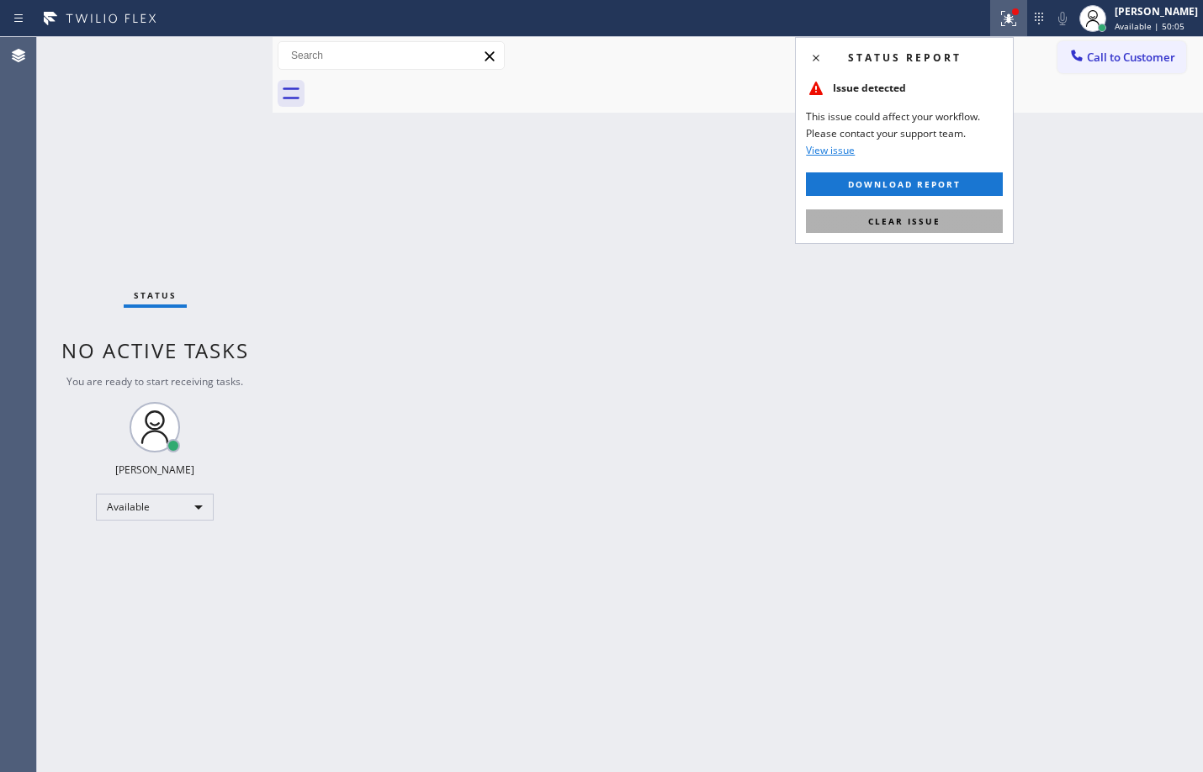
click at [919, 224] on span "Clear issue" at bounding box center [904, 221] width 72 height 12
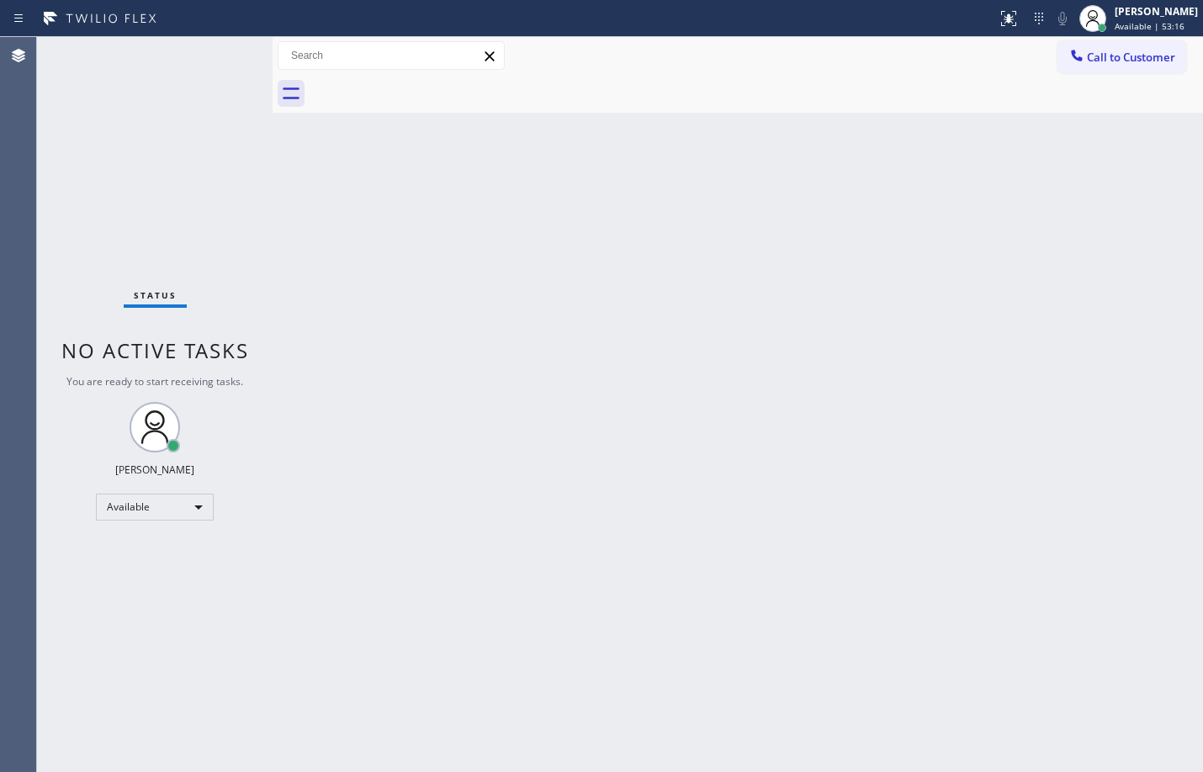
click at [272, 262] on div at bounding box center [272, 404] width 0 height 735
click at [425, 289] on div "Back to Dashboard Change Sender ID Customers Technicians Select a contact Outbo…" at bounding box center [737, 404] width 930 height 735
click at [213, 51] on div "Status No active tasks You are ready to start receiving tasks. [PERSON_NAME] Av…" at bounding box center [154, 404] width 235 height 735
click at [321, 447] on div "Back to Dashboard Change Sender ID Customers Technicians Select a contact Outbo…" at bounding box center [737, 404] width 930 height 735
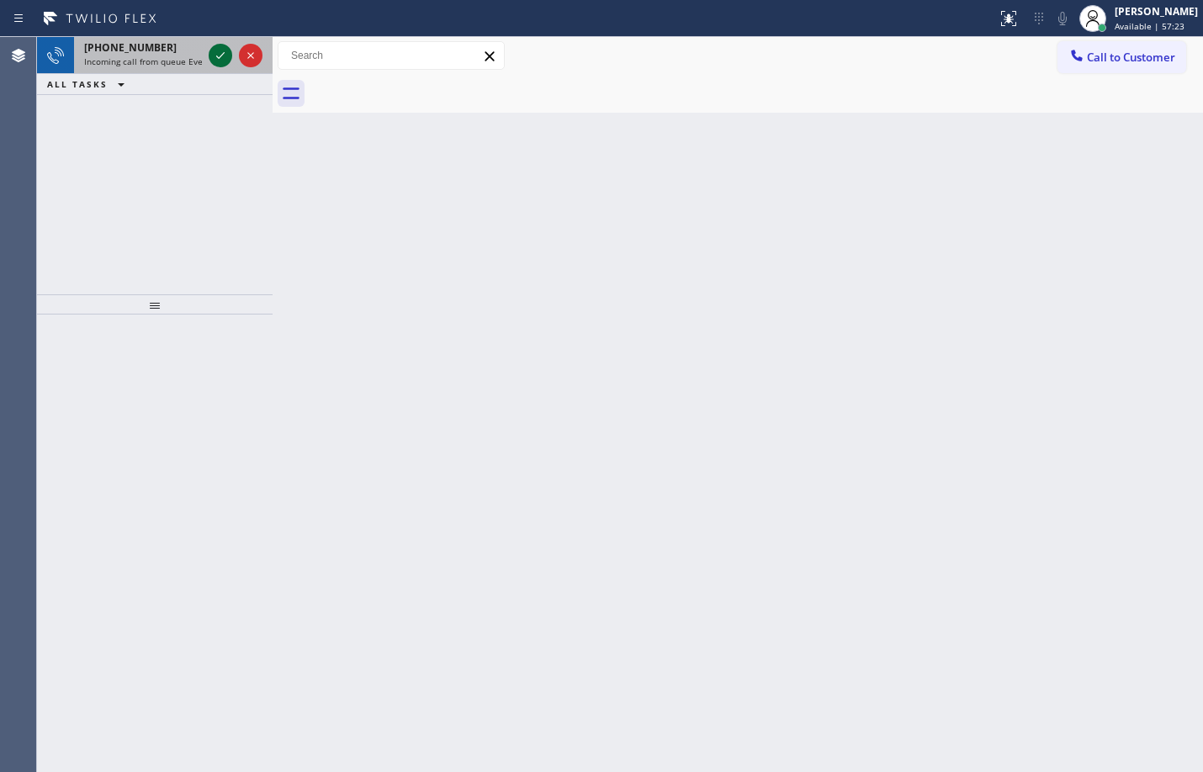
click at [223, 52] on icon at bounding box center [220, 55] width 20 height 20
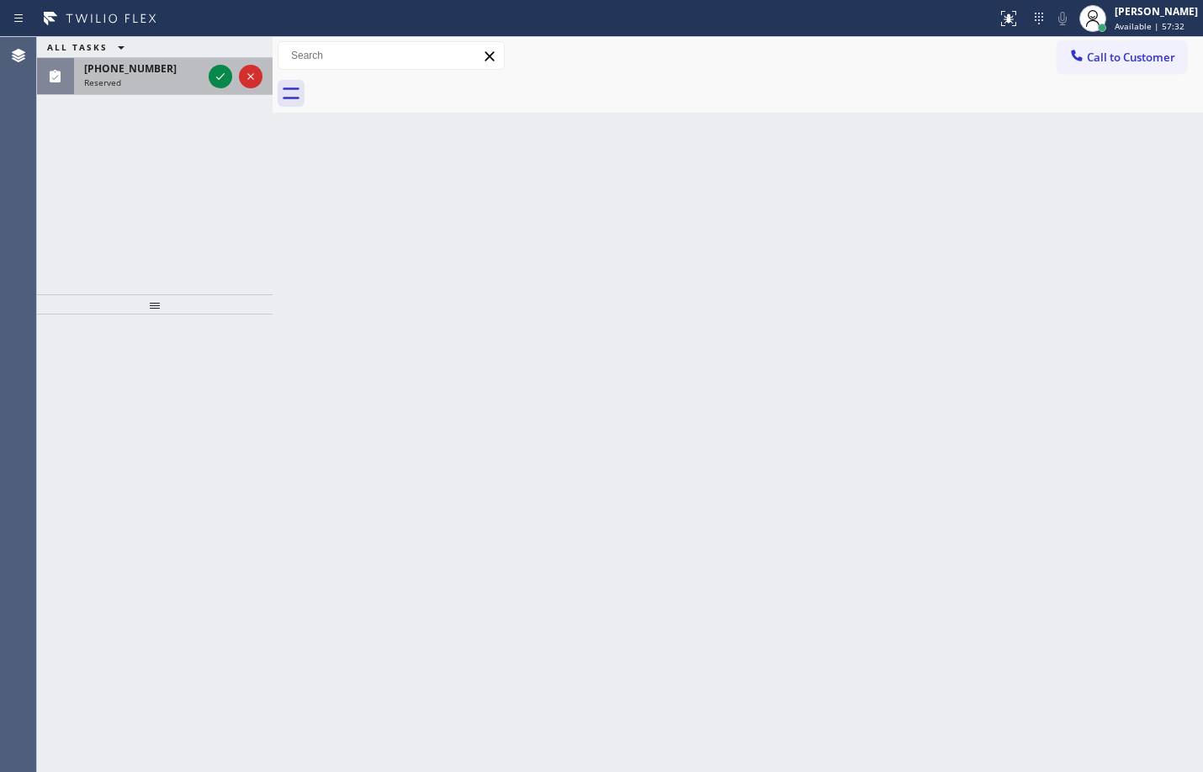
click at [94, 85] on span "Reserved" at bounding box center [102, 83] width 37 height 12
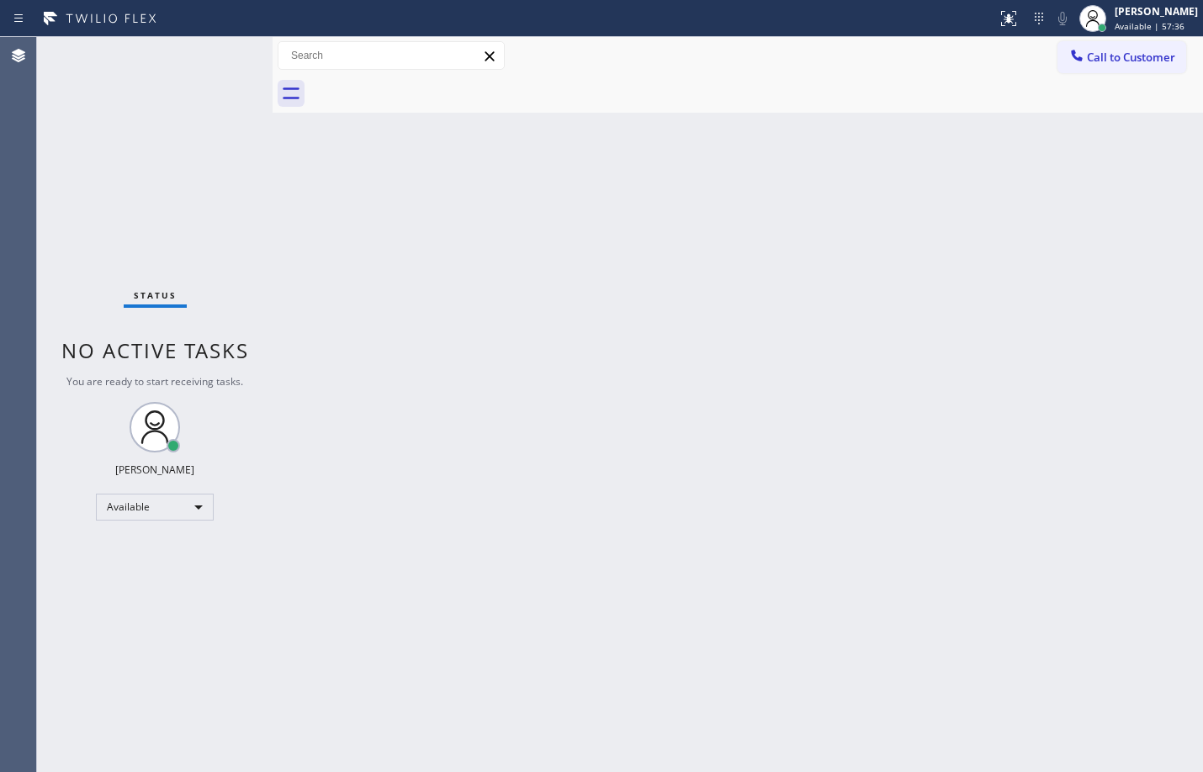
click at [123, 647] on div "Status No active tasks You are ready to start receiving tasks. [PERSON_NAME] Av…" at bounding box center [154, 404] width 235 height 735
click at [373, 251] on div "Back to Dashboard Change Sender ID Customers Technicians Select a contact Outbo…" at bounding box center [737, 404] width 930 height 735
click at [389, 322] on div "Back to Dashboard Change Sender ID Customers Technicians Select a contact Outbo…" at bounding box center [737, 404] width 930 height 735
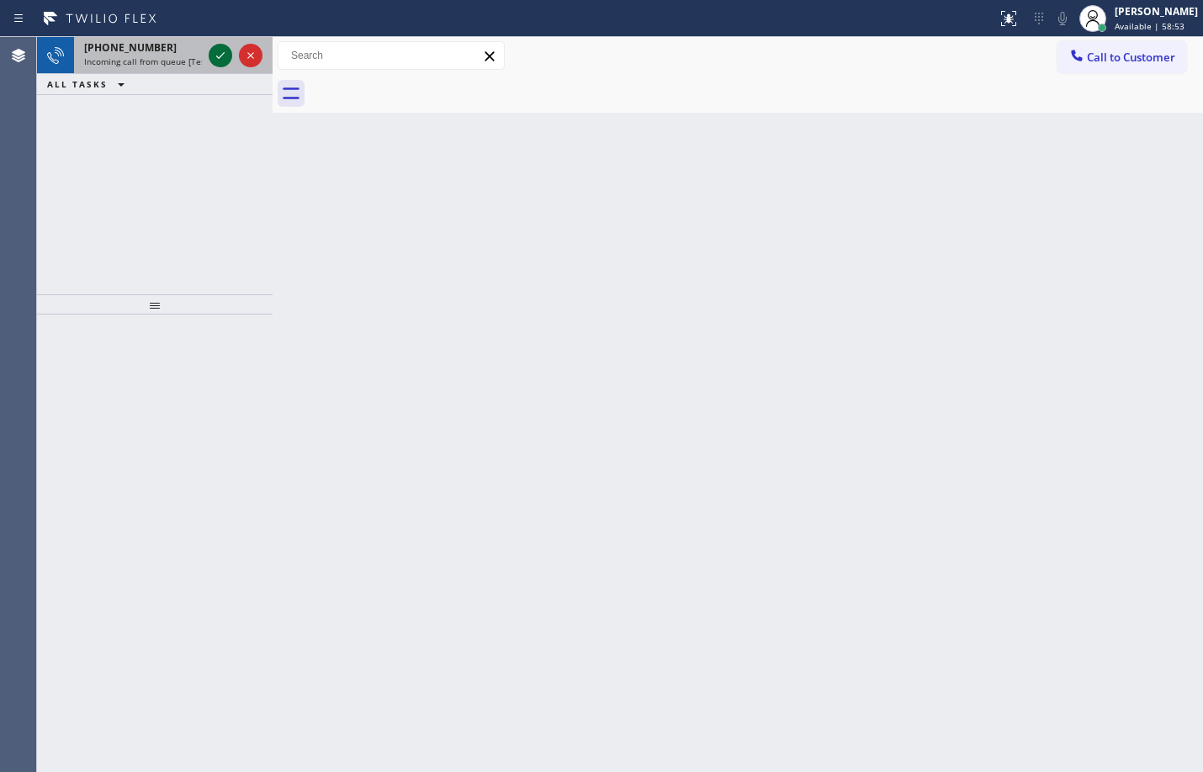
click at [226, 59] on icon at bounding box center [220, 55] width 20 height 20
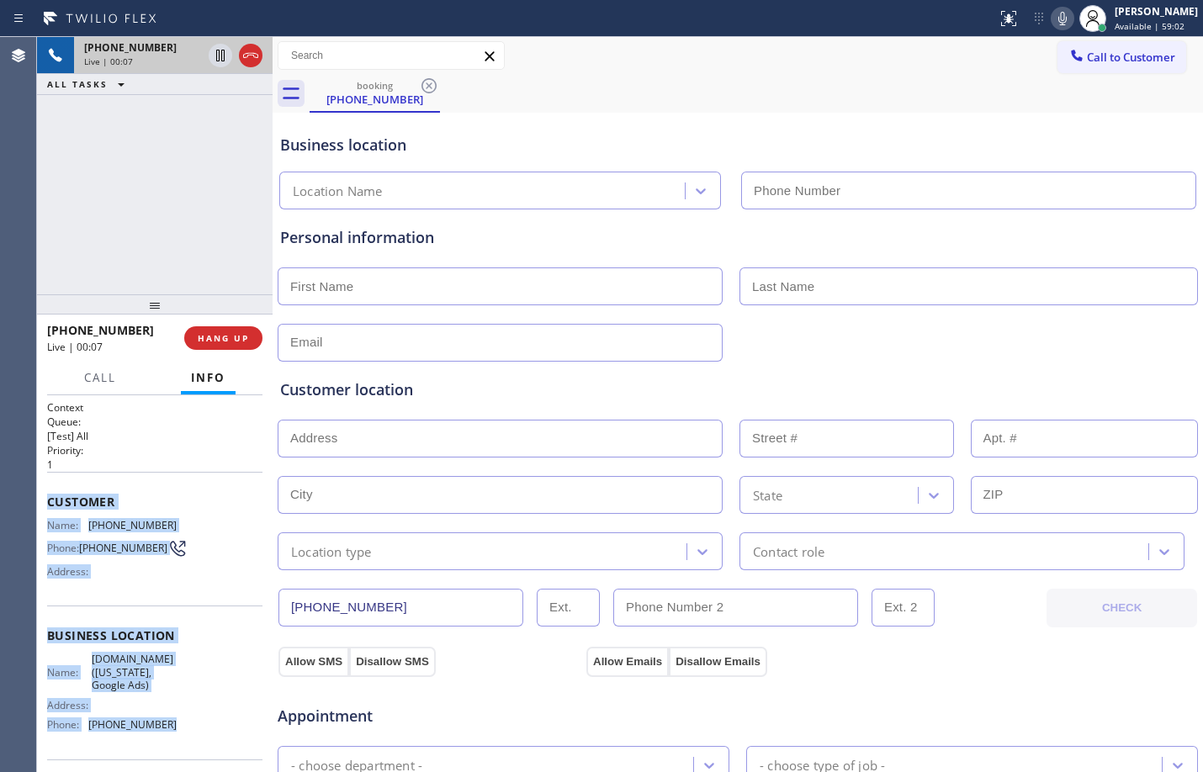
drag, startPoint x: 45, startPoint y: 501, endPoint x: 193, endPoint y: 737, distance: 277.7
click at [193, 737] on div "Context Queue: [Test] All Priority: 1 Customer Name: [PHONE_NUMBER] Phone: [PHO…" at bounding box center [154, 583] width 235 height 377
type input "[PHONE_NUMBER]"
click at [183, 489] on div "Customer Name: [PHONE_NUMBER] Phone: [PHONE_NUMBER] Address:" at bounding box center [154, 539] width 215 height 135
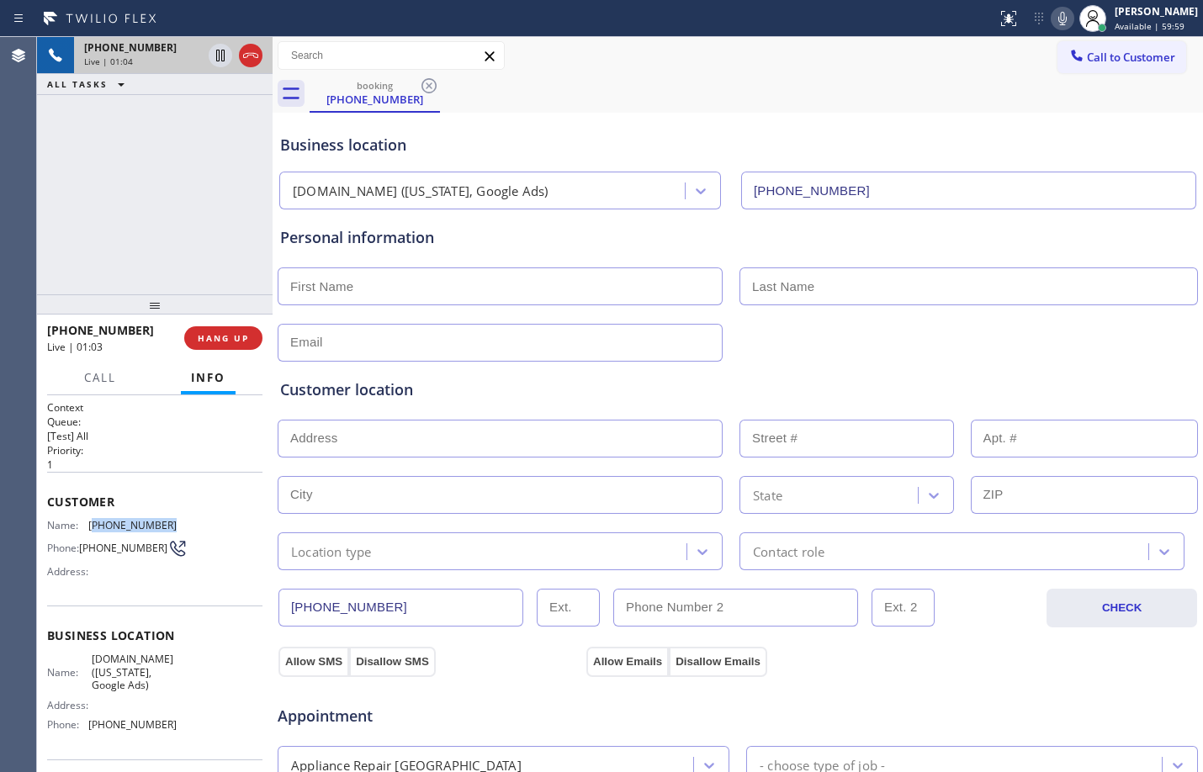
drag, startPoint x: 92, startPoint y: 522, endPoint x: 165, endPoint y: 530, distance: 73.6
click at [165, 530] on span "[PHONE_NUMBER]" at bounding box center [132, 525] width 88 height 13
click at [226, 60] on icon at bounding box center [220, 55] width 20 height 20
click at [1052, 14] on icon at bounding box center [1062, 18] width 20 height 20
click at [223, 56] on icon at bounding box center [220, 55] width 20 height 20
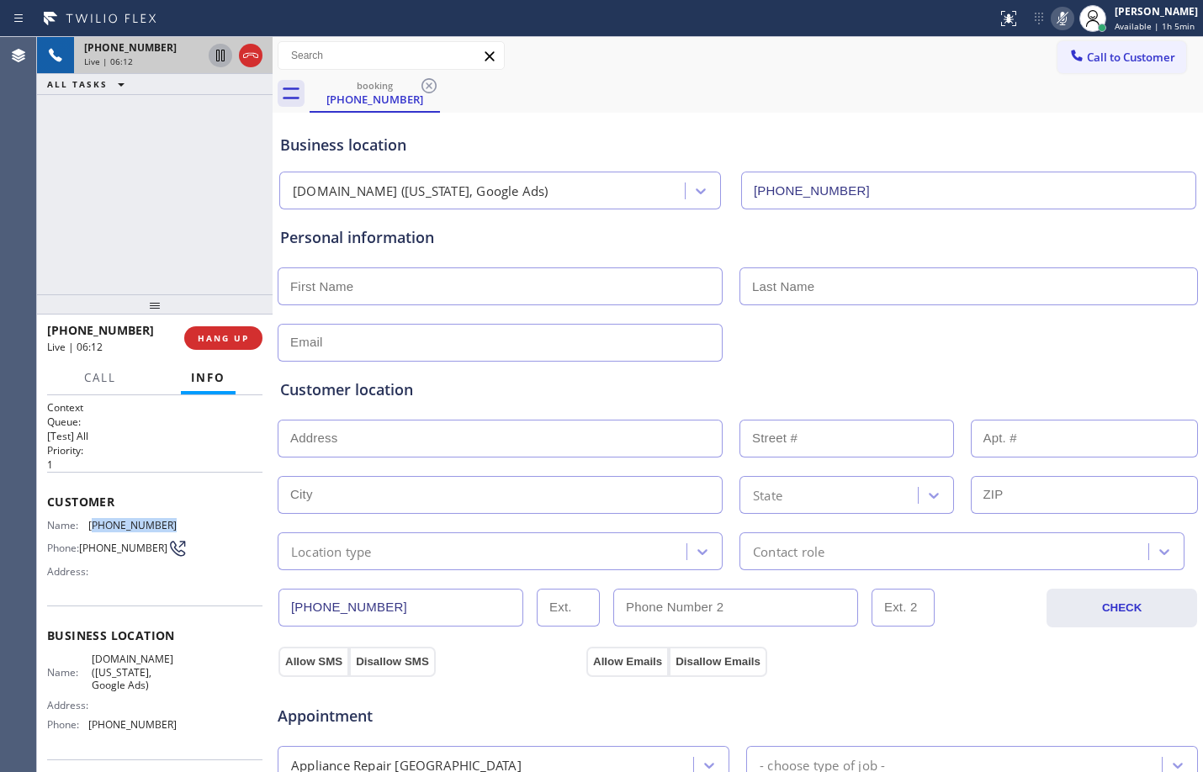
click at [1058, 24] on icon at bounding box center [1062, 18] width 20 height 20
click at [221, 60] on icon at bounding box center [220, 56] width 8 height 12
click at [1054, 17] on icon at bounding box center [1062, 18] width 20 height 20
click at [221, 48] on icon at bounding box center [220, 55] width 20 height 20
click at [1052, 18] on icon at bounding box center [1062, 18] width 20 height 20
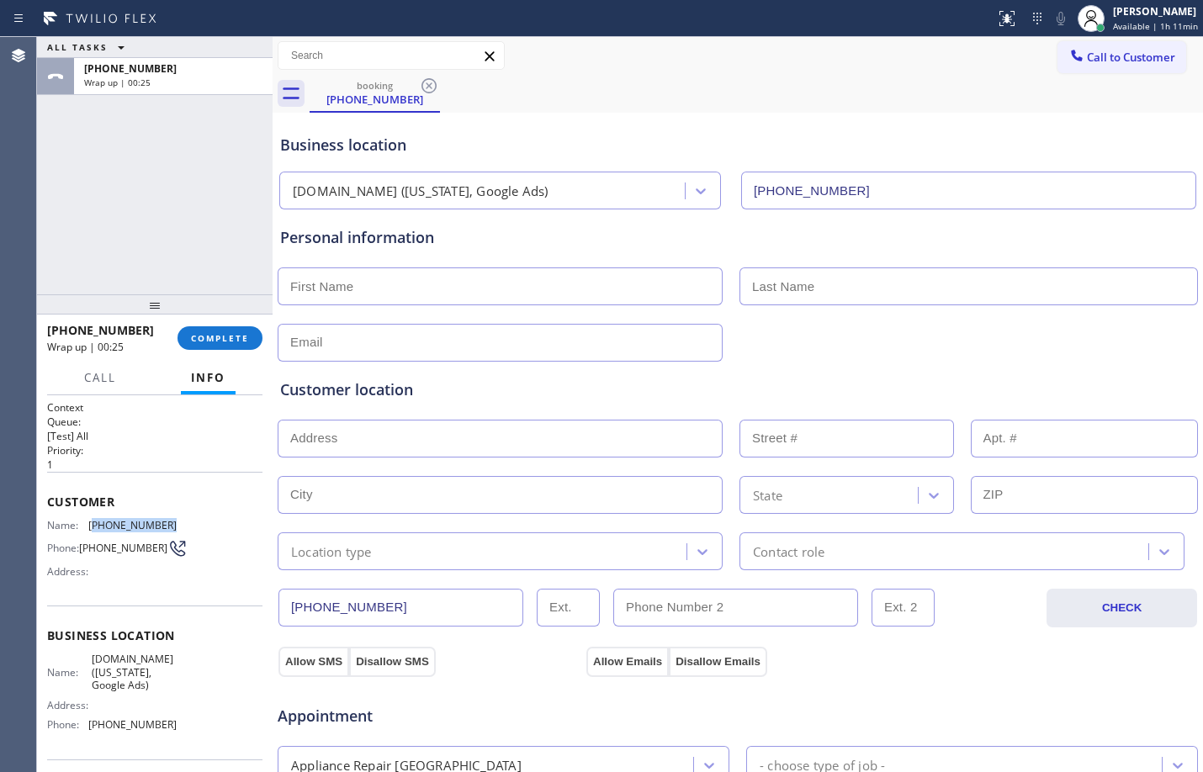
click at [542, 270] on input "text" at bounding box center [500, 286] width 445 height 38
type input "[PERSON_NAME]"
click at [743, 295] on input "text" at bounding box center [968, 286] width 458 height 38
type input "Gross"
click at [568, 350] on input "text" at bounding box center [500, 343] width 445 height 38
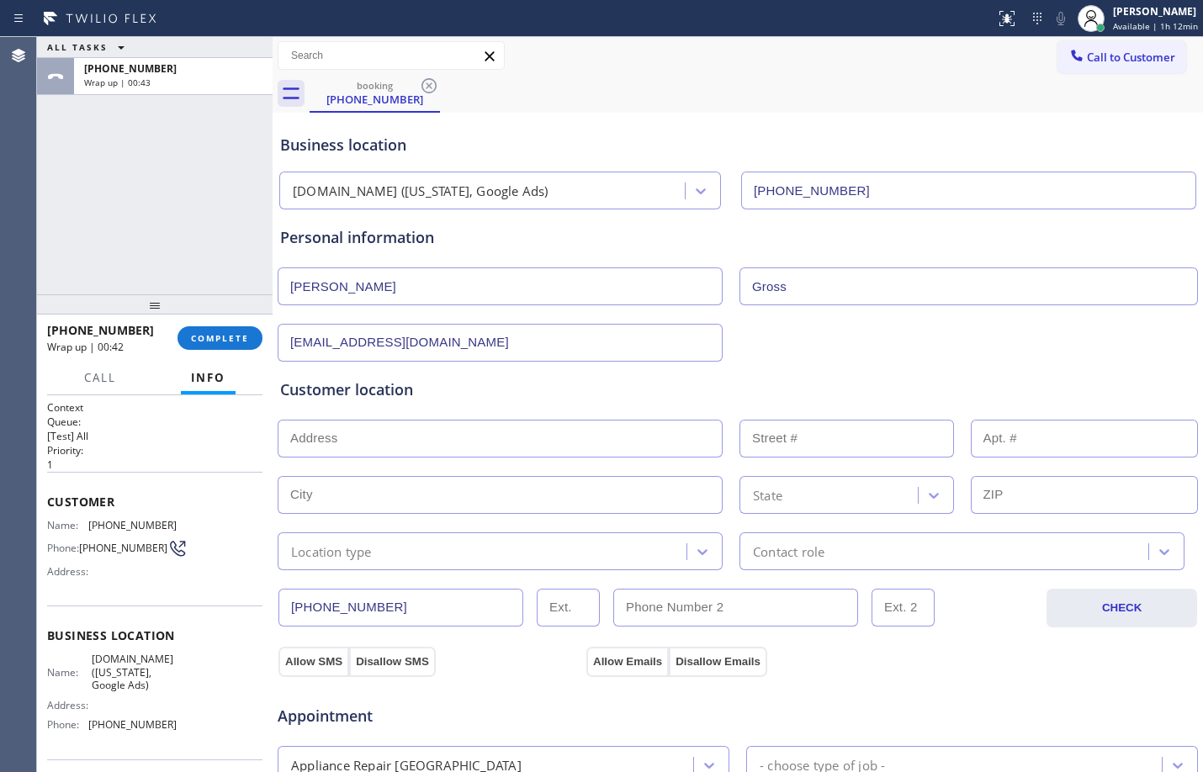
type input "[EMAIL_ADDRESS][DOMAIN_NAME]"
click at [462, 437] on input "text" at bounding box center [500, 439] width 445 height 38
paste input "[STREET_ADDRESS]"
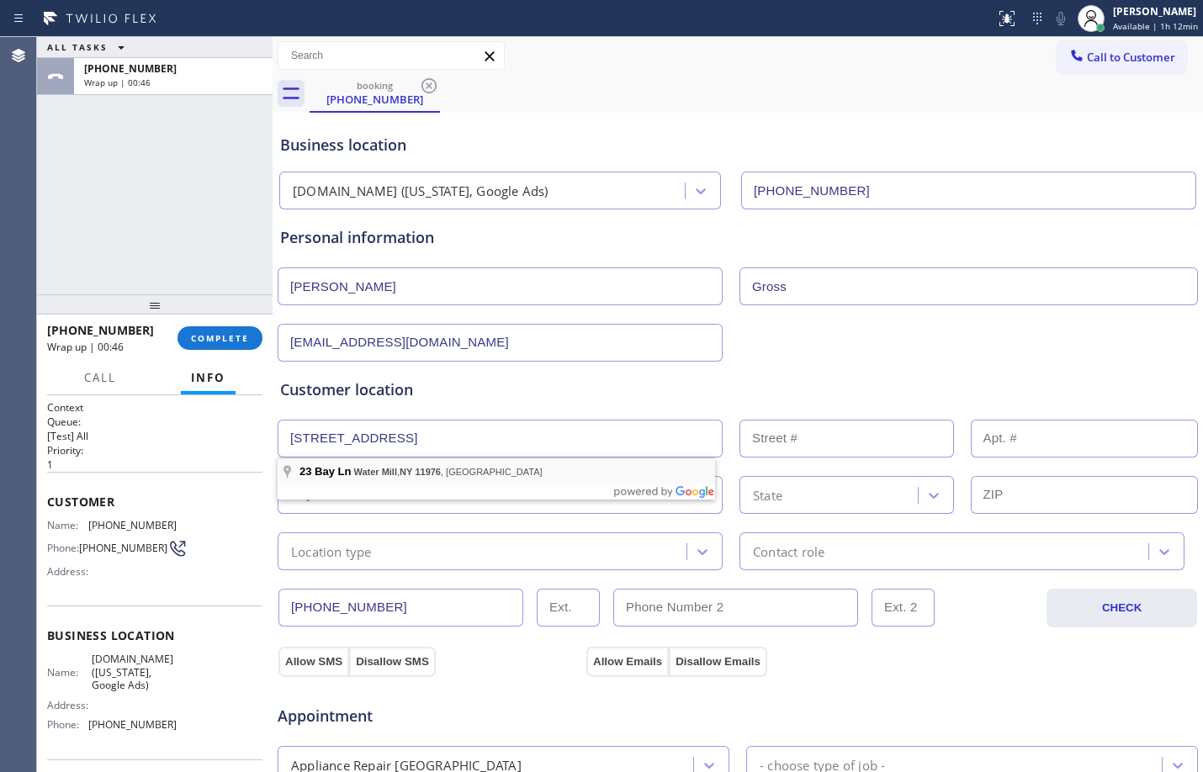
type input "[STREET_ADDRESS]"
type input "23"
type input "Water Mill"
type input "11976"
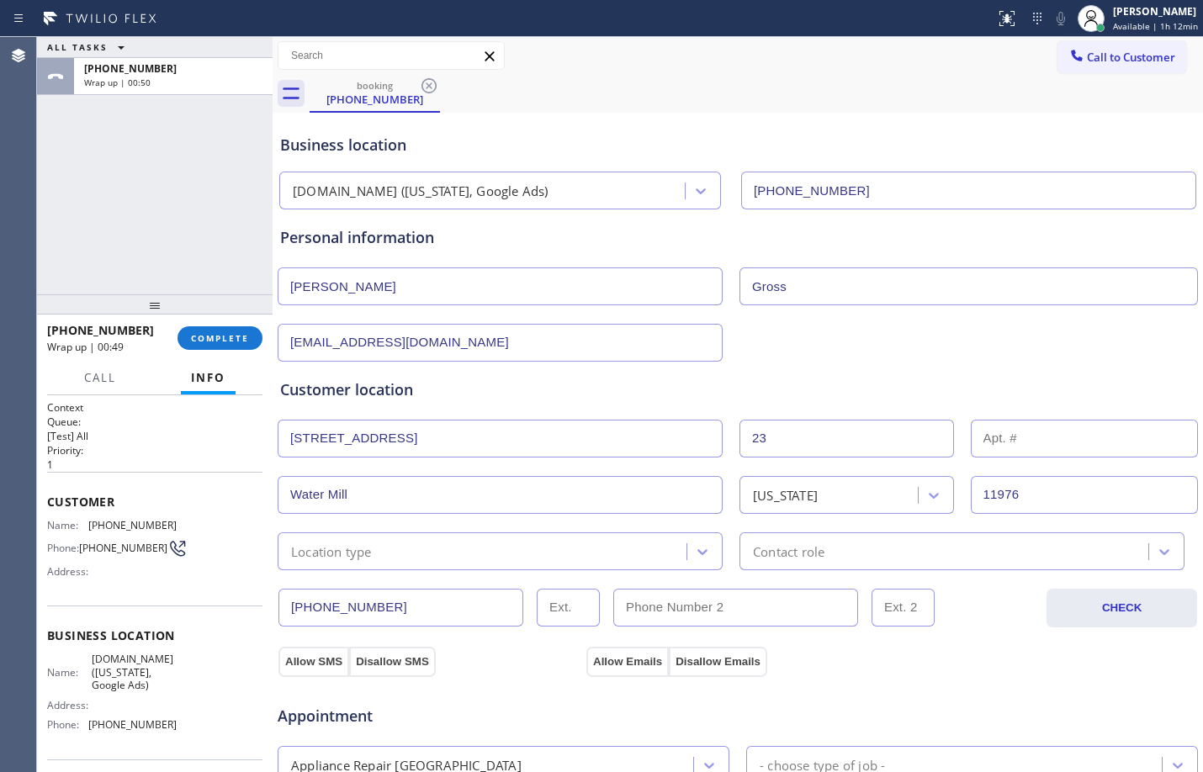
click at [518, 560] on div "Location type" at bounding box center [485, 551] width 404 height 29
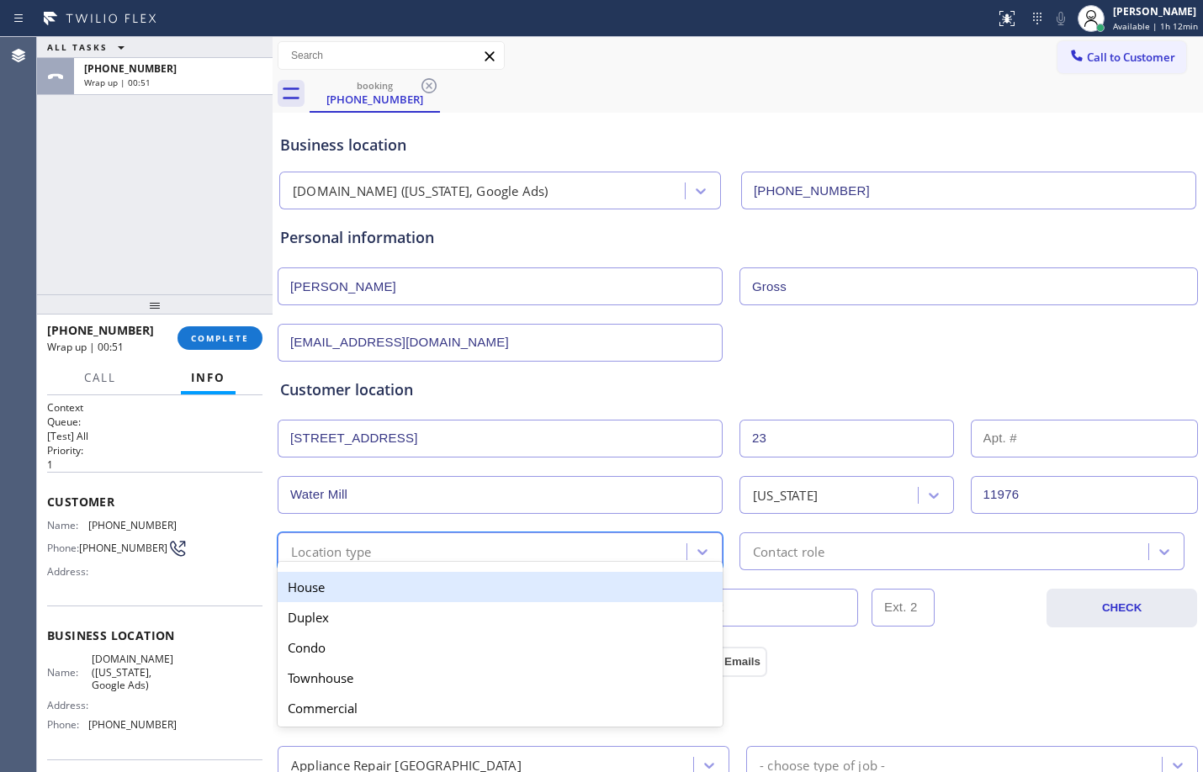
click at [483, 583] on div "House" at bounding box center [500, 587] width 445 height 30
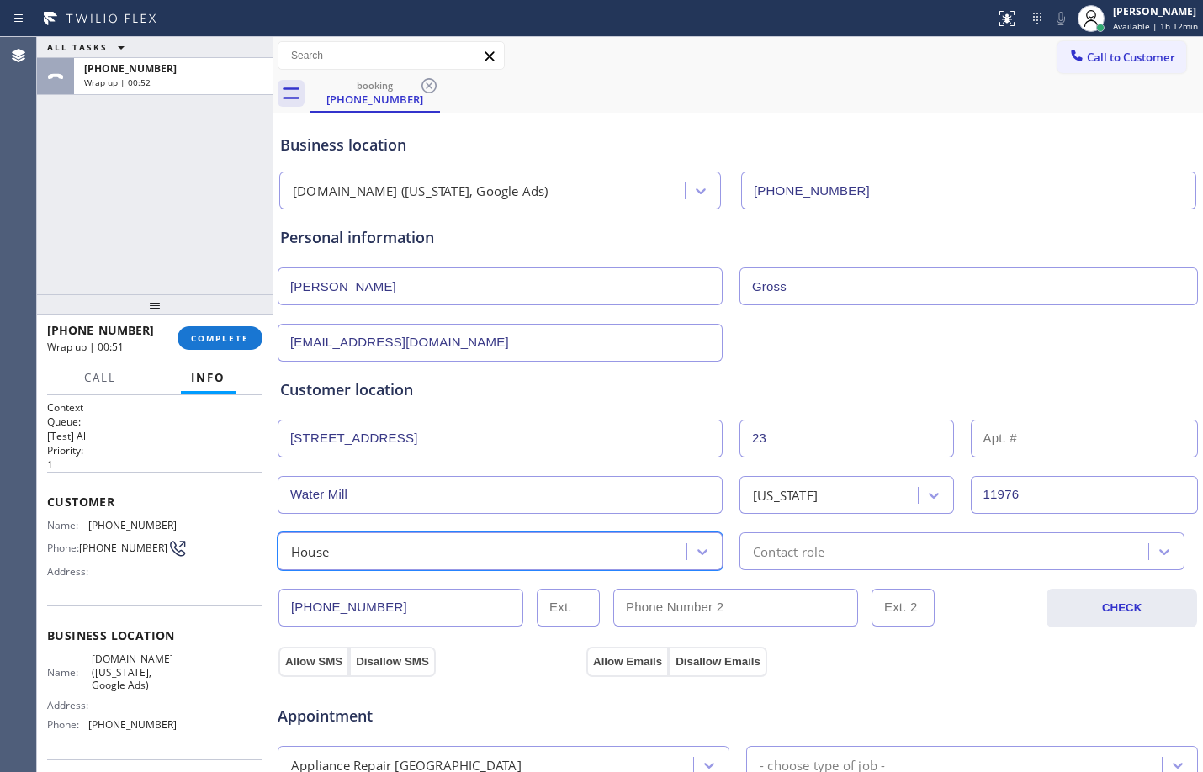
click at [808, 551] on div "Contact role" at bounding box center [788, 551] width 71 height 19
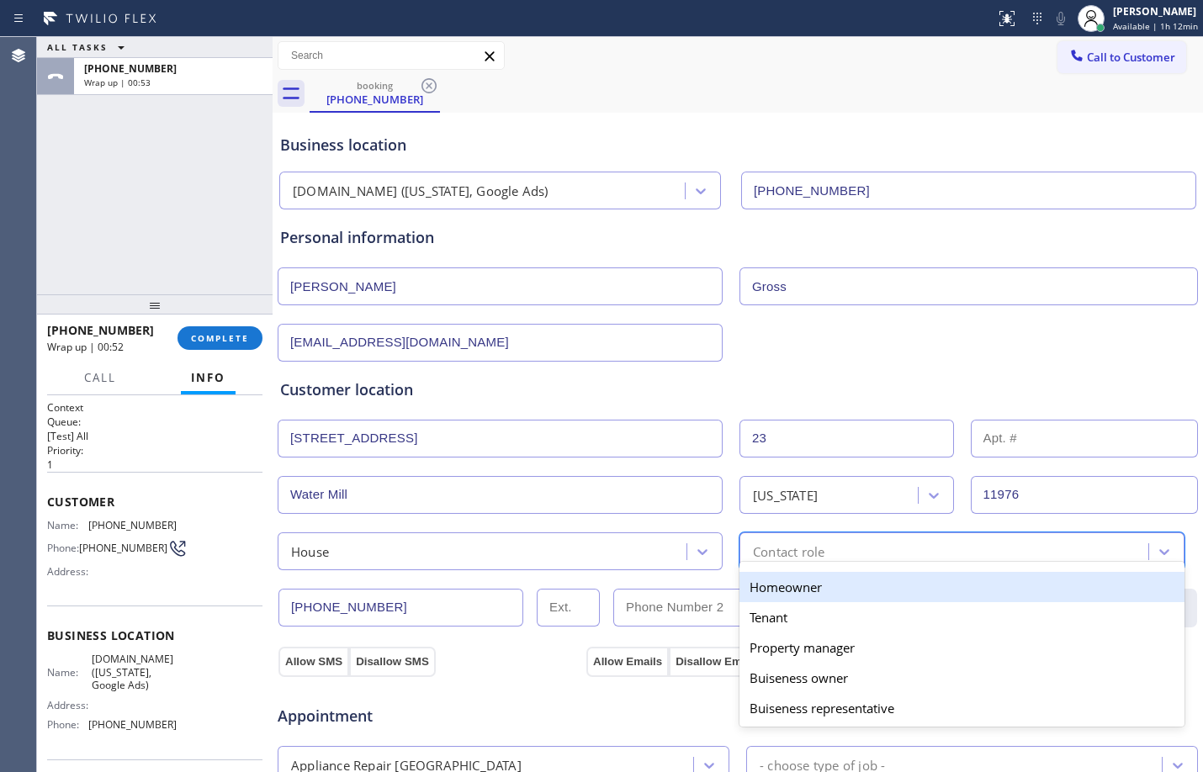
click at [814, 583] on div "Homeowner" at bounding box center [961, 587] width 445 height 30
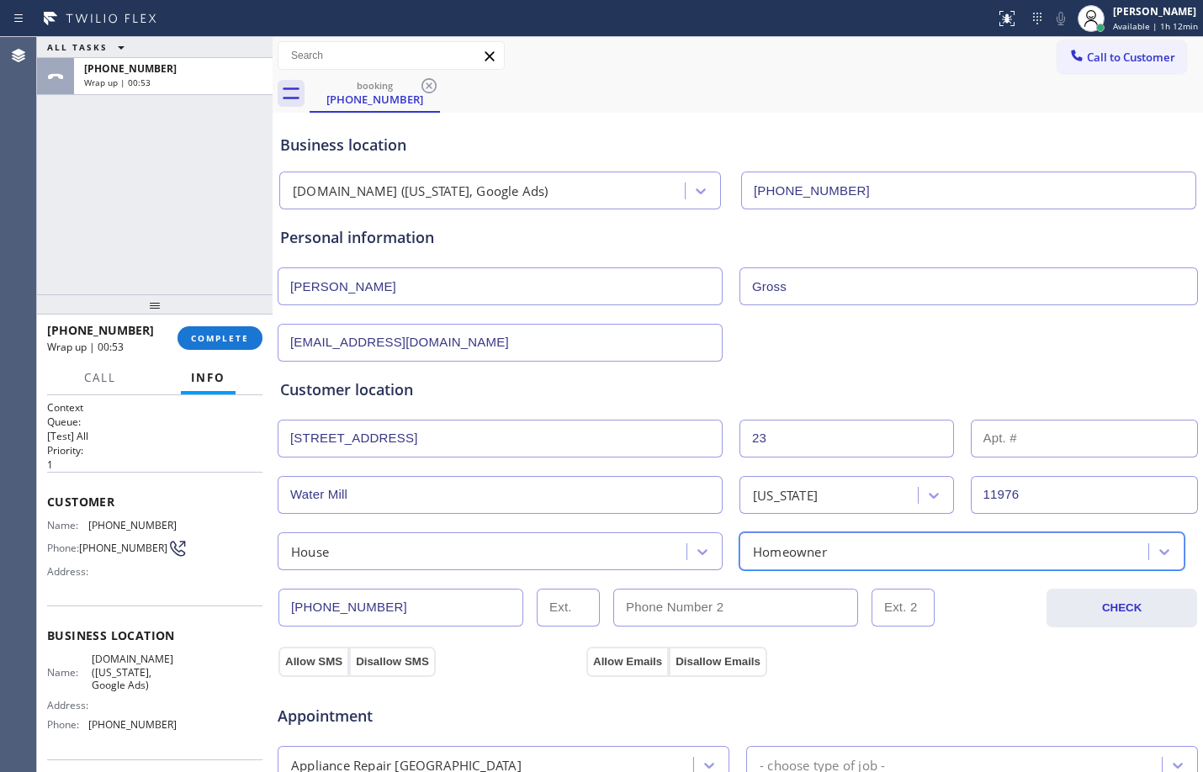
scroll to position [532, 0]
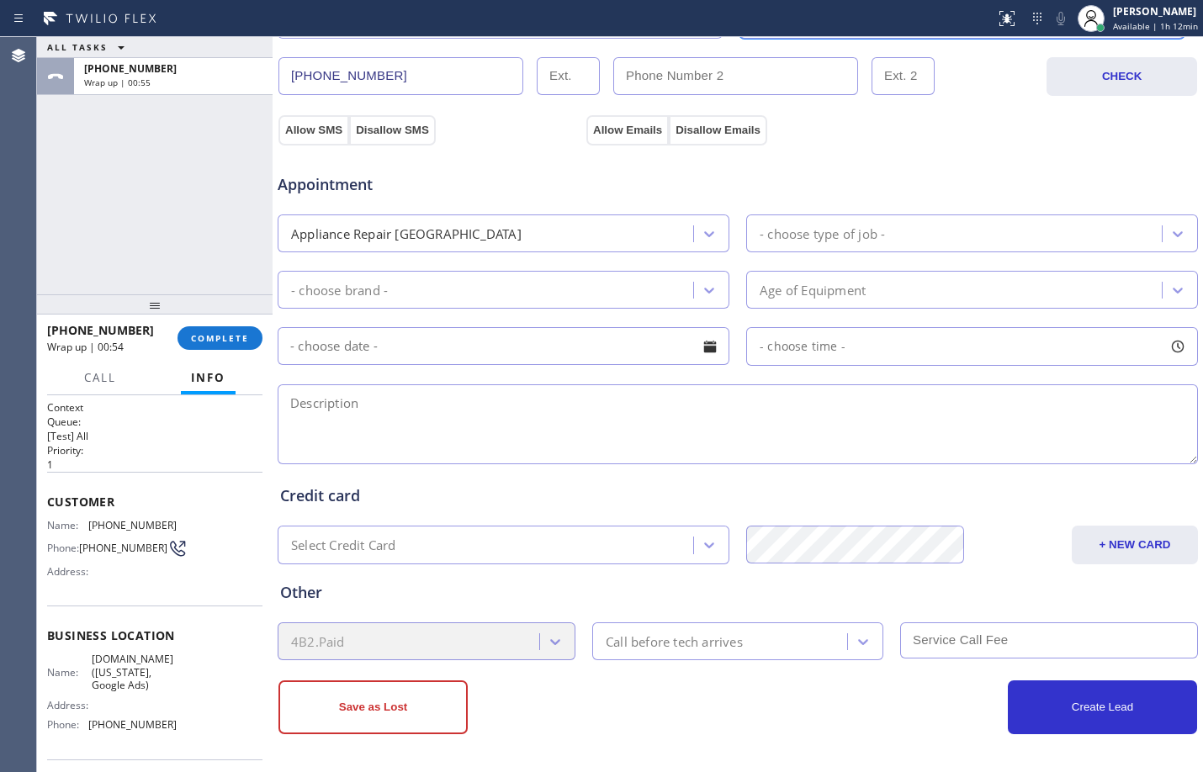
click at [574, 425] on textarea at bounding box center [738, 424] width 920 height 80
click at [670, 357] on input "text" at bounding box center [504, 346] width 452 height 38
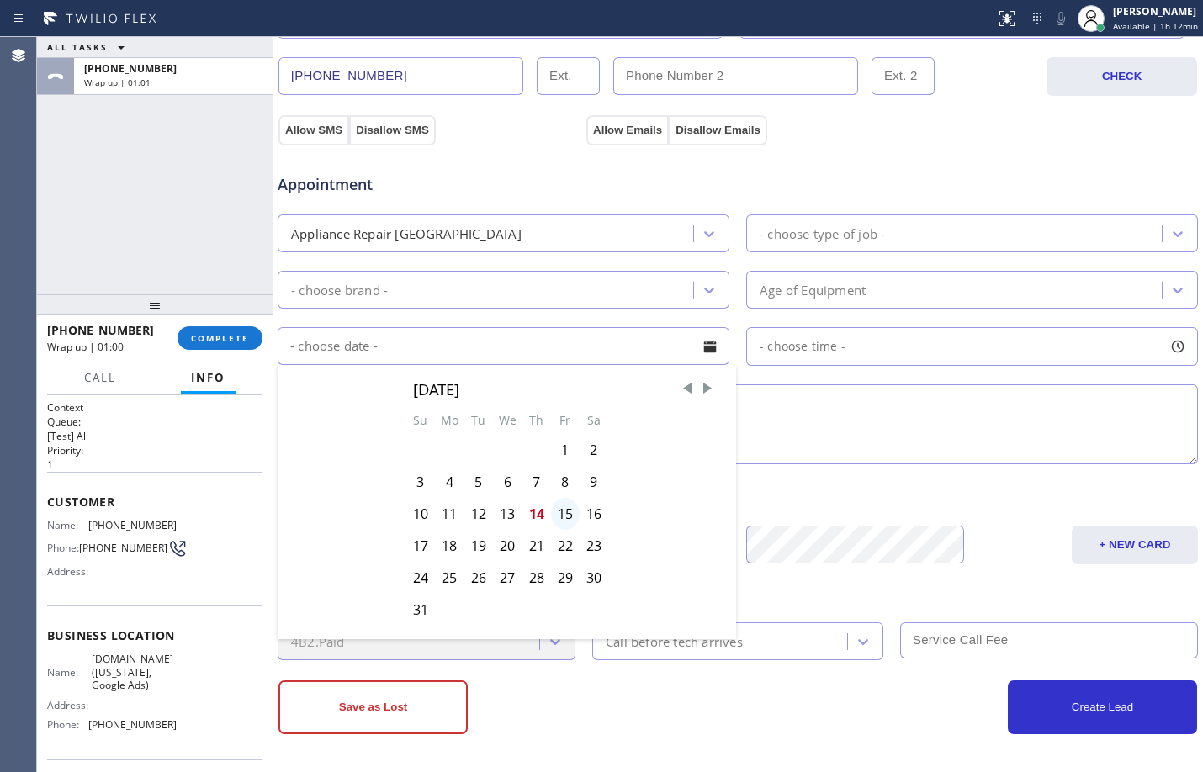
click at [558, 511] on div "15" at bounding box center [565, 514] width 29 height 32
type input "[DATE]"
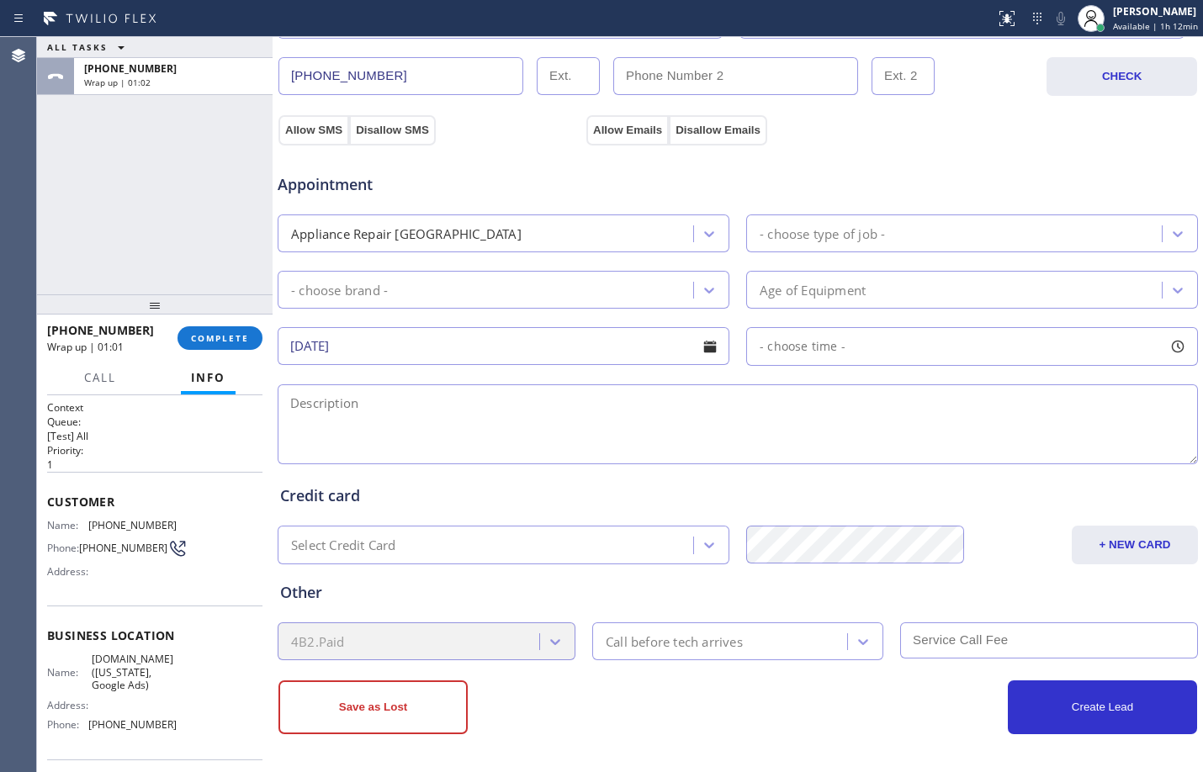
click at [934, 343] on div "- choose time -" at bounding box center [972, 346] width 452 height 39
drag, startPoint x: 759, startPoint y: 452, endPoint x: 777, endPoint y: 429, distance: 29.9
click at [758, 452] on div at bounding box center [763, 448] width 20 height 35
click at [928, 217] on div "- choose type of job -" at bounding box center [972, 233] width 452 height 38
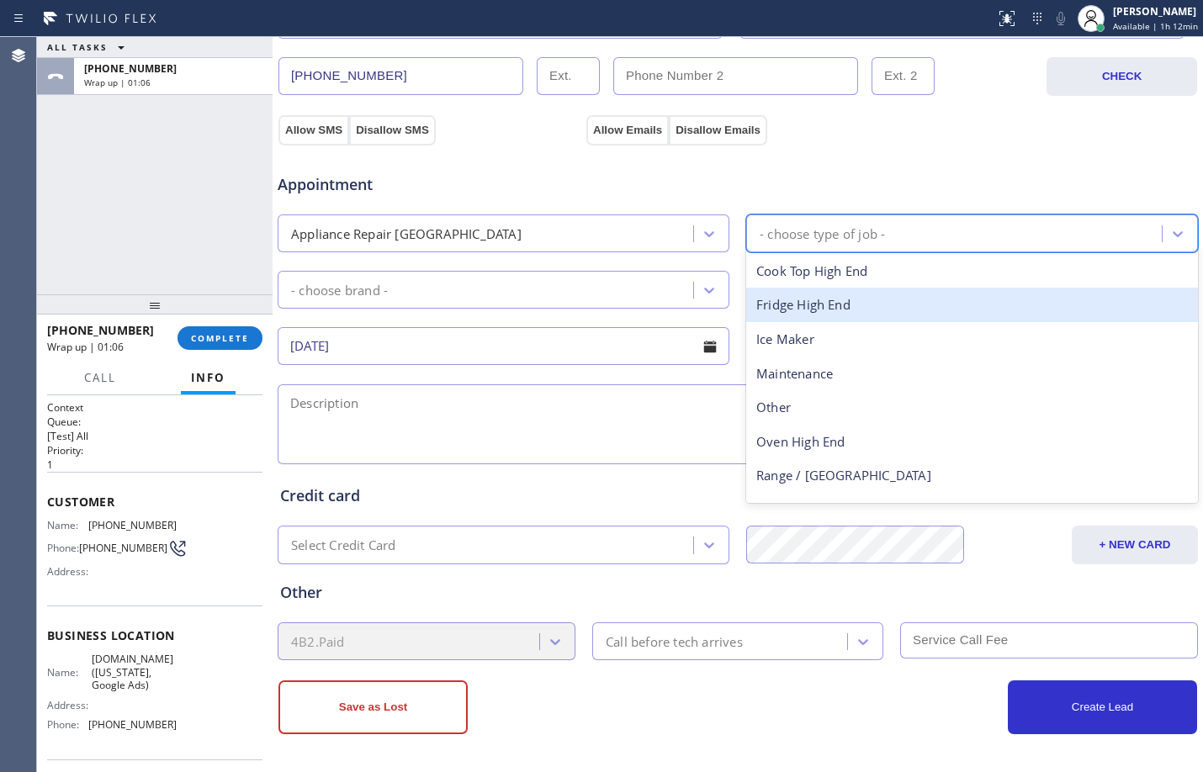
click at [882, 302] on div "Fridge High End" at bounding box center [972, 305] width 452 height 34
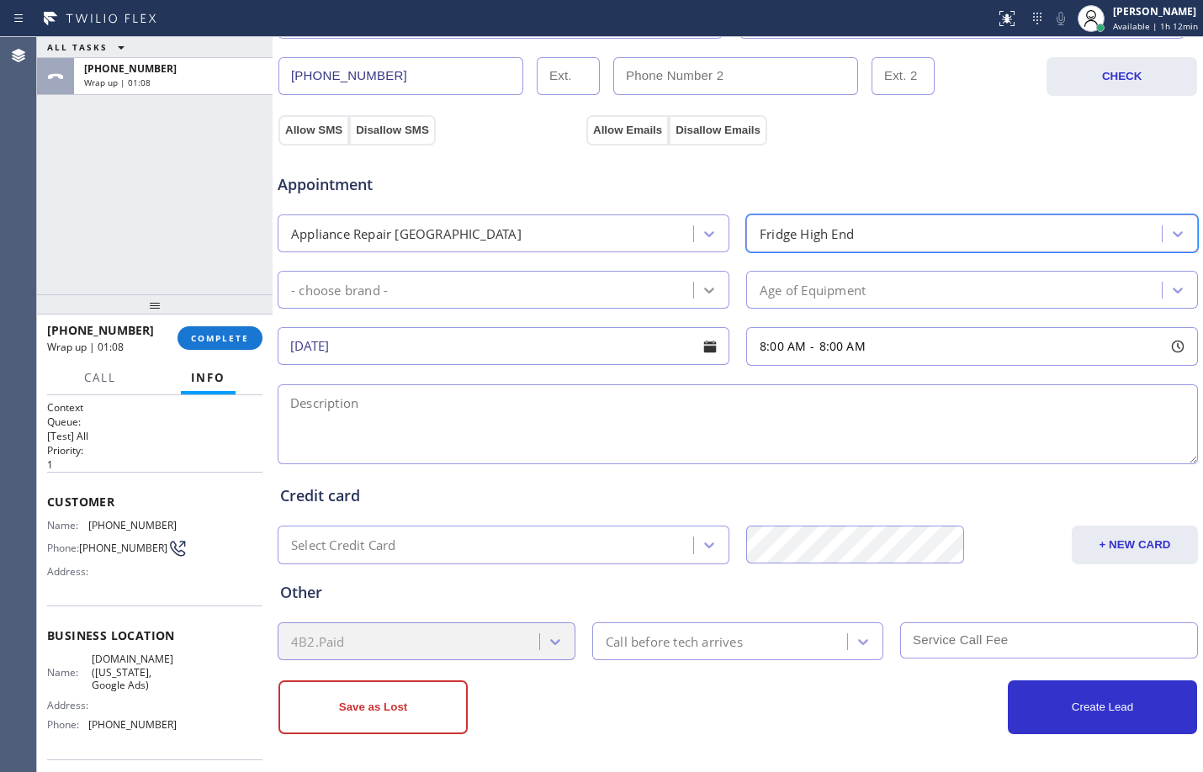
click at [694, 288] on div at bounding box center [709, 290] width 30 height 30
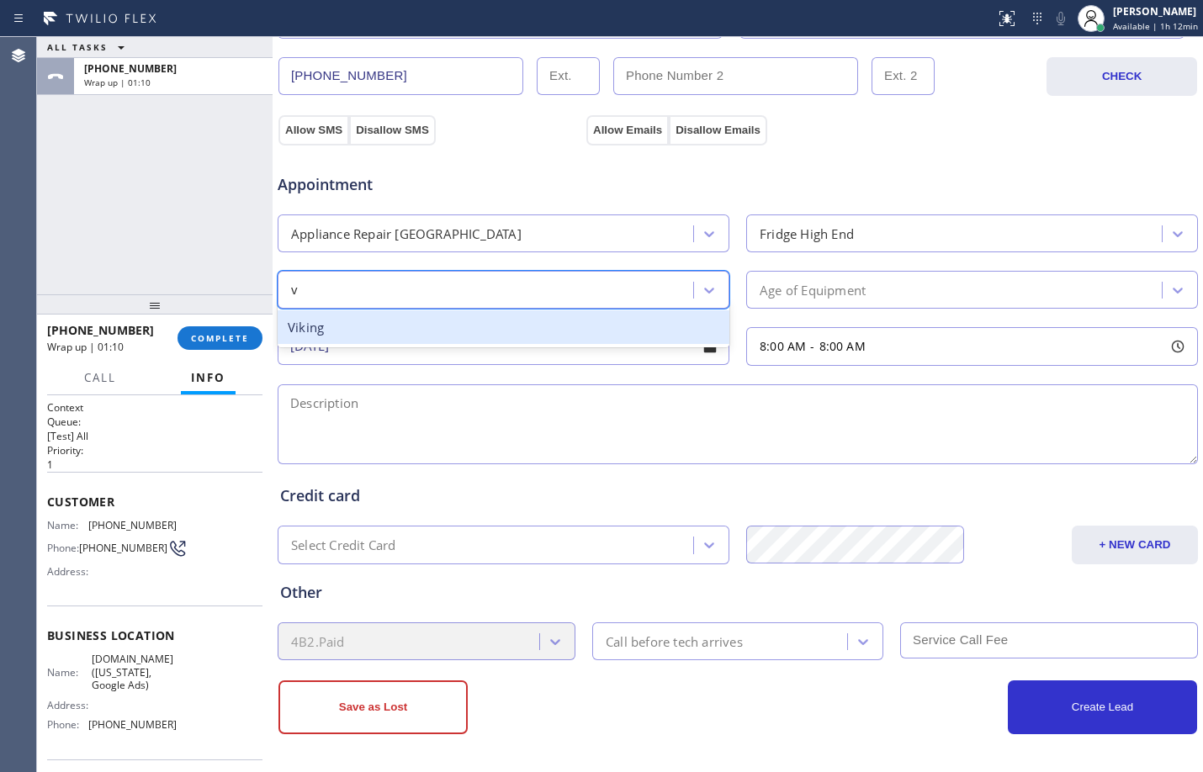
type input "vi"
click at [405, 333] on div "Viking" at bounding box center [504, 327] width 452 height 34
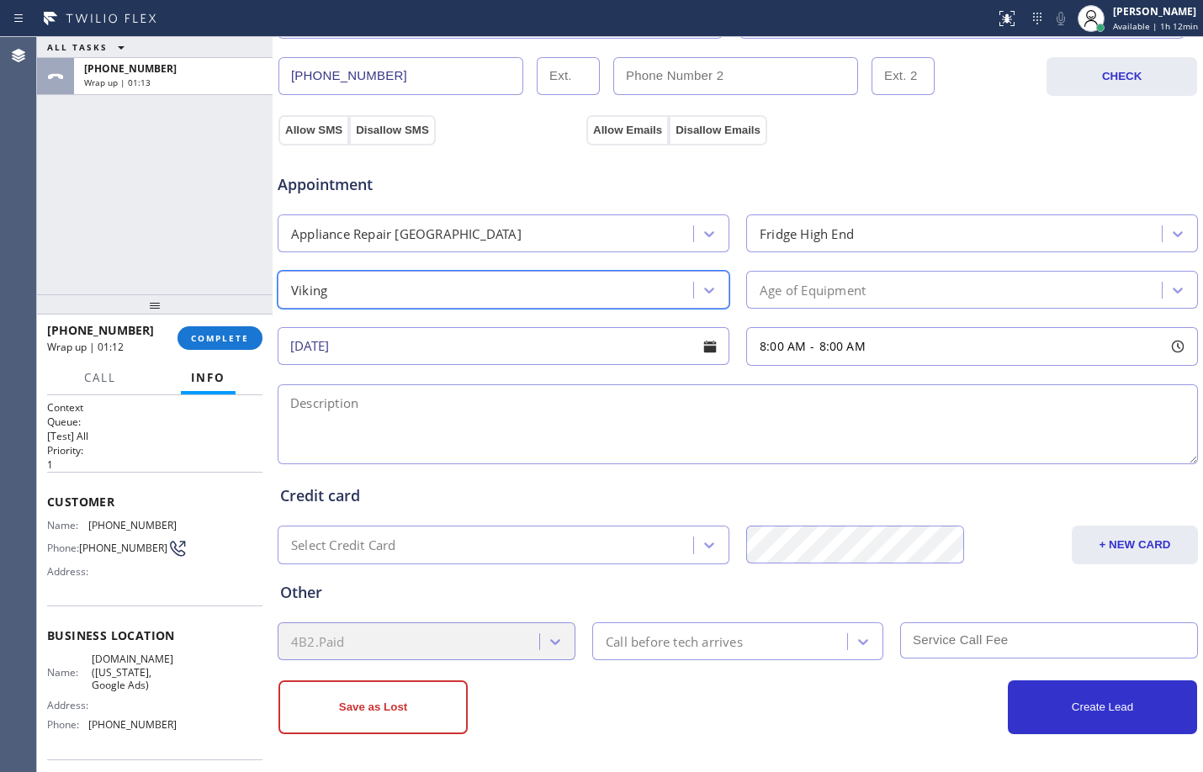
click at [975, 288] on div "Age of Equipment" at bounding box center [956, 289] width 410 height 29
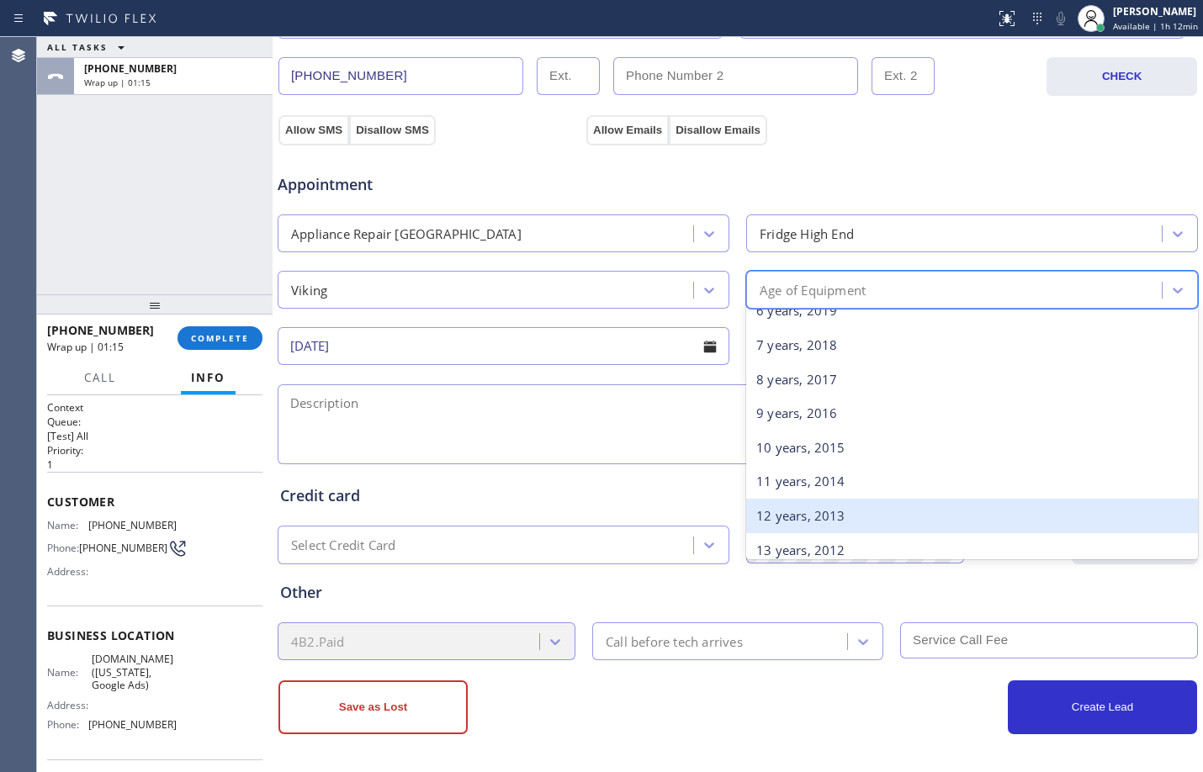
scroll to position [84, 0]
type input "10"
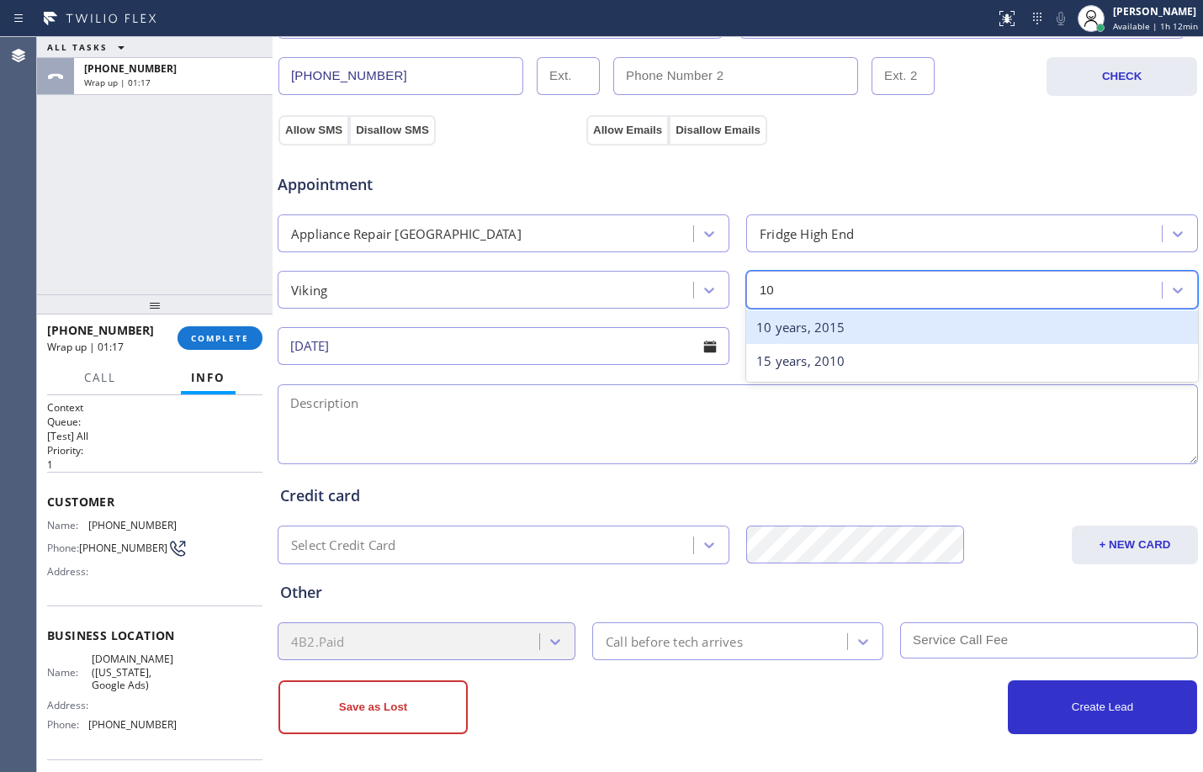
click at [848, 322] on div "10 years, 2015" at bounding box center [972, 327] width 452 height 34
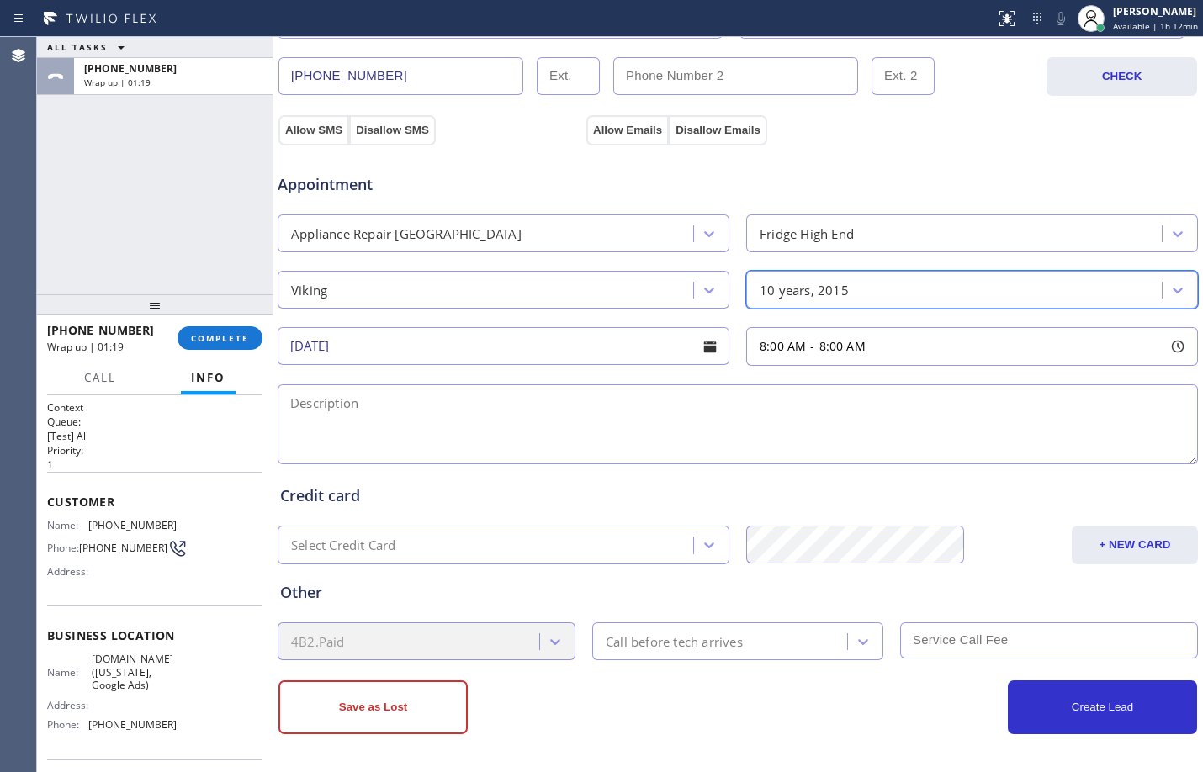
click at [955, 352] on div "8:00 AM - 8:00 AM" at bounding box center [972, 346] width 452 height 39
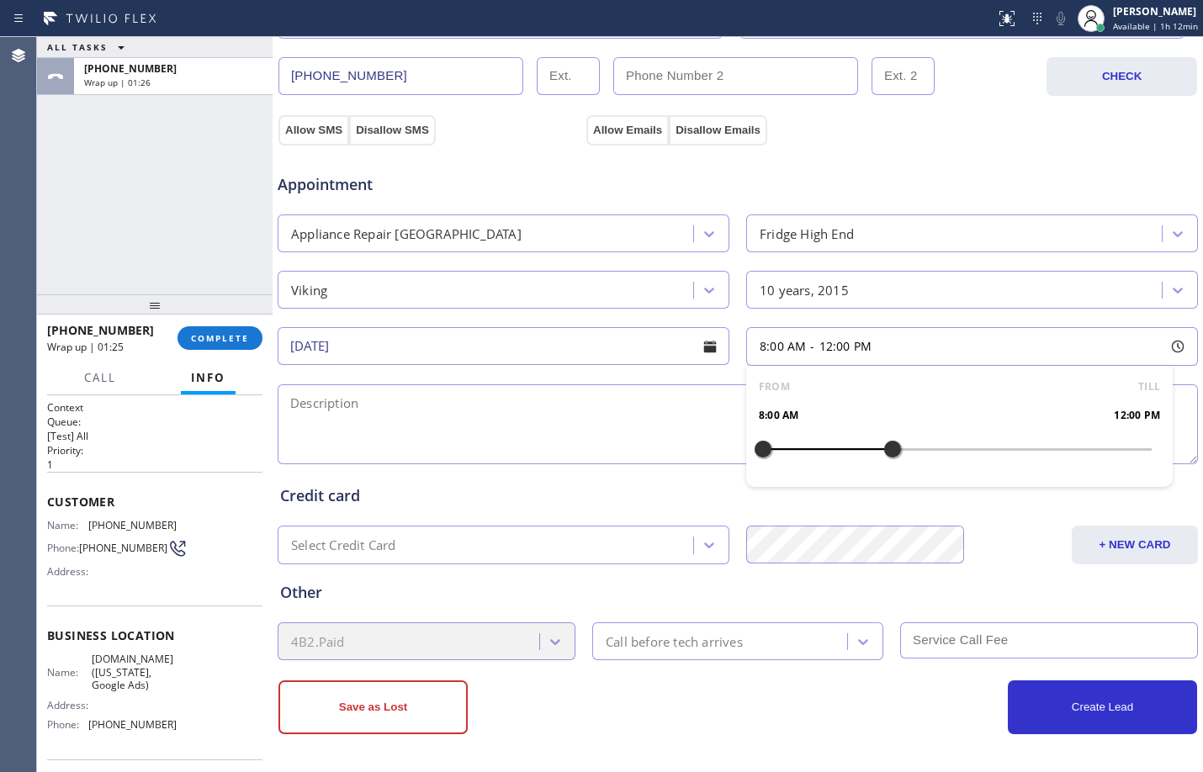
drag, startPoint x: 764, startPoint y: 445, endPoint x: 886, endPoint y: 479, distance: 127.3
click at [886, 479] on div "FROM TILL 8:00 AM 12:00 PM" at bounding box center [959, 426] width 426 height 121
drag, startPoint x: 758, startPoint y: 447, endPoint x: 784, endPoint y: 448, distance: 26.1
click at [785, 448] on div at bounding box center [795, 448] width 20 height 35
click at [514, 423] on textarea at bounding box center [738, 424] width 920 height 80
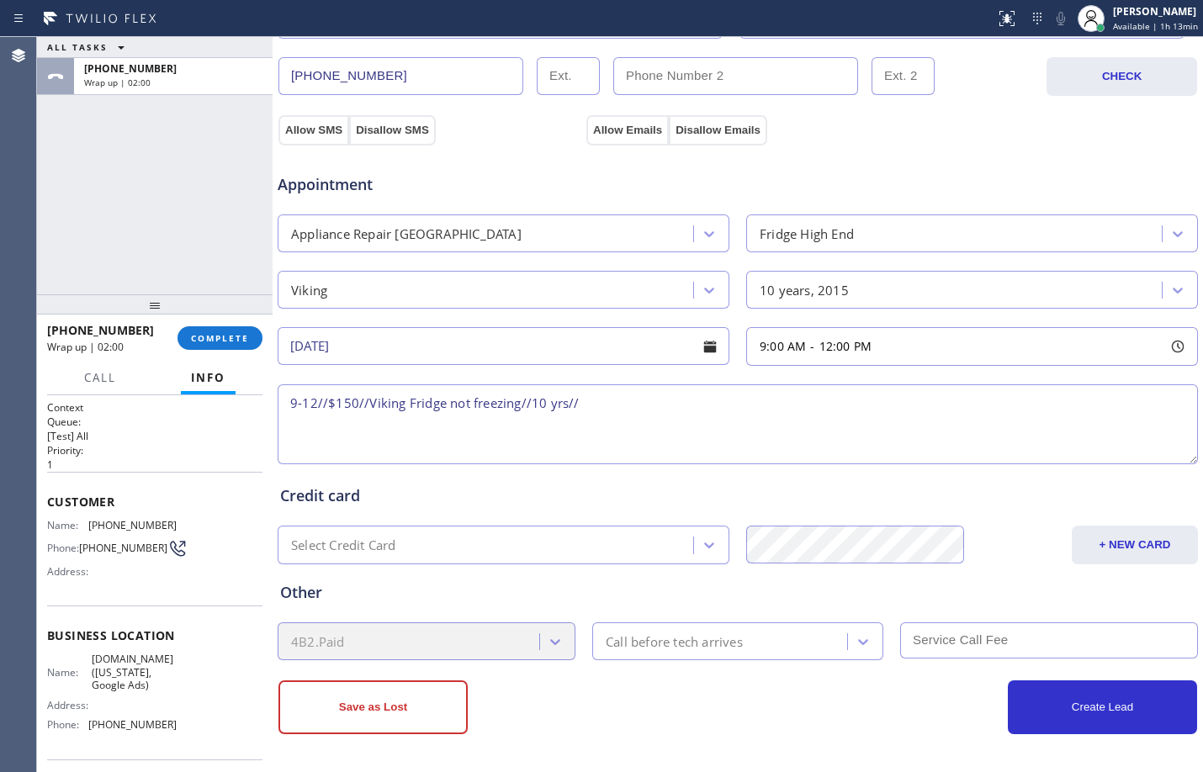
click at [648, 405] on textarea "9-12//$150//Viking Fridge not freezing//10 yrs//" at bounding box center [738, 424] width 920 height 80
paste textarea "[STREET_ADDRESS] house HO"
click at [287, 426] on textarea "9-12//$150//Viking Fridge not freezing//10 yrs//[STREET_ADDRESS] house HO" at bounding box center [738, 424] width 920 height 80
click at [831, 406] on textarea "9-12//$150//Viking Fridge not freezing//10 yrs//[STREET_ADDRESS] house HO" at bounding box center [738, 424] width 920 height 80
click at [887, 392] on textarea "9-12//$150//Viking Fridge not freezing//10 yrs//[STREET_ADDRESS] house HO//" at bounding box center [738, 424] width 920 height 80
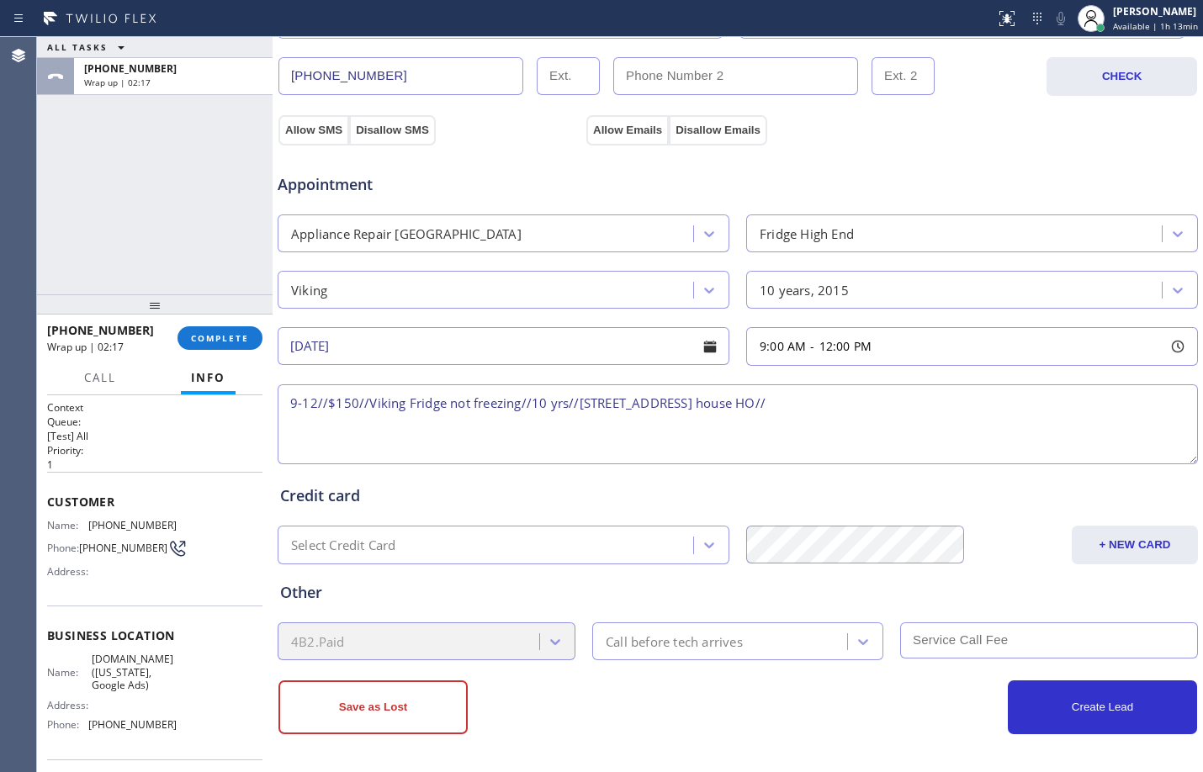
paste textarea "[DOMAIN_NAME] ([US_STATE], Google Ads)"
paste textarea "Please call customer 30 minutes prior to arrival"
type textarea "9-12//$150//Viking Fridge not freezing//10 yrs//[STREET_ADDRESS] house HO//[DOM…"
click at [558, 643] on div "4B2.Paid" at bounding box center [427, 641] width 298 height 38
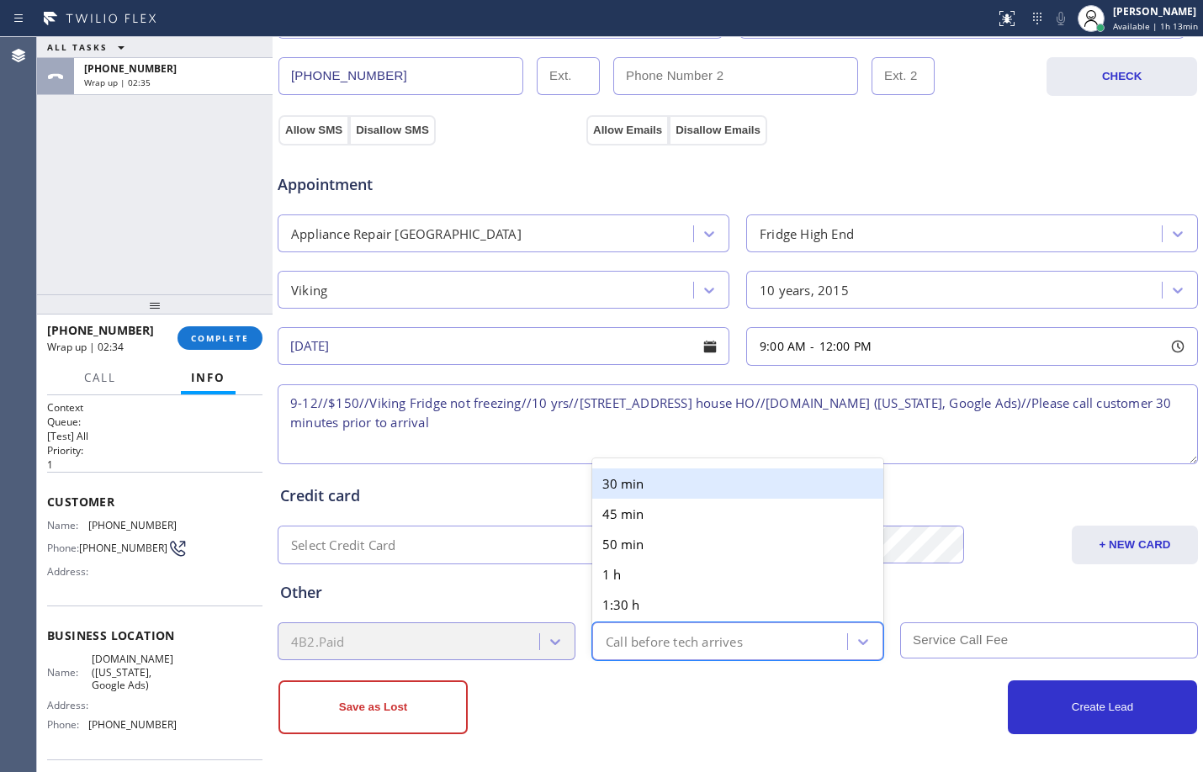
click at [751, 643] on div "Call before tech arrives" at bounding box center [722, 641] width 250 height 29
click at [649, 489] on div "30 min" at bounding box center [737, 483] width 291 height 30
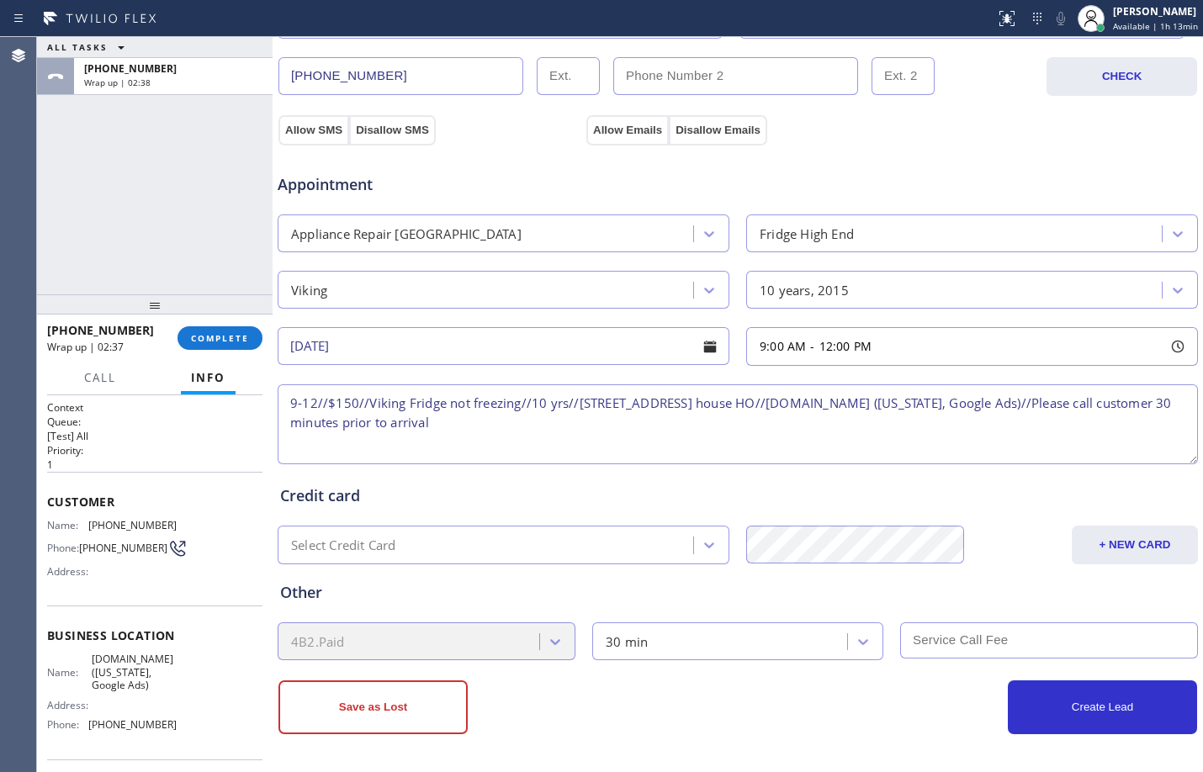
click at [935, 642] on input "text" at bounding box center [1049, 640] width 298 height 36
type input "150"
click at [1034, 700] on button "Create Lead" at bounding box center [1102, 707] width 189 height 54
click at [294, 130] on button "Allow SMS" at bounding box center [313, 130] width 71 height 30
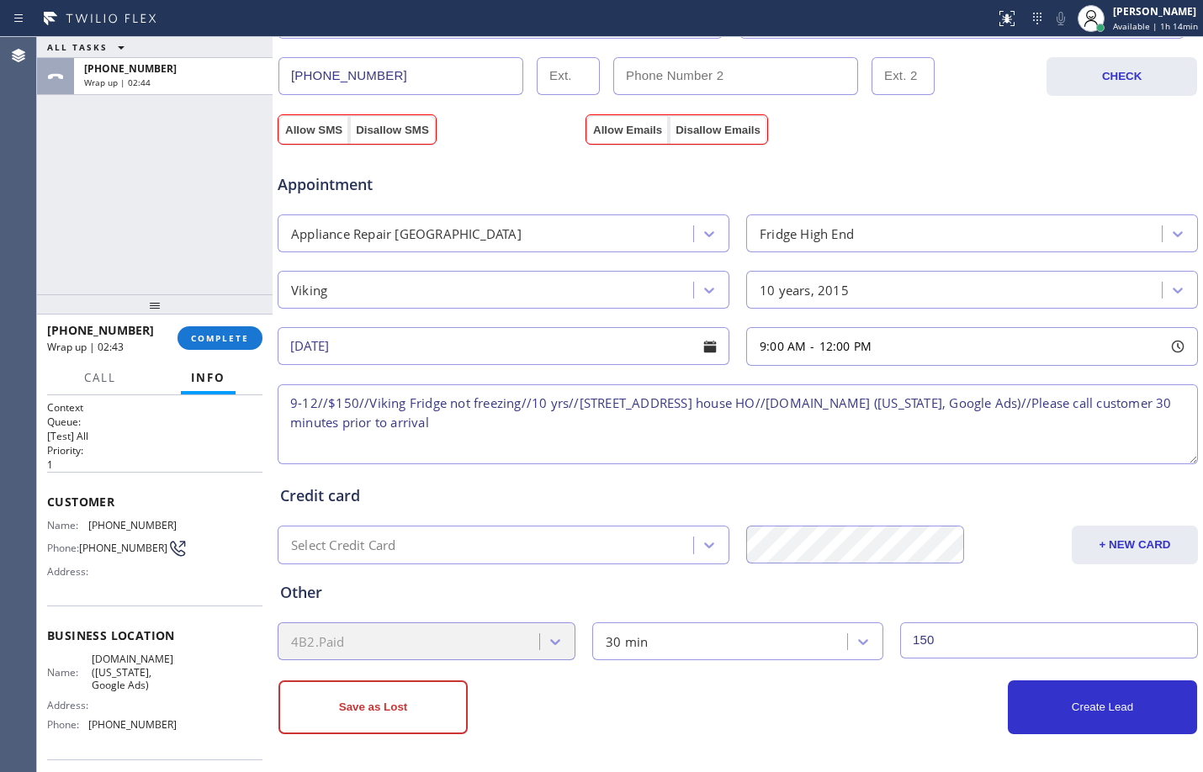
click at [616, 138] on div "Appointment Appliance Repair High End Fridge High End Viking 10 years, 2015 [DA…" at bounding box center [738, 303] width 922 height 330
click at [622, 125] on button "Allow Emails" at bounding box center [627, 130] width 82 height 30
click at [1103, 710] on button "Create Lead" at bounding box center [1102, 707] width 189 height 54
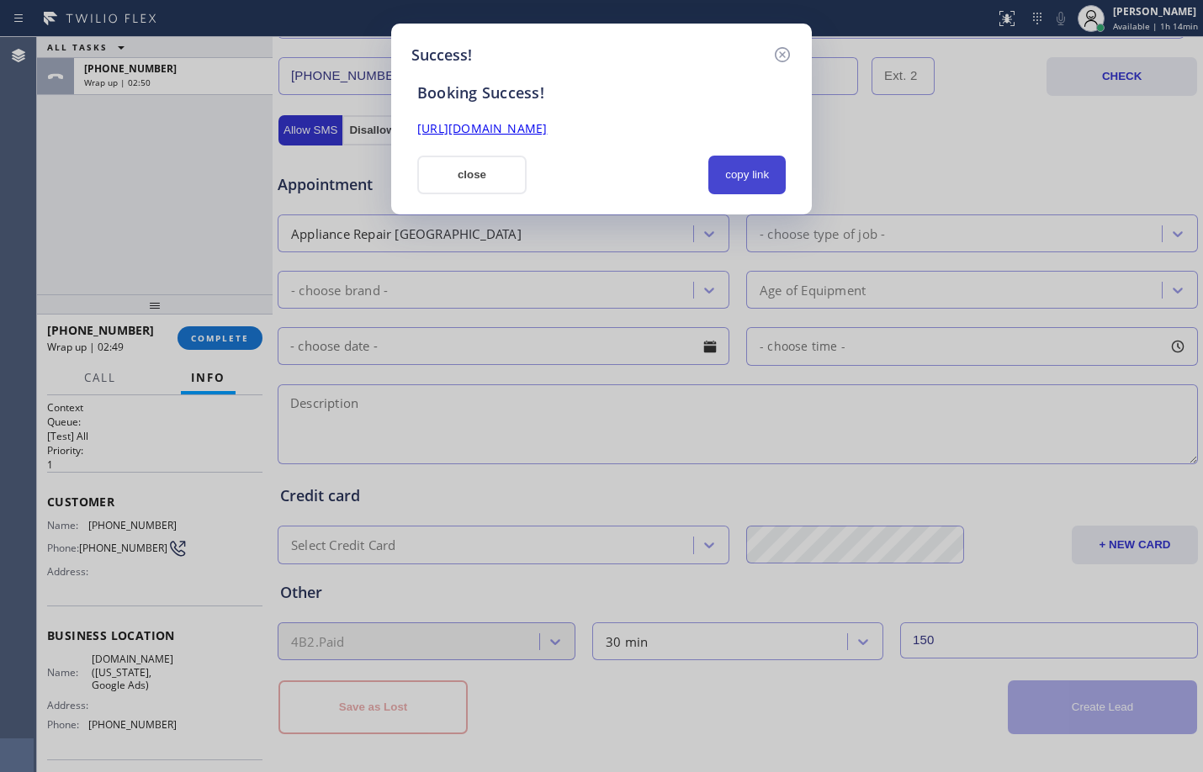
click at [741, 167] on button "copy link" at bounding box center [746, 175] width 77 height 39
click at [547, 126] on link "[URL][DOMAIN_NAME]" at bounding box center [482, 128] width 130 height 16
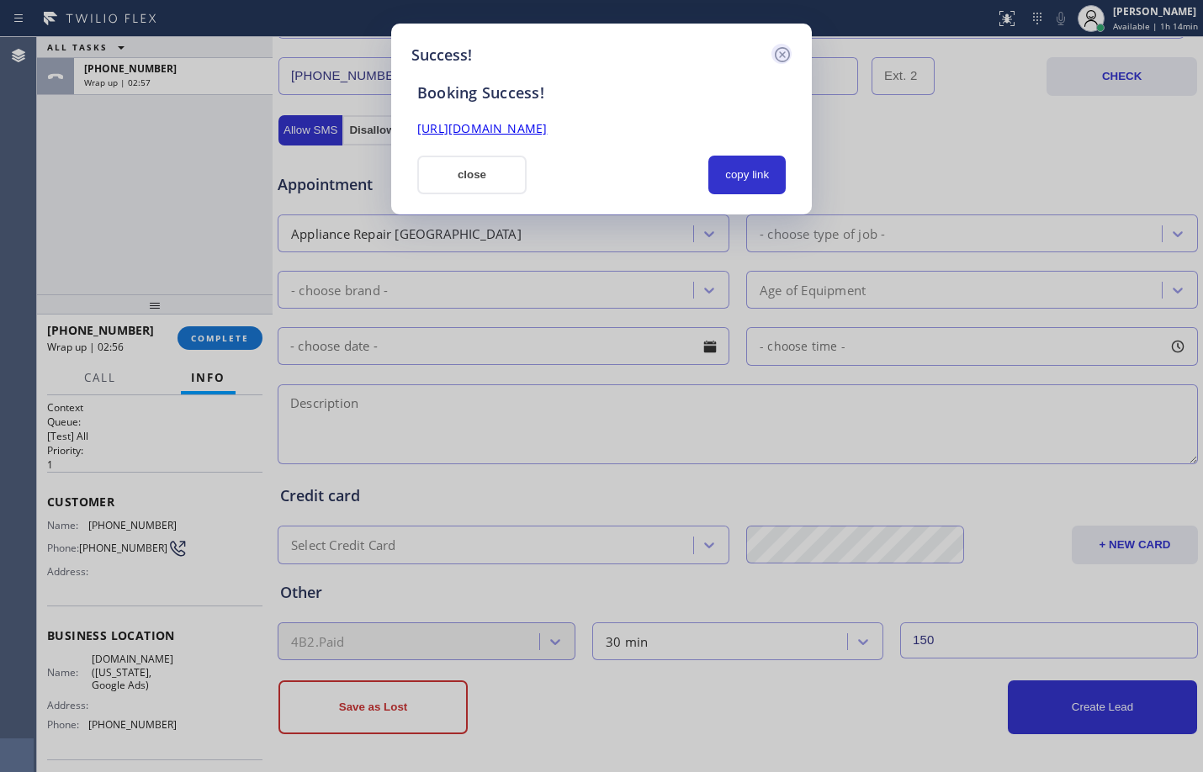
click at [782, 47] on icon at bounding box center [782, 54] width 15 height 15
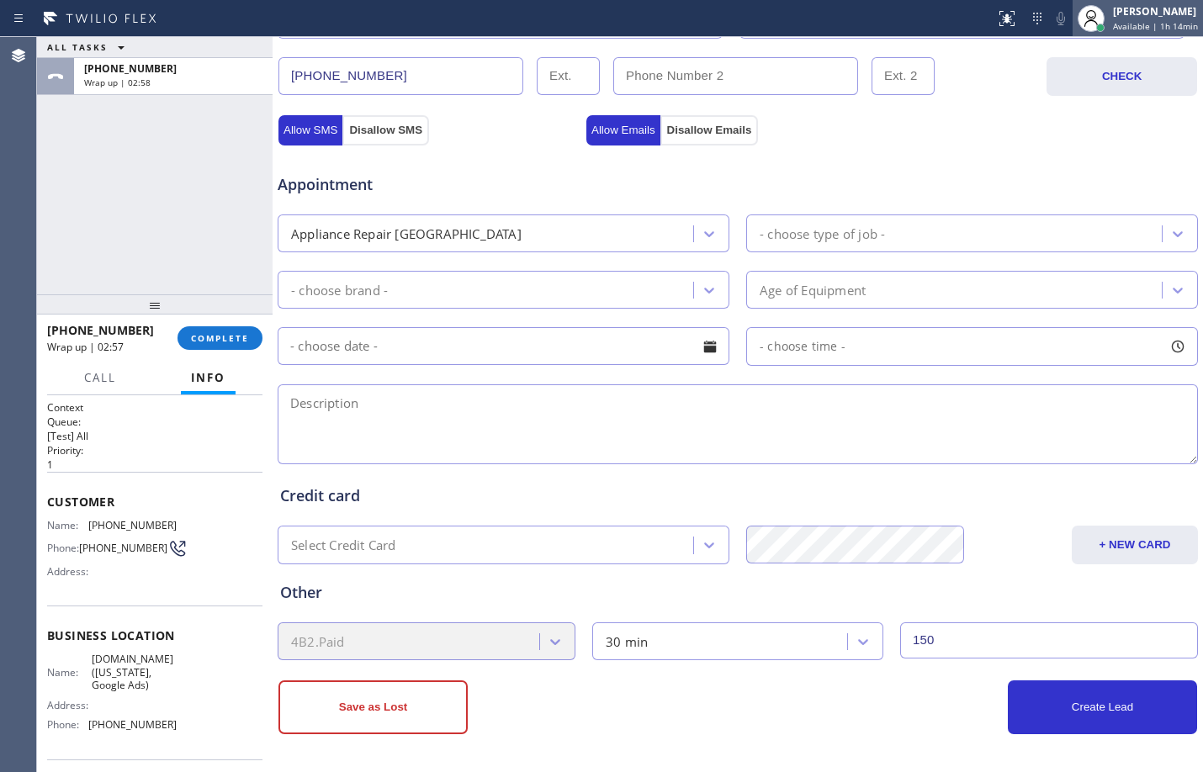
click at [1084, 17] on icon at bounding box center [1090, 21] width 13 height 10
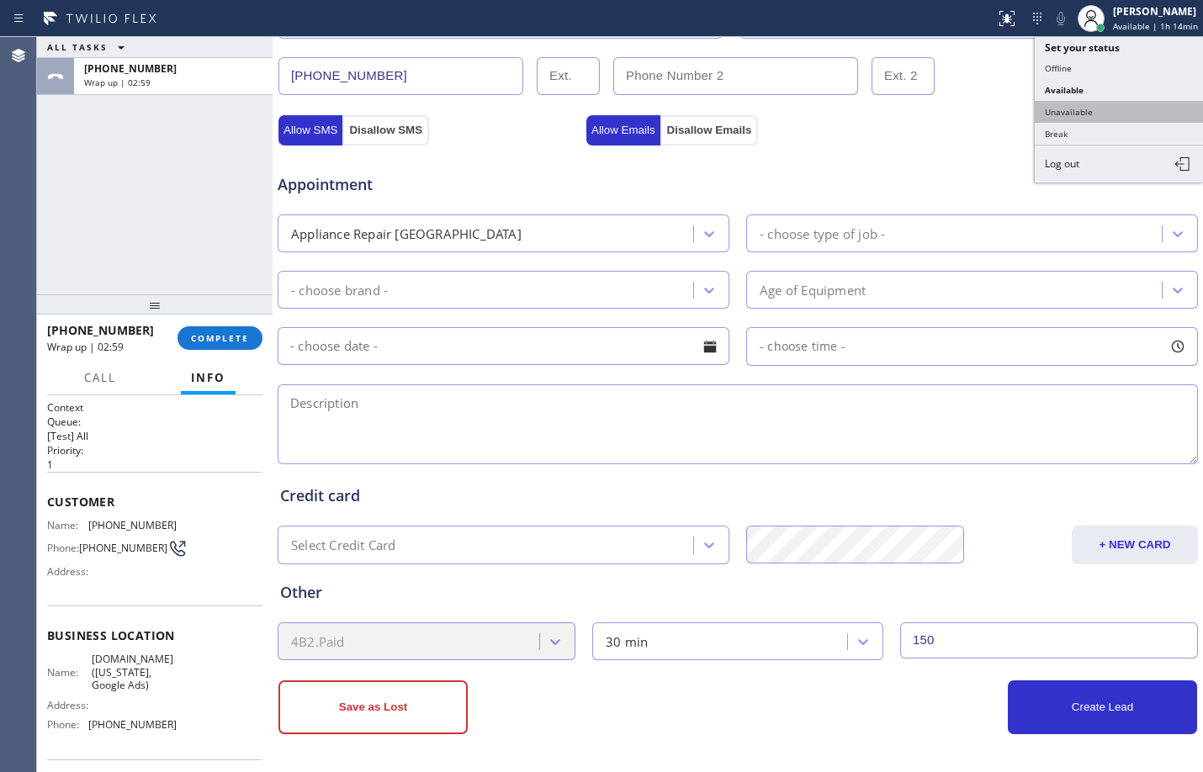
click at [1072, 110] on button "Unavailable" at bounding box center [1118, 112] width 168 height 22
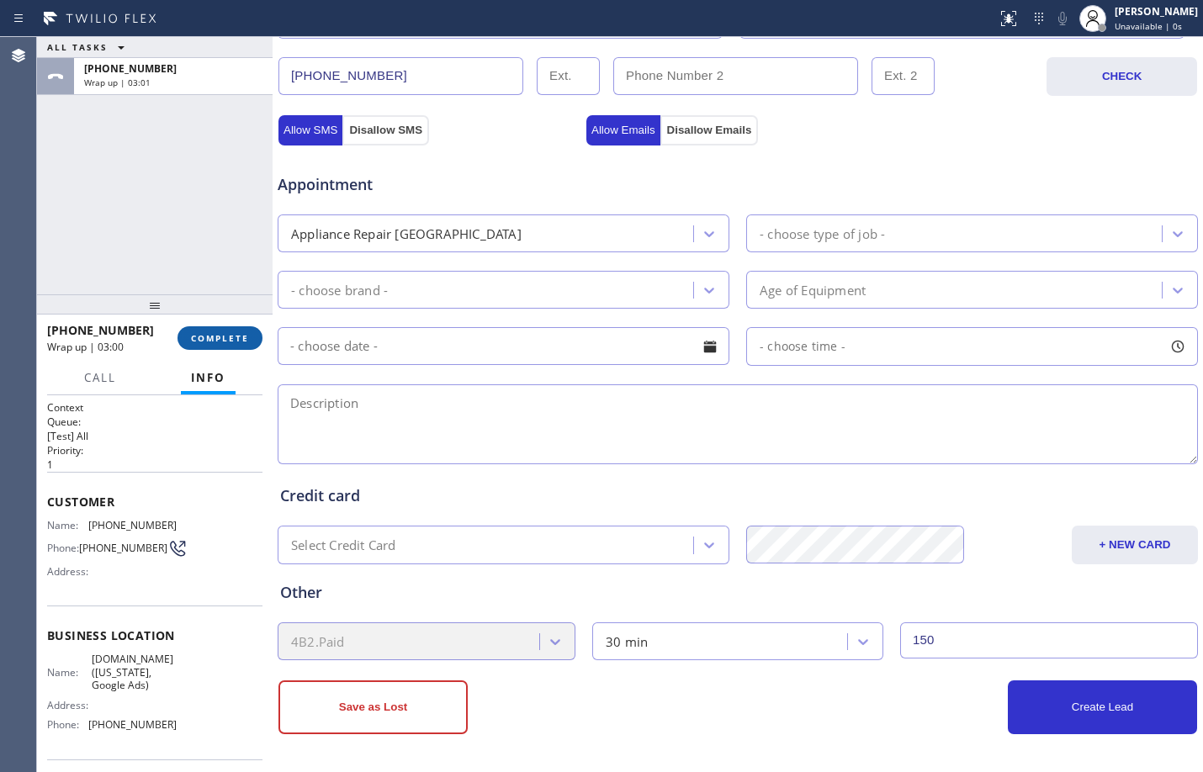
click at [237, 329] on button "COMPLETE" at bounding box center [219, 338] width 85 height 24
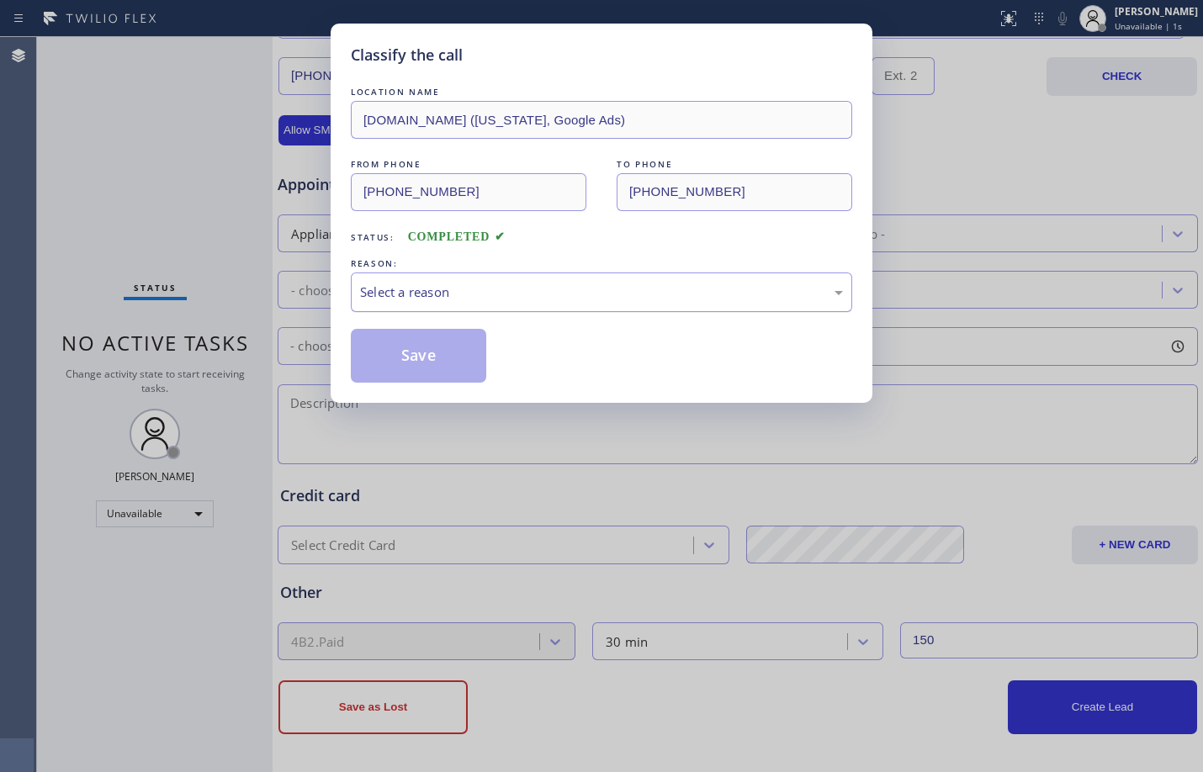
click at [562, 304] on div "Select a reason" at bounding box center [601, 292] width 501 height 40
click at [472, 348] on button "Save" at bounding box center [418, 356] width 135 height 54
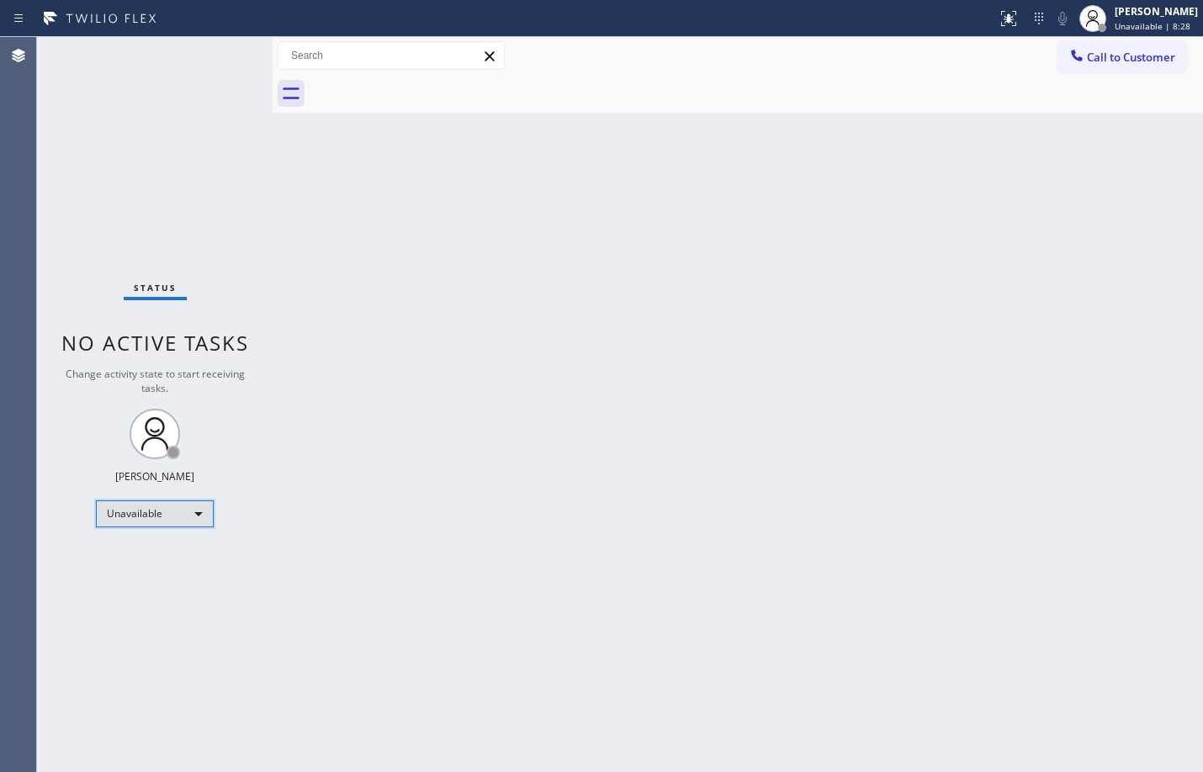
click at [190, 508] on div "Unavailable" at bounding box center [155, 513] width 118 height 27
click at [165, 605] on li "Break" at bounding box center [154, 600] width 114 height 20
click at [164, 522] on div "Break" at bounding box center [155, 513] width 118 height 27
click at [153, 558] on li "Available" at bounding box center [154, 558] width 114 height 20
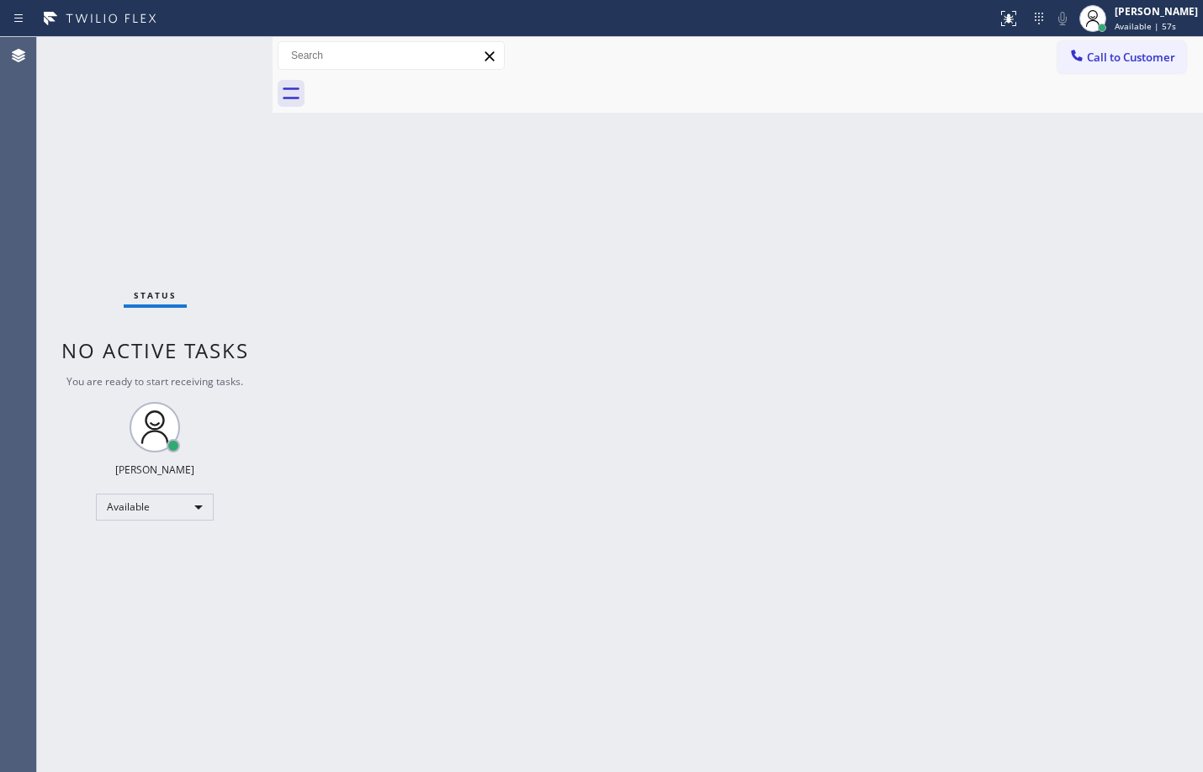
click at [346, 660] on div "Back to Dashboard Change Sender ID Customers Technicians Select a contact Outbo…" at bounding box center [737, 404] width 930 height 735
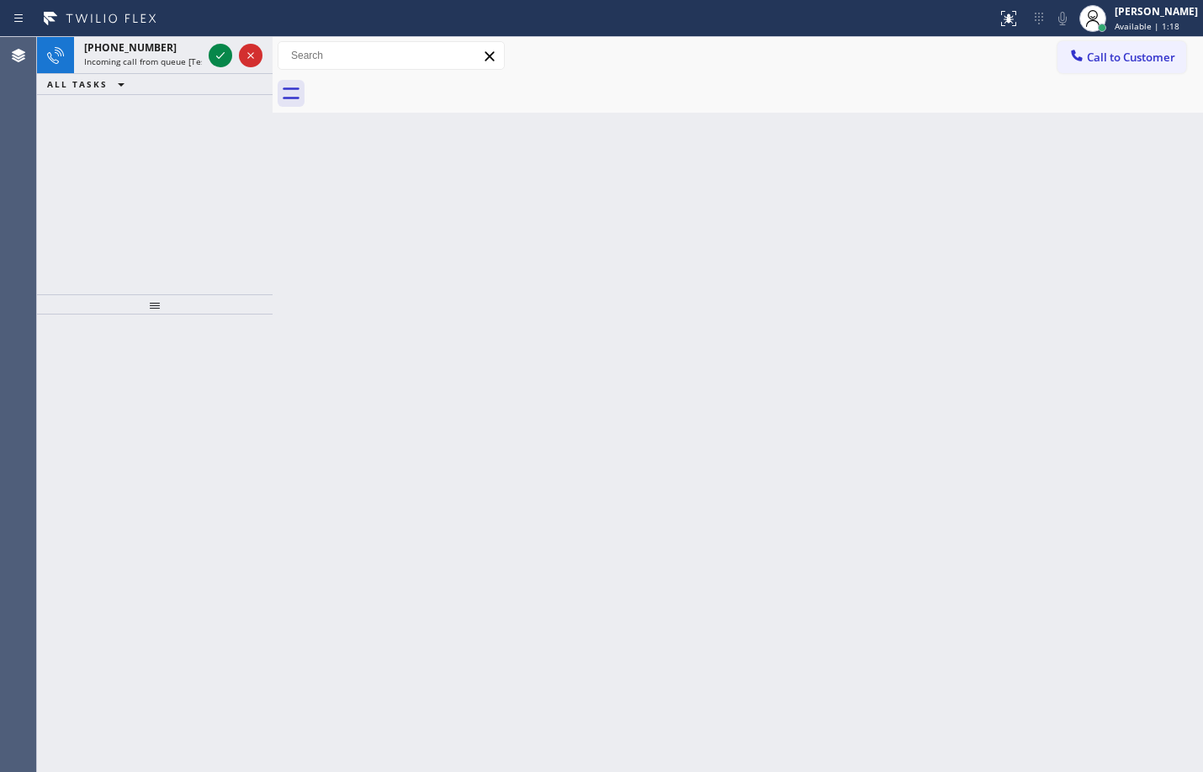
click at [331, 255] on div "Back to Dashboard Change Sender ID Customers Technicians Select a contact Outbo…" at bounding box center [737, 404] width 930 height 735
click at [226, 65] on icon at bounding box center [220, 55] width 20 height 20
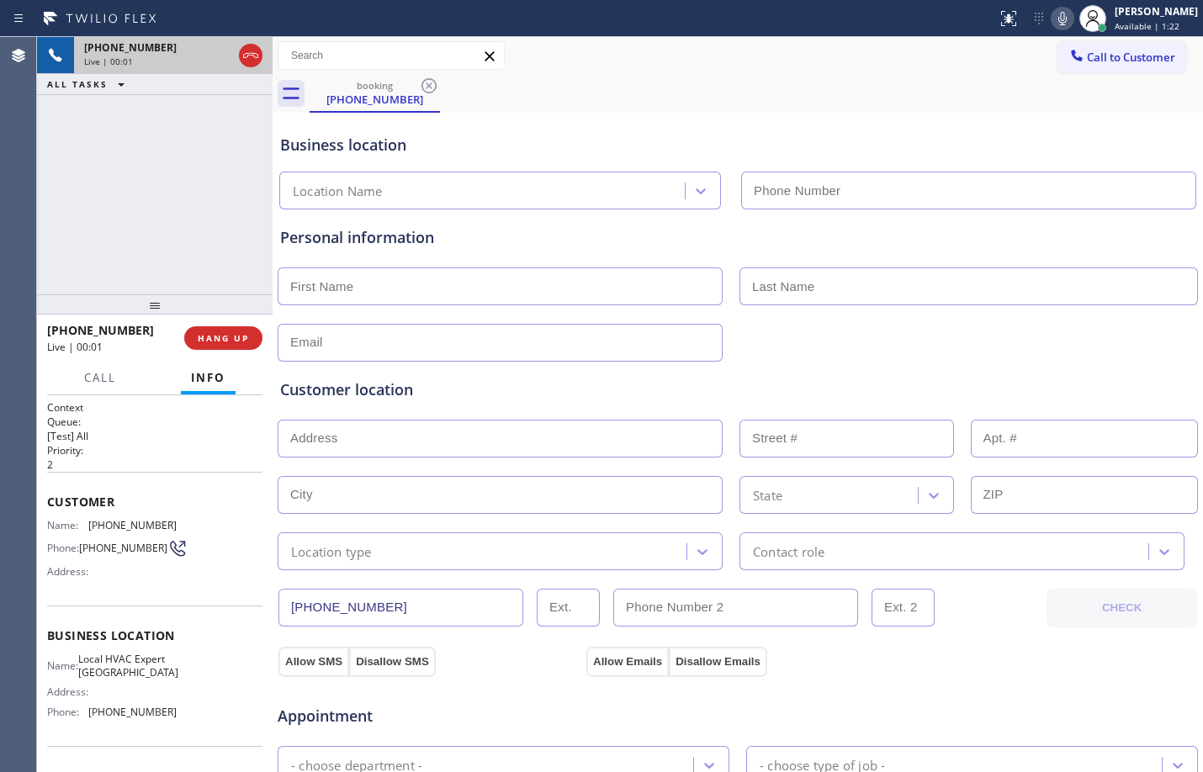
type input "[PHONE_NUMBER]"
click at [221, 330] on button "HANG UP" at bounding box center [223, 338] width 78 height 24
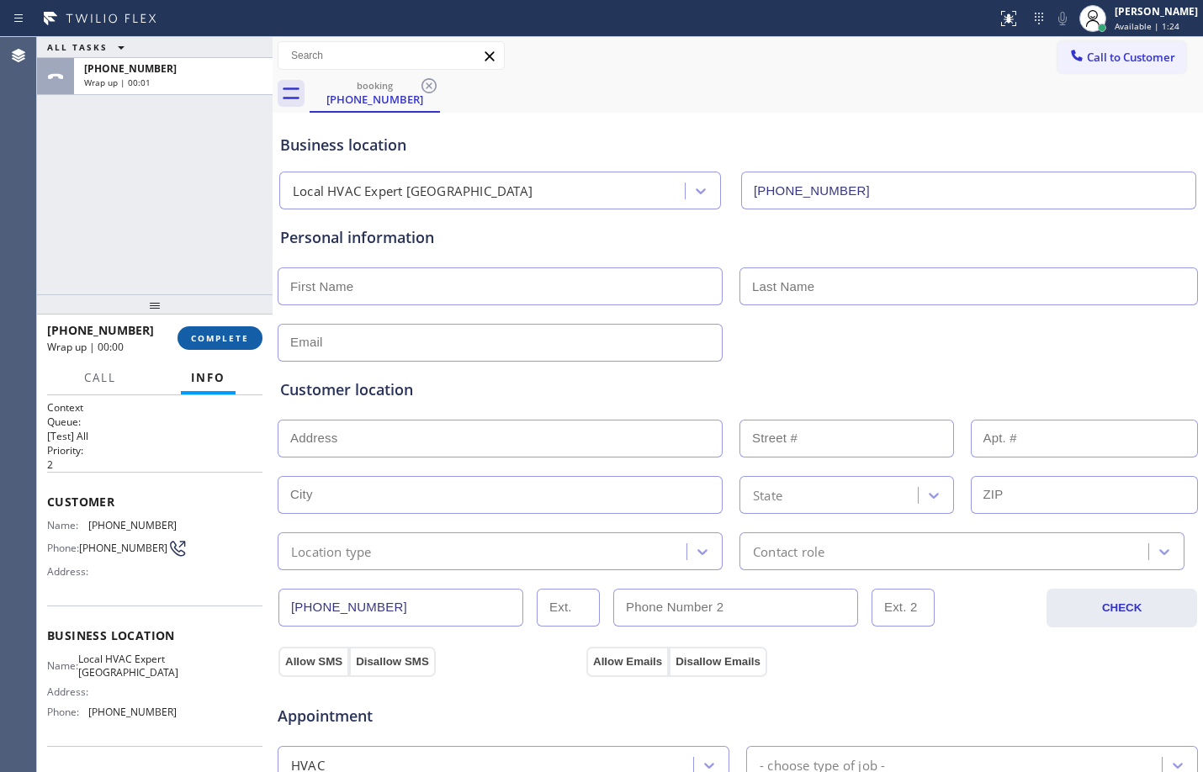
click at [207, 341] on span "COMPLETE" at bounding box center [220, 338] width 58 height 12
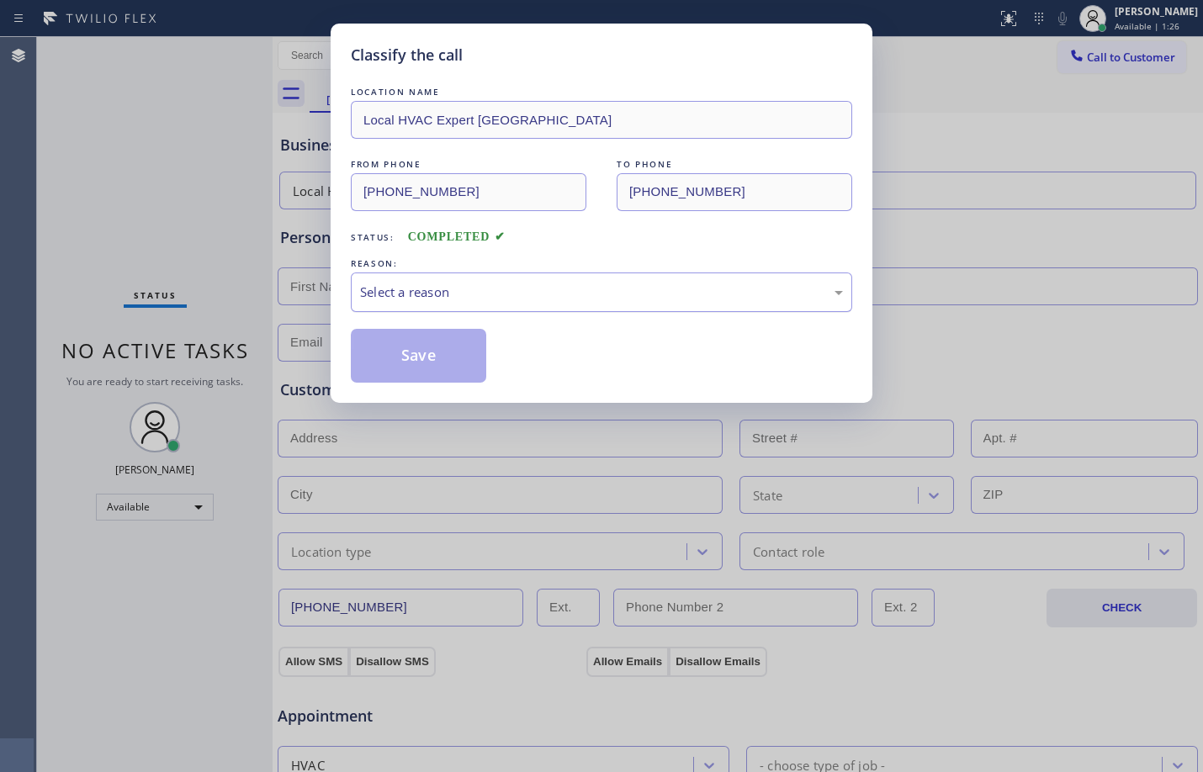
click at [491, 290] on div "Select a reason" at bounding box center [601, 292] width 483 height 19
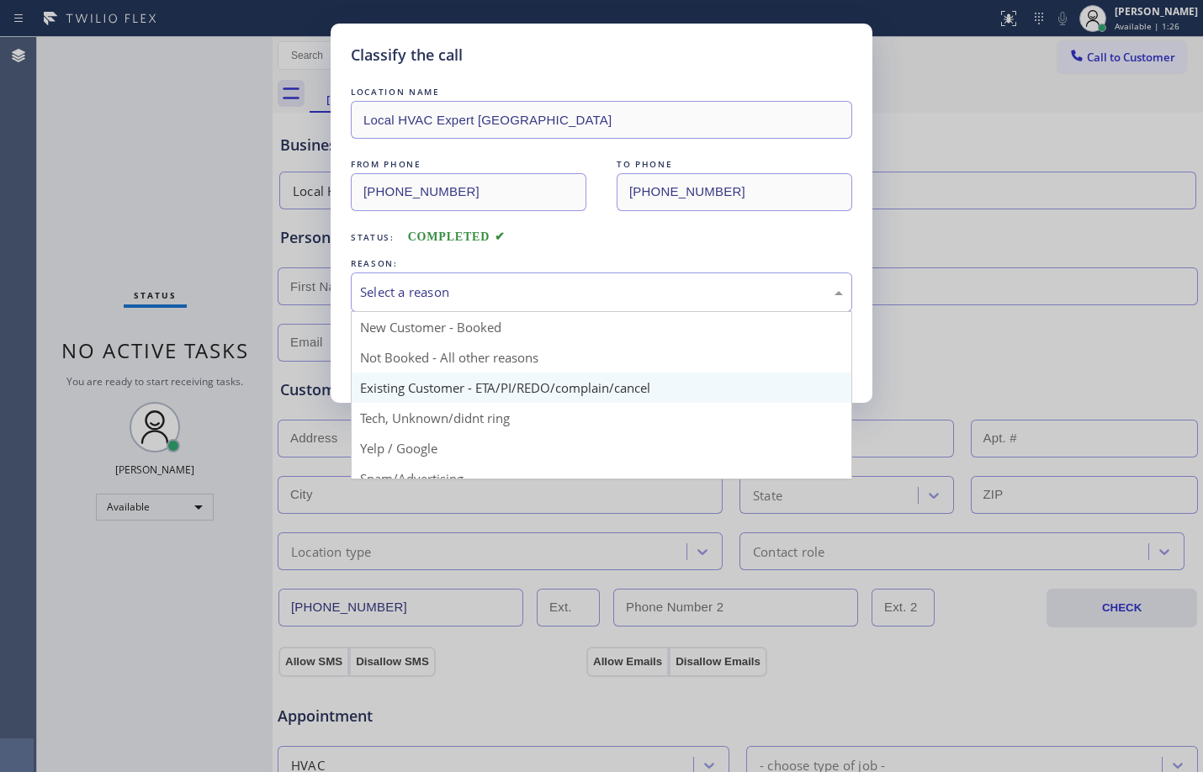
scroll to position [106, 0]
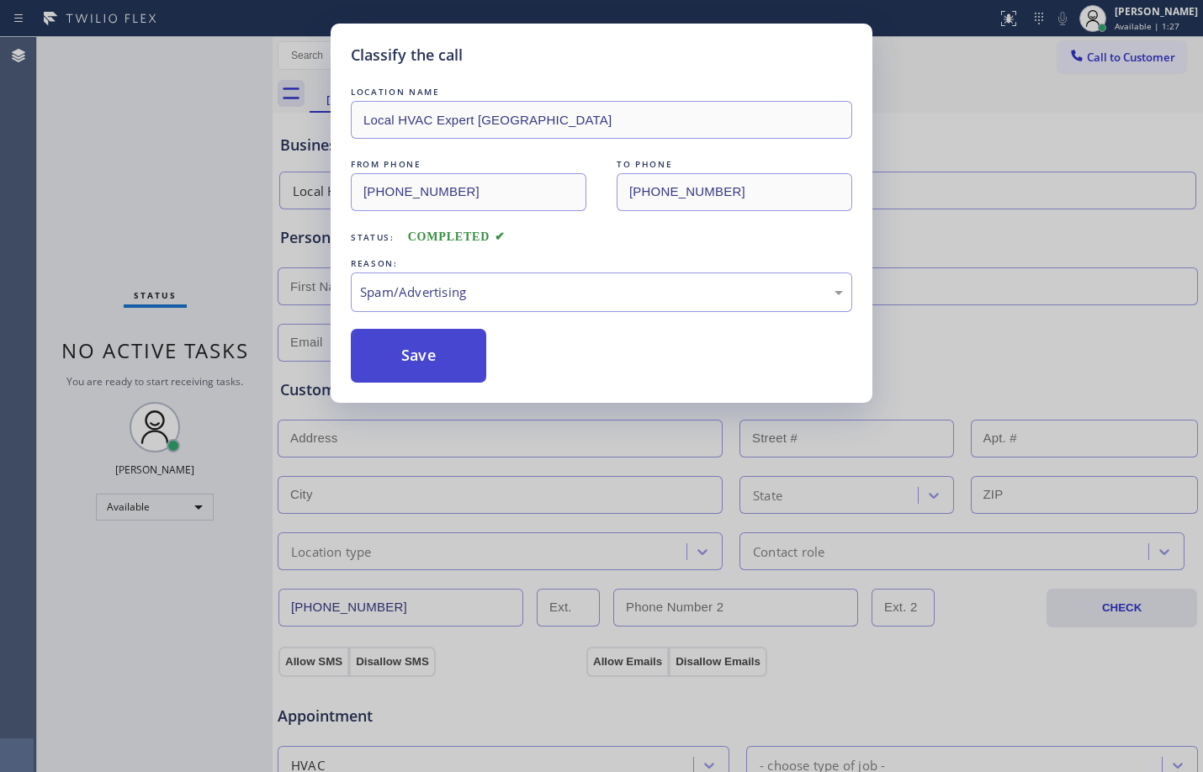
click at [388, 357] on button "Save" at bounding box center [418, 356] width 135 height 54
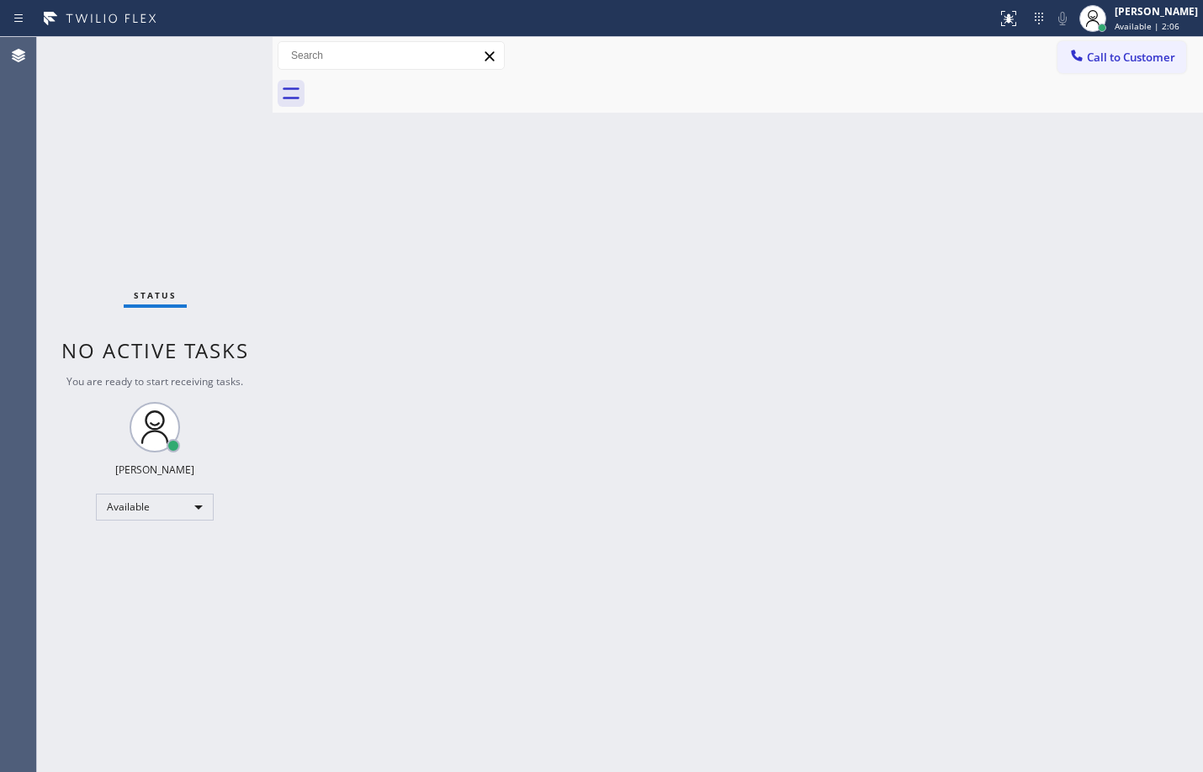
click at [506, 572] on div "Back to Dashboard Change Sender ID Customers Technicians Select a contact Outbo…" at bounding box center [737, 404] width 930 height 735
click at [955, 484] on div "Back to Dashboard Change Sender ID Customers Technicians Select a contact Outbo…" at bounding box center [737, 404] width 930 height 735
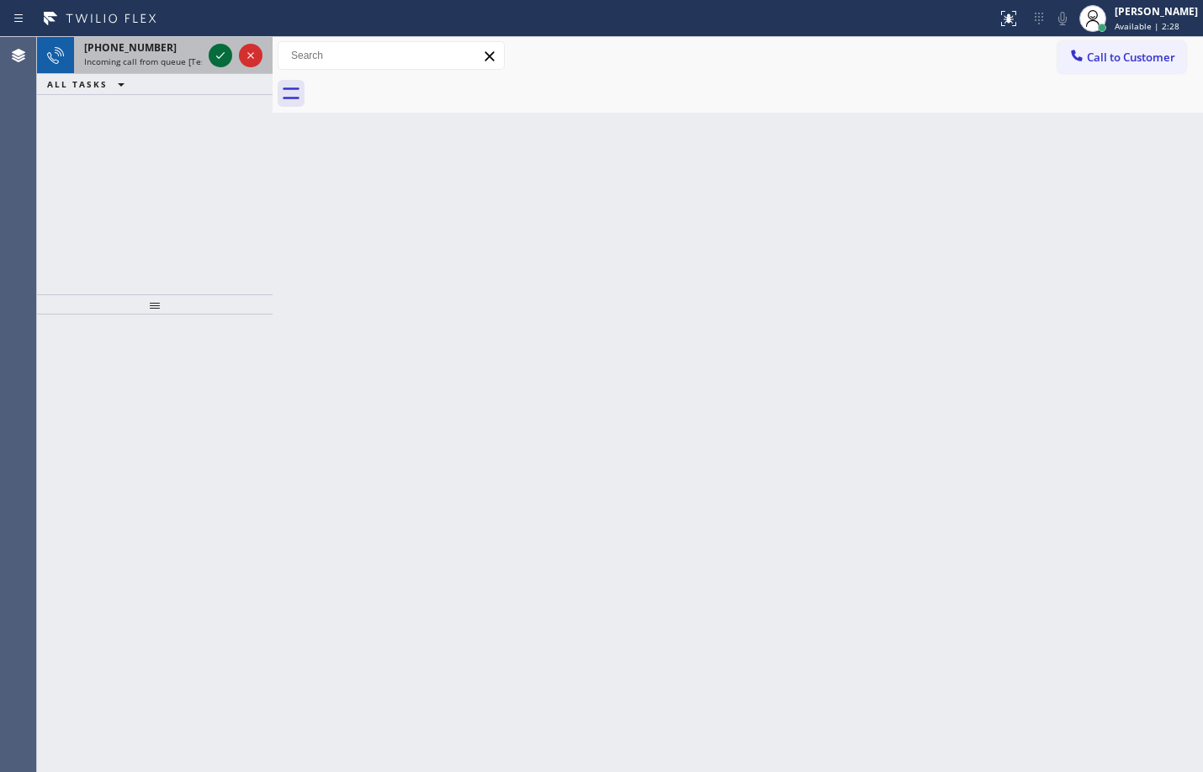
click at [214, 54] on icon at bounding box center [220, 55] width 20 height 20
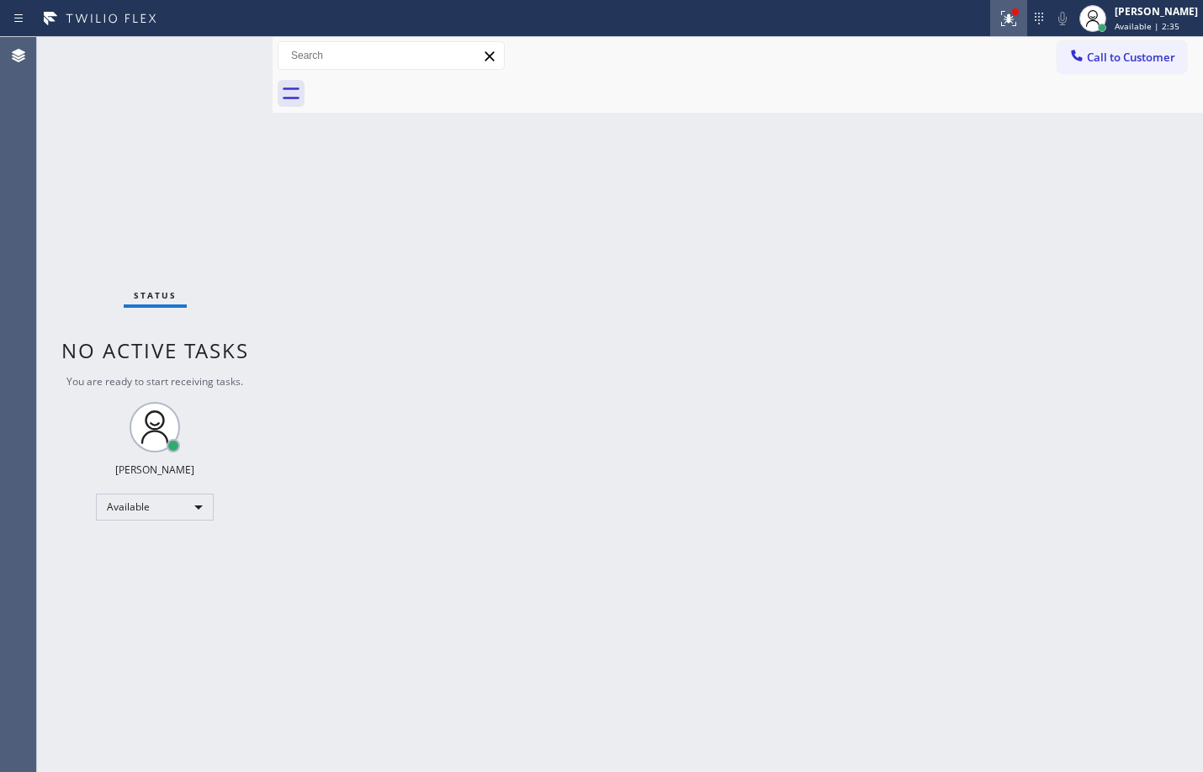
click at [998, 23] on icon at bounding box center [1008, 18] width 20 height 20
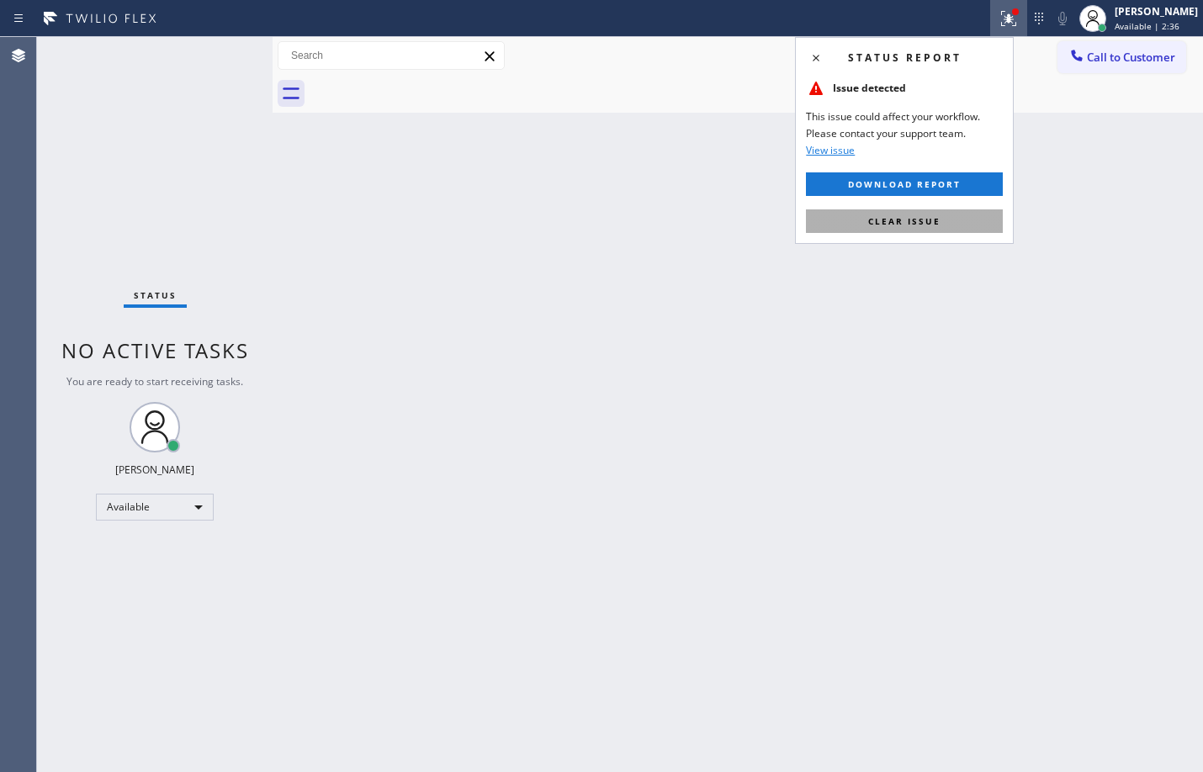
click at [907, 220] on span "Clear issue" at bounding box center [904, 221] width 72 height 12
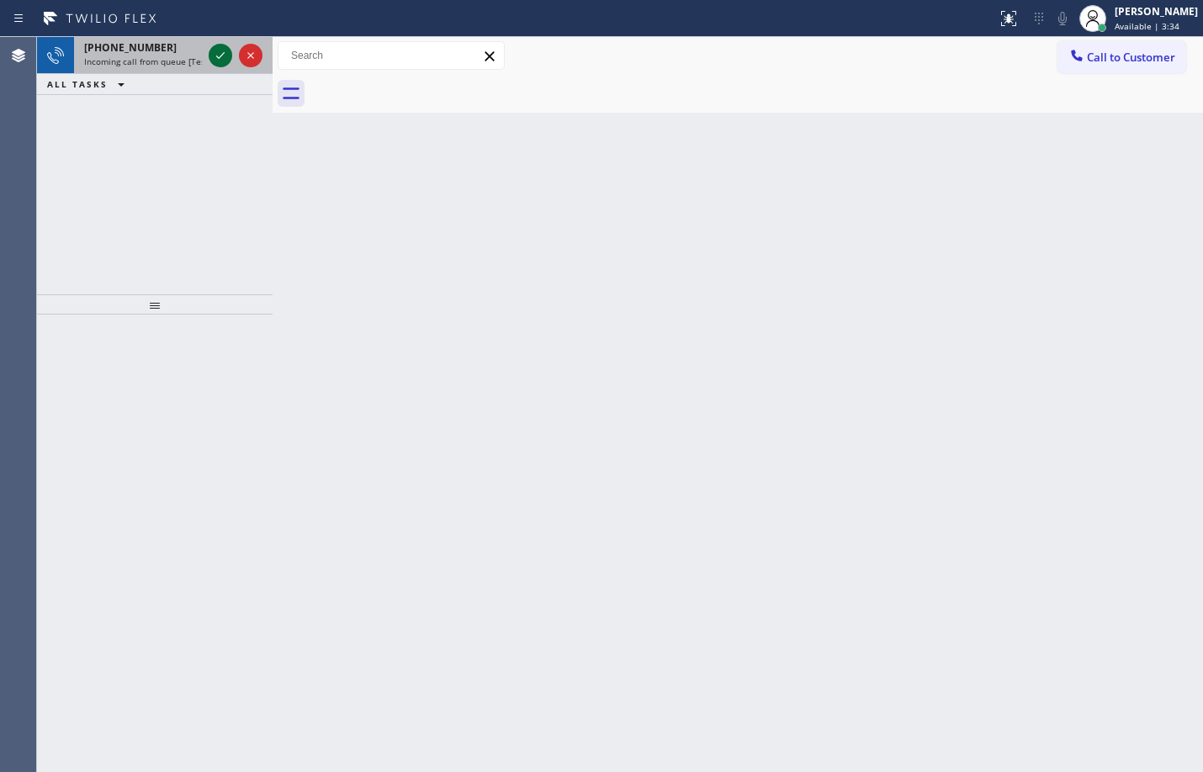
click at [209, 62] on div at bounding box center [221, 55] width 24 height 20
click at [229, 55] on icon at bounding box center [220, 55] width 20 height 20
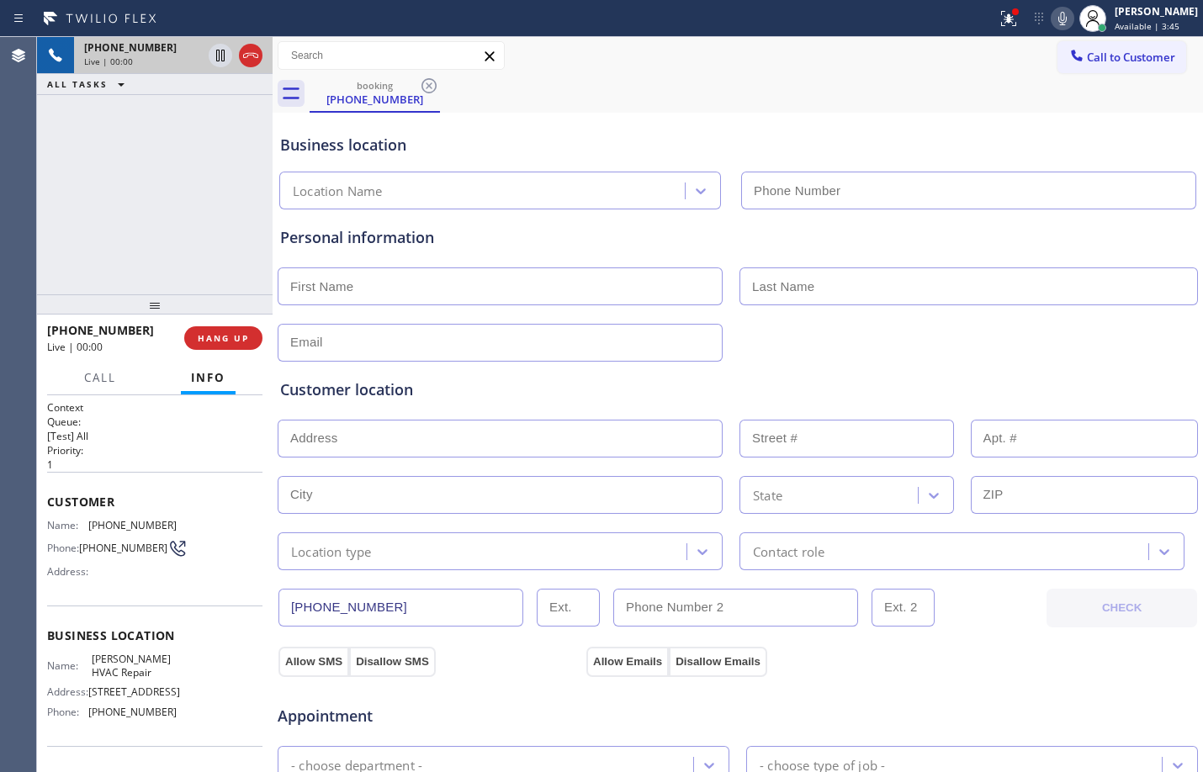
type input "[PHONE_NUMBER]"
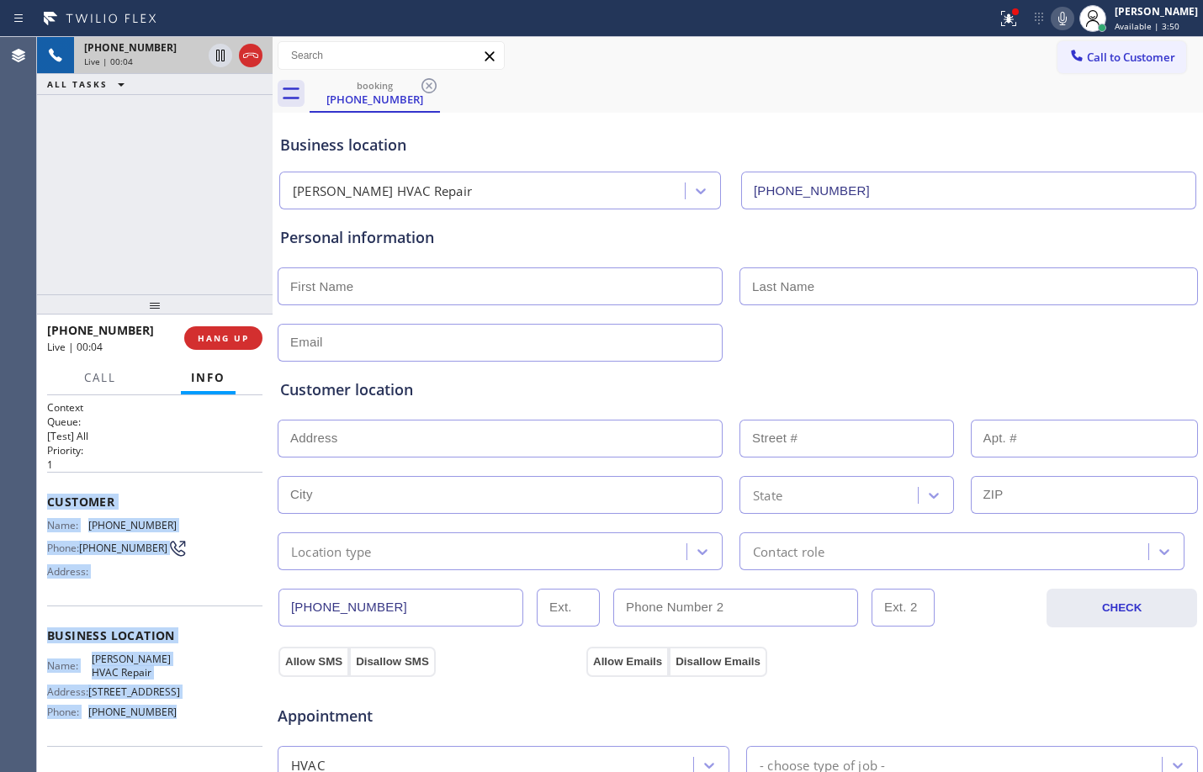
drag, startPoint x: 43, startPoint y: 498, endPoint x: 171, endPoint y: 730, distance: 265.0
click at [171, 730] on div "Context Queue: [Test] All Priority: 1 Customer Name: [PHONE_NUMBER] Phone: [PHO…" at bounding box center [154, 583] width 235 height 377
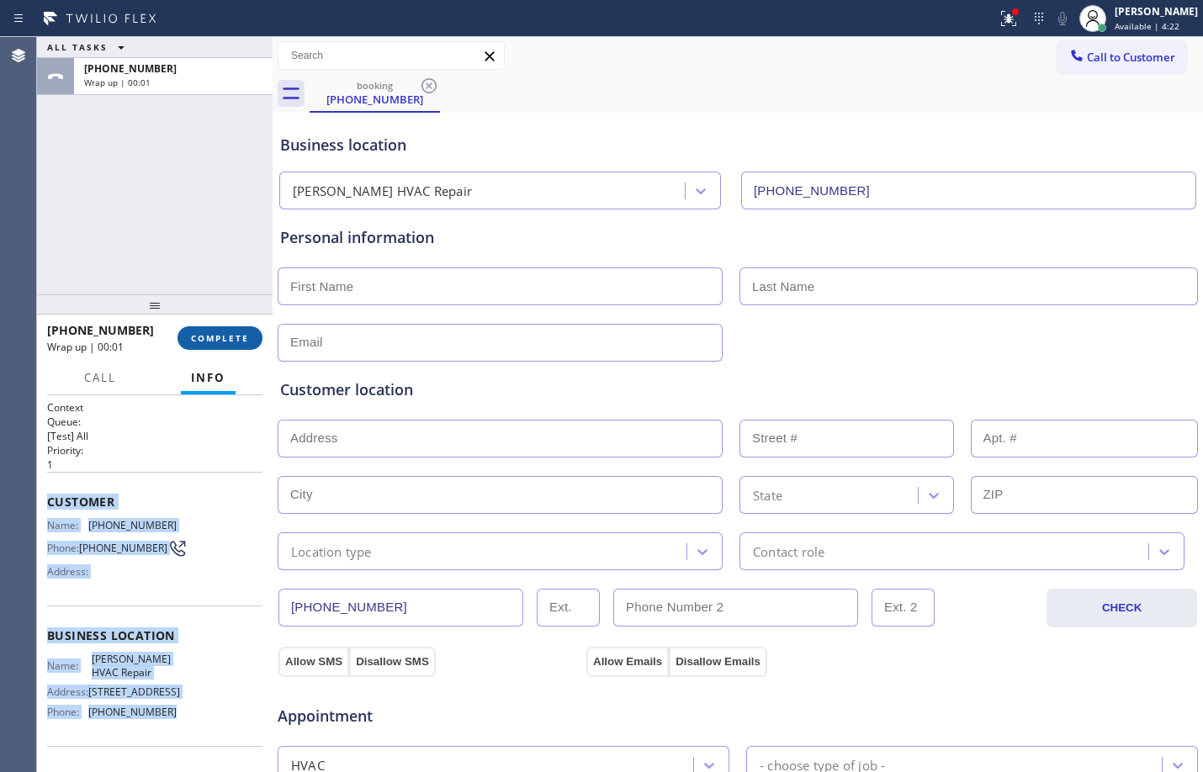
click at [241, 337] on span "COMPLETE" at bounding box center [220, 338] width 58 height 12
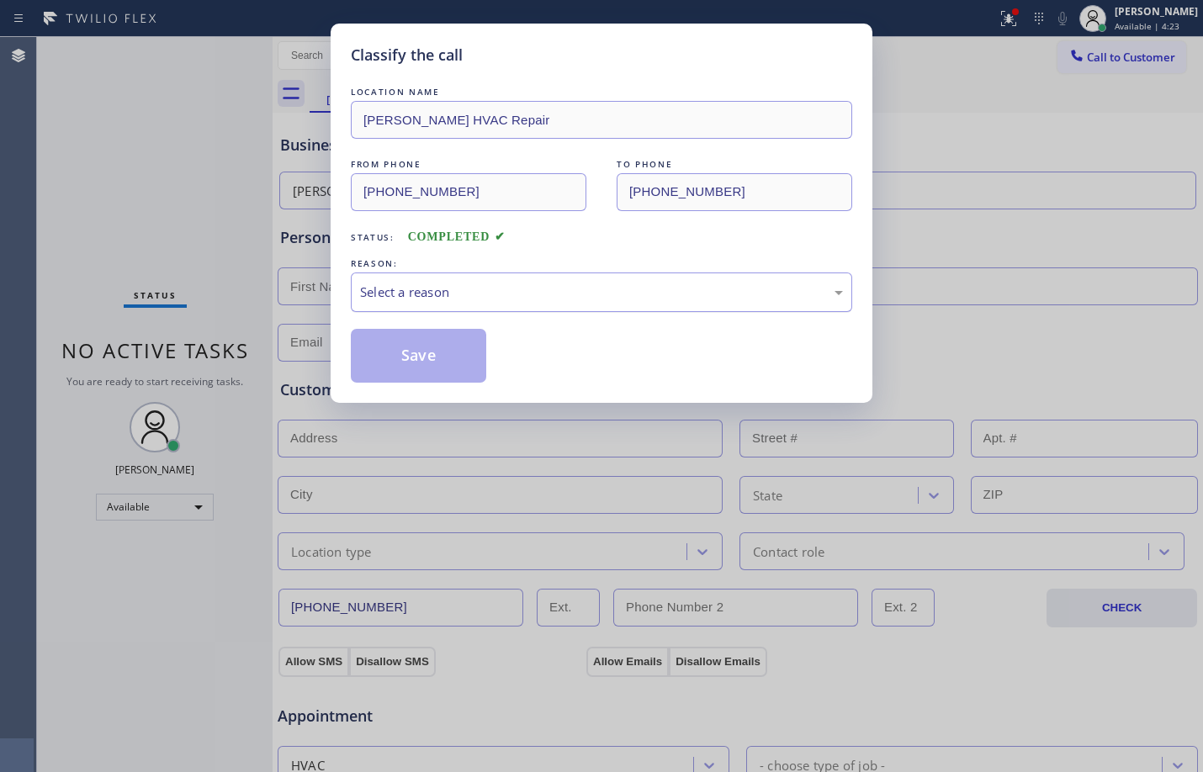
click at [582, 300] on div "Select a reason" at bounding box center [601, 292] width 483 height 19
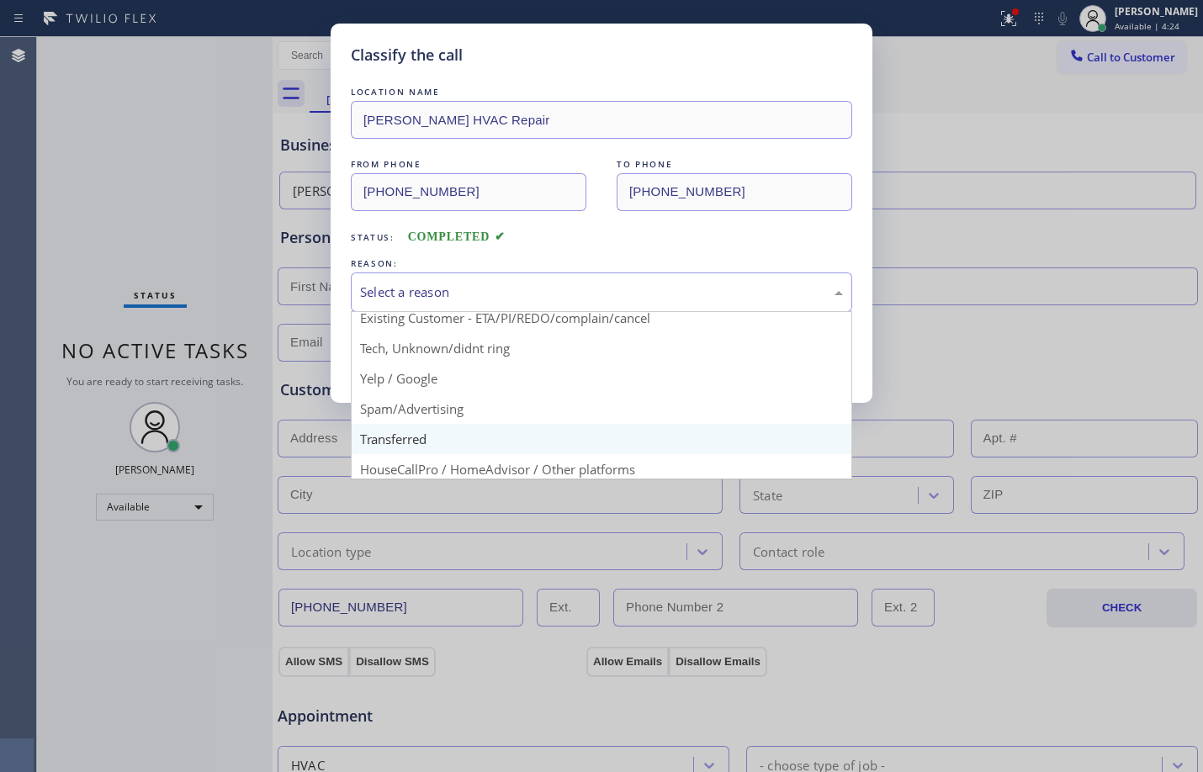
scroll to position [106, 0]
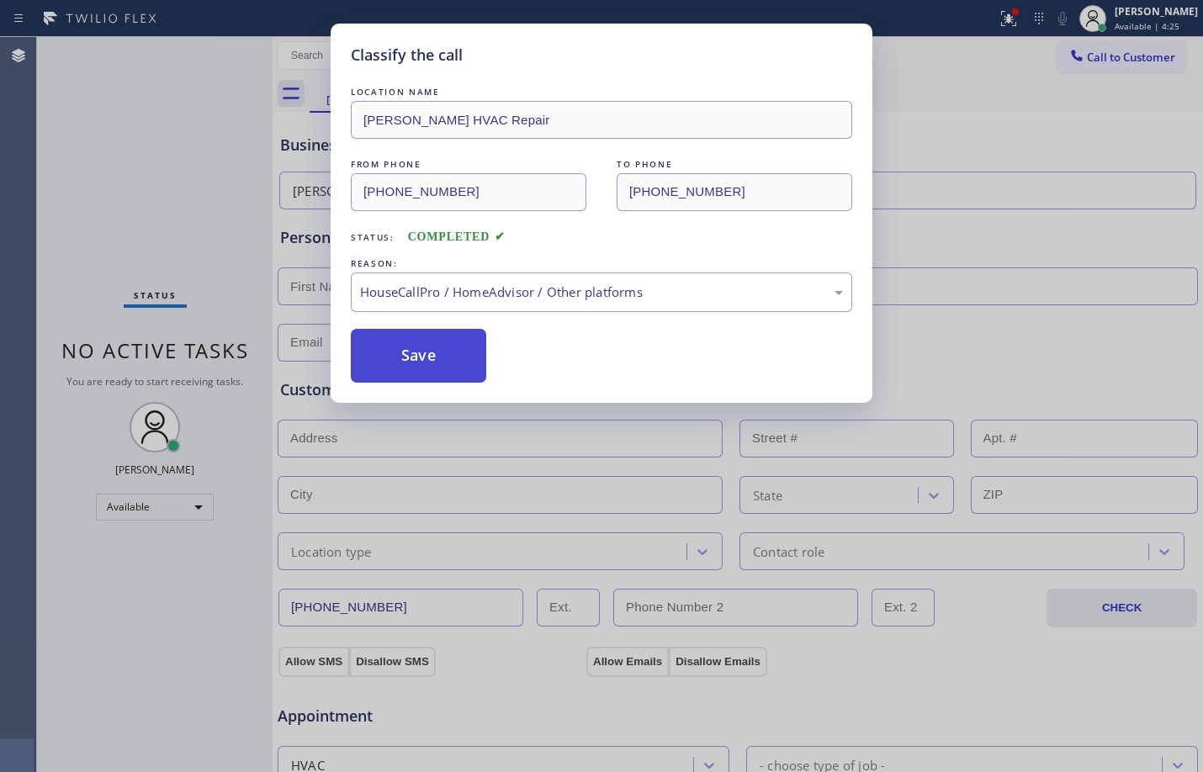
click at [445, 363] on button "Save" at bounding box center [418, 356] width 135 height 54
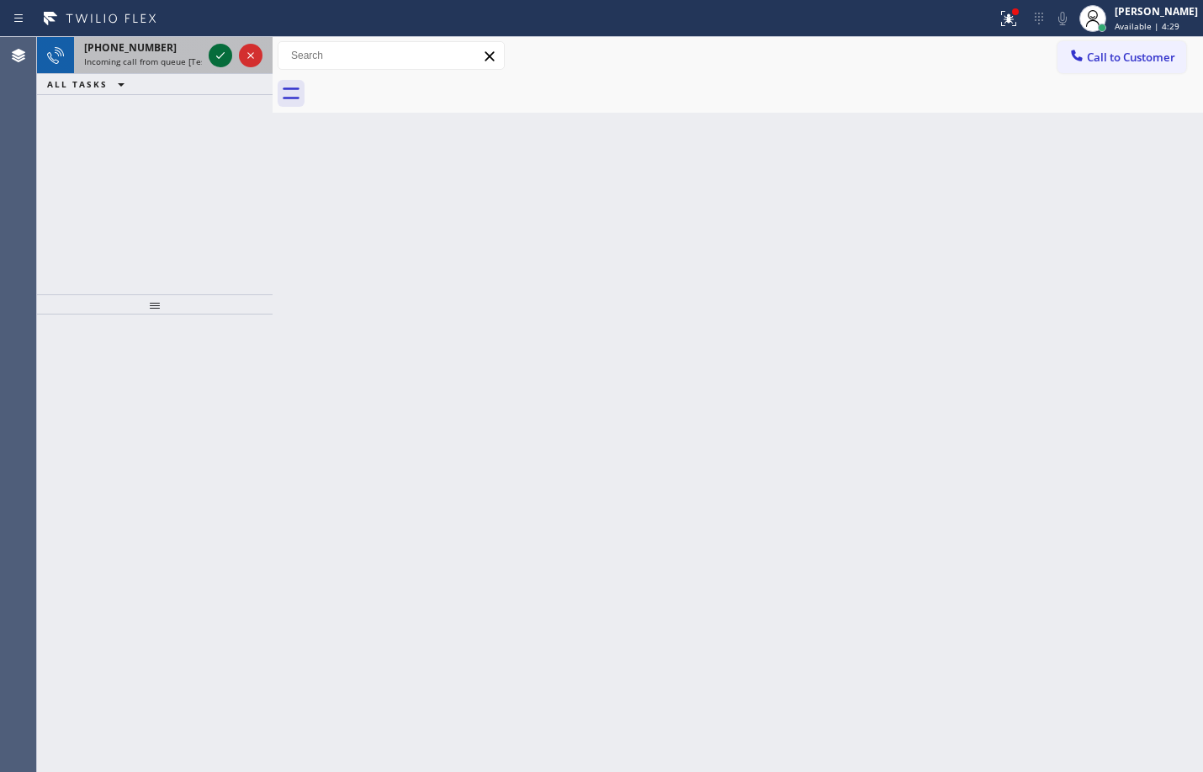
click at [218, 52] on icon at bounding box center [220, 55] width 20 height 20
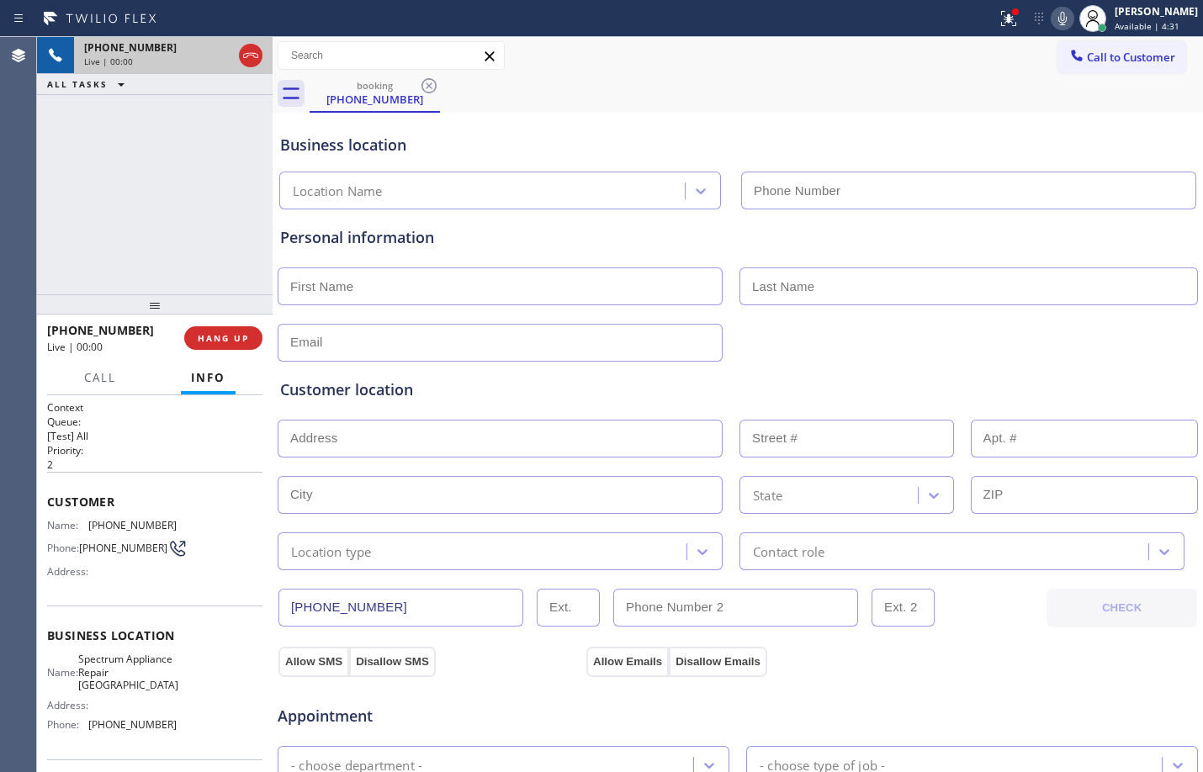
type input "[PHONE_NUMBER]"
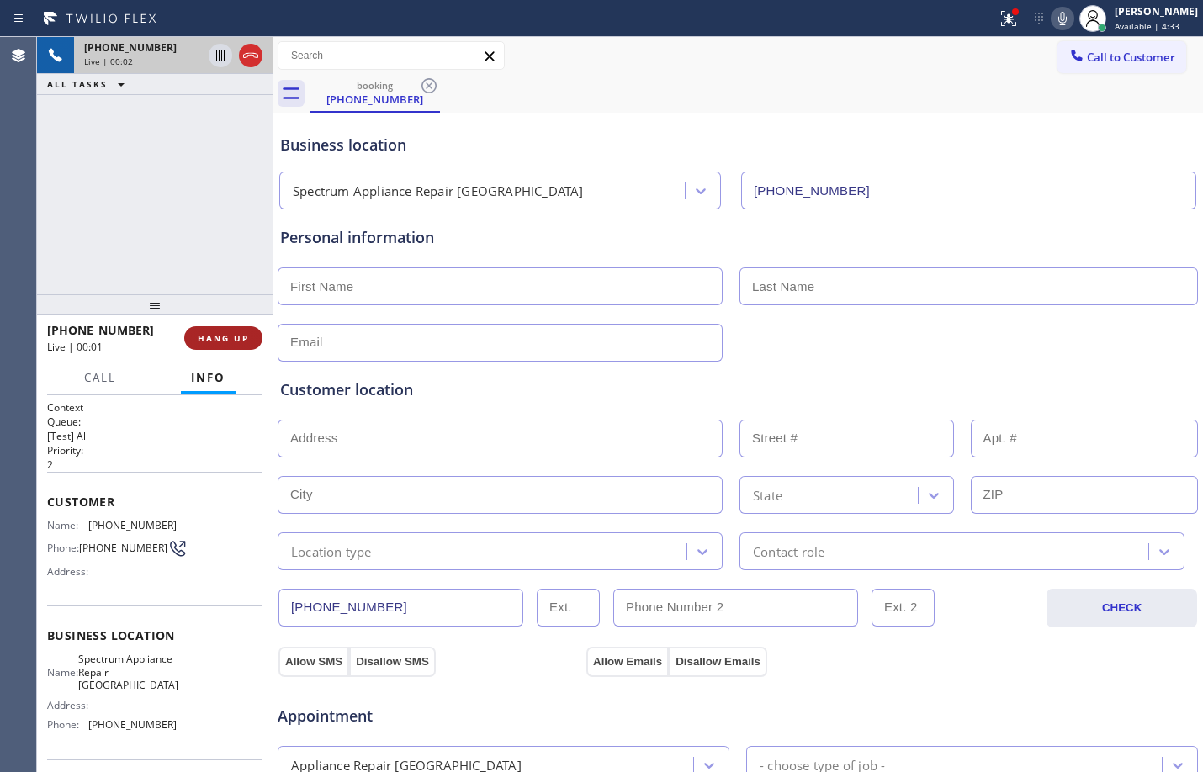
click at [239, 337] on span "HANG UP" at bounding box center [223, 338] width 51 height 12
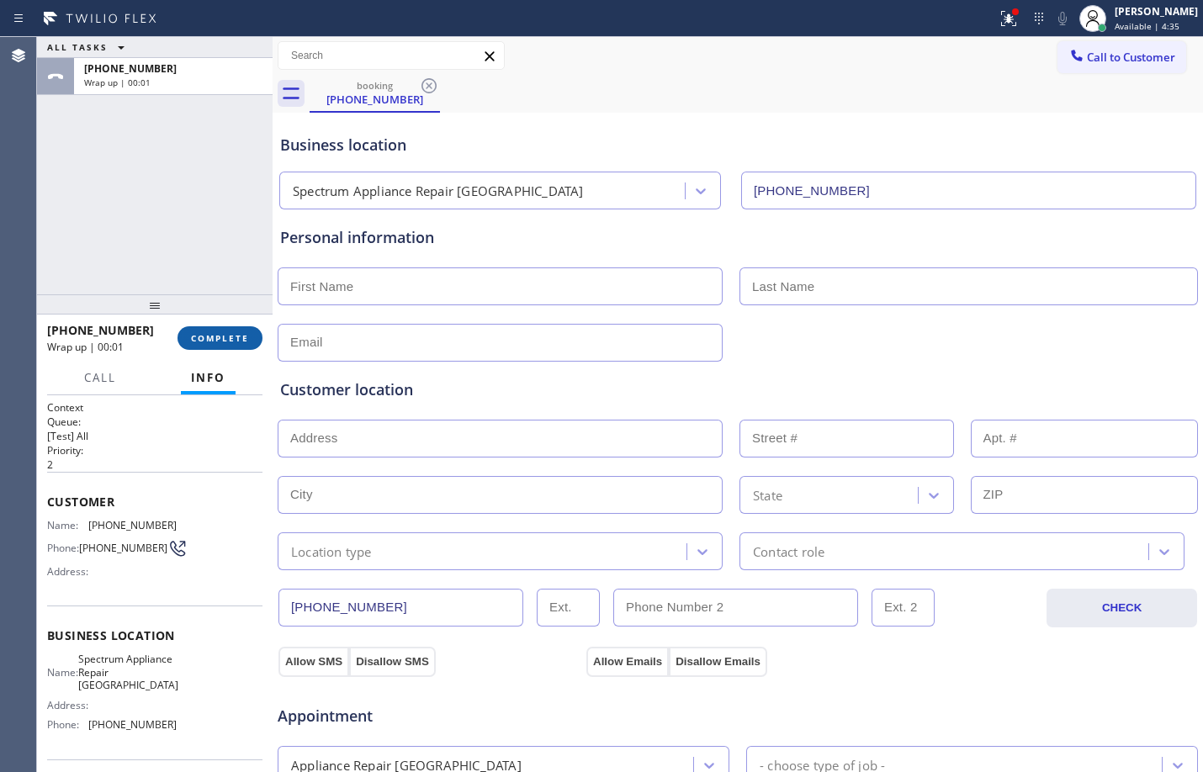
click at [241, 335] on span "COMPLETE" at bounding box center [220, 338] width 58 height 12
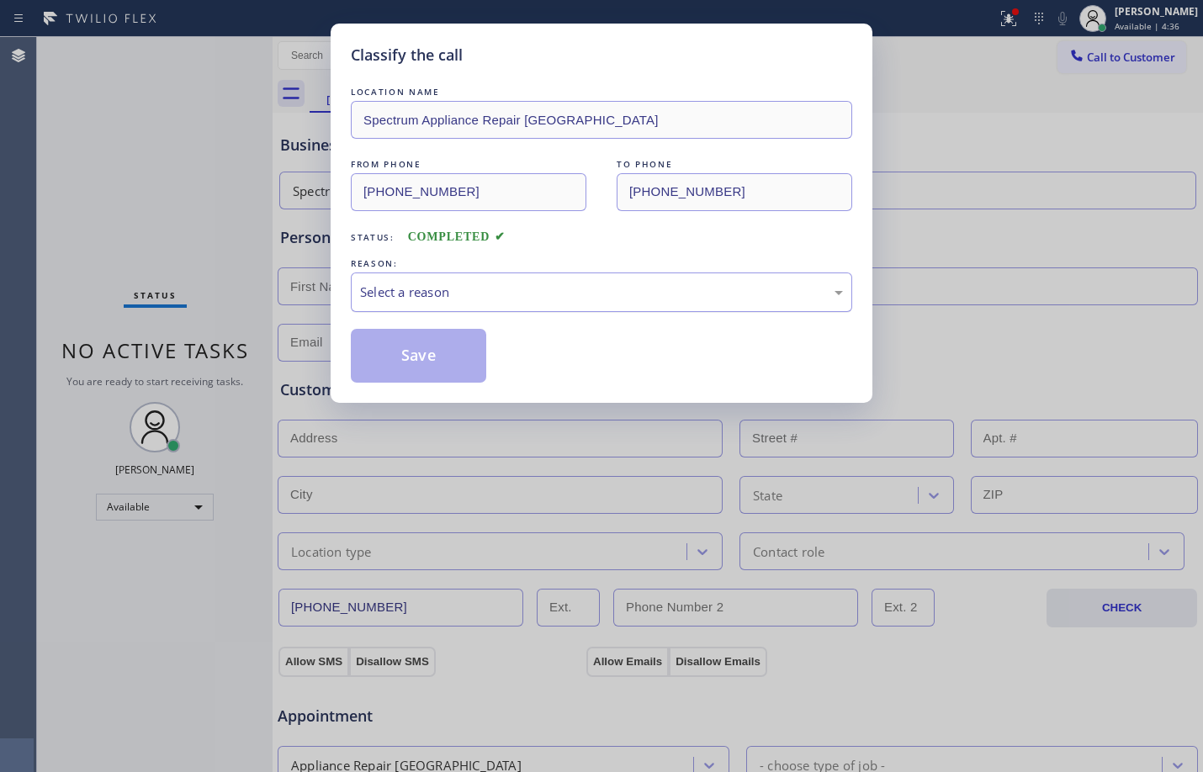
click at [479, 283] on div "Select a reason" at bounding box center [601, 292] width 483 height 19
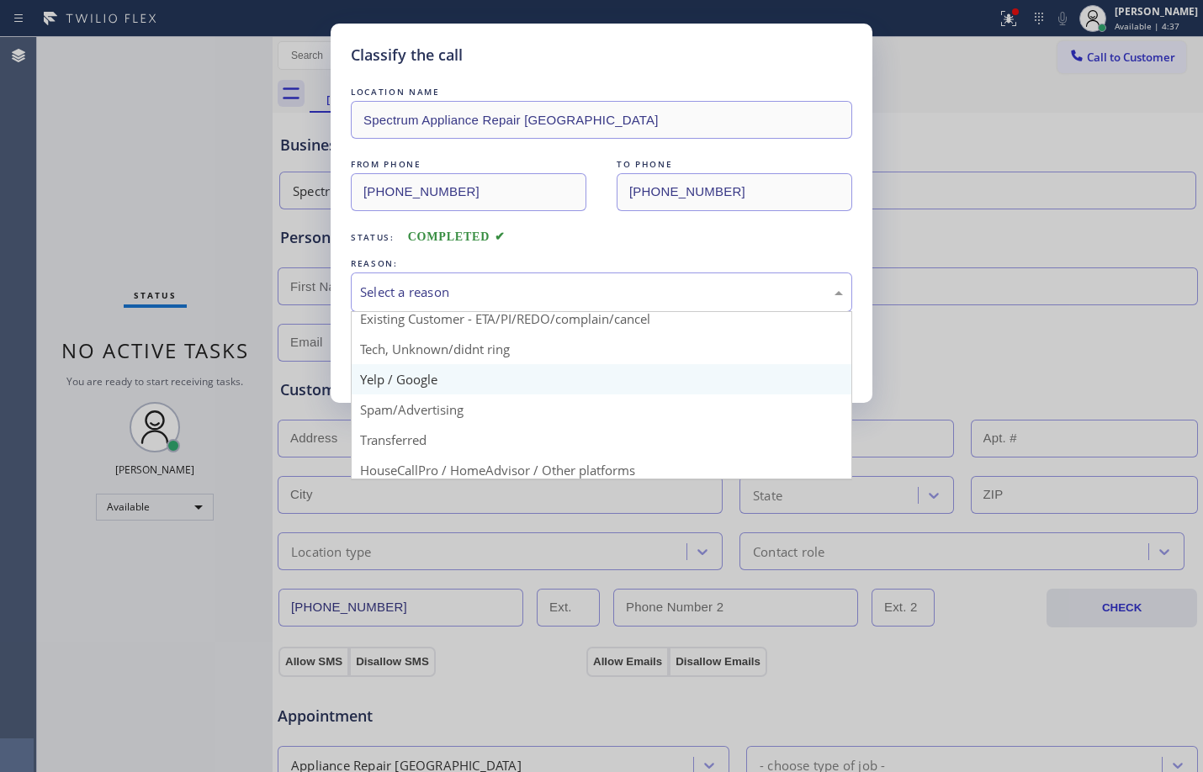
scroll to position [106, 0]
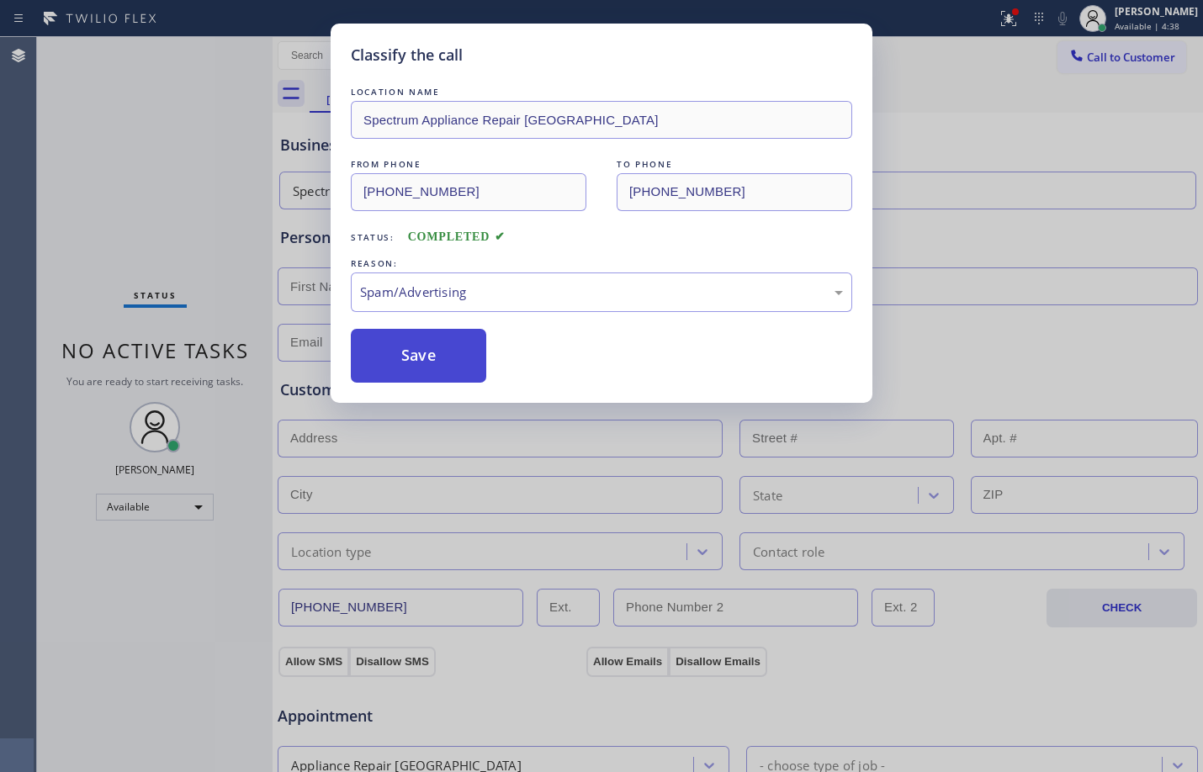
click at [414, 354] on button "Save" at bounding box center [418, 356] width 135 height 54
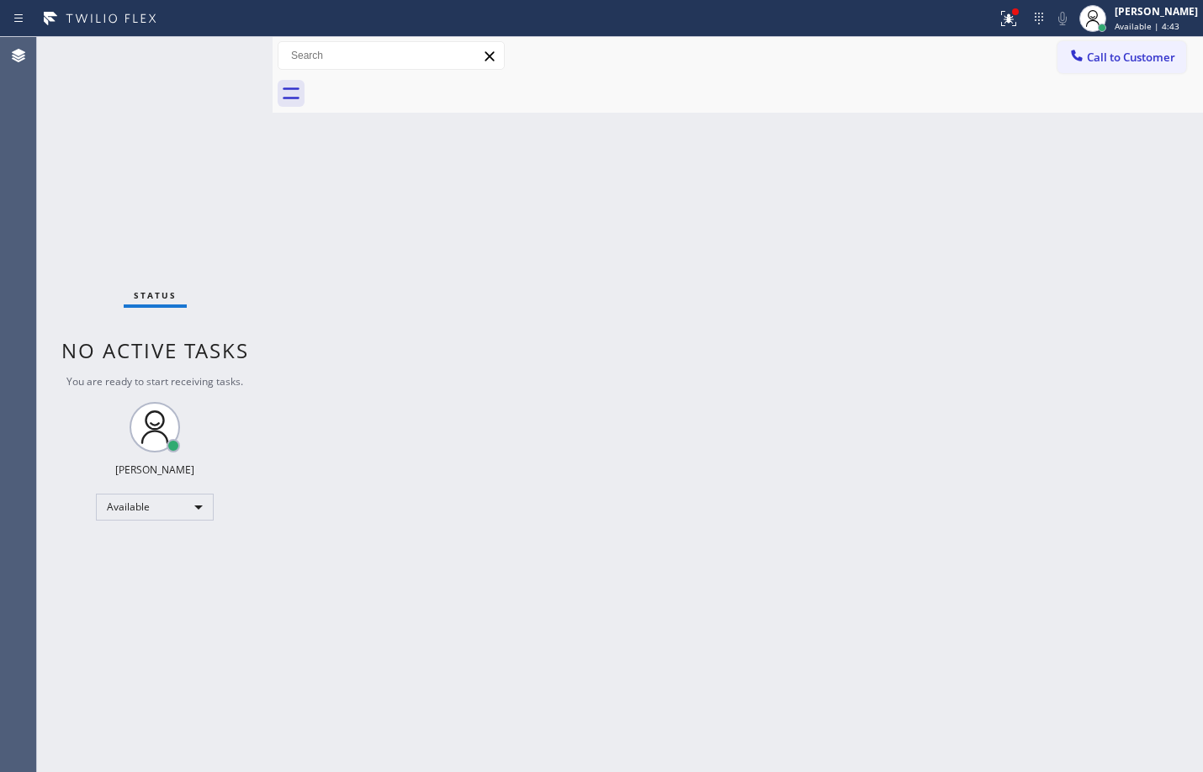
click at [196, 87] on div "Status No active tasks You are ready to start receiving tasks. [PERSON_NAME] Av…" at bounding box center [154, 404] width 235 height 735
click at [1013, 18] on div at bounding box center [1008, 18] width 37 height 20
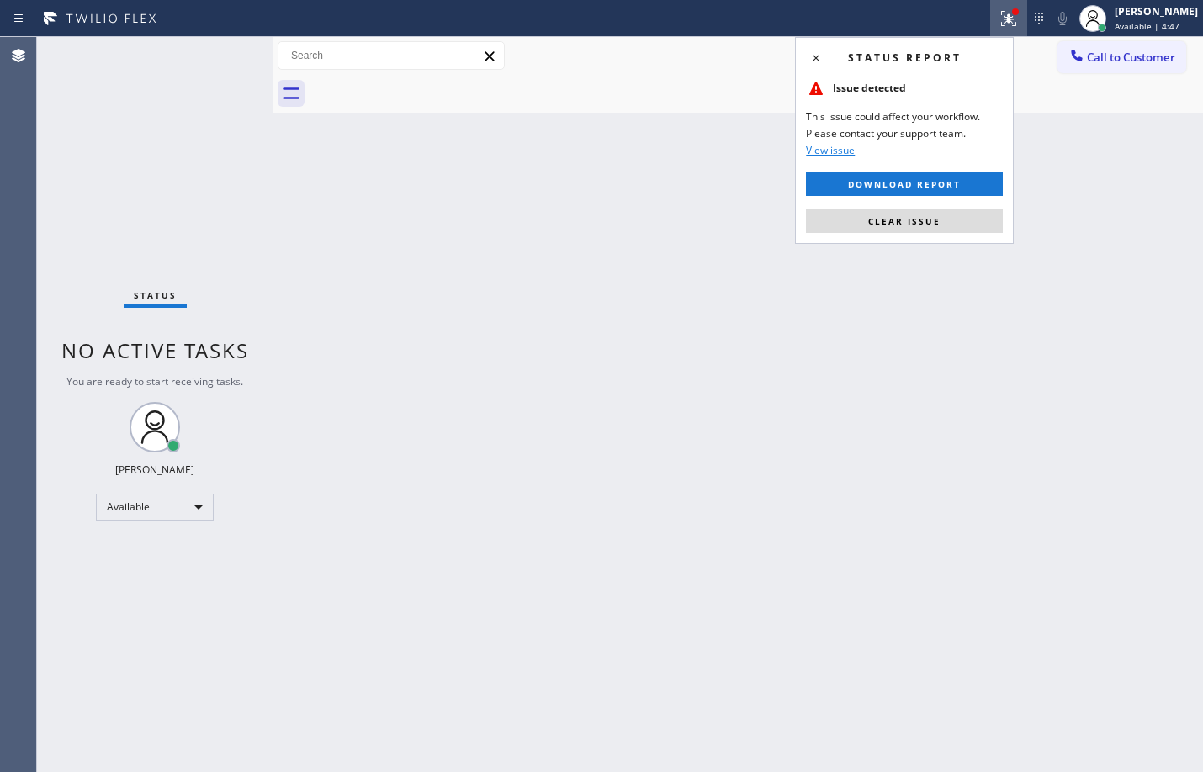
click at [935, 218] on span "Clear issue" at bounding box center [904, 221] width 72 height 12
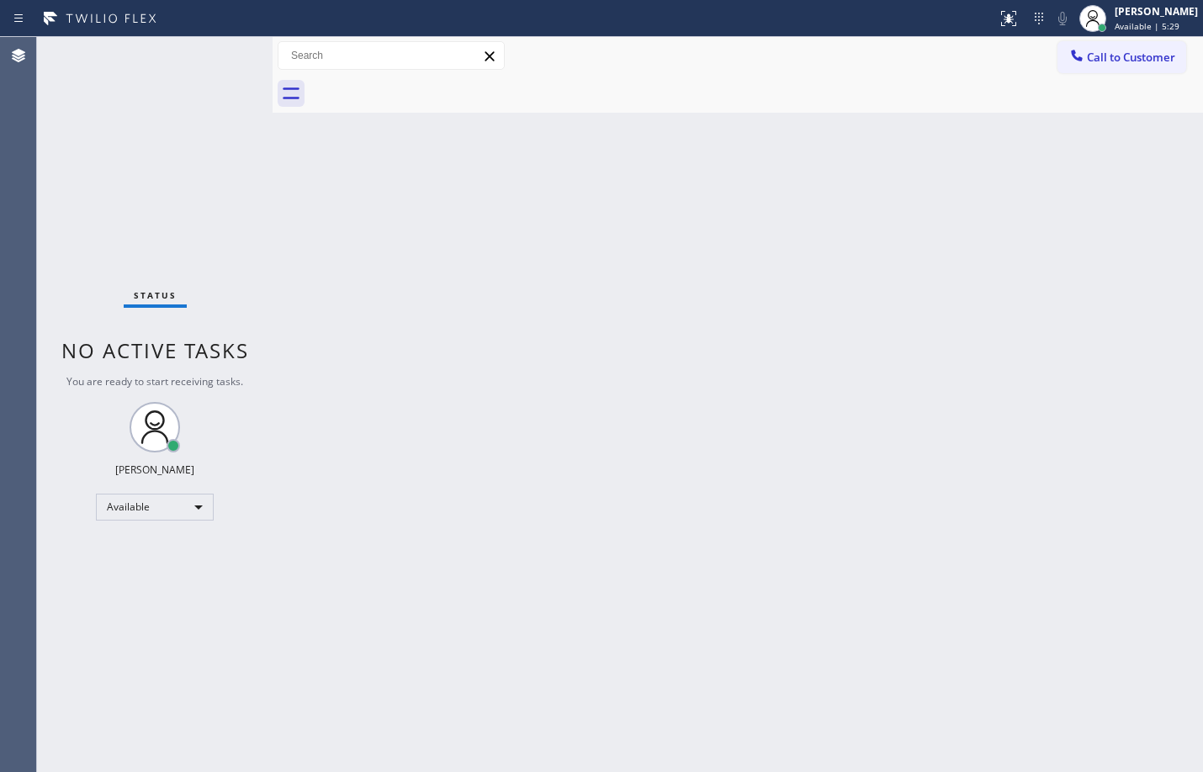
click at [226, 50] on div "Status No active tasks You are ready to start receiving tasks. [PERSON_NAME] Av…" at bounding box center [154, 404] width 235 height 735
click at [897, 82] on div at bounding box center [755, 94] width 893 height 38
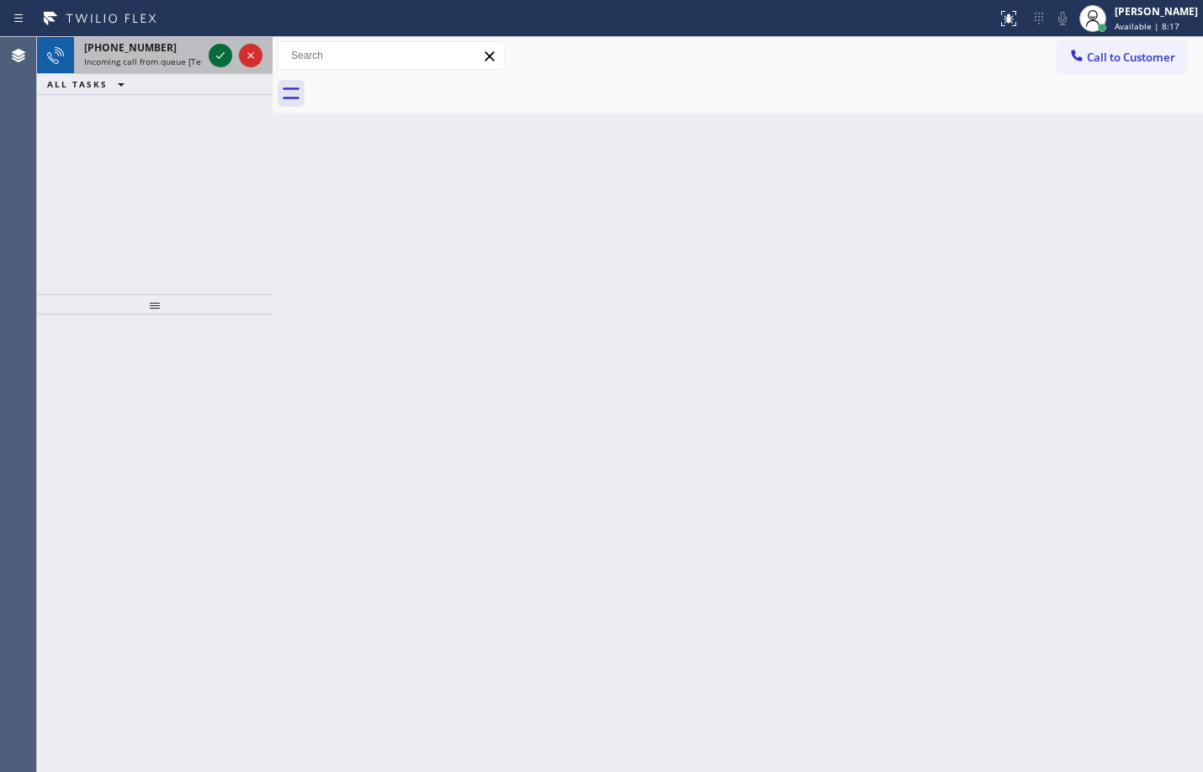
click at [218, 60] on icon at bounding box center [220, 55] width 20 height 20
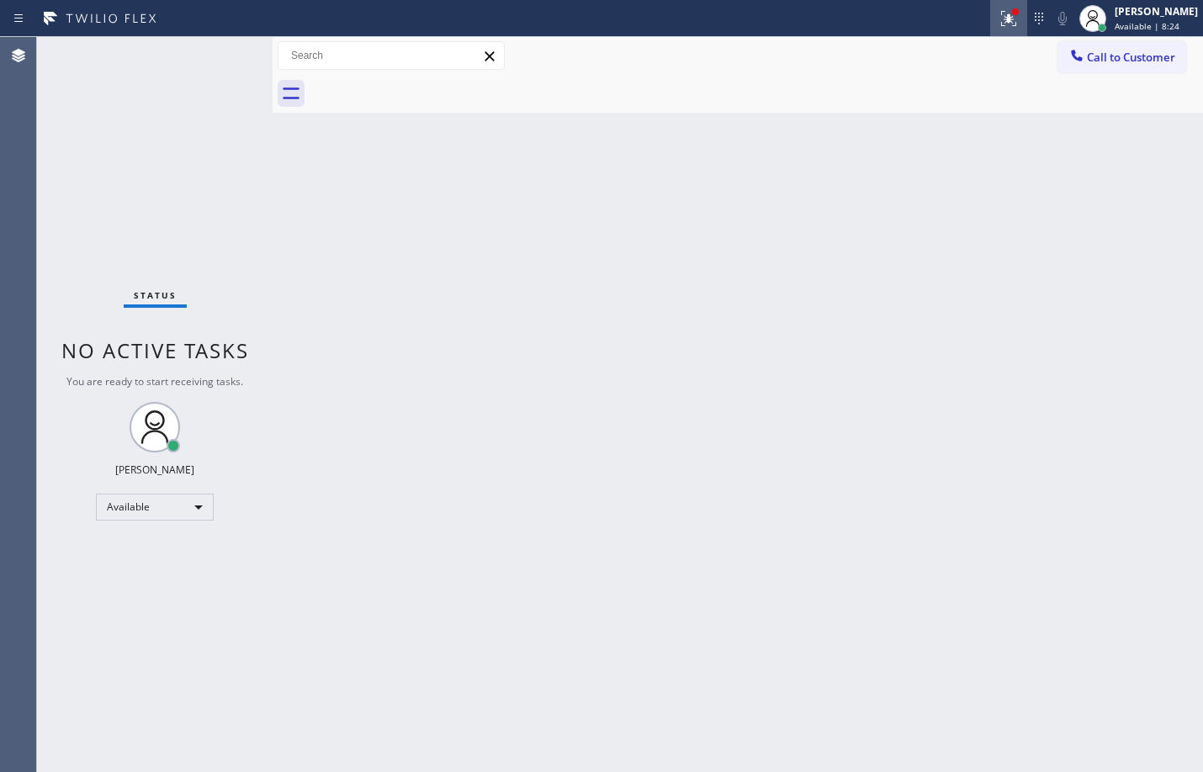
click at [998, 13] on icon at bounding box center [1008, 18] width 20 height 20
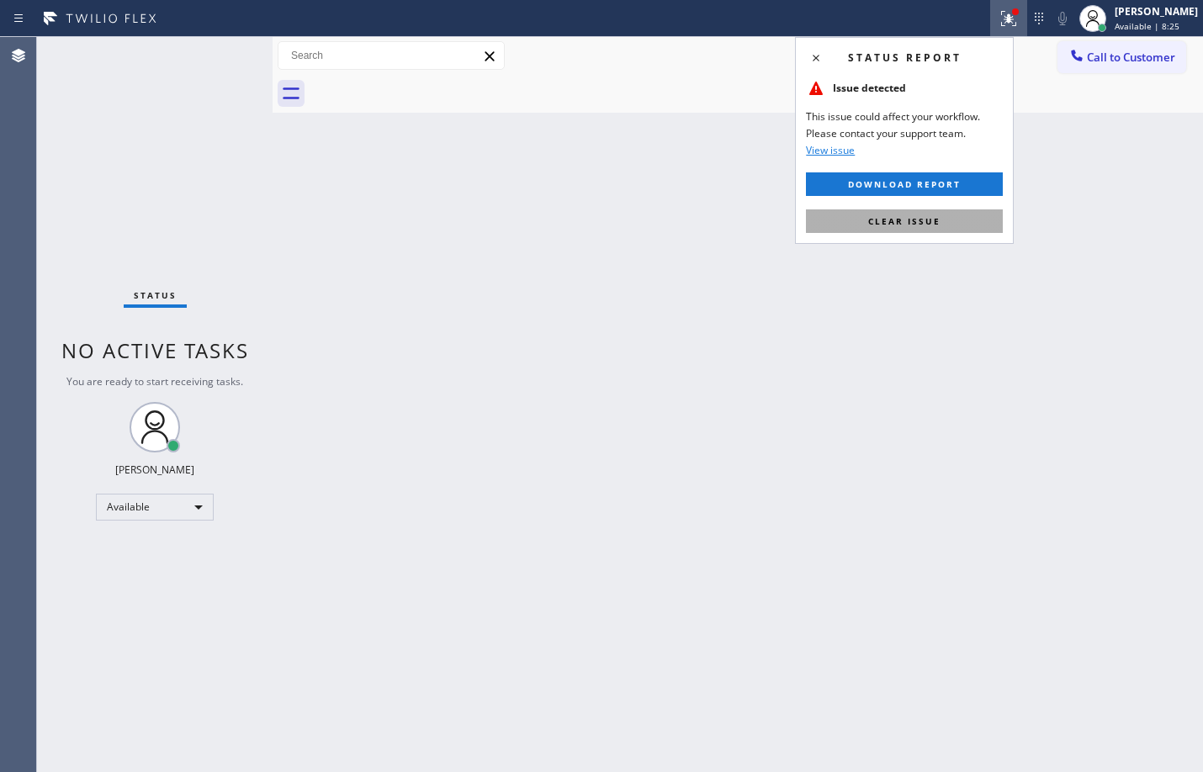
click at [934, 225] on span "Clear issue" at bounding box center [904, 221] width 72 height 12
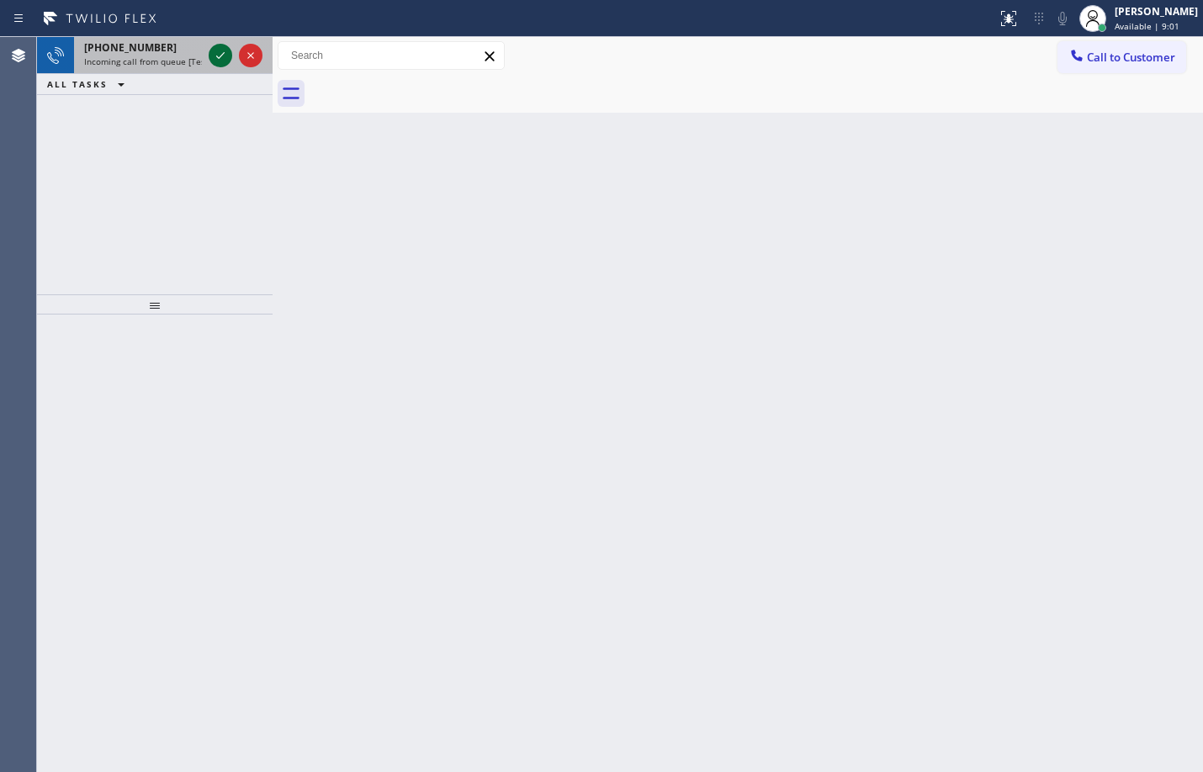
click at [225, 50] on icon at bounding box center [220, 55] width 20 height 20
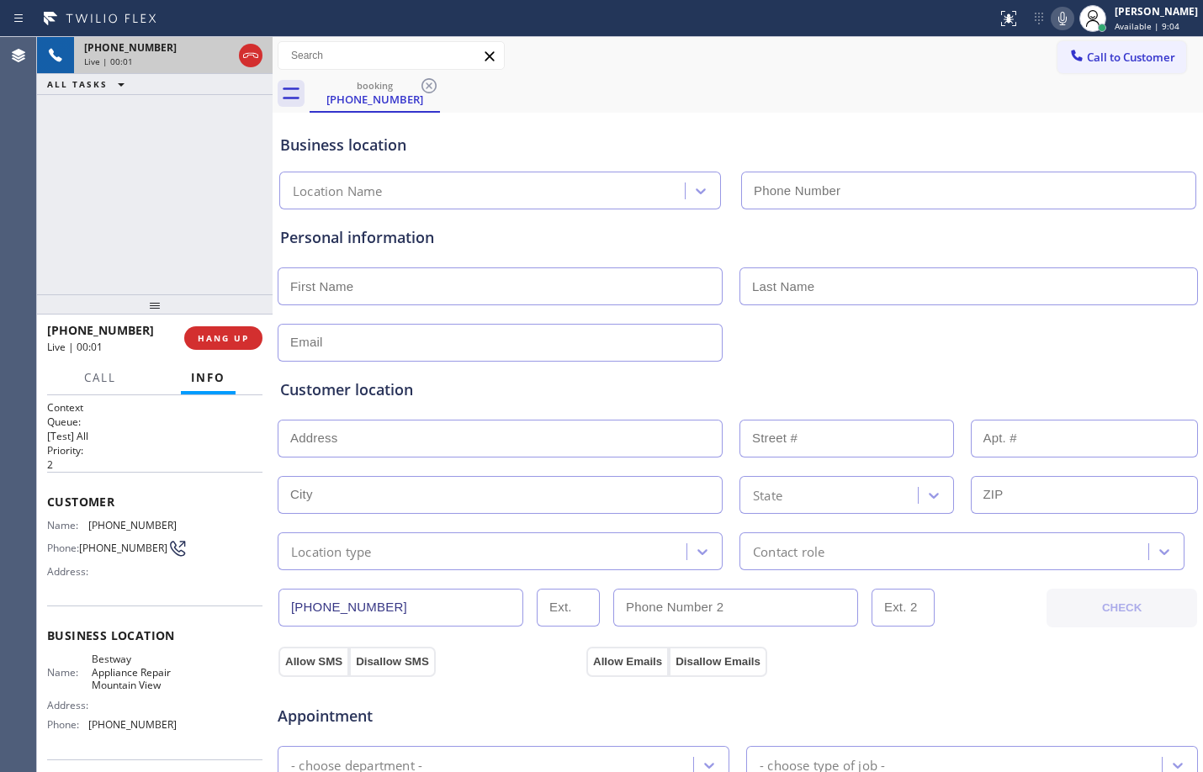
type input "[PHONE_NUMBER]"
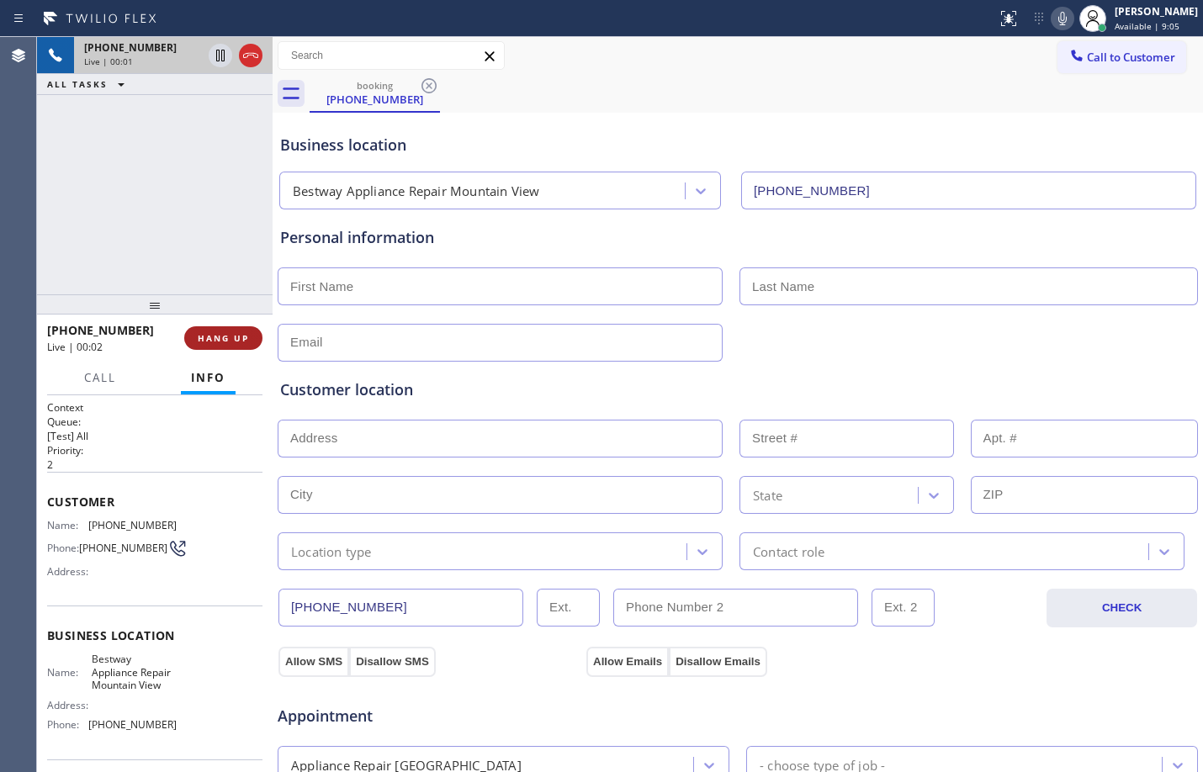
click at [235, 347] on button "HANG UP" at bounding box center [223, 338] width 78 height 24
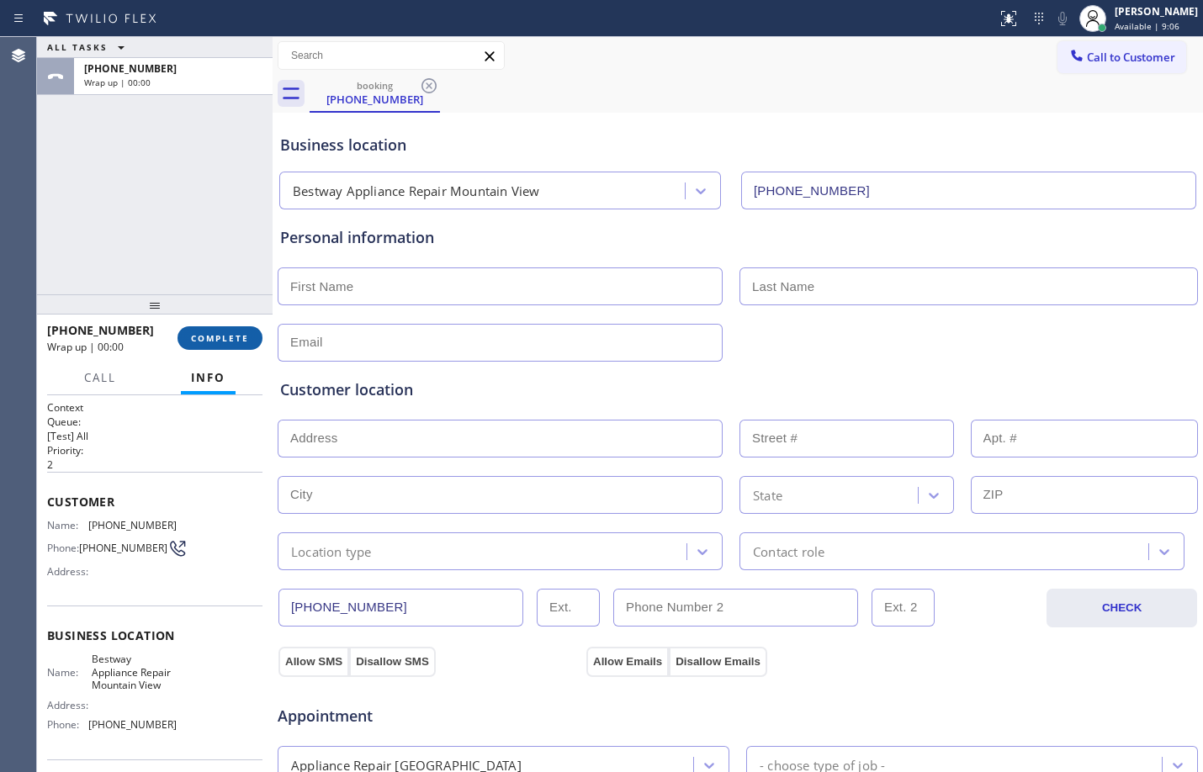
click at [206, 340] on span "COMPLETE" at bounding box center [220, 338] width 58 height 12
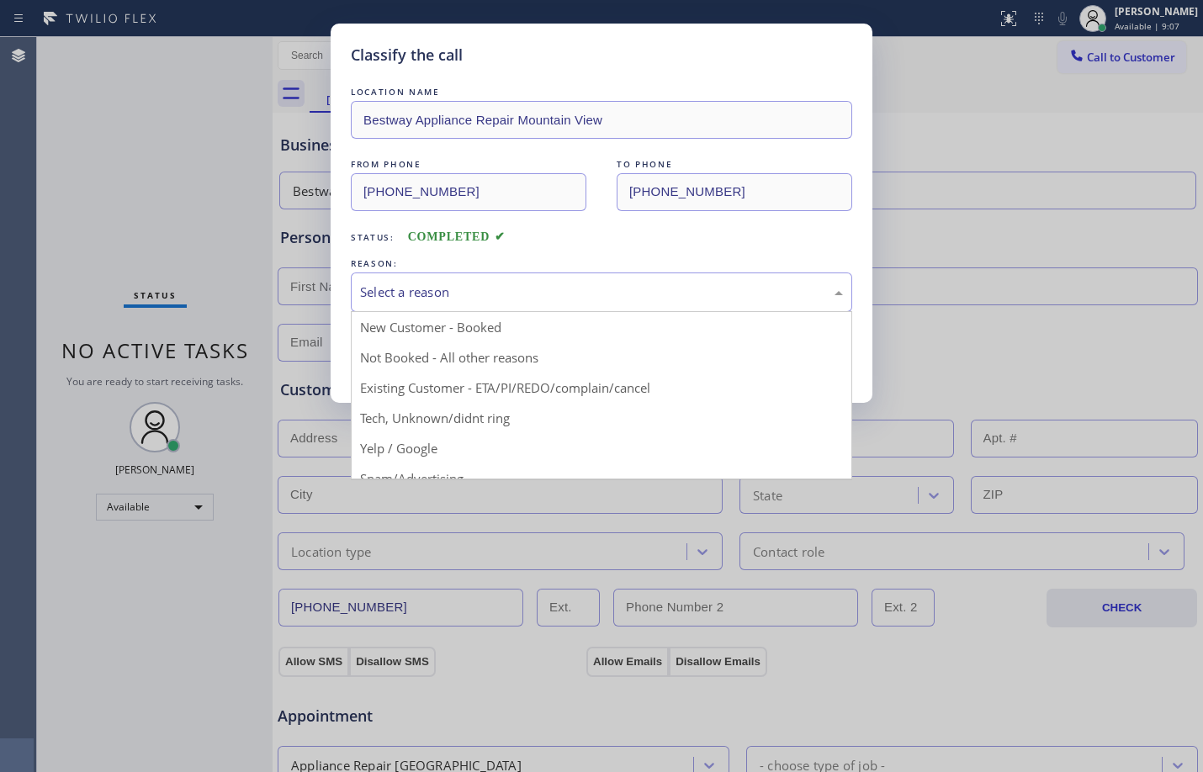
click at [468, 283] on div "Select a reason" at bounding box center [601, 292] width 483 height 19
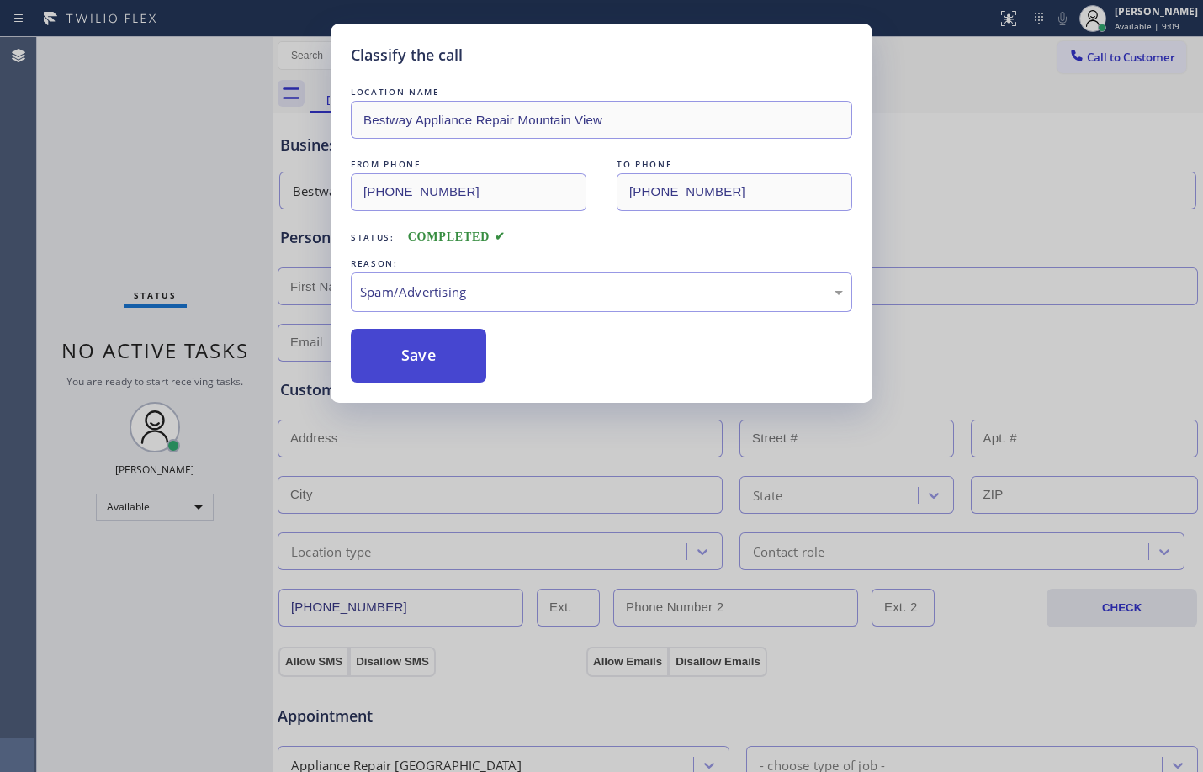
click at [444, 357] on button "Save" at bounding box center [418, 356] width 135 height 54
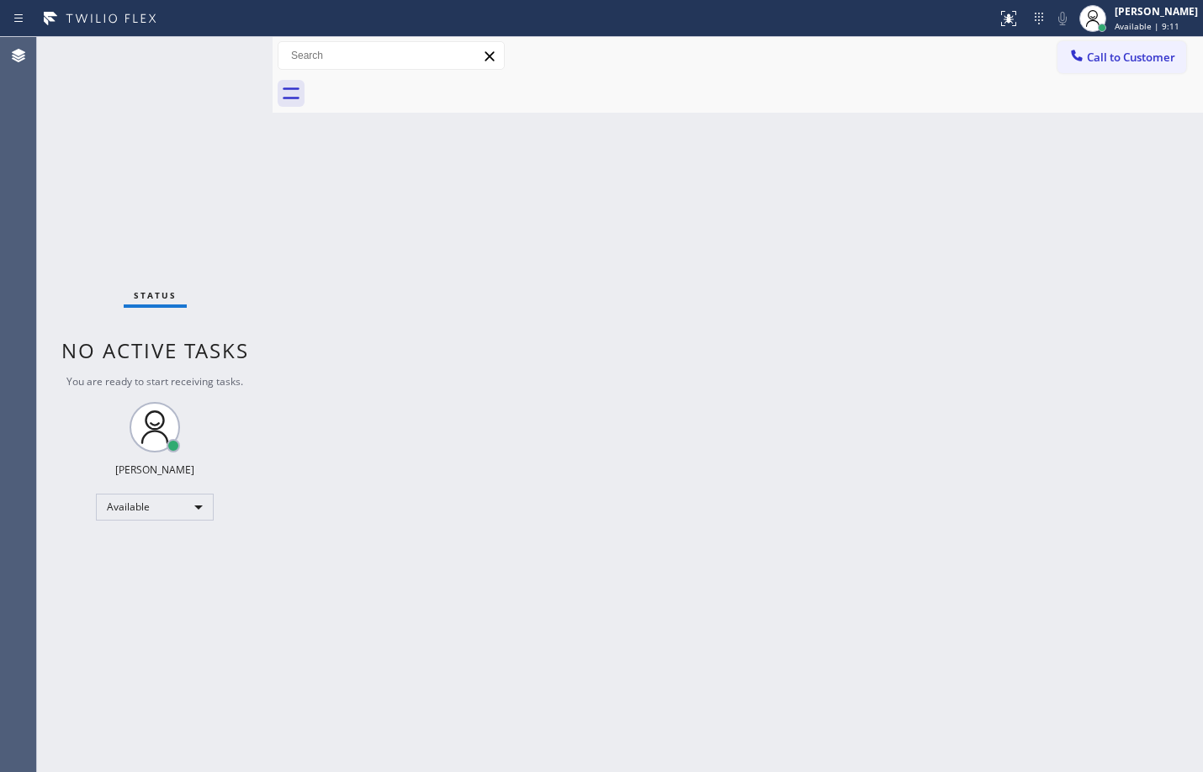
click at [626, 352] on div "Back to Dashboard Change Sender ID Customers Technicians Select a contact Outbo…" at bounding box center [737, 404] width 930 height 735
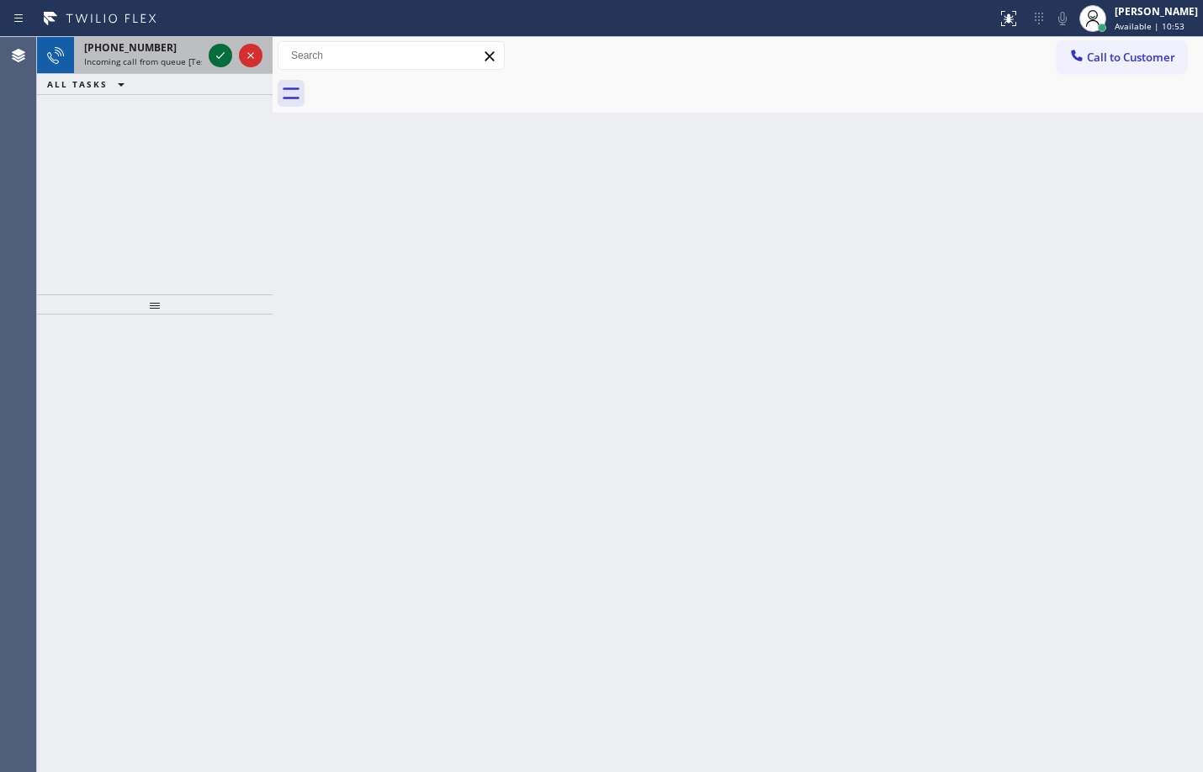
click at [217, 62] on icon at bounding box center [220, 55] width 20 height 20
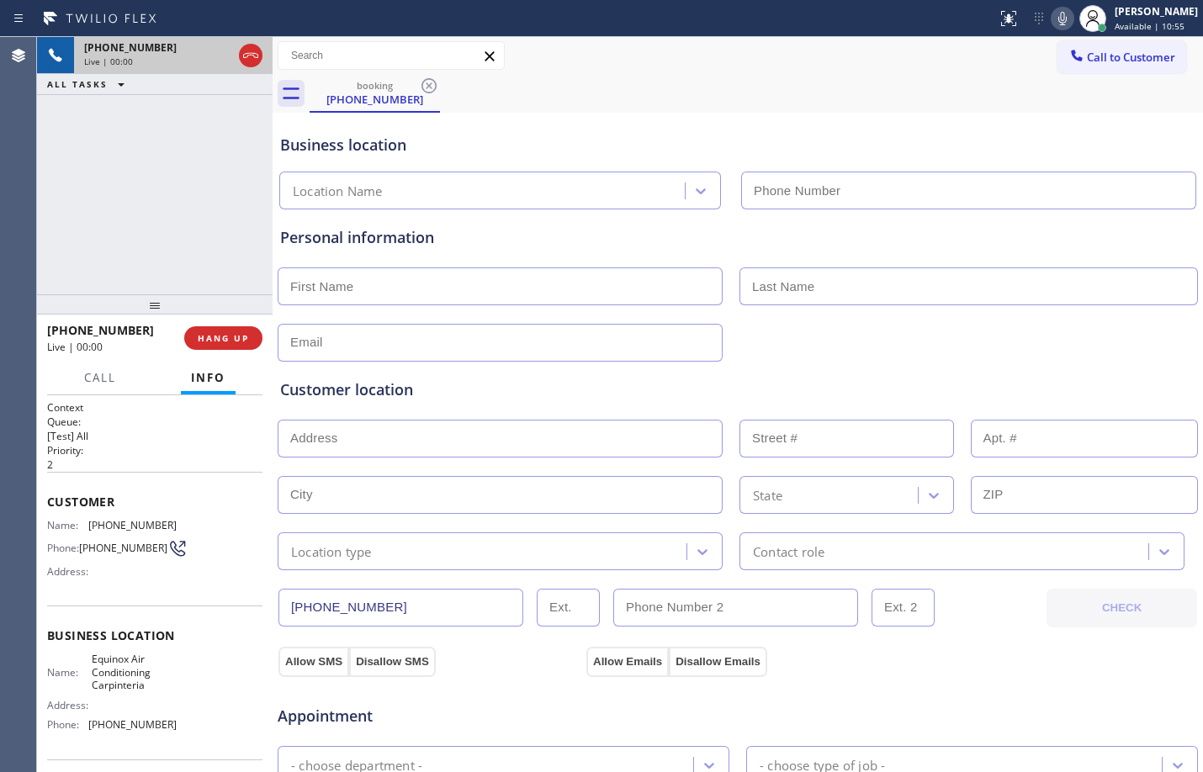
type input "[PHONE_NUMBER]"
click at [211, 343] on span "HANG UP" at bounding box center [223, 338] width 51 height 12
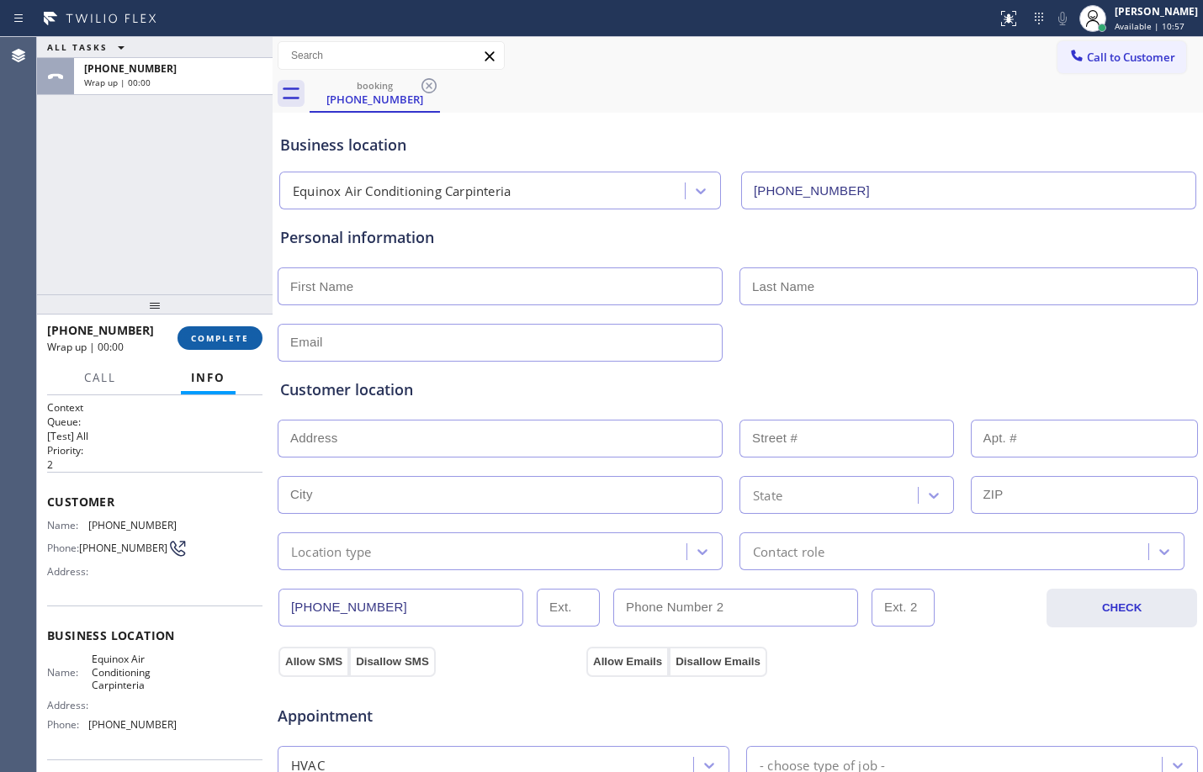
click at [214, 342] on span "COMPLETE" at bounding box center [220, 338] width 58 height 12
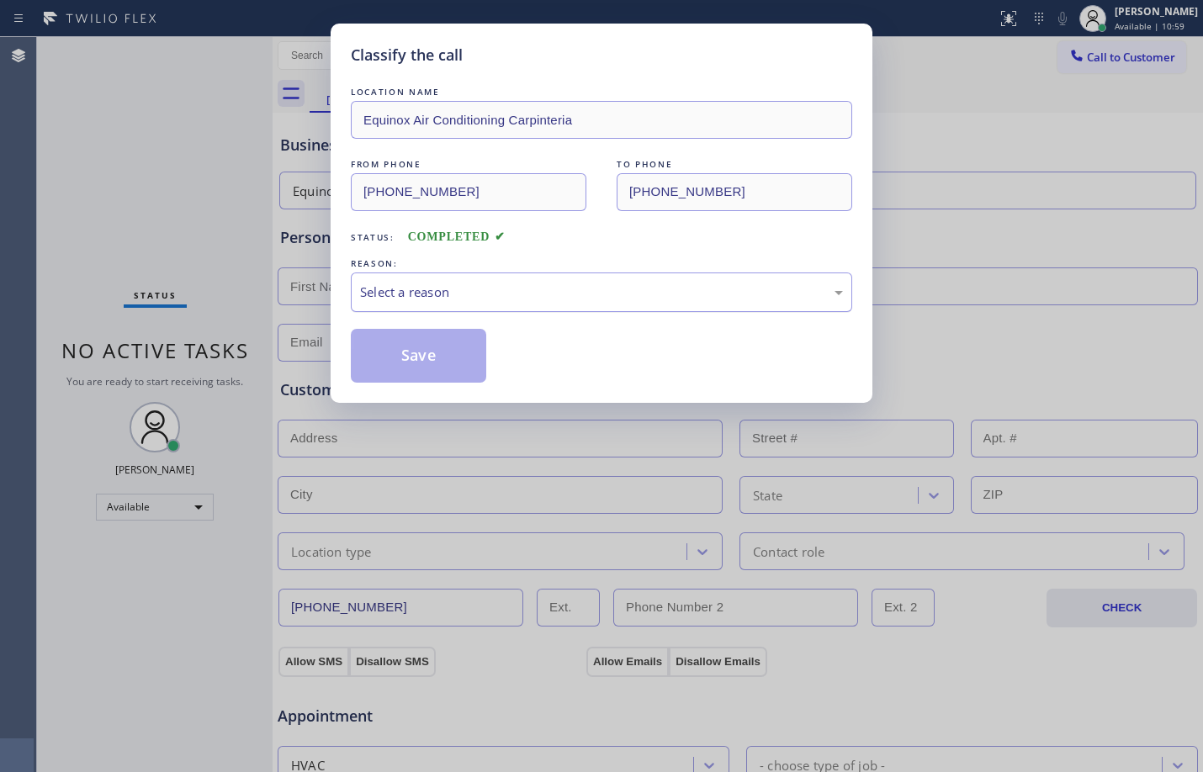
click at [402, 276] on div "Select a reason" at bounding box center [601, 292] width 501 height 40
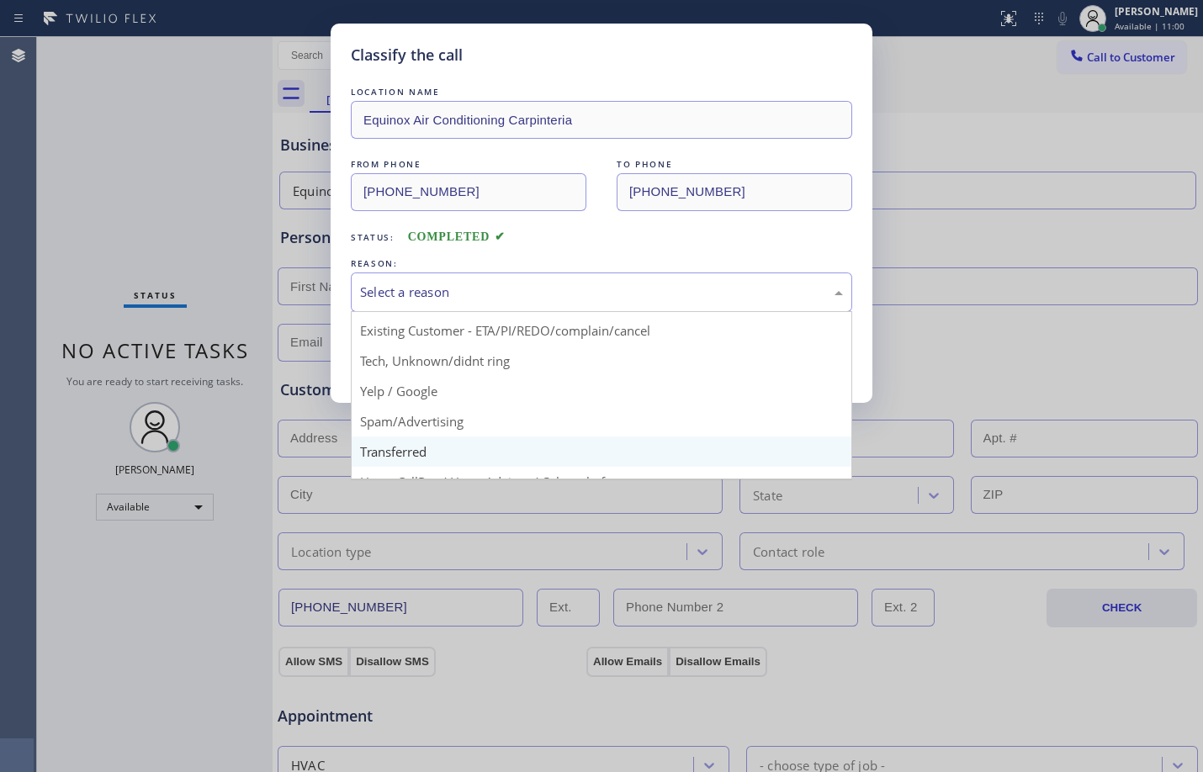
scroll to position [106, 0]
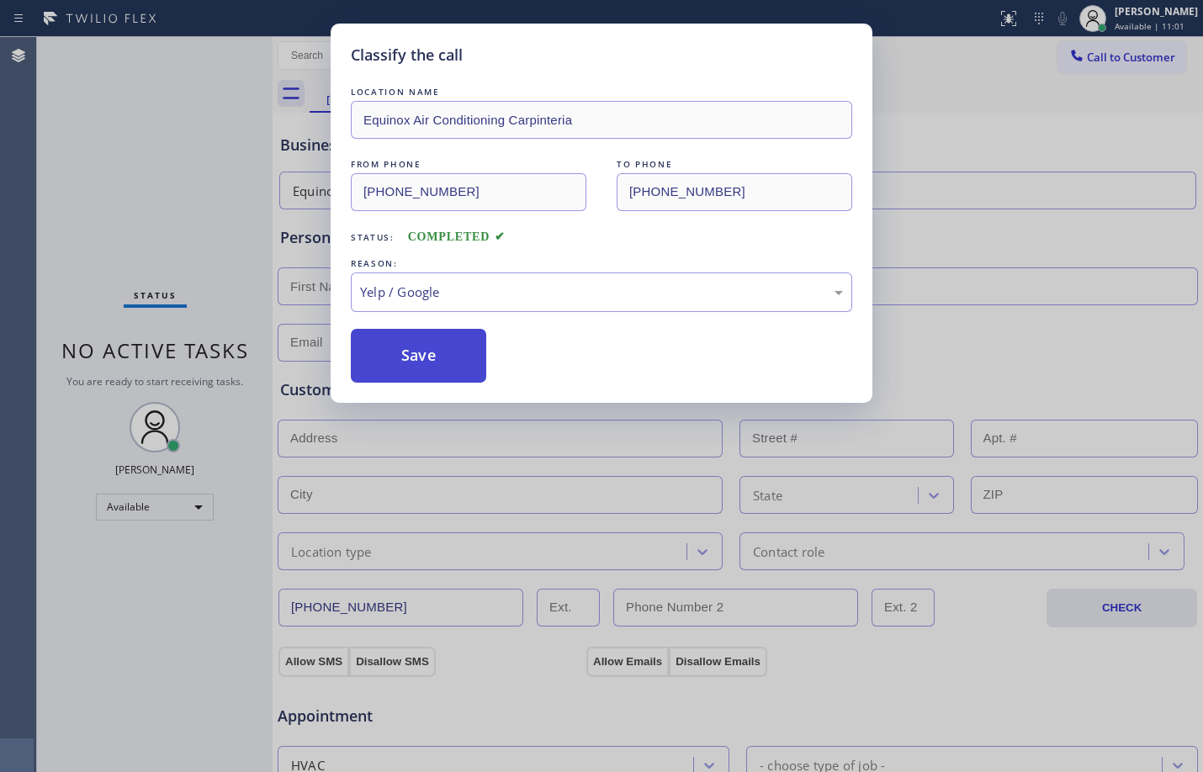
click at [410, 356] on button "Save" at bounding box center [418, 356] width 135 height 54
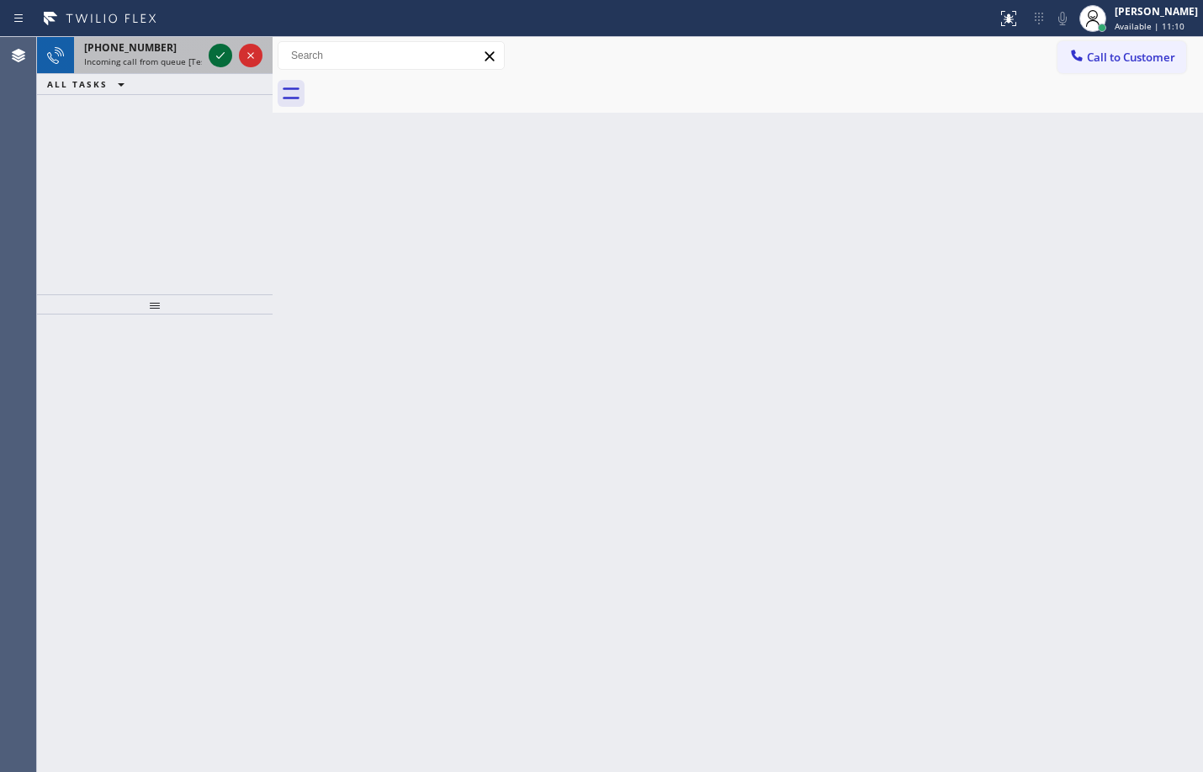
click at [221, 56] on icon at bounding box center [220, 55] width 8 height 7
click at [222, 50] on icon at bounding box center [220, 55] width 20 height 20
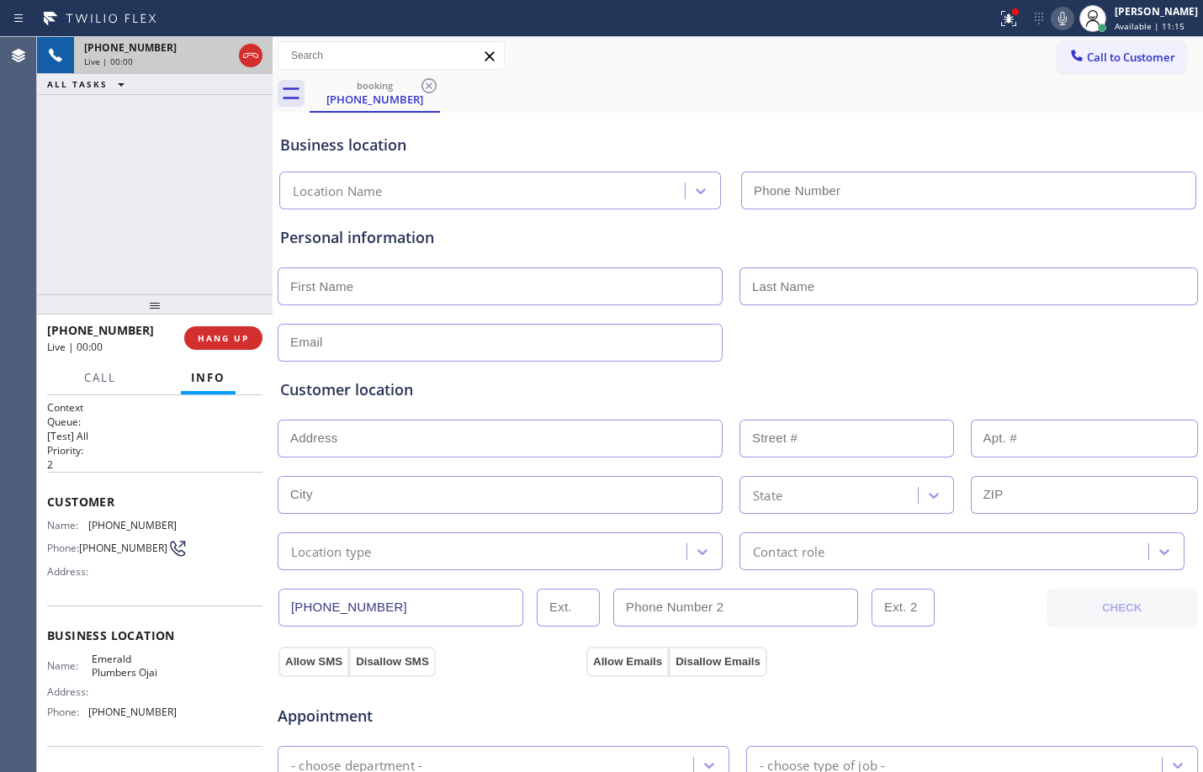
type input "[PHONE_NUMBER]"
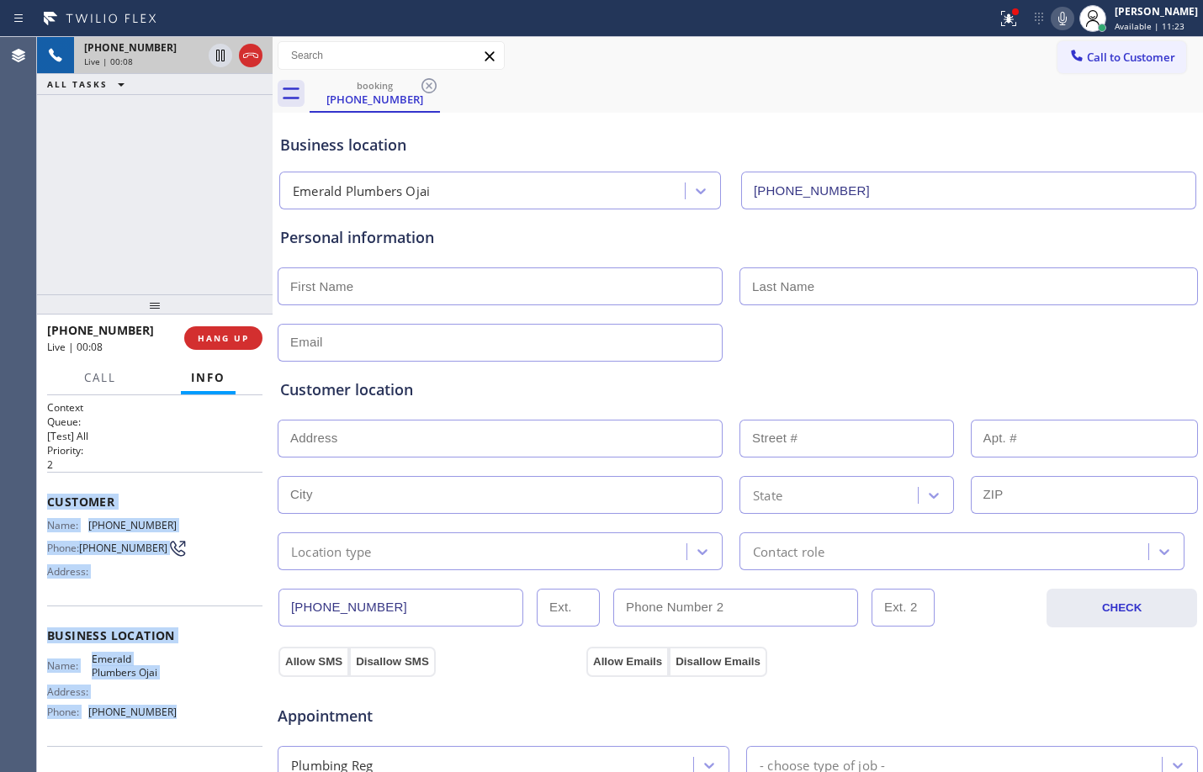
drag, startPoint x: 43, startPoint y: 497, endPoint x: 170, endPoint y: 738, distance: 272.0
click at [170, 738] on div "Context Queue: [Test] All Priority: 2 Customer Name: [PHONE_NUMBER] Phone: [PHO…" at bounding box center [154, 583] width 235 height 377
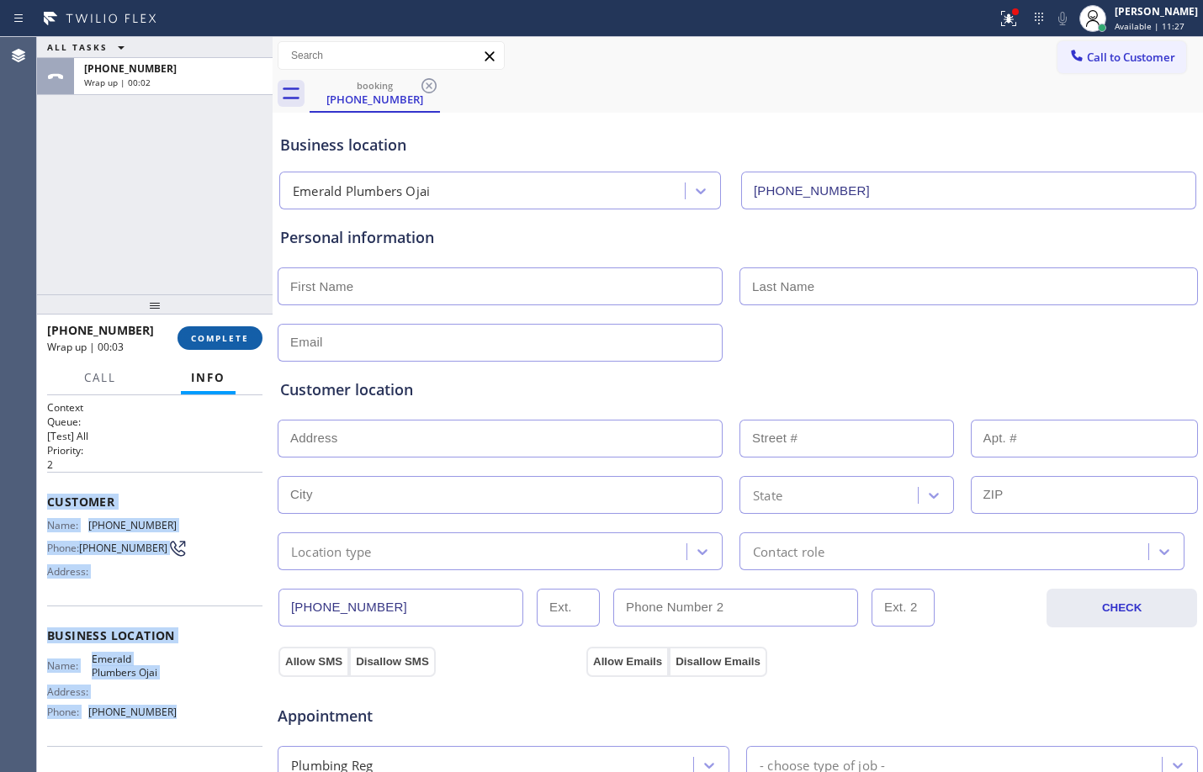
click at [210, 336] on span "COMPLETE" at bounding box center [220, 338] width 58 height 12
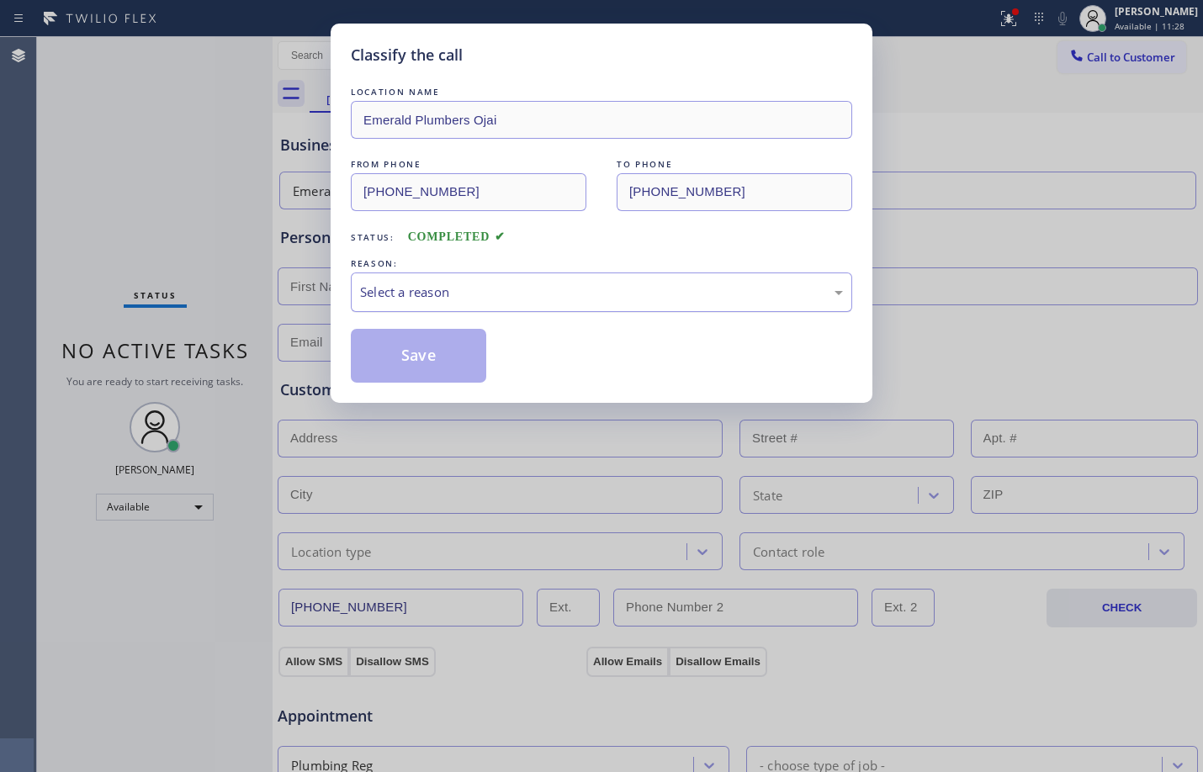
click at [452, 296] on div "Select a reason" at bounding box center [601, 292] width 483 height 19
click at [448, 349] on button "Save" at bounding box center [418, 356] width 135 height 54
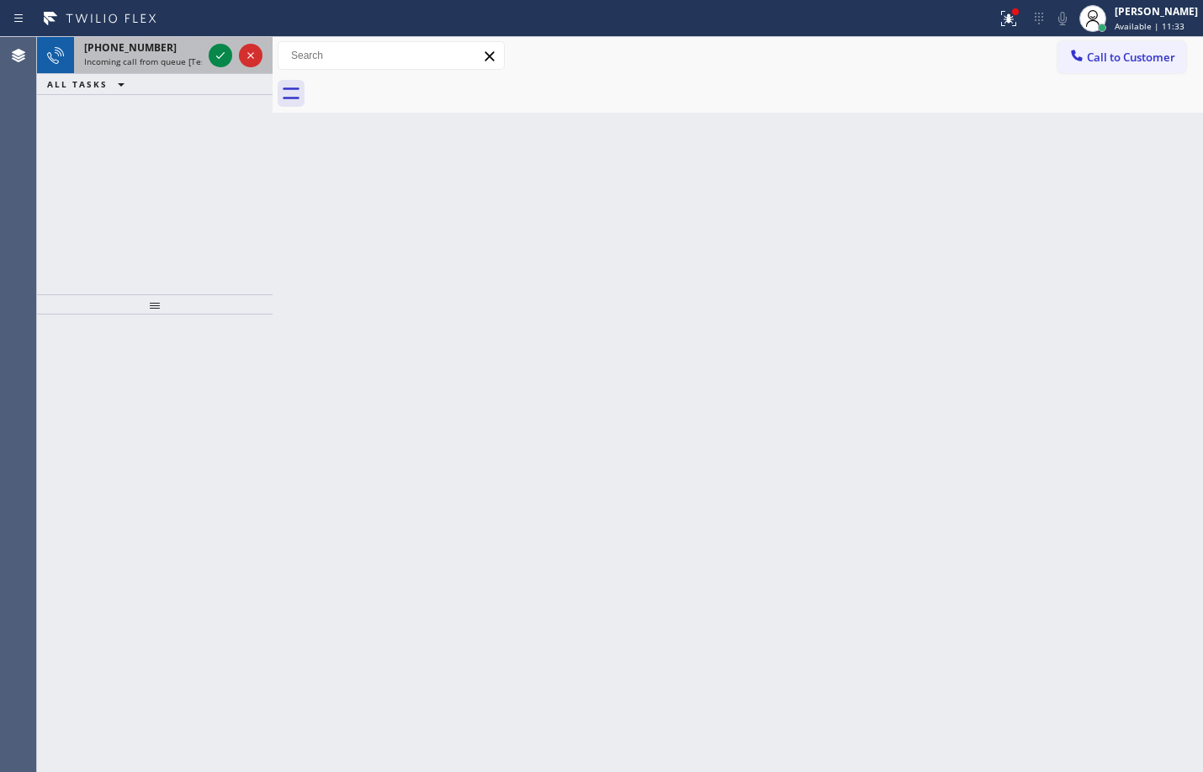
click at [207, 57] on div at bounding box center [235, 55] width 61 height 37
click at [217, 59] on icon at bounding box center [220, 55] width 20 height 20
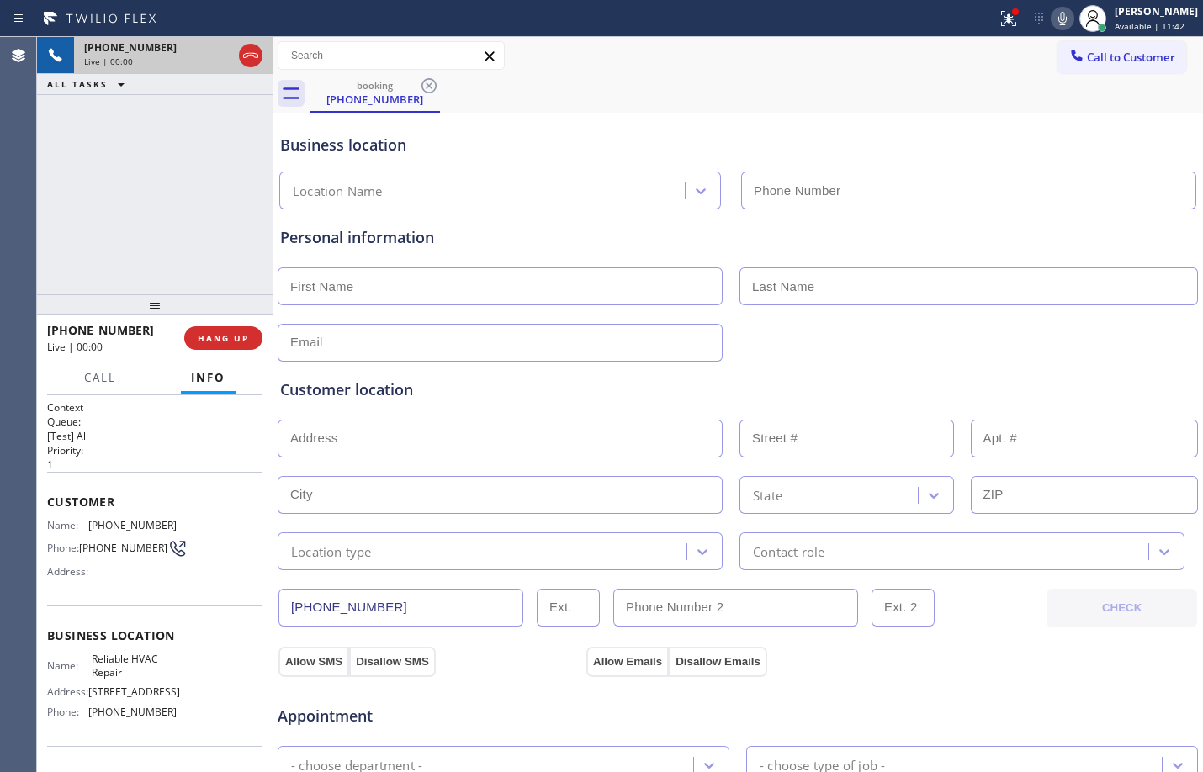
type input "[PHONE_NUMBER]"
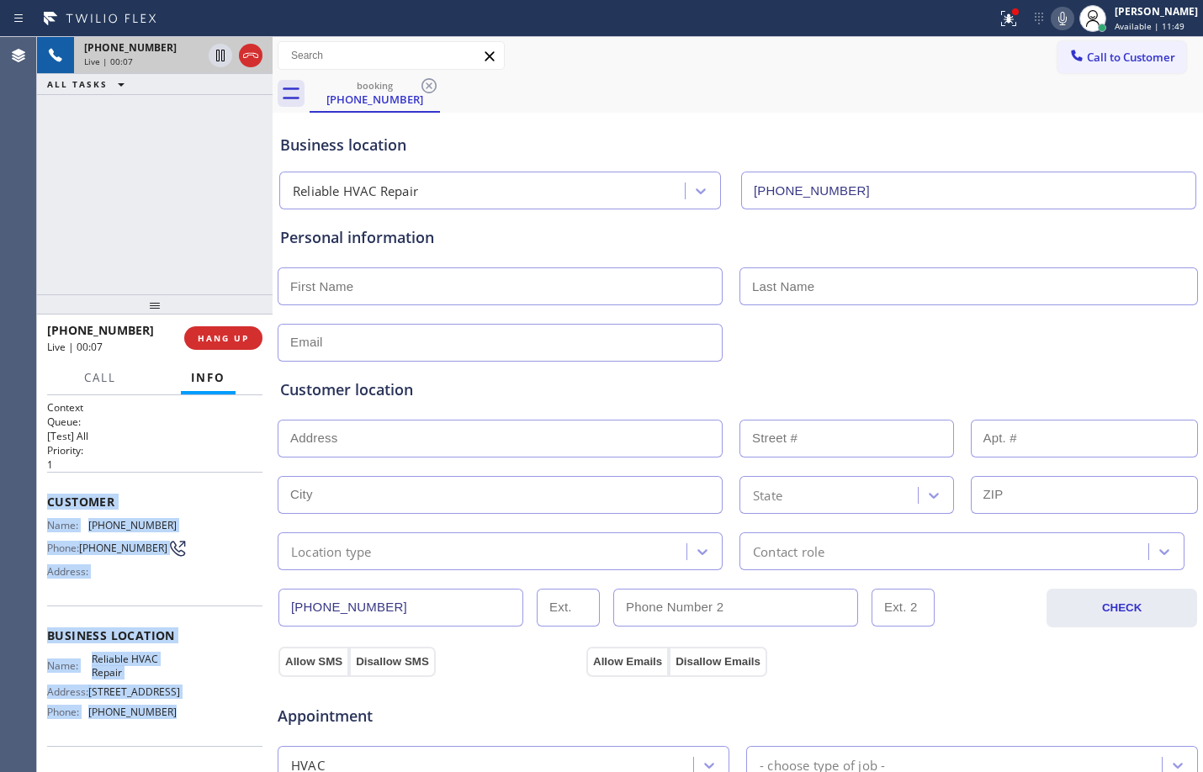
drag, startPoint x: 45, startPoint y: 499, endPoint x: 189, endPoint y: 711, distance: 257.3
click at [189, 711] on div "Context Queue: [Test] All Priority: 1 Customer Name: [PHONE_NUMBER] Phone: [PHO…" at bounding box center [154, 583] width 235 height 377
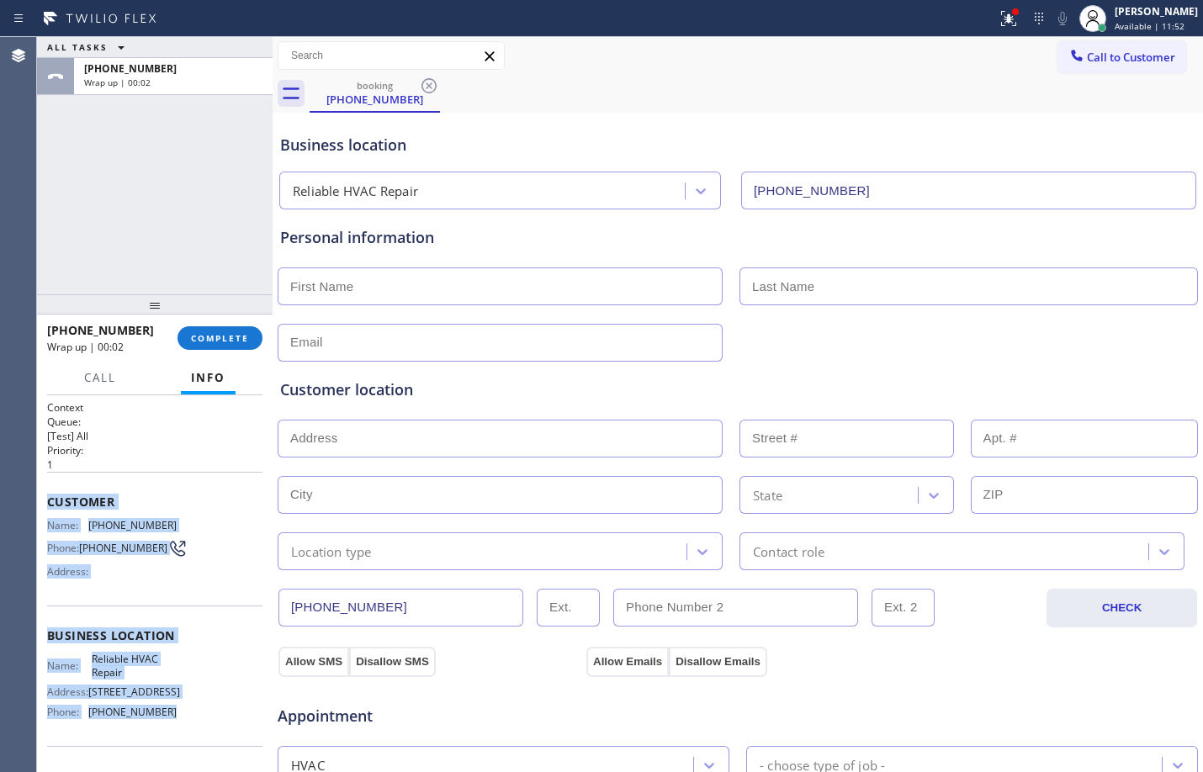
click at [207, 352] on div "[PHONE_NUMBER] Wrap up | 00:02 COMPLETE" at bounding box center [154, 338] width 215 height 44
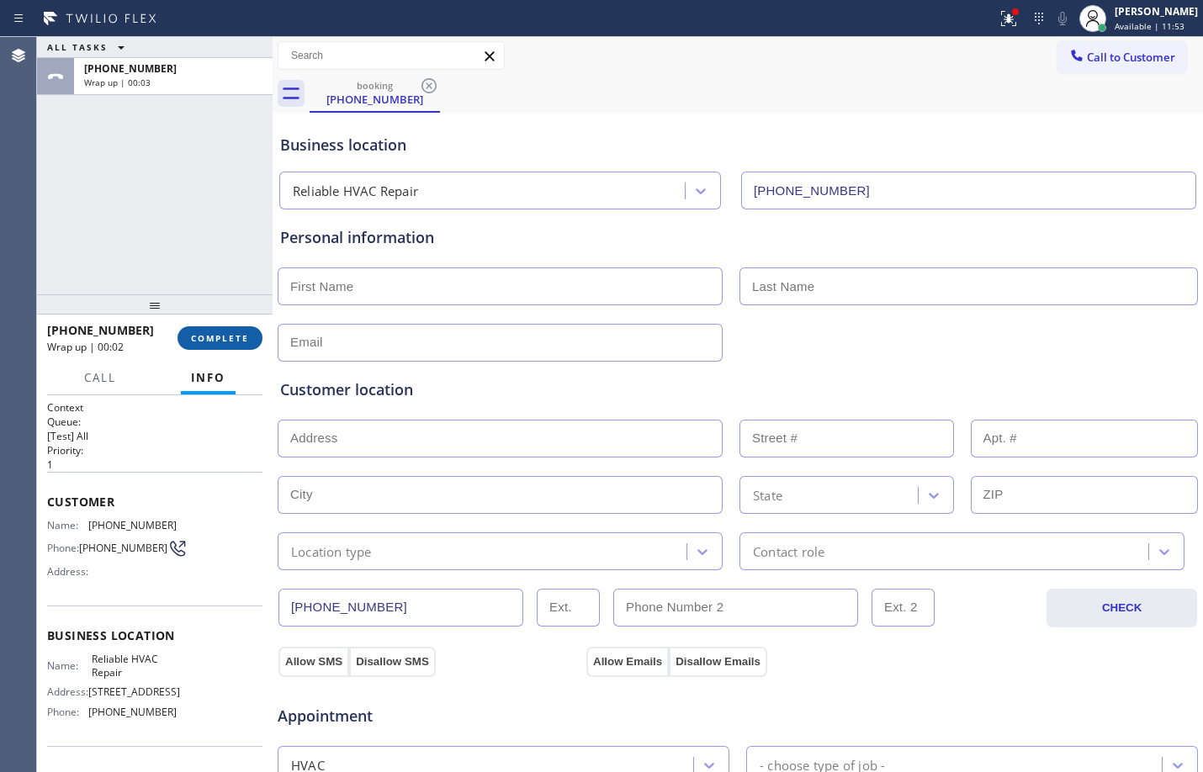
click at [209, 341] on span "COMPLETE" at bounding box center [220, 338] width 58 height 12
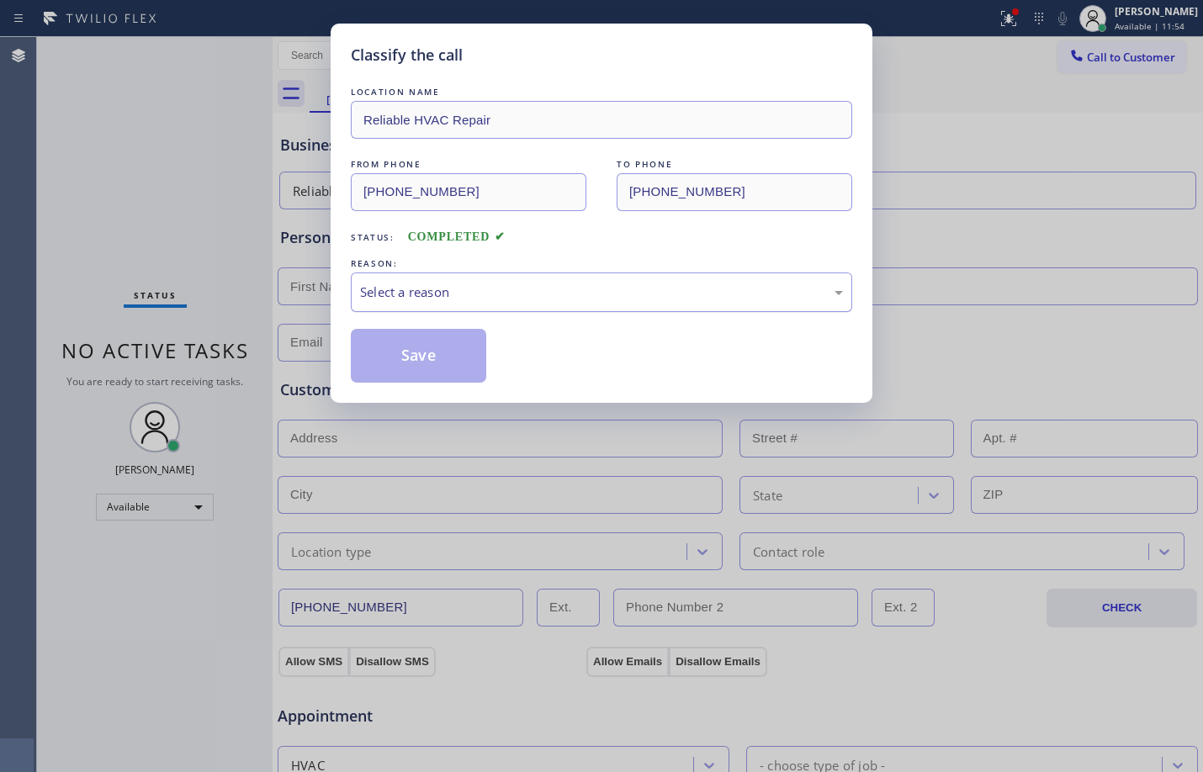
click at [431, 289] on div "Select a reason" at bounding box center [601, 292] width 483 height 19
click at [447, 368] on button "Save" at bounding box center [418, 356] width 135 height 54
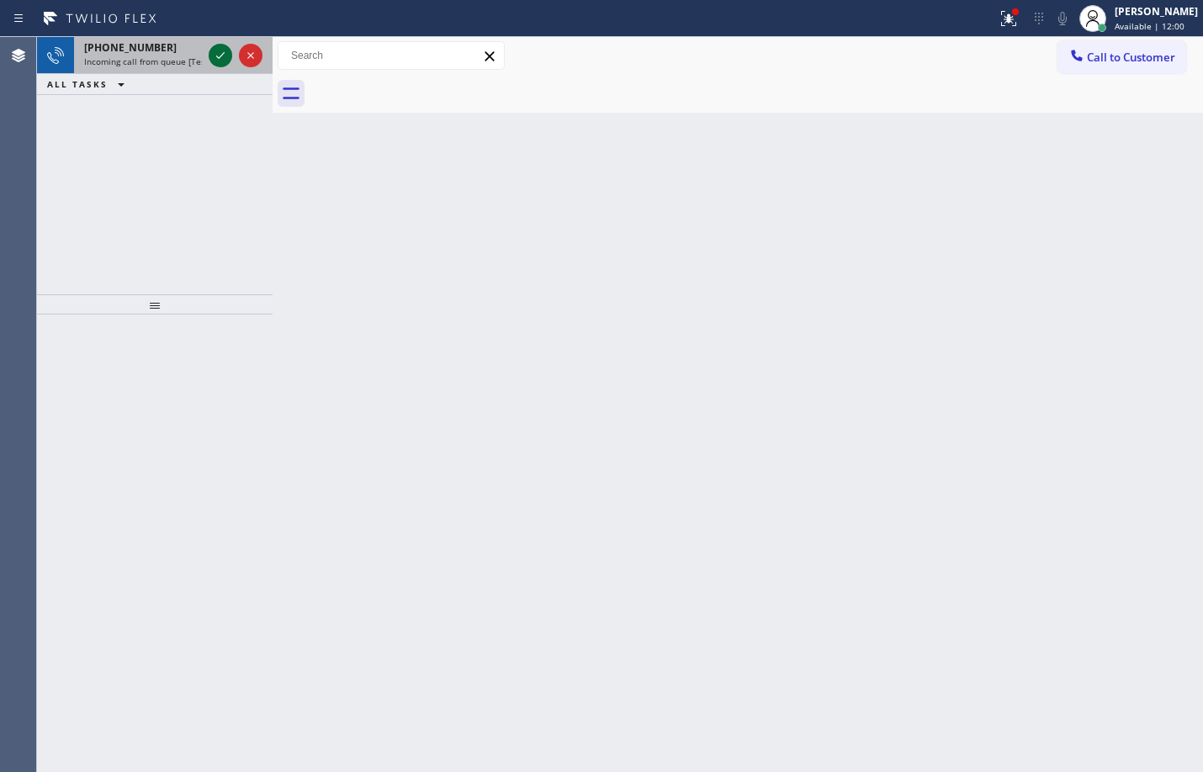
click at [214, 58] on icon at bounding box center [220, 55] width 20 height 20
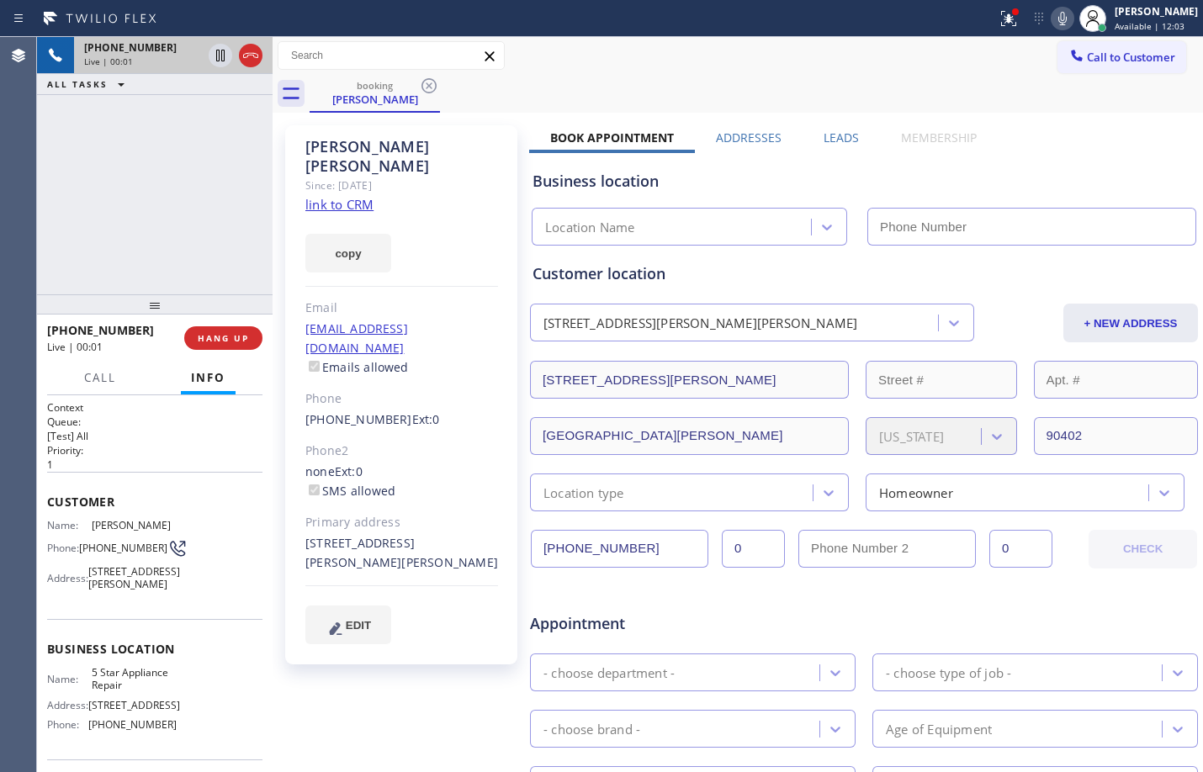
type input "[PHONE_NUMBER]"
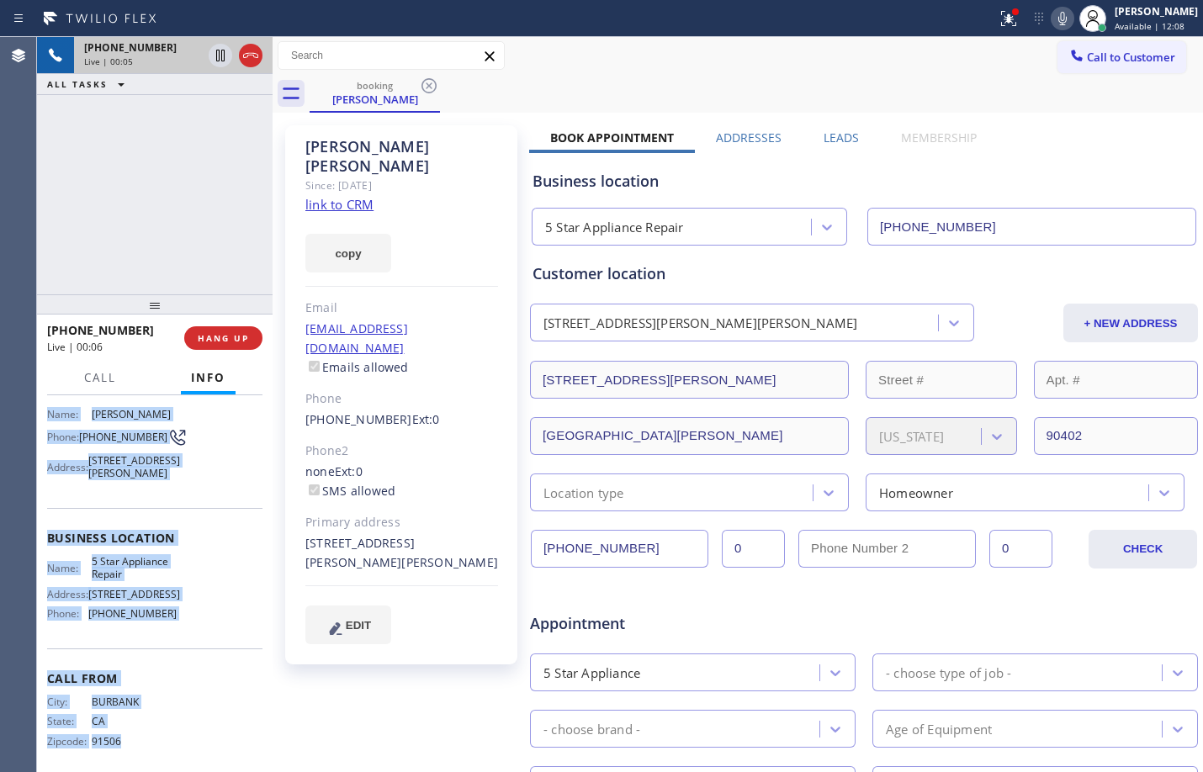
scroll to position [152, 0]
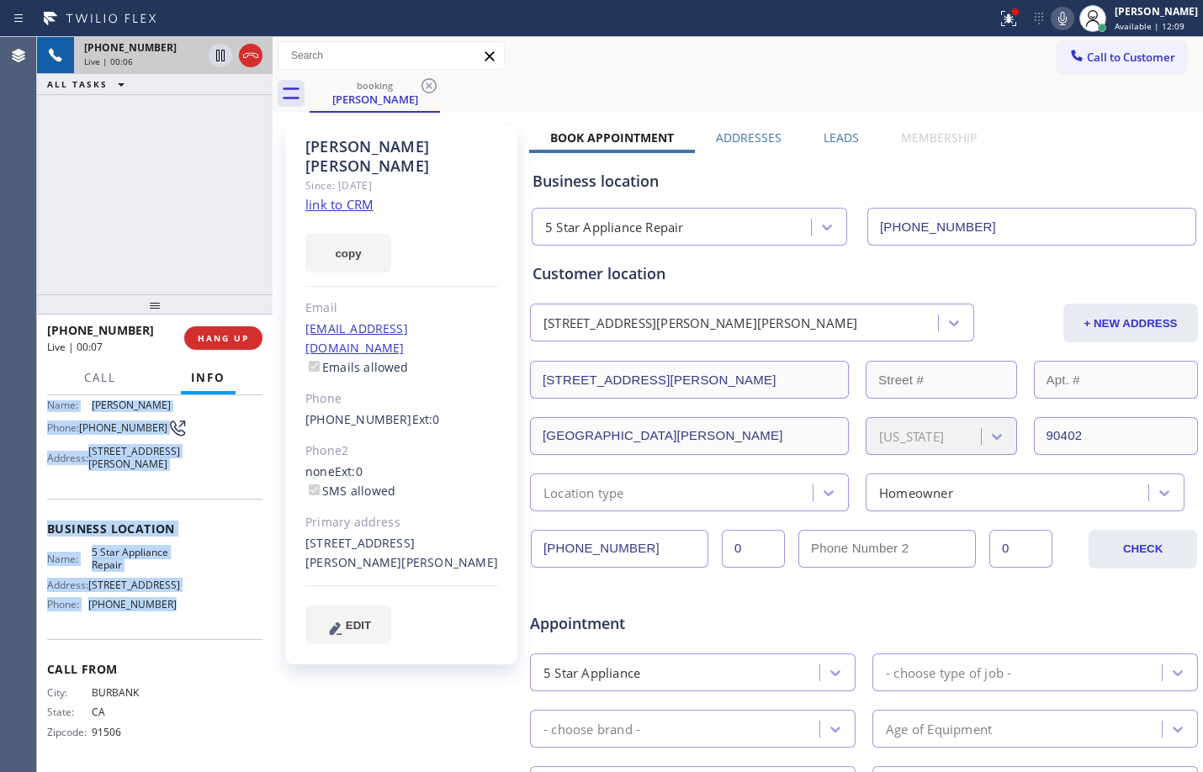
drag, startPoint x: 50, startPoint y: 497, endPoint x: 182, endPoint y: 611, distance: 174.7
click at [182, 611] on div "Context Queue: [Test] All Priority: 1 Customer Name: [PERSON_NAME] Phone: [PHON…" at bounding box center [154, 523] width 215 height 487
click at [1052, 19] on icon at bounding box center [1062, 18] width 20 height 20
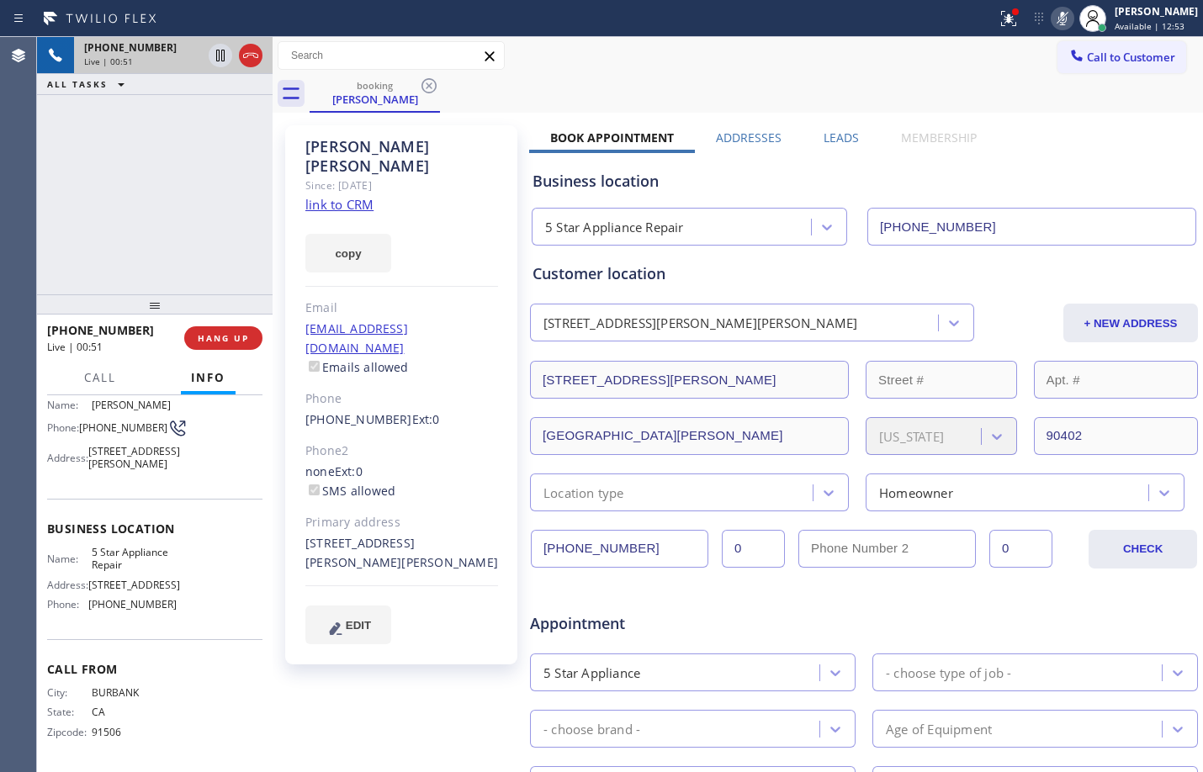
click at [223, 134] on div "[PHONE_NUMBER] Live | 00:51 ALL TASKS ALL TASKS ACTIVE TASKS TASKS IN WRAP UP" at bounding box center [154, 165] width 235 height 257
click at [1052, 19] on icon at bounding box center [1062, 18] width 20 height 20
click at [1058, 19] on icon at bounding box center [1062, 18] width 8 height 13
click at [1057, 14] on icon at bounding box center [1062, 18] width 20 height 20
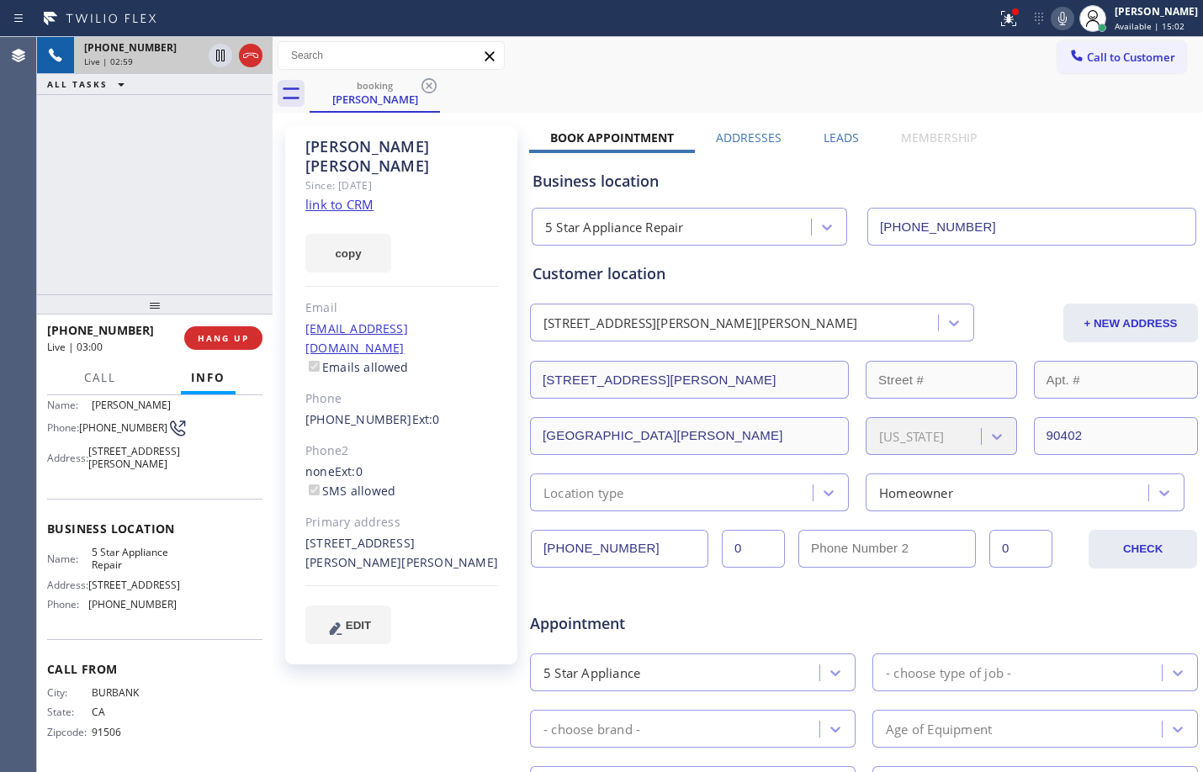
scroll to position [0, 0]
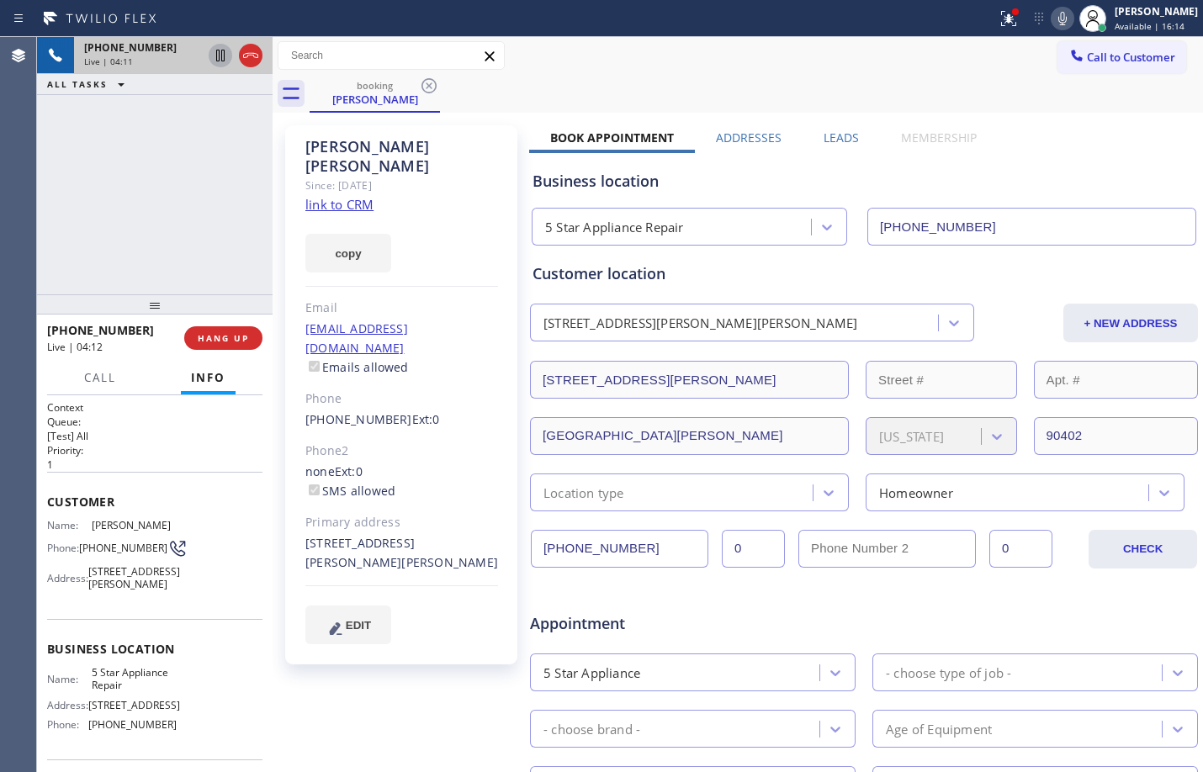
click at [223, 62] on icon at bounding box center [220, 55] width 20 height 20
click at [1055, 11] on icon at bounding box center [1062, 18] width 20 height 20
click at [990, 23] on div at bounding box center [1008, 18] width 37 height 20
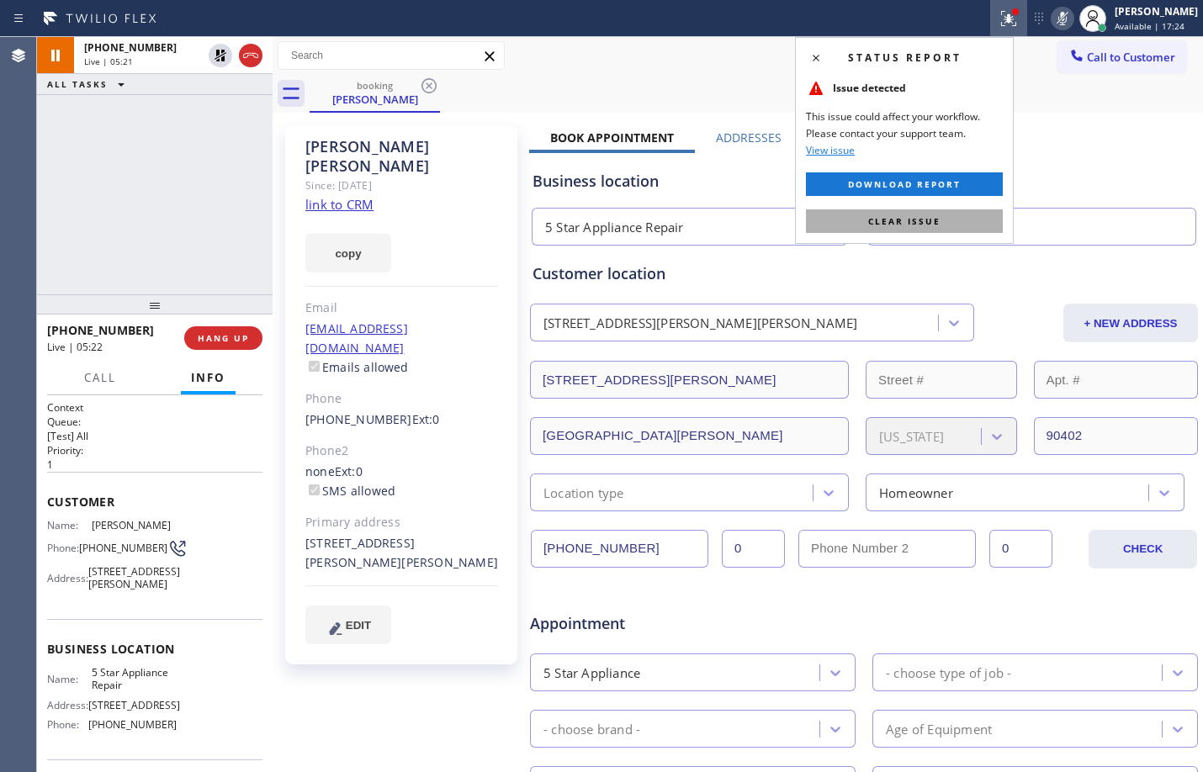
click at [858, 224] on button "Clear issue" at bounding box center [904, 221] width 197 height 24
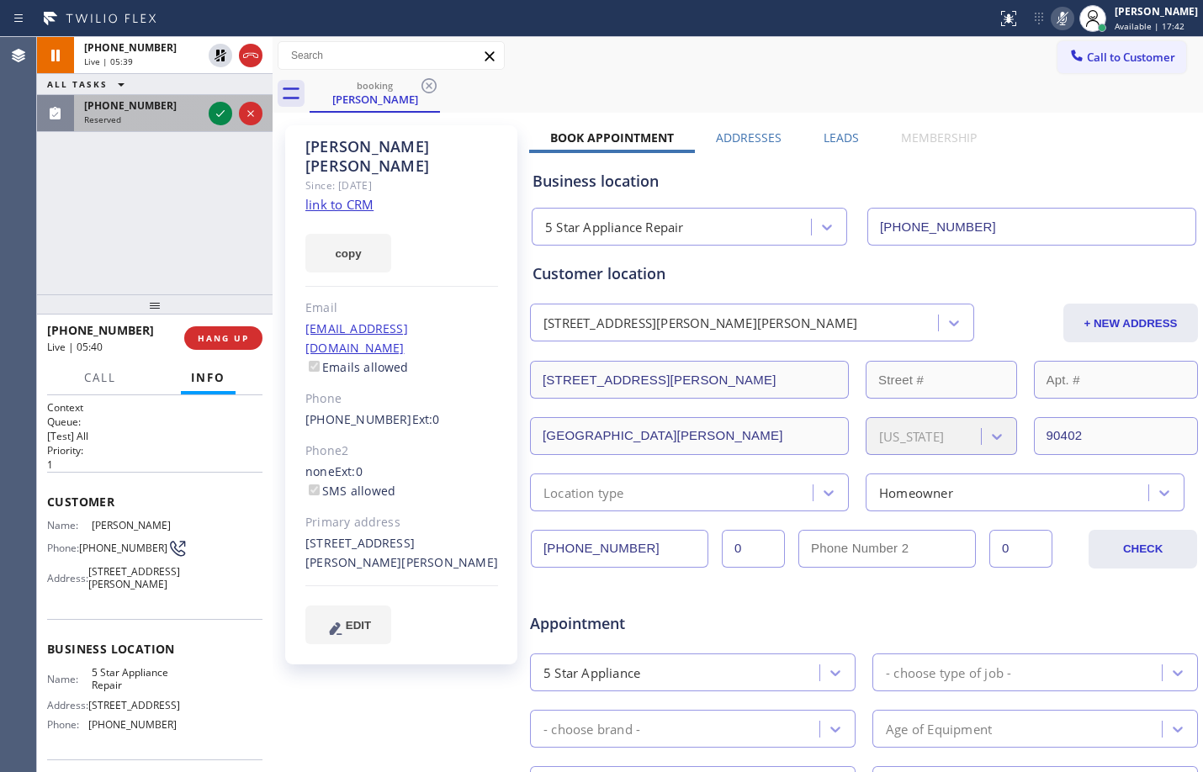
click at [131, 114] on div "Reserved" at bounding box center [143, 120] width 118 height 12
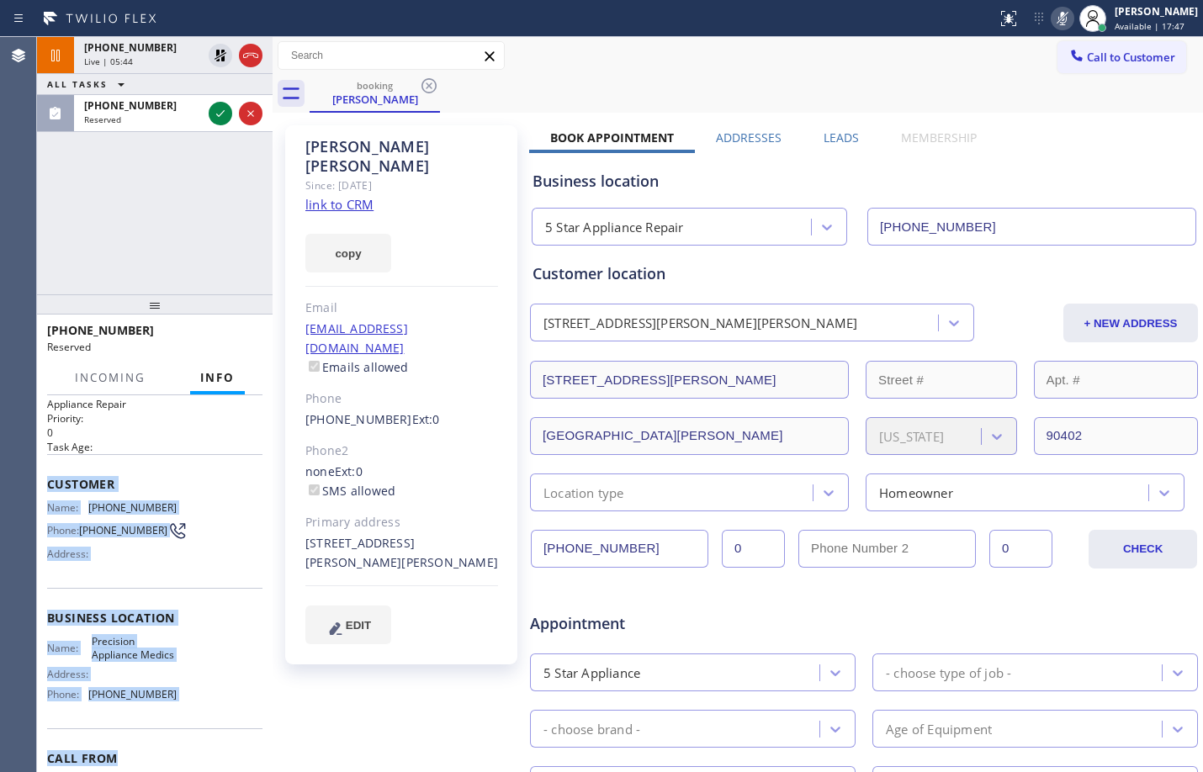
scroll to position [55, 0]
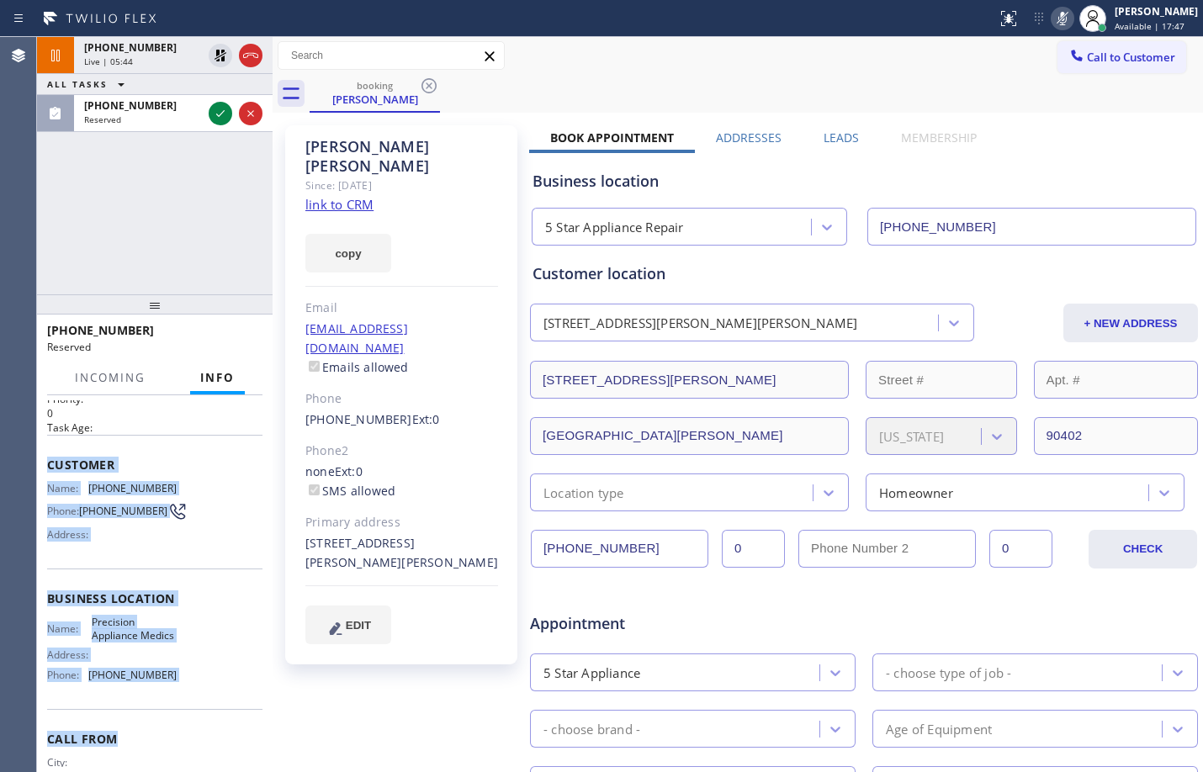
drag, startPoint x: 40, startPoint y: 510, endPoint x: 188, endPoint y: 752, distance: 283.4
click at [188, 743] on div "Context Queue: Appliance Repair Priority: 0 Task Age: Customer Name: [PHONE_NUM…" at bounding box center [154, 583] width 235 height 377
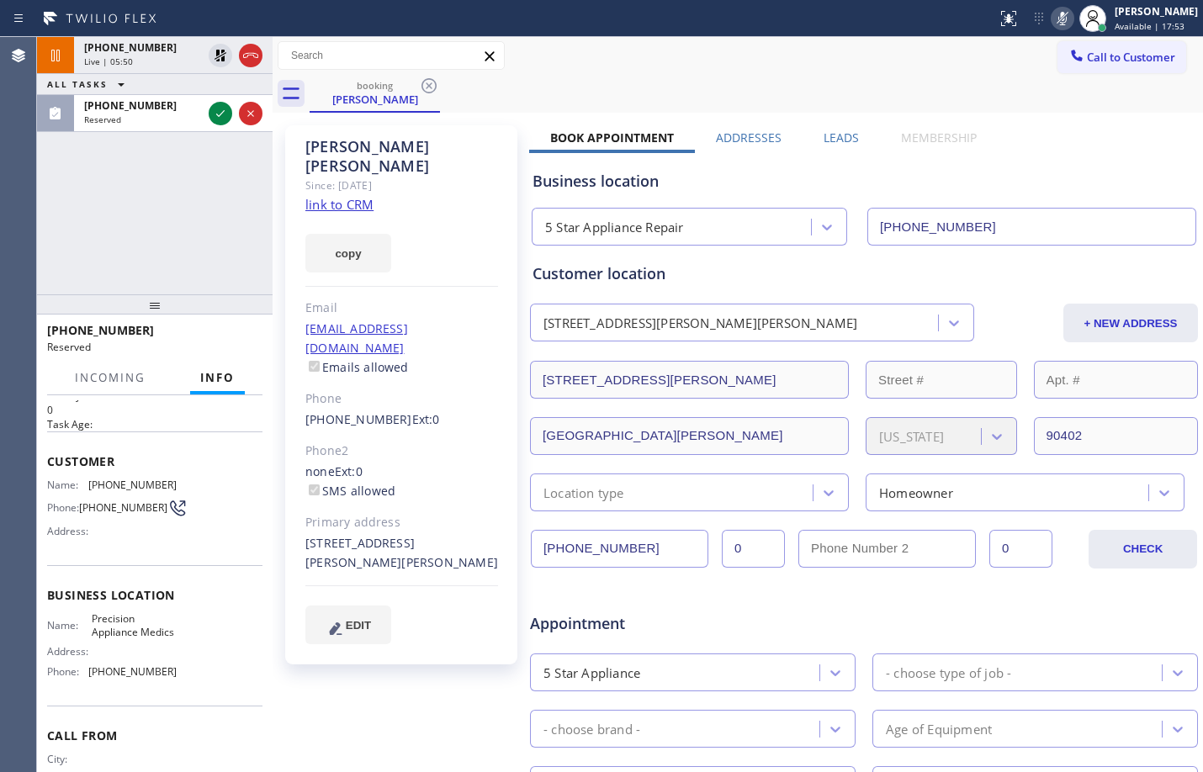
click at [166, 179] on div "[PHONE_NUMBER] Live | 05:50 ALL TASKS ALL TASKS ACTIVE TASKS TASKS IN WRAP UP […" at bounding box center [154, 165] width 235 height 257
click at [222, 57] on icon at bounding box center [220, 56] width 12 height 12
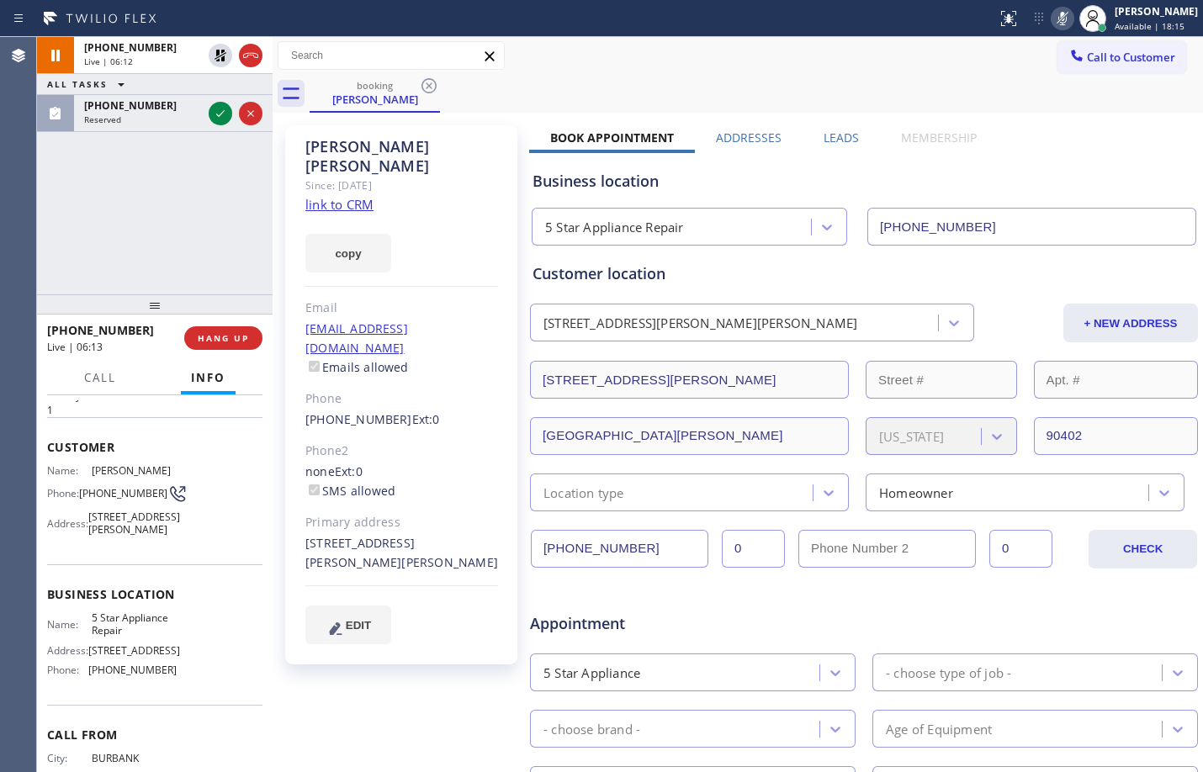
click at [1052, 16] on icon at bounding box center [1062, 18] width 20 height 20
click at [191, 181] on div "[PHONE_NUMBER] Live | 08:56 ALL TASKS ALL TASKS ACTIVE TASKS TASKS IN WRAP UP" at bounding box center [154, 165] width 235 height 257
click at [106, 383] on span "Call" at bounding box center [100, 377] width 32 height 15
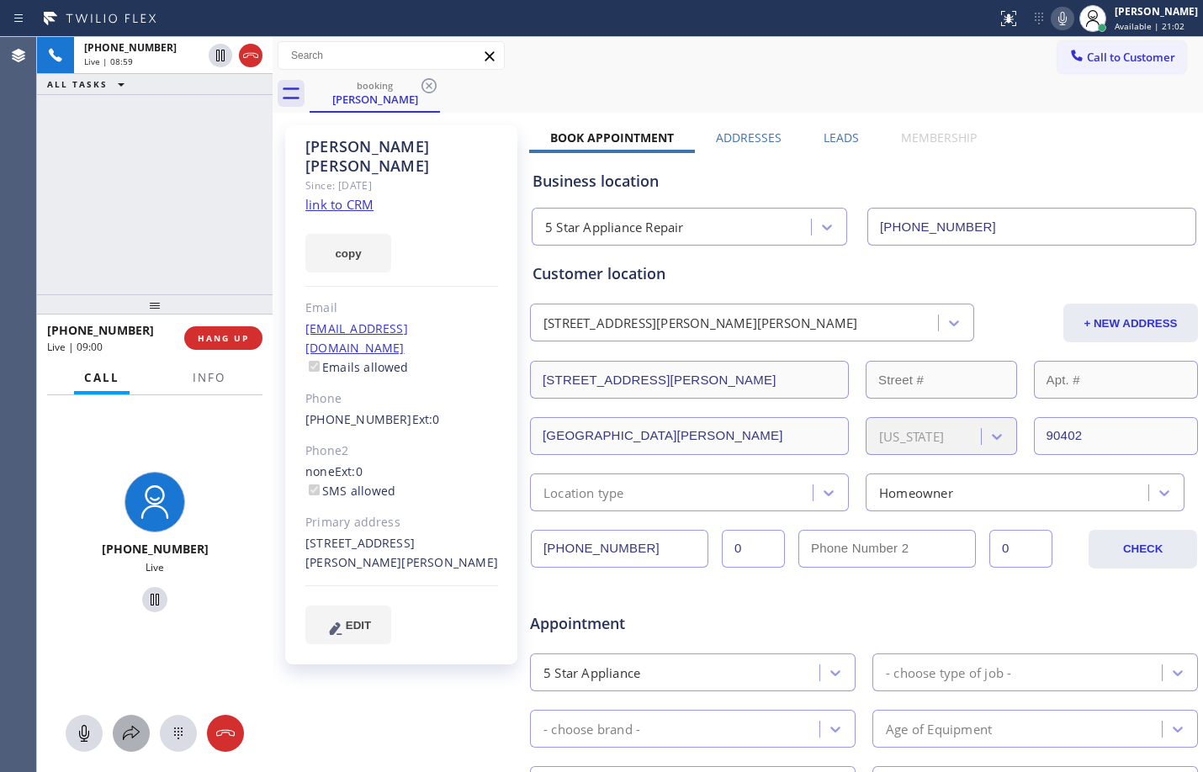
click at [126, 740] on icon at bounding box center [131, 733] width 20 height 20
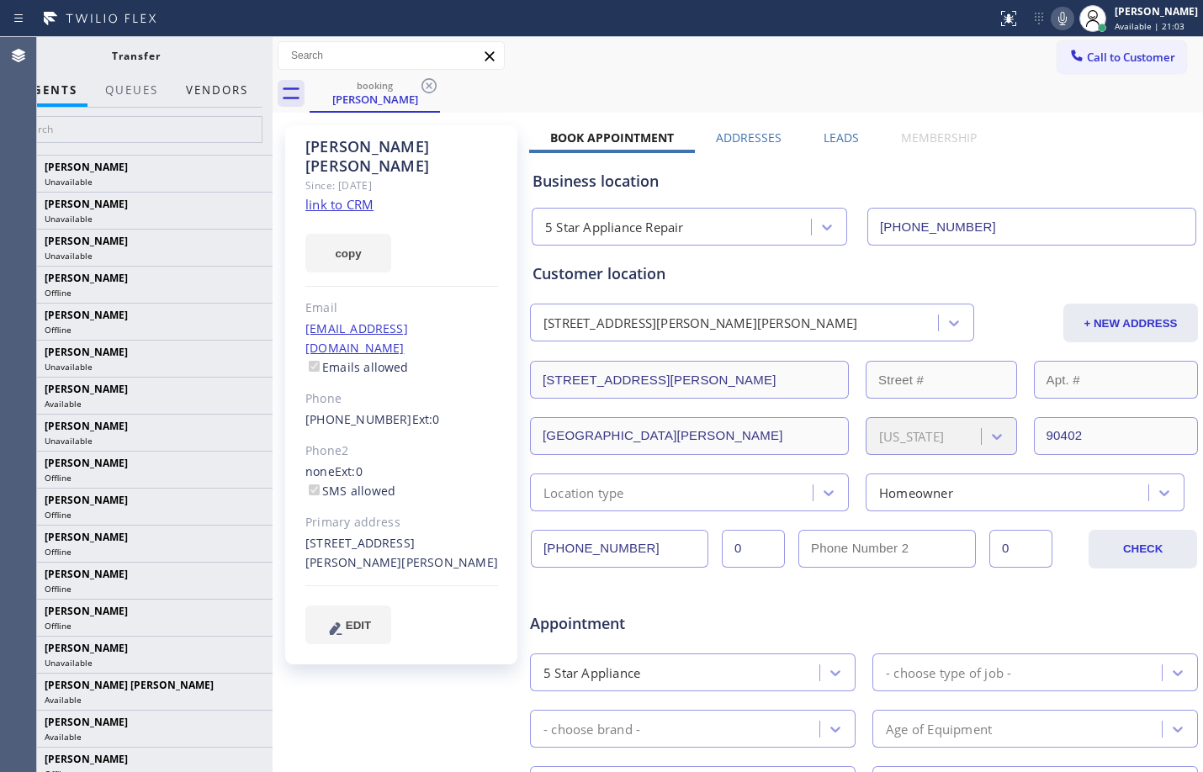
click at [225, 98] on button "Vendors" at bounding box center [217, 90] width 82 height 33
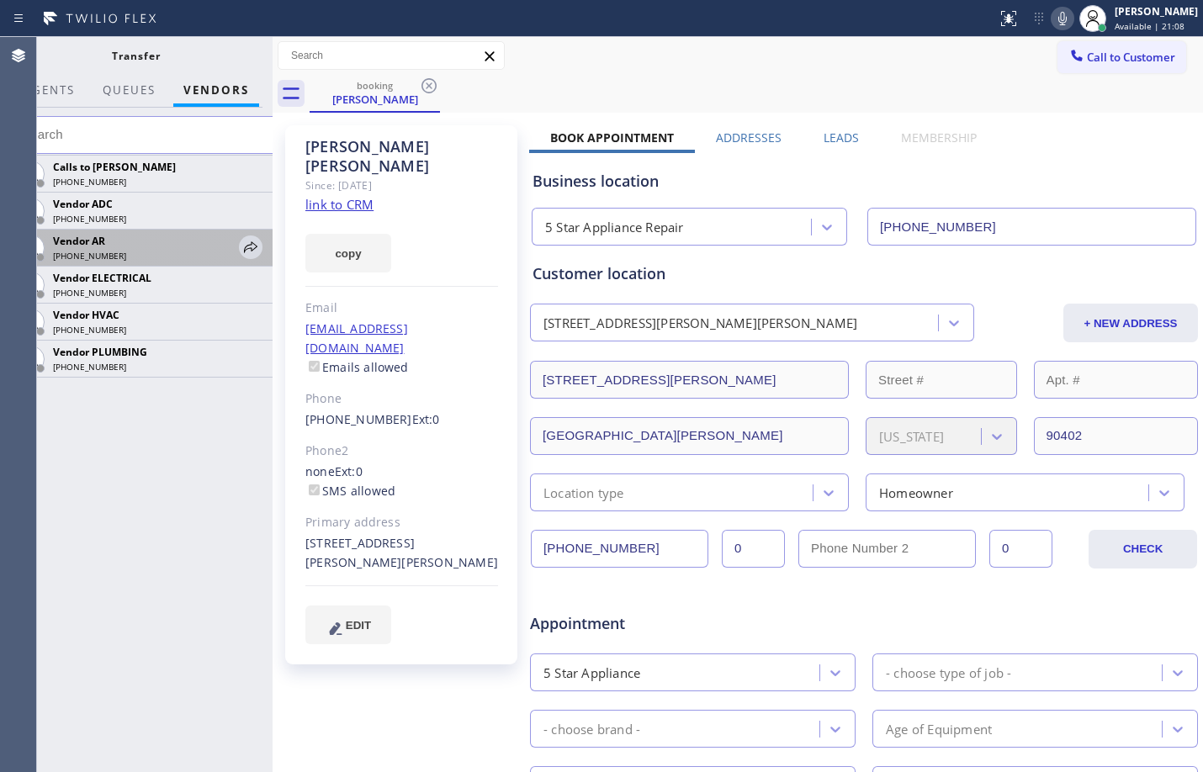
click at [124, 254] on div "[PHONE_NUMBER]" at bounding box center [143, 256] width 181 height 12
click at [247, 246] on icon at bounding box center [250, 246] width 13 height 11
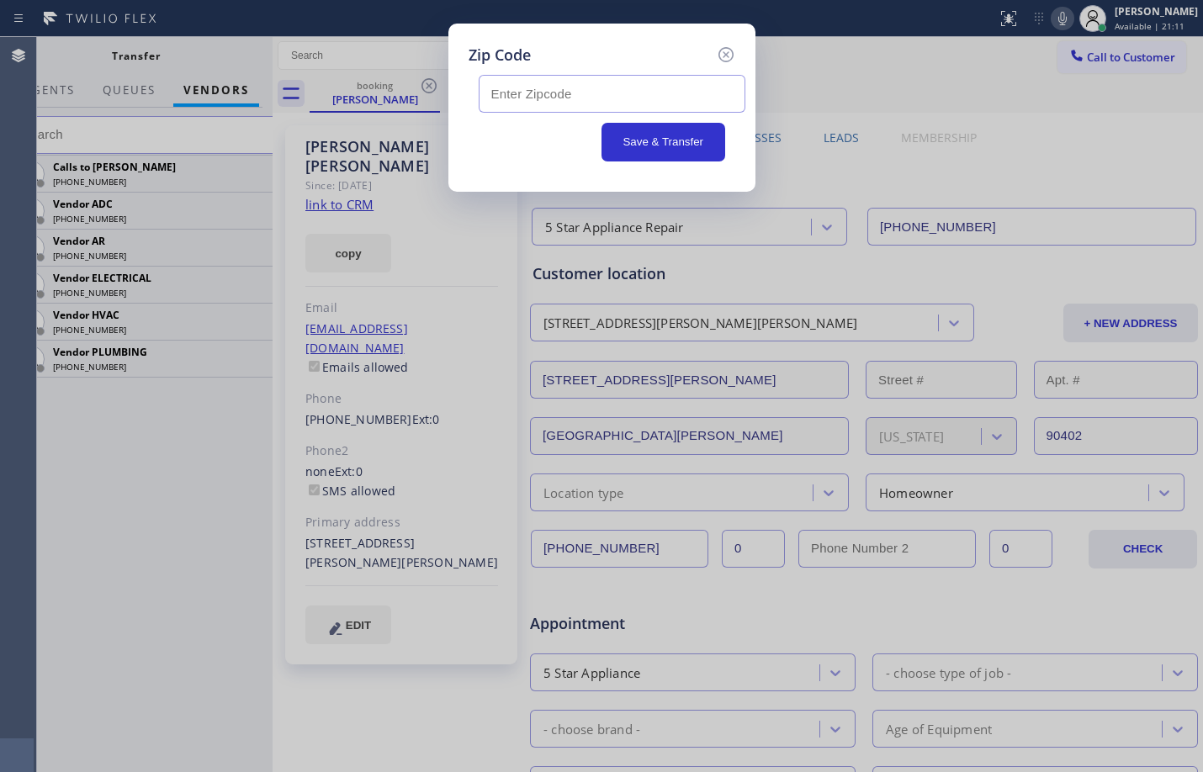
click at [577, 98] on input "text" at bounding box center [612, 94] width 267 height 38
click at [696, 93] on input "text" at bounding box center [612, 94] width 267 height 38
paste input "90402"
type input "90402"
click at [676, 140] on button "Save & Transfer" at bounding box center [663, 142] width 124 height 39
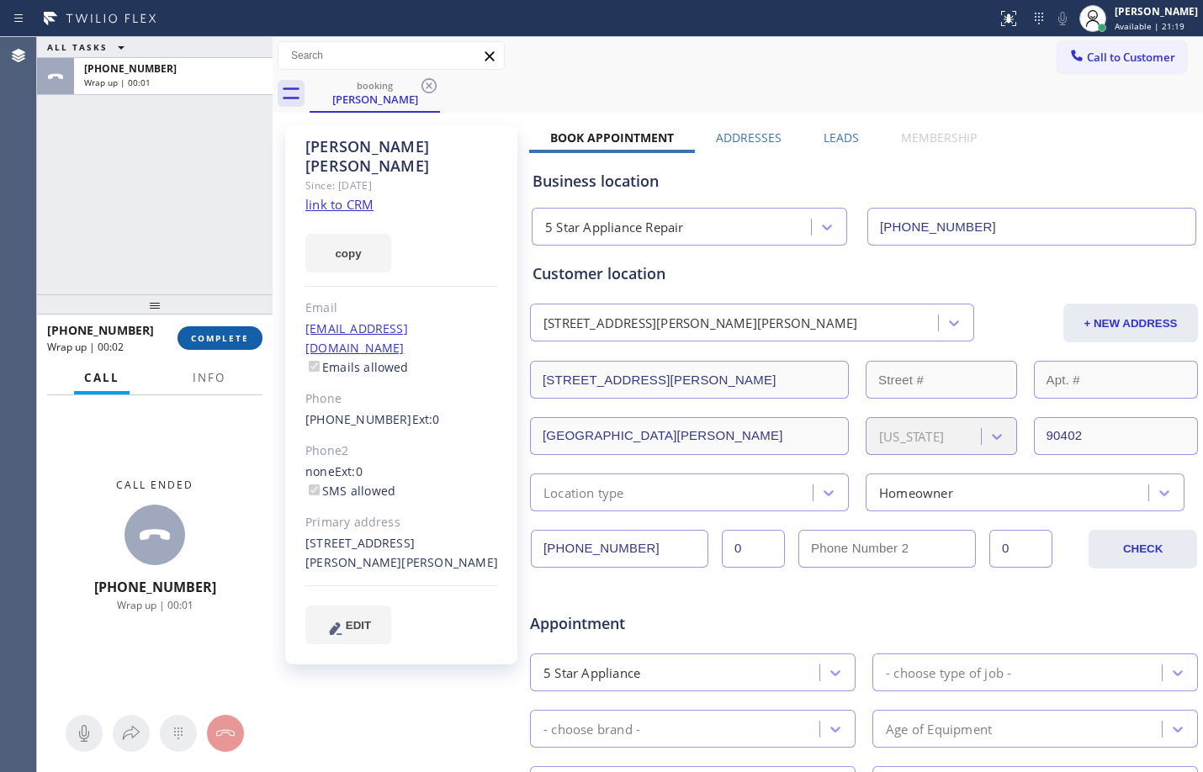
click at [216, 343] on span "COMPLETE" at bounding box center [220, 338] width 58 height 12
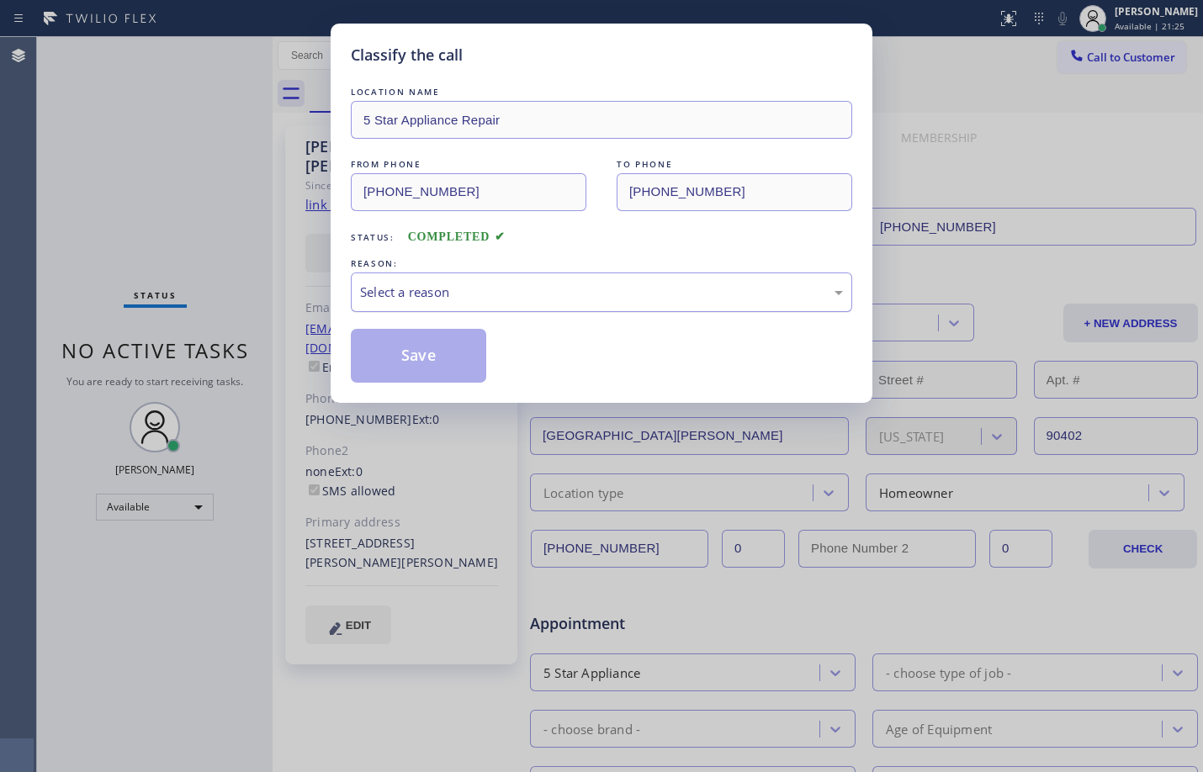
click at [566, 294] on div "Select a reason" at bounding box center [601, 292] width 483 height 19
click at [394, 342] on button "Save" at bounding box center [418, 356] width 135 height 54
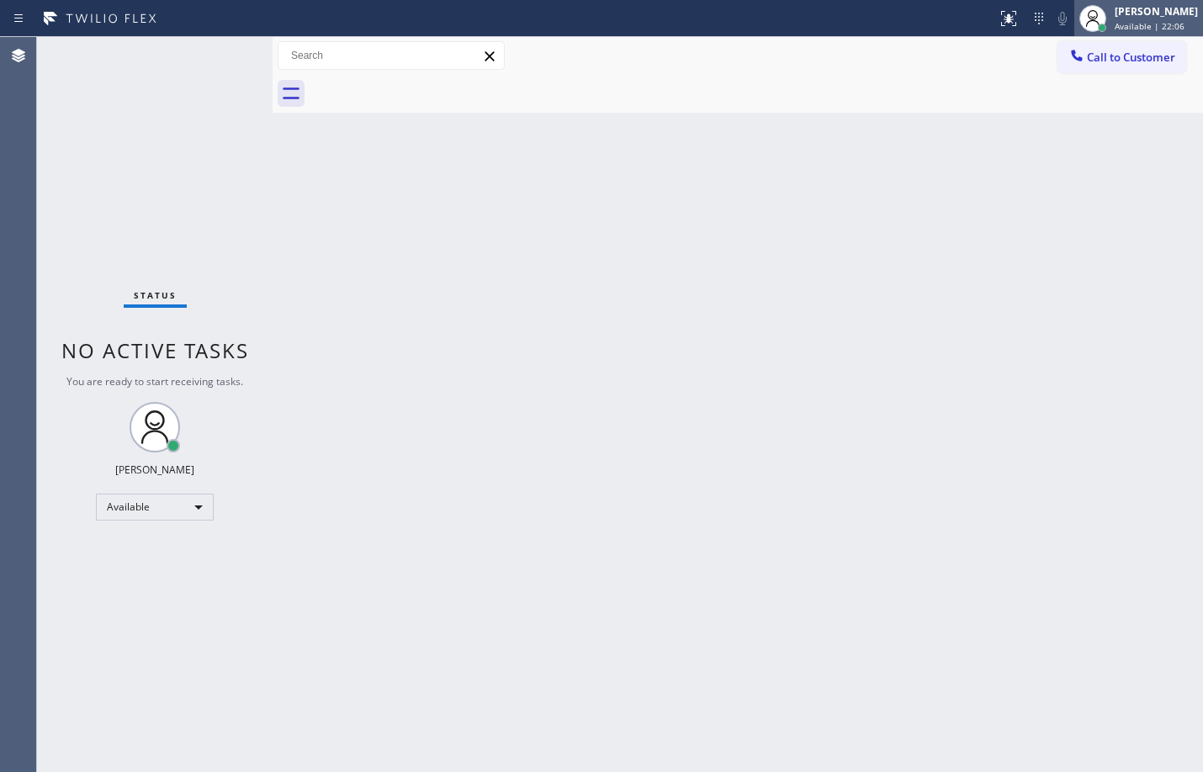
click at [1145, 19] on div "[PERSON_NAME] Available | 22:06" at bounding box center [1157, 17] width 92 height 29
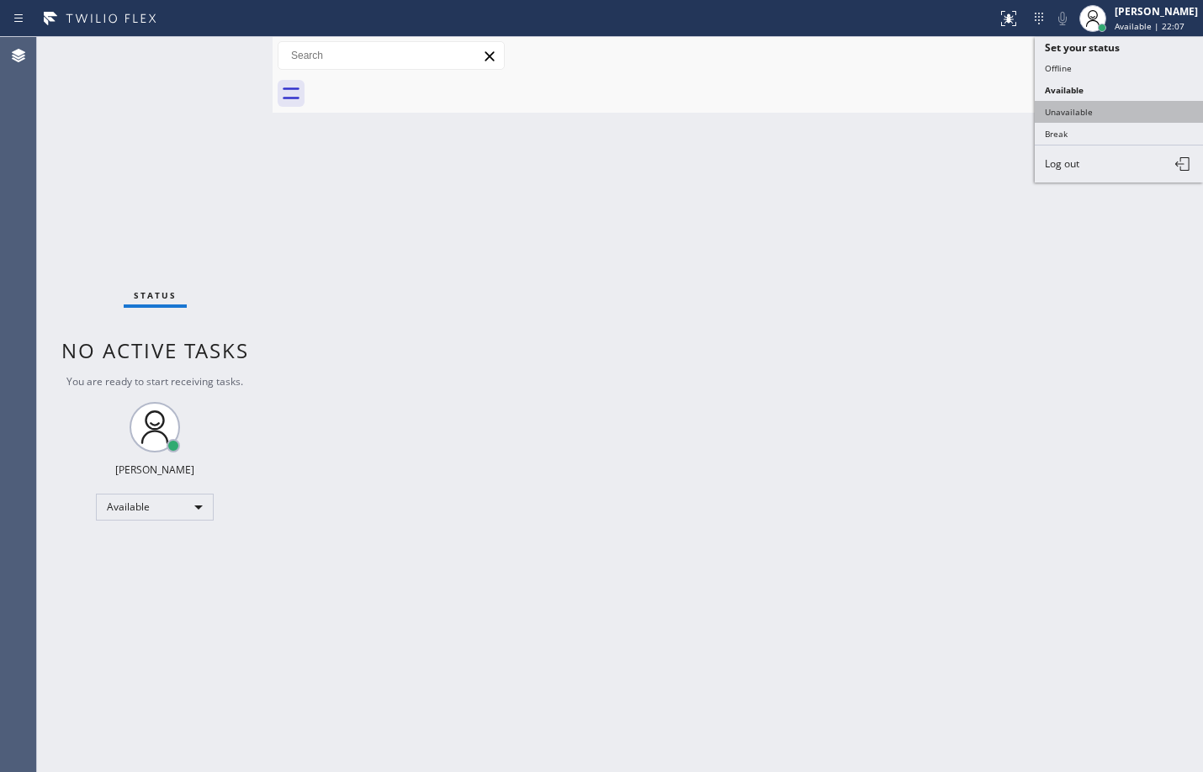
click at [1083, 112] on button "Unavailable" at bounding box center [1118, 112] width 168 height 22
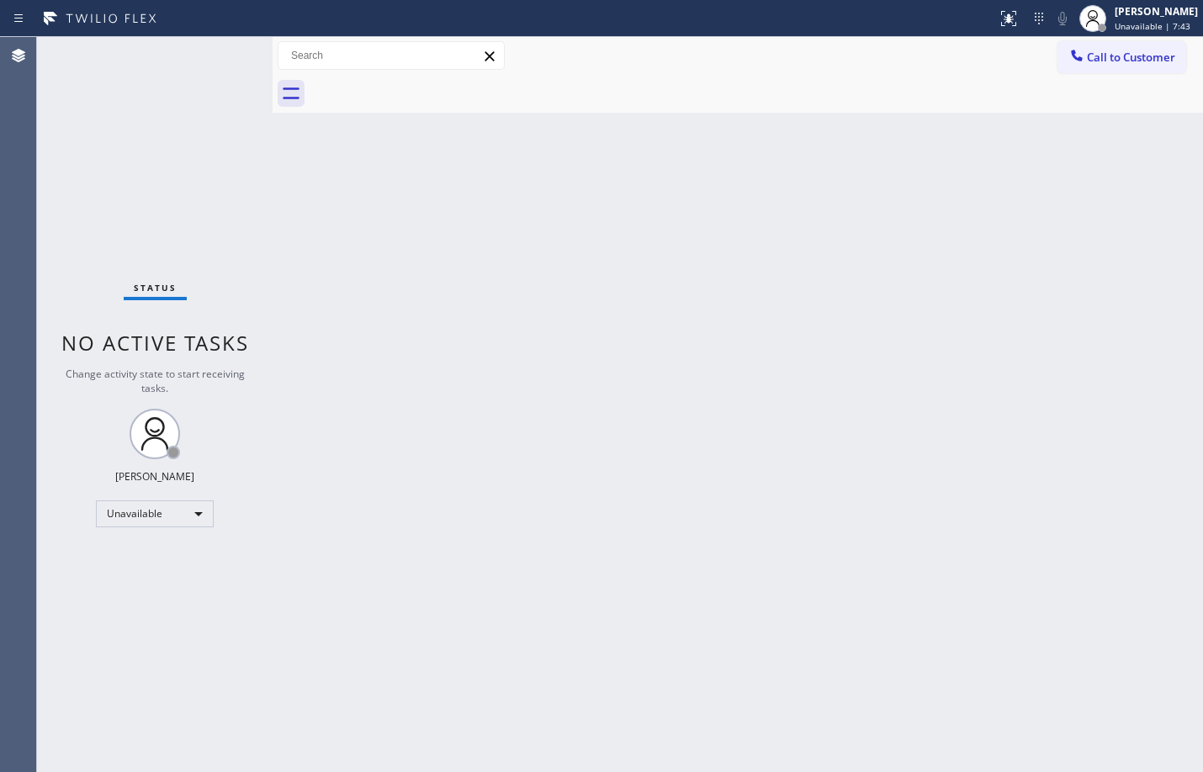
click at [833, 246] on div "Back to Dashboard Change Sender ID Customers Technicians Select a contact Outbo…" at bounding box center [737, 404] width 930 height 735
click at [1094, 13] on div at bounding box center [1092, 18] width 37 height 37
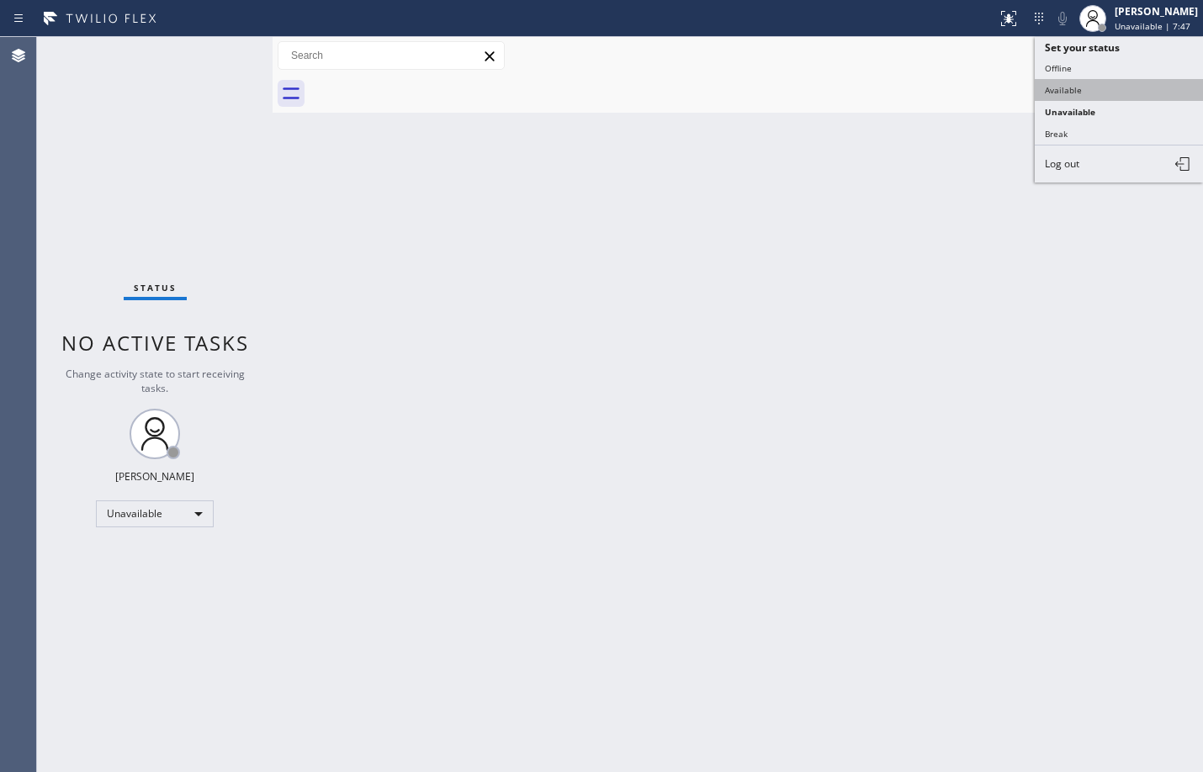
click at [1113, 88] on button "Available" at bounding box center [1118, 90] width 168 height 22
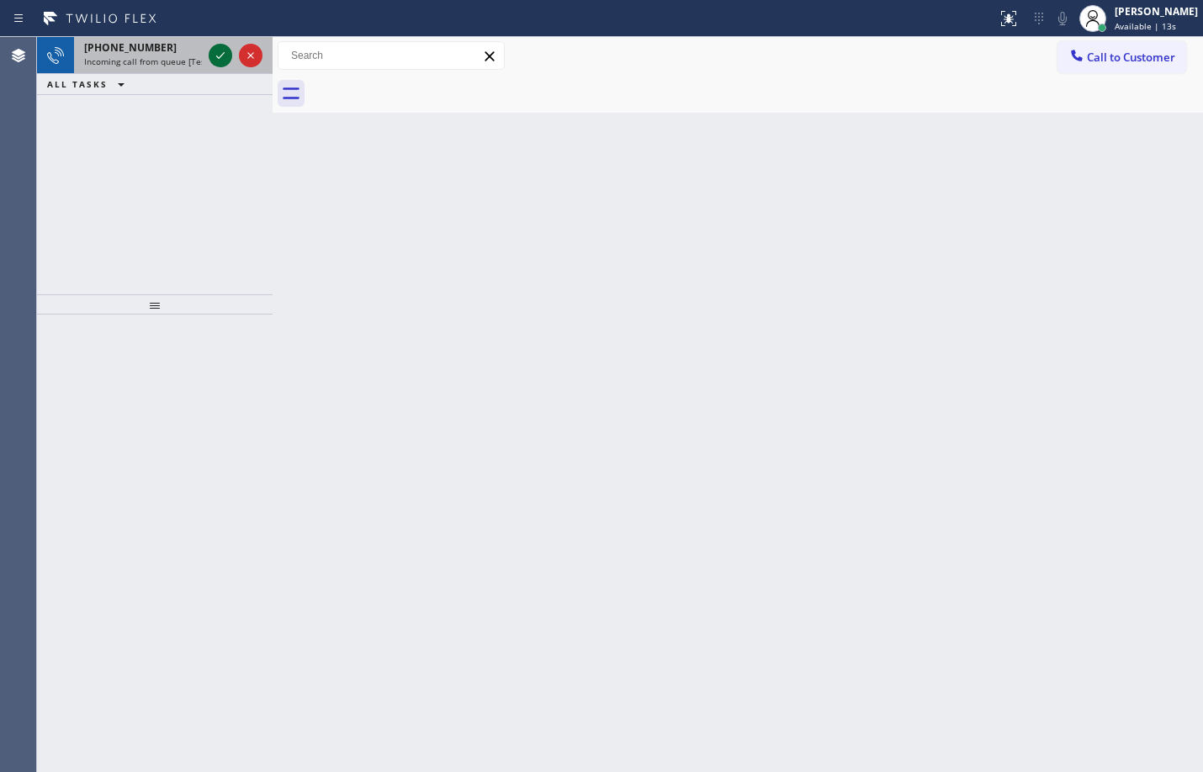
click at [214, 57] on icon at bounding box center [220, 55] width 20 height 20
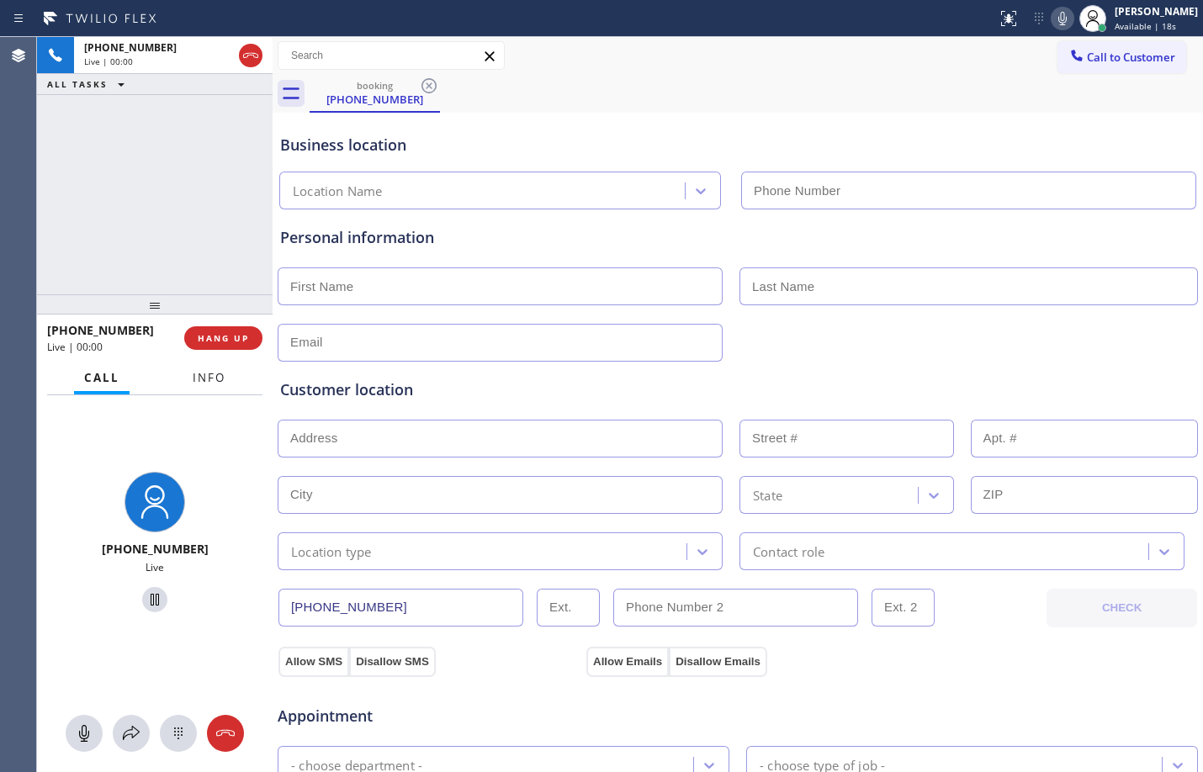
click at [209, 376] on span "Info" at bounding box center [209, 377] width 33 height 15
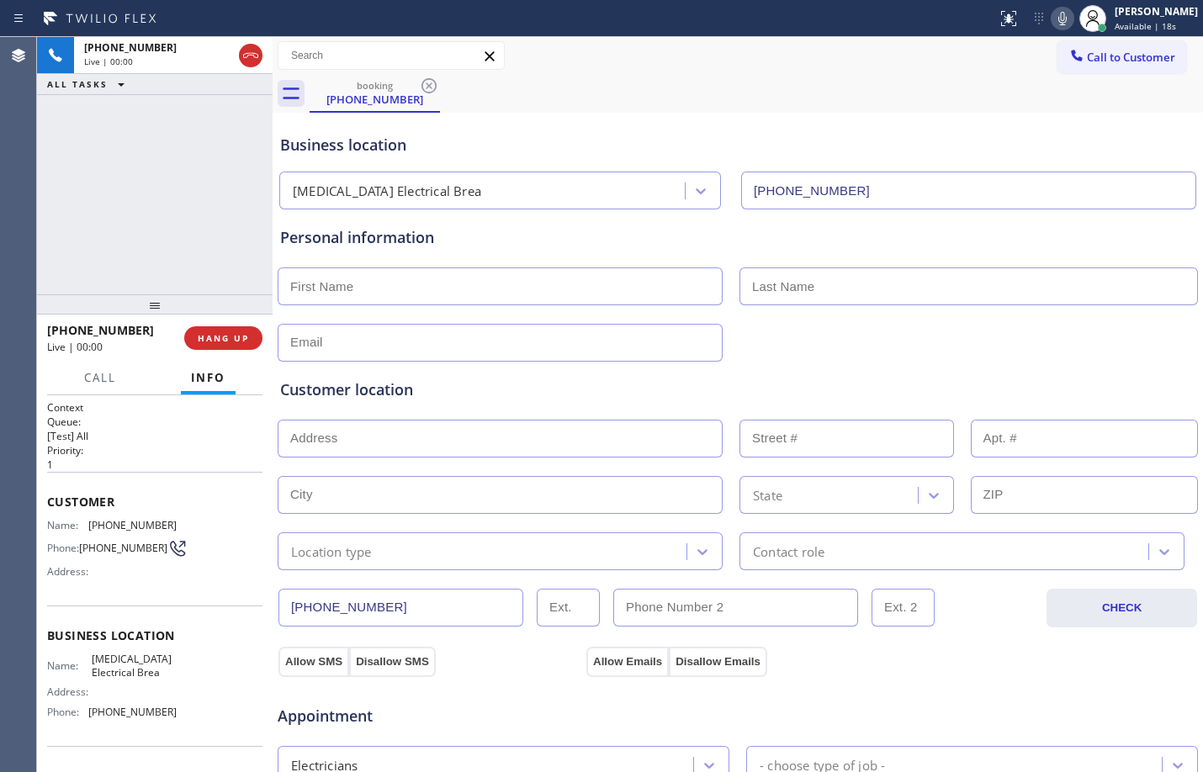
type input "[PHONE_NUMBER]"
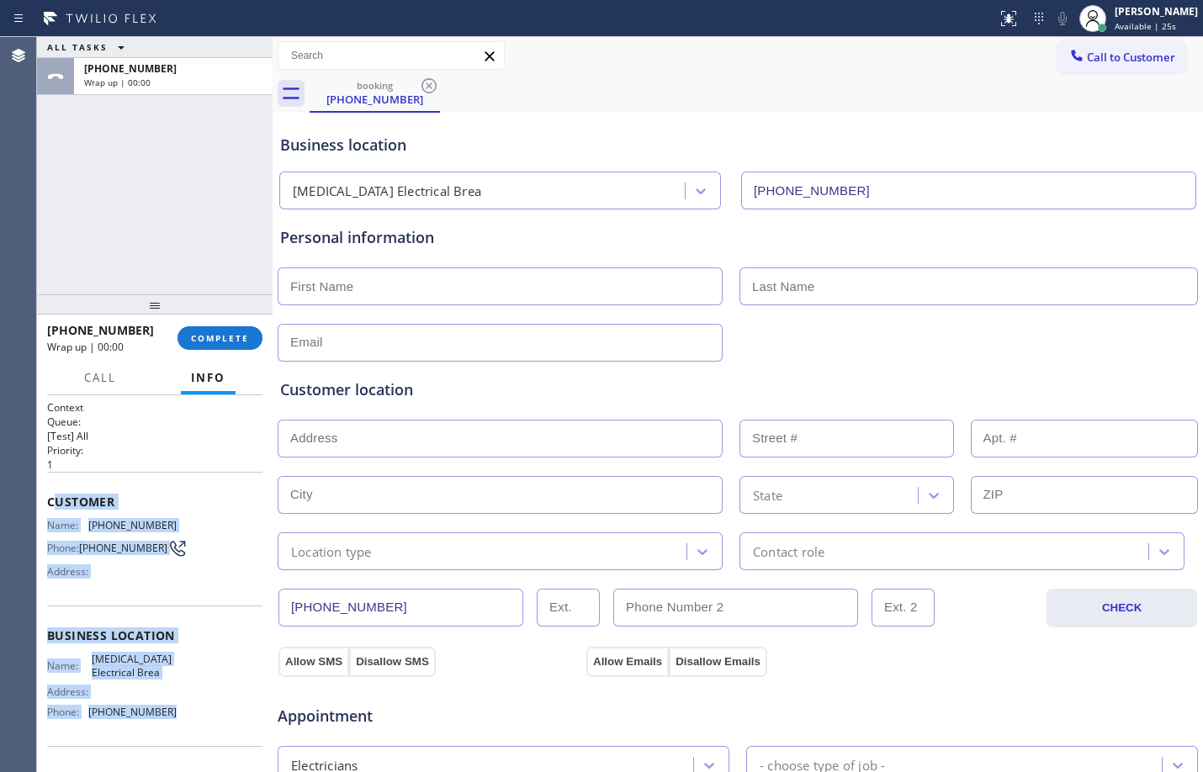
drag, startPoint x: 51, startPoint y: 504, endPoint x: 167, endPoint y: 716, distance: 241.2
click at [167, 716] on div "Context Queue: [Test] All Priority: 1 Customer Name: [PHONE_NUMBER] Phone: [PHO…" at bounding box center [154, 636] width 215 height 473
click at [222, 342] on span "COMPLETE" at bounding box center [220, 338] width 58 height 12
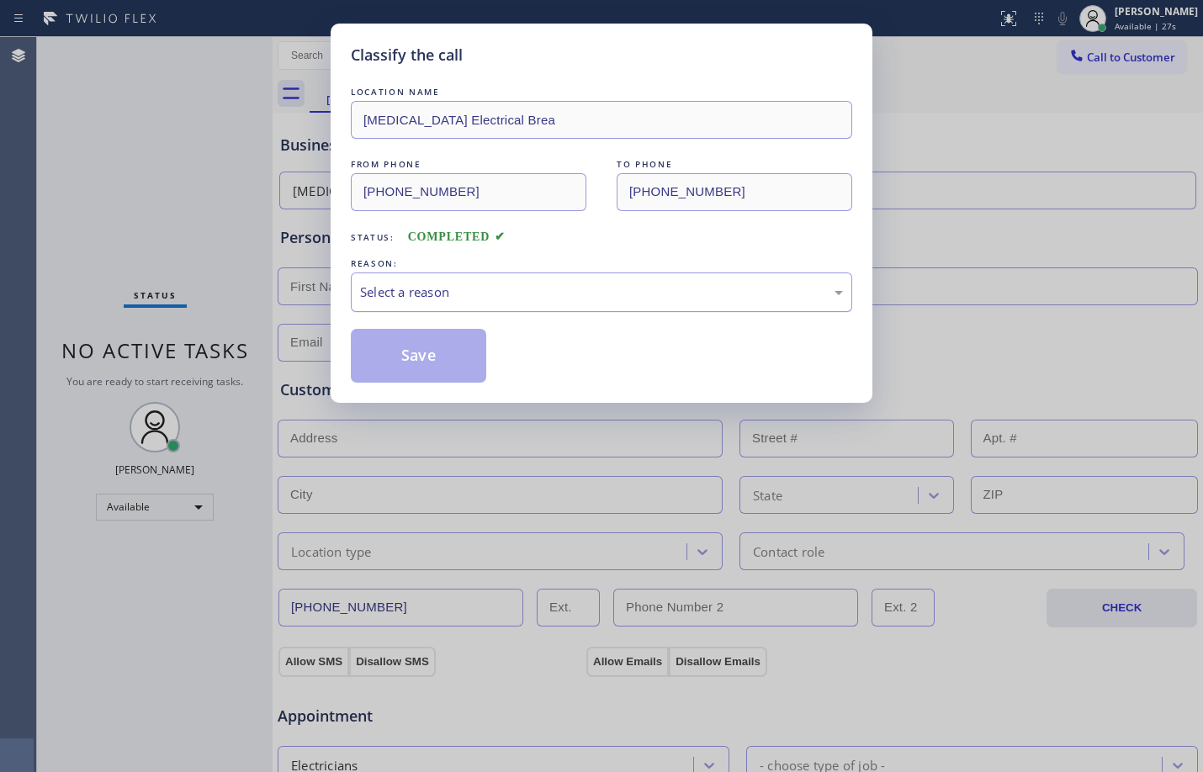
click at [462, 300] on div "Select a reason" at bounding box center [601, 292] width 483 height 19
click at [442, 354] on button "Save" at bounding box center [418, 356] width 135 height 54
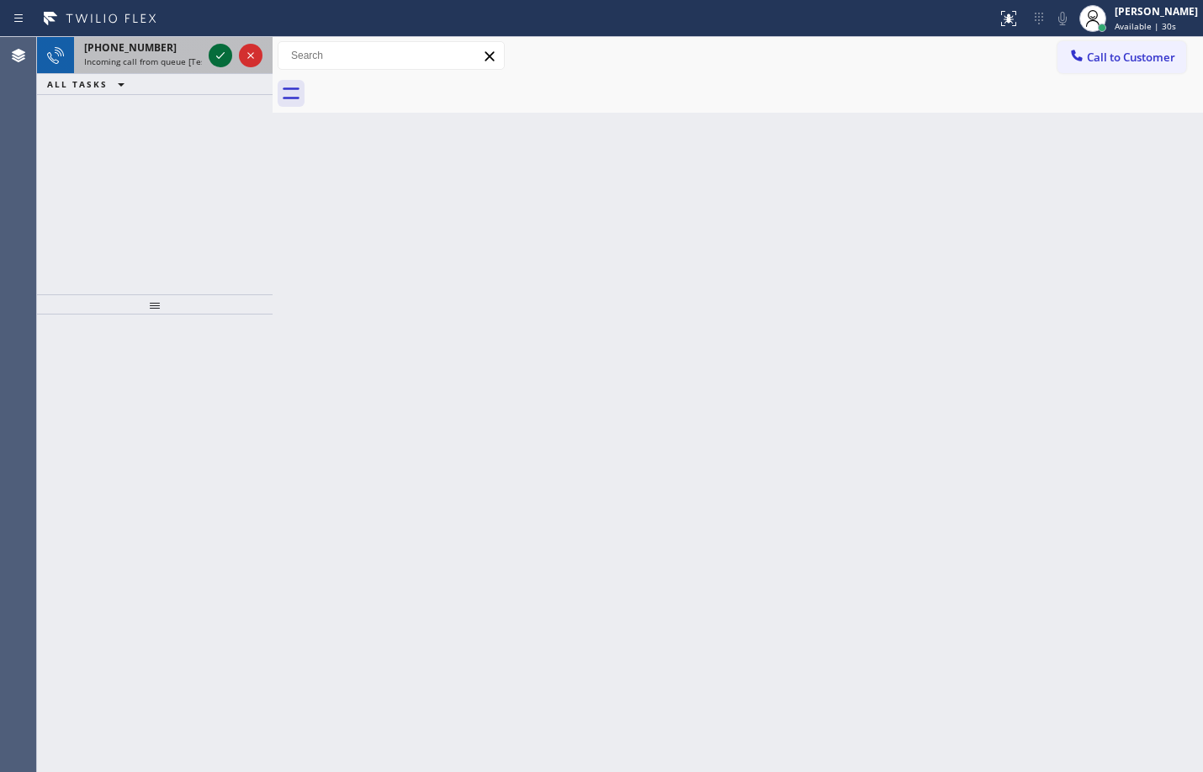
click at [230, 55] on icon at bounding box center [220, 55] width 20 height 20
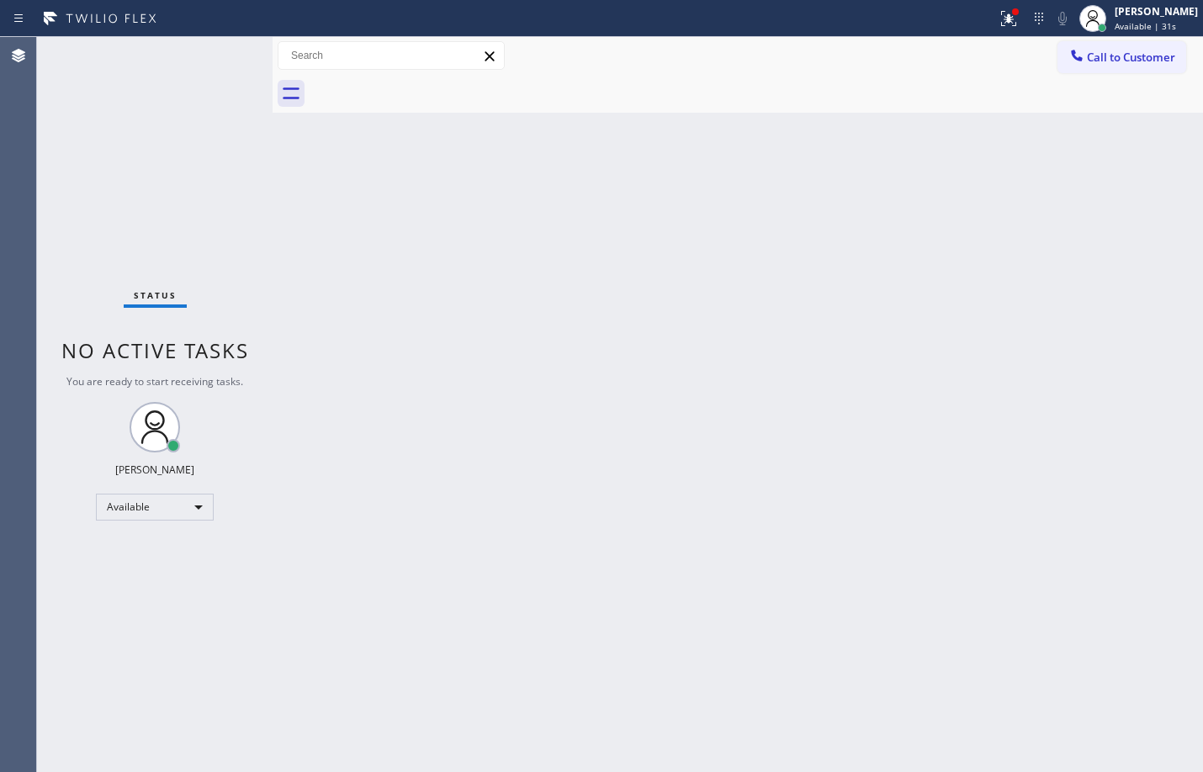
click at [171, 94] on div "Status No active tasks You are ready to start receiving tasks. [PERSON_NAME] Av…" at bounding box center [154, 404] width 235 height 735
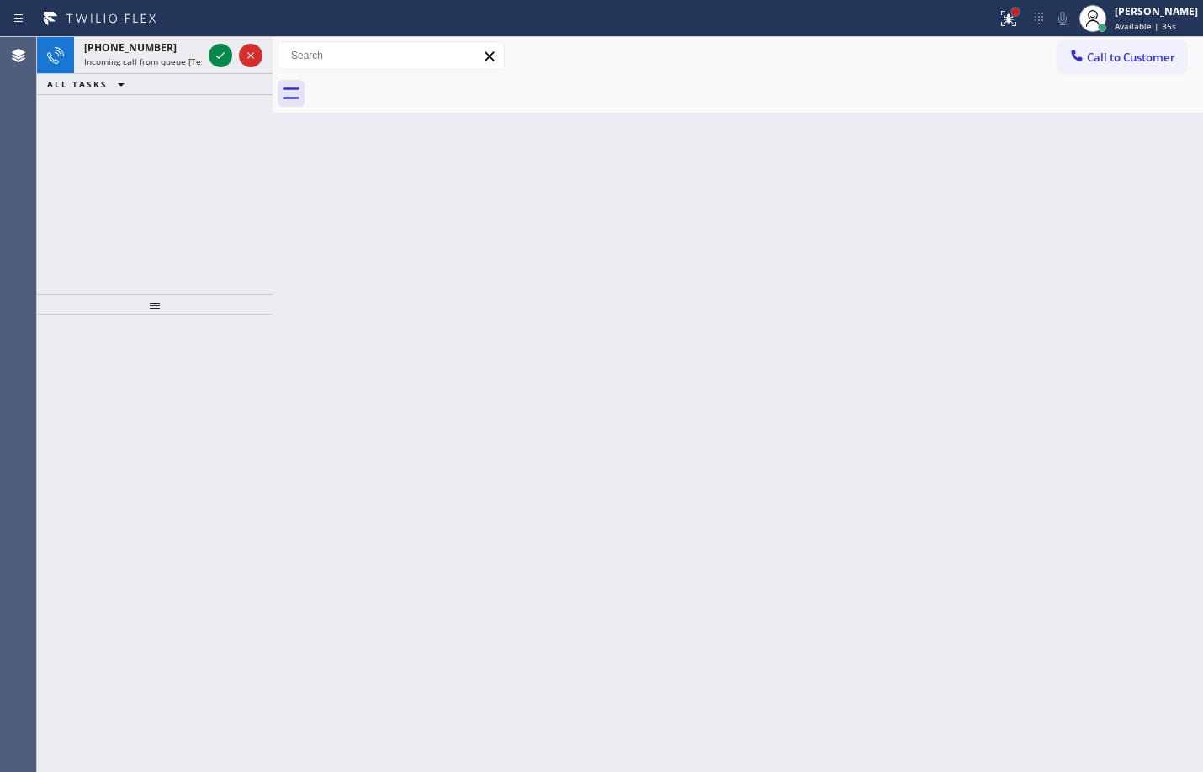
click at [1010, 16] on div at bounding box center [1015, 12] width 10 height 10
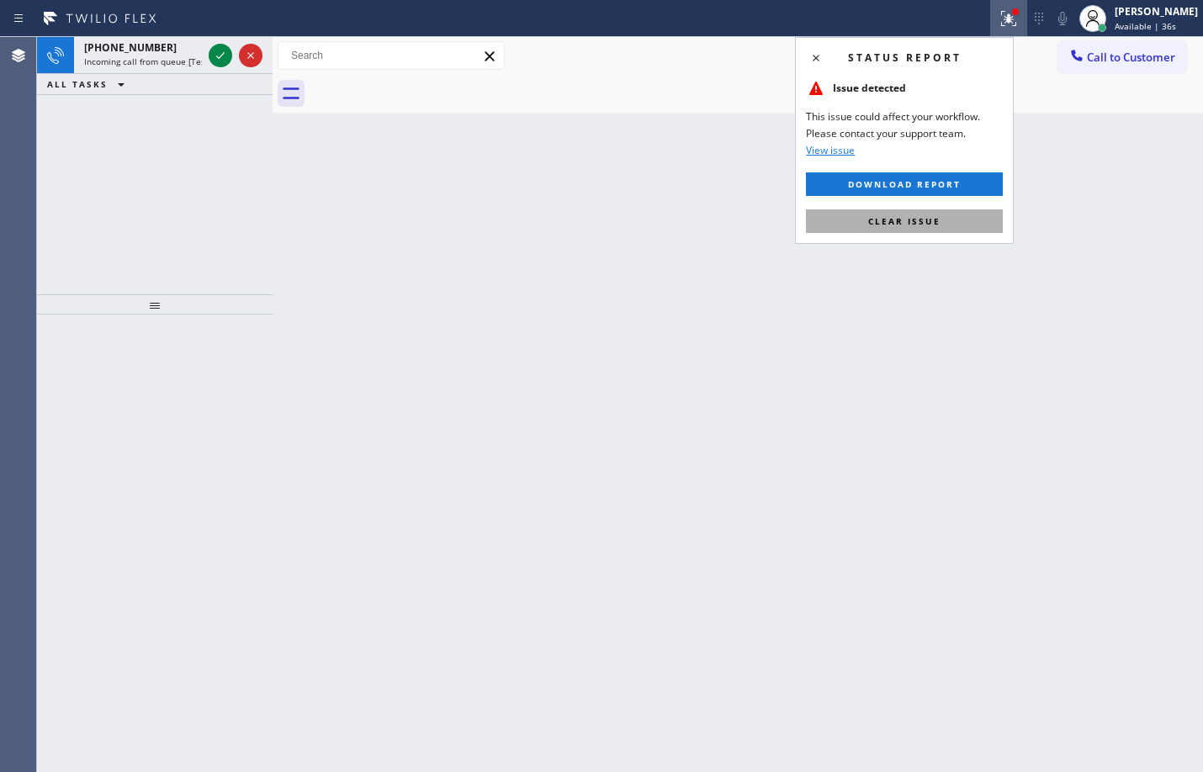
click at [953, 225] on button "Clear issue" at bounding box center [904, 221] width 197 height 24
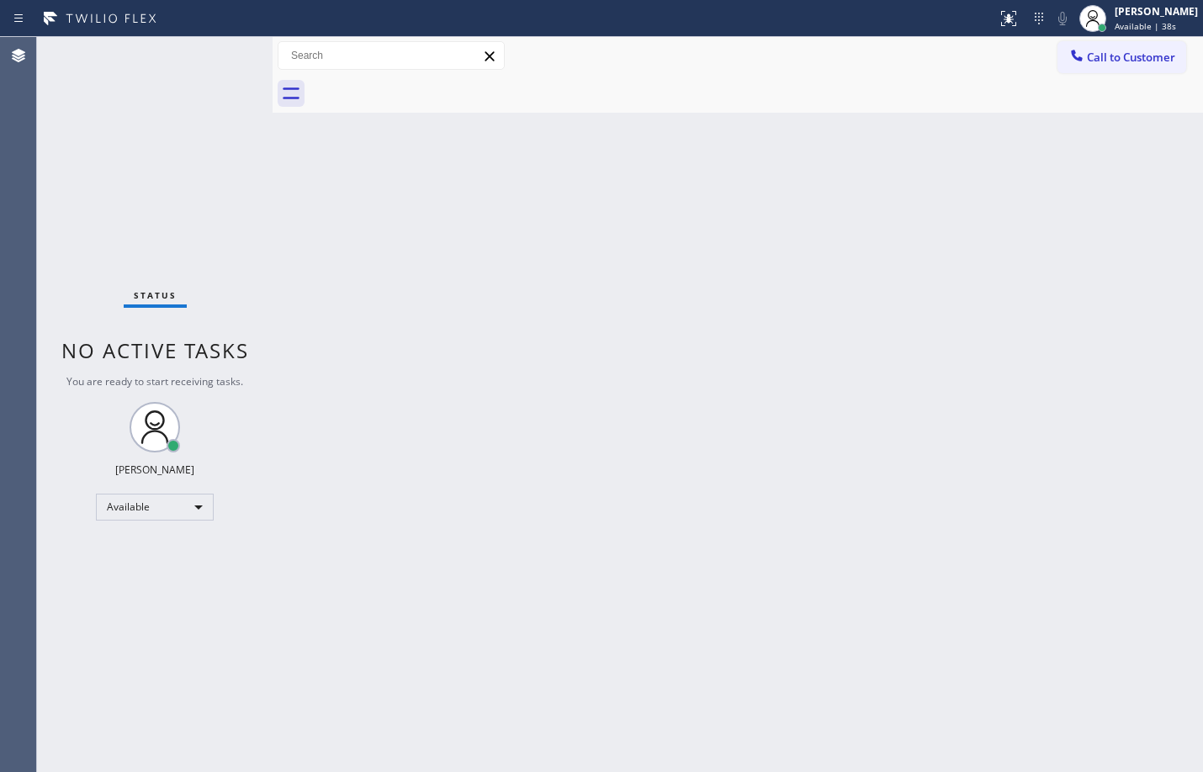
click at [223, 55] on div "Status No active tasks You are ready to start receiving tasks. [PERSON_NAME] Av…" at bounding box center [154, 404] width 235 height 735
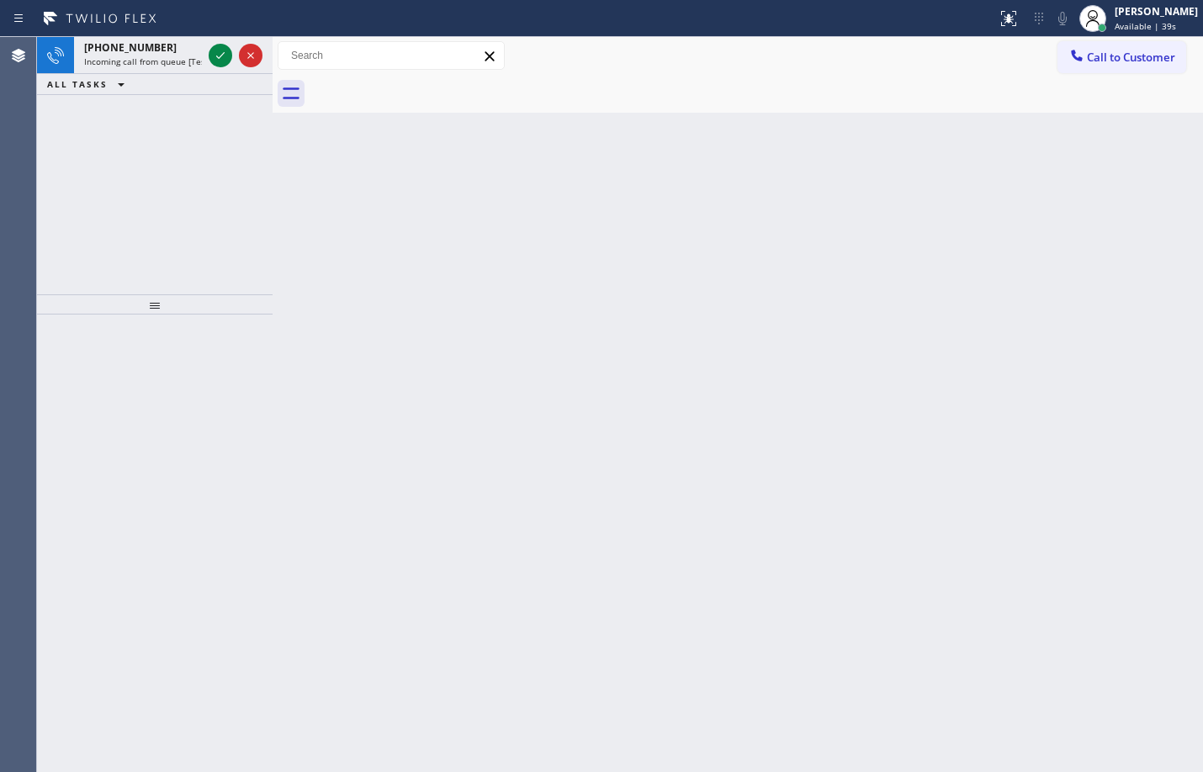
click at [224, 55] on icon at bounding box center [220, 55] width 20 height 20
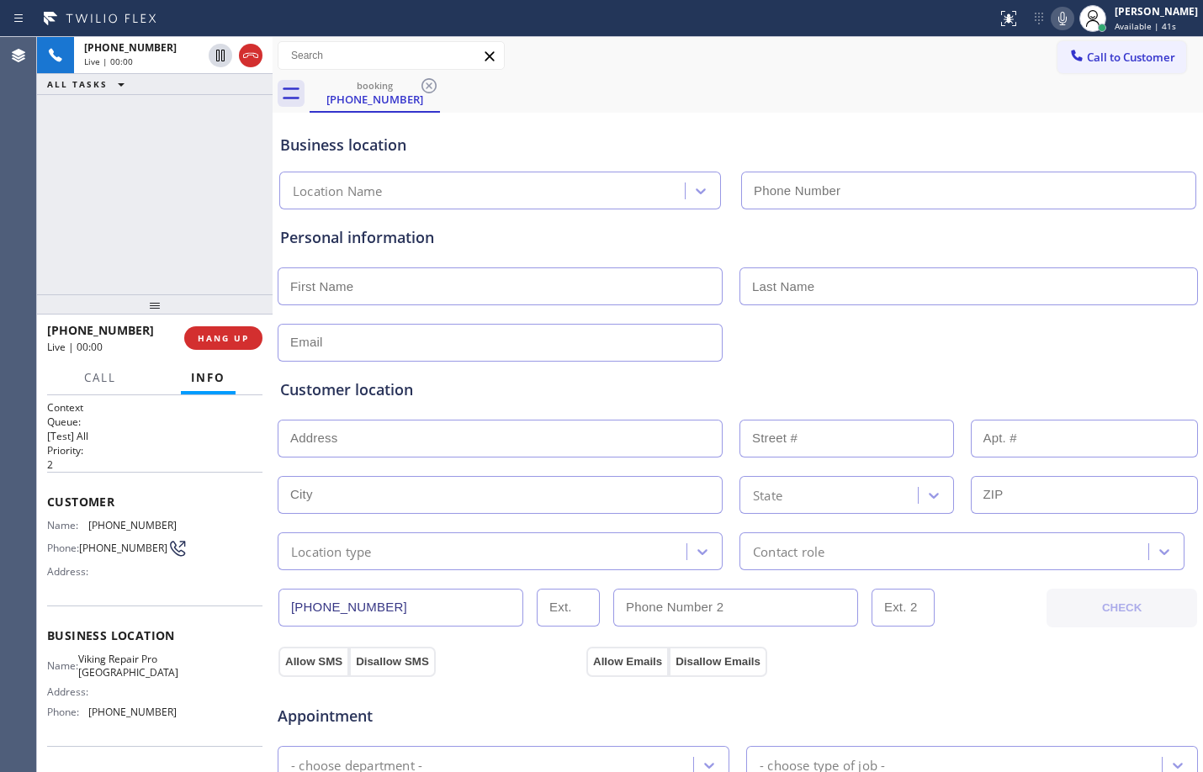
type input "[PHONE_NUMBER]"
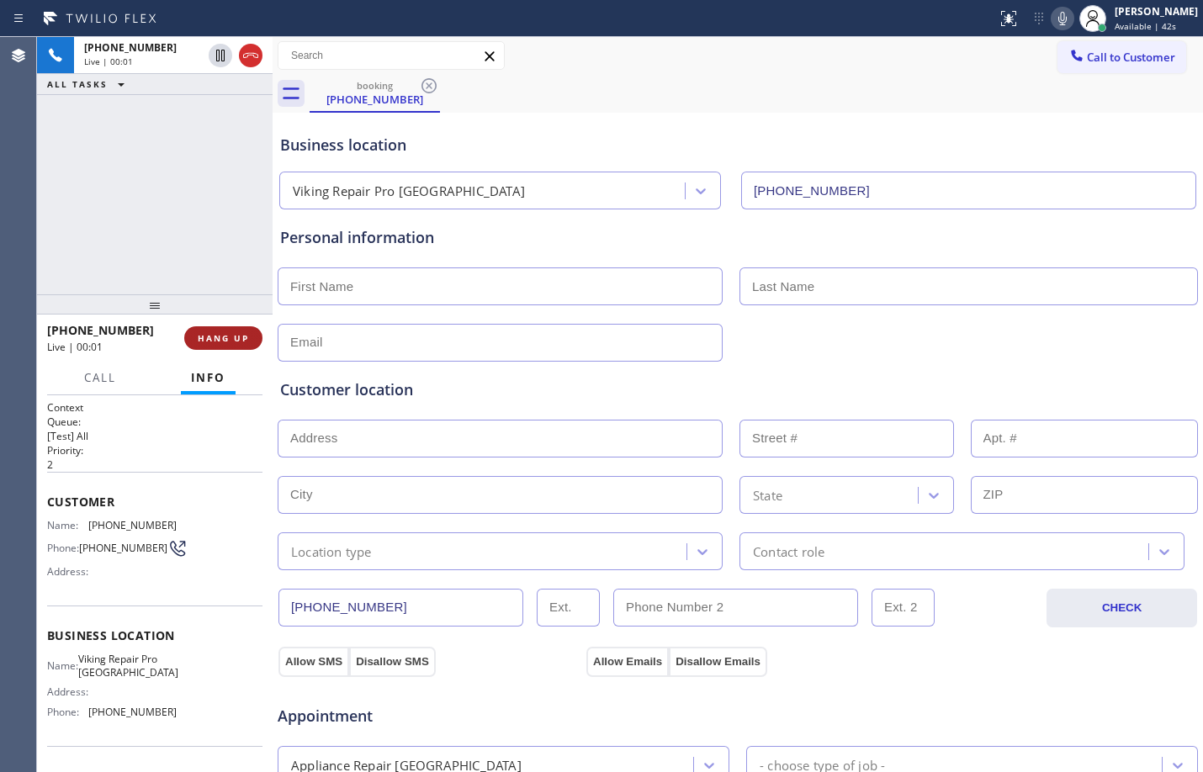
click at [227, 335] on span "HANG UP" at bounding box center [223, 338] width 51 height 12
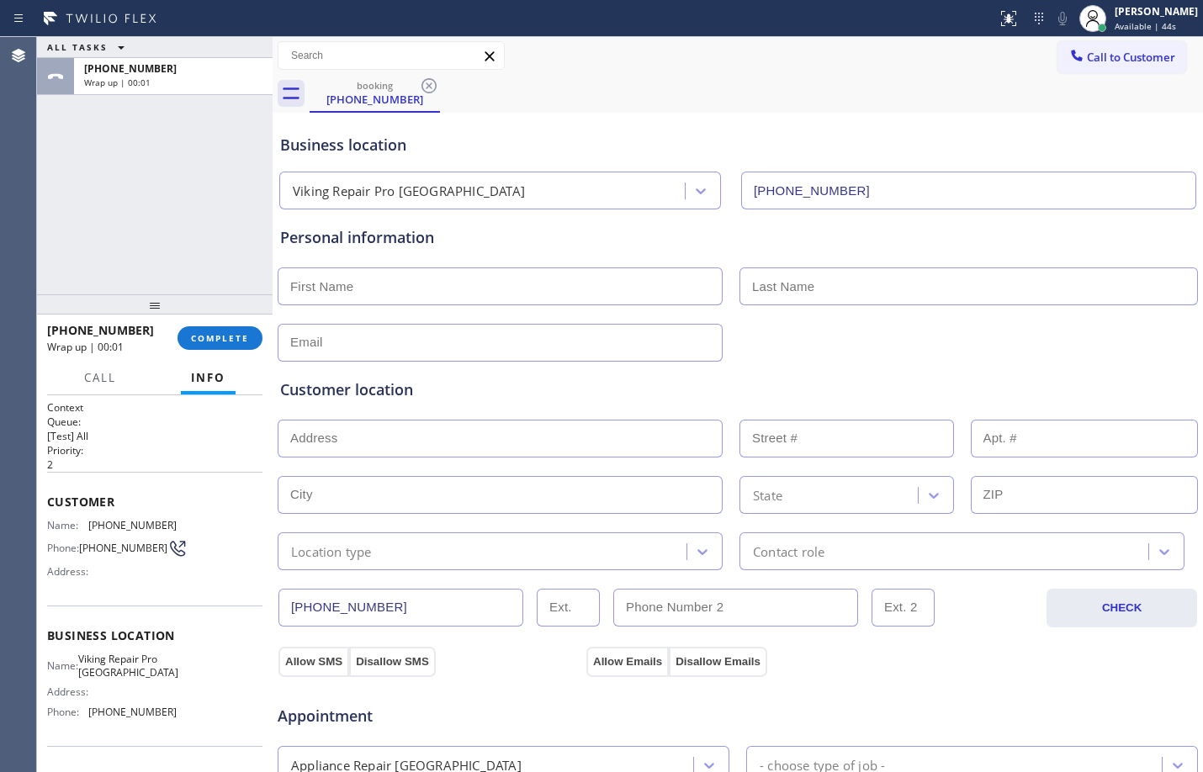
click at [232, 351] on div "[PHONE_NUMBER] Wrap up | 00:01 COMPLETE" at bounding box center [154, 338] width 215 height 44
click at [238, 337] on span "COMPLETE" at bounding box center [220, 338] width 58 height 12
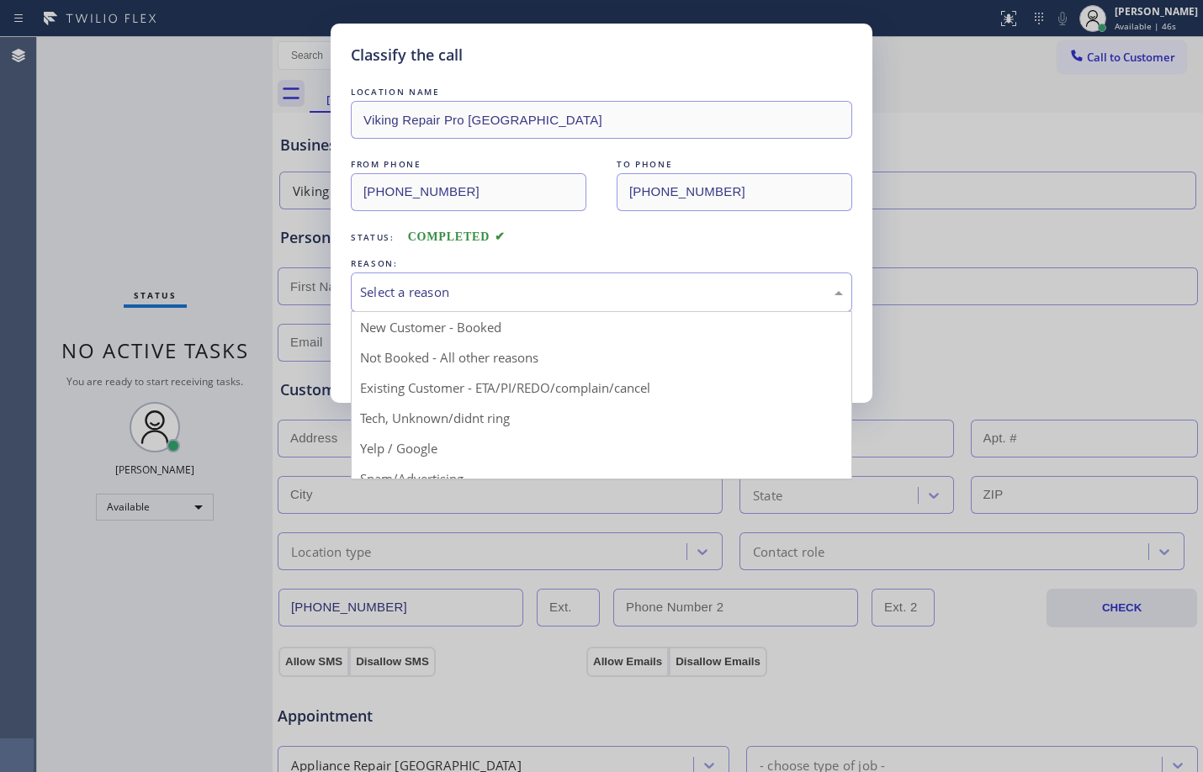
click at [462, 286] on div "Select a reason" at bounding box center [601, 292] width 483 height 19
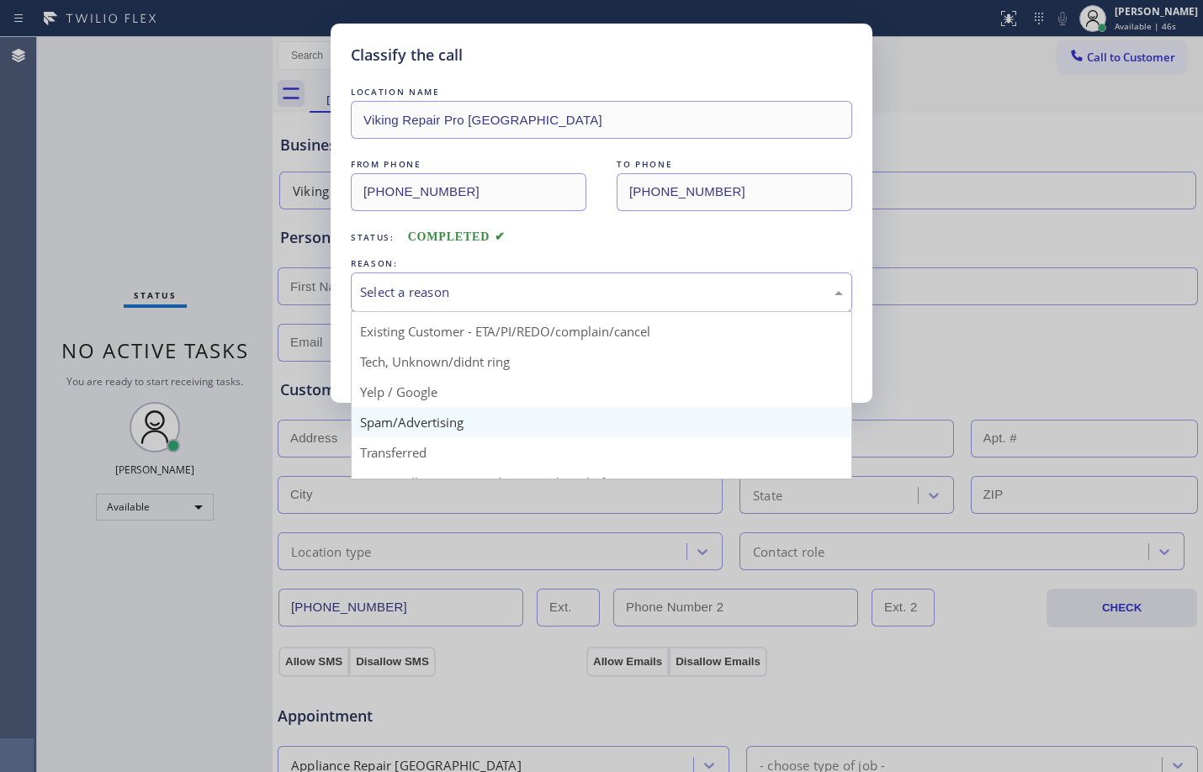
scroll to position [106, 0]
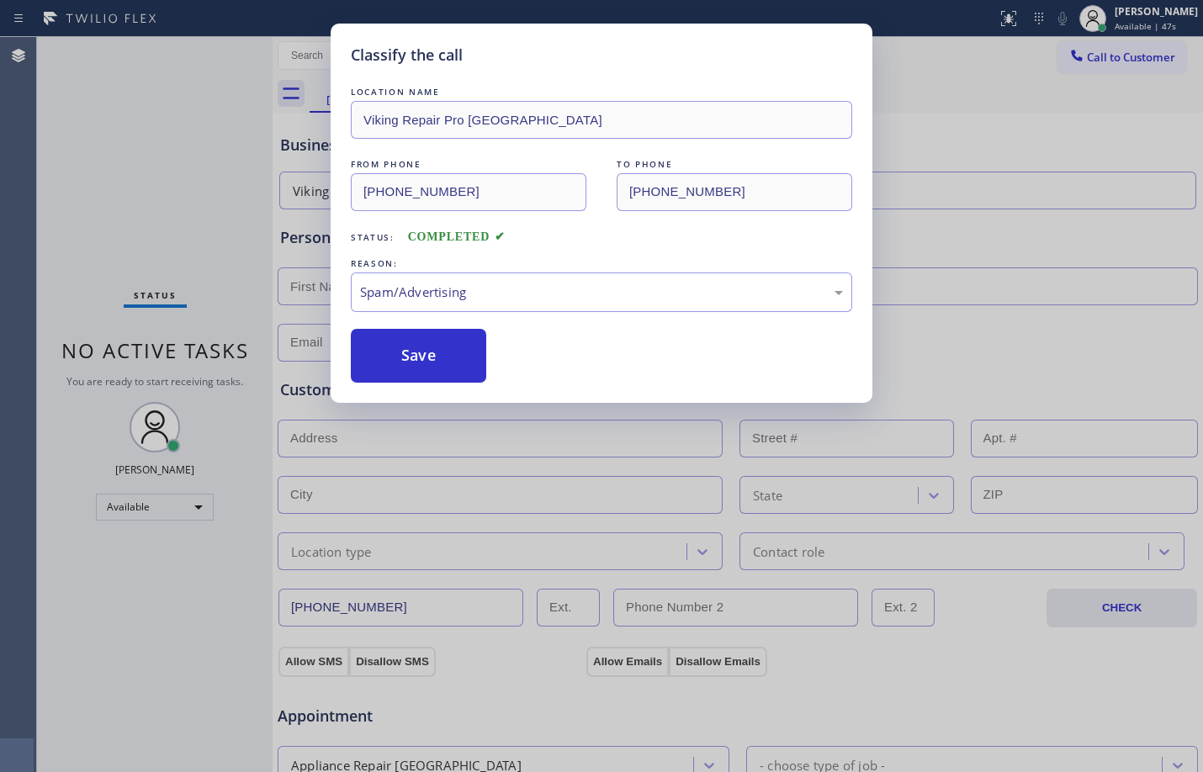
click at [430, 366] on button "Save" at bounding box center [418, 356] width 135 height 54
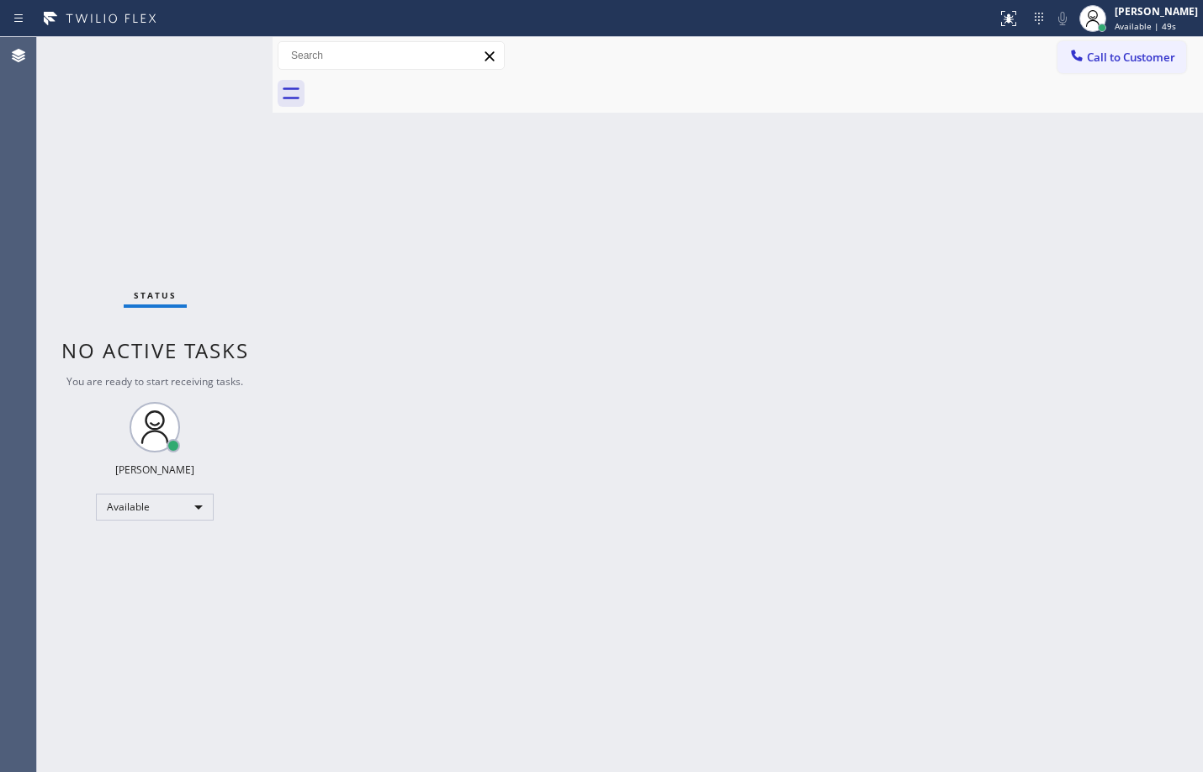
click at [170, 150] on div "Status No active tasks You are ready to start receiving tasks. [PERSON_NAME] Av…" at bounding box center [154, 404] width 235 height 735
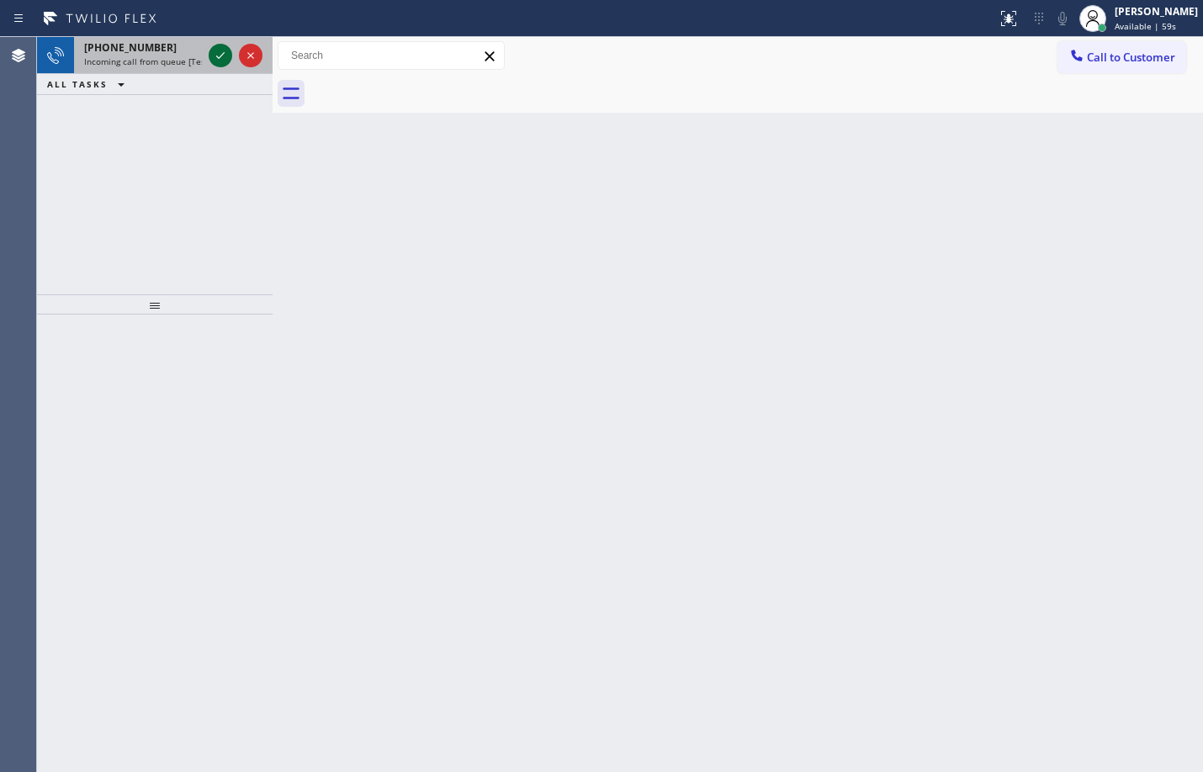
click at [209, 58] on div at bounding box center [221, 55] width 24 height 20
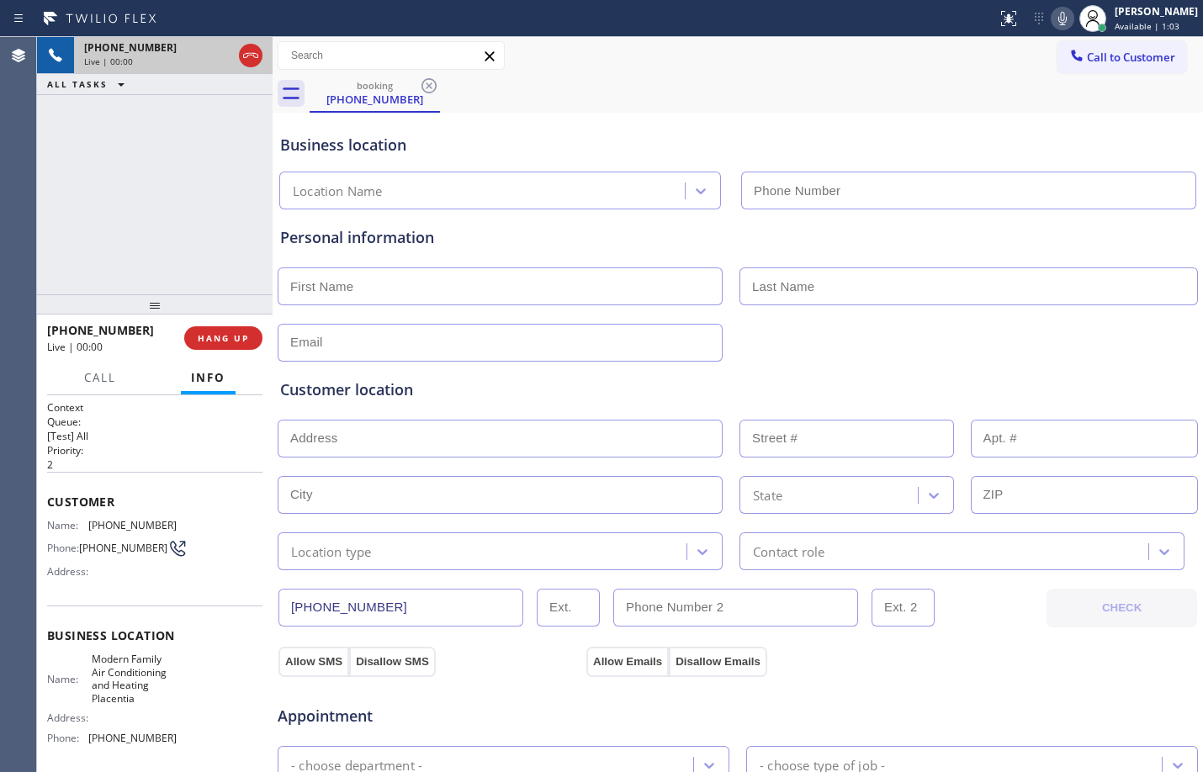
type input "[PHONE_NUMBER]"
click at [241, 336] on span "HANG UP" at bounding box center [223, 338] width 51 height 12
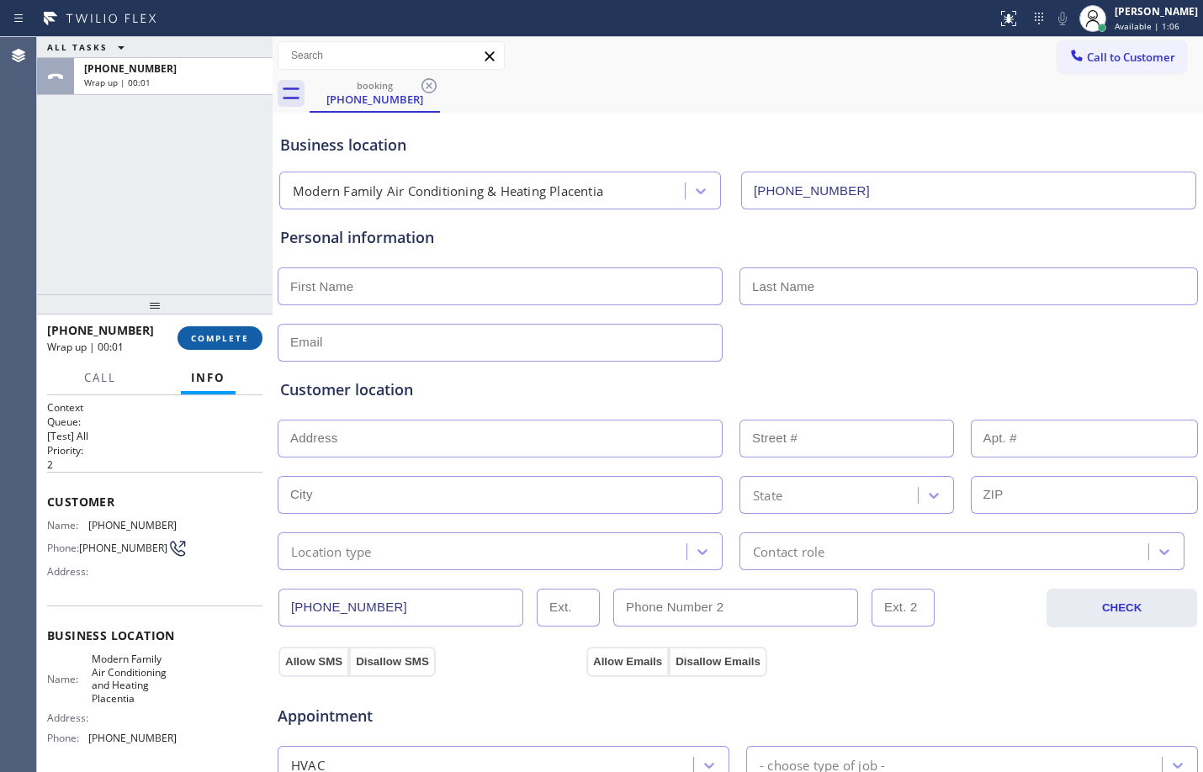
click at [234, 346] on button "COMPLETE" at bounding box center [219, 338] width 85 height 24
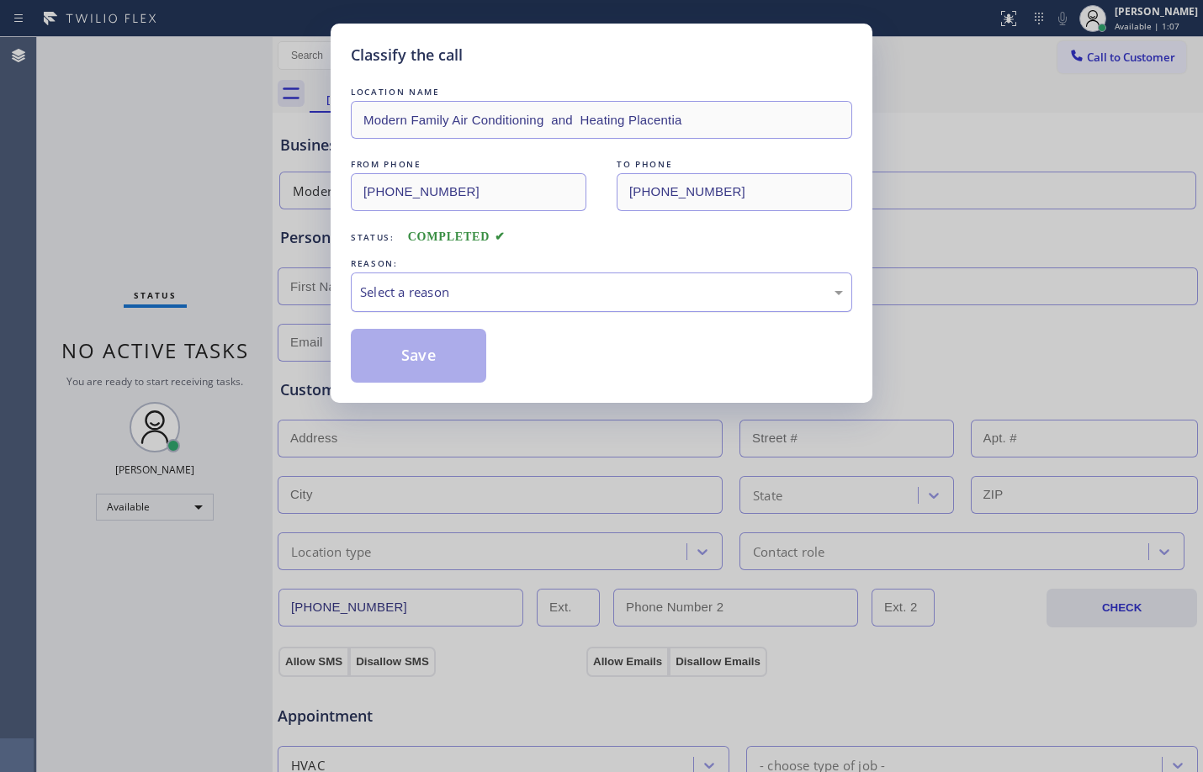
click at [447, 288] on div "Select a reason" at bounding box center [601, 292] width 483 height 19
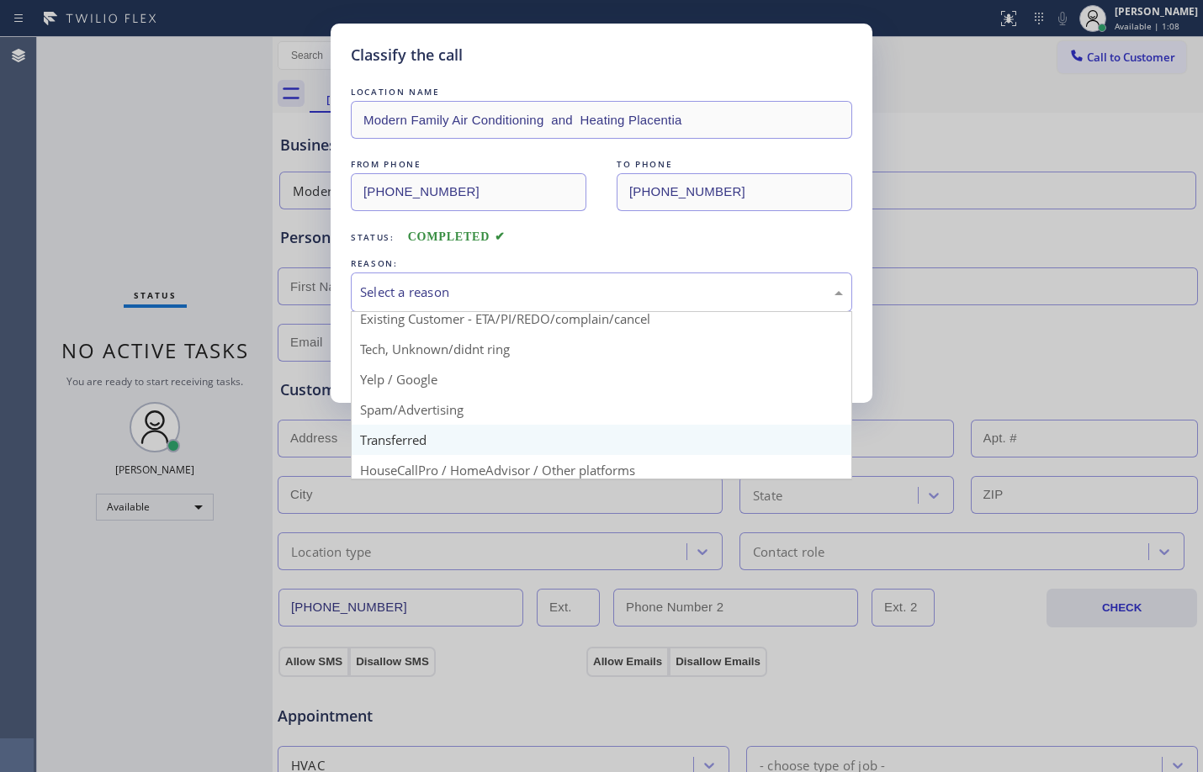
scroll to position [106, 0]
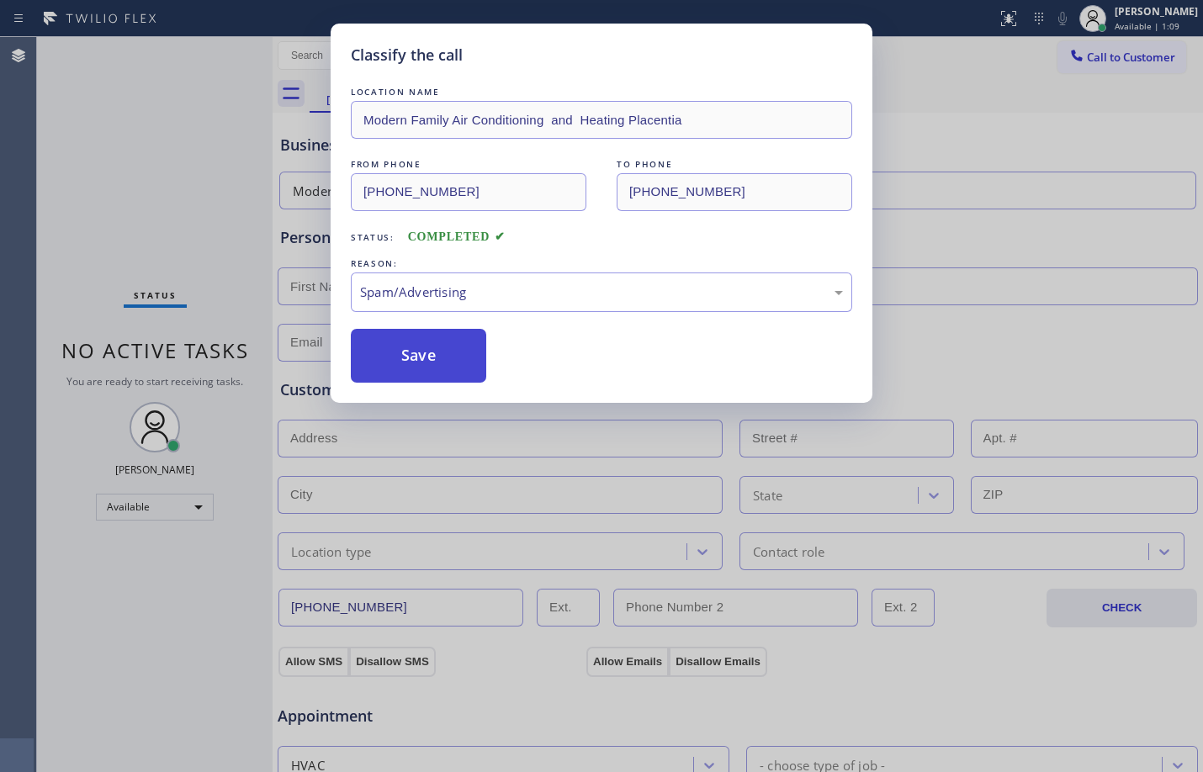
click at [412, 344] on button "Save" at bounding box center [418, 356] width 135 height 54
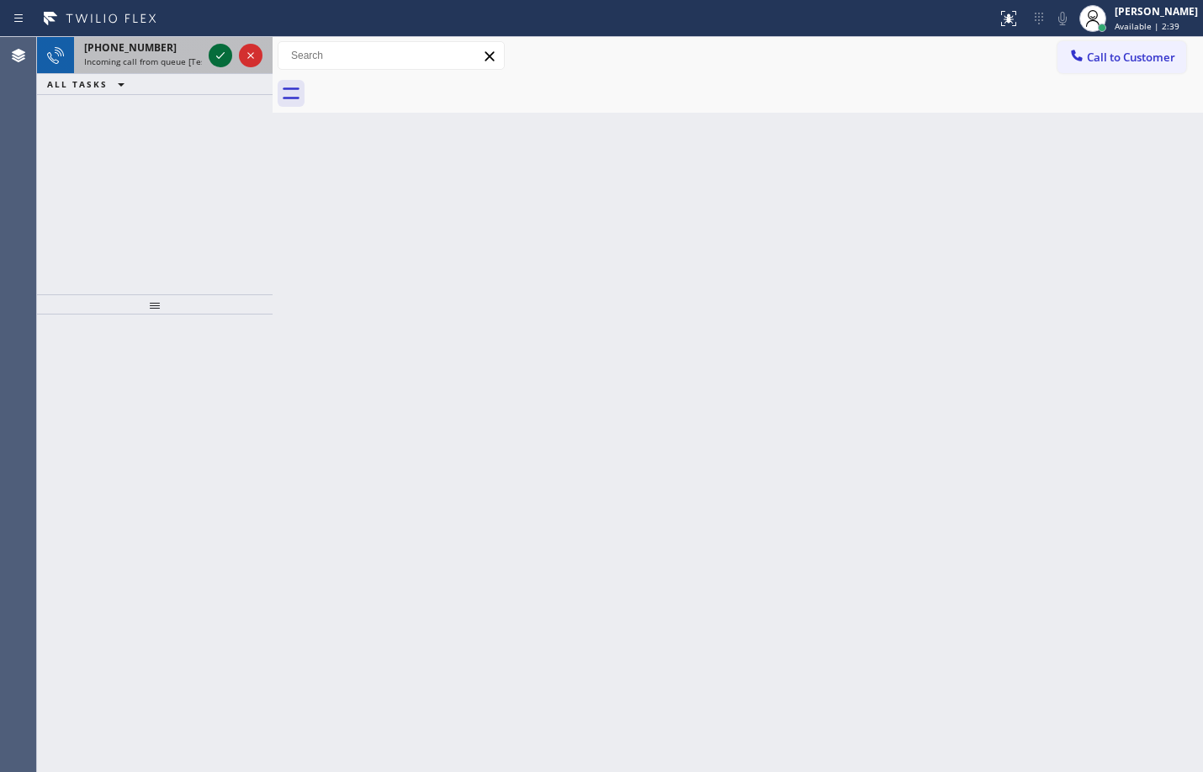
click at [218, 55] on icon at bounding box center [220, 55] width 20 height 20
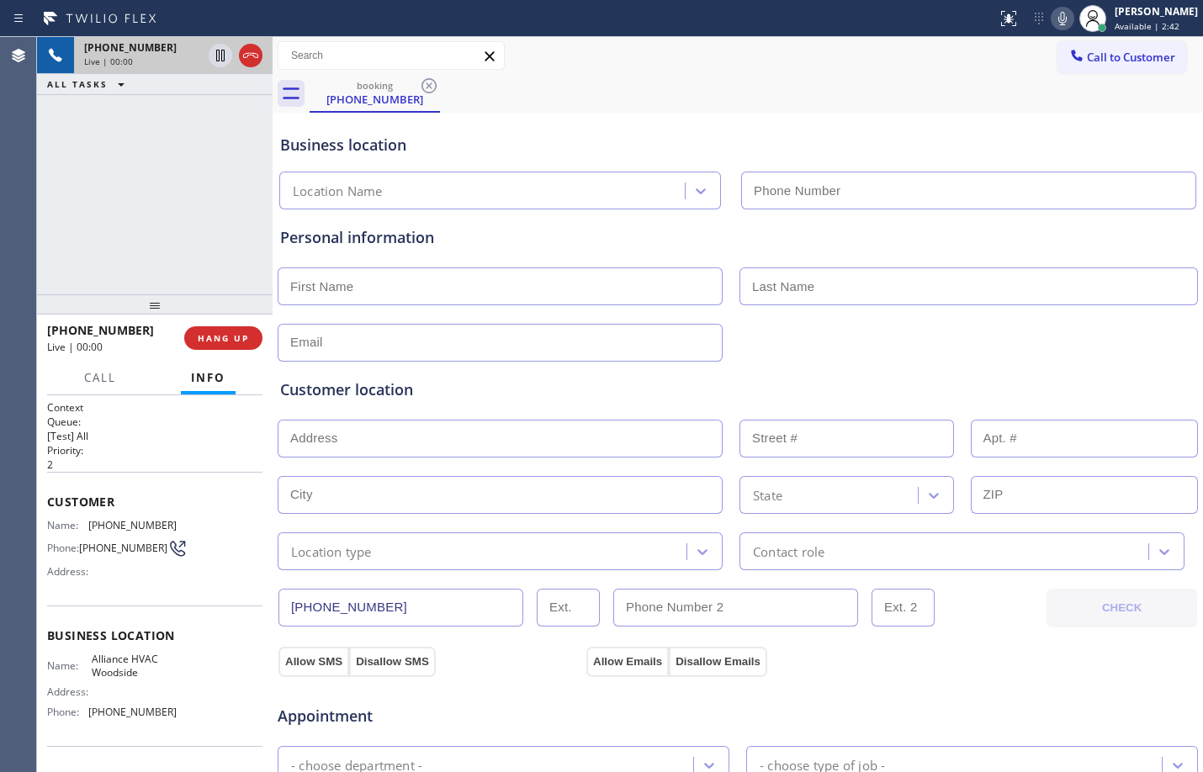
type input "[PHONE_NUMBER]"
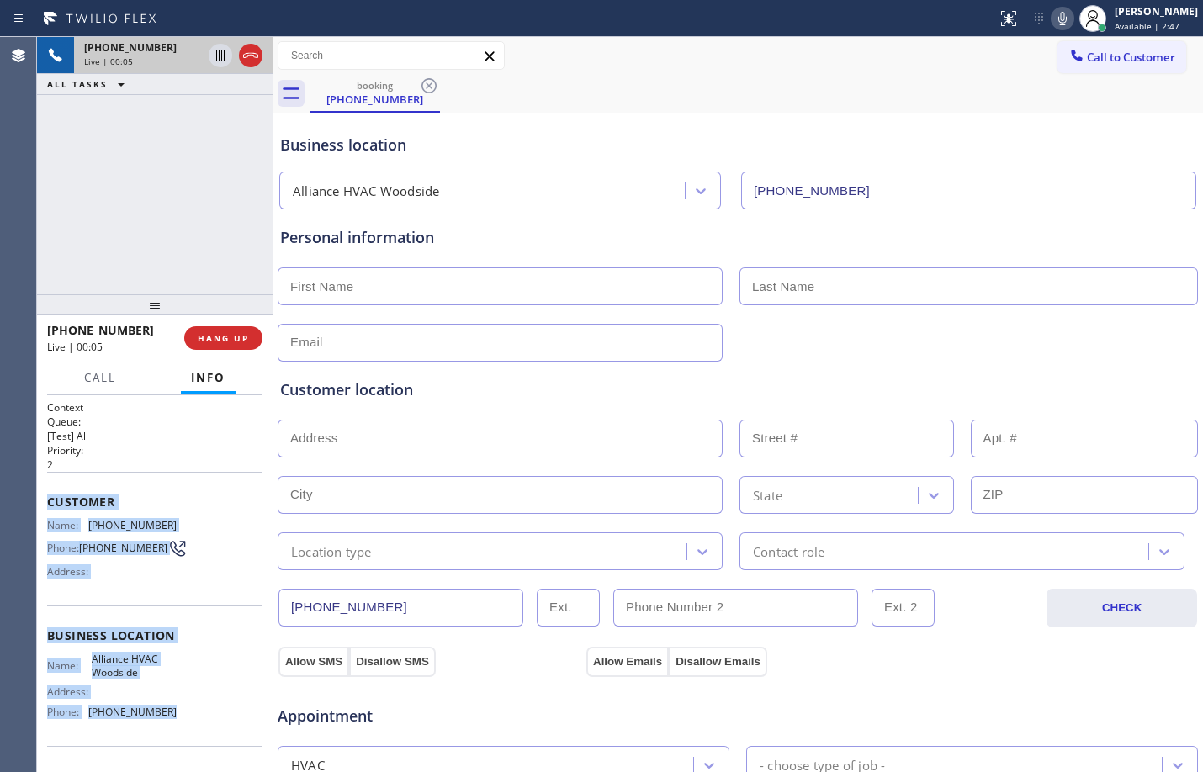
drag, startPoint x: 49, startPoint y: 509, endPoint x: 208, endPoint y: 717, distance: 261.6
click at [208, 717] on div "Context Queue: [Test] All Priority: 2 Customer Name: [PHONE_NUMBER] Phone: [PHO…" at bounding box center [154, 636] width 215 height 473
click at [198, 510] on div "Customer Name: [PHONE_NUMBER] Phone: [PHONE_NUMBER] Address:" at bounding box center [154, 539] width 215 height 135
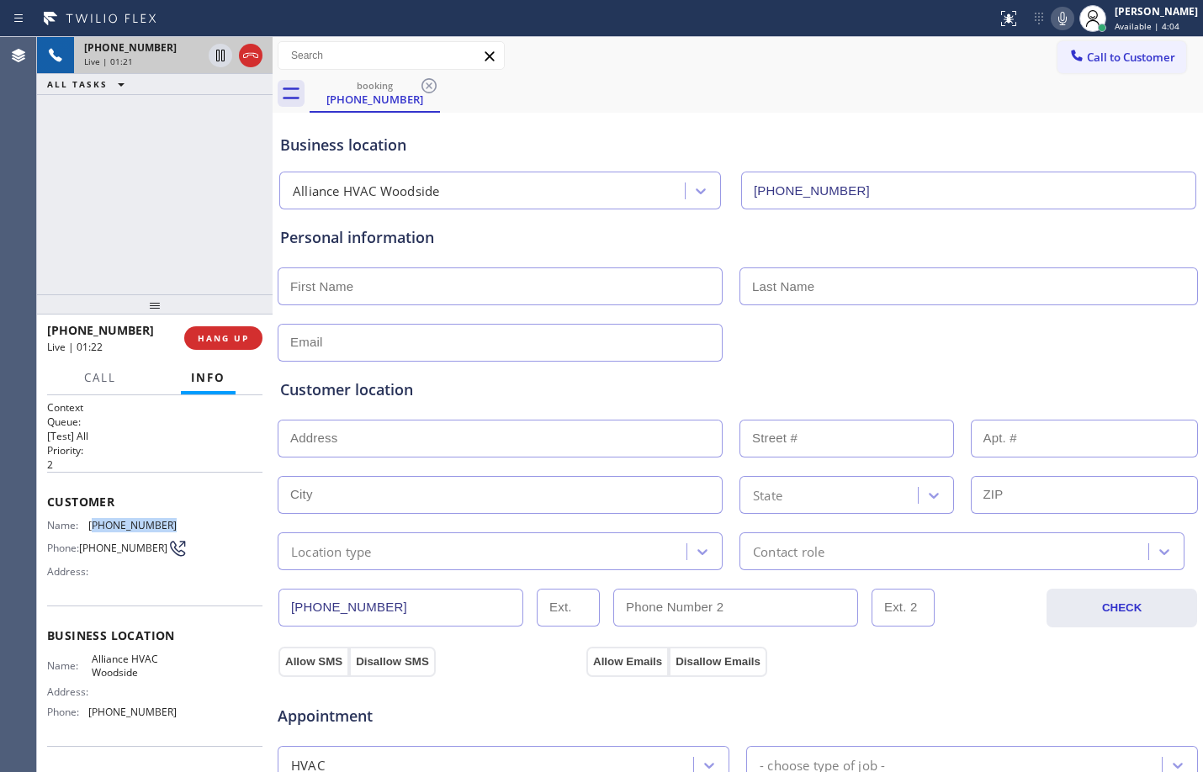
drag, startPoint x: 92, startPoint y: 529, endPoint x: 177, endPoint y: 524, distance: 85.1
click at [177, 524] on div "Name: [PHONE_NUMBER] Phone: [PHONE_NUMBER] Address:" at bounding box center [154, 552] width 215 height 66
click at [218, 56] on icon at bounding box center [220, 55] width 20 height 20
click at [1055, 17] on icon at bounding box center [1062, 18] width 20 height 20
click at [219, 50] on icon at bounding box center [220, 55] width 20 height 20
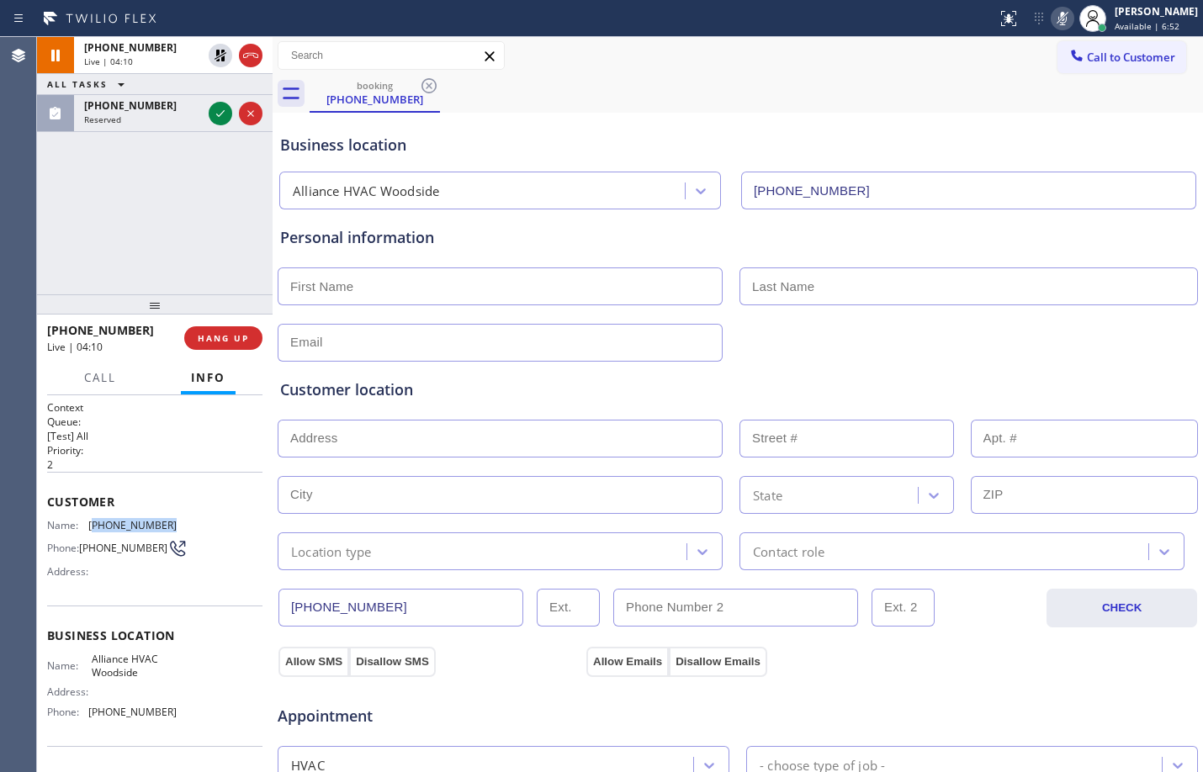
click at [1056, 17] on icon at bounding box center [1062, 18] width 20 height 20
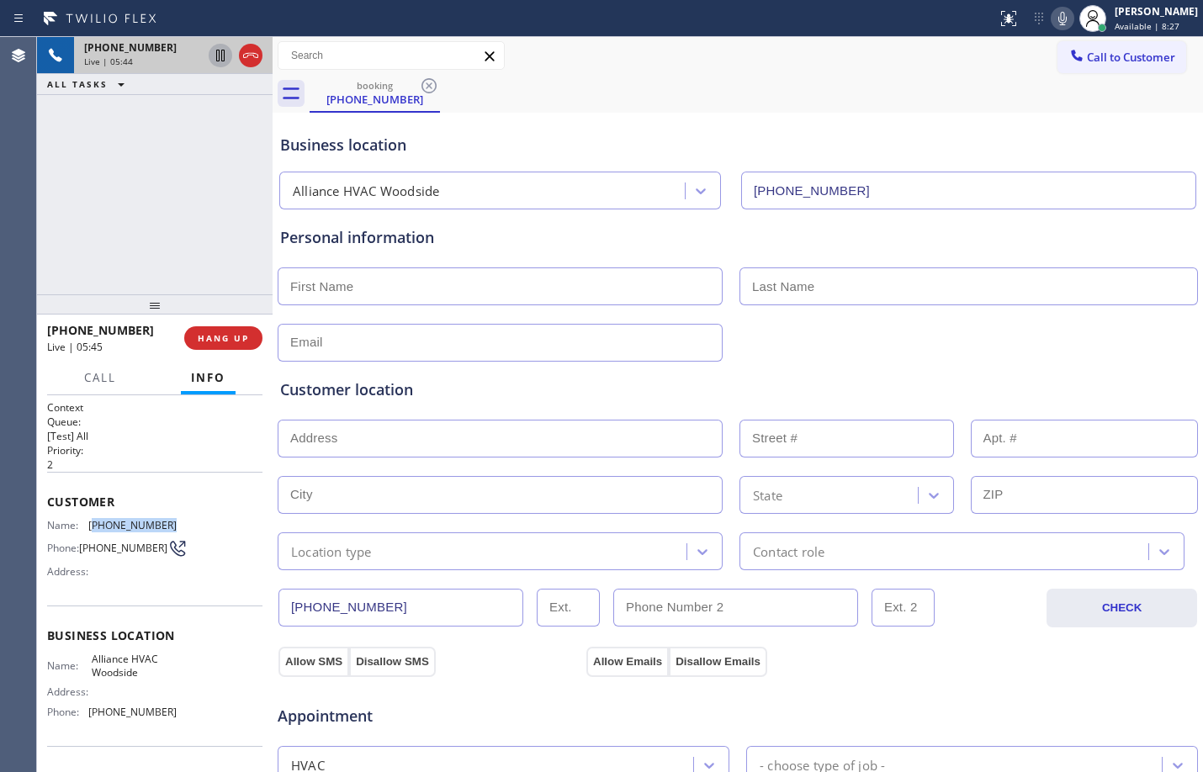
click at [222, 59] on icon at bounding box center [220, 56] width 8 height 12
click at [1052, 24] on icon at bounding box center [1062, 18] width 20 height 20
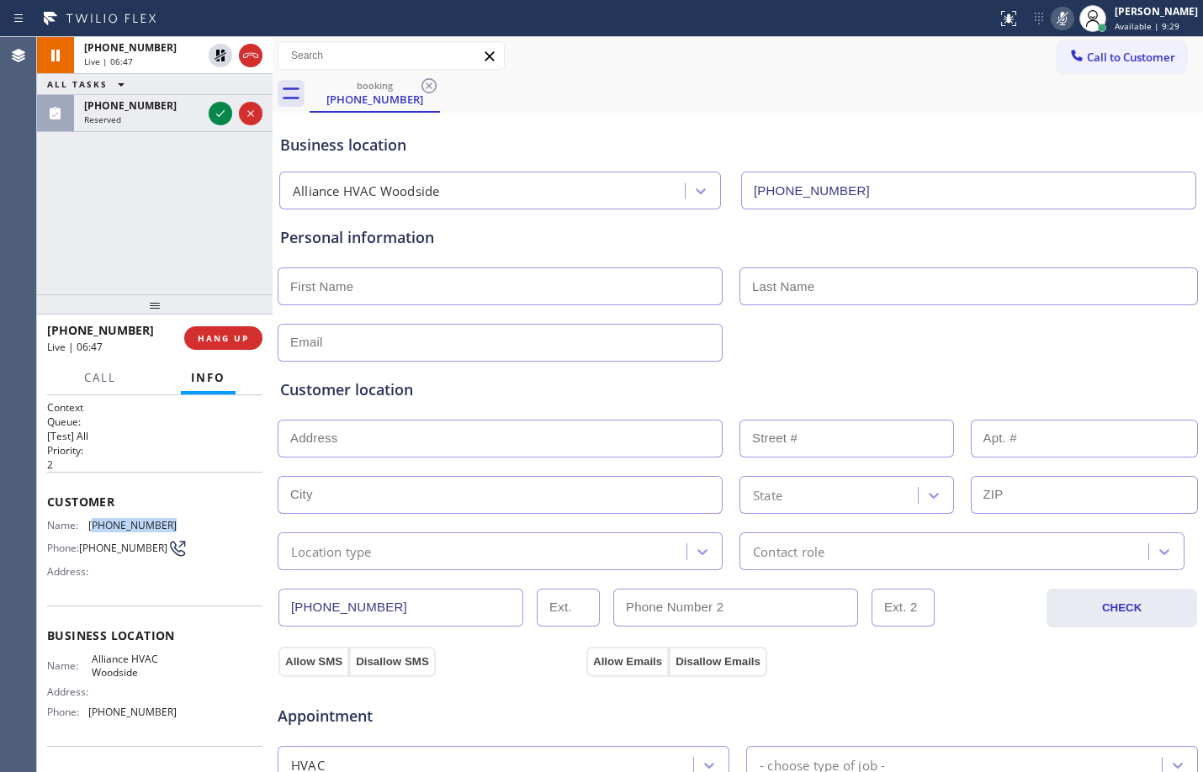
click at [1056, 19] on icon at bounding box center [1062, 18] width 20 height 20
click at [225, 62] on icon at bounding box center [220, 55] width 20 height 20
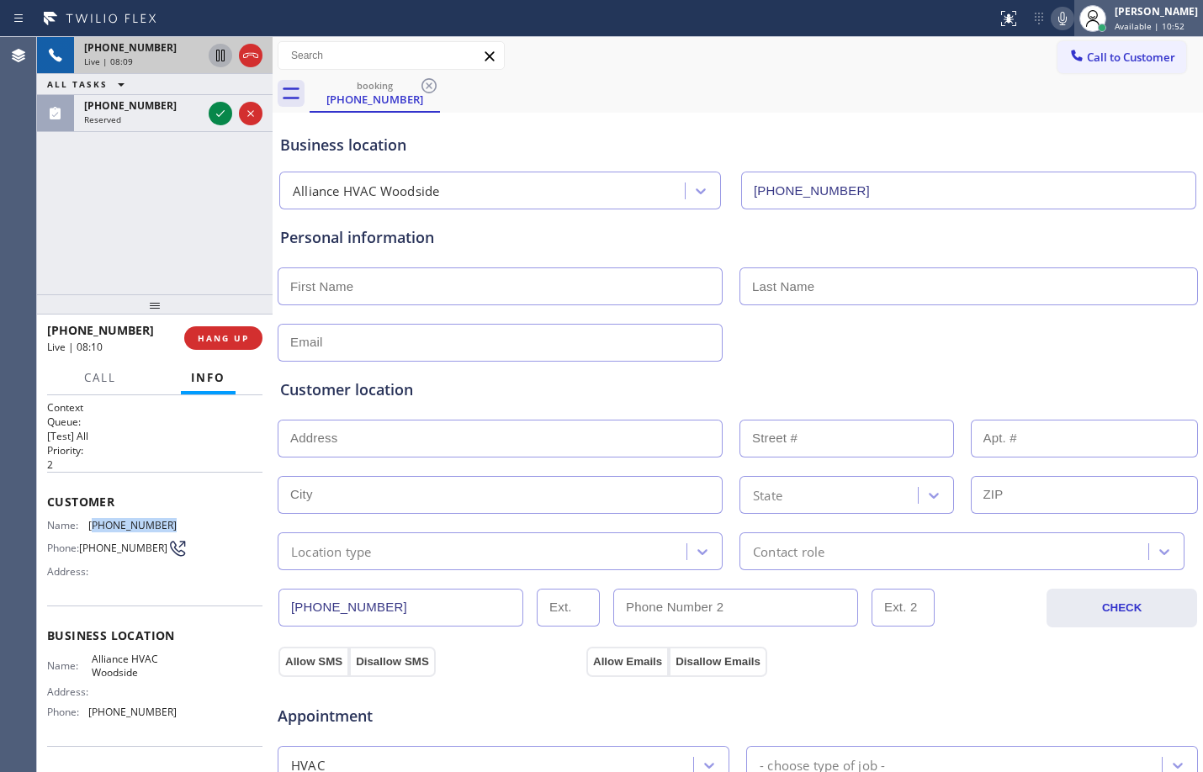
click at [1169, 15] on div "[PERSON_NAME]" at bounding box center [1155, 11] width 83 height 14
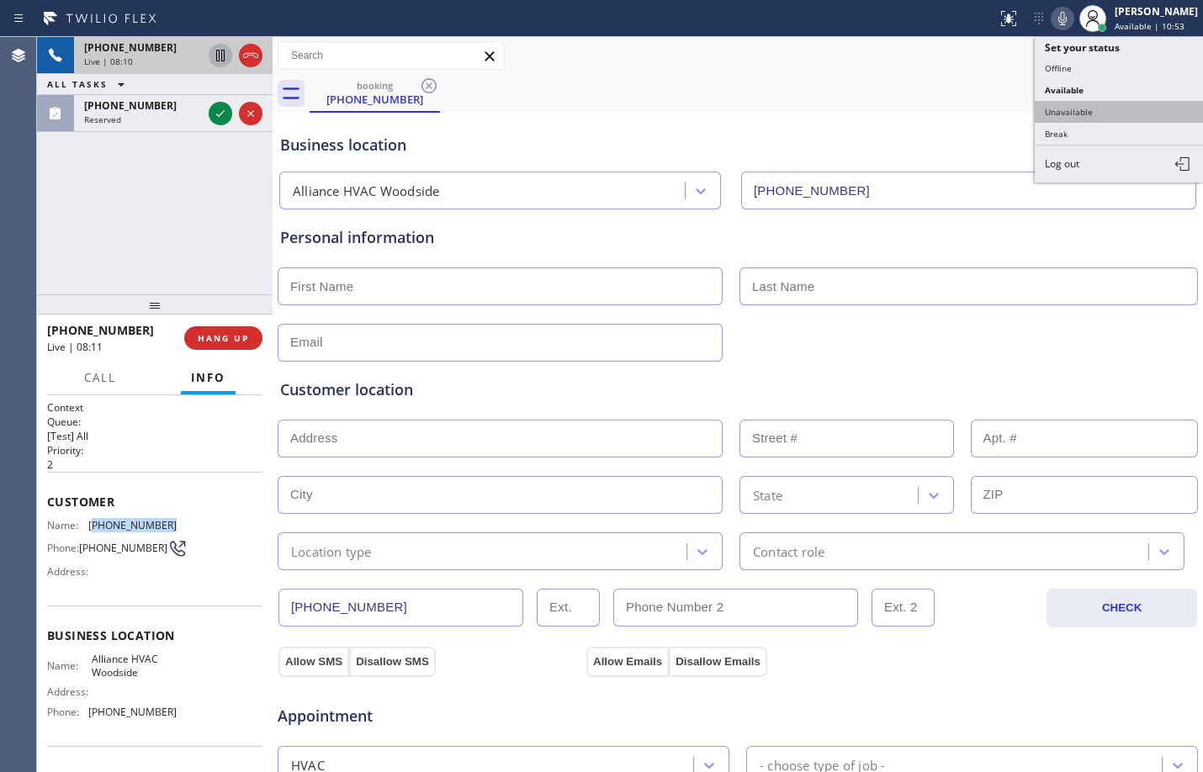
click at [1088, 116] on button "Unavailable" at bounding box center [1118, 112] width 168 height 22
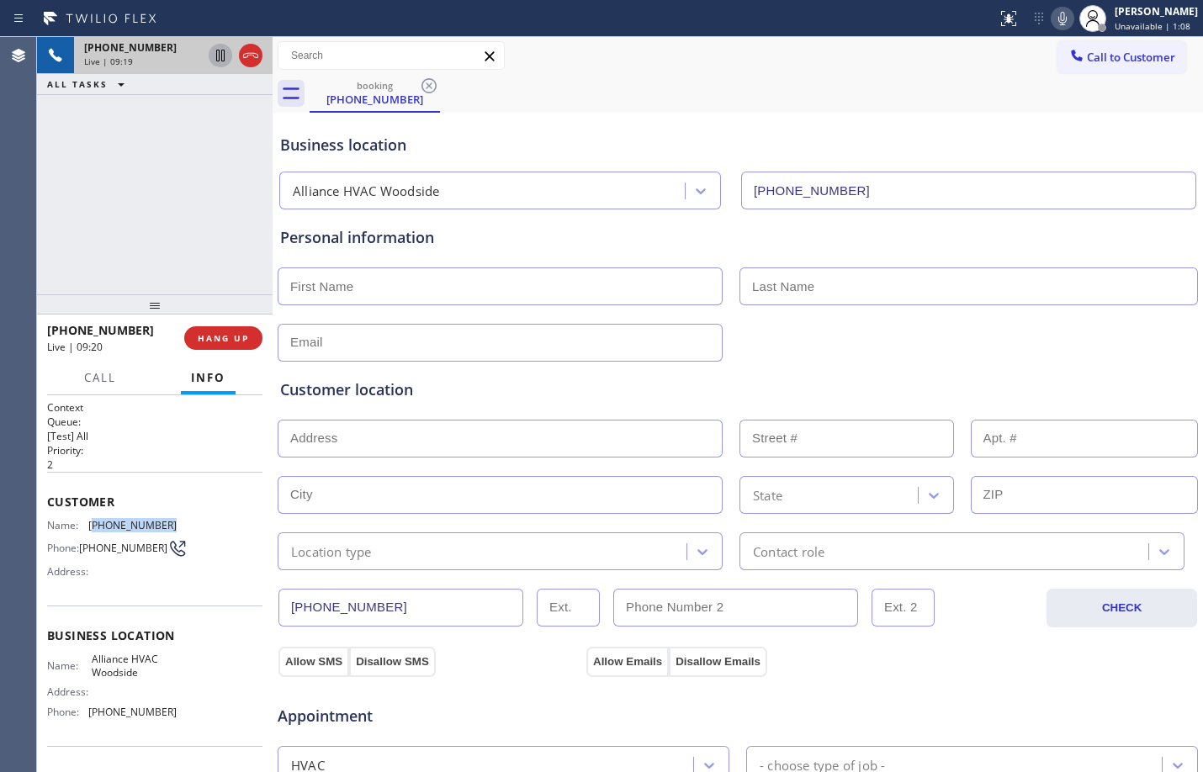
click at [220, 66] on button at bounding box center [221, 56] width 24 height 24
click at [1052, 20] on icon at bounding box center [1062, 18] width 20 height 20
click at [414, 282] on input "text" at bounding box center [500, 286] width 445 height 38
paste input "[PERSON_NAME]"
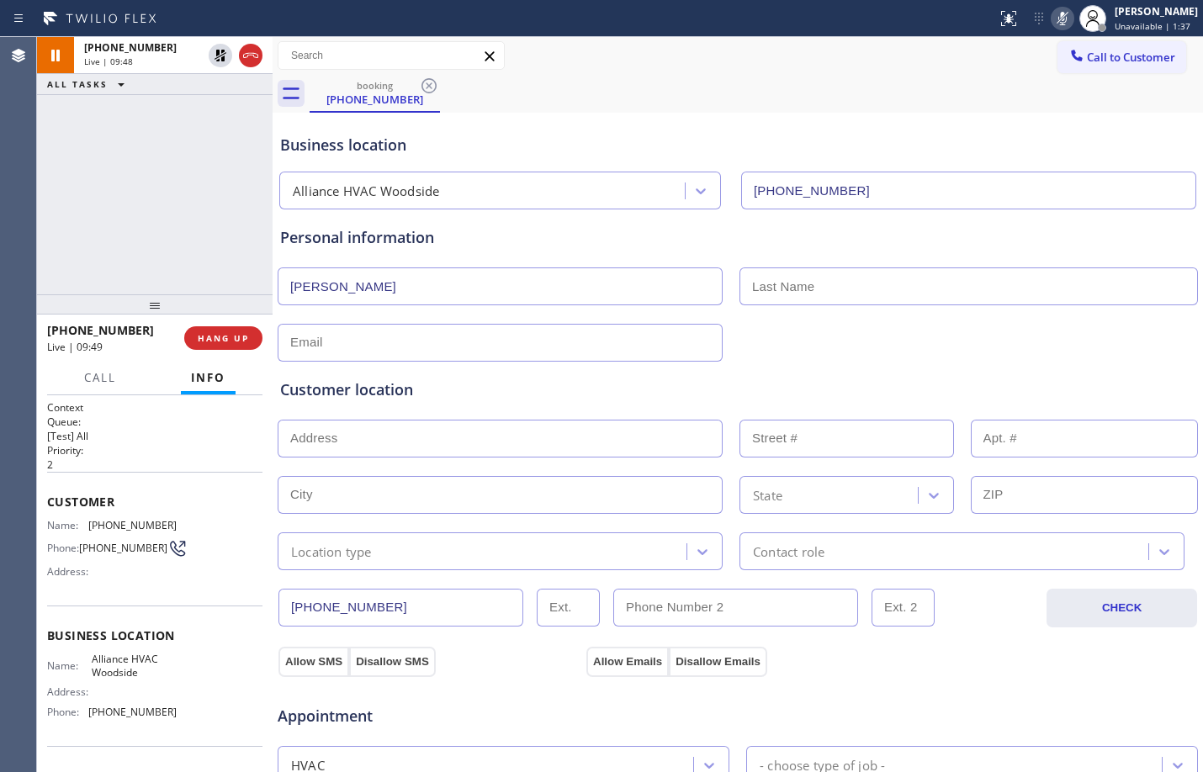
type input "[PERSON_NAME]"
click at [830, 279] on input "text" at bounding box center [968, 286] width 458 height 38
paste input "[PERSON_NAME]"
type input "[PERSON_NAME]"
click at [371, 352] on input "text" at bounding box center [500, 343] width 445 height 38
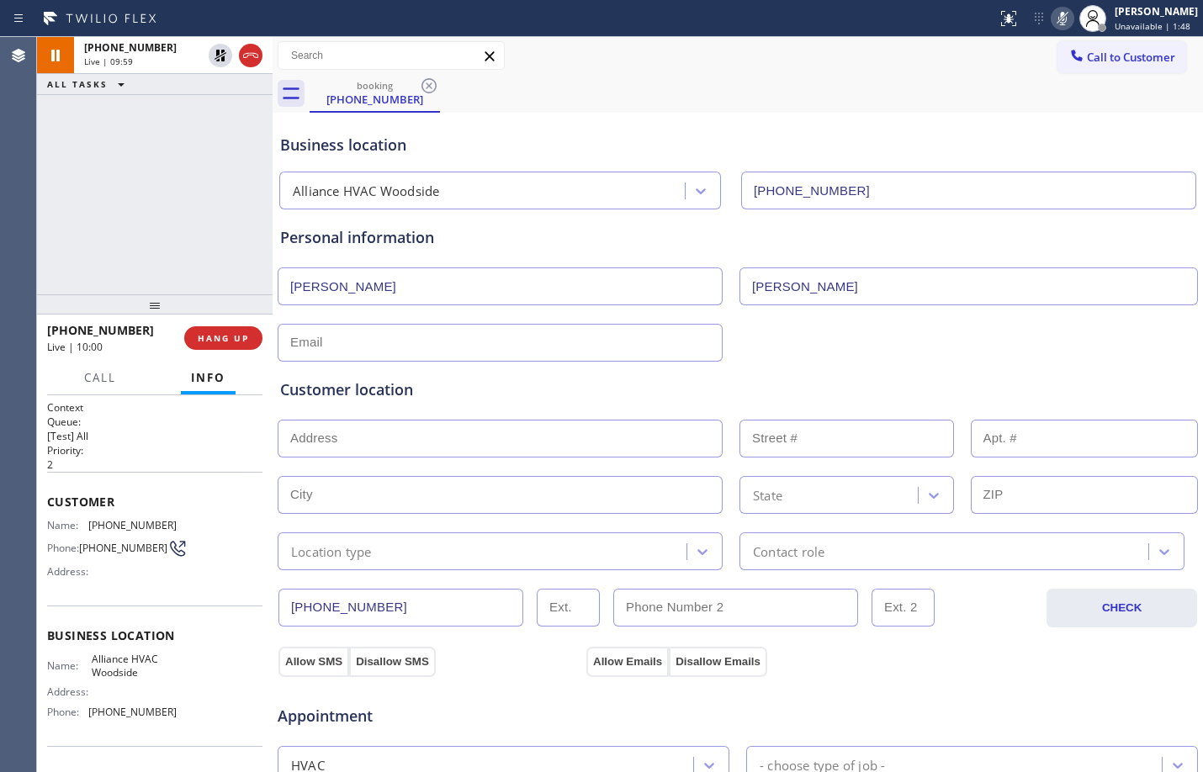
click at [426, 355] on div "Customer location >> ADD NEW ADDRESS << + NEW ADDRESS State Location type Conta…" at bounding box center [738, 462] width 922 height 215
click at [440, 338] on input "text" at bounding box center [500, 343] width 445 height 38
click at [516, 355] on div "Customer location >> ADD NEW ADDRESS << + NEW ADDRESS State Location type Conta…" at bounding box center [738, 462] width 922 height 215
click at [512, 333] on input "text" at bounding box center [500, 343] width 445 height 38
paste input "[EMAIL_ADDRESS][DOMAIN_NAME]"
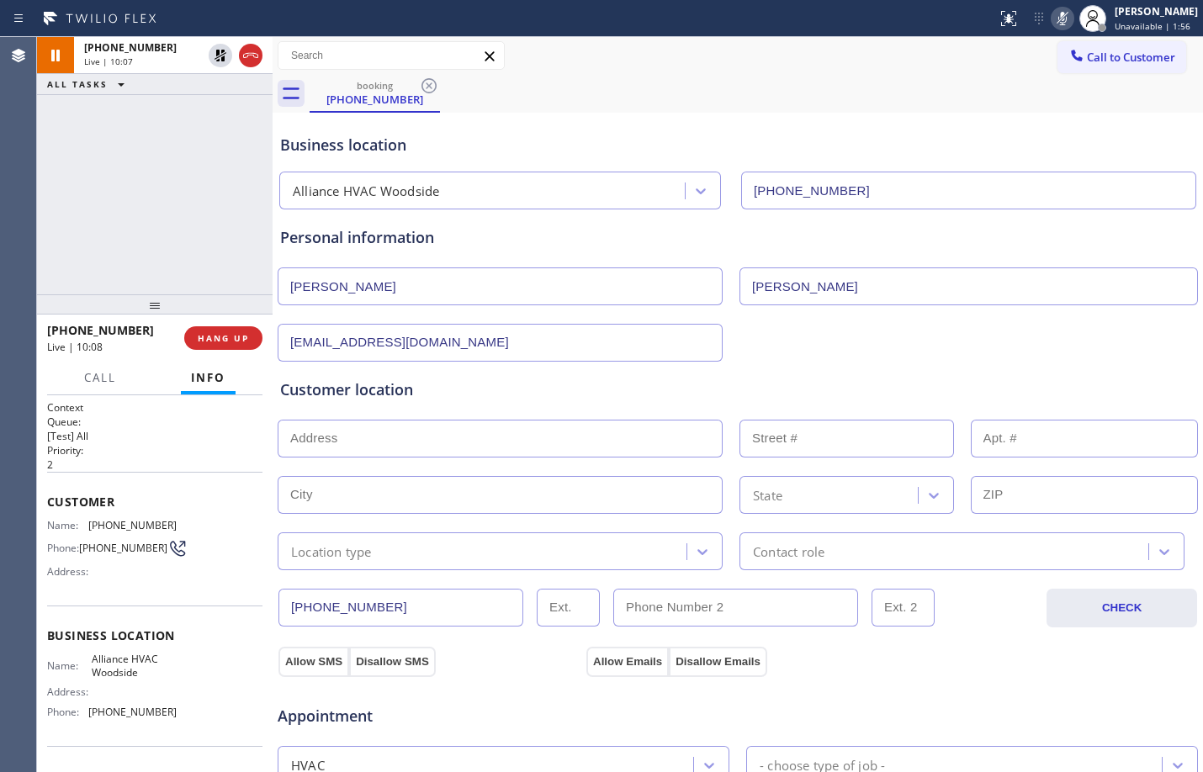
type input "[EMAIL_ADDRESS][DOMAIN_NAME]"
click at [426, 435] on input "text" at bounding box center [500, 439] width 445 height 38
click at [221, 59] on icon at bounding box center [220, 56] width 12 height 12
click at [1059, 24] on icon at bounding box center [1062, 18] width 20 height 20
click at [220, 63] on icon at bounding box center [220, 55] width 20 height 20
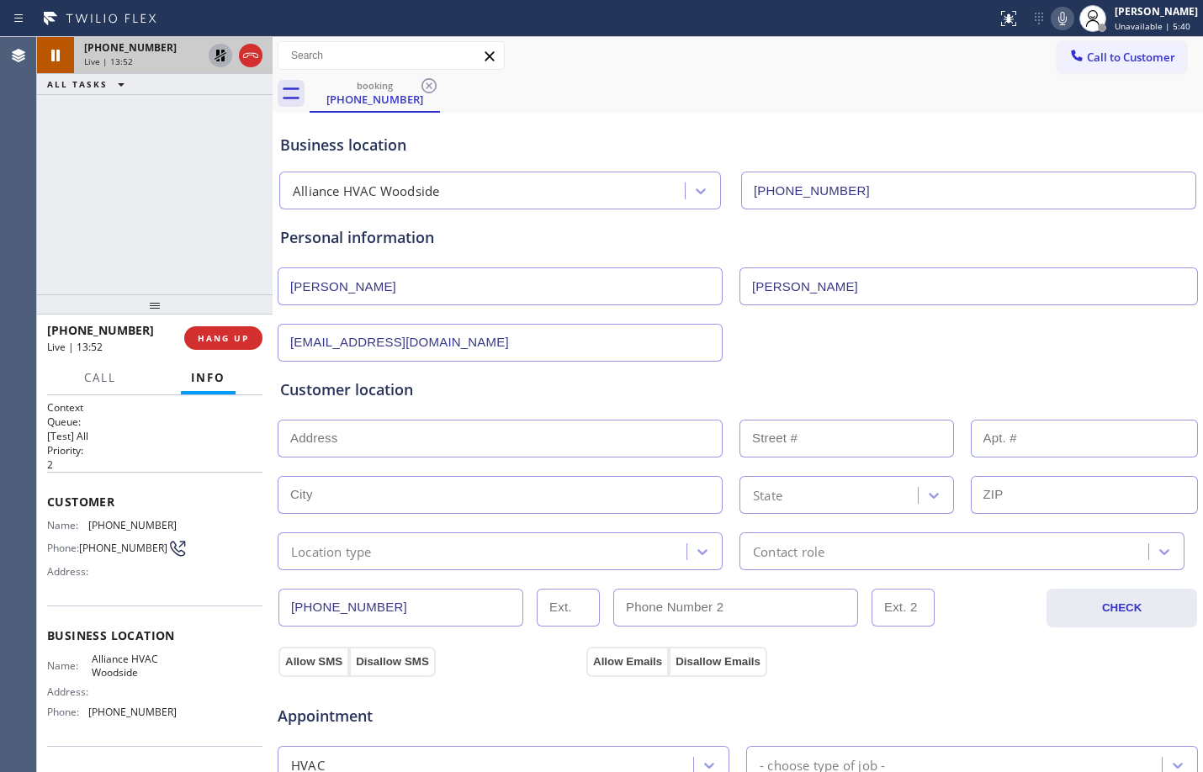
click at [1052, 12] on icon at bounding box center [1062, 18] width 20 height 20
drag, startPoint x: 228, startPoint y: 54, endPoint x: 282, endPoint y: 49, distance: 54.1
click at [228, 54] on icon at bounding box center [220, 55] width 20 height 20
click at [1060, 8] on div at bounding box center [1062, 18] width 24 height 20
click at [228, 326] on button "HANG UP" at bounding box center [223, 338] width 78 height 24
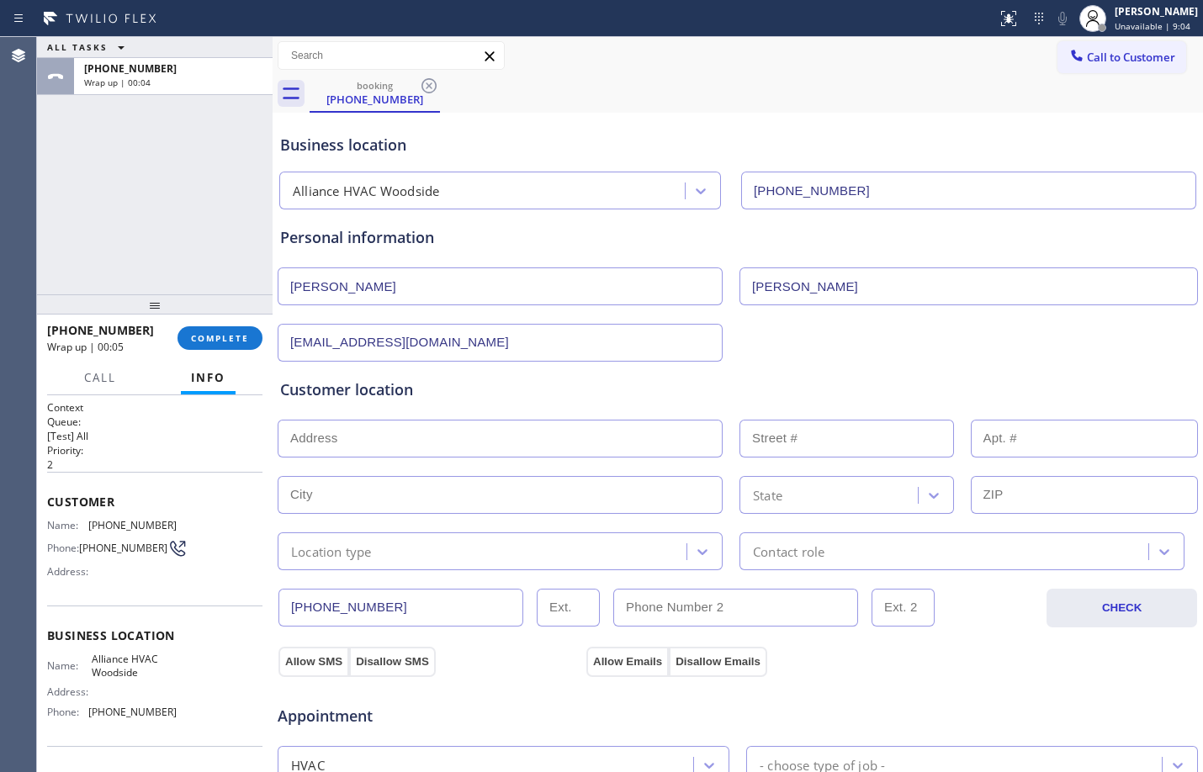
click at [513, 436] on input "text" at bounding box center [500, 439] width 445 height 38
click at [431, 446] on input "text" at bounding box center [500, 439] width 445 height 38
paste input "[STREET_ADDRESS]"
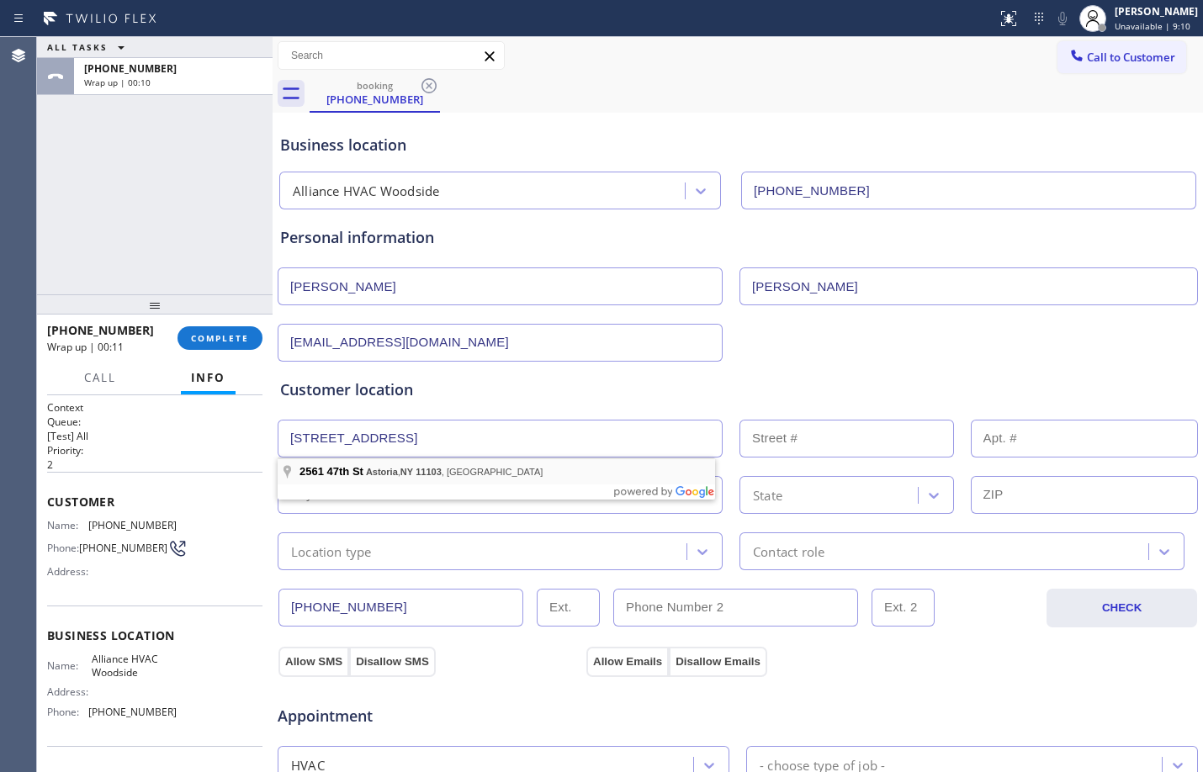
type input "[STREET_ADDRESS]"
type input "25-61"
type input "Queens"
type input "11103"
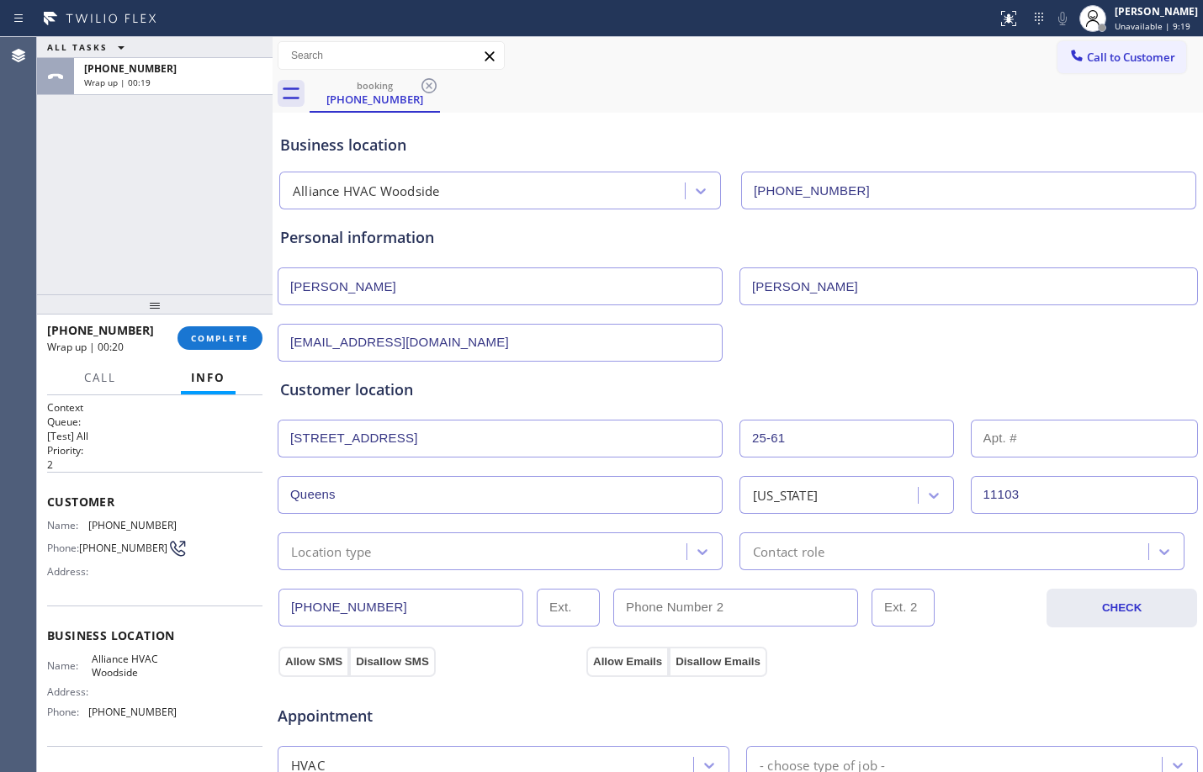
click at [196, 248] on div "ALL TASKS ALL TASKS ACTIVE TASKS TASKS IN WRAP UP [PHONE_NUMBER] Wrap up | 00:19" at bounding box center [154, 165] width 235 height 257
click at [1074, 448] on input "text" at bounding box center [1085, 439] width 228 height 38
click at [1117, 451] on input "text" at bounding box center [1085, 439] width 228 height 38
type input "1F"
click at [436, 555] on div "Location type" at bounding box center [485, 551] width 404 height 29
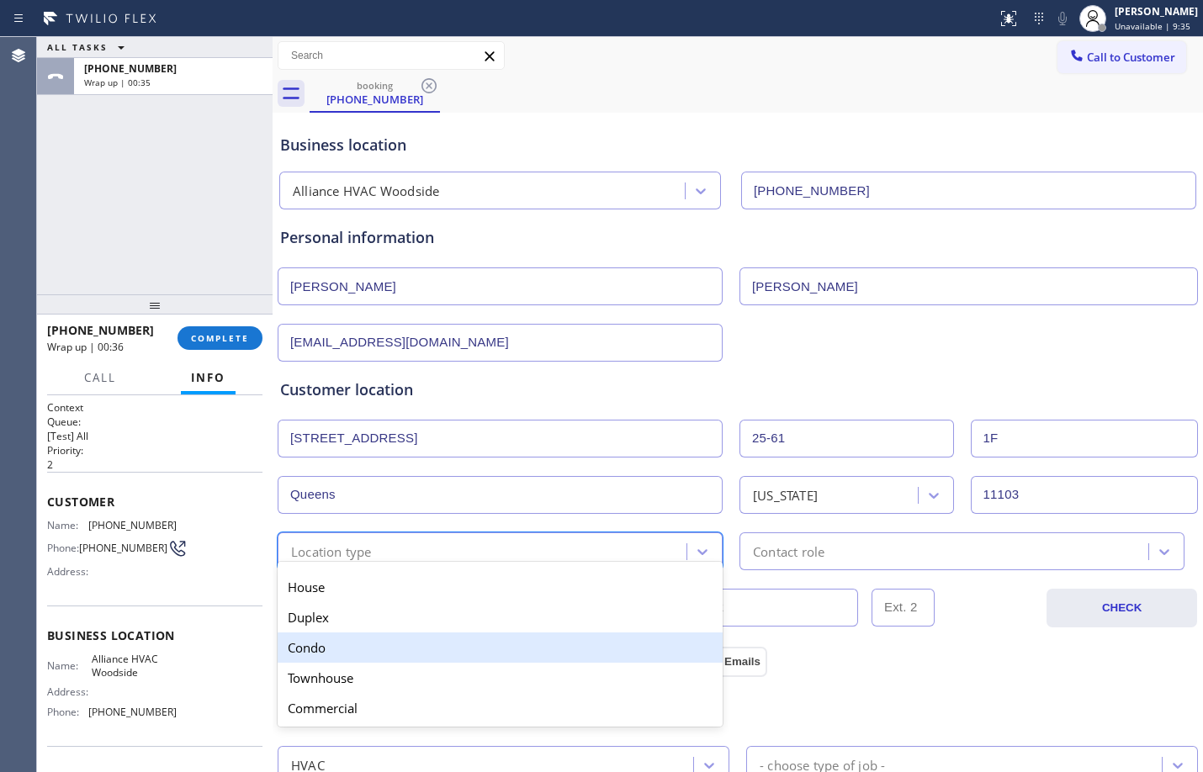
click at [388, 650] on div "Condo" at bounding box center [500, 647] width 445 height 30
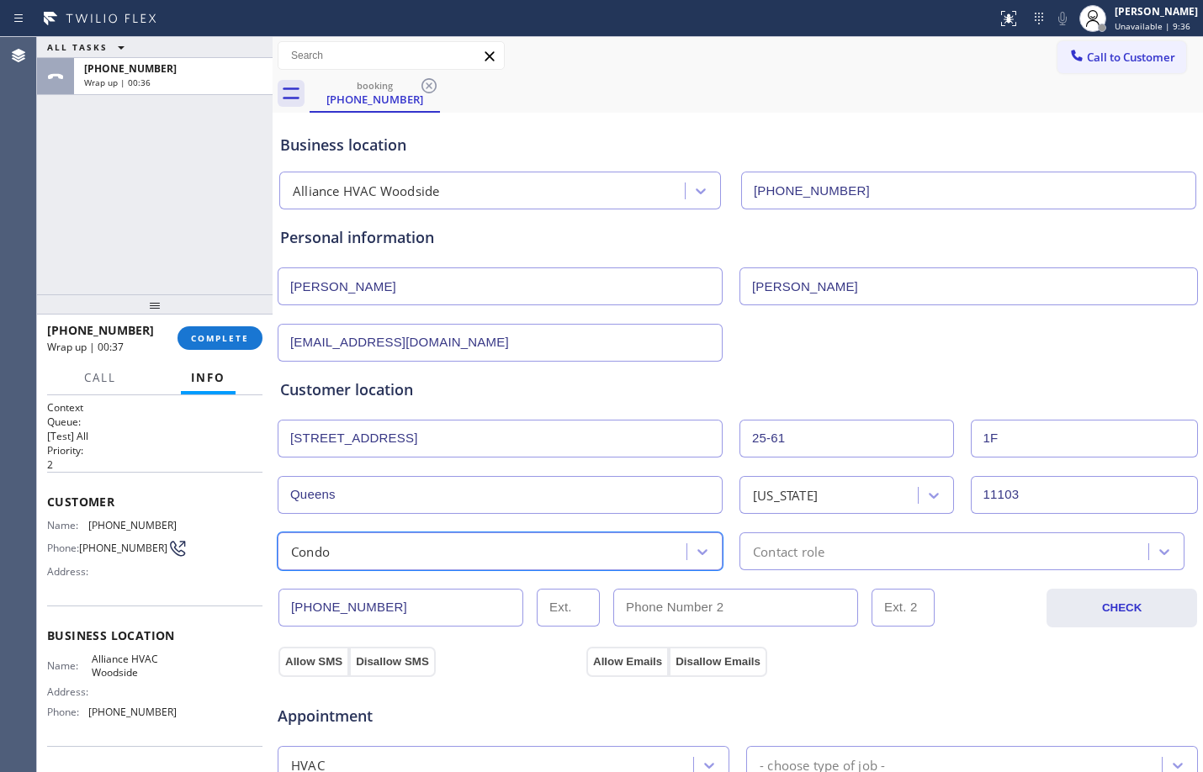
click at [828, 553] on div "Contact role" at bounding box center [946, 551] width 404 height 29
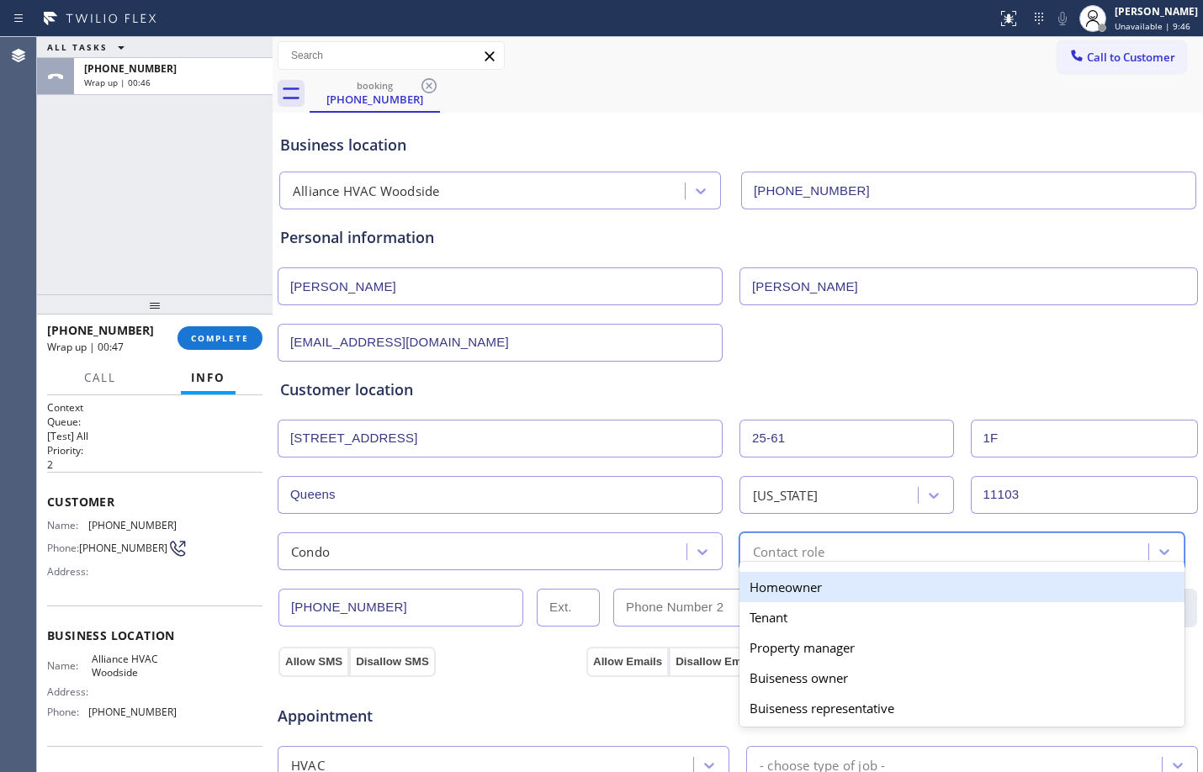
click at [832, 596] on div "Homeowner" at bounding box center [961, 587] width 445 height 30
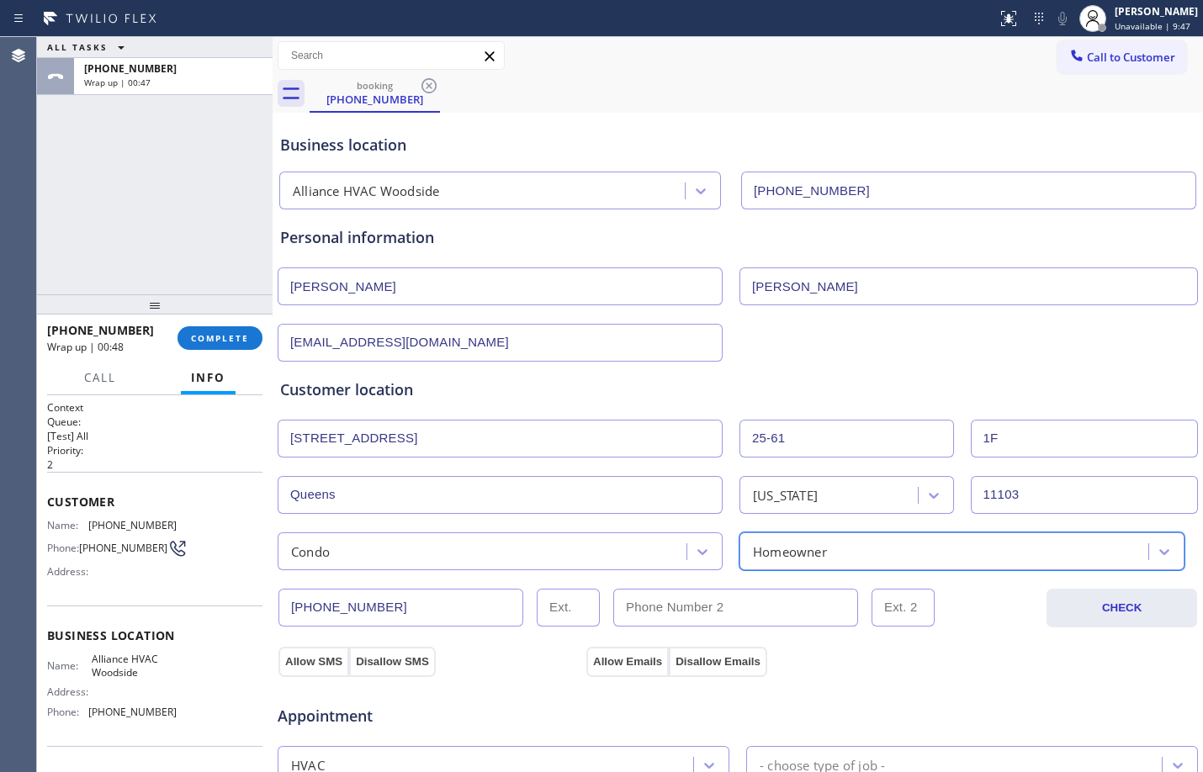
click at [871, 703] on div "Appointment" at bounding box center [737, 706] width 923 height 43
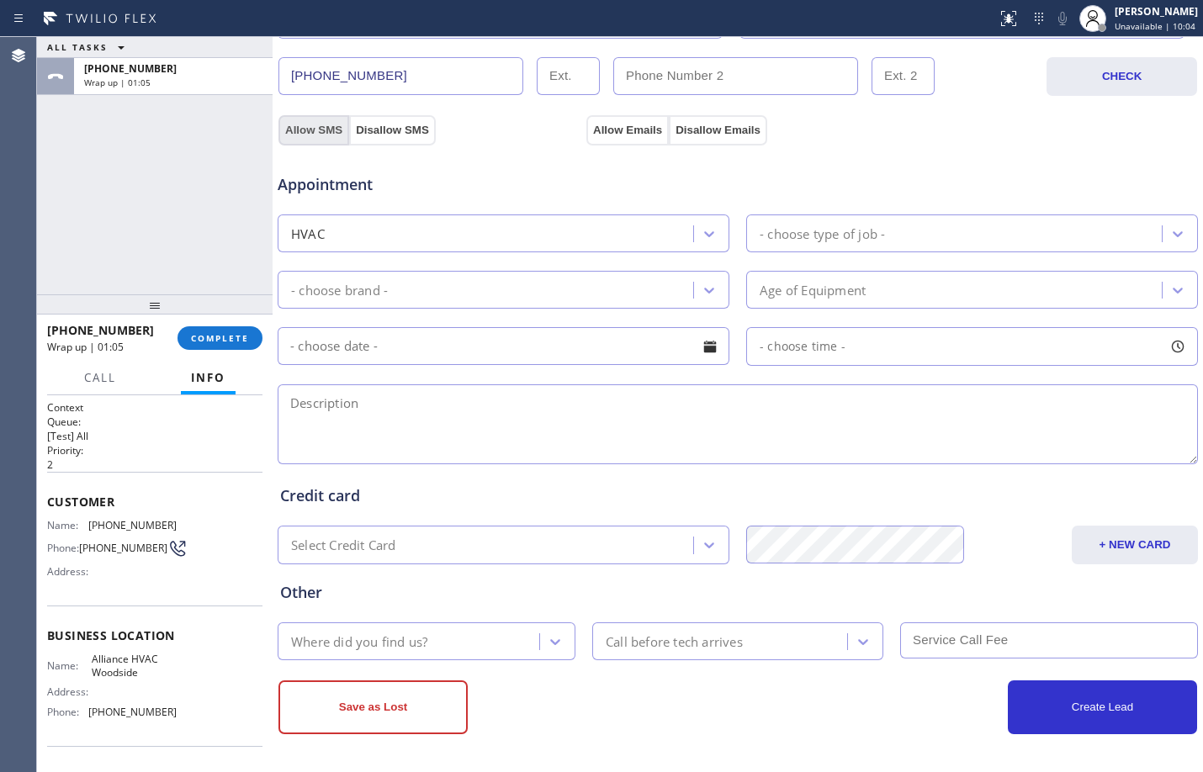
click at [308, 128] on button "Allow SMS" at bounding box center [313, 130] width 71 height 30
click at [627, 132] on button "Allow Emails" at bounding box center [627, 130] width 82 height 30
click at [708, 290] on icon at bounding box center [709, 290] width 17 height 17
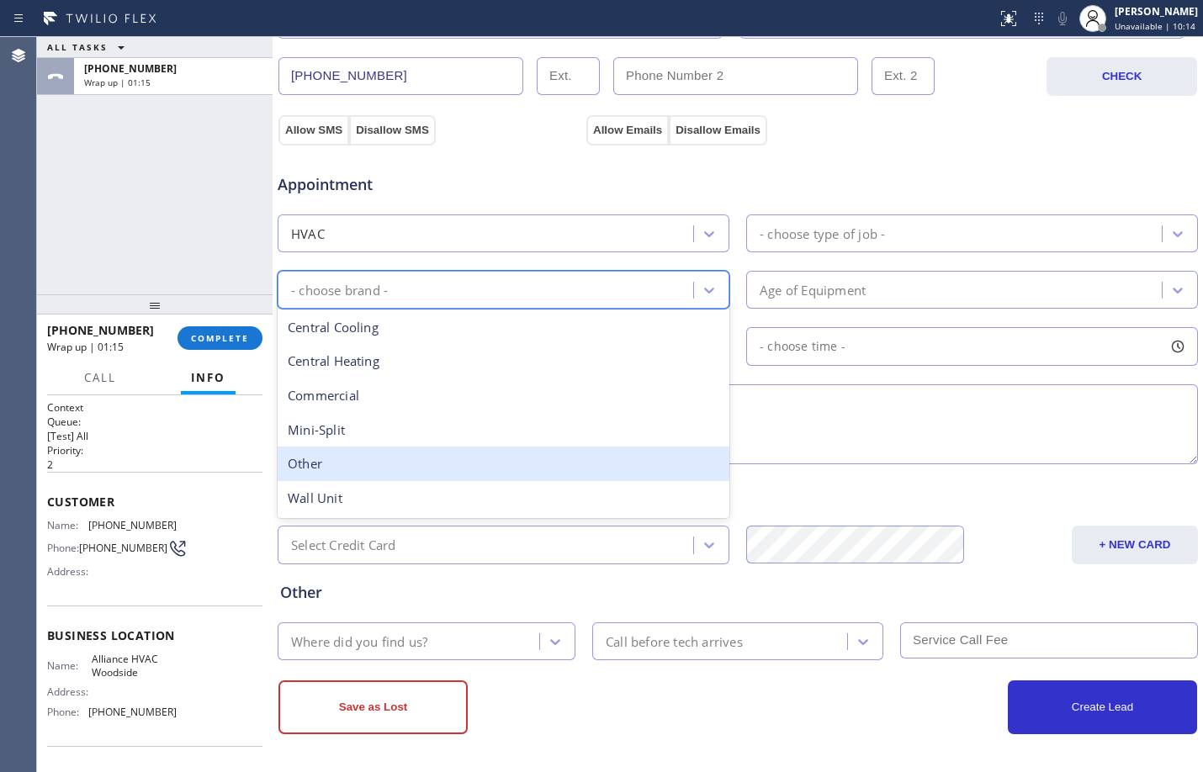
drag, startPoint x: 357, startPoint y: 471, endPoint x: 381, endPoint y: 471, distance: 23.5
click at [358, 472] on div "Other" at bounding box center [504, 464] width 452 height 34
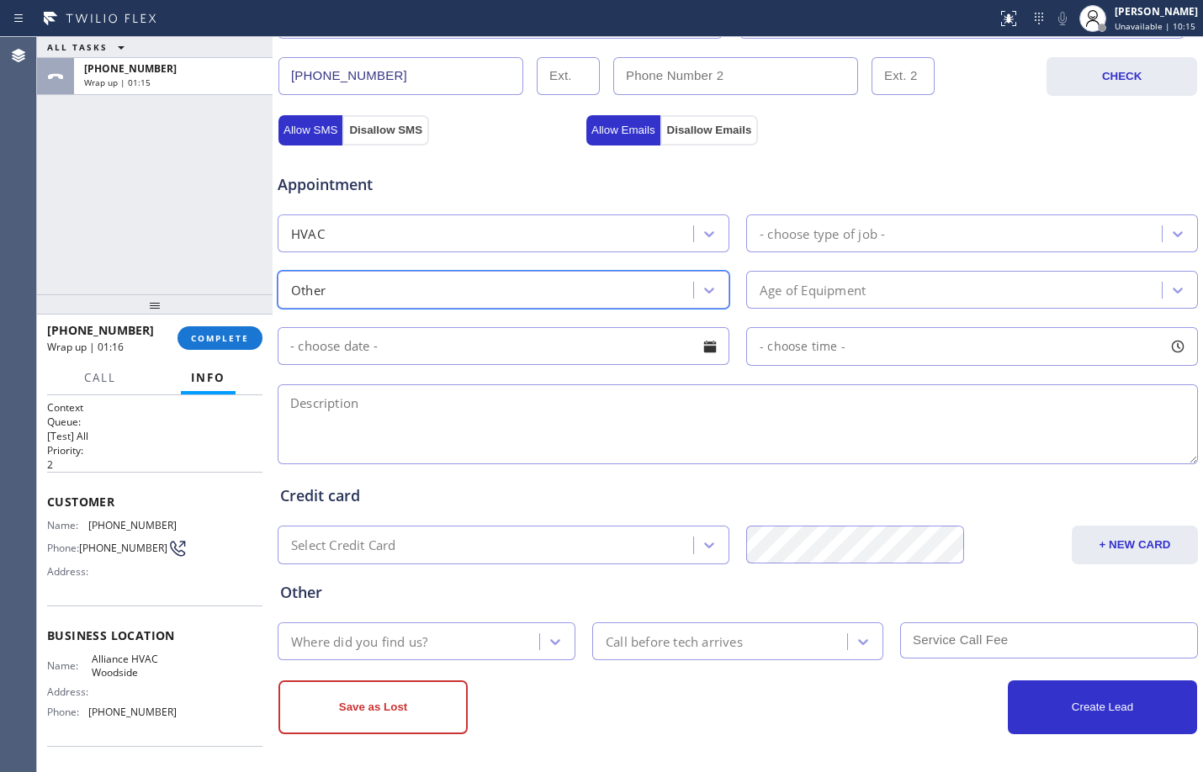
click at [864, 283] on div "Age of Equipment" at bounding box center [956, 289] width 410 height 29
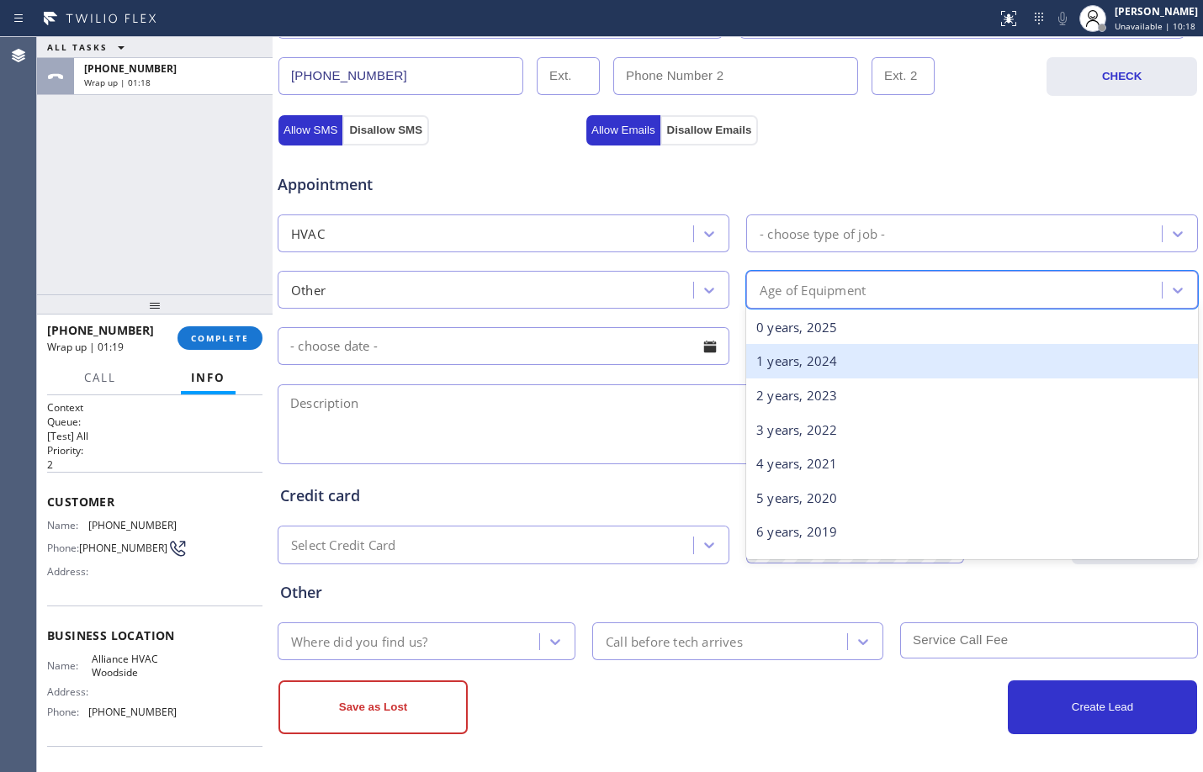
click at [875, 358] on div "1 years, 2024" at bounding box center [972, 361] width 452 height 34
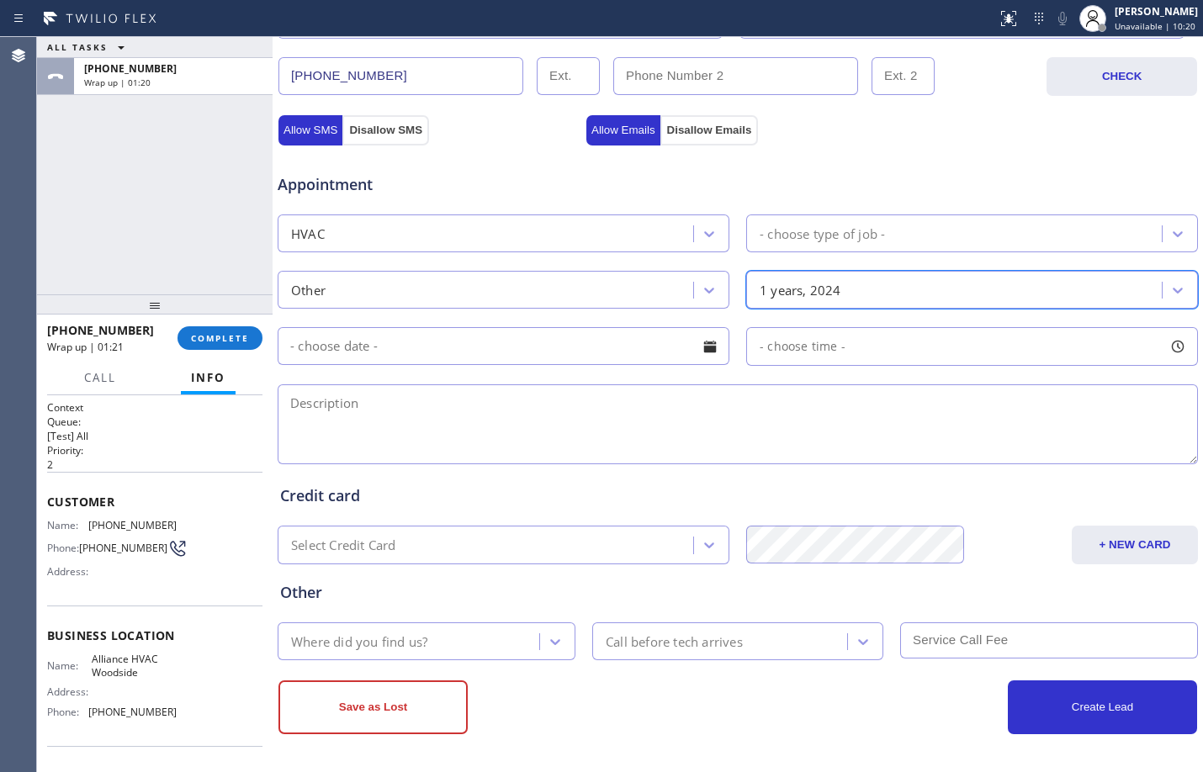
click at [901, 280] on div "1 years, 2024" at bounding box center [956, 289] width 410 height 29
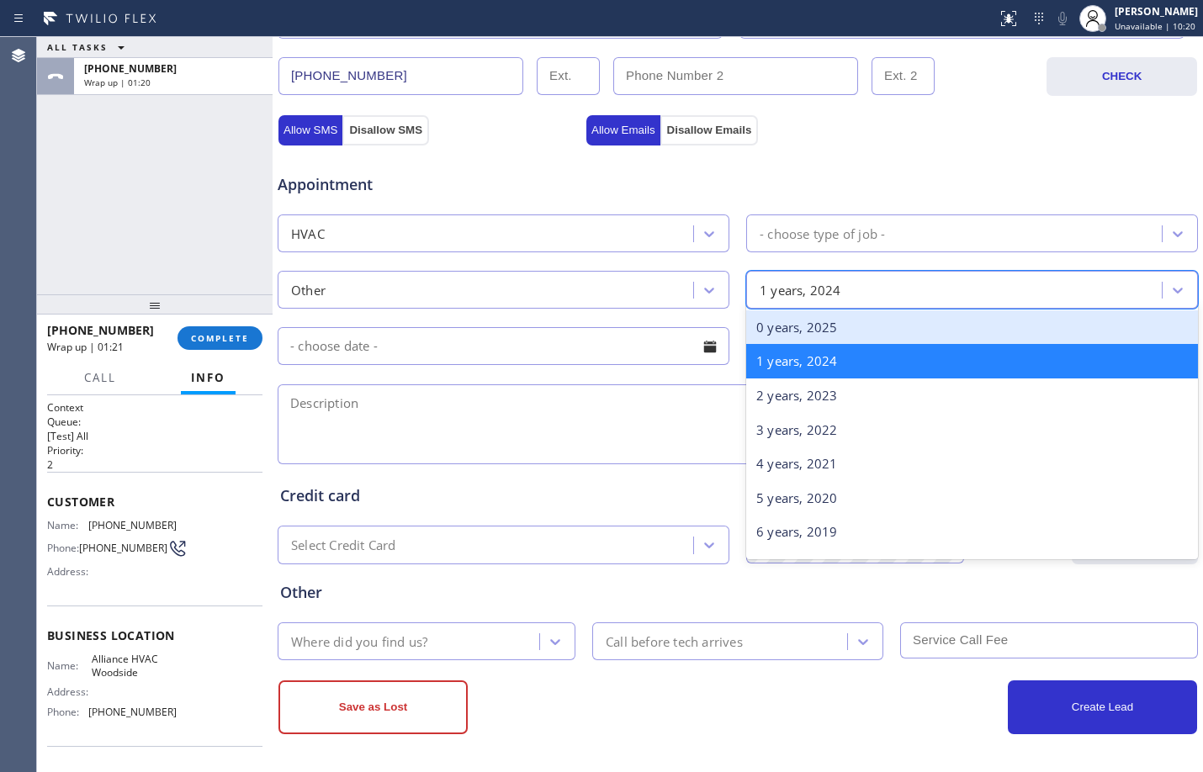
click at [806, 340] on div "0 years, 2025" at bounding box center [972, 327] width 452 height 34
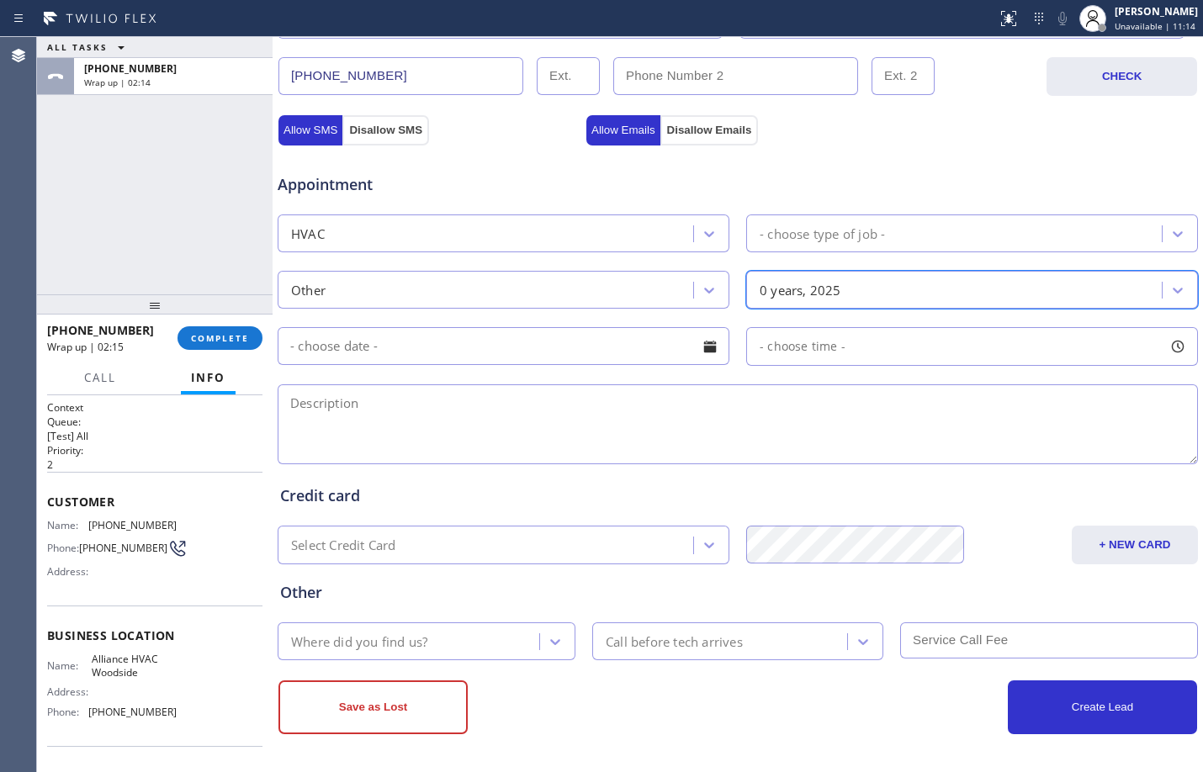
click at [692, 429] on textarea at bounding box center [738, 424] width 920 height 80
click at [395, 418] on textarea at bounding box center [738, 424] width 920 height 80
type textarea "w"
paste textarea "mold build up/"
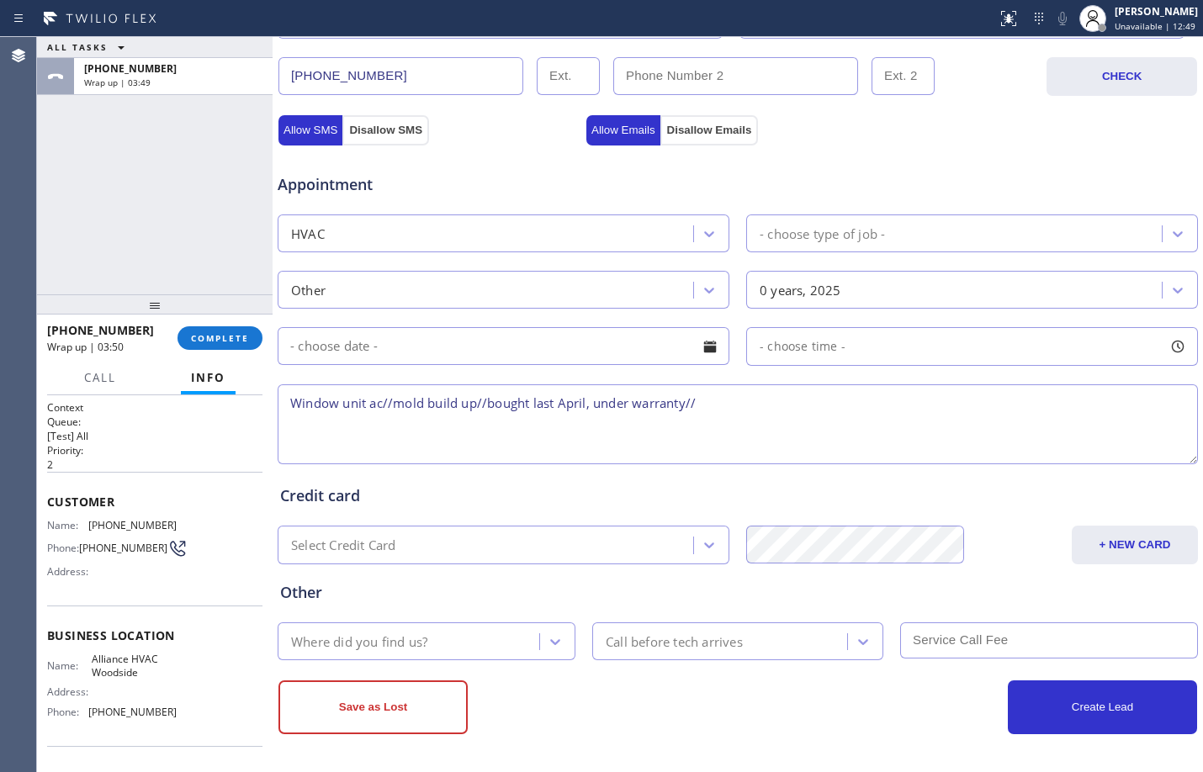
paste textarea "[STREET_ADDRESS]"
click at [955, 408] on textarea "Window unit ac//mold build up//bought last April, under warranty//[STREET_ADDRE…" at bounding box center [738, 424] width 920 height 80
paste textarea "Alliance HVAC Woodside"
click at [1102, 410] on textarea "Window unit ac//mold build up//bought last April, under warranty//[STREET_ADDRE…" at bounding box center [738, 424] width 920 height 80
click at [685, 399] on textarea "Window unit ac//mold build up//bought last April, under warranty//[STREET_ADDRE…" at bounding box center [738, 424] width 920 height 80
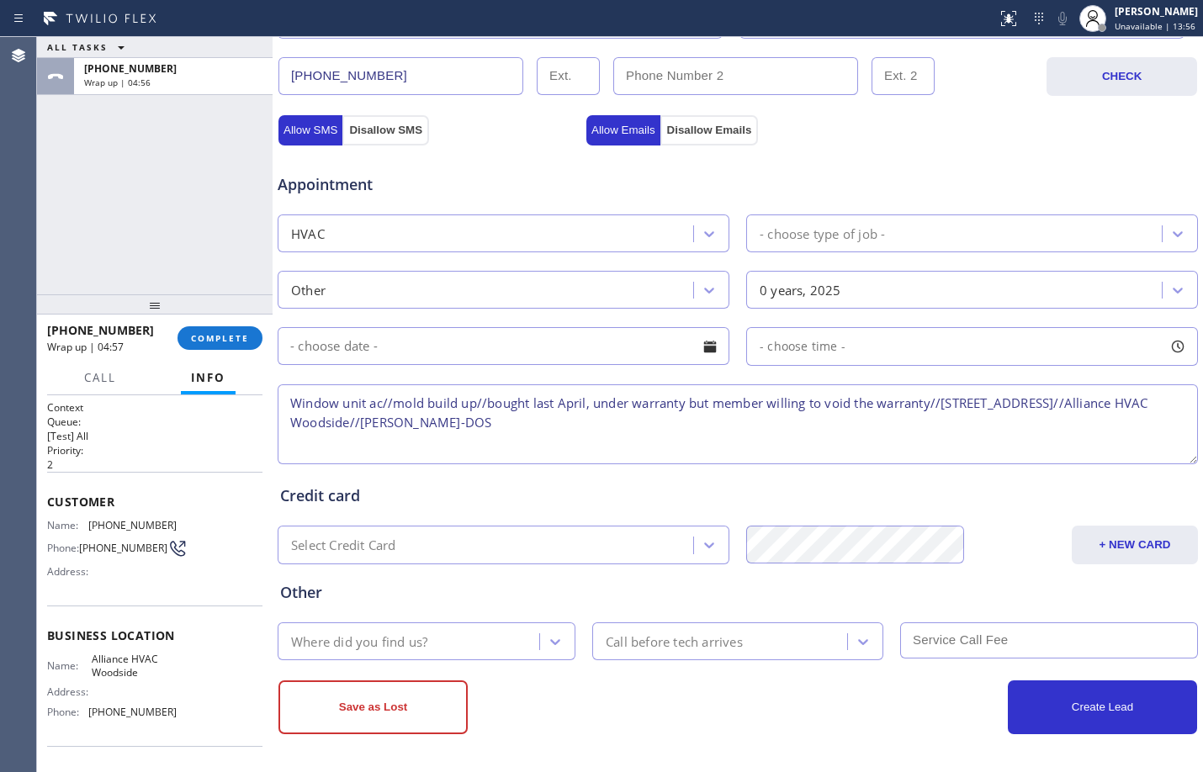
drag, startPoint x: 855, startPoint y: 405, endPoint x: 931, endPoint y: 406, distance: 75.7
click at [931, 406] on textarea "Window unit ac//mold build up//bought last April, under warranty but member wil…" at bounding box center [738, 424] width 920 height 80
click at [951, 428] on textarea "Window unit ac//mold build up//bought last April, under warranty but member wil…" at bounding box center [738, 424] width 920 height 80
type textarea "Window unit ac//mold build up//bought last April, under warranty but member wil…"
click at [542, 650] on div at bounding box center [555, 642] width 30 height 30
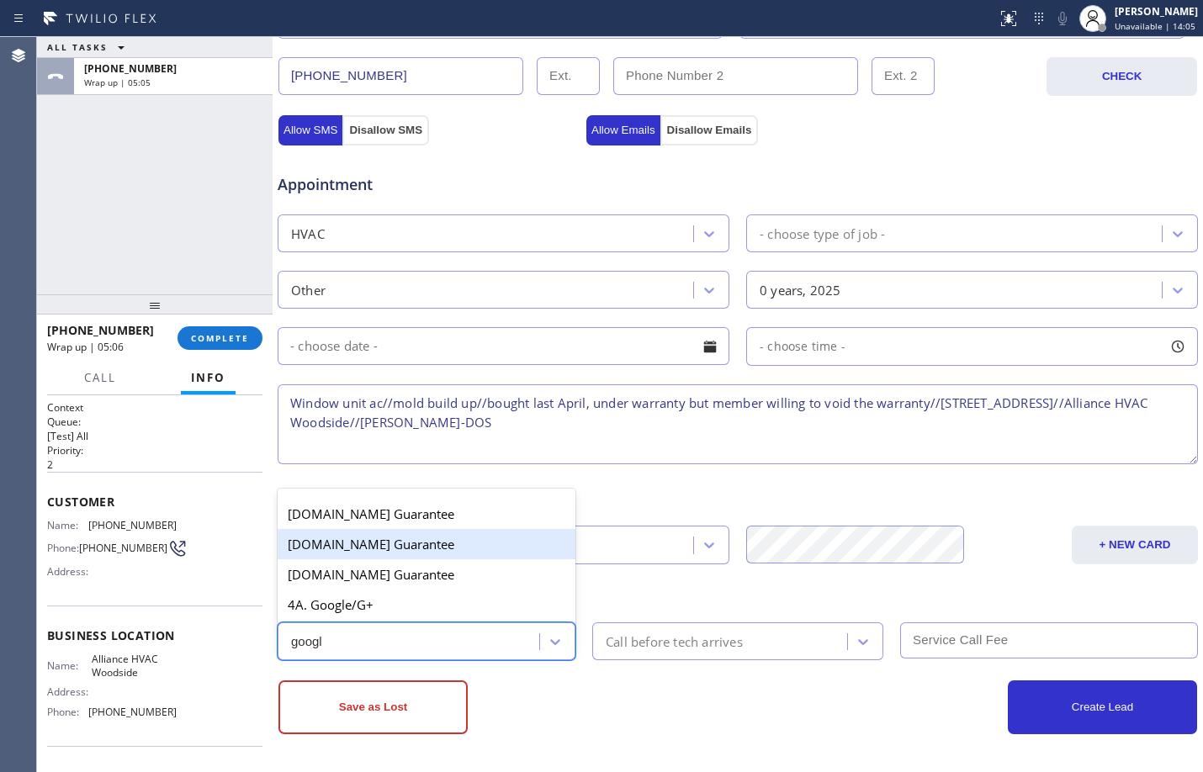
type input "google"
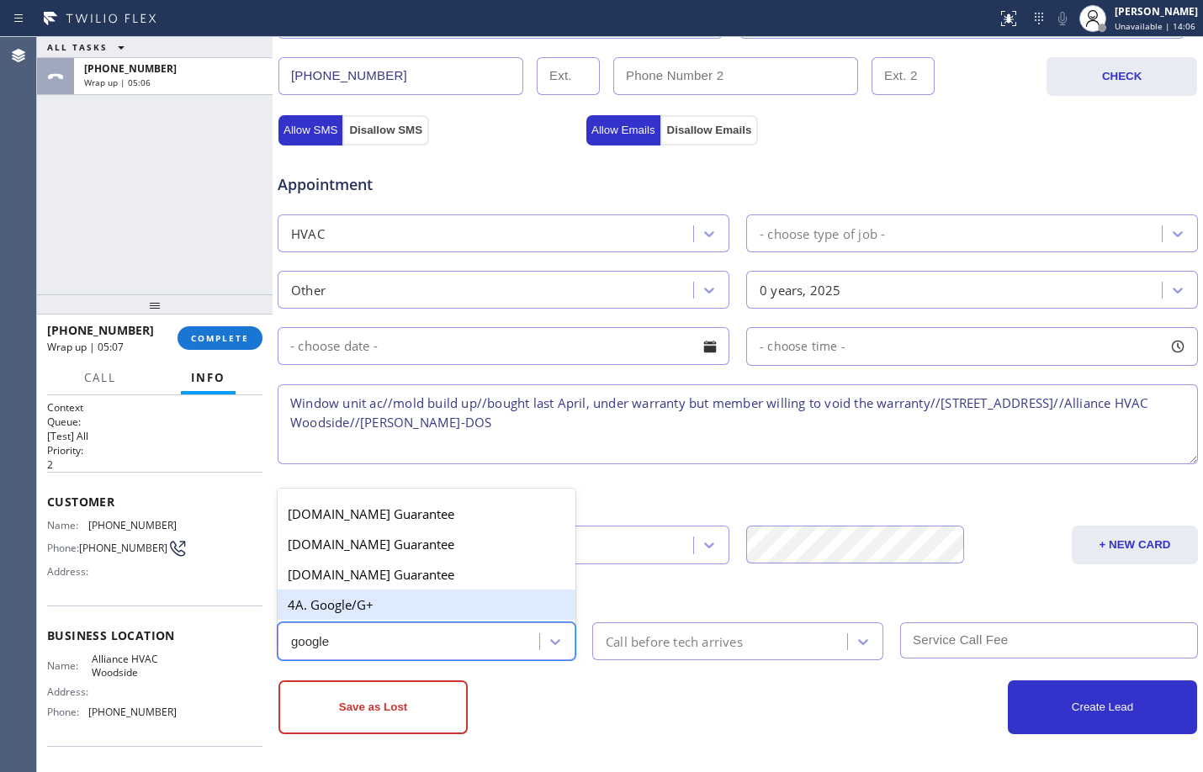
click at [446, 612] on div "4A. Google/G+" at bounding box center [427, 605] width 298 height 30
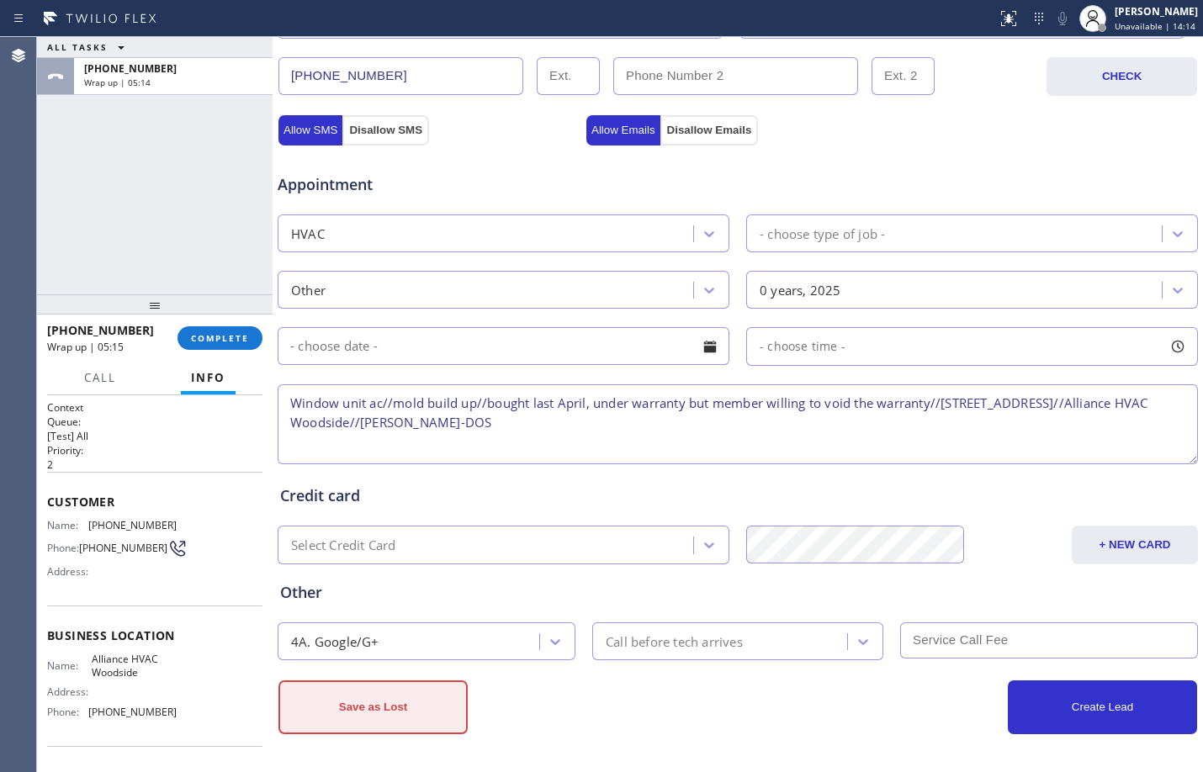
click at [368, 713] on button "Save as Lost" at bounding box center [372, 707] width 189 height 54
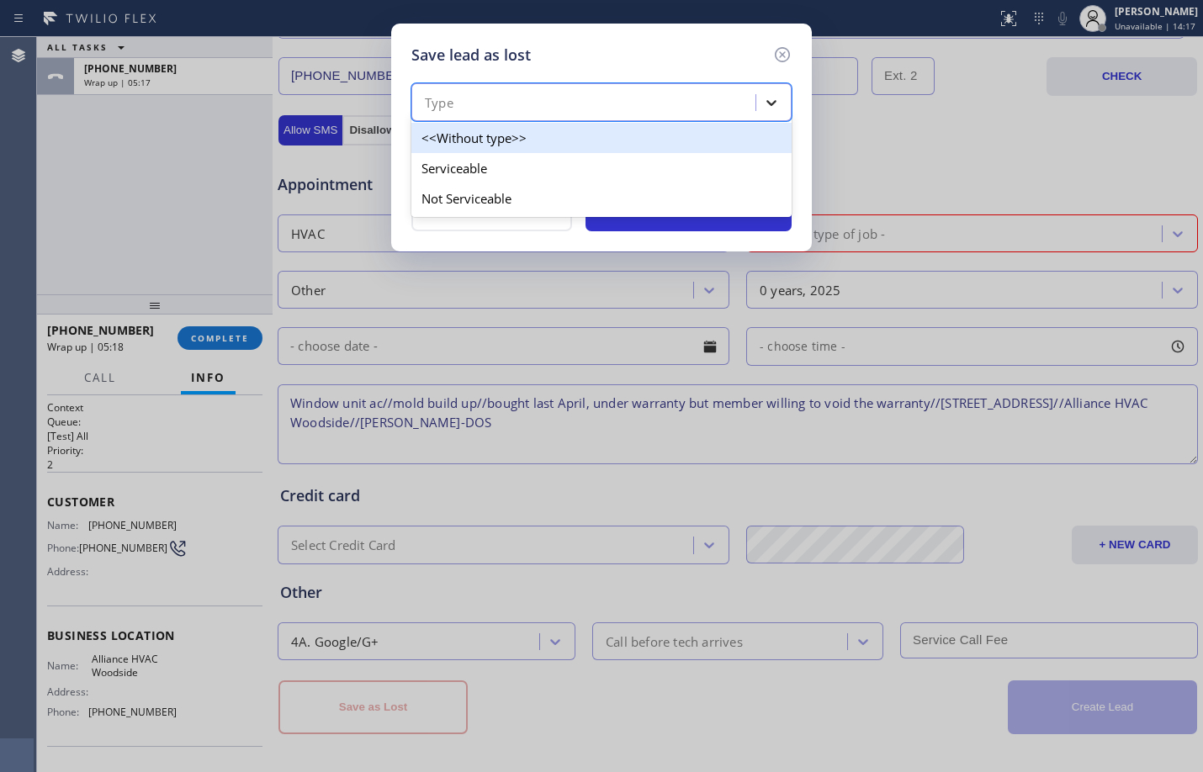
click at [780, 94] on div at bounding box center [771, 102] width 30 height 30
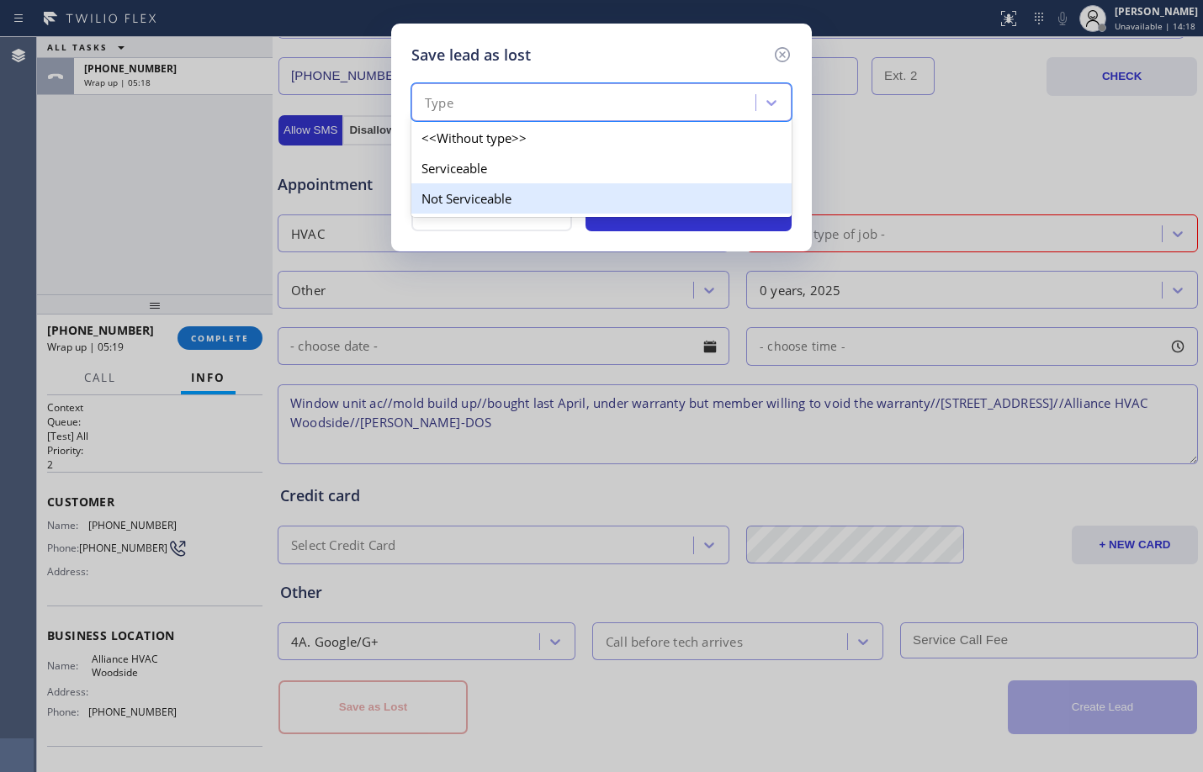
click at [530, 209] on div "Not Serviceable" at bounding box center [601, 198] width 380 height 30
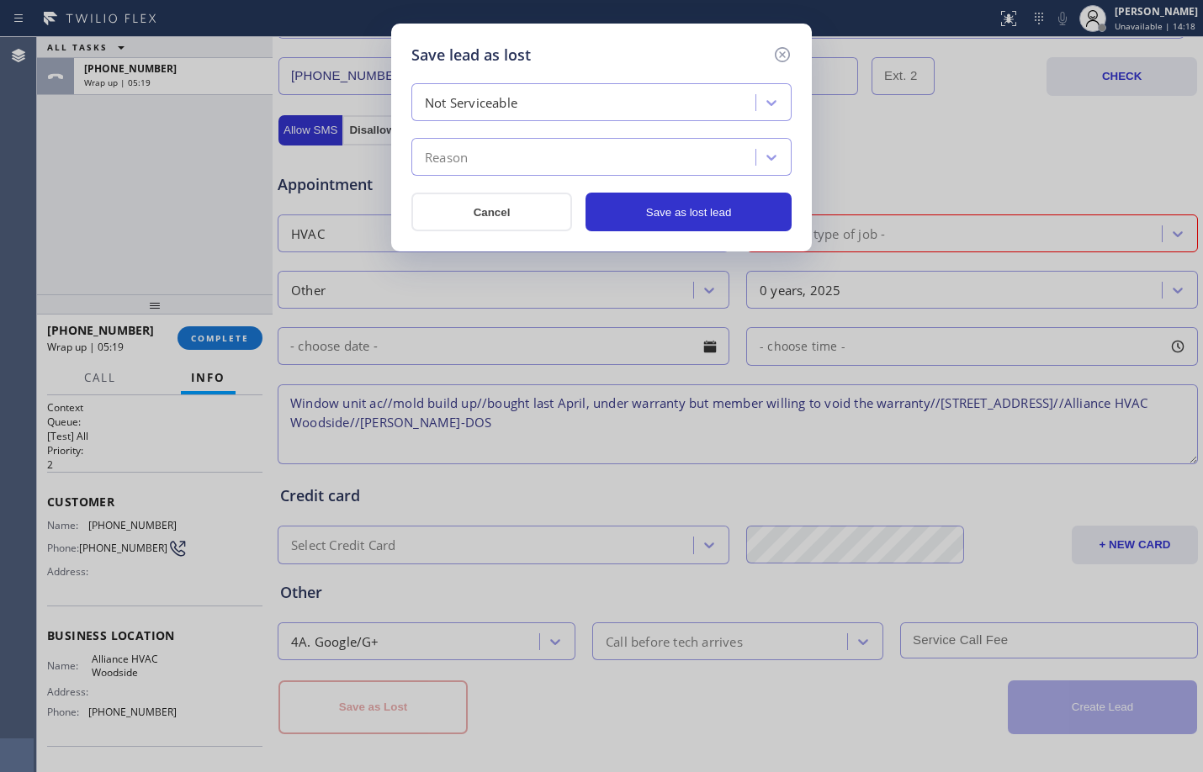
click at [566, 169] on div "Reason" at bounding box center [585, 157] width 339 height 29
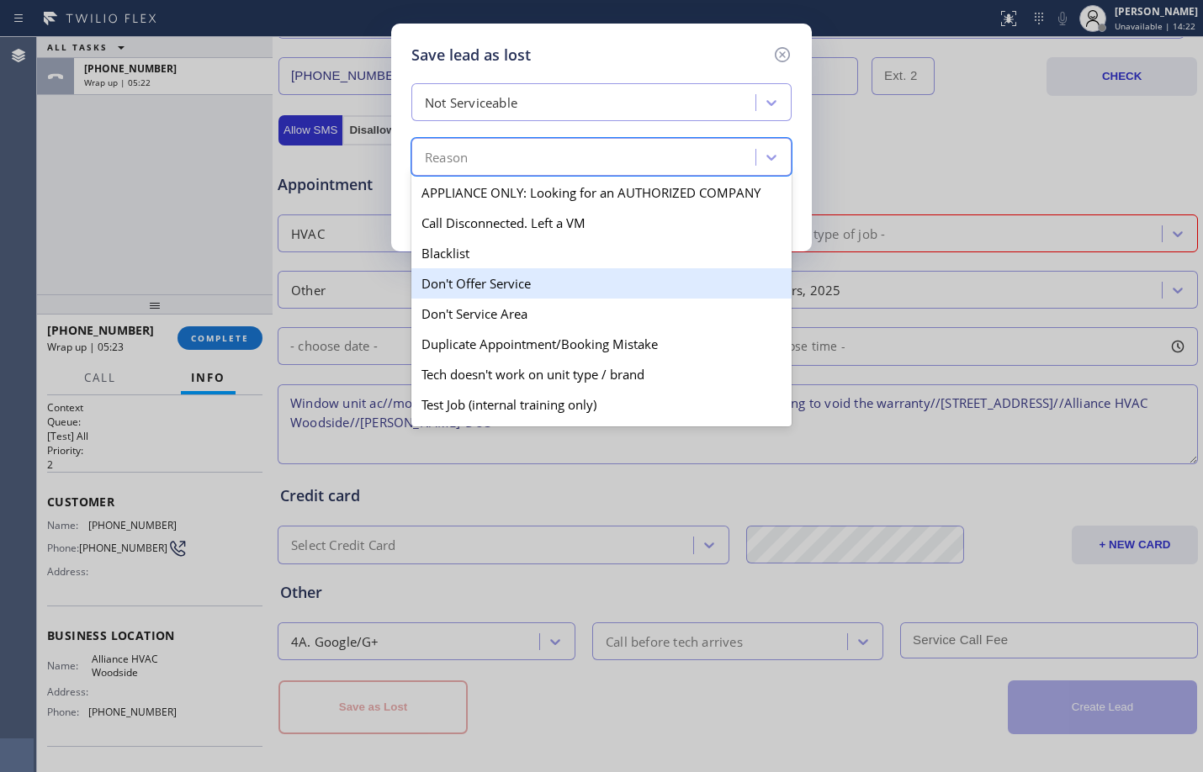
click at [533, 281] on div "Don't Offer Service" at bounding box center [601, 283] width 380 height 30
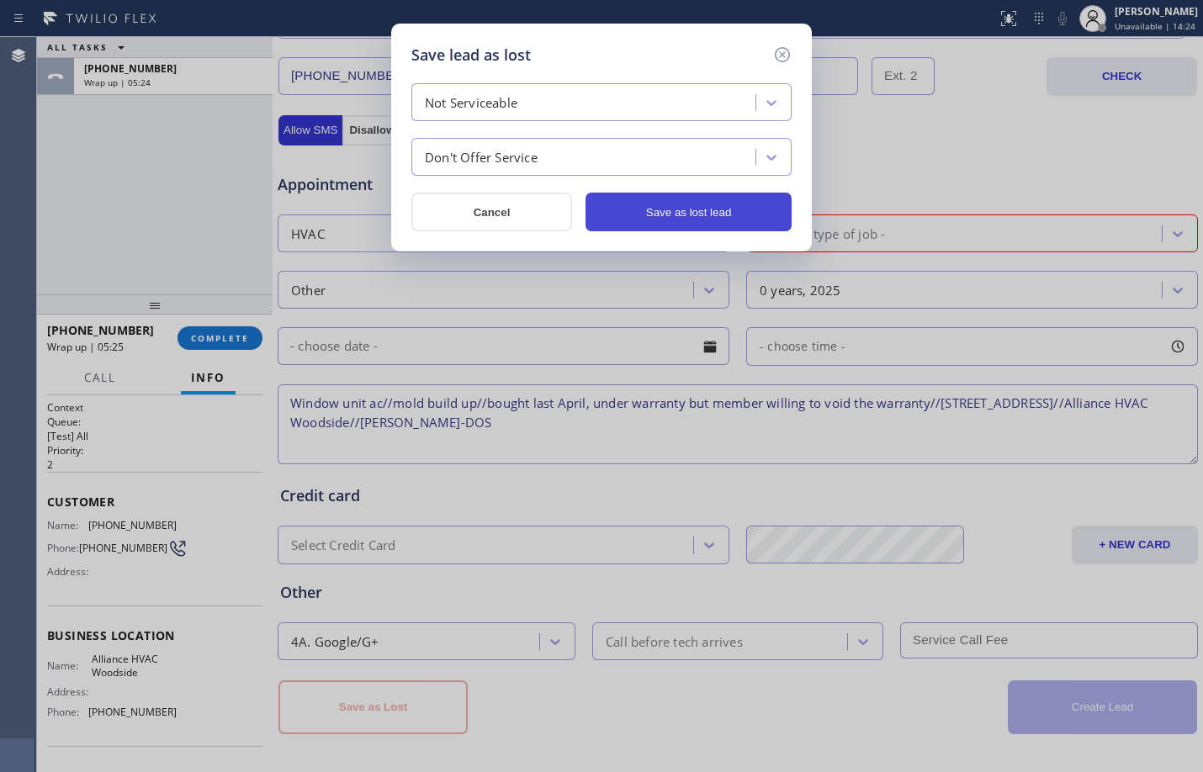
click at [725, 201] on button "Save as lost lead" at bounding box center [688, 212] width 206 height 39
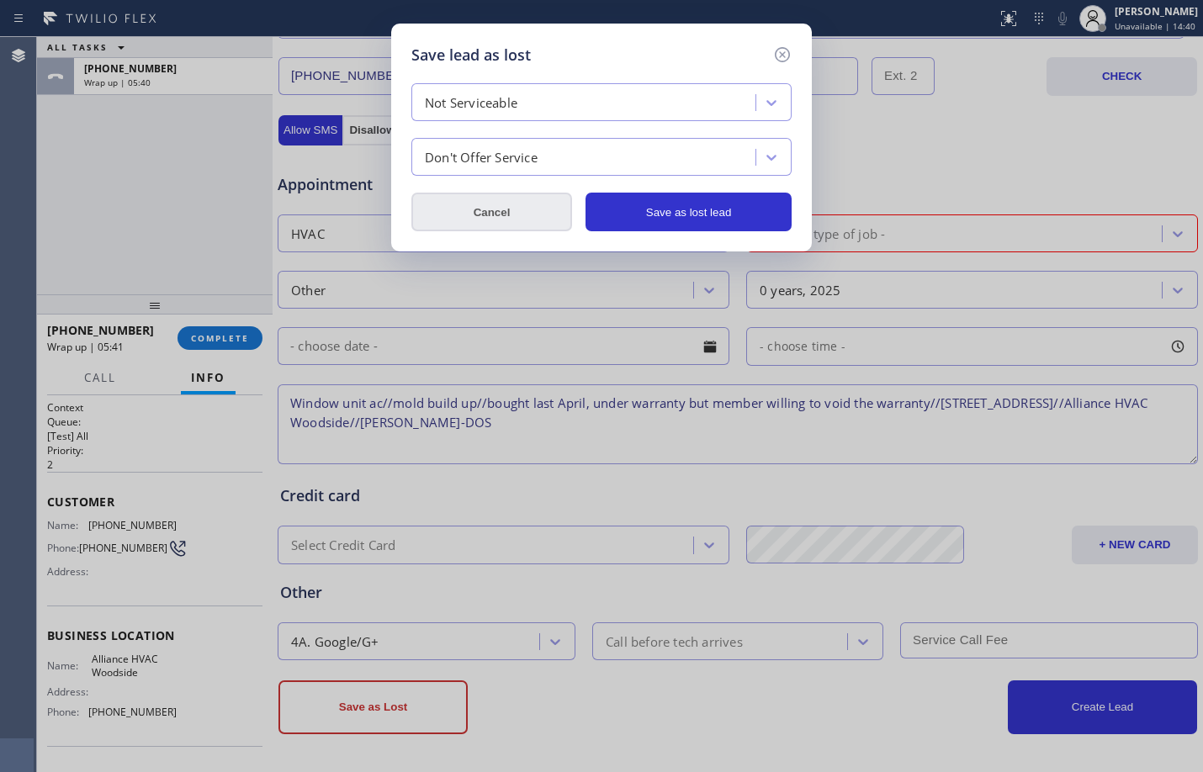
click at [523, 215] on button "Cancel" at bounding box center [491, 212] width 161 height 39
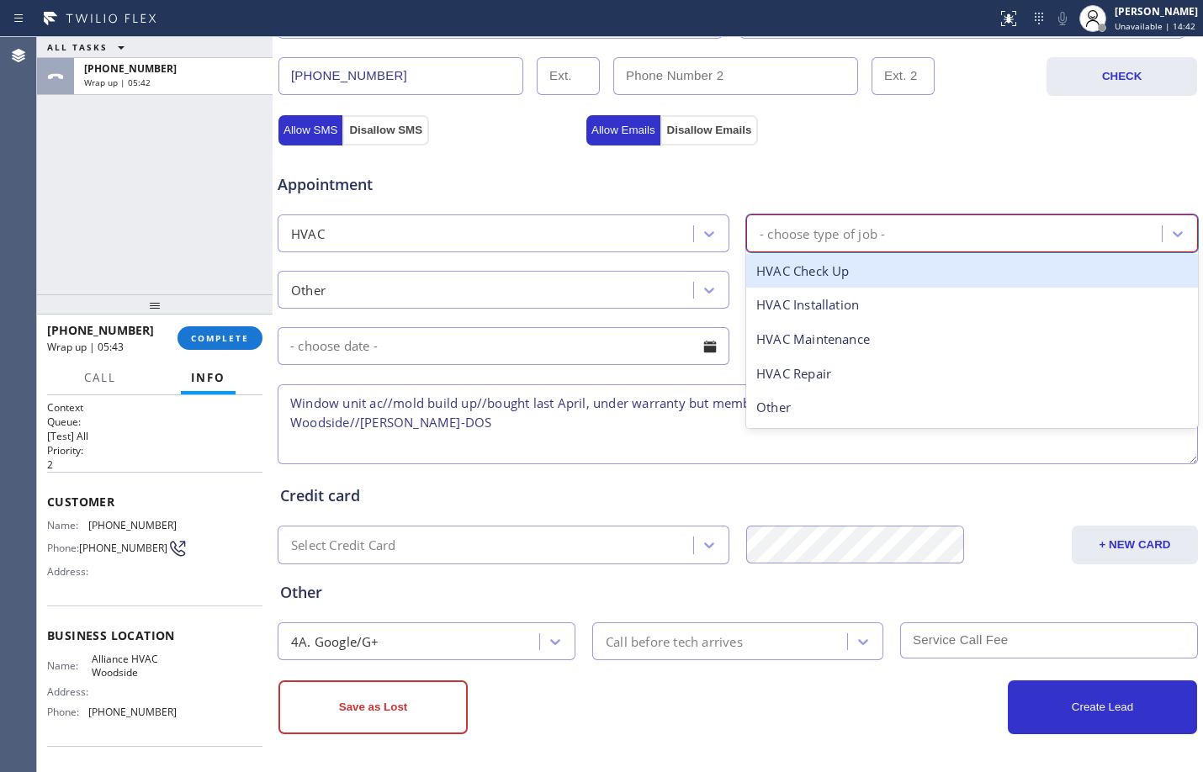
click at [842, 231] on div "- choose type of job -" at bounding box center [821, 233] width 125 height 19
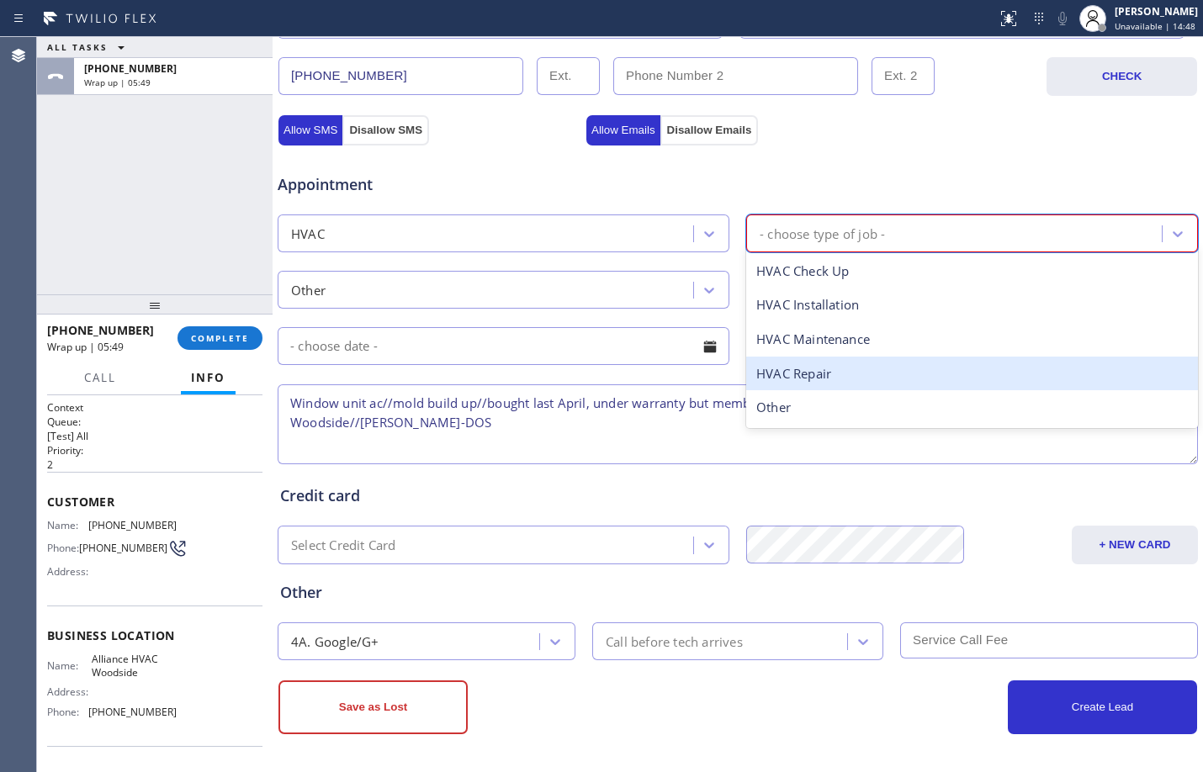
click at [856, 375] on div "HVAC Repair" at bounding box center [972, 374] width 452 height 34
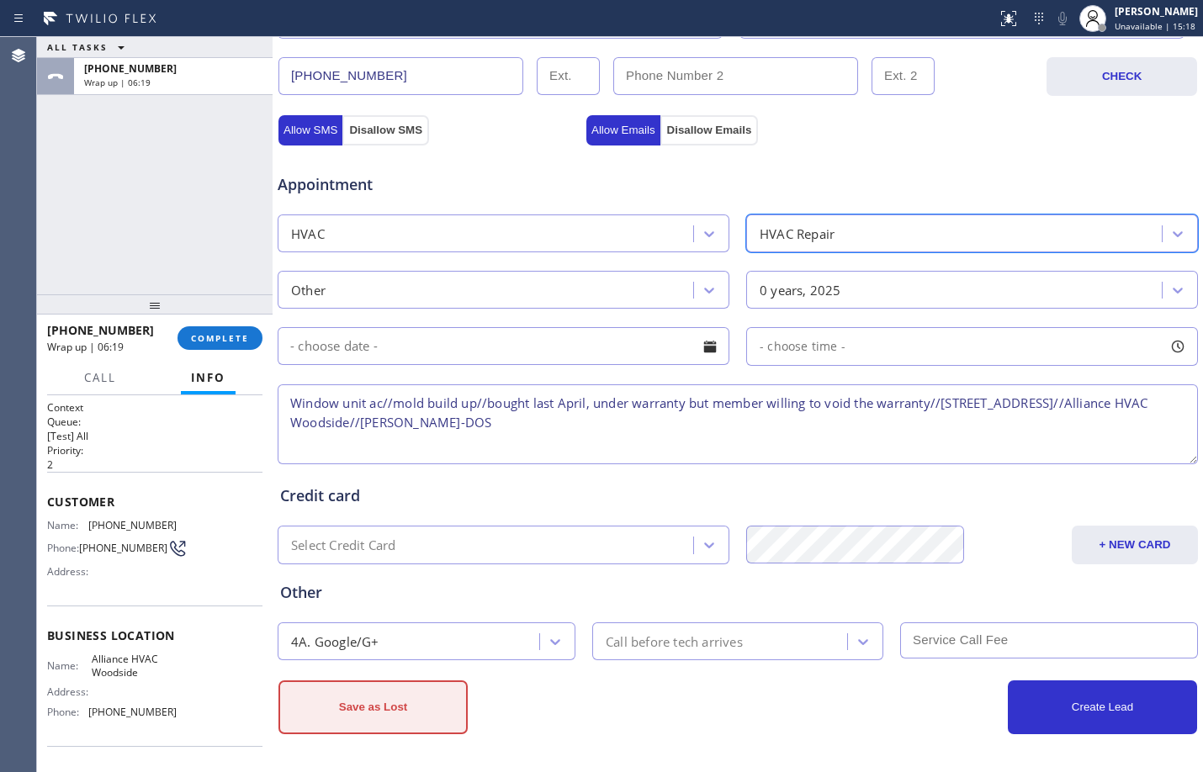
click at [390, 714] on button "Save as Lost" at bounding box center [372, 707] width 189 height 54
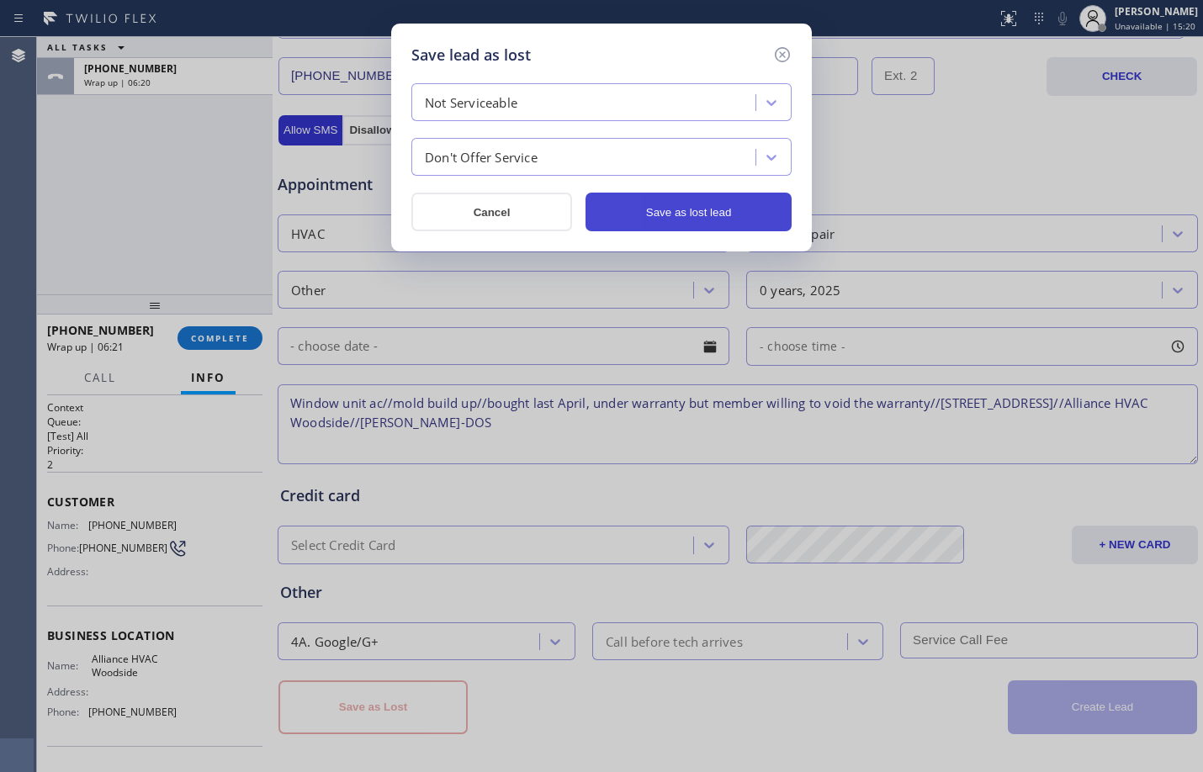
click at [727, 204] on button "Save as lost lead" at bounding box center [688, 212] width 206 height 39
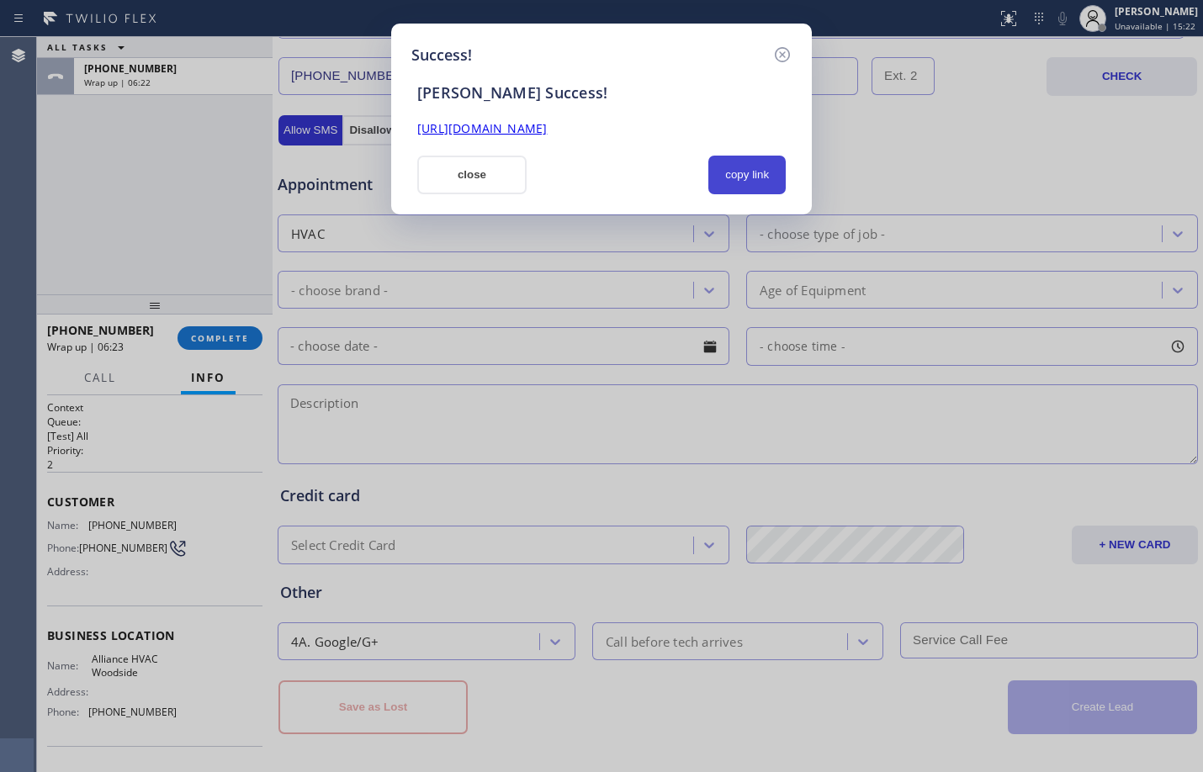
click at [723, 169] on button "copy link" at bounding box center [746, 175] width 77 height 39
click at [449, 176] on button "close" at bounding box center [471, 175] width 109 height 39
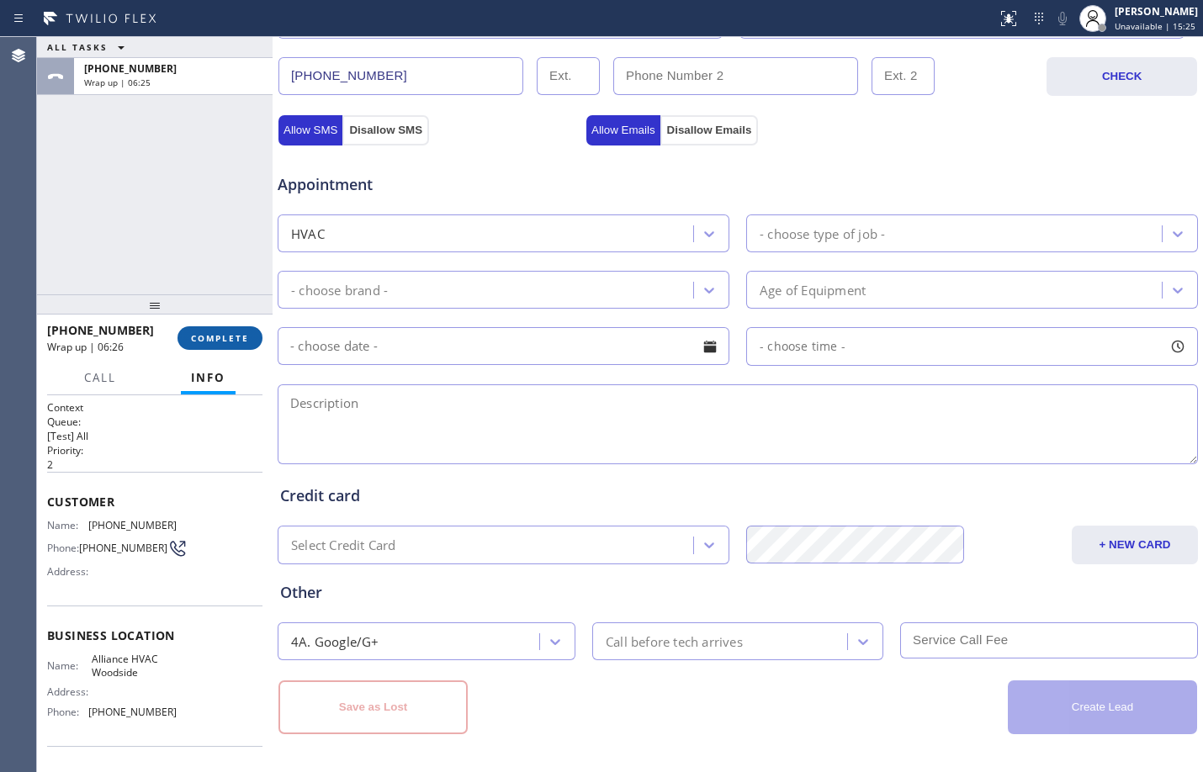
click at [235, 331] on button "COMPLETE" at bounding box center [219, 338] width 85 height 24
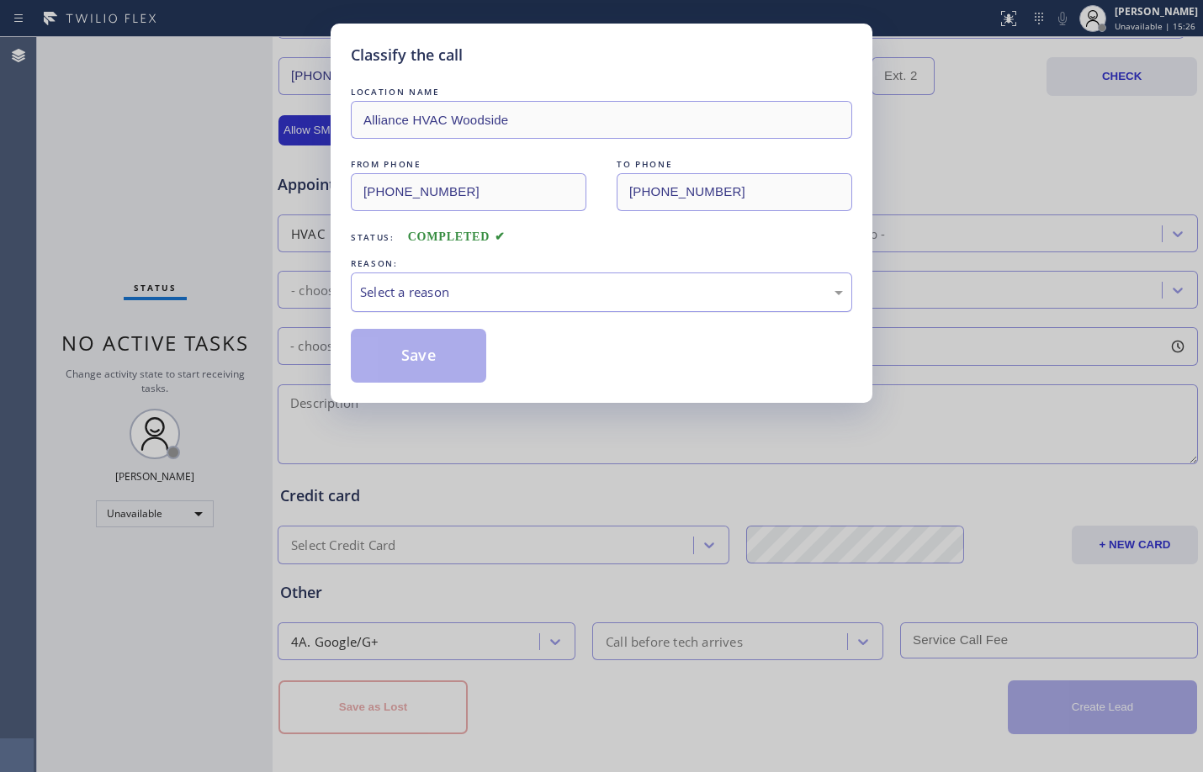
click at [460, 274] on div "Select a reason" at bounding box center [601, 292] width 501 height 40
click at [426, 342] on button "Save" at bounding box center [418, 356] width 135 height 54
